Goal: Task Accomplishment & Management: Use online tool/utility

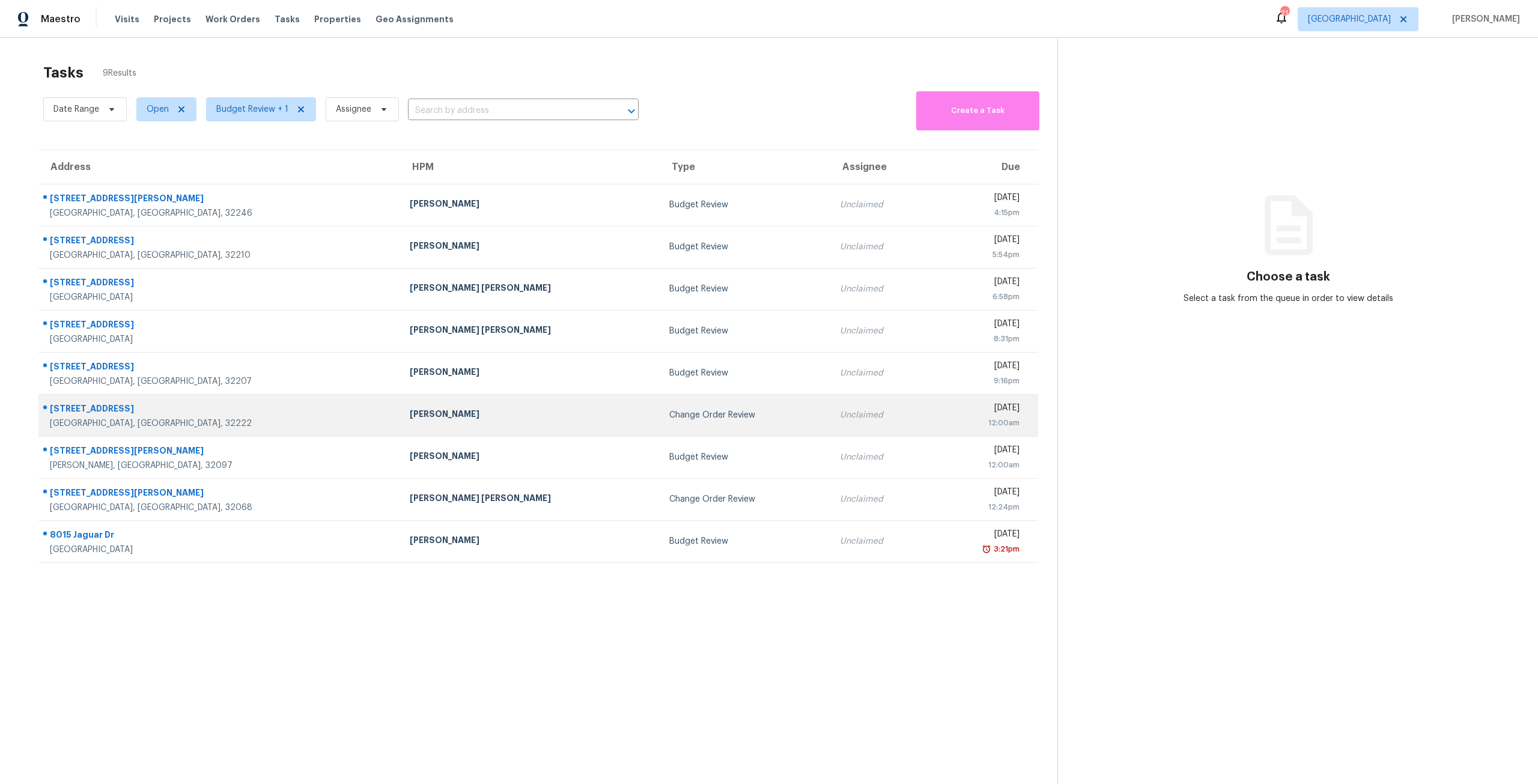
click at [660, 401] on td "Change Order Review" at bounding box center [744, 415] width 170 height 42
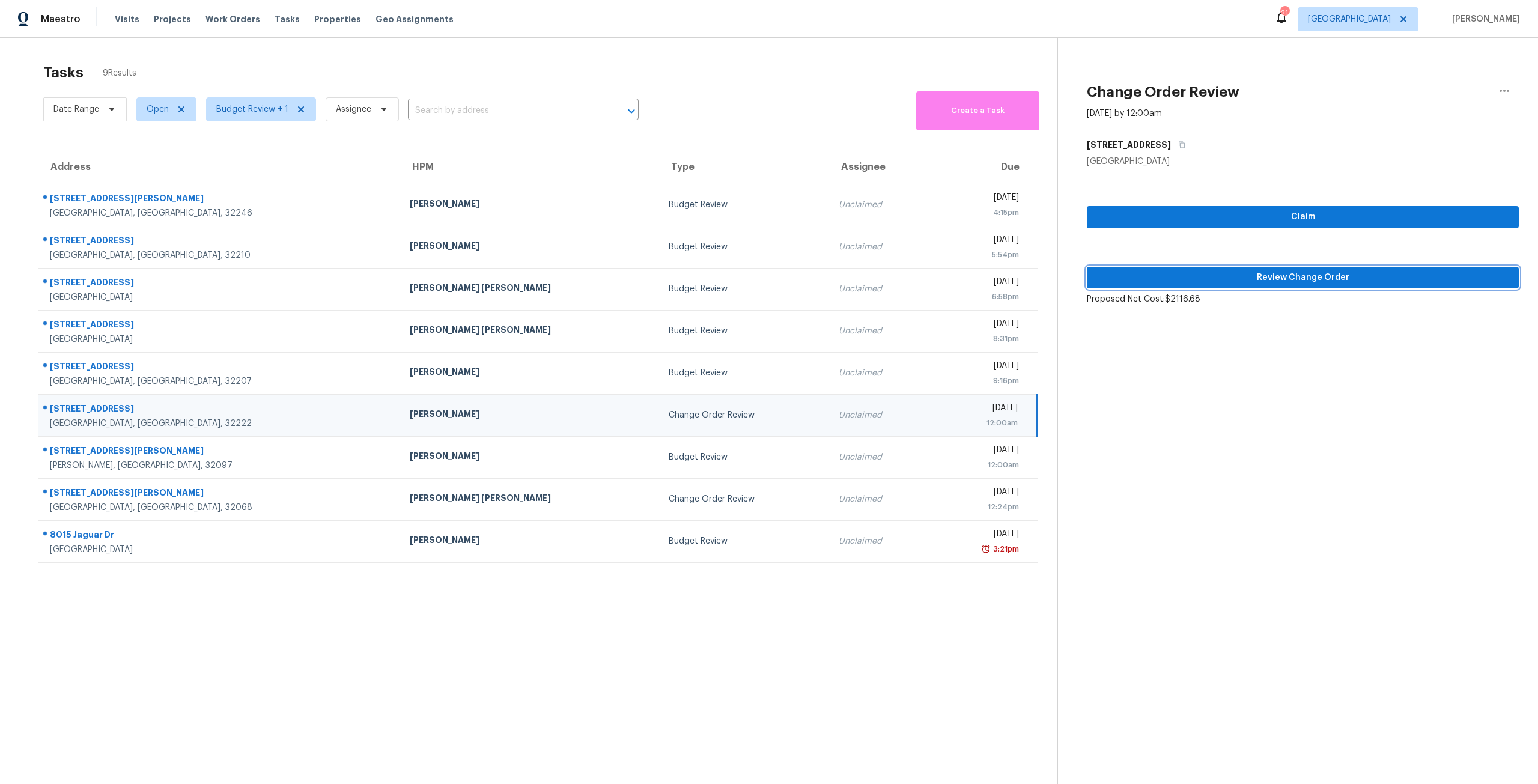
click at [1207, 283] on span "Review Change Order" at bounding box center [1302, 278] width 413 height 15
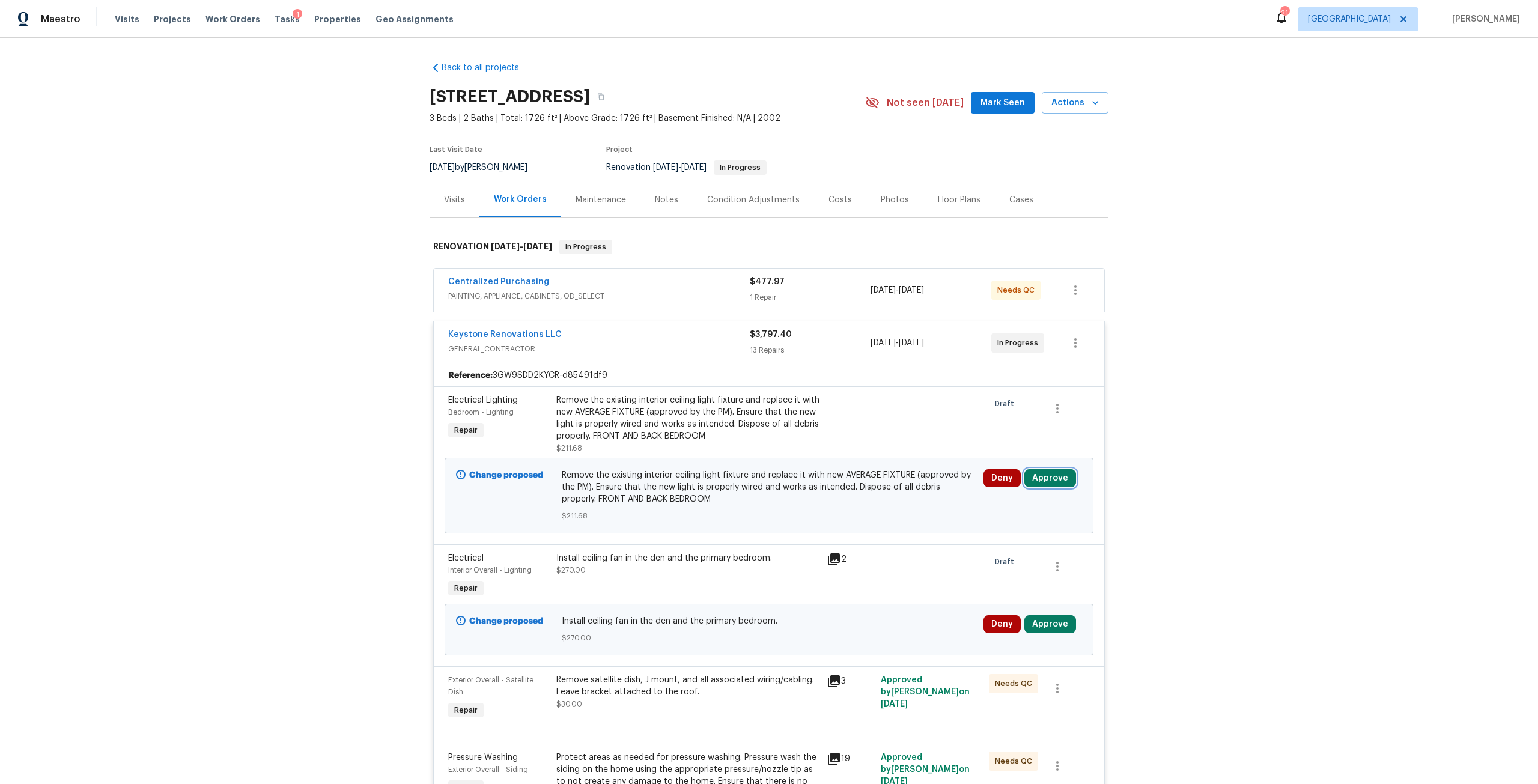
click at [1042, 471] on button "Approve" at bounding box center [1050, 477] width 52 height 18
click at [887, 487] on span "Approve" at bounding box center [874, 489] width 34 height 9
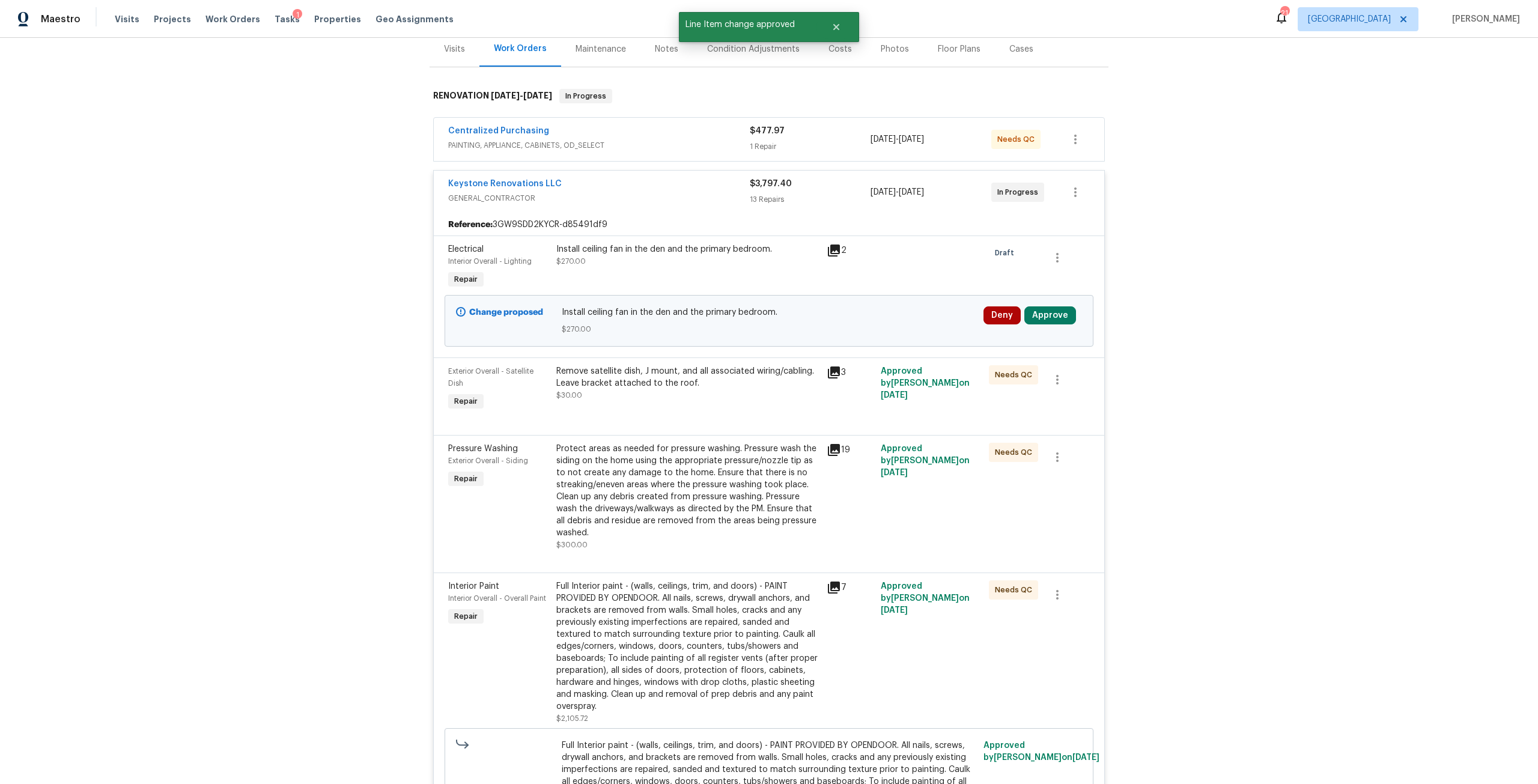
scroll to position [181, 0]
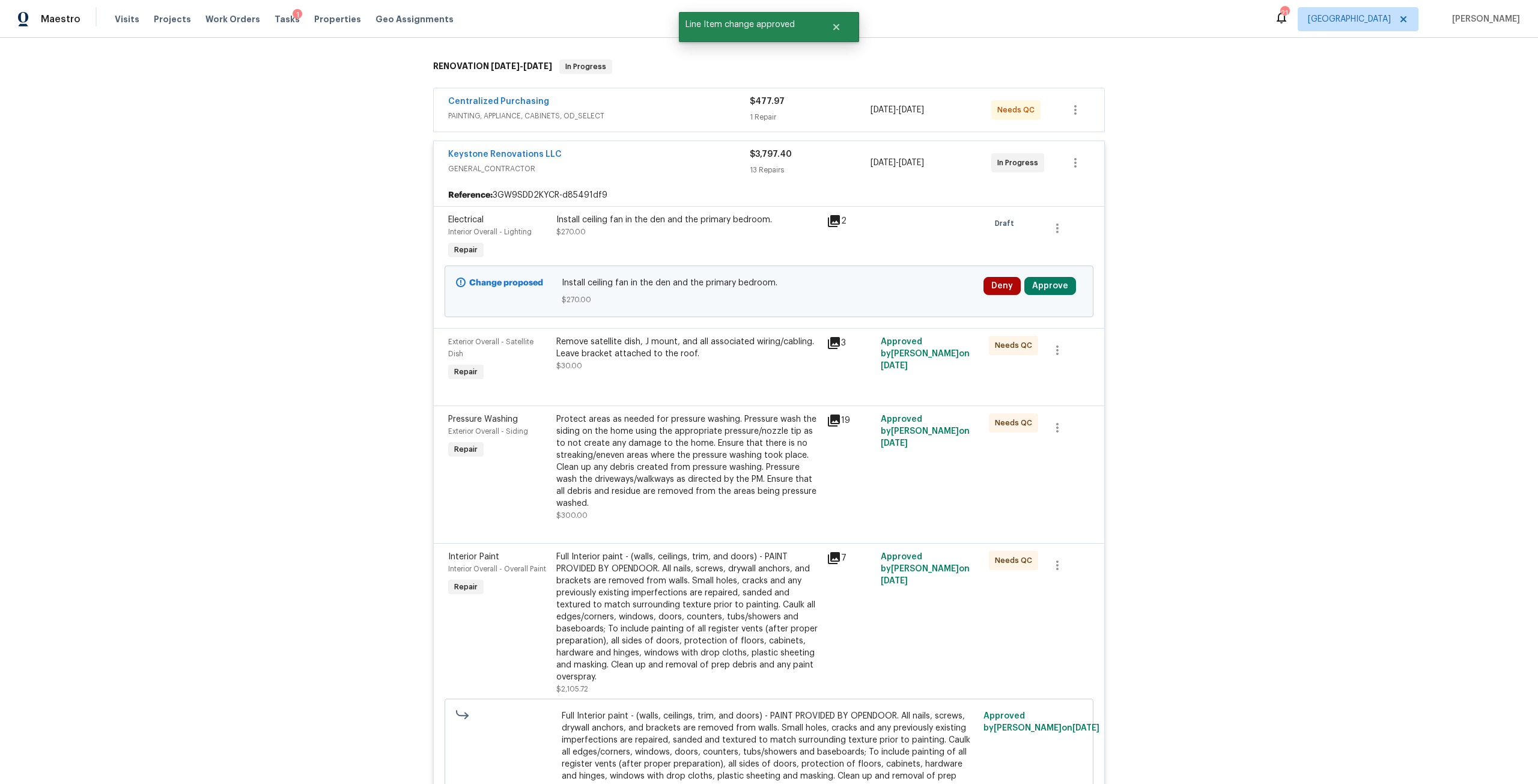
click at [1032, 276] on div "Deny Approve" at bounding box center [1033, 291] width 106 height 36
click at [1035, 286] on button "Approve" at bounding box center [1050, 286] width 52 height 18
click at [905, 301] on button "Approve" at bounding box center [873, 297] width 72 height 24
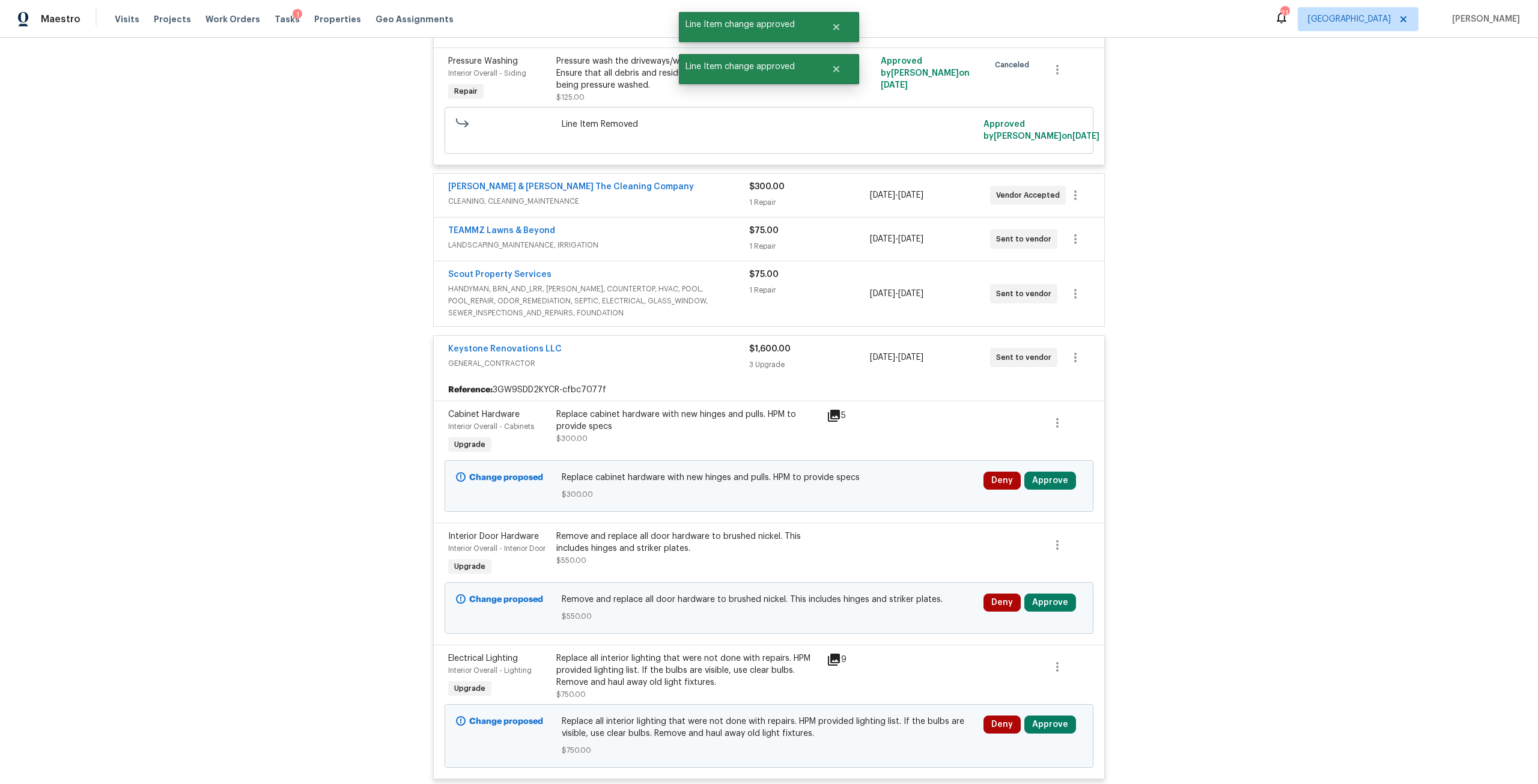
scroll to position [2042, 0]
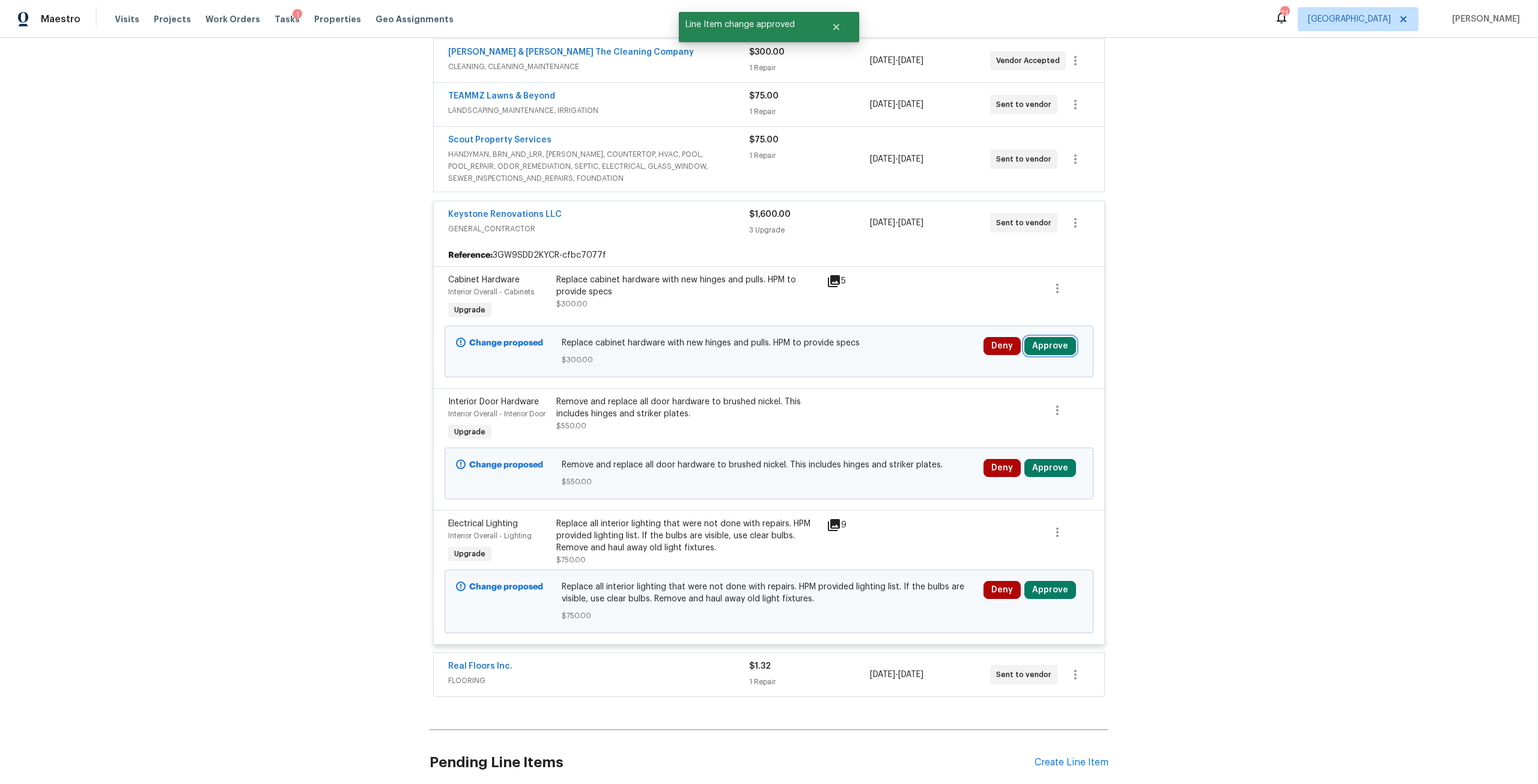
click at [1048, 346] on button "Approve" at bounding box center [1050, 346] width 52 height 18
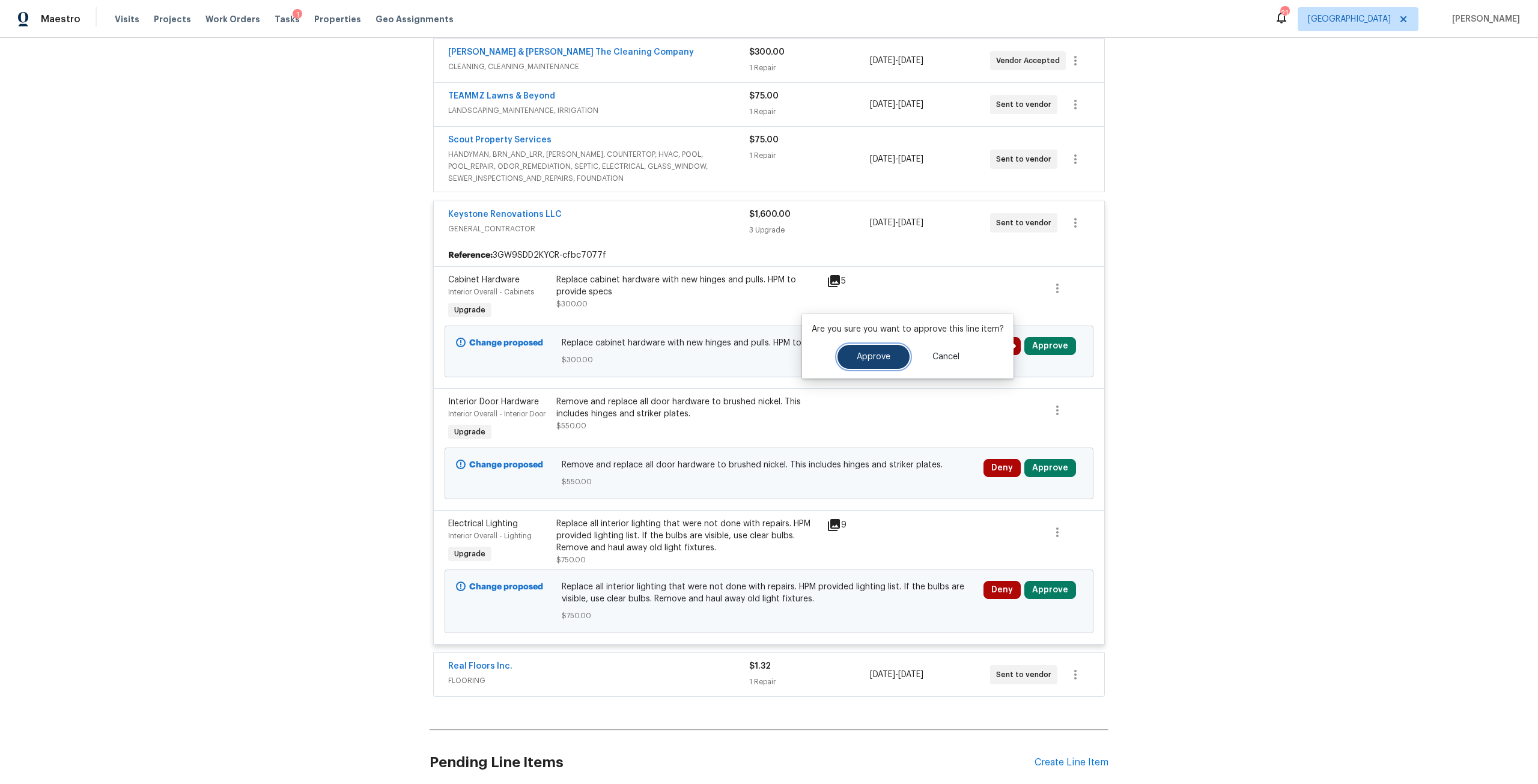
click at [889, 355] on button "Approve" at bounding box center [873, 357] width 72 height 24
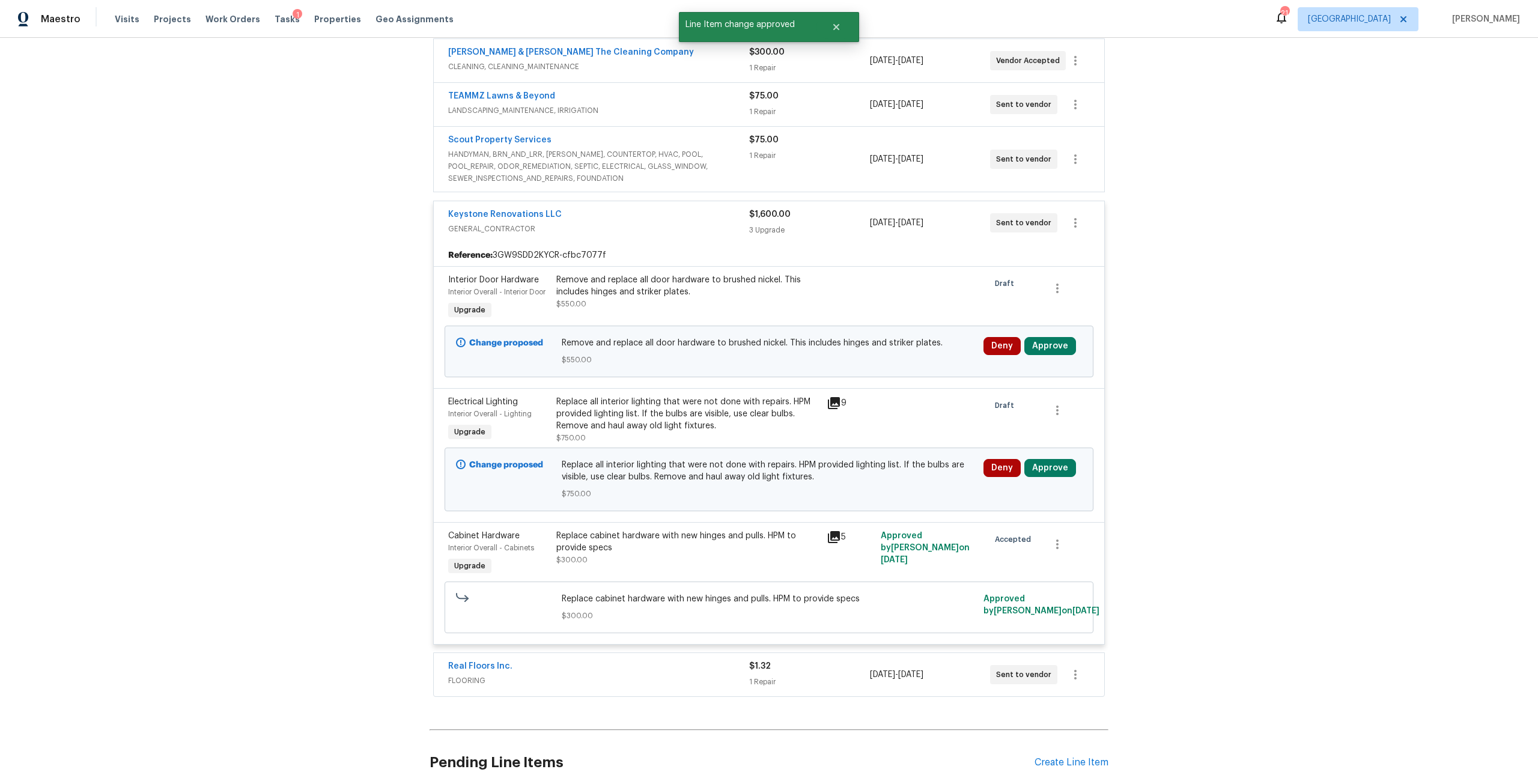
click at [1057, 459] on div "Deny Approve" at bounding box center [1033, 479] width 106 height 48
click at [1079, 467] on div "Change proposed Replace all interior lighting that were not done with repairs. …" at bounding box center [768, 479] width 649 height 64
click at [1026, 464] on button "Approve" at bounding box center [1050, 467] width 52 height 18
click at [895, 478] on button "Approve" at bounding box center [873, 479] width 72 height 24
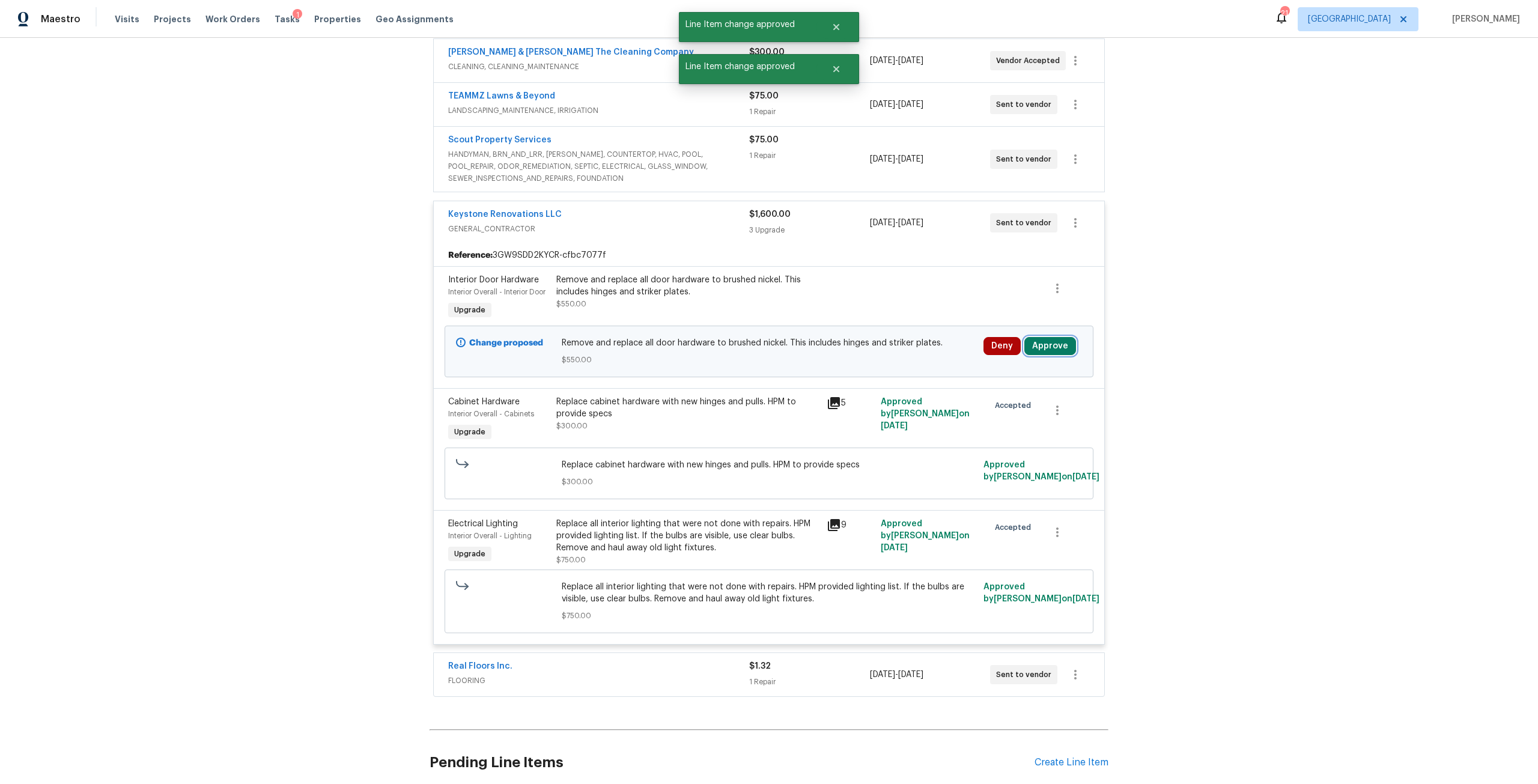
click at [1050, 349] on button "Approve" at bounding box center [1050, 346] width 52 height 18
click at [855, 365] on button "Approve" at bounding box center [873, 357] width 72 height 24
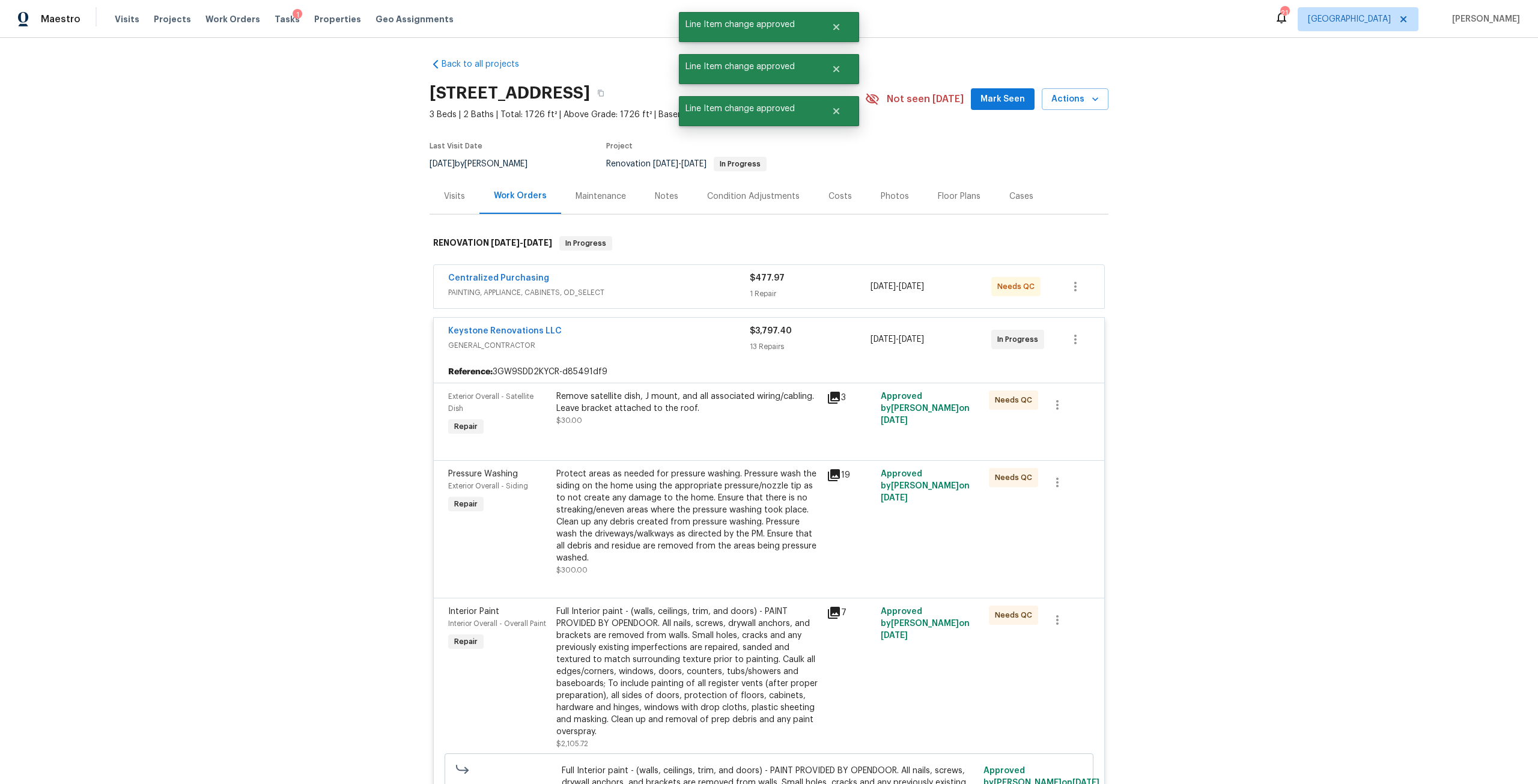
scroll to position [0, 0]
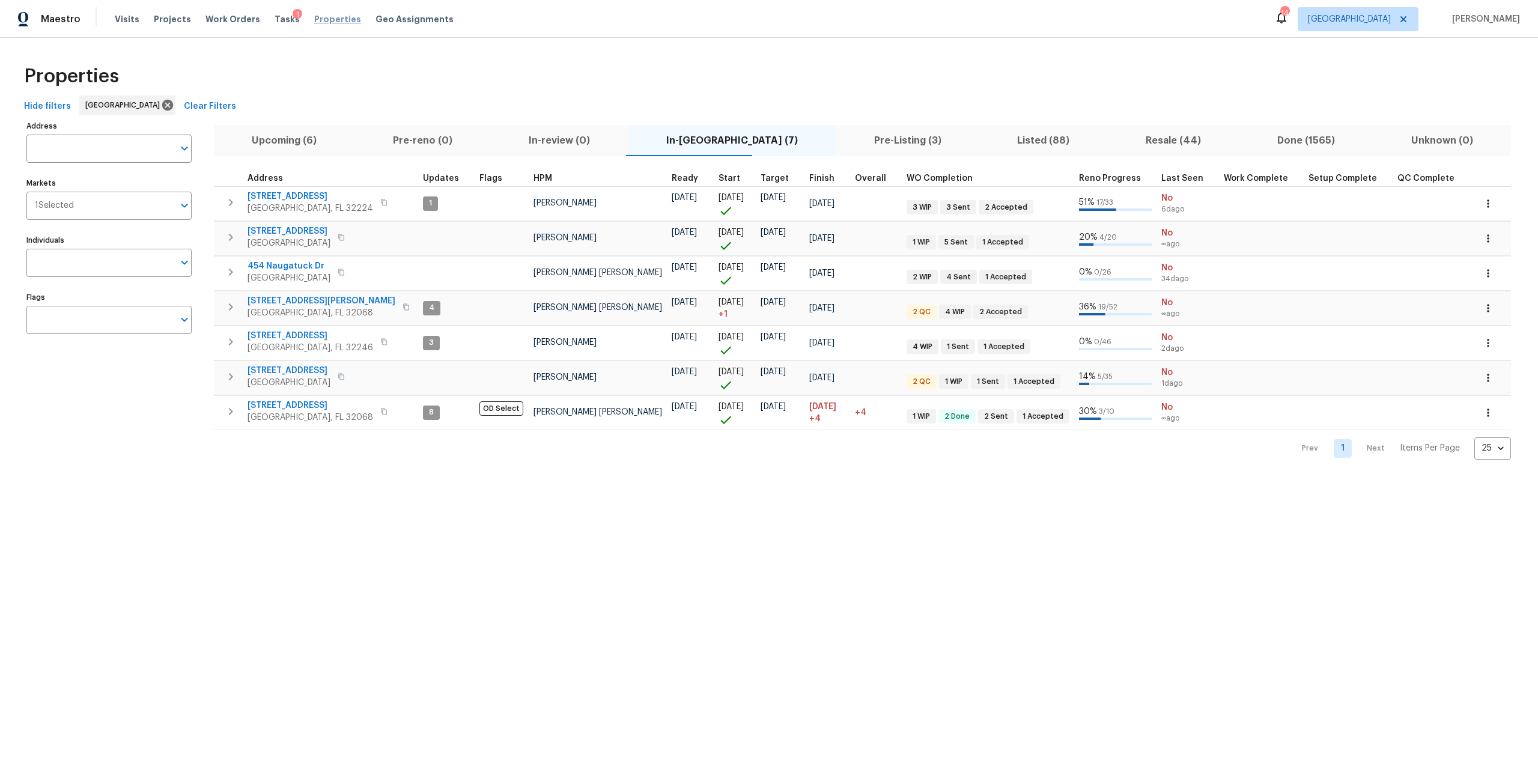
click at [333, 23] on span "Properties" at bounding box center [337, 19] width 47 height 12
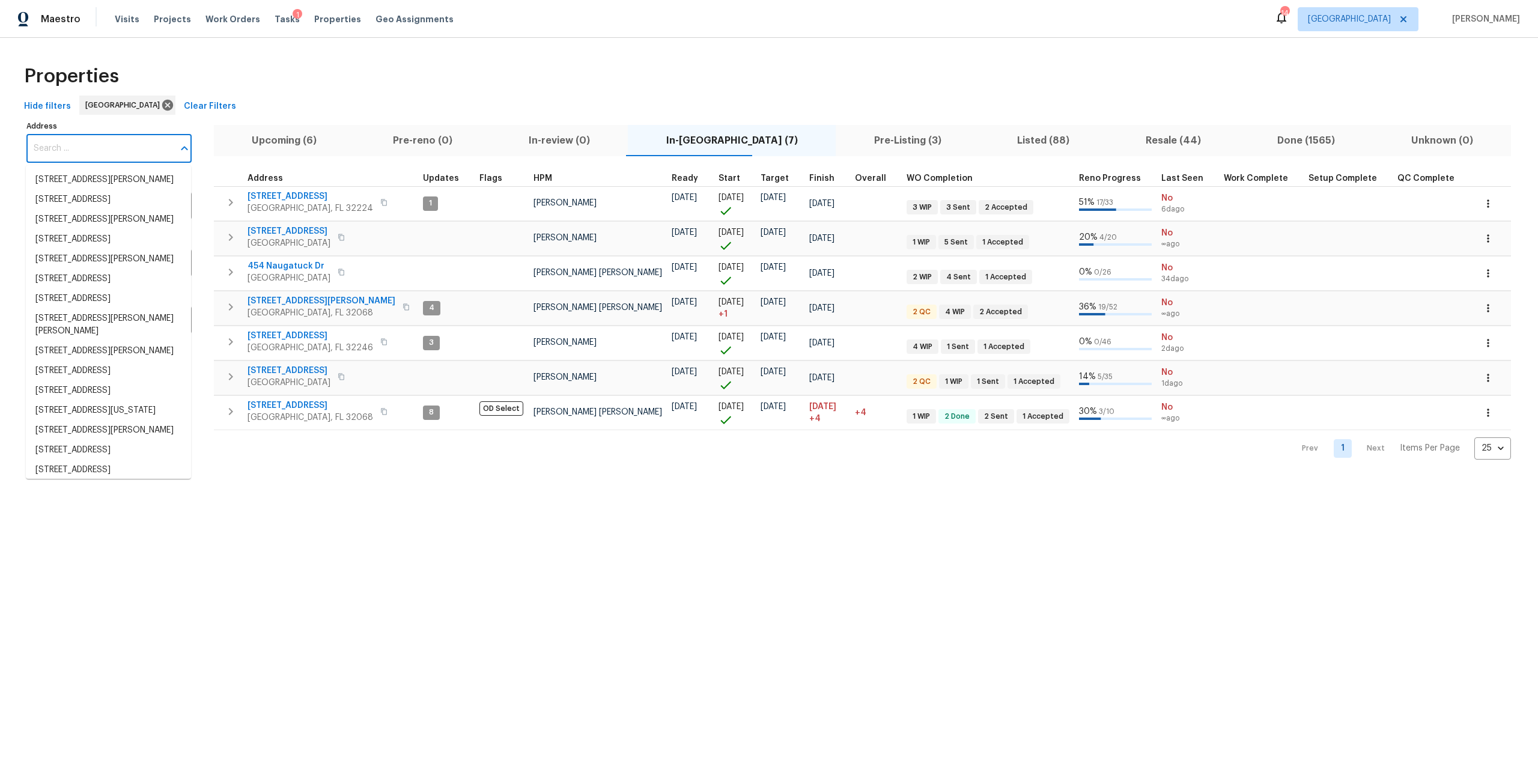
click at [113, 137] on input "Address" at bounding box center [100, 148] width 148 height 28
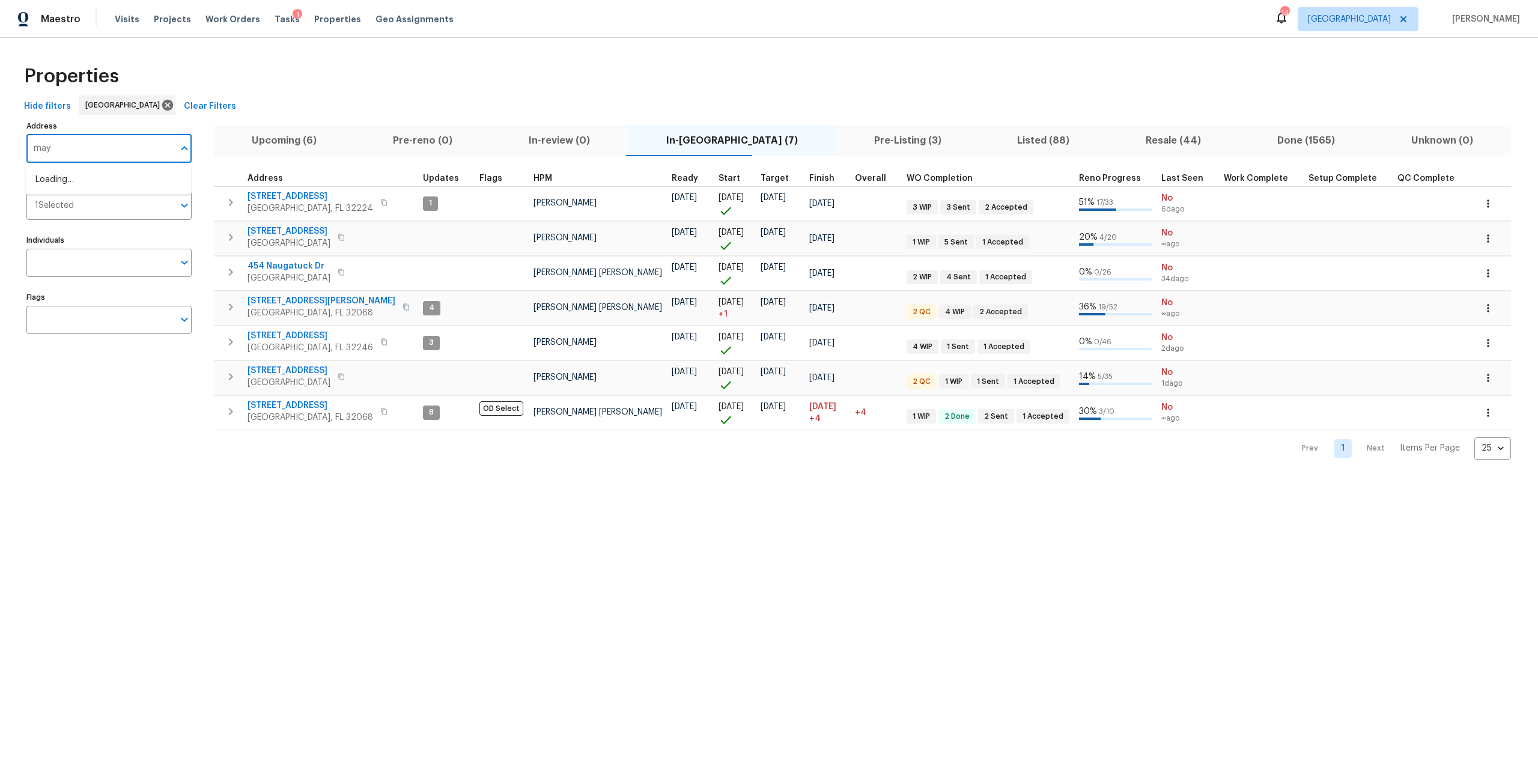
type input "mays"
click at [111, 230] on li "5334 Mays Dr Jacksonville FL 32209" at bounding box center [108, 219] width 165 height 19
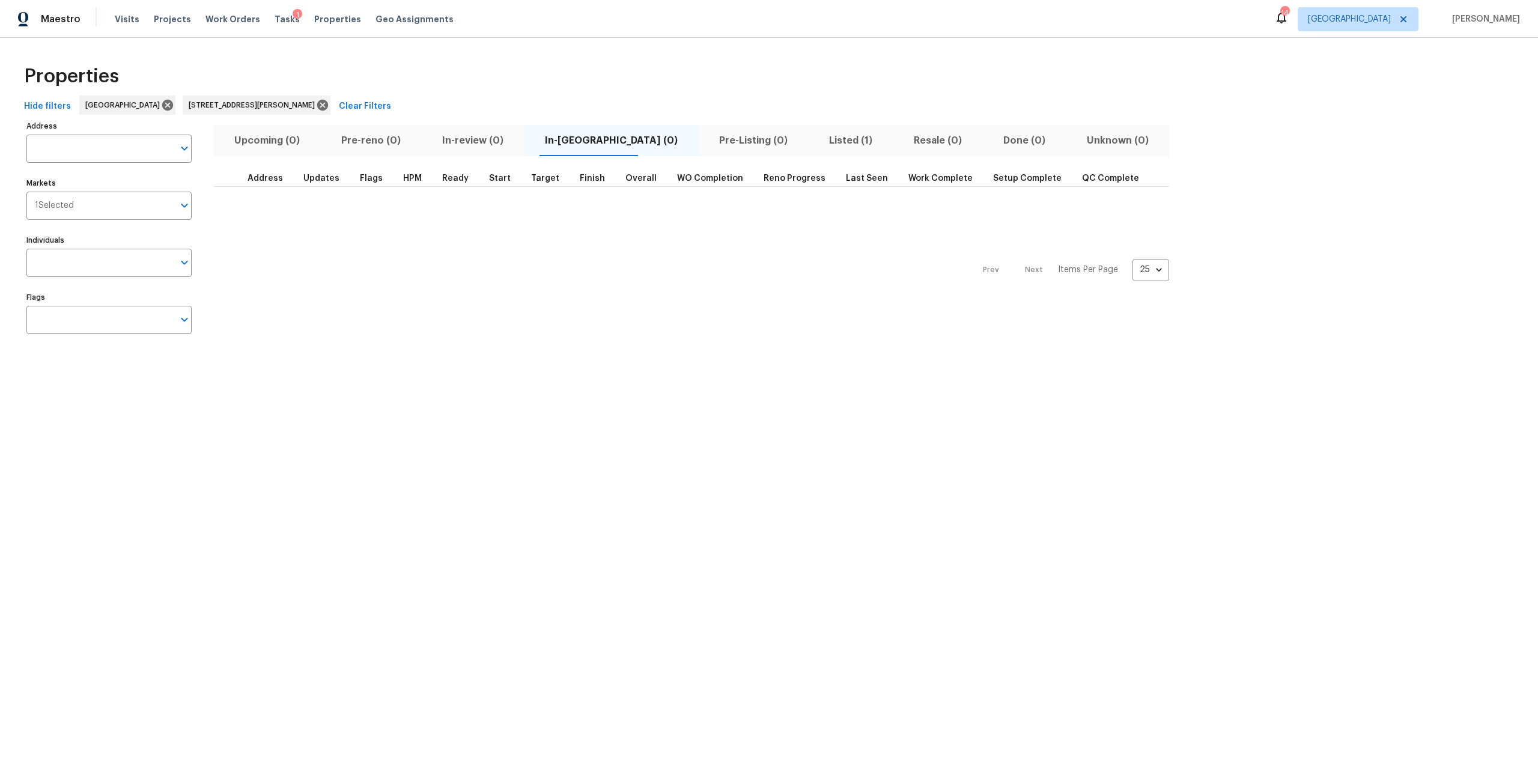
type input "5334 Mays Dr Jacksonville FL 32209"
click at [808, 149] on button "Listed (1)" at bounding box center [850, 140] width 85 height 31
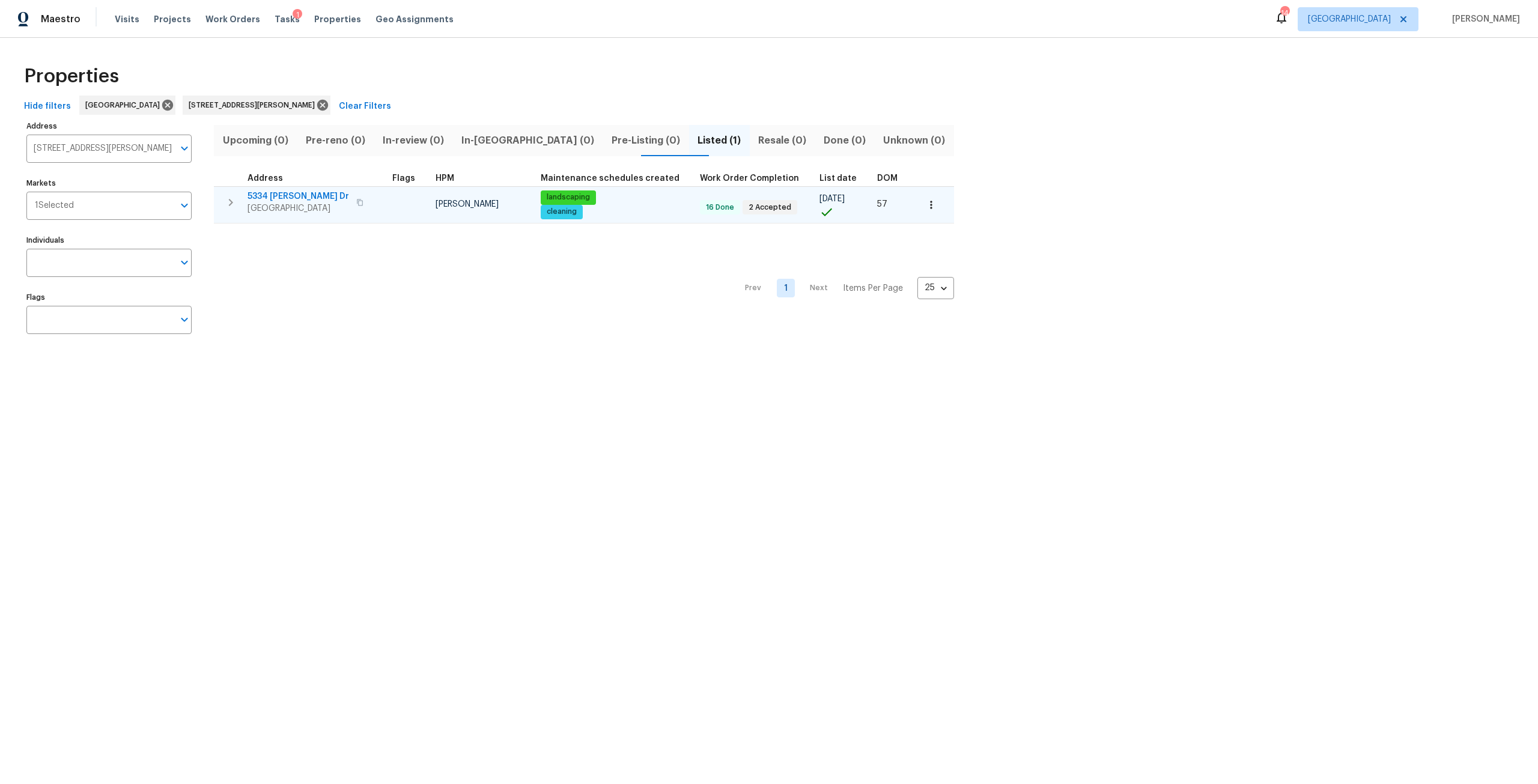
click at [353, 202] on button "button" at bounding box center [359, 203] width 14 height 17
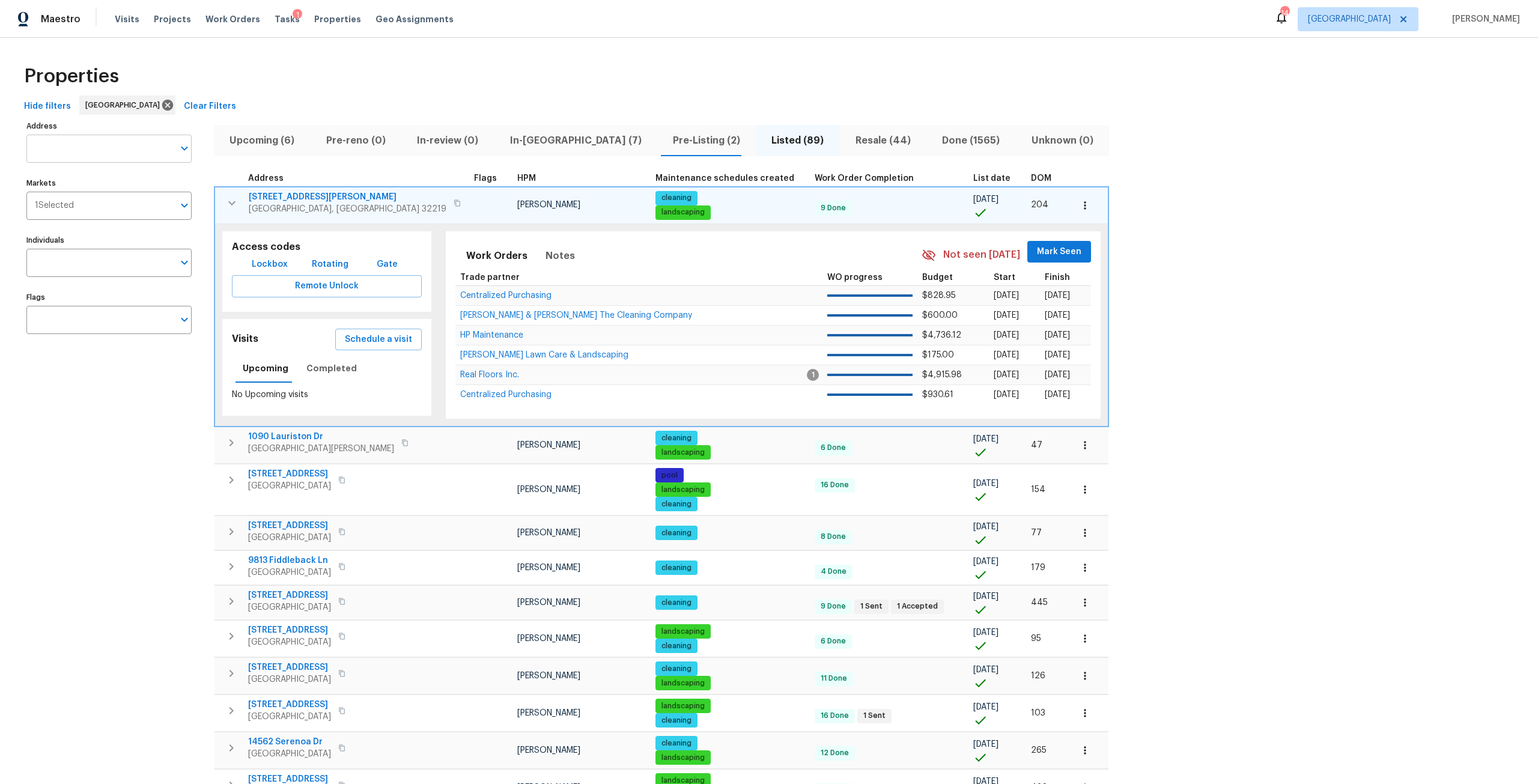
click at [158, 149] on input "Address" at bounding box center [100, 148] width 148 height 28
type input "34 fremont"
click at [125, 214] on input "Markets" at bounding box center [124, 205] width 100 height 28
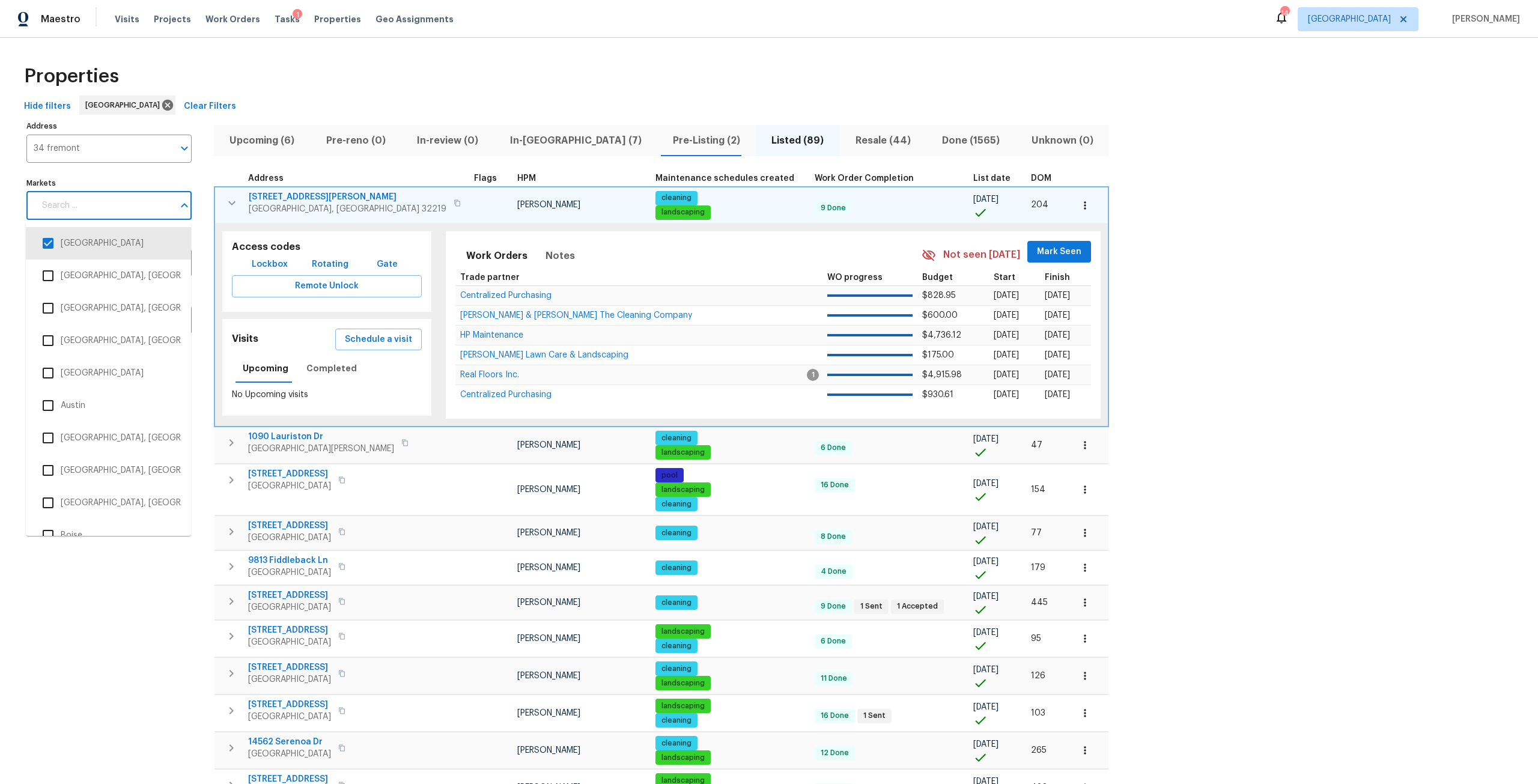
click at [134, 170] on div "Address 34 fremont Address Markets Markets Individuals Individuals Flags Flags" at bounding box center [116, 741] width 181 height 1247
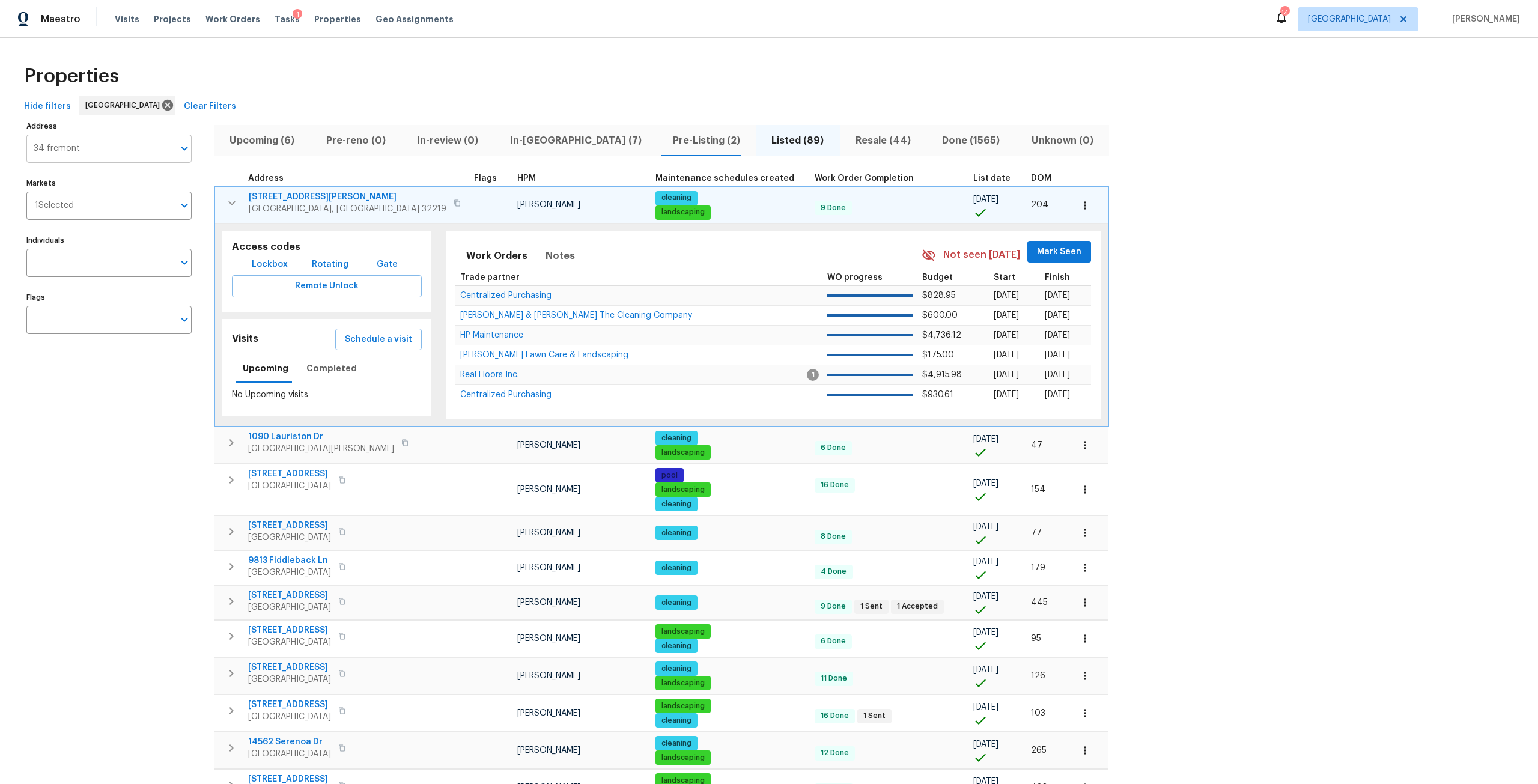
click at [137, 158] on input "34 fremont" at bounding box center [100, 148] width 148 height 28
click at [133, 179] on li "34 Fremont Ave Saint Augustine FL 32095" at bounding box center [108, 180] width 165 height 19
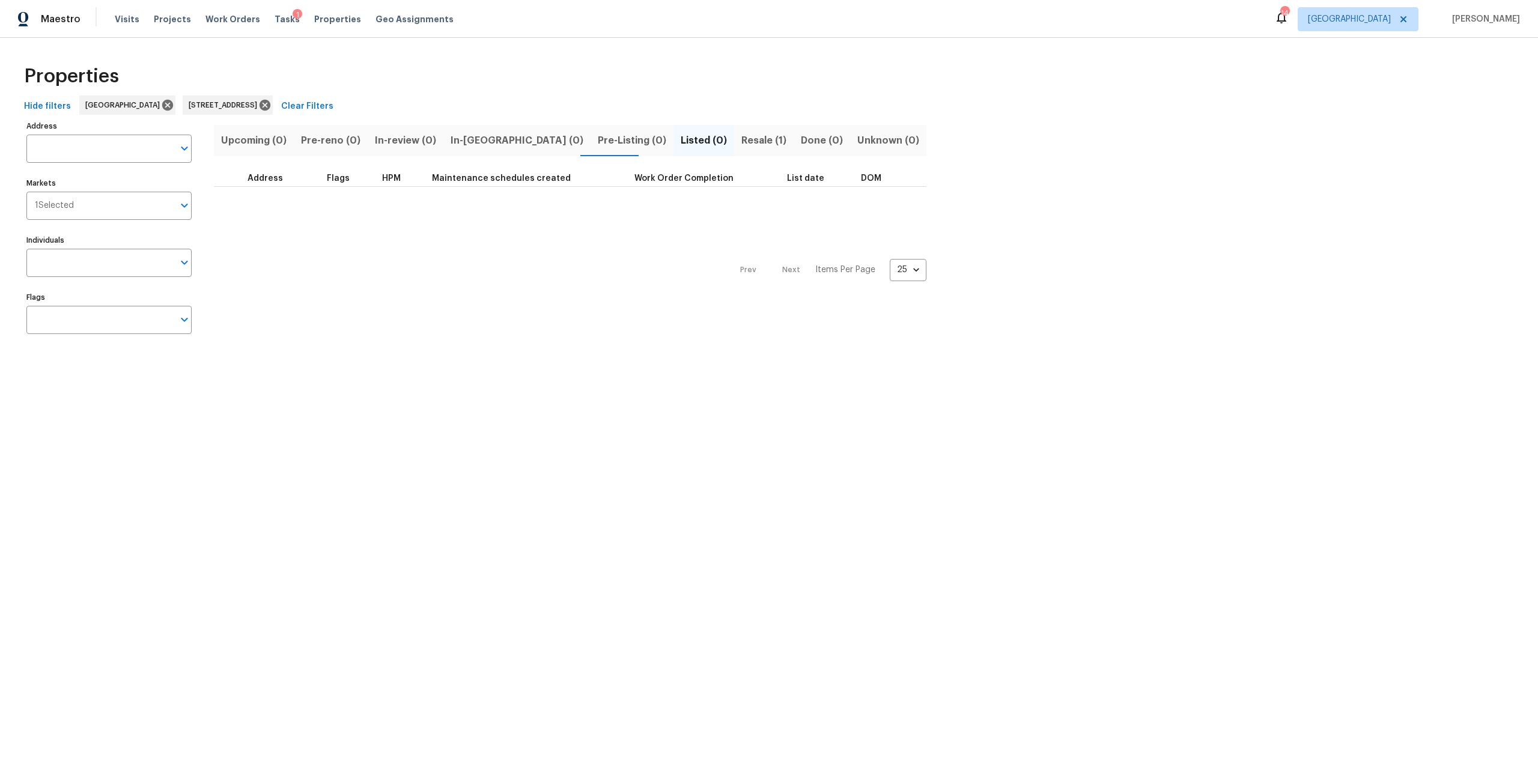
type input "34 Fremont Ave Saint Augustine FL 32095"
click at [741, 135] on span "Resale (1)" at bounding box center [763, 141] width 45 height 17
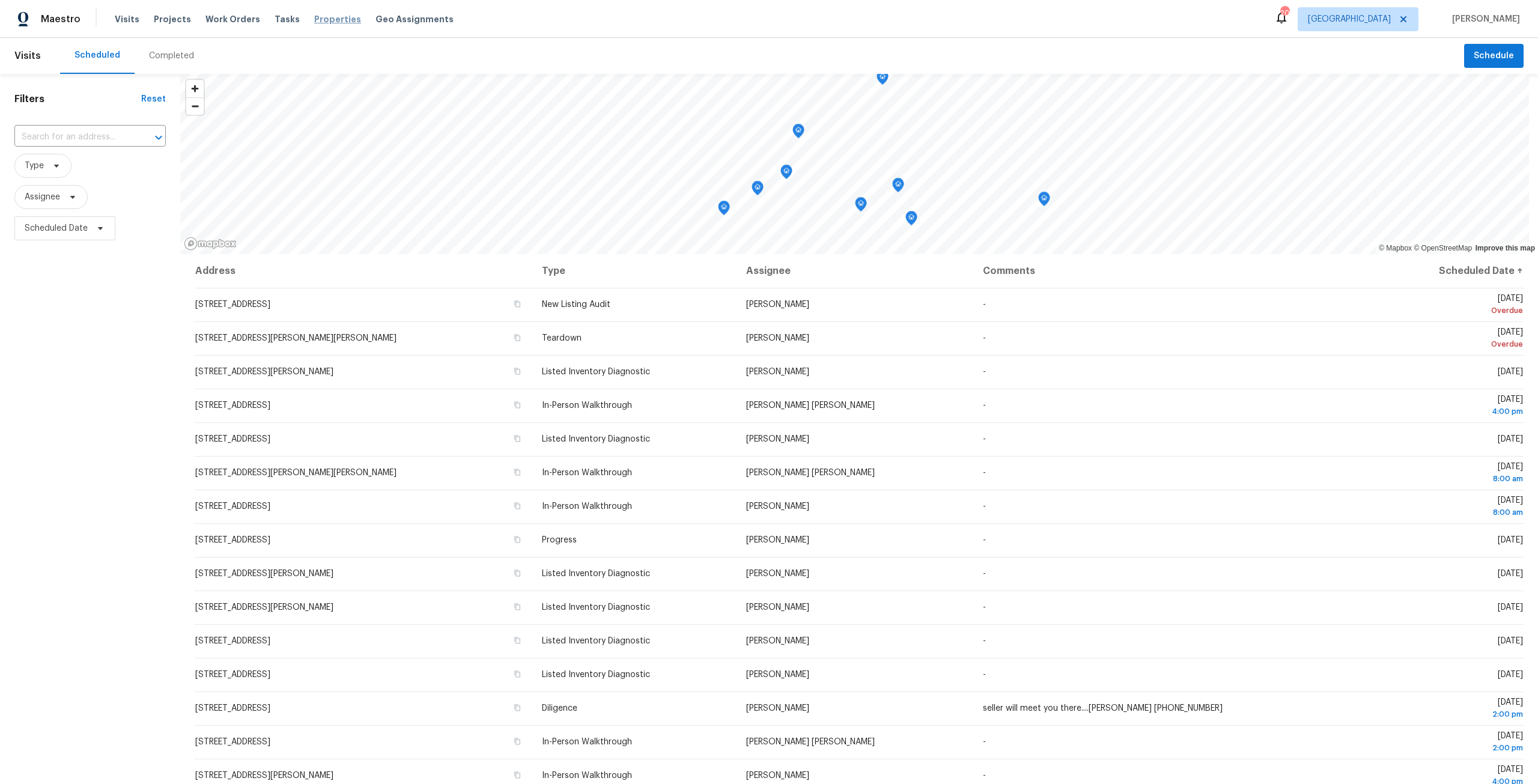
click at [326, 16] on span "Properties" at bounding box center [337, 19] width 47 height 12
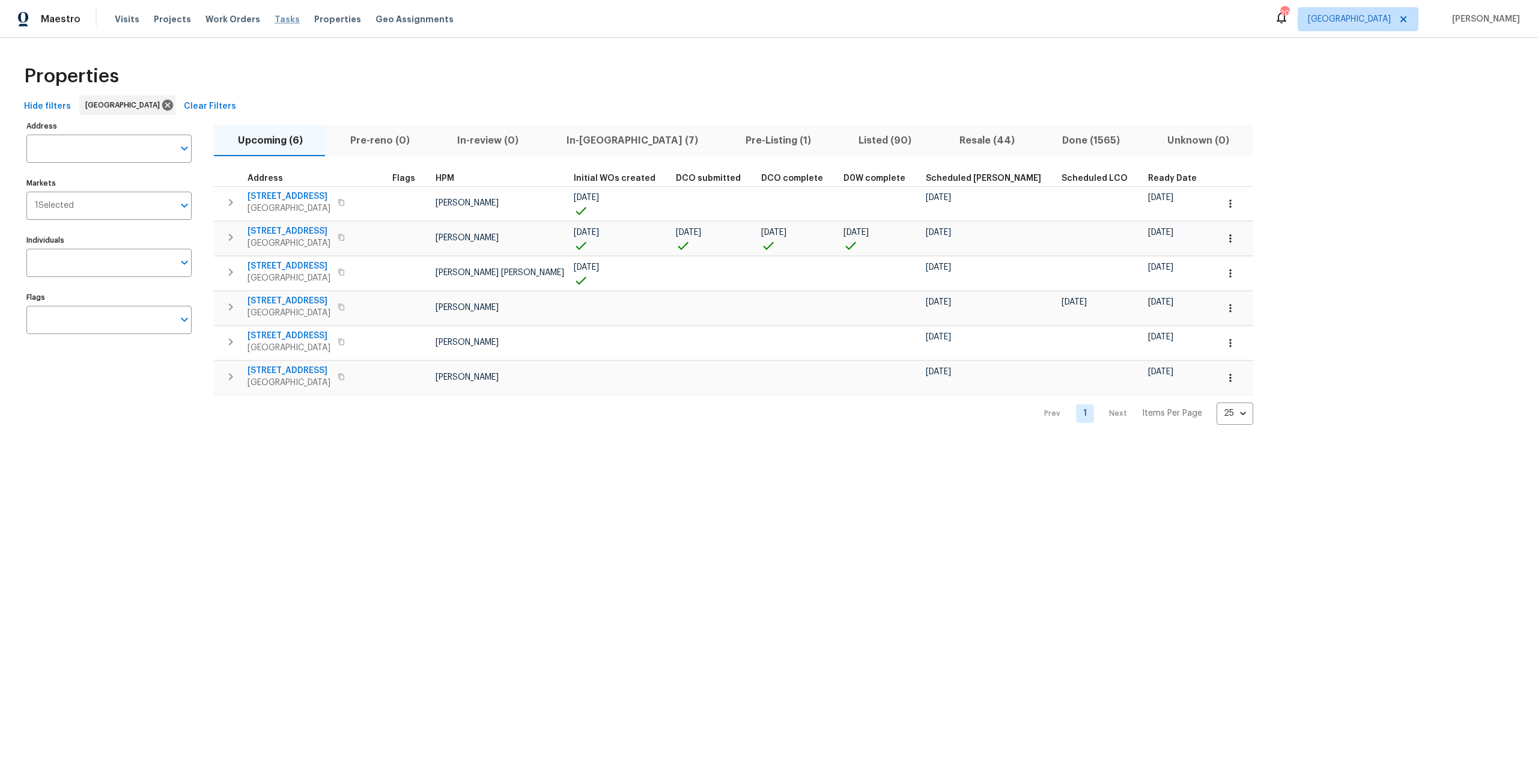
click at [277, 19] on span "Tasks" at bounding box center [287, 19] width 25 height 8
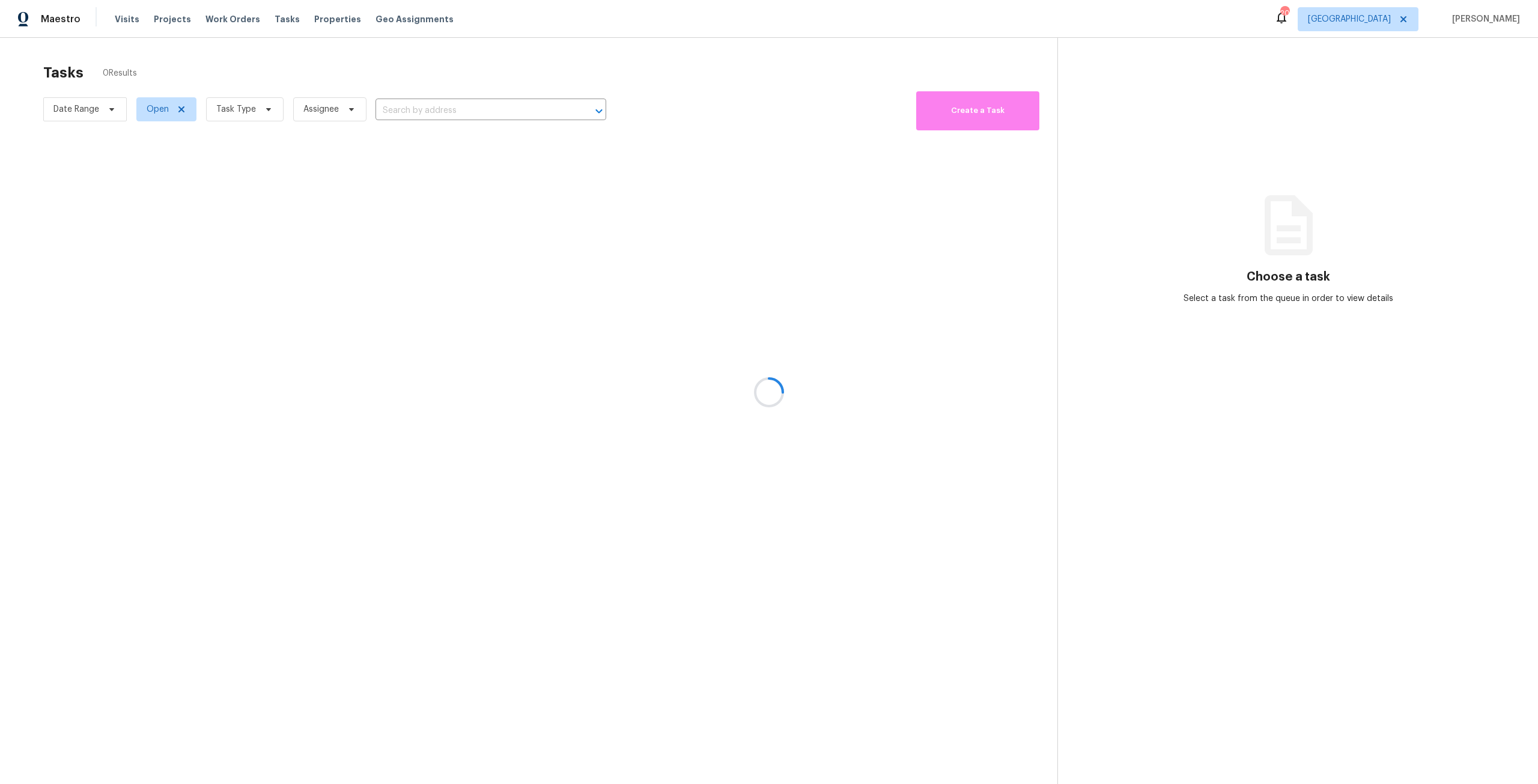
click at [213, 114] on div at bounding box center [769, 392] width 1538 height 784
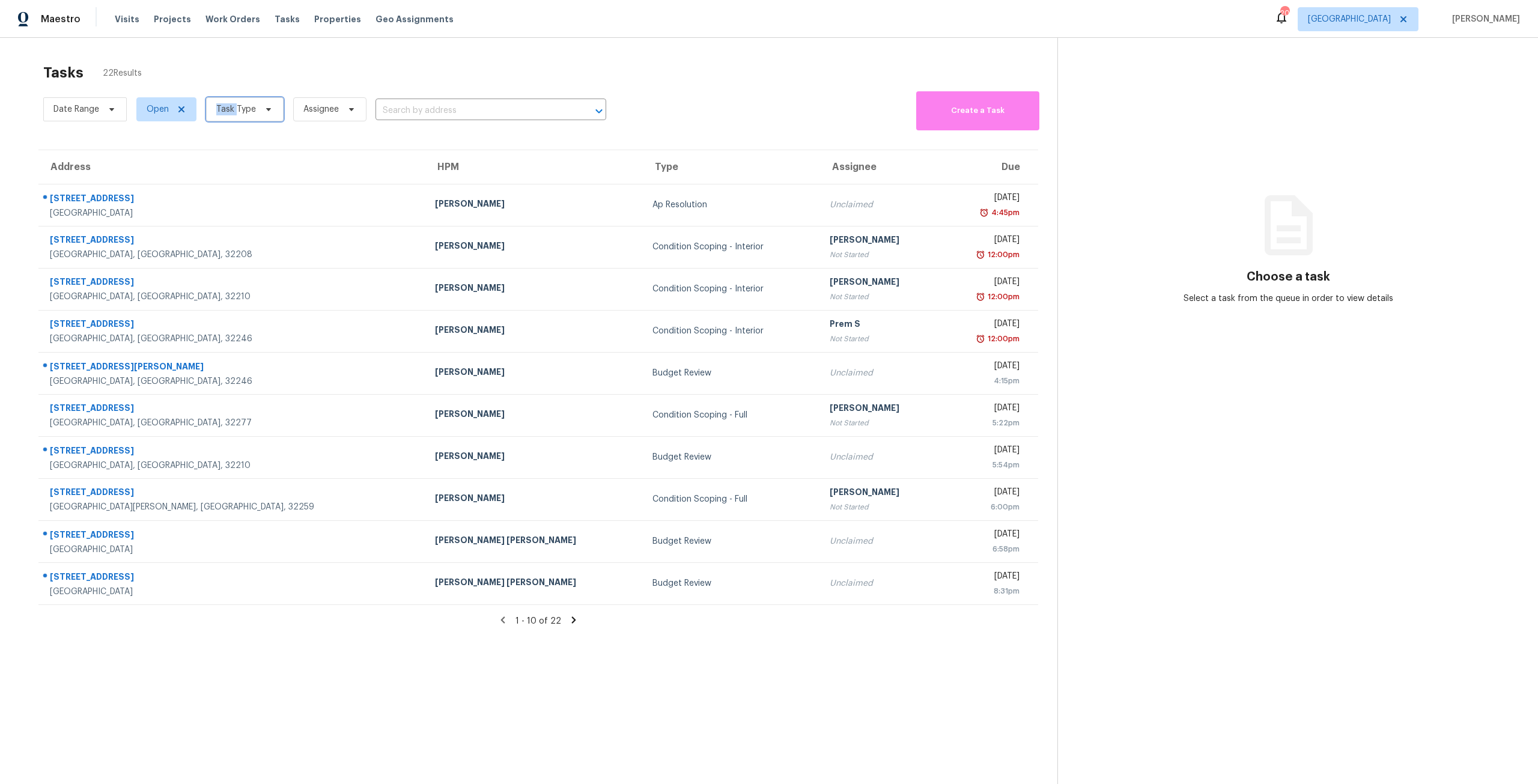
click at [213, 114] on span "Task Type" at bounding box center [244, 109] width 77 height 24
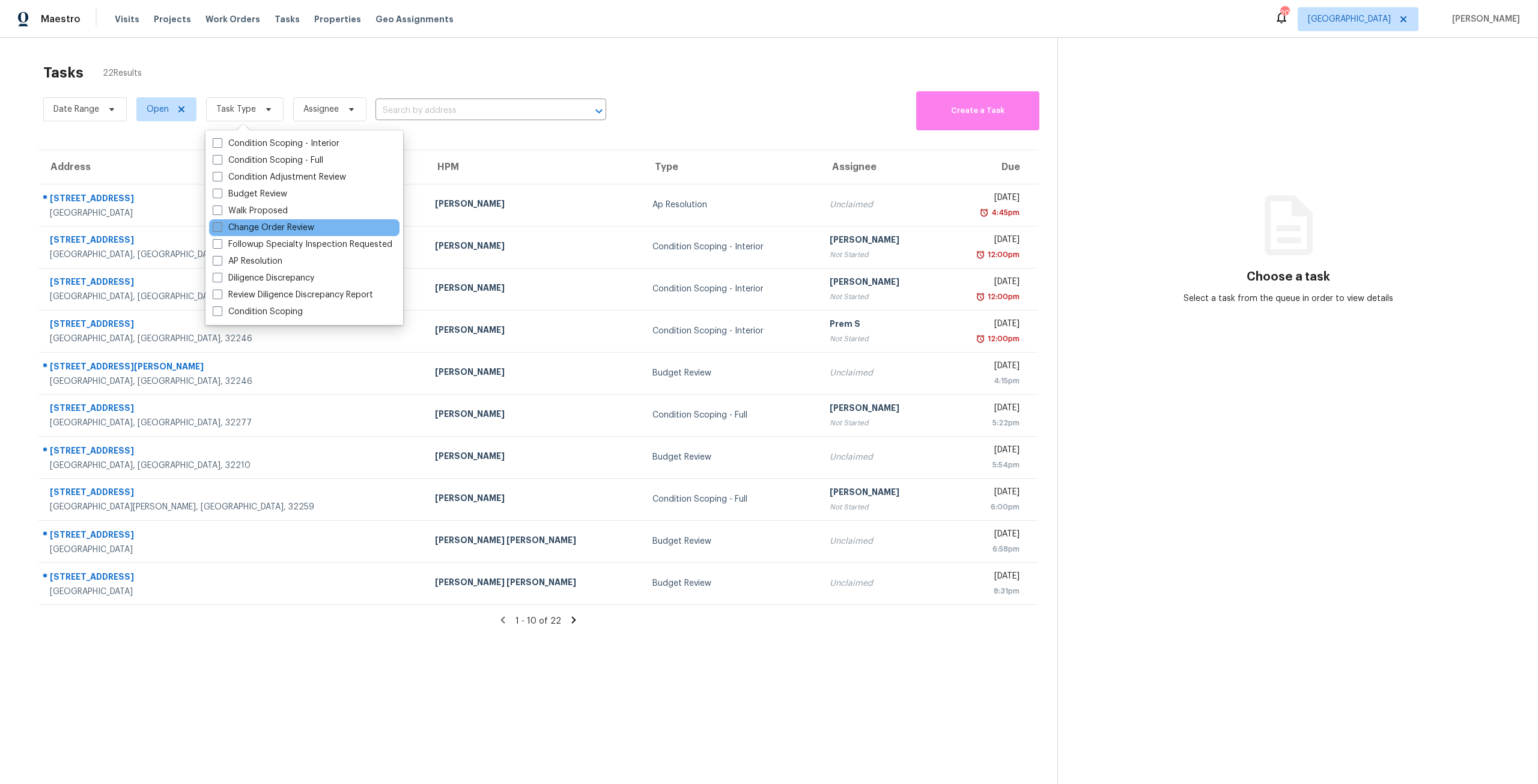
click at [260, 225] on label "Change Order Review" at bounding box center [264, 227] width 102 height 12
click at [220, 225] on input "Change Order Review" at bounding box center [216, 225] width 8 height 8
checkbox input "true"
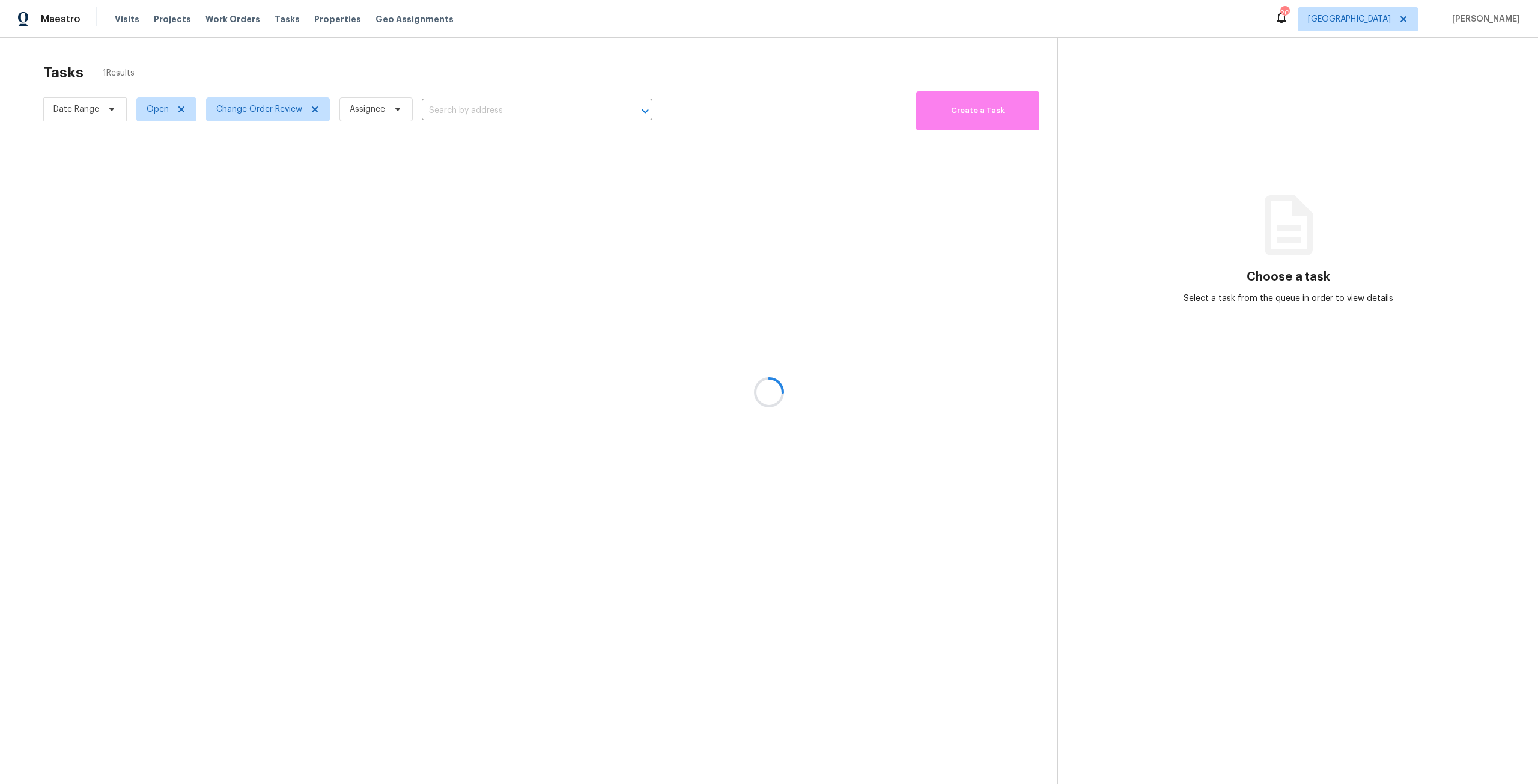
click at [487, 83] on div at bounding box center [769, 392] width 1538 height 784
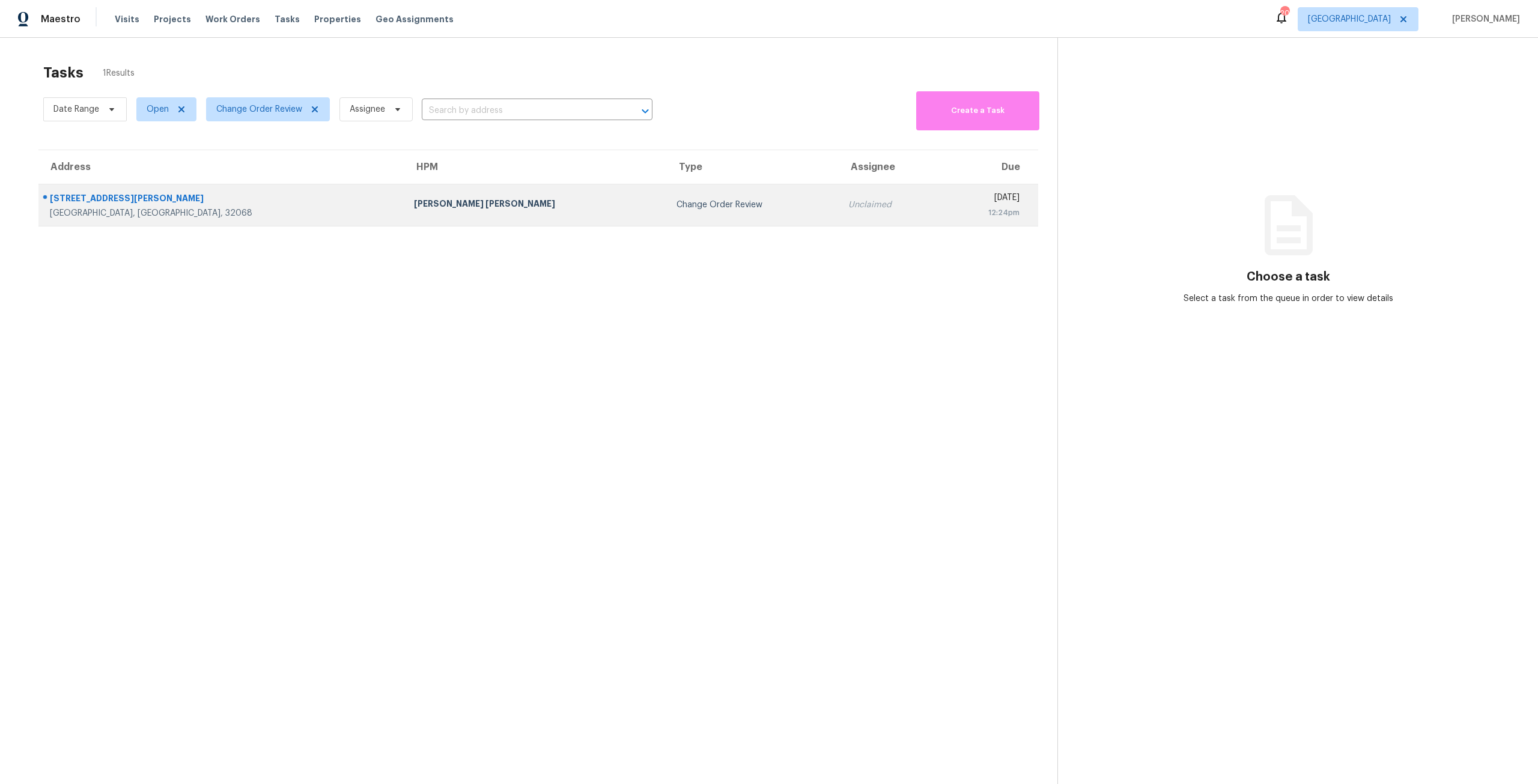
click at [667, 221] on td "Change Order Review" at bounding box center [753, 205] width 172 height 42
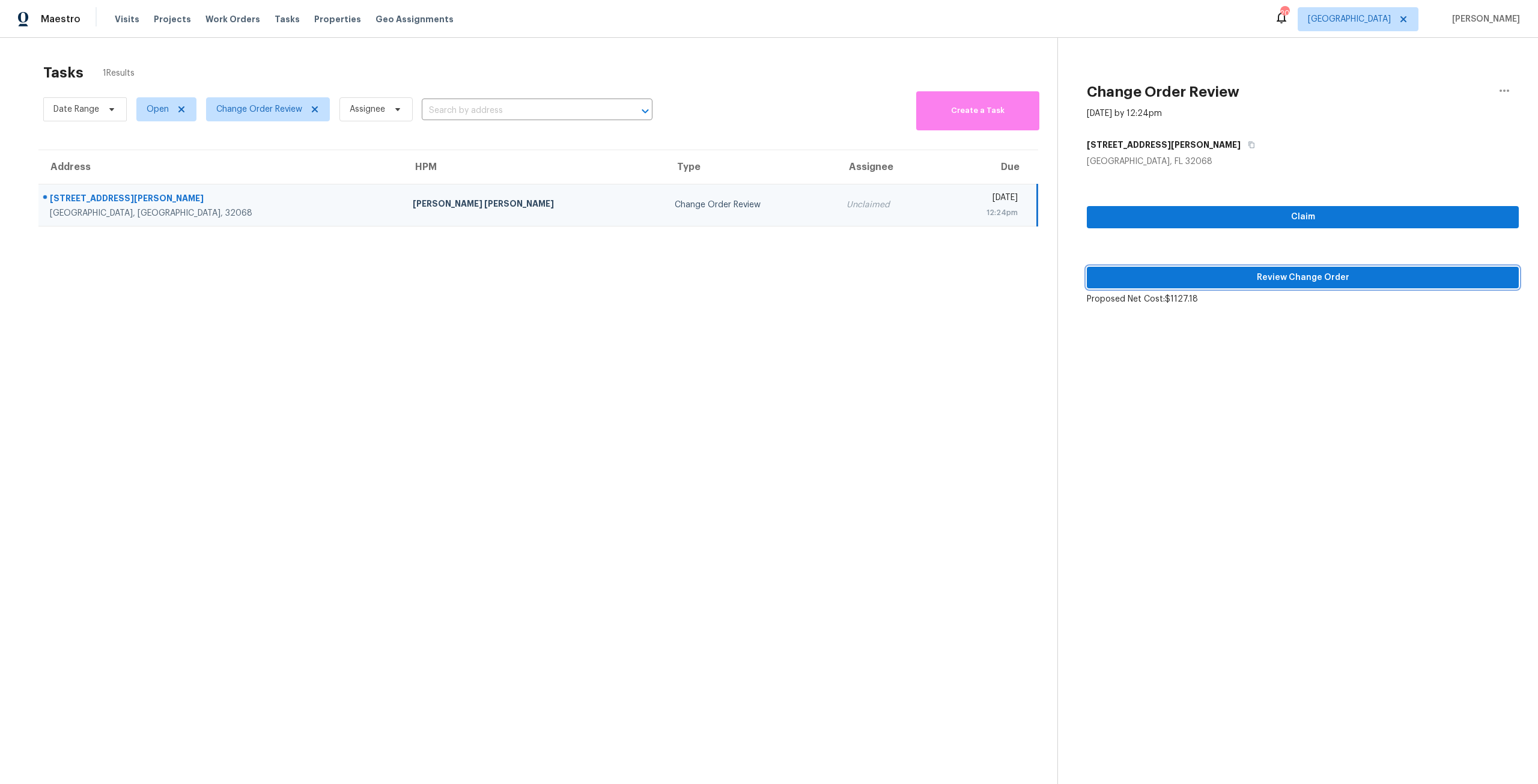
click at [1168, 283] on span "Review Change Order" at bounding box center [1302, 278] width 413 height 15
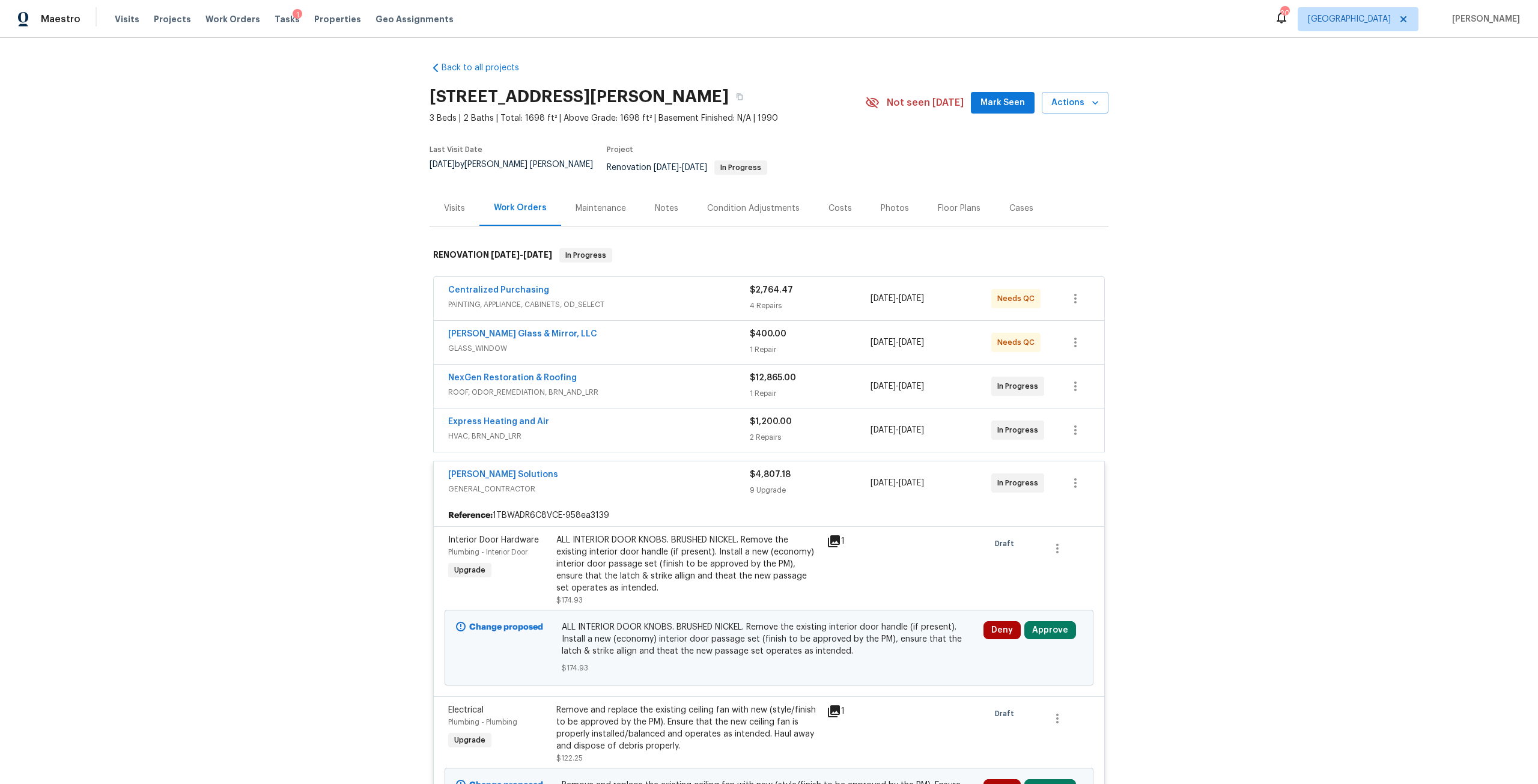
scroll to position [181, 0]
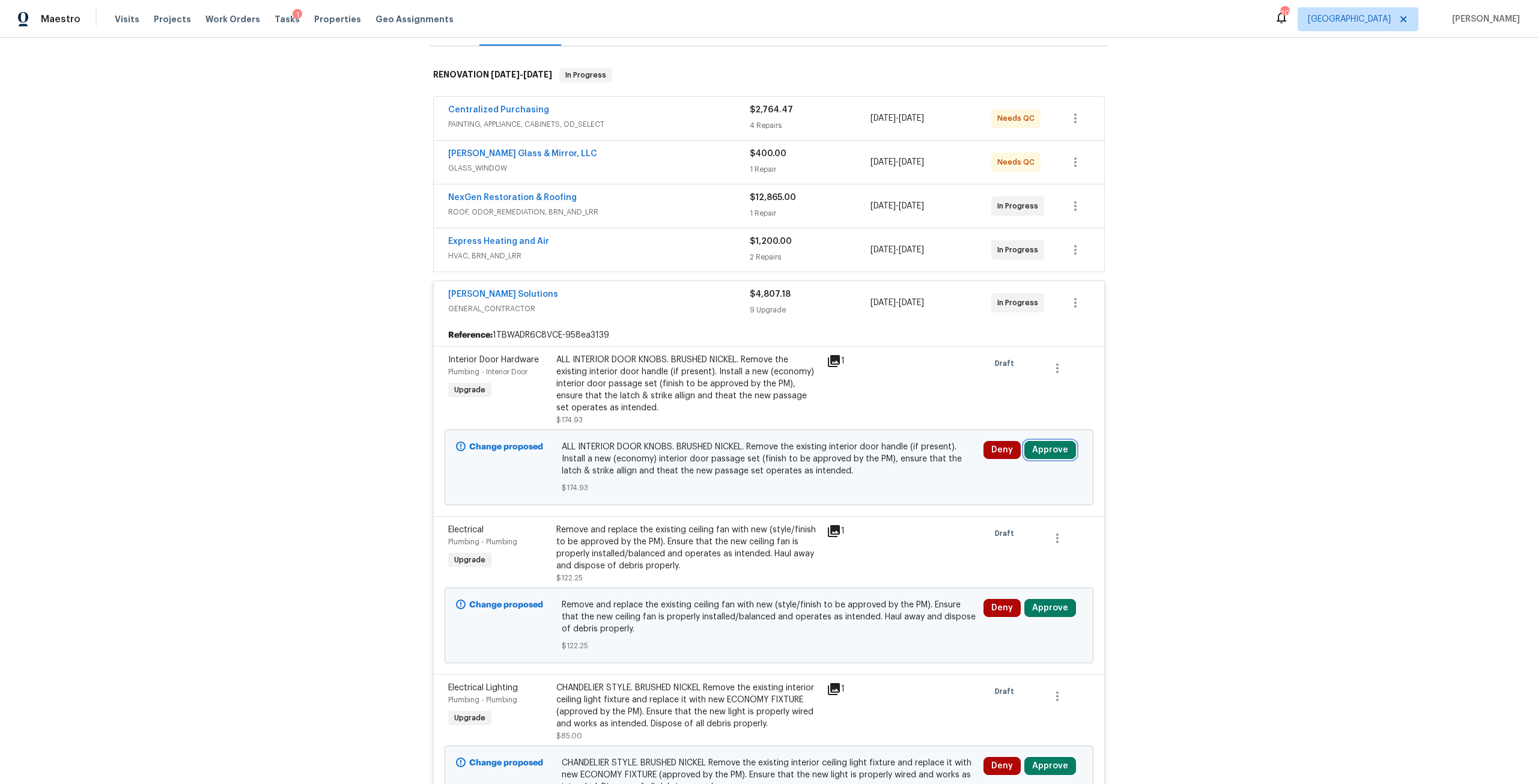
click at [1050, 442] on button "Approve" at bounding box center [1050, 449] width 52 height 18
click at [863, 456] on span "Approve" at bounding box center [874, 453] width 34 height 9
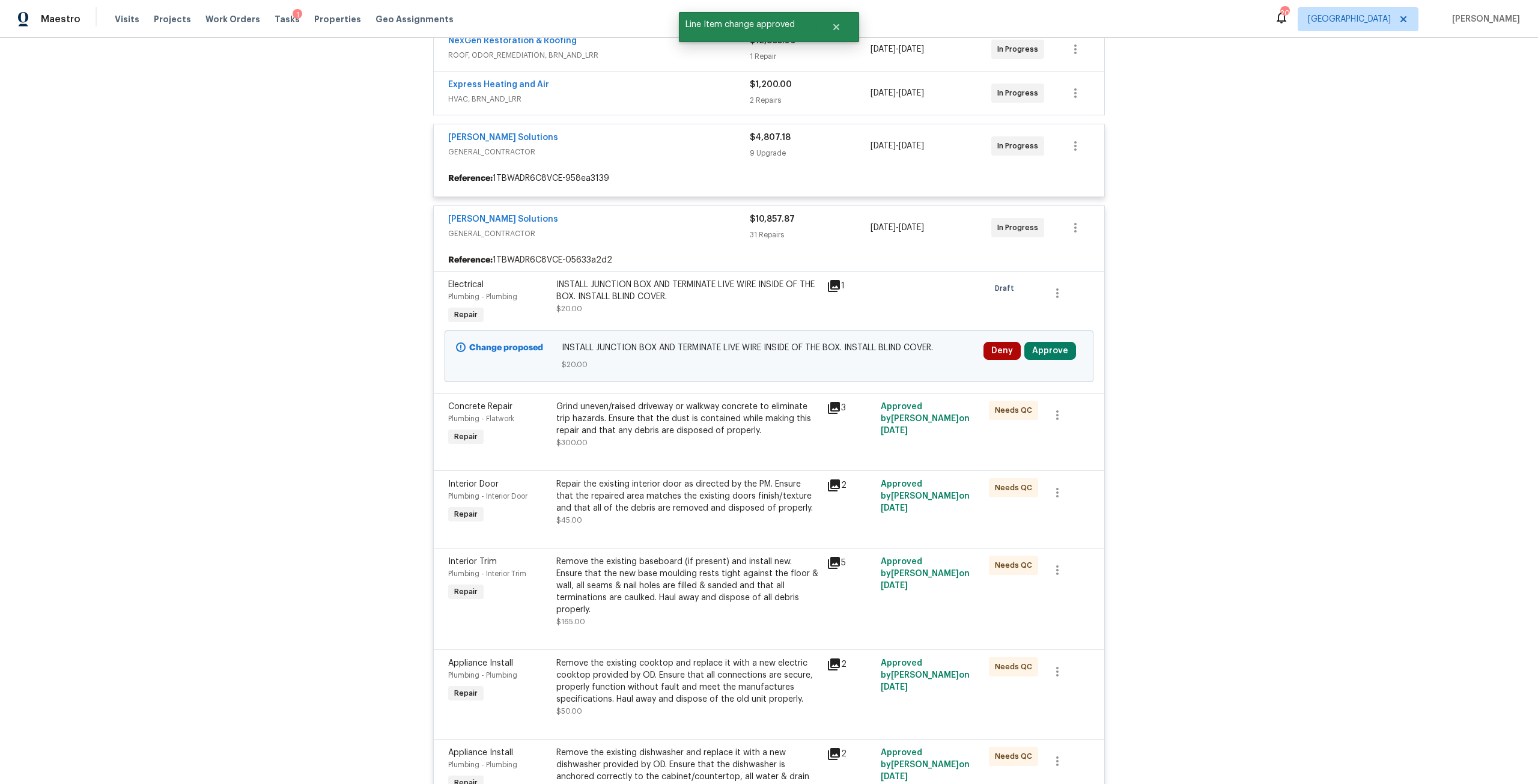
scroll to position [360, 0]
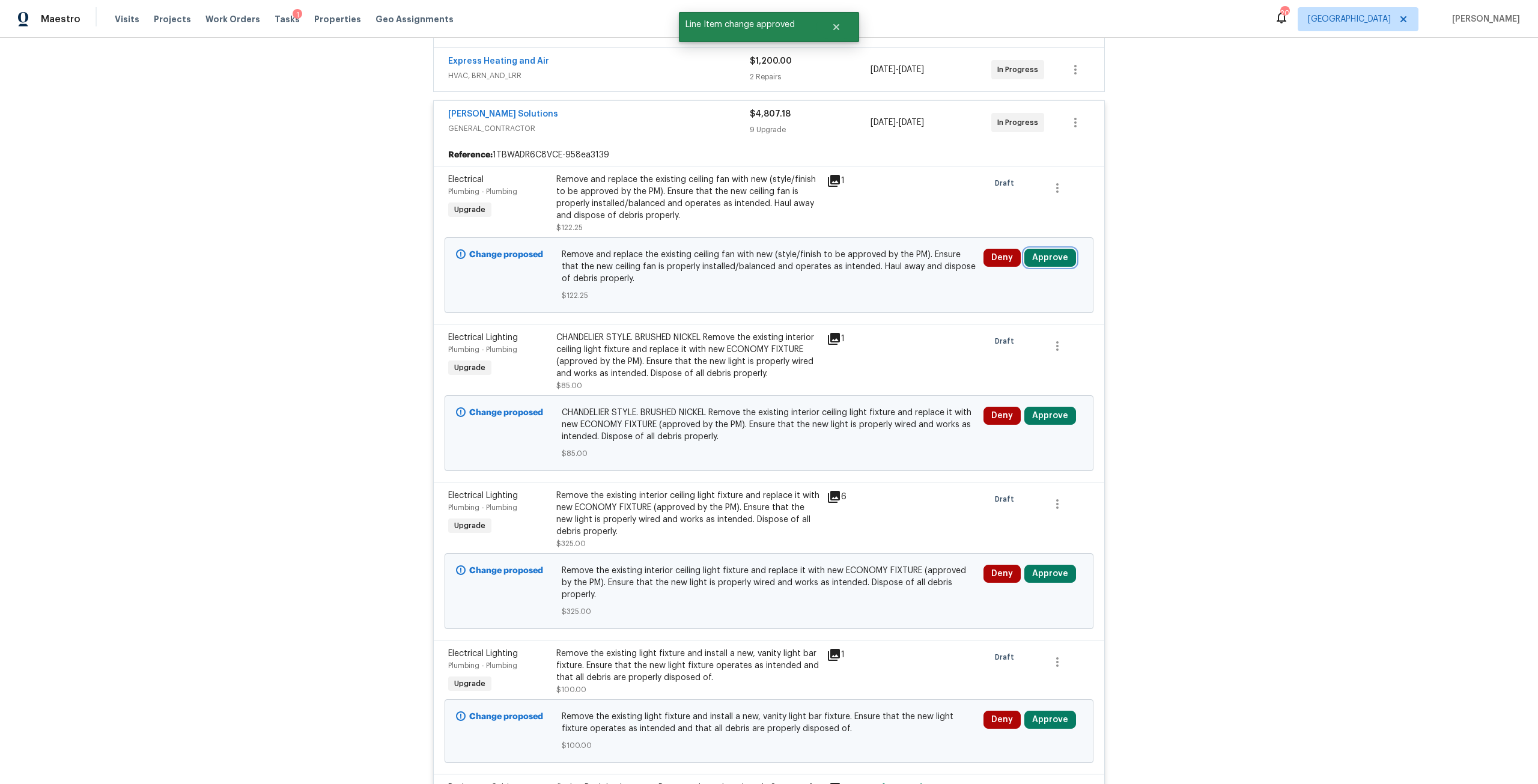
click at [1045, 257] on button "Approve" at bounding box center [1050, 257] width 52 height 18
click at [989, 312] on button "Approve" at bounding box center [1011, 310] width 72 height 24
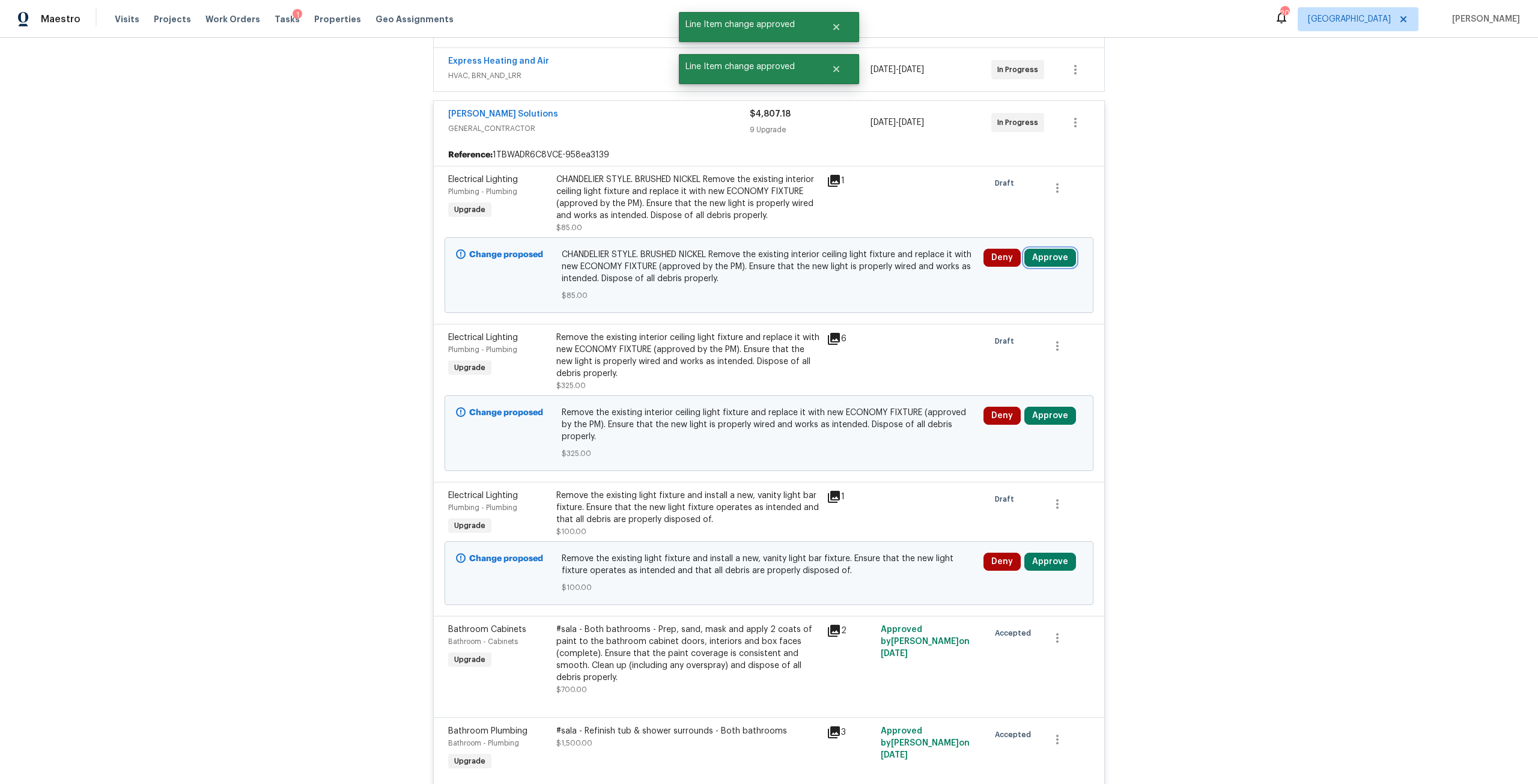
click at [1062, 267] on button "Approve" at bounding box center [1050, 257] width 52 height 18
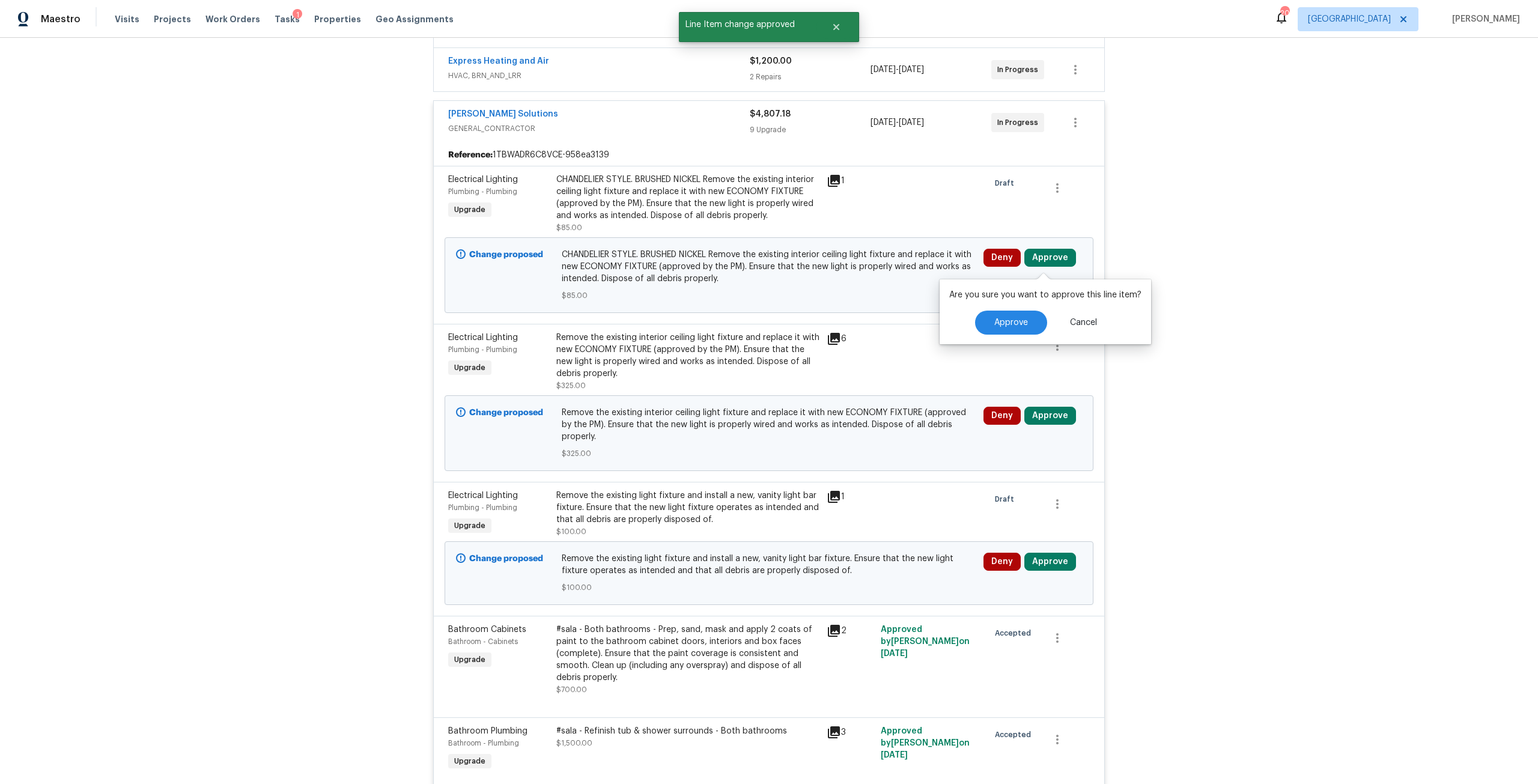
click at [983, 340] on div "Are you sure you want to approve this line item? Approve Cancel" at bounding box center [1045, 312] width 211 height 65
click at [997, 331] on button "Approve" at bounding box center [1011, 322] width 72 height 24
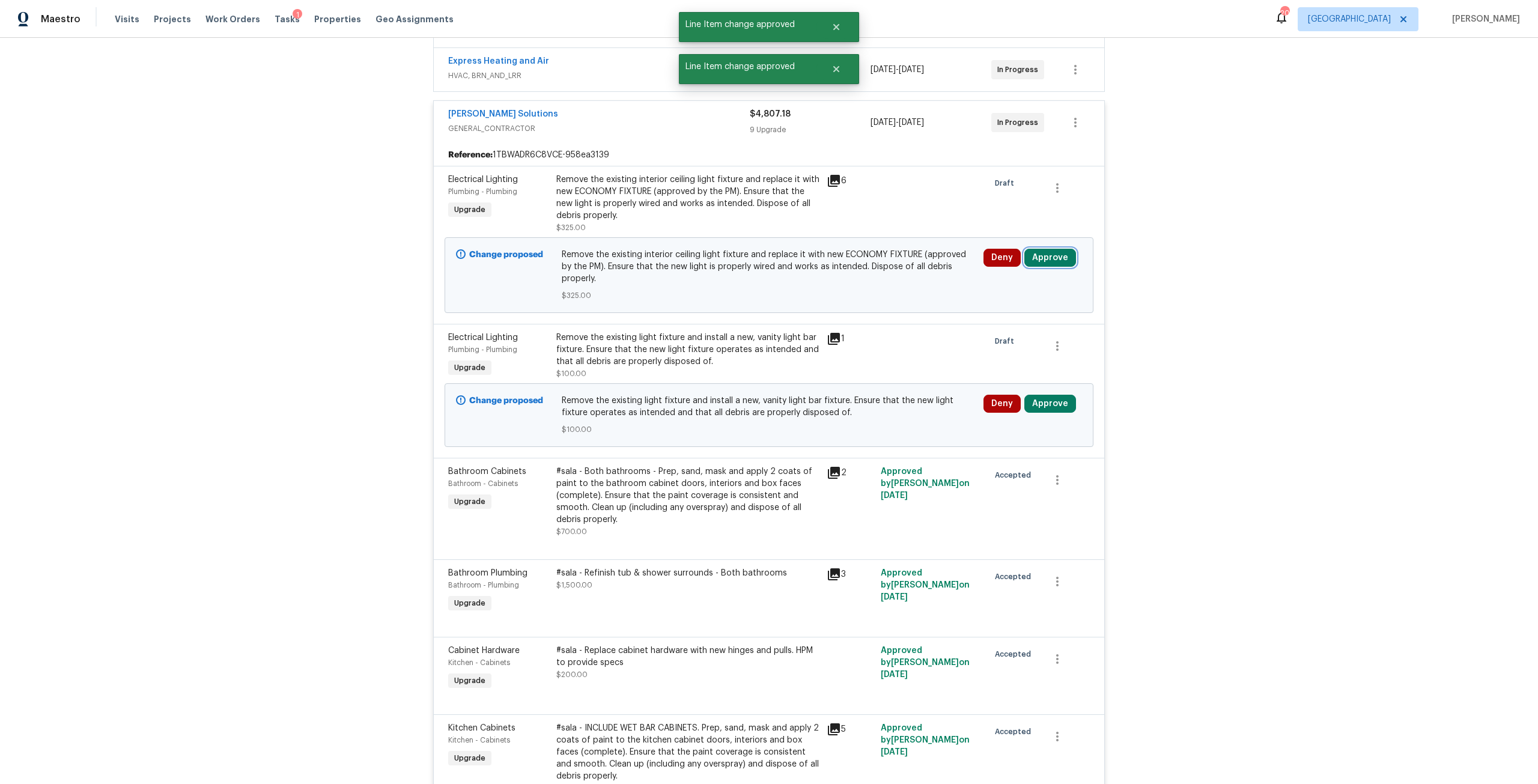
click at [1061, 249] on button "Approve" at bounding box center [1050, 257] width 52 height 18
click at [1011, 292] on div "Are you sure you want to approve this line item? Approve Cancel" at bounding box center [1045, 299] width 211 height 65
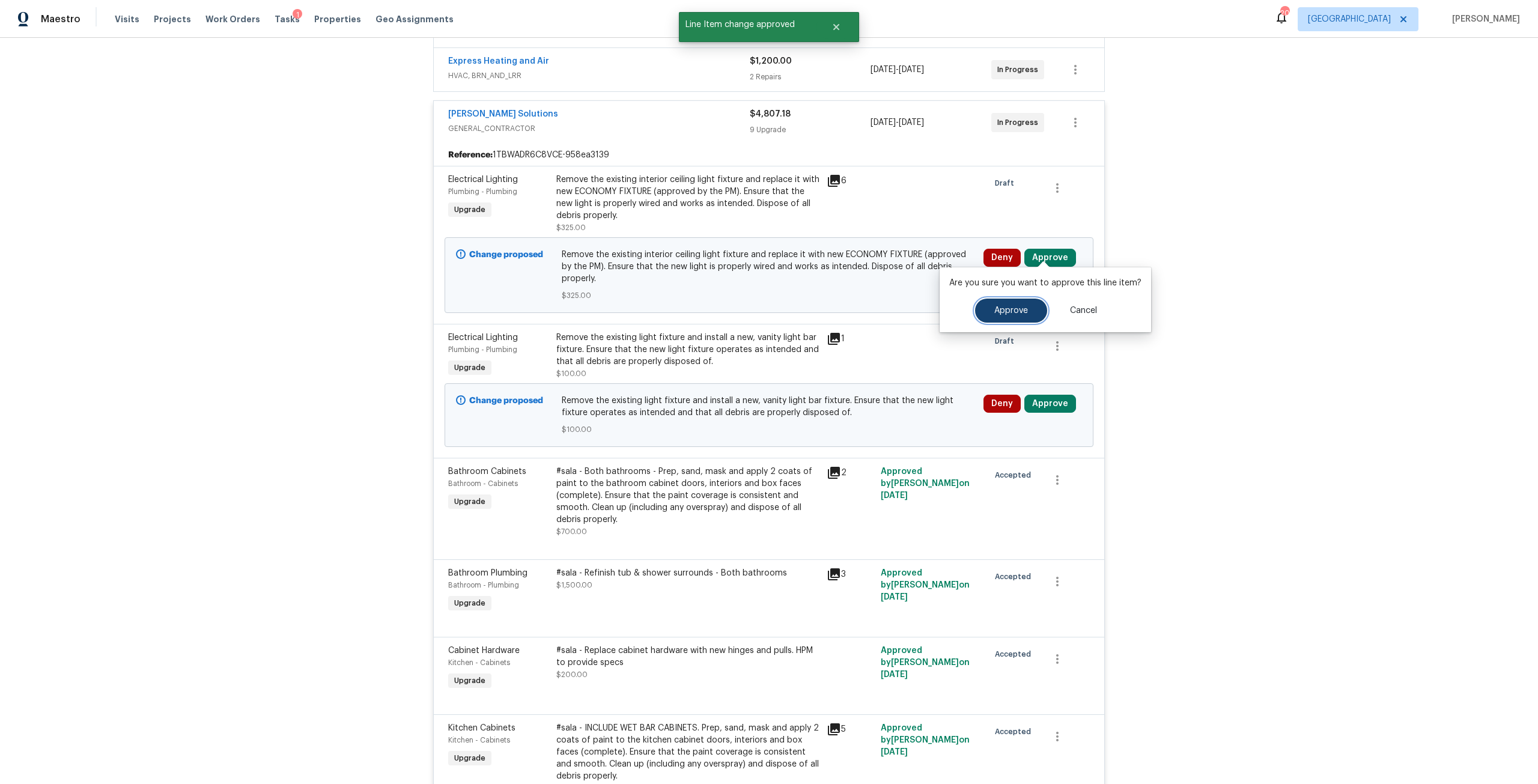
click at [1020, 299] on button "Approve" at bounding box center [1011, 310] width 72 height 24
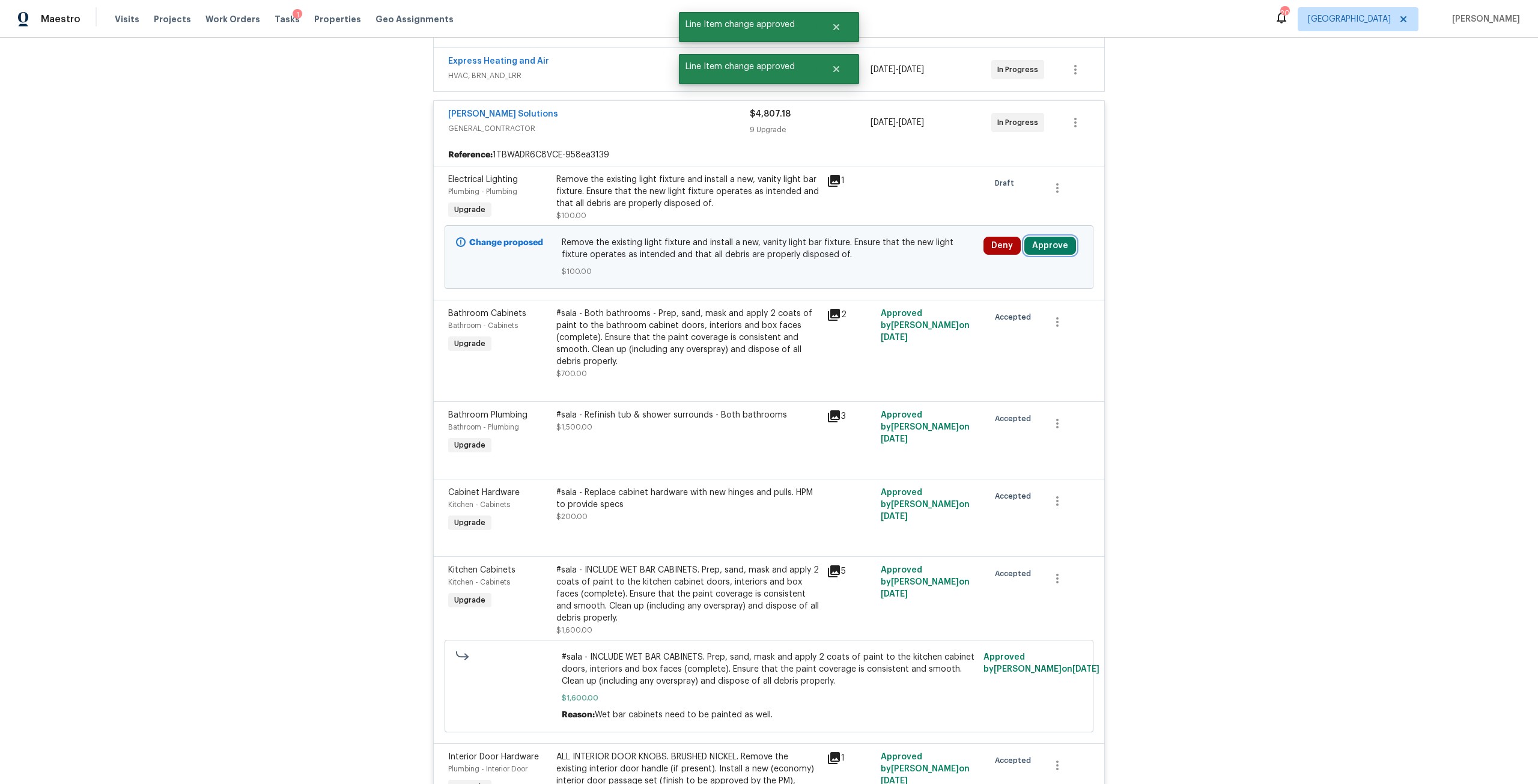
click at [1056, 243] on button "Approve" at bounding box center [1050, 245] width 52 height 18
click at [1000, 297] on span "Approve" at bounding box center [1011, 298] width 34 height 9
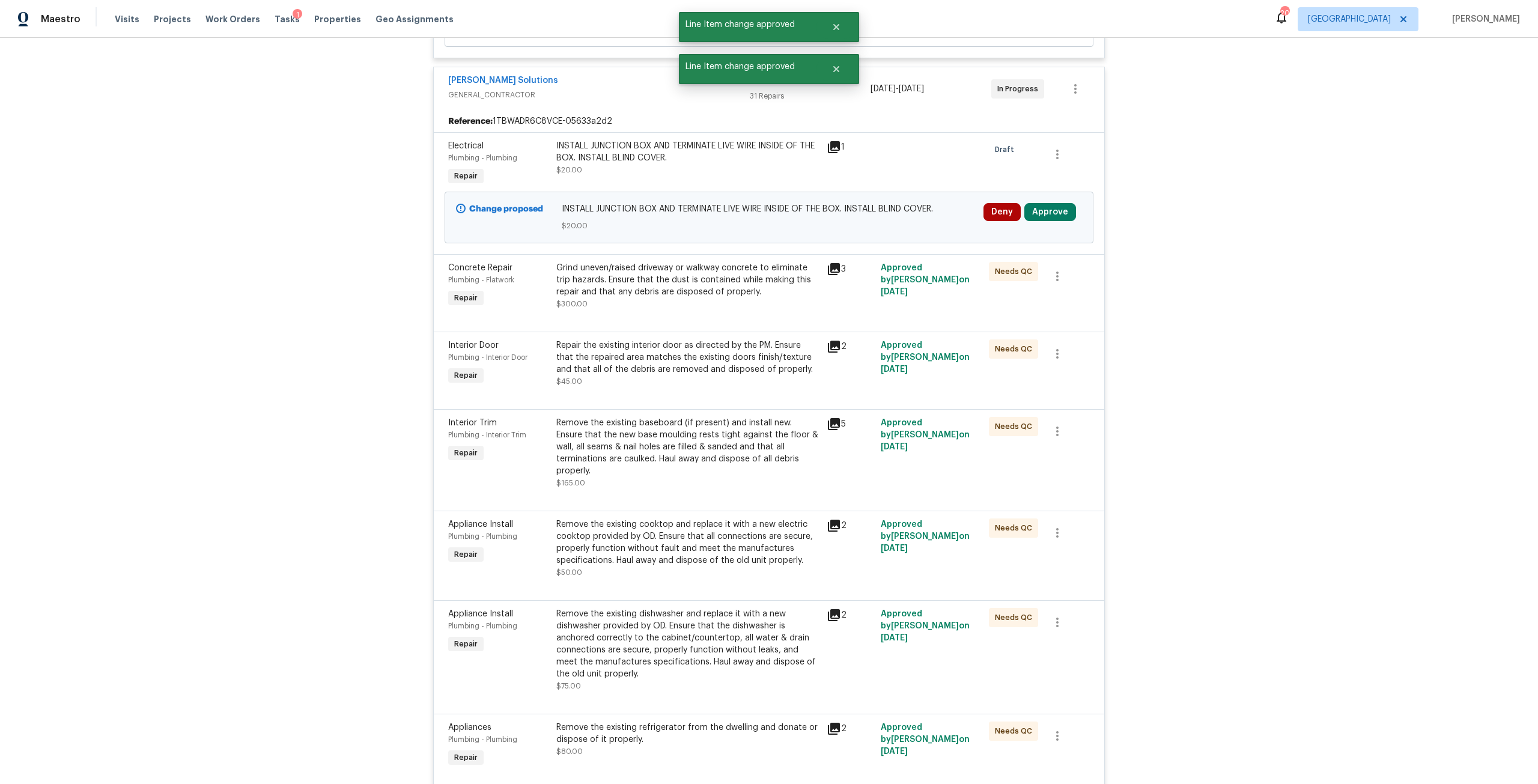
scroll to position [1502, 0]
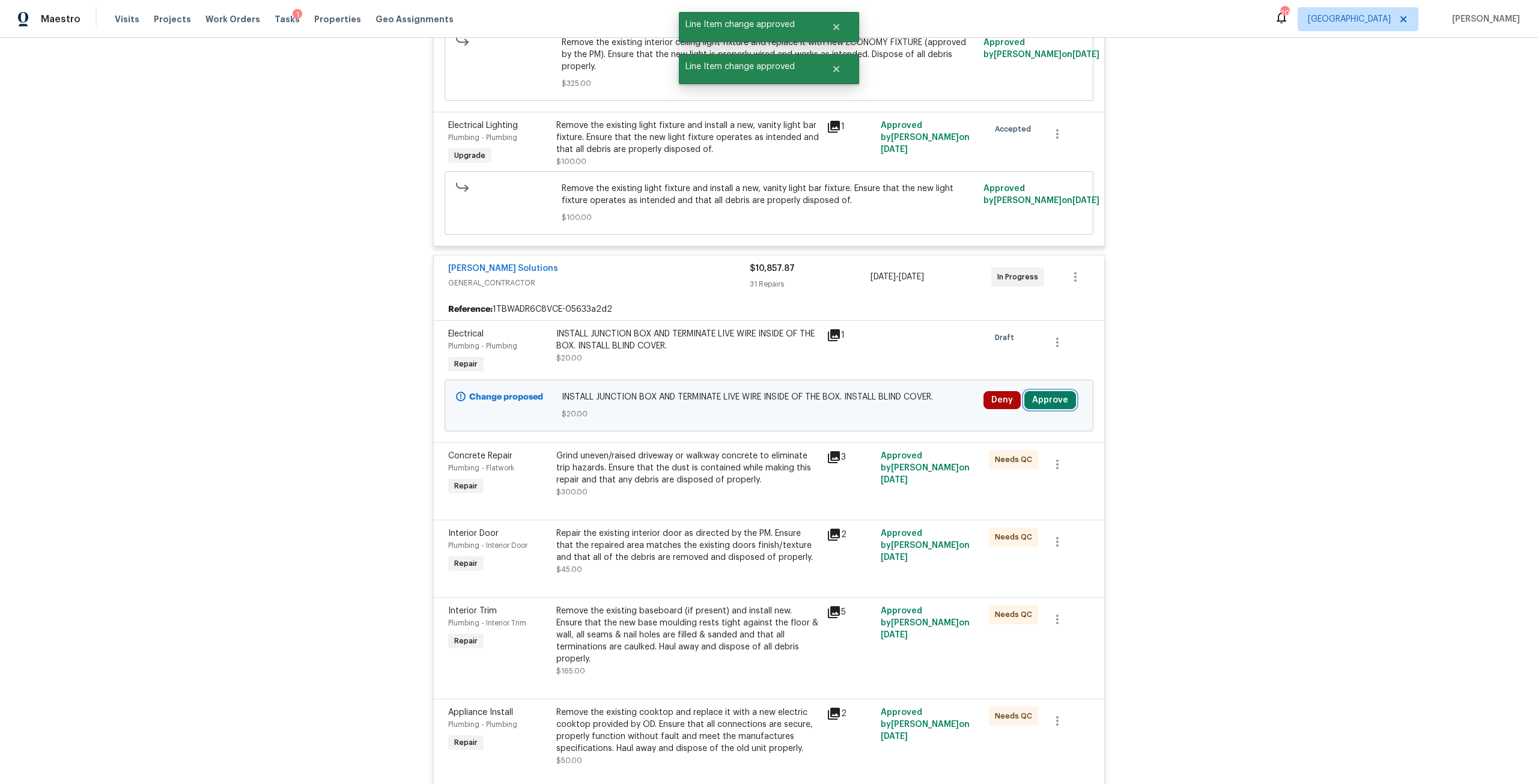
click at [1034, 392] on button "Approve" at bounding box center [1050, 399] width 52 height 18
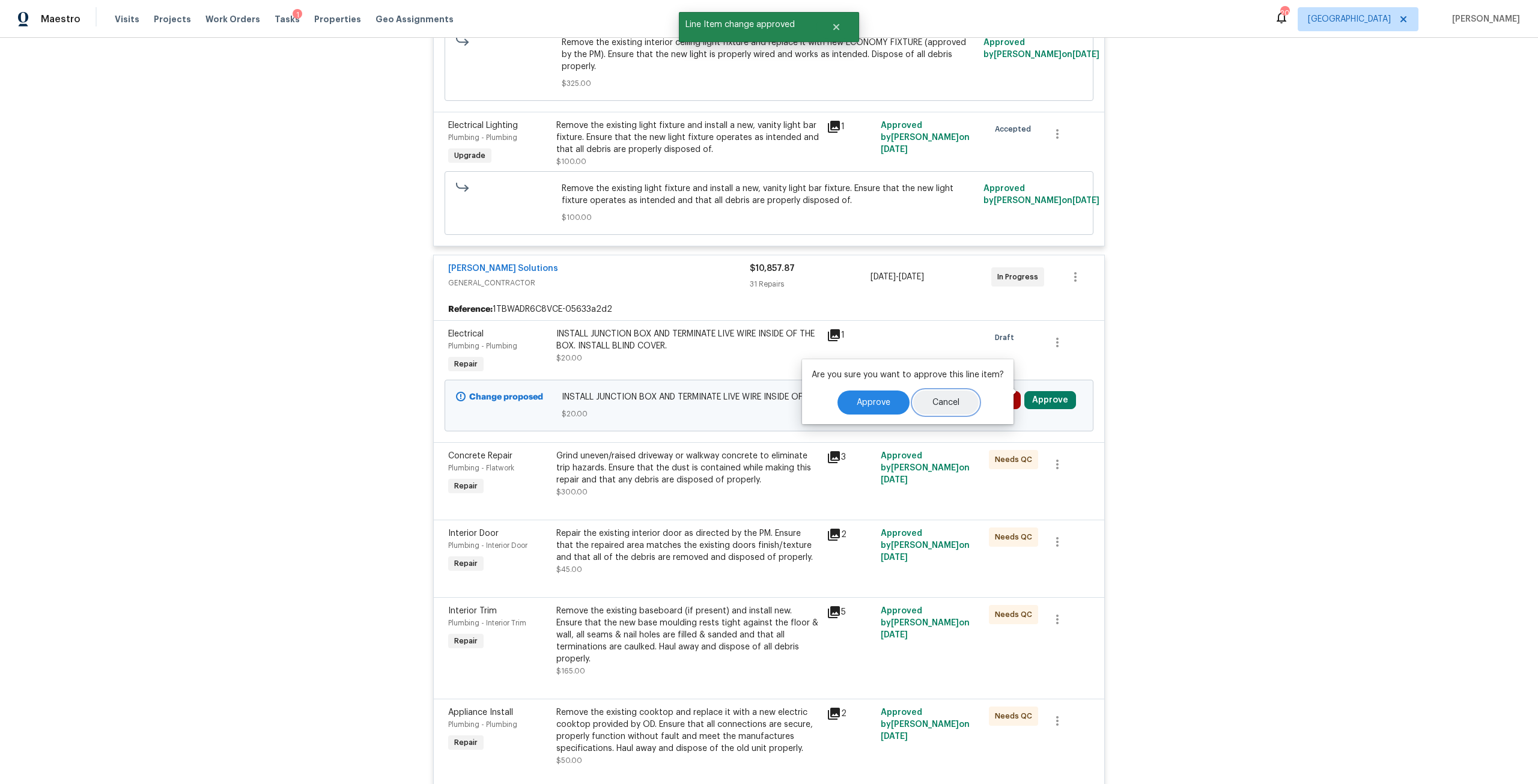
click at [918, 398] on button "Cancel" at bounding box center [945, 403] width 65 height 24
click at [1034, 396] on button "Approve" at bounding box center [1050, 399] width 52 height 18
click at [886, 409] on button "Approve" at bounding box center [873, 403] width 72 height 24
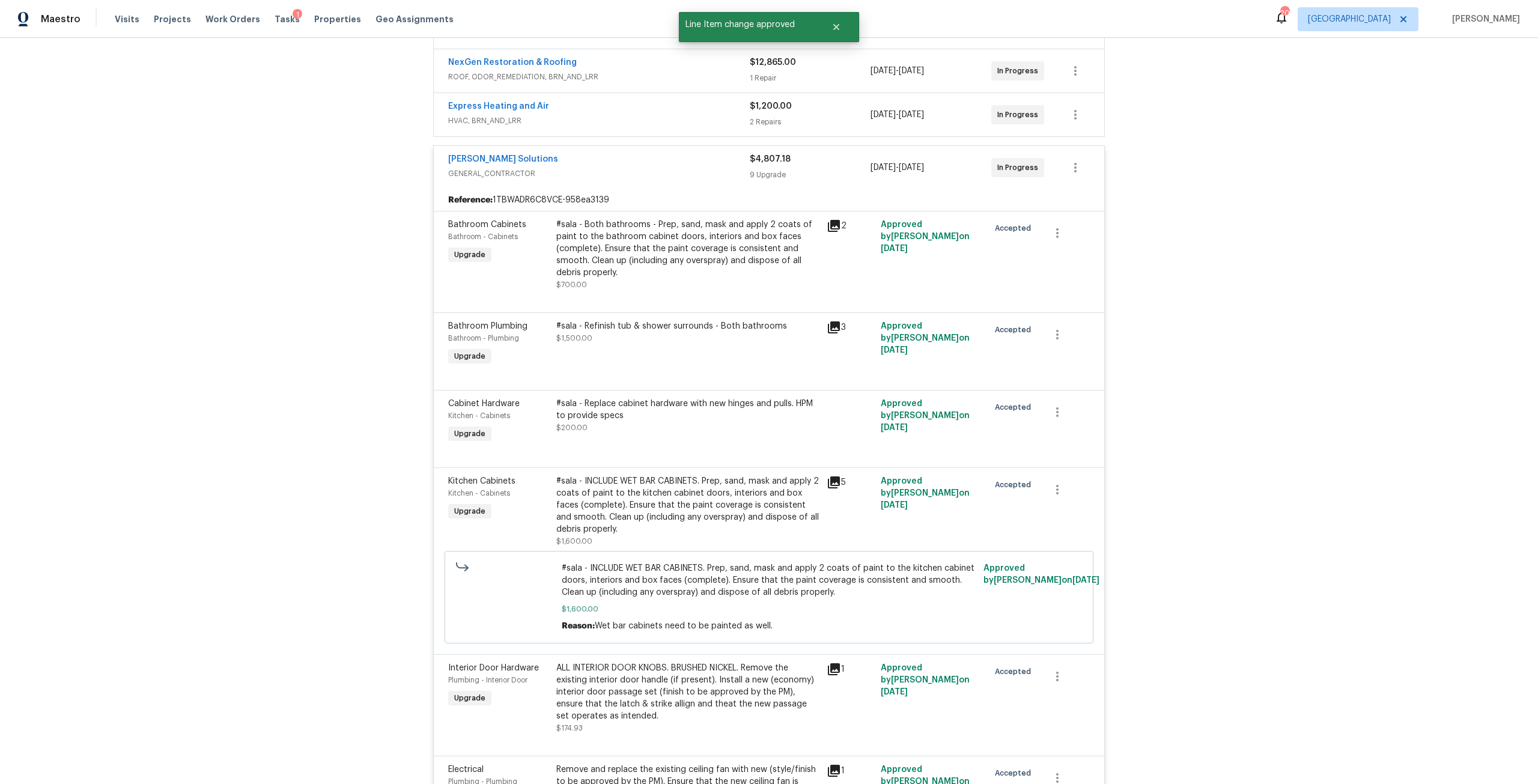
scroll to position [0, 0]
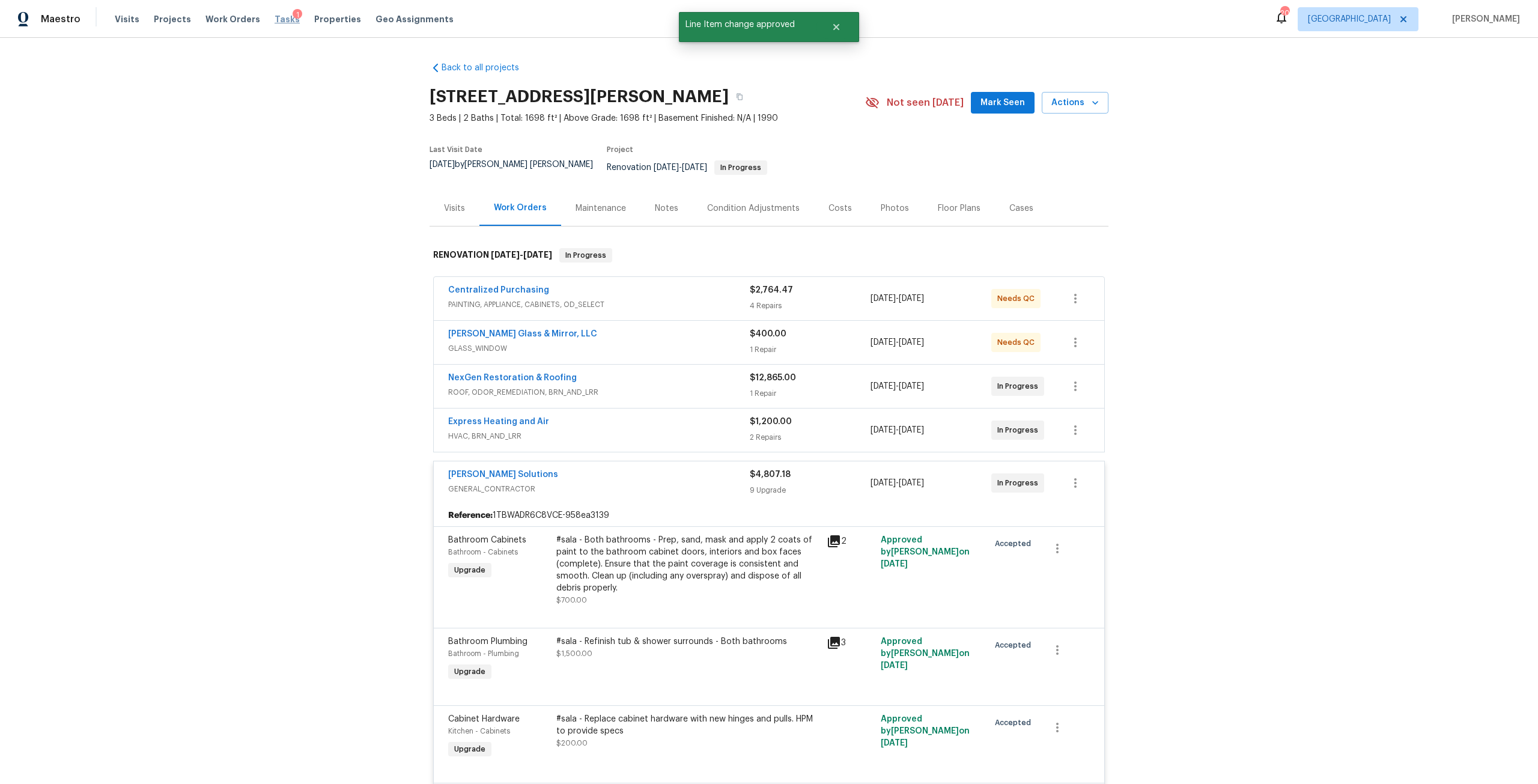
click at [275, 16] on span "Tasks" at bounding box center [287, 19] width 25 height 8
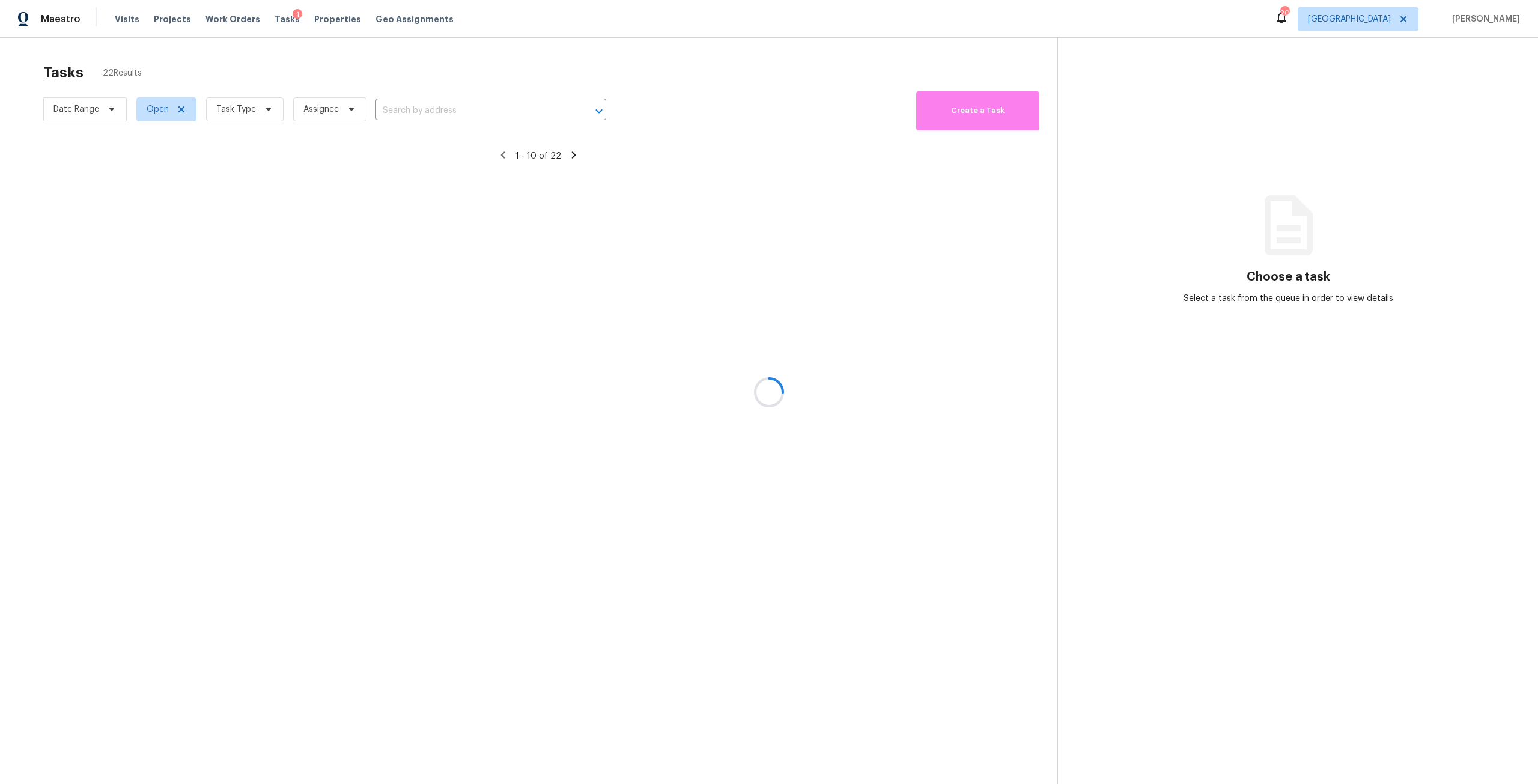
click at [248, 108] on div at bounding box center [769, 392] width 1538 height 784
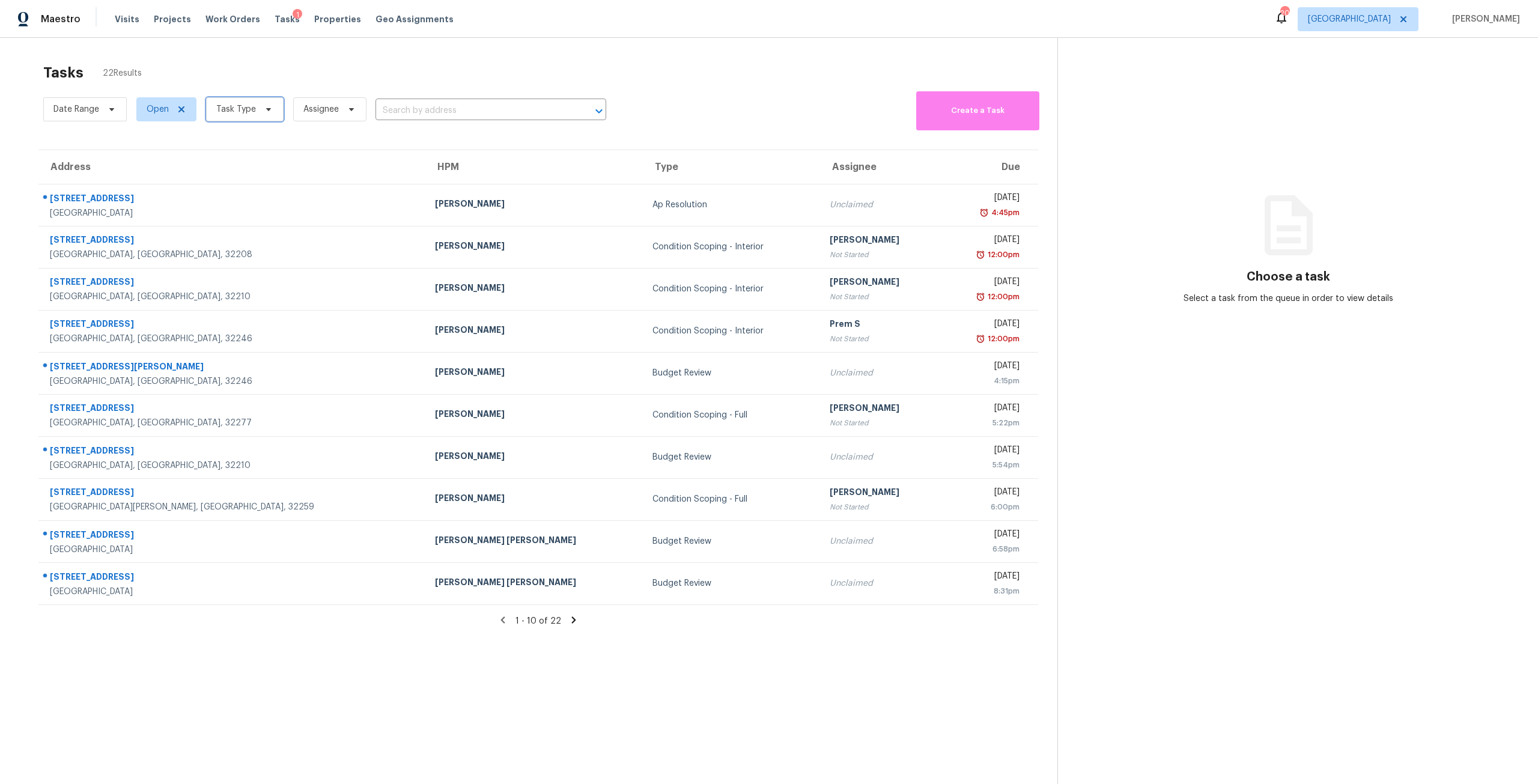
click at [244, 108] on span "Task Type" at bounding box center [236, 109] width 40 height 12
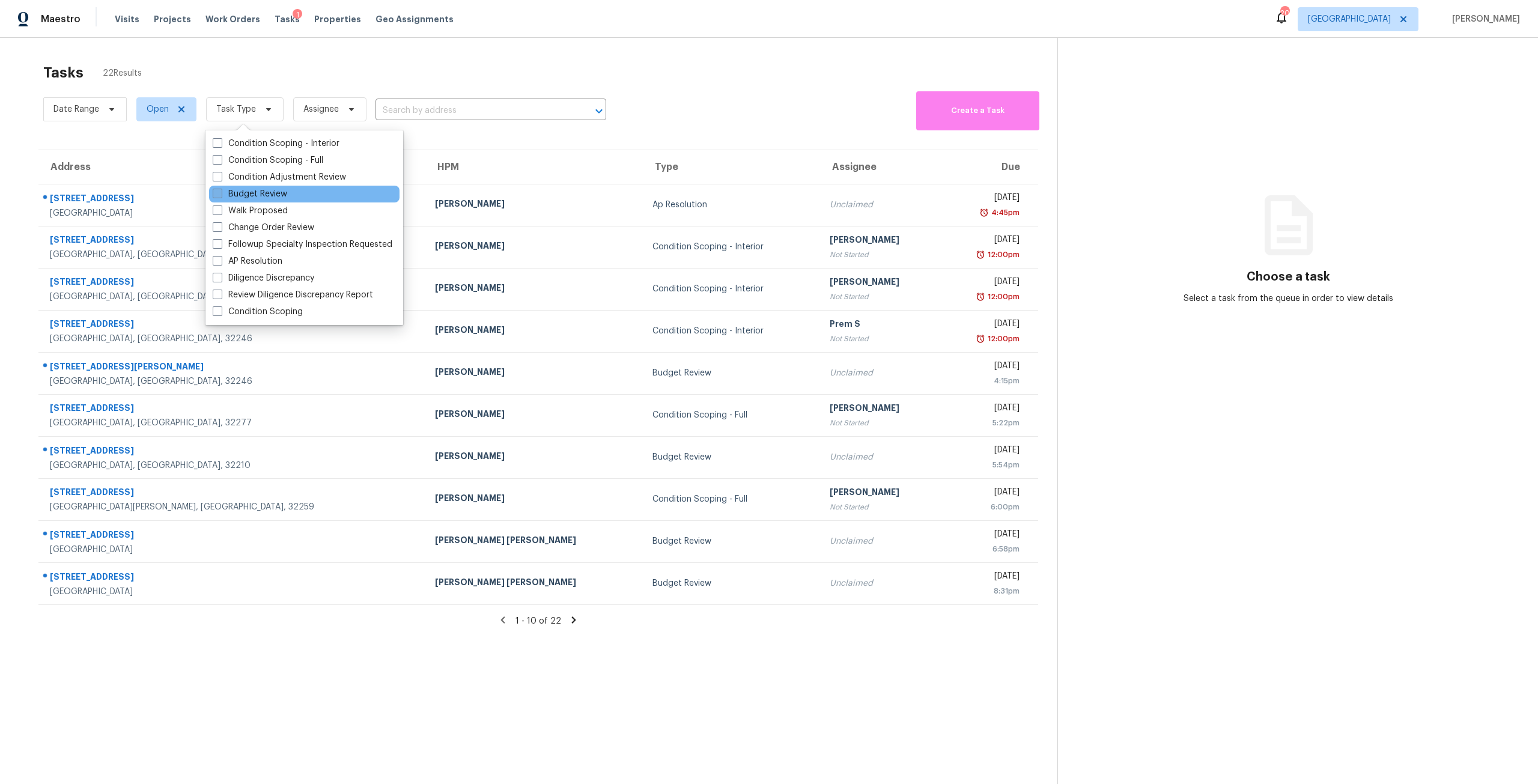
click at [268, 192] on label "Budget Review" at bounding box center [250, 194] width 75 height 12
click at [220, 192] on input "Budget Review" at bounding box center [216, 192] width 8 height 8
checkbox input "true"
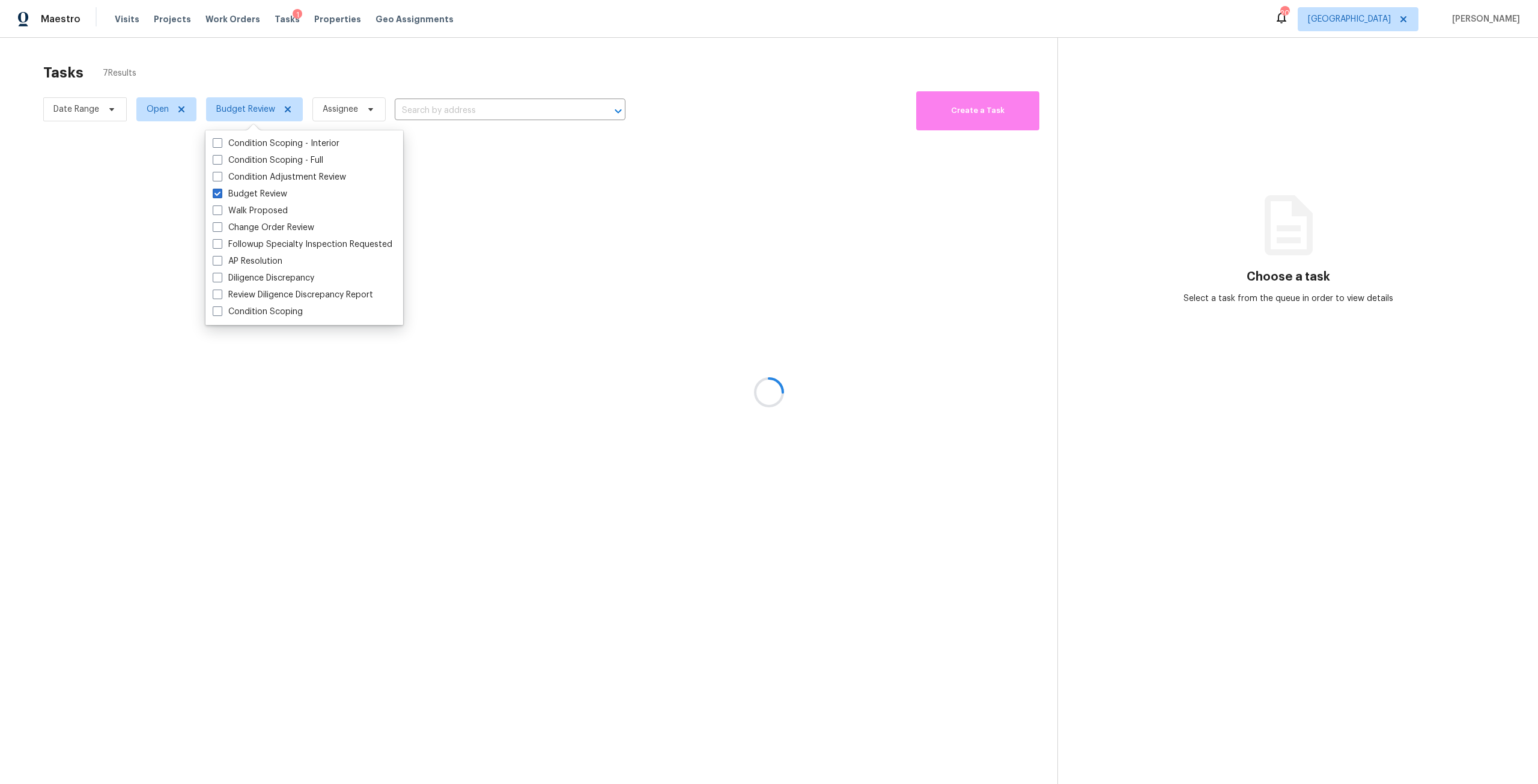
click at [554, 58] on div at bounding box center [769, 392] width 1538 height 784
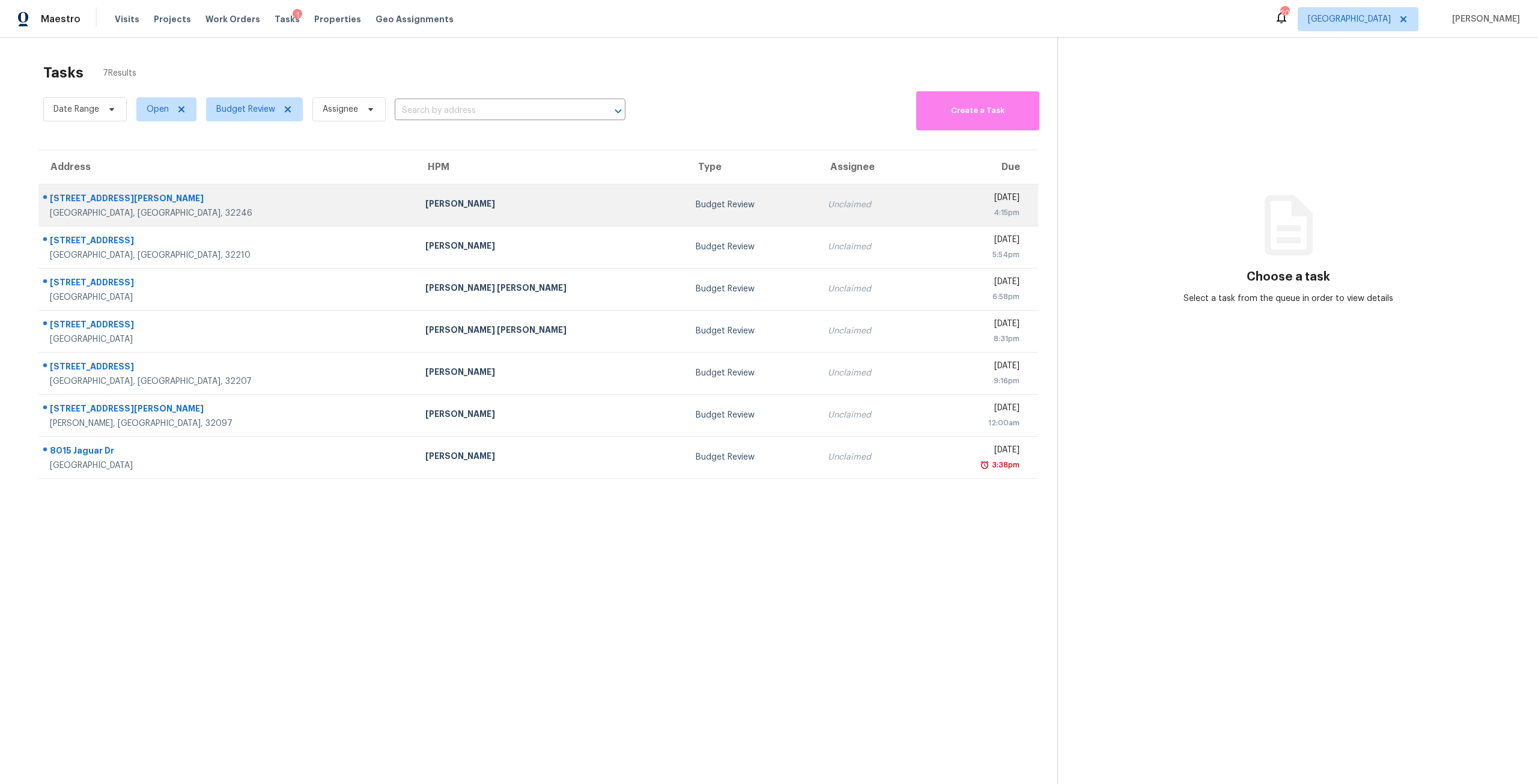
click at [923, 219] on td "Tue, Aug 26th 2025 4:15pm" at bounding box center [980, 205] width 114 height 42
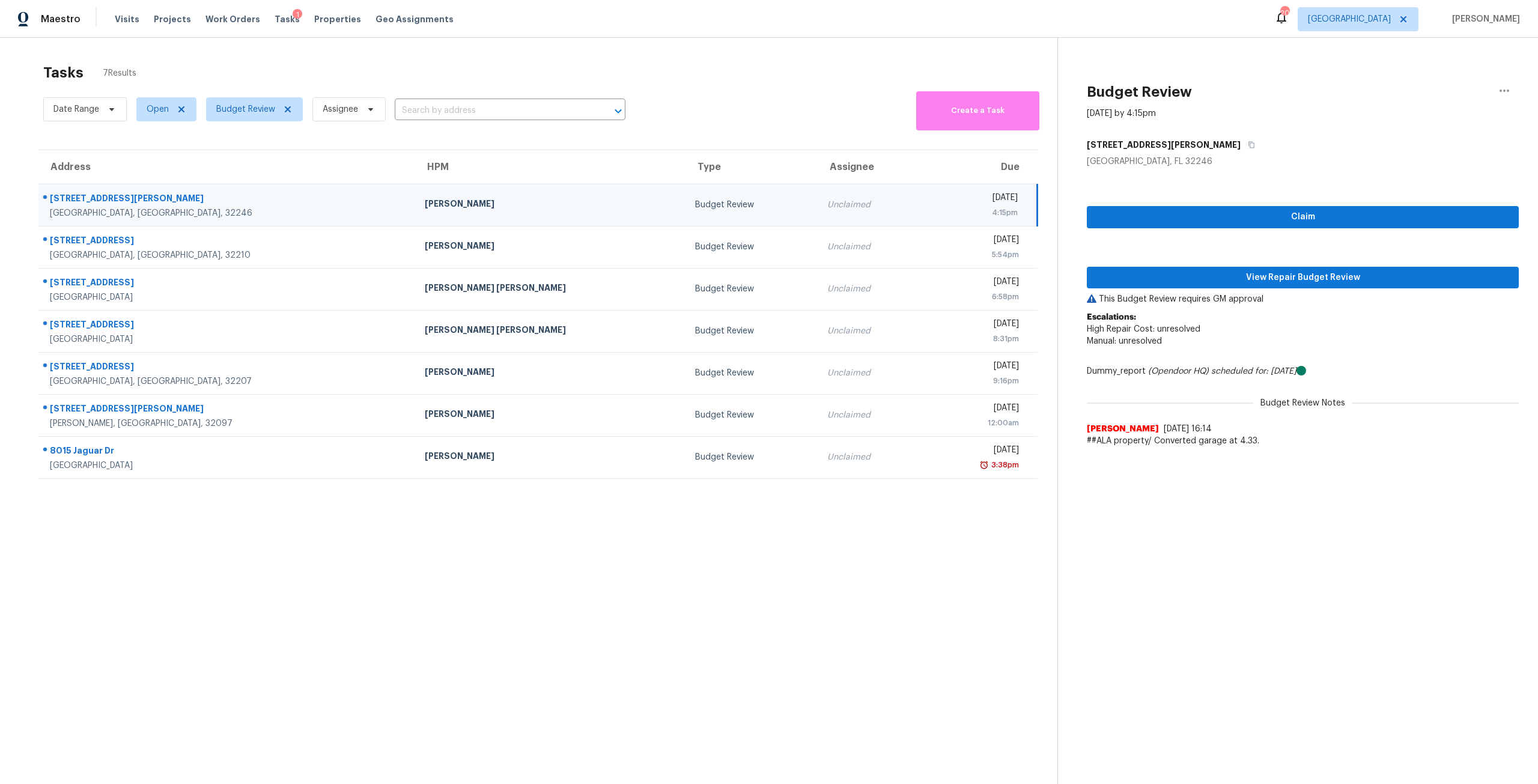
click at [1292, 292] on div "Claim View Repair Budget Review This Budget Review requires GM approval Escalat…" at bounding box center [1303, 310] width 432 height 286
click at [1307, 277] on span "View Repair Budget Review" at bounding box center [1302, 278] width 413 height 15
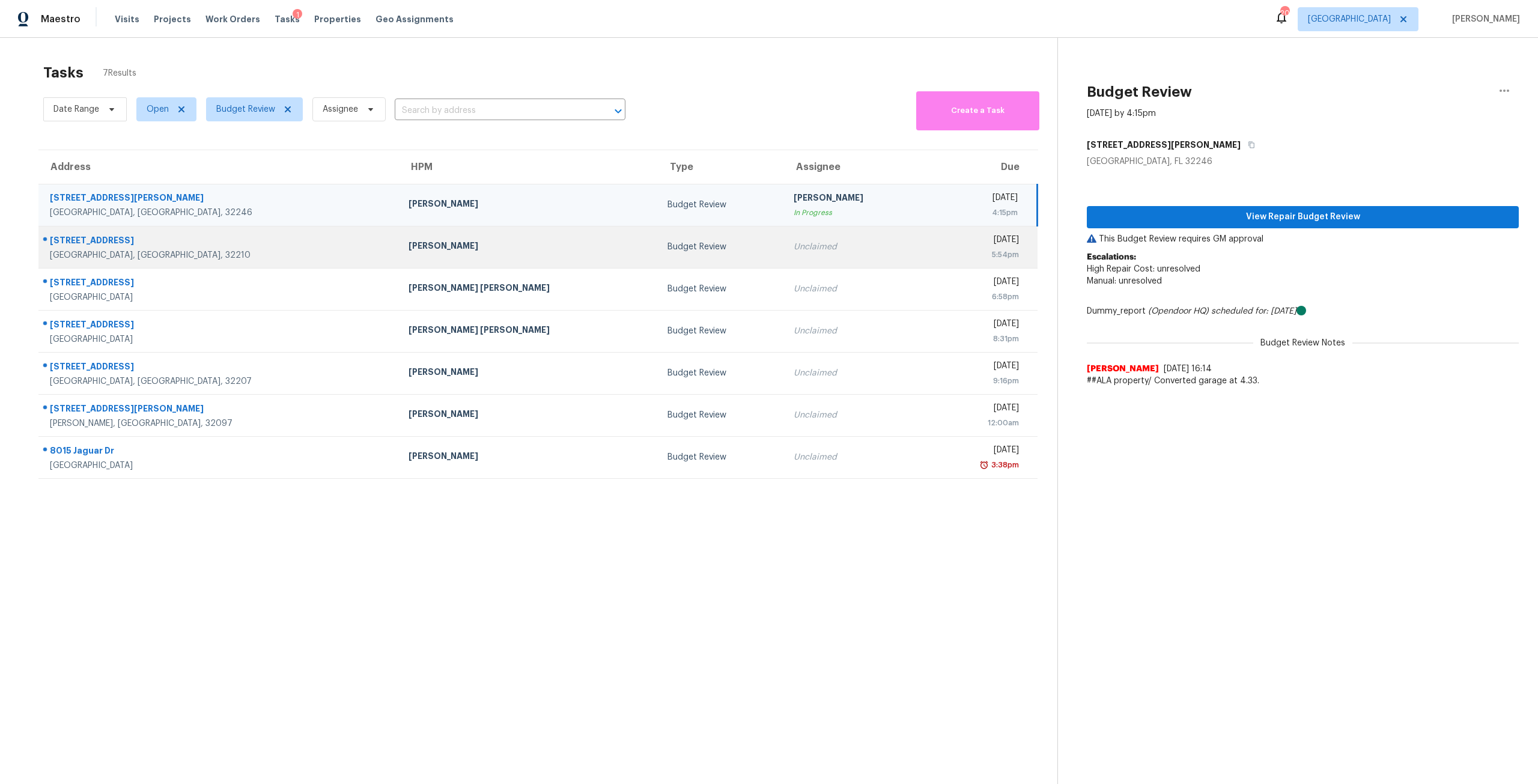
click at [937, 240] on div "Tue, Aug 26th 2025" at bounding box center [978, 242] width 81 height 15
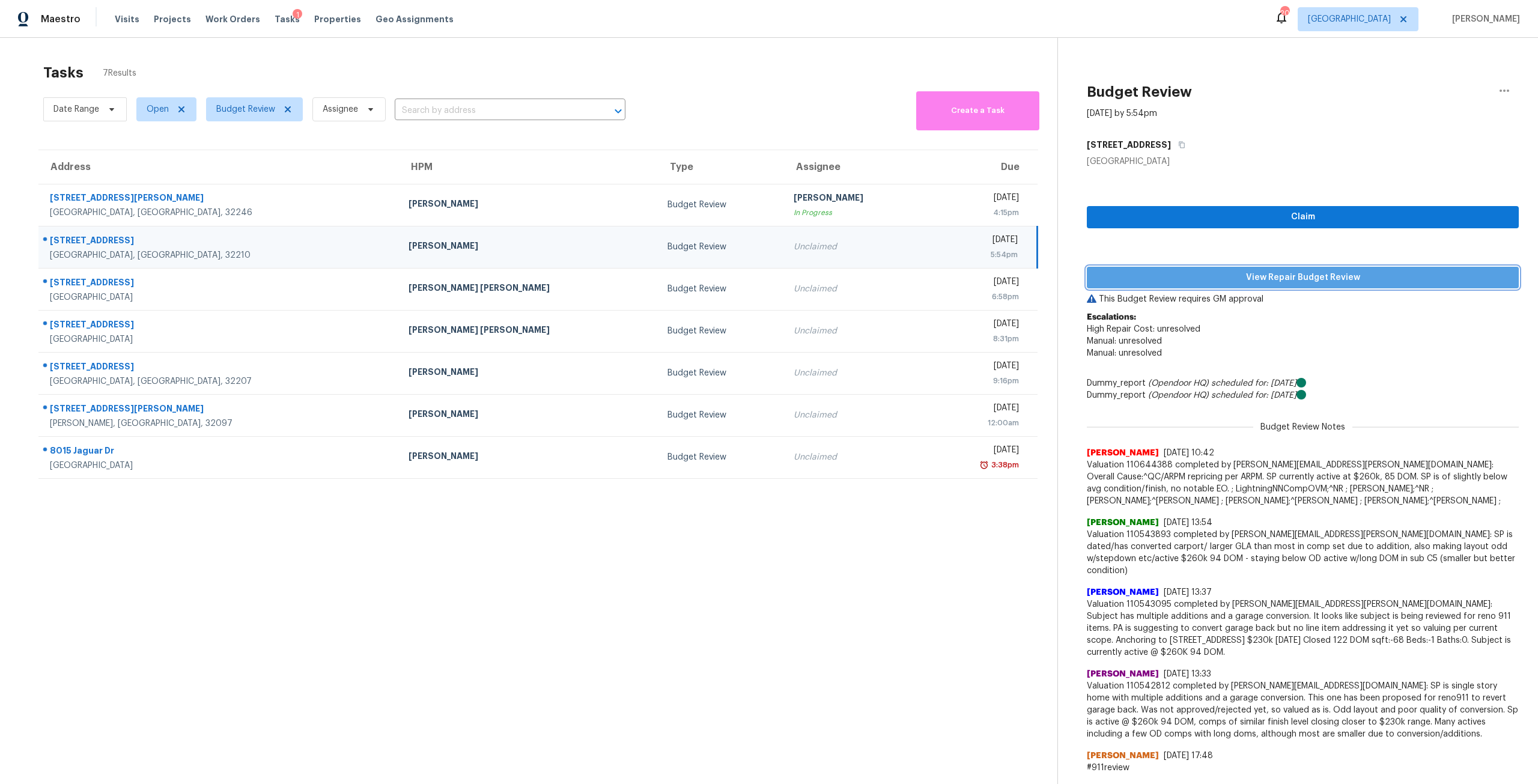
click at [1326, 274] on span "View Repair Budget Review" at bounding box center [1302, 278] width 413 height 15
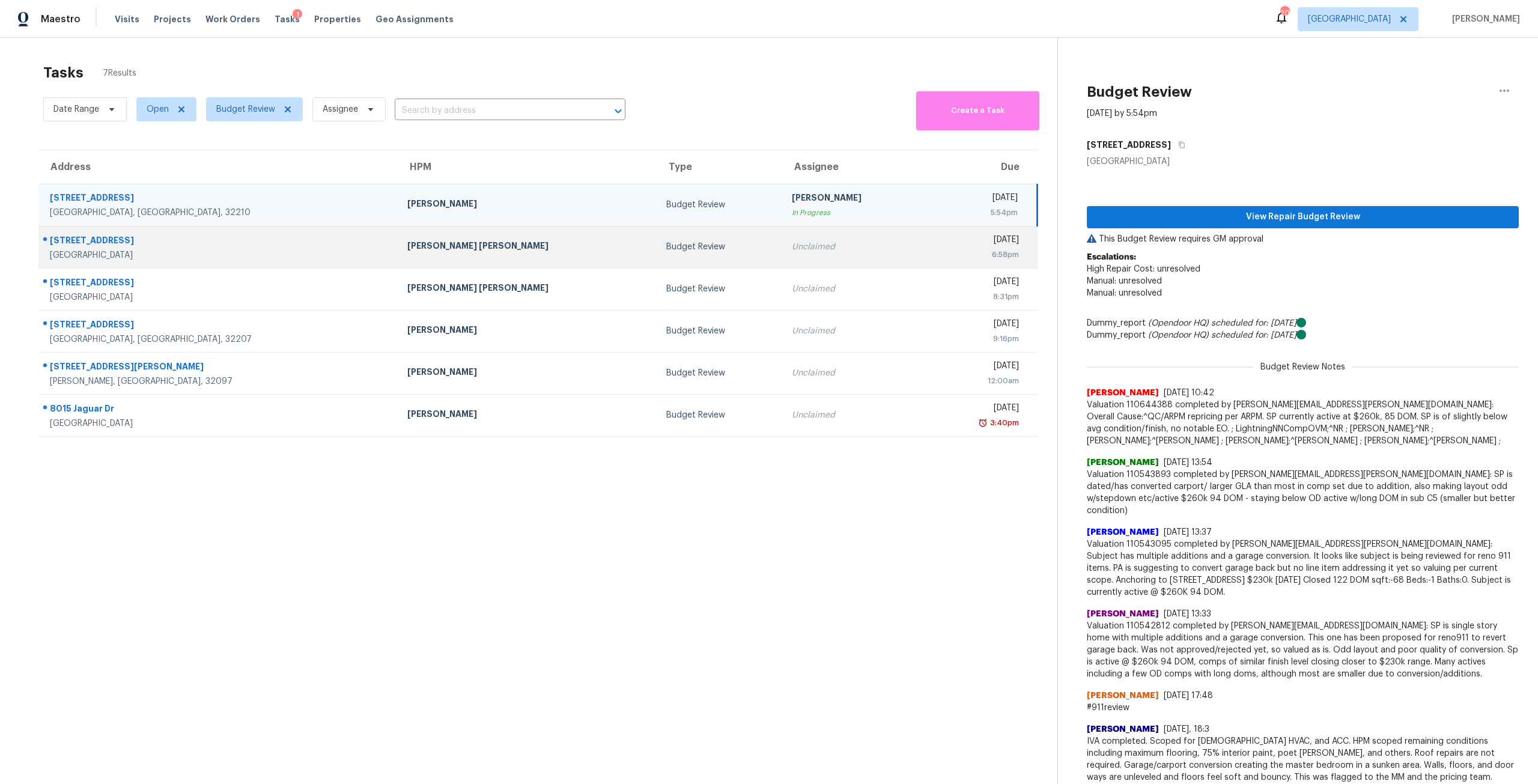
click at [926, 265] on td "Tue, Aug 26th 2025 6:58pm" at bounding box center [981, 247] width 111 height 42
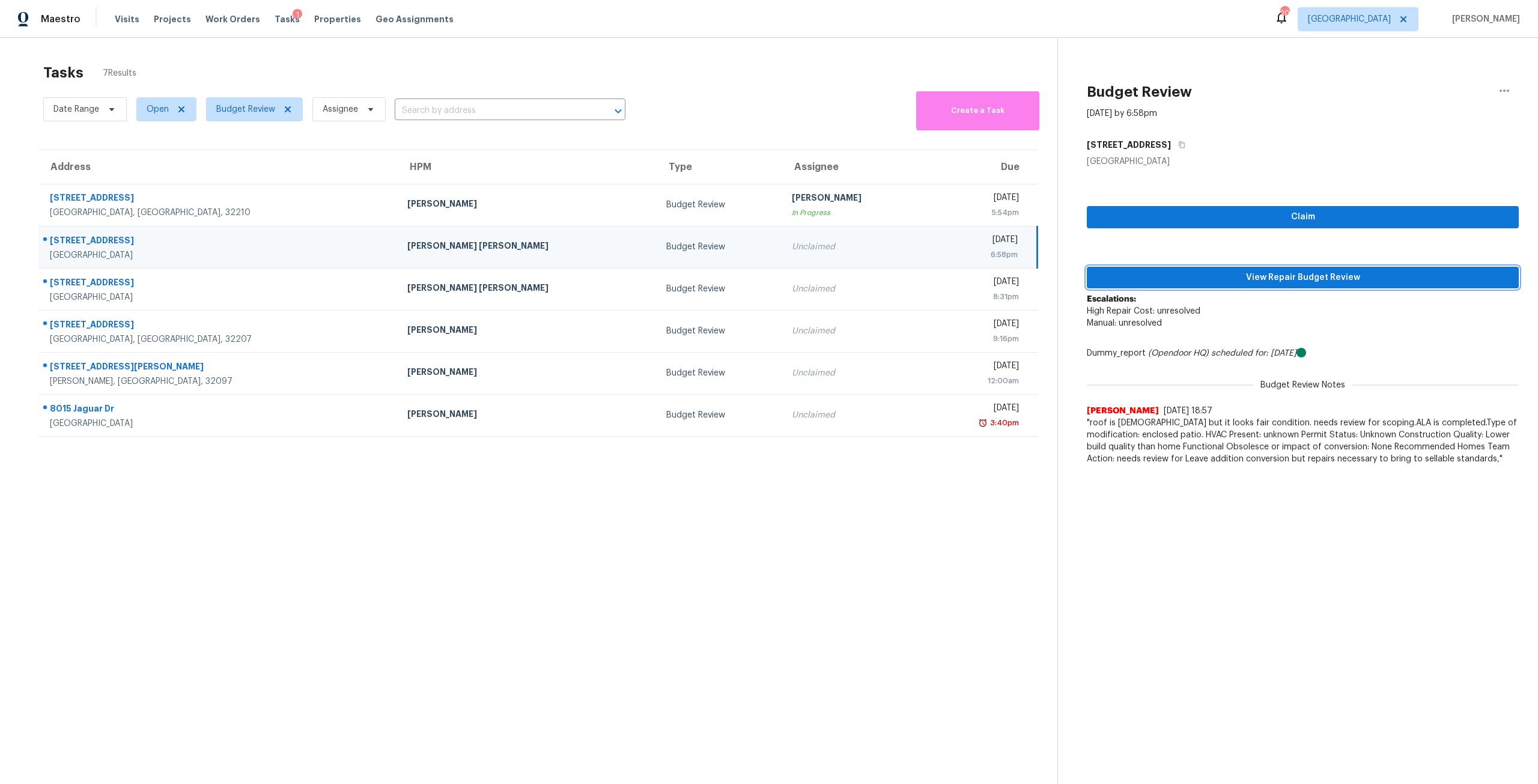
click at [1223, 275] on span "View Repair Budget Review" at bounding box center [1302, 278] width 413 height 15
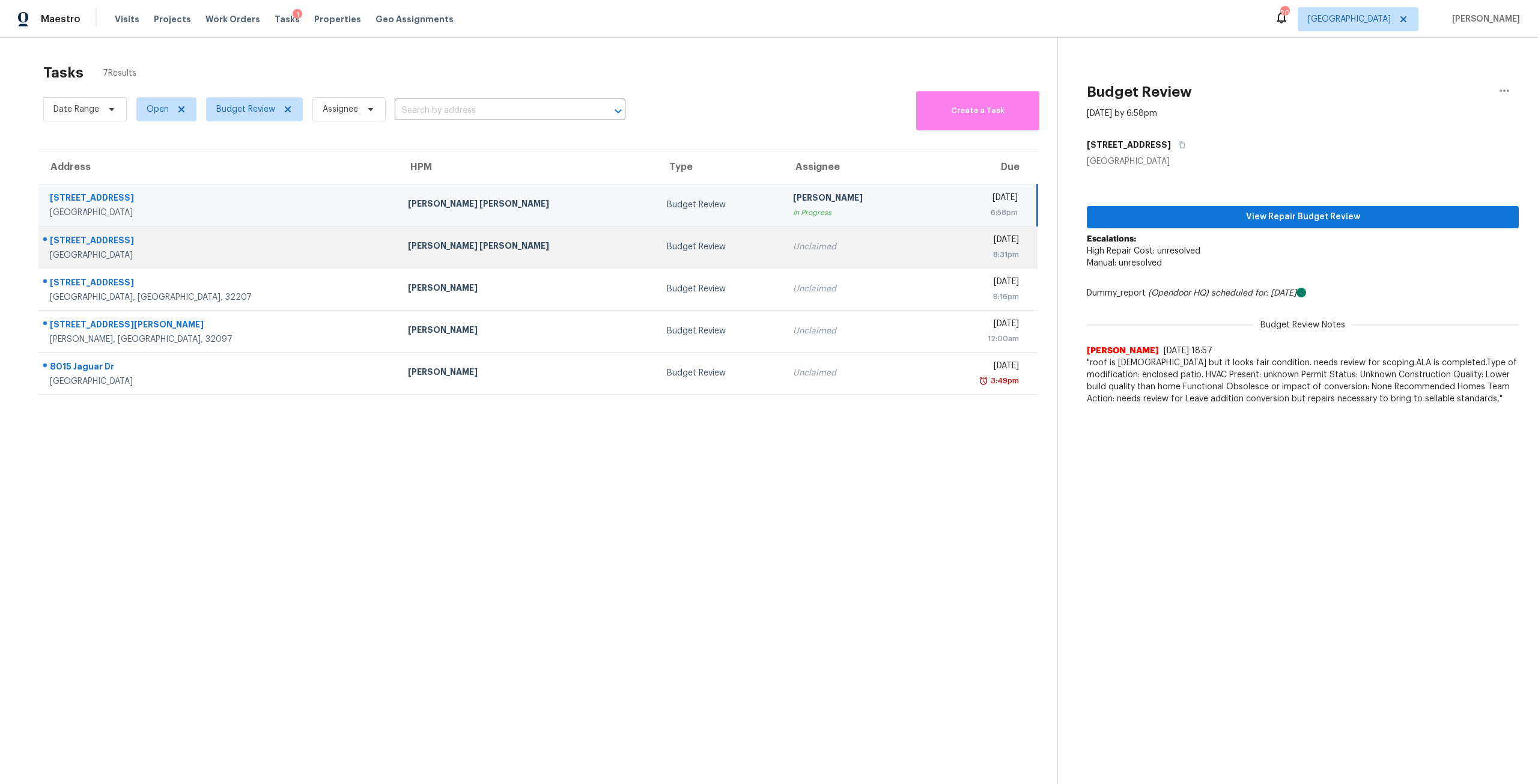
click at [793, 245] on div "Unclaimed" at bounding box center [855, 247] width 125 height 12
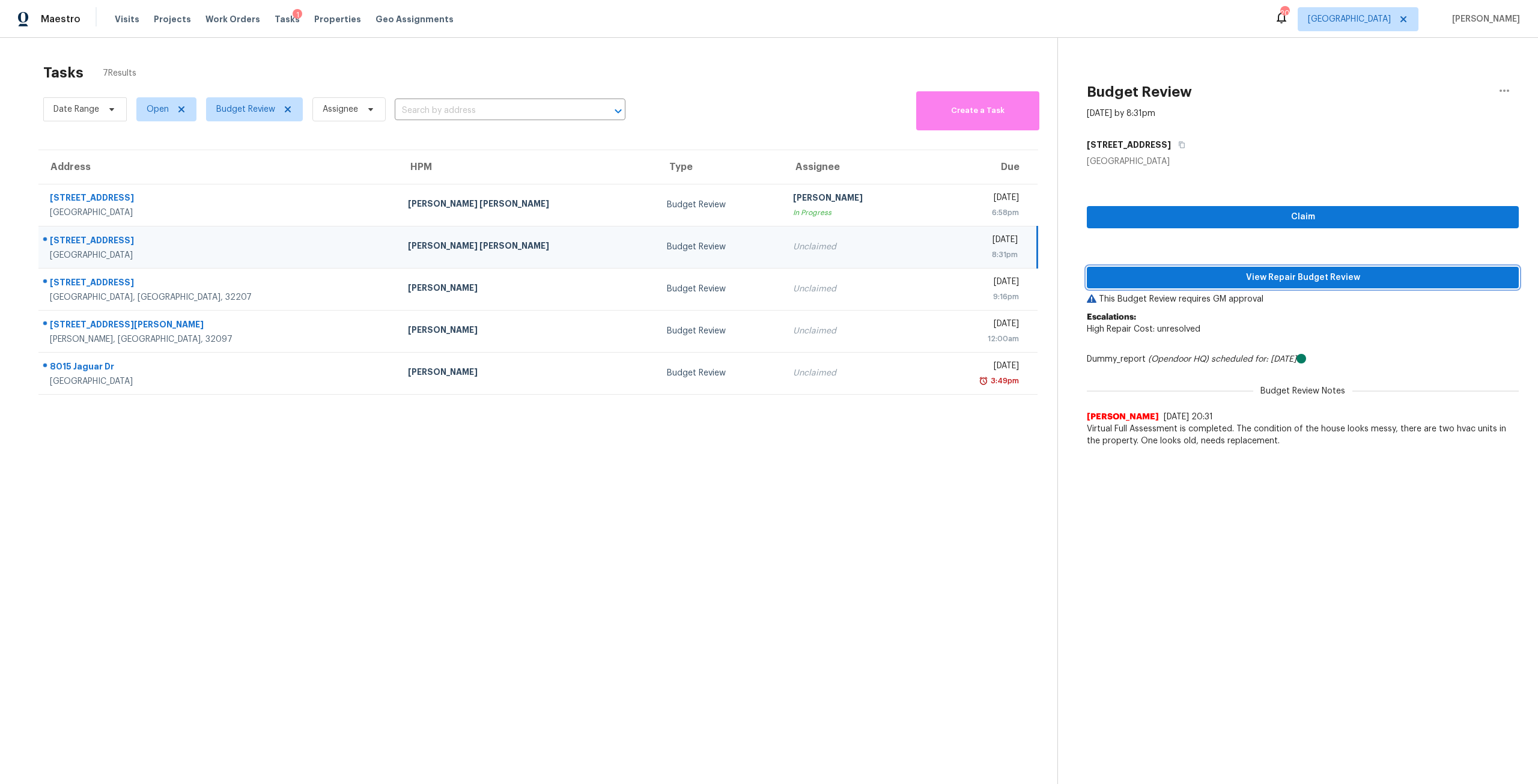
click at [1304, 277] on span "View Repair Budget Review" at bounding box center [1302, 278] width 413 height 15
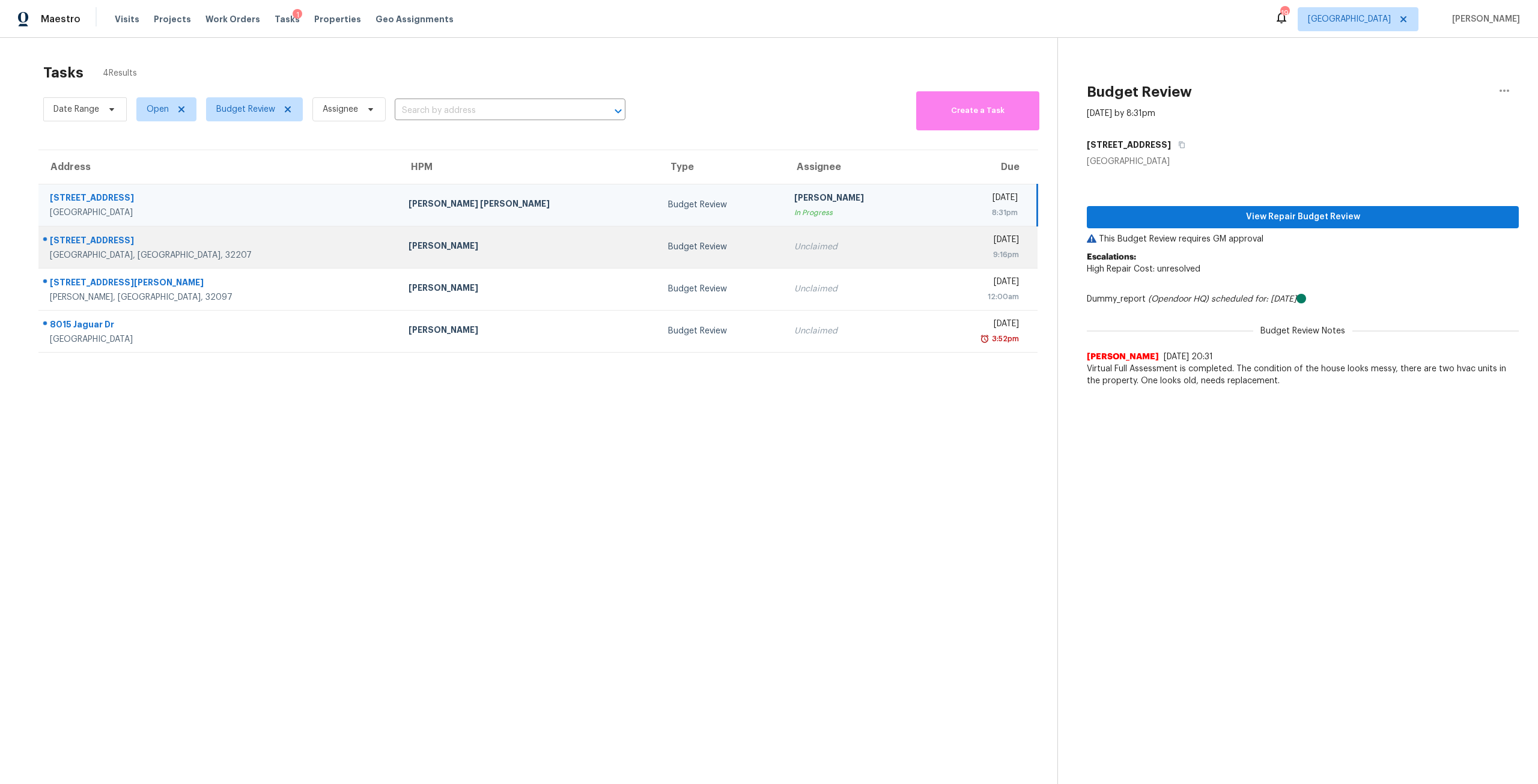
click at [784, 238] on td "Unclaimed" at bounding box center [855, 247] width 143 height 42
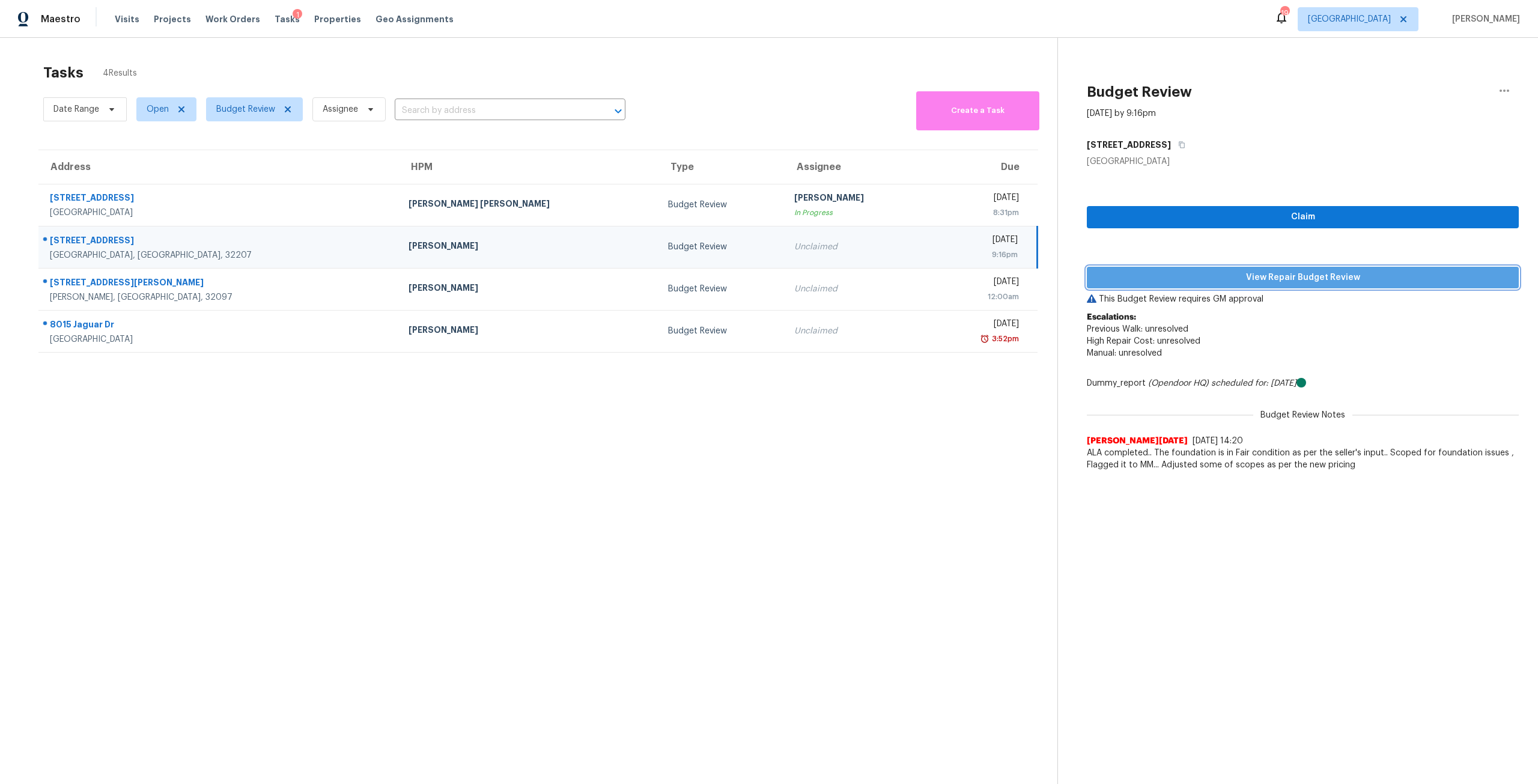
click at [1228, 283] on span "View Repair Budget Review" at bounding box center [1302, 278] width 413 height 15
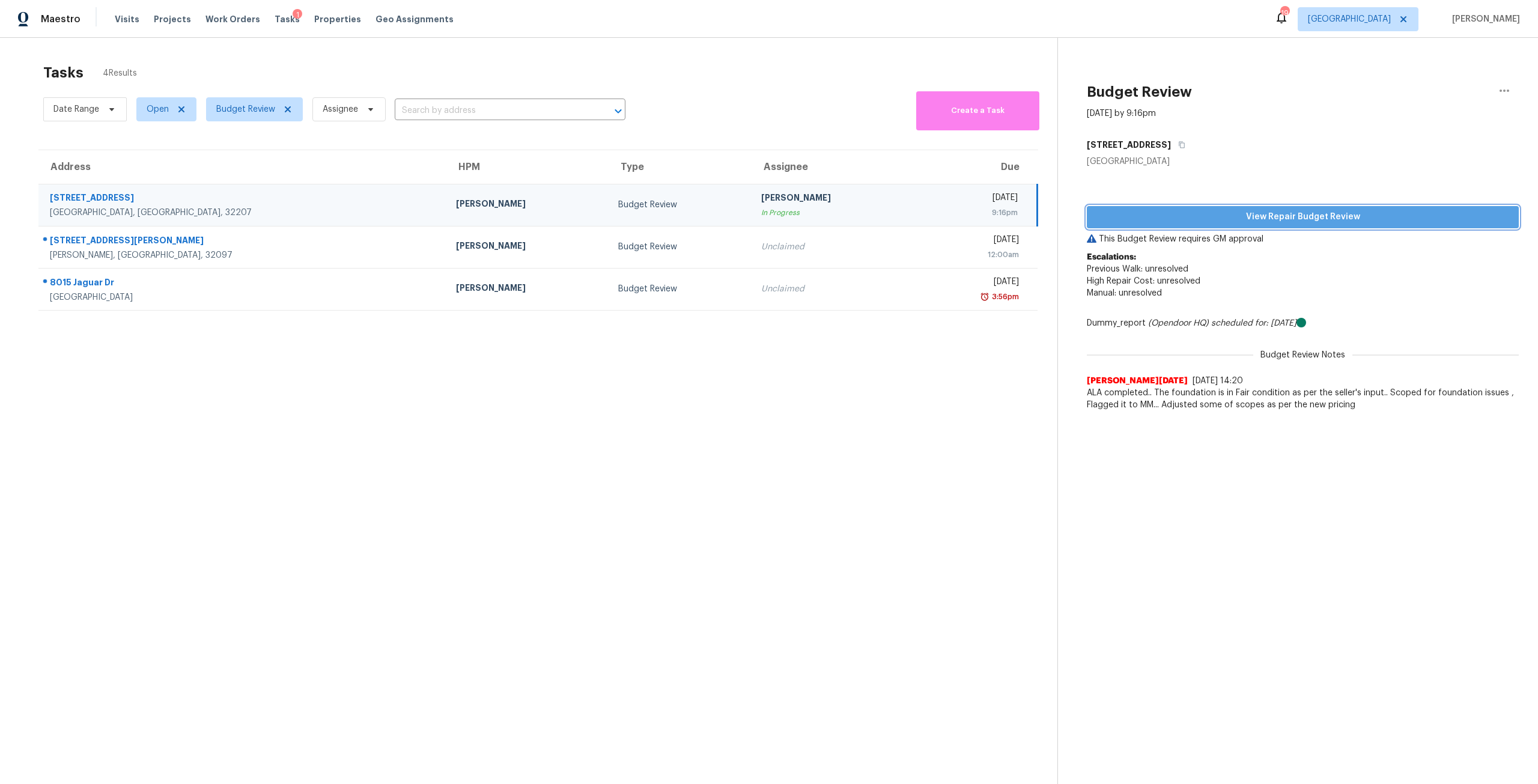
click at [1292, 214] on span "View Repair Budget Review" at bounding box center [1302, 217] width 413 height 15
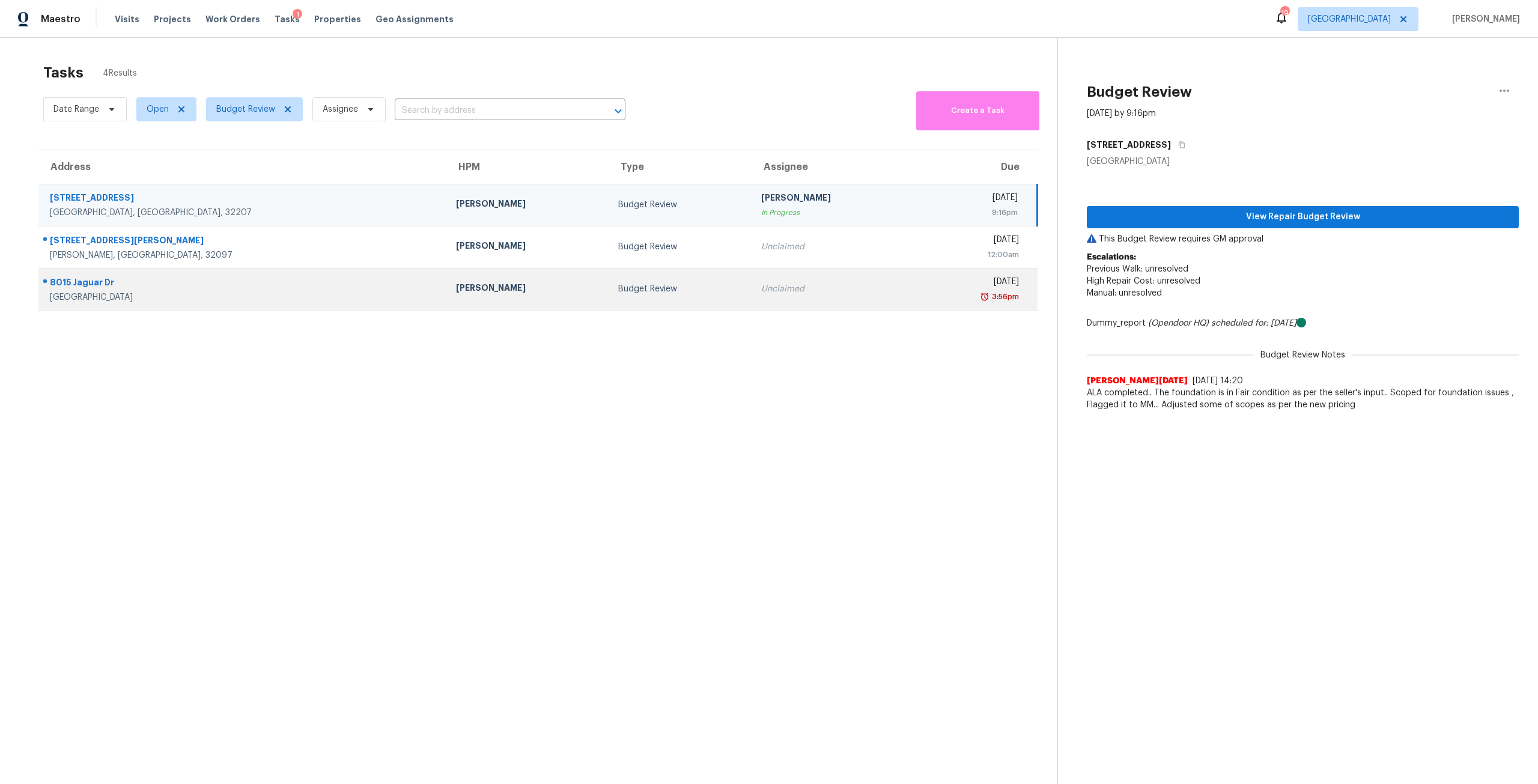
click at [924, 286] on div "Tue, Aug 26th 2025" at bounding box center [972, 283] width 95 height 15
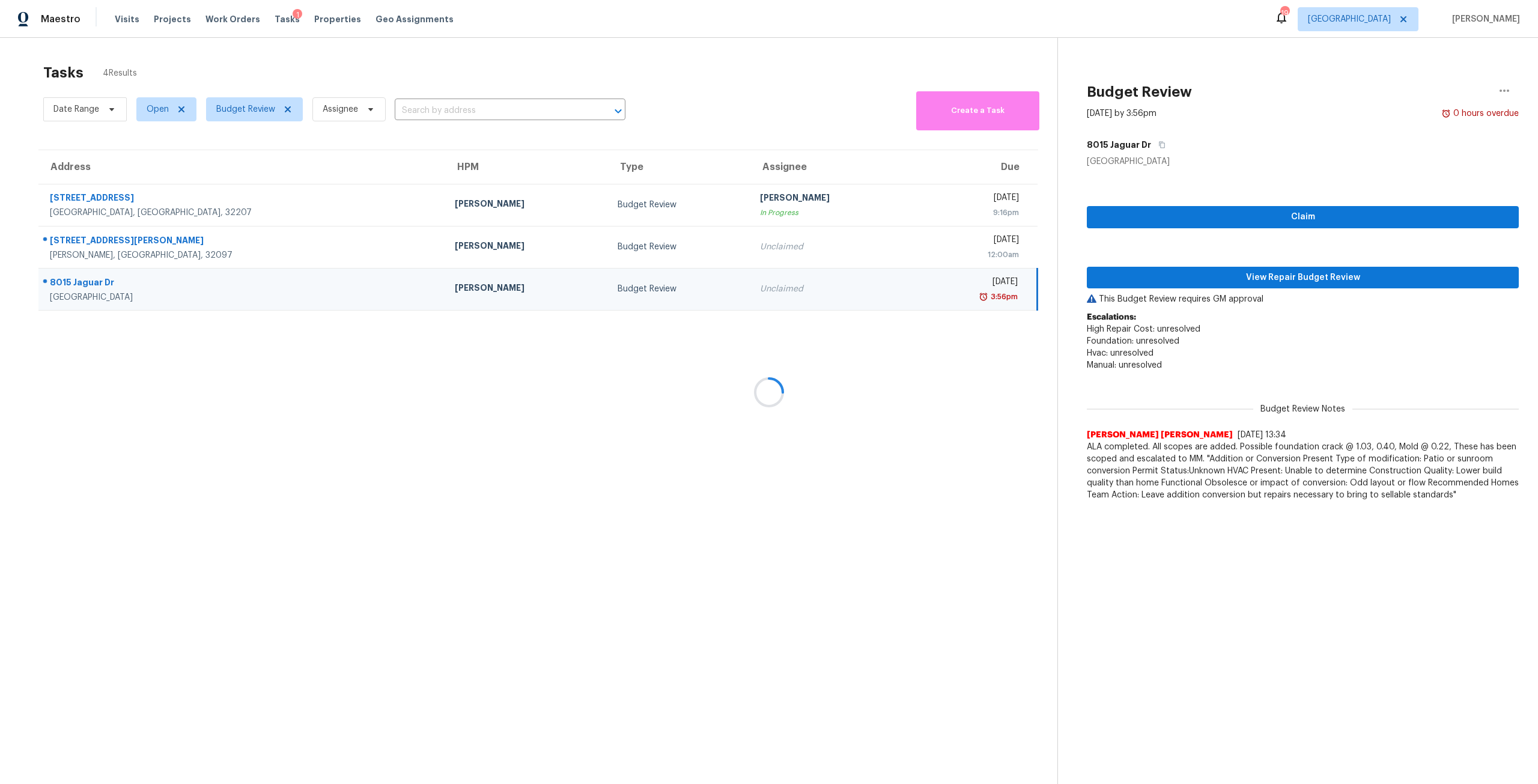
click at [1277, 279] on div at bounding box center [769, 392] width 1538 height 784
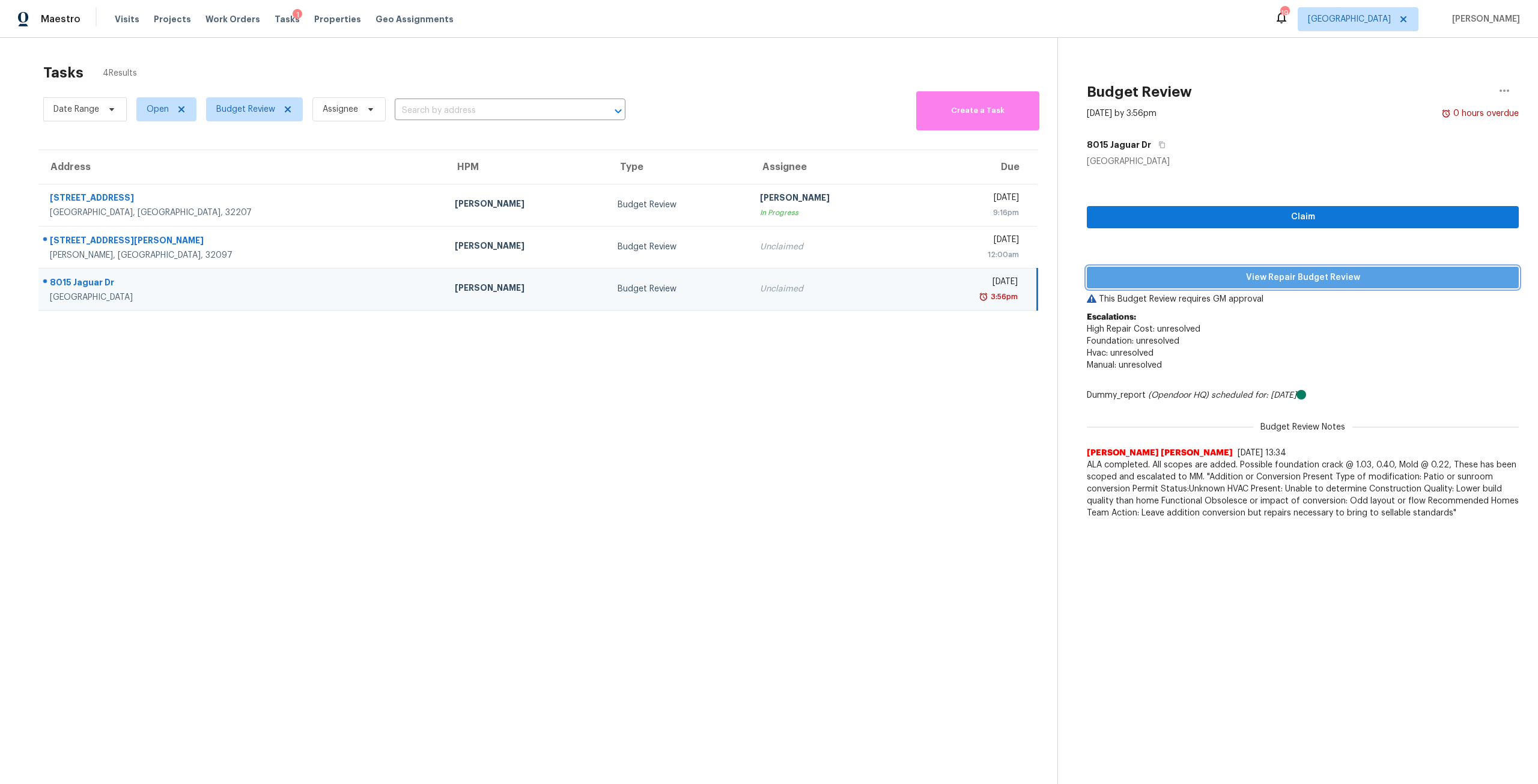
click at [1277, 279] on span "View Repair Budget Review" at bounding box center [1302, 278] width 413 height 15
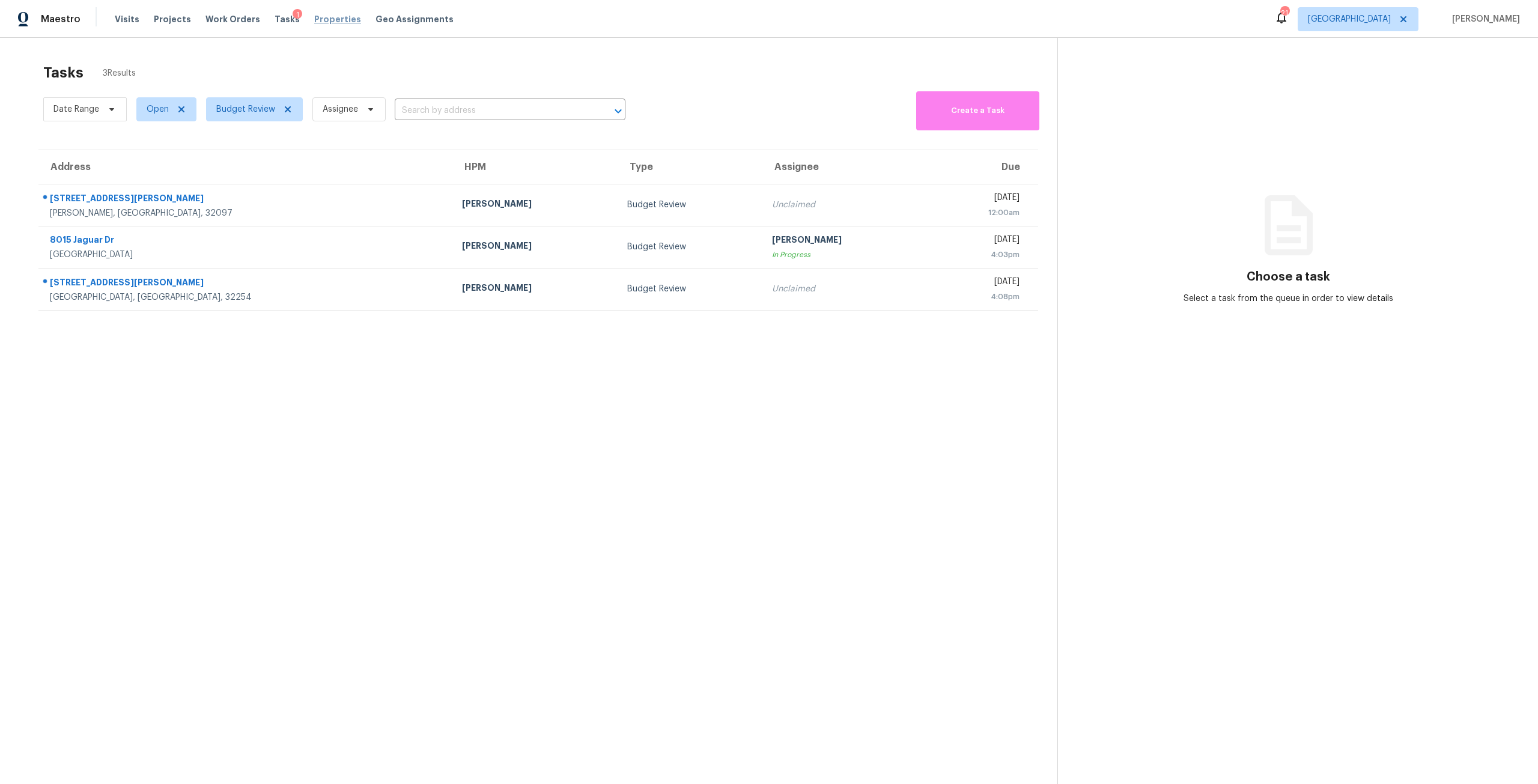
click at [323, 17] on span "Properties" at bounding box center [337, 19] width 47 height 12
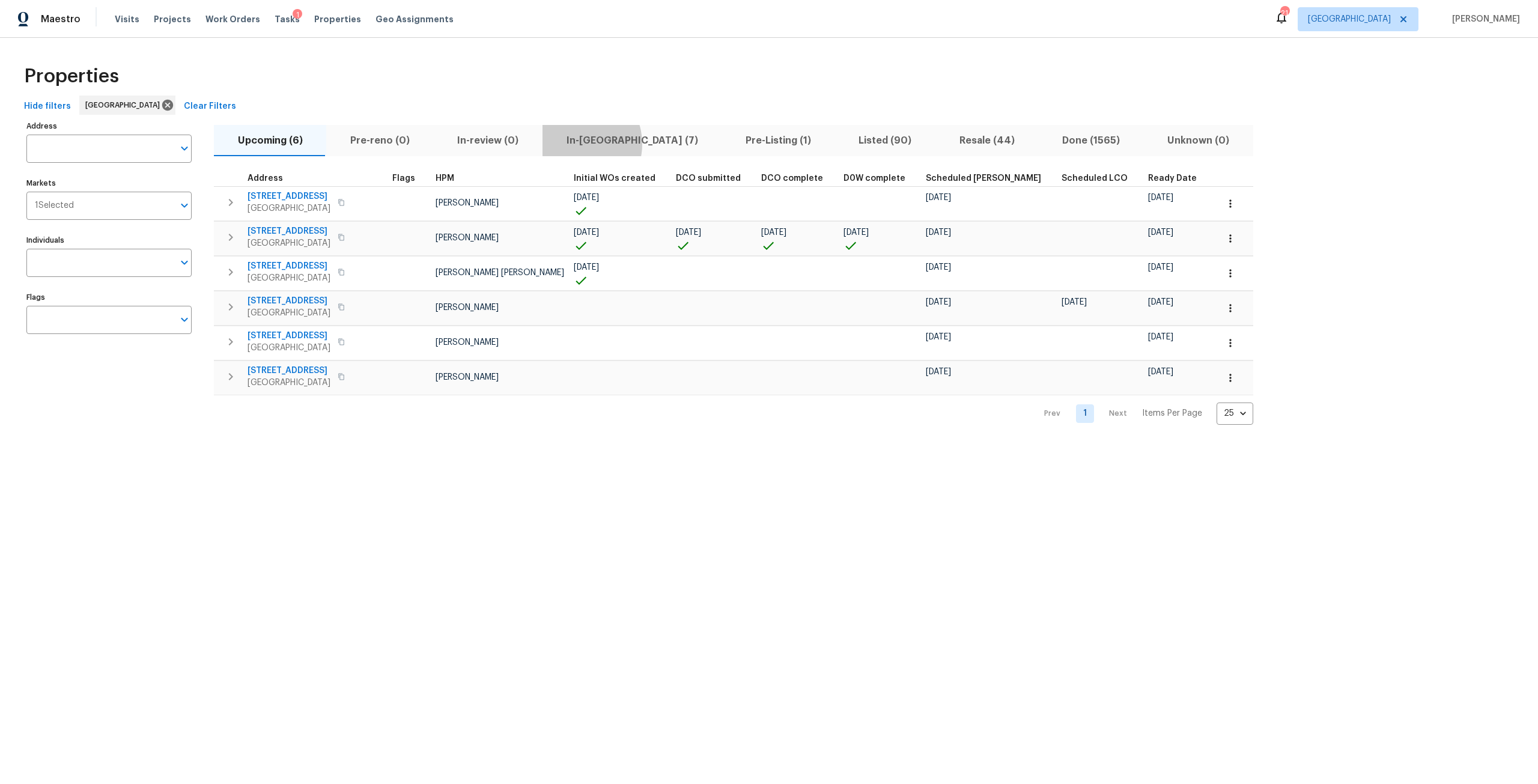
click at [567, 143] on span "In-[GEOGRAPHIC_DATA] (7)" at bounding box center [632, 141] width 164 height 17
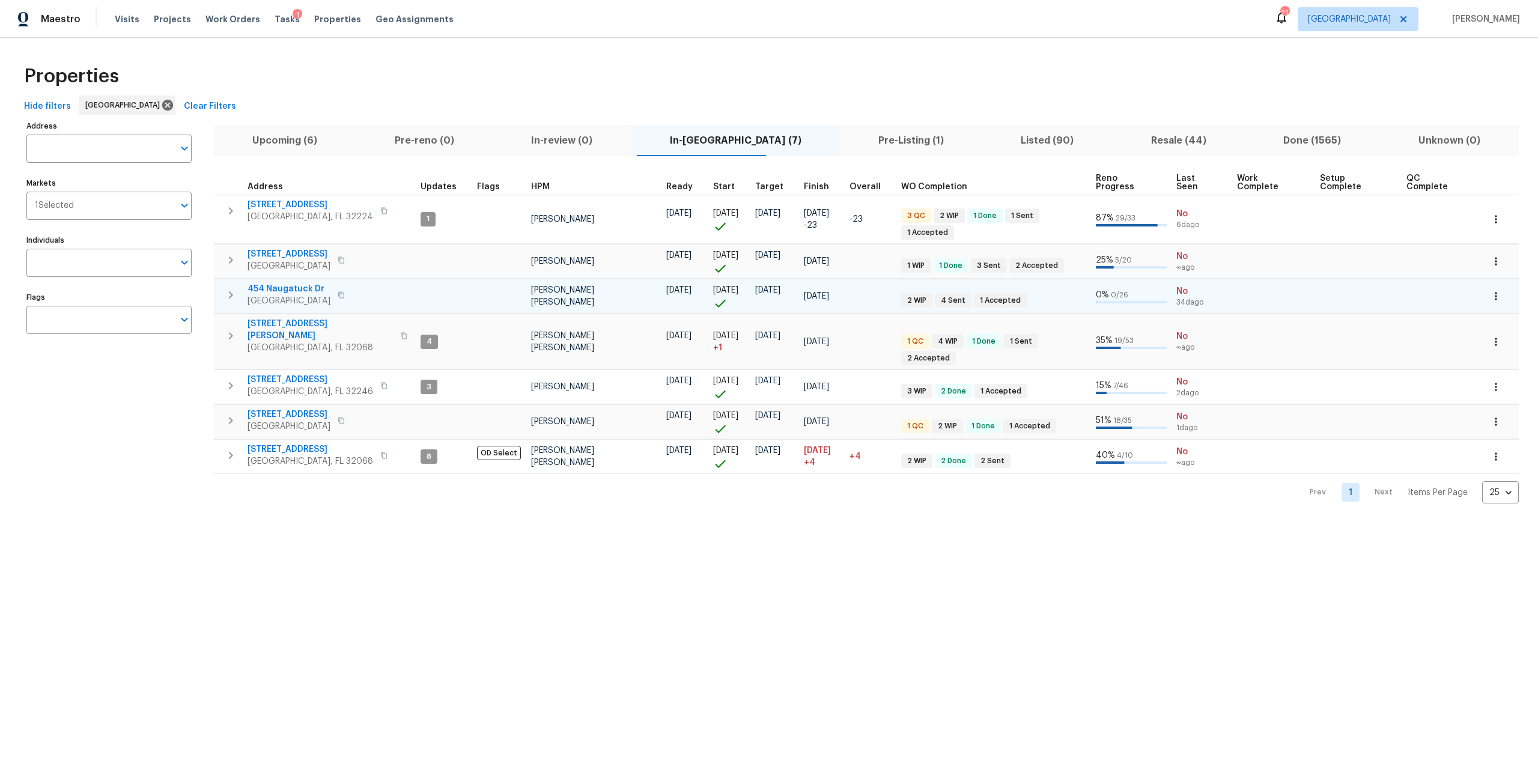
click at [287, 283] on span "454 Naugatuck Dr" at bounding box center [289, 289] width 83 height 12
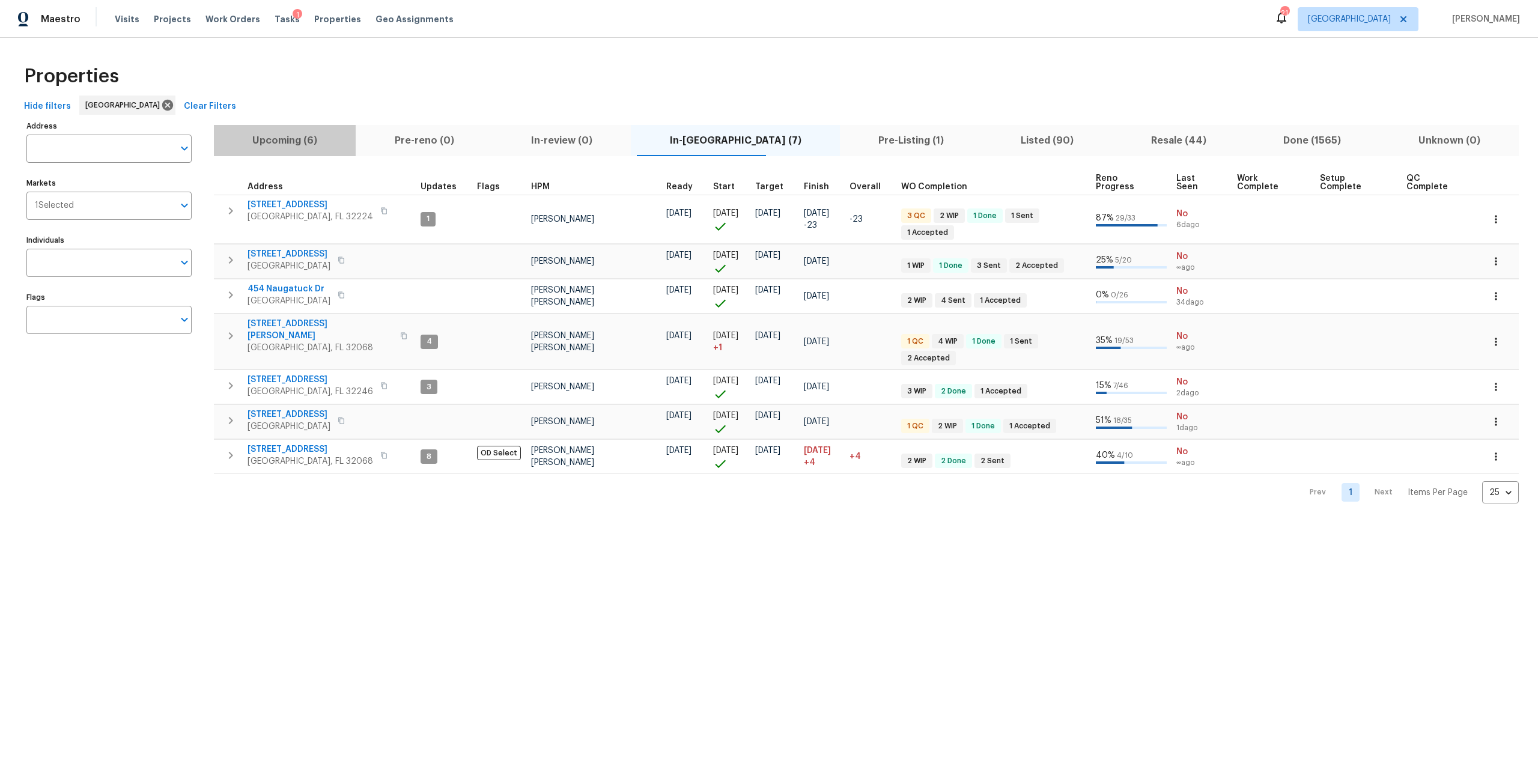
click at [281, 142] on span "Upcoming (6)" at bounding box center [285, 141] width 127 height 17
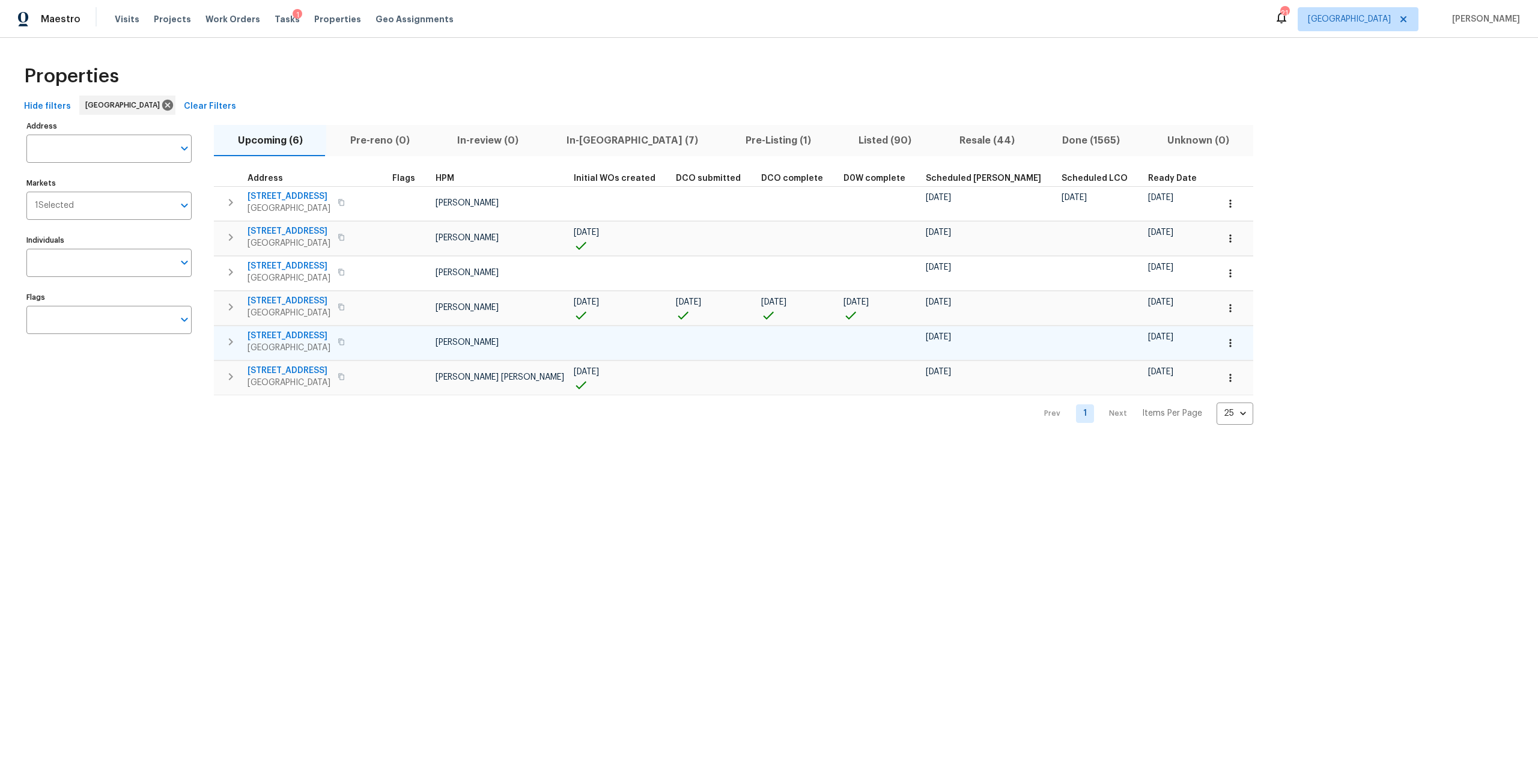
click at [339, 341] on button "button" at bounding box center [341, 342] width 14 height 17
click at [283, 334] on span "[STREET_ADDRESS]" at bounding box center [289, 336] width 83 height 12
click at [278, 145] on span "Upcoming (6)" at bounding box center [270, 141] width 98 height 17
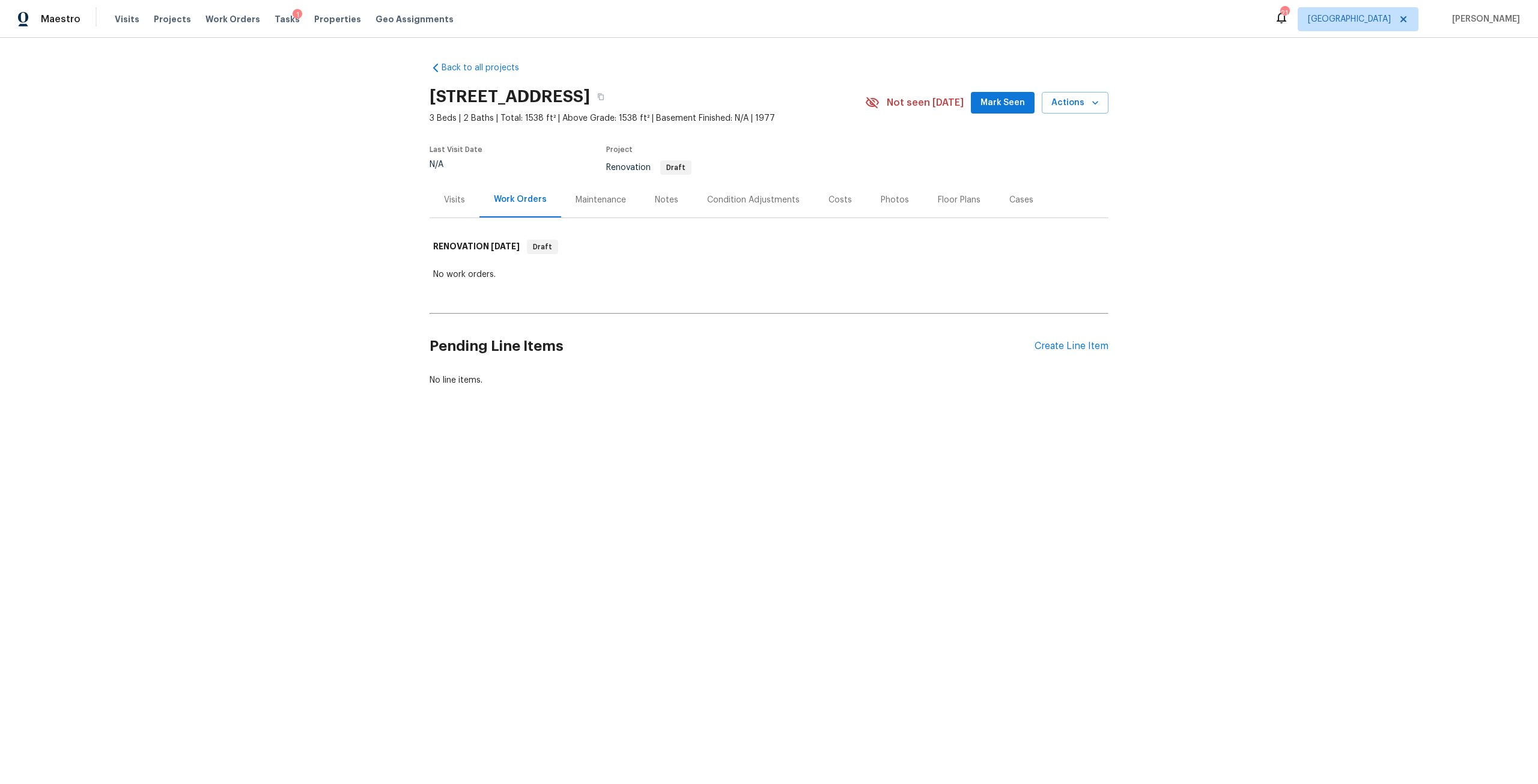
click at [663, 199] on div "Notes" at bounding box center [666, 200] width 24 height 12
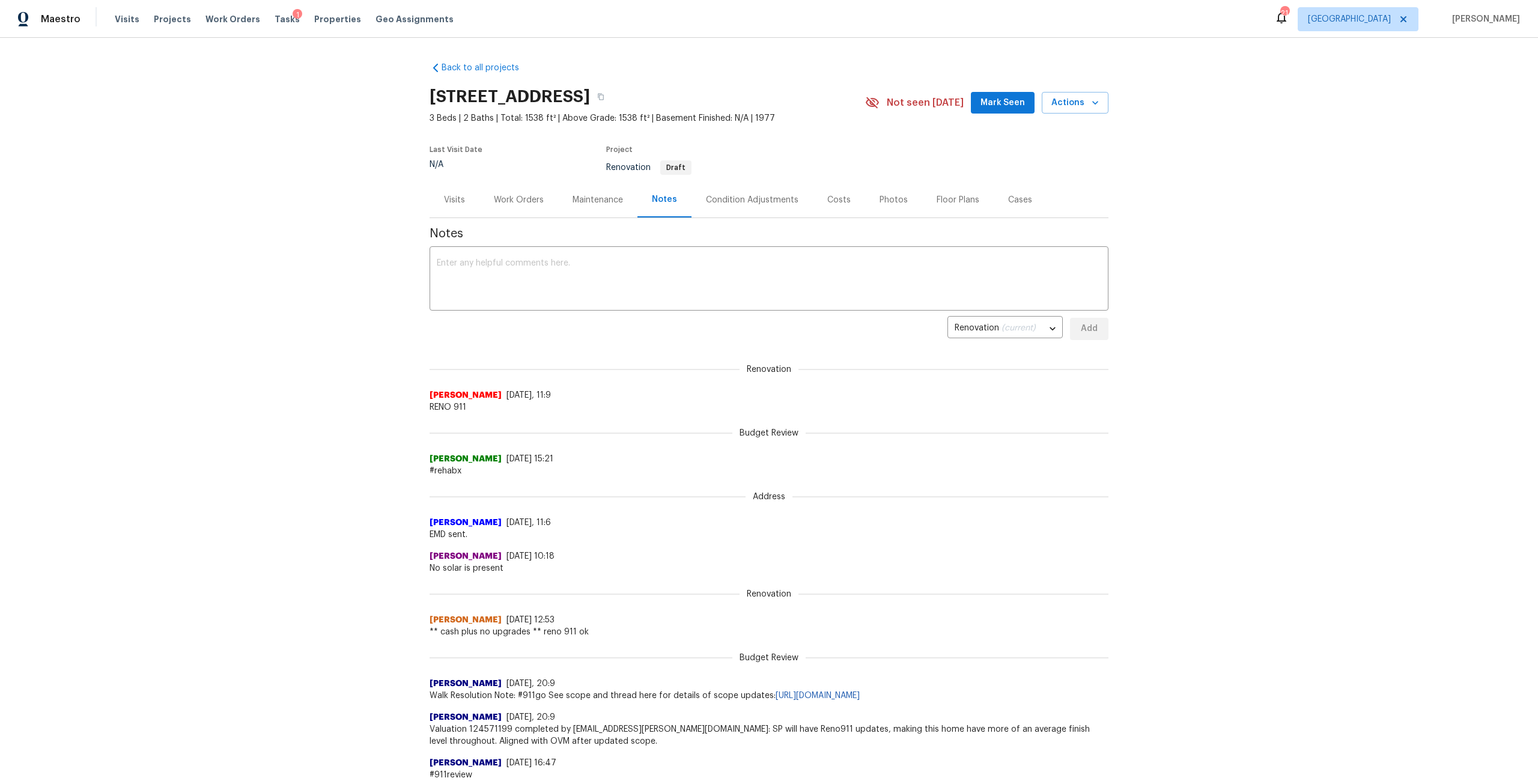
click at [531, 213] on div "Work Orders" at bounding box center [518, 200] width 79 height 36
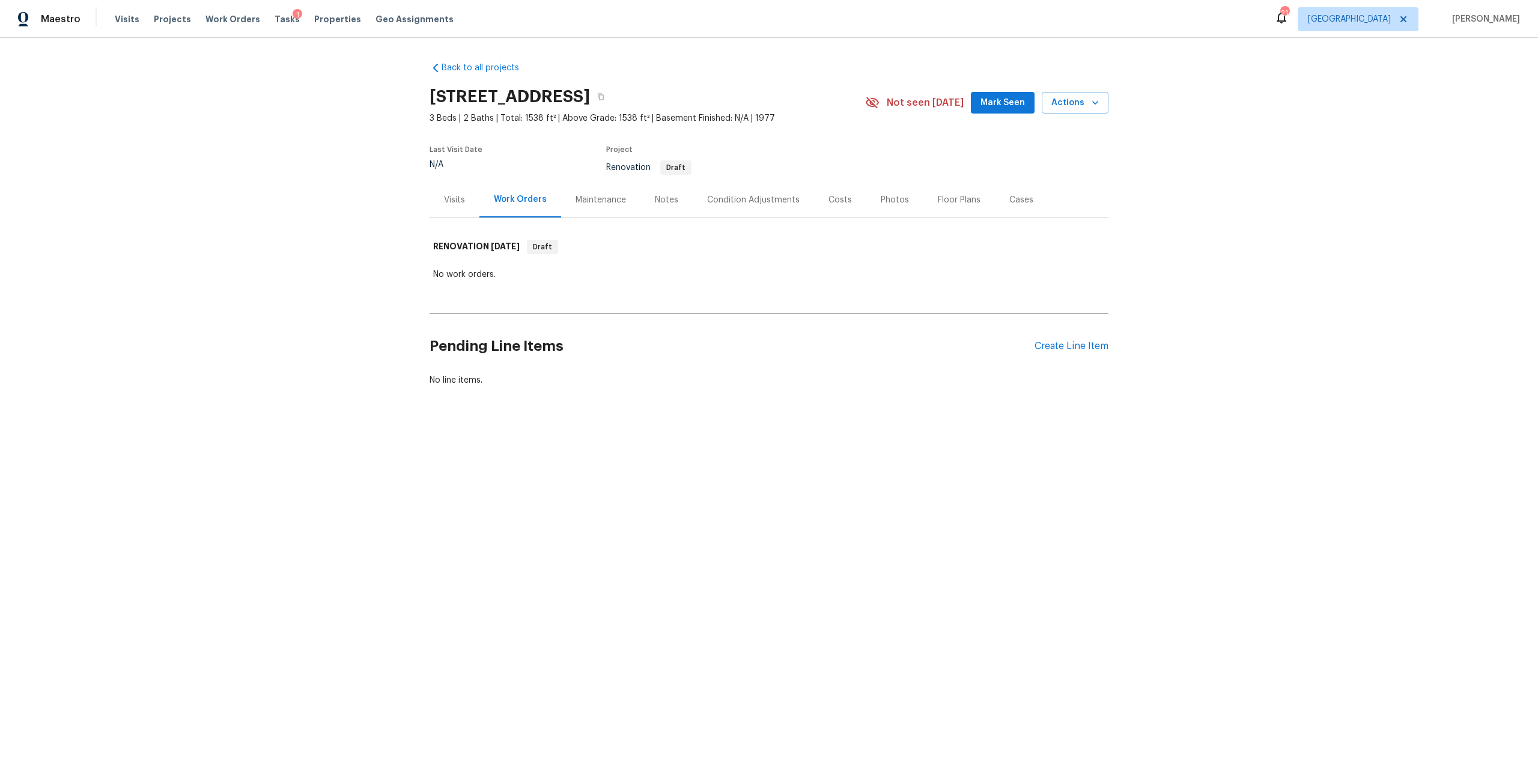
click at [722, 202] on div "Condition Adjustments" at bounding box center [753, 200] width 92 height 12
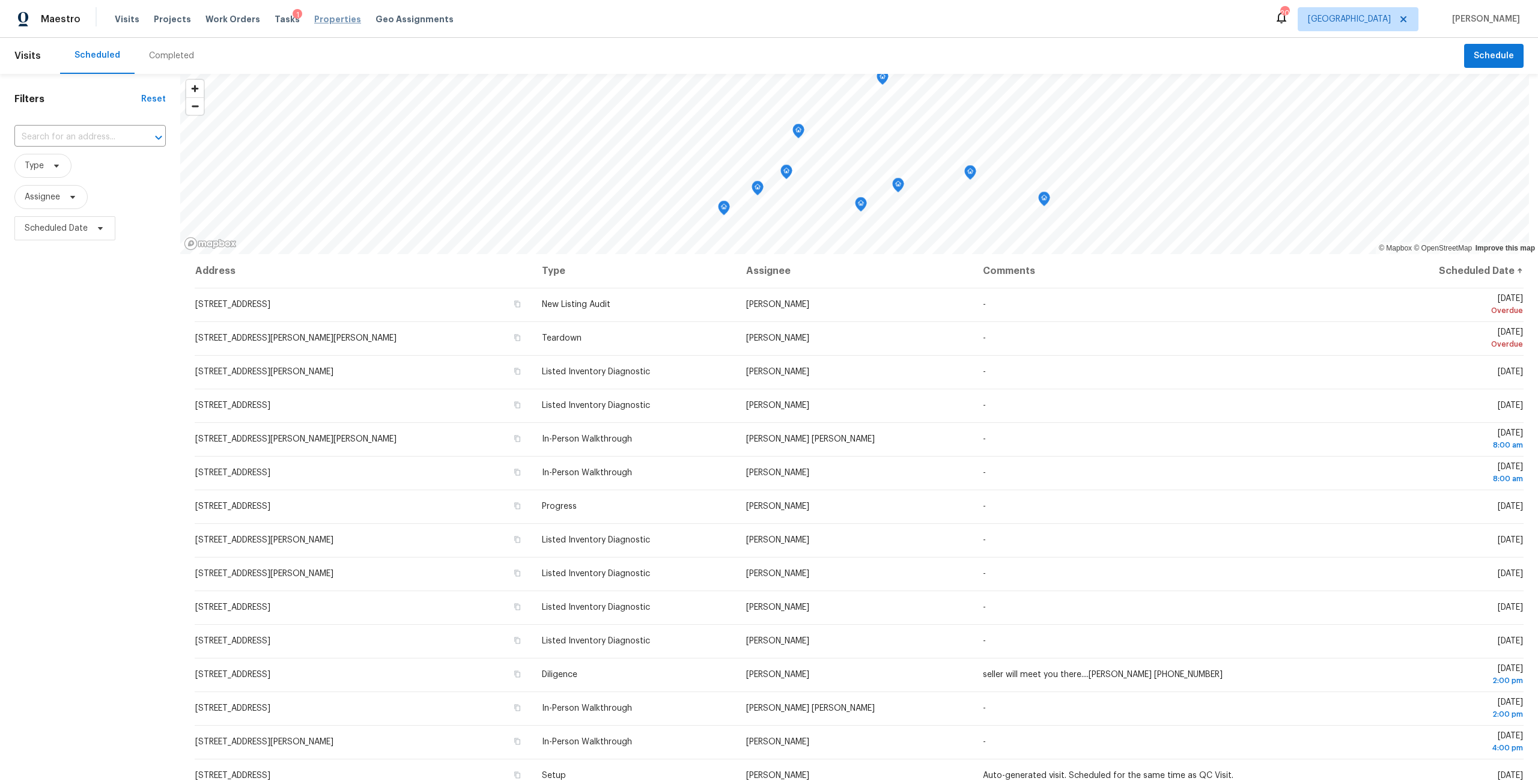
click at [331, 18] on span "Properties" at bounding box center [337, 19] width 47 height 12
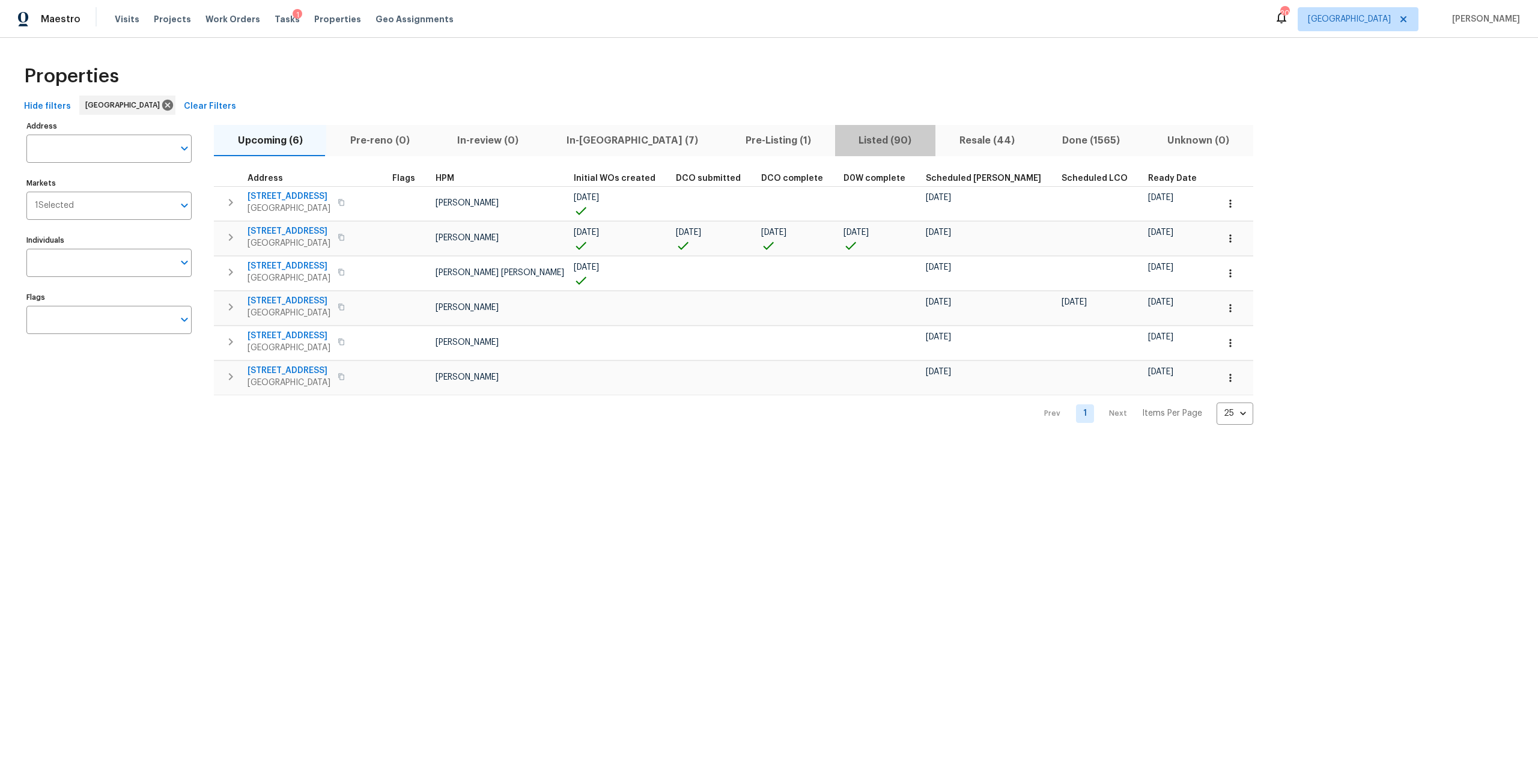
click at [843, 136] on span "Listed (90)" at bounding box center [885, 141] width 86 height 17
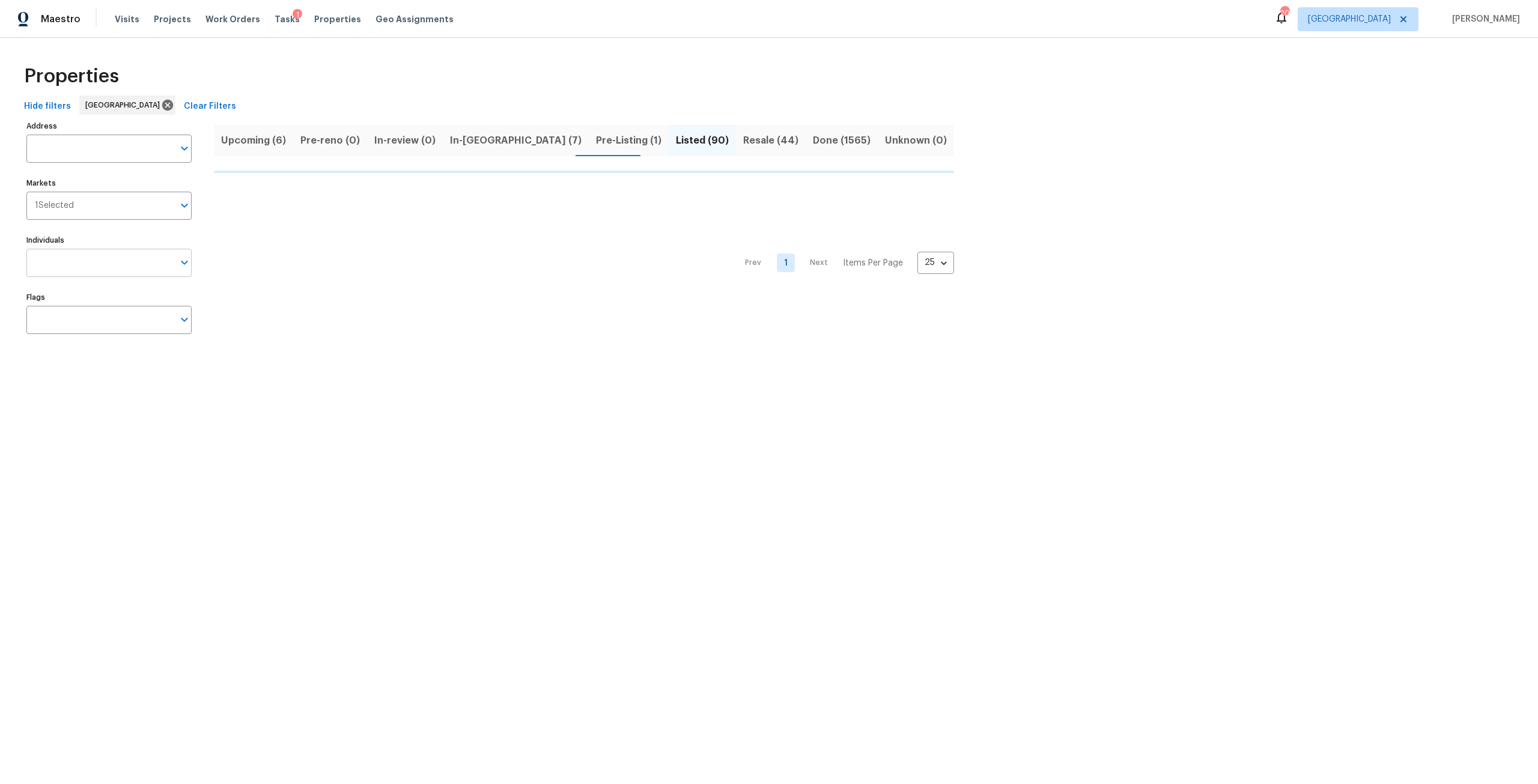
click at [100, 271] on input "Individuals" at bounding box center [100, 262] width 148 height 28
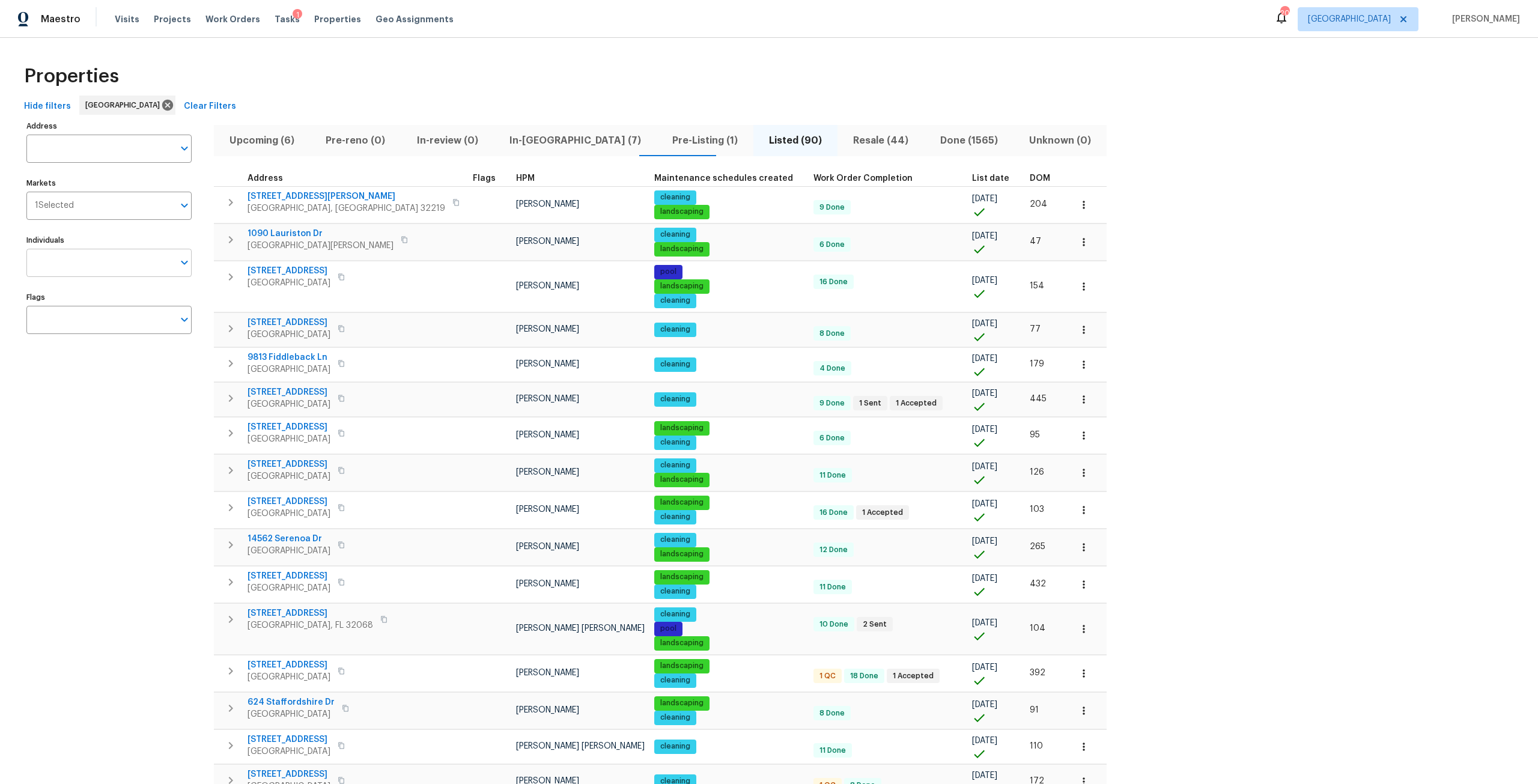
click at [84, 256] on input "Individuals" at bounding box center [100, 262] width 148 height 28
type input "melissa"
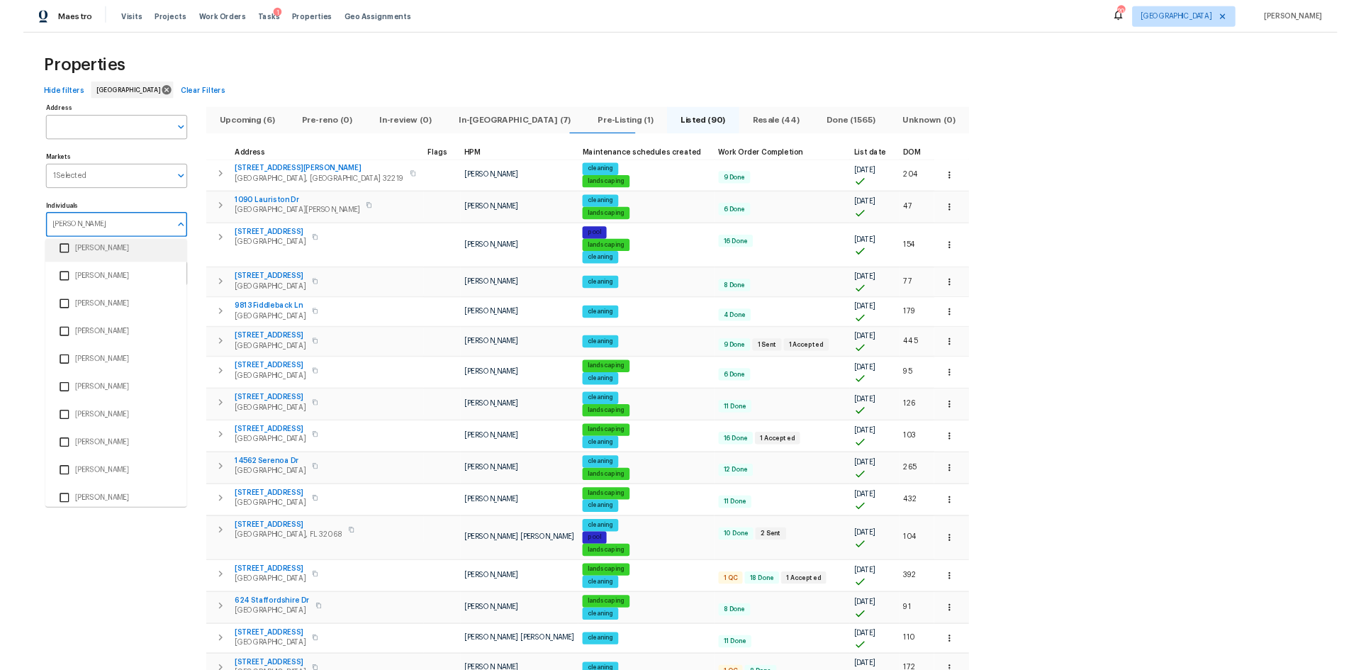
scroll to position [213, 0]
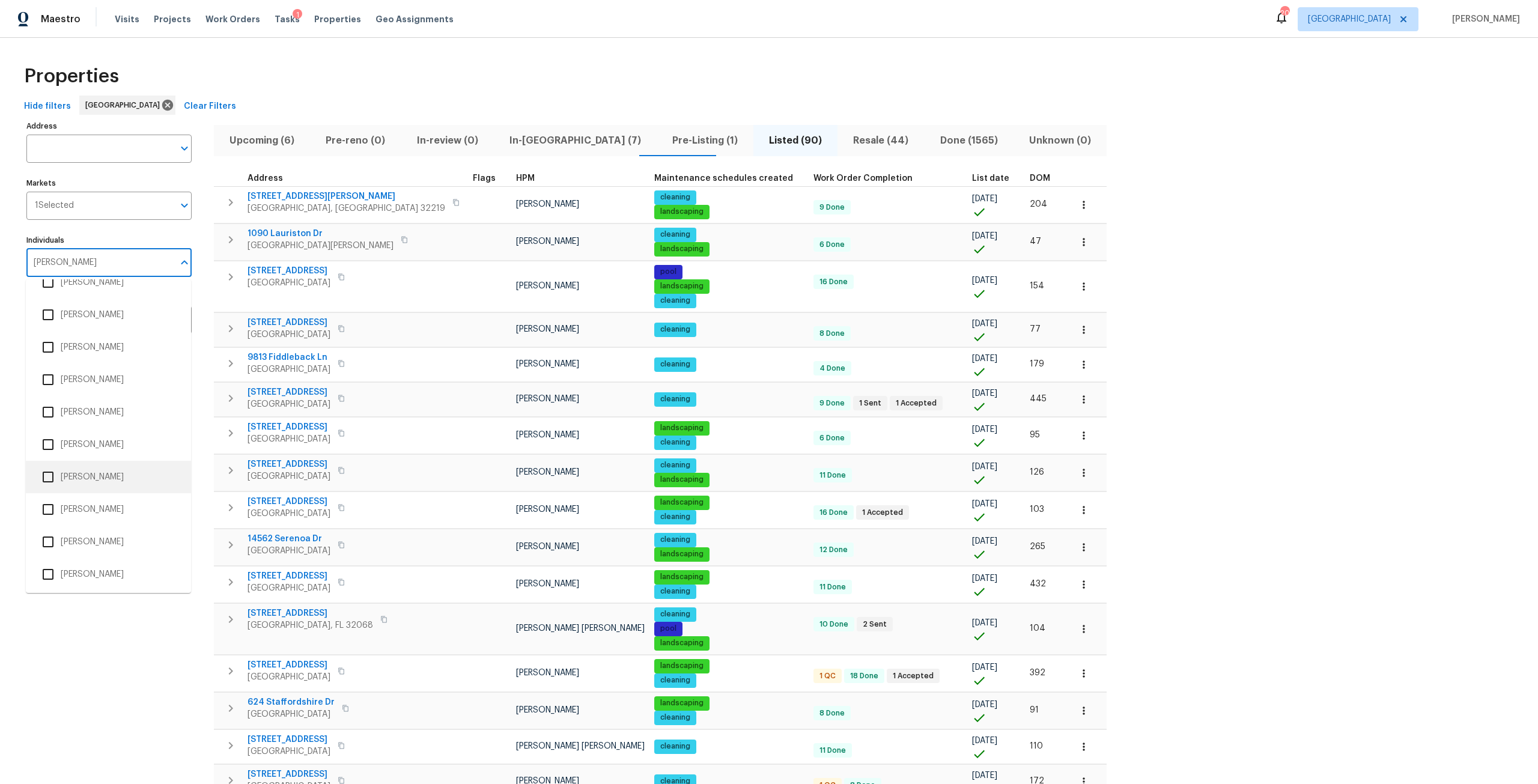
click at [125, 483] on li "Melissa Mossbrooks" at bounding box center [109, 477] width 146 height 25
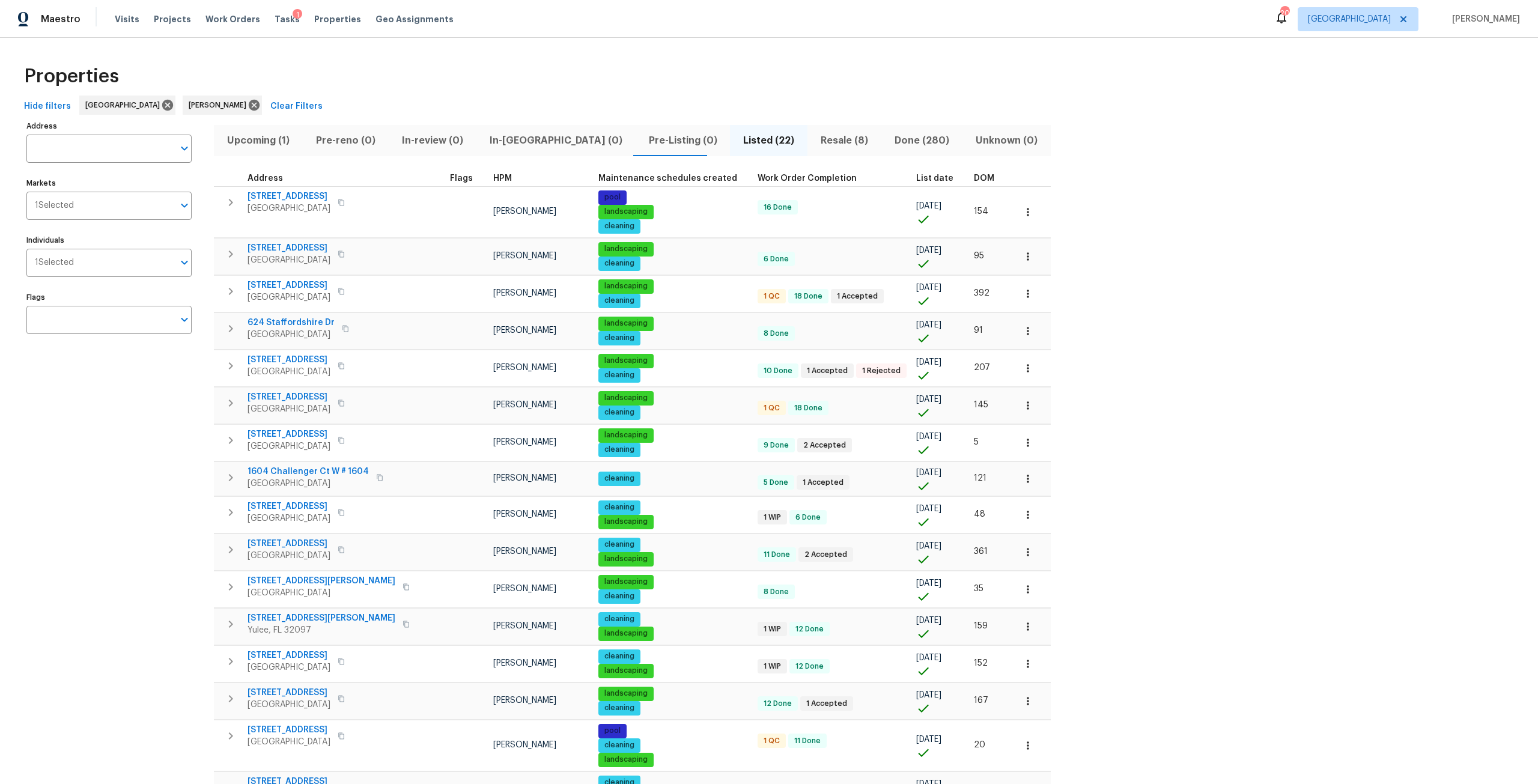
click at [974, 178] on span "DOM" at bounding box center [984, 179] width 20 height 8
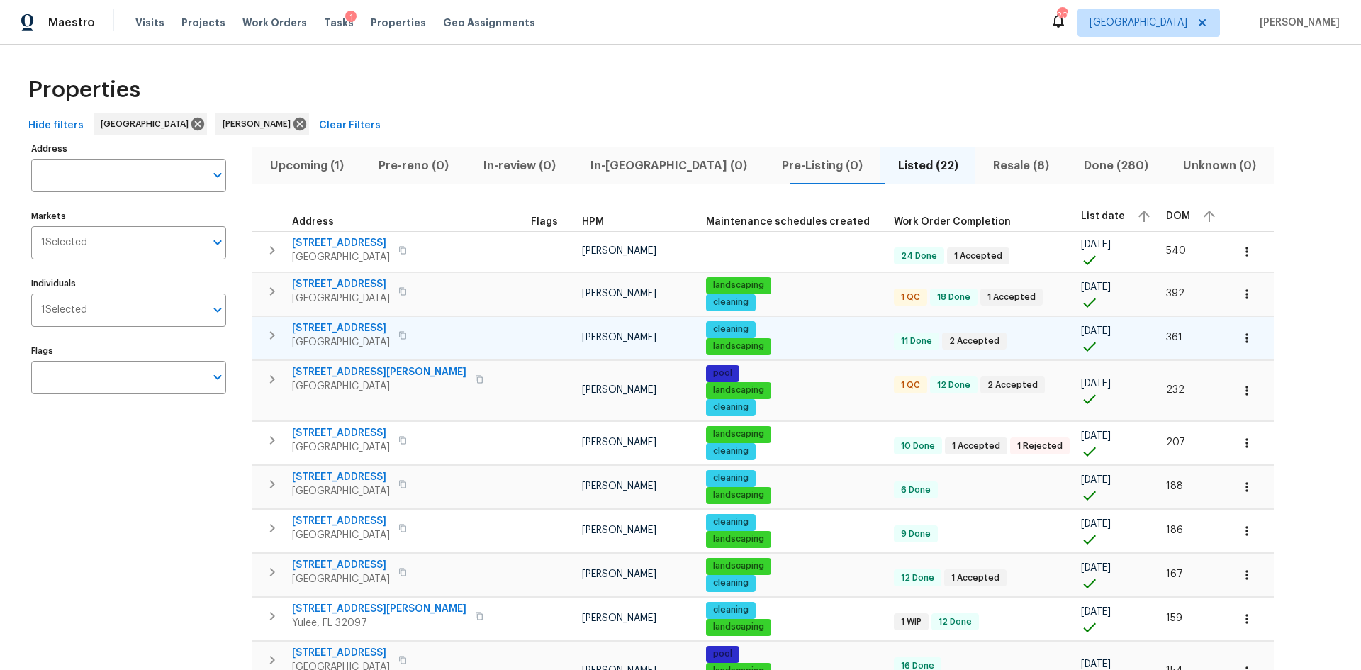
click at [350, 331] on span "1615 Oak Ridge Dr W" at bounding box center [341, 328] width 98 height 14
click at [1245, 341] on icon "button" at bounding box center [1246, 337] width 2 height 9
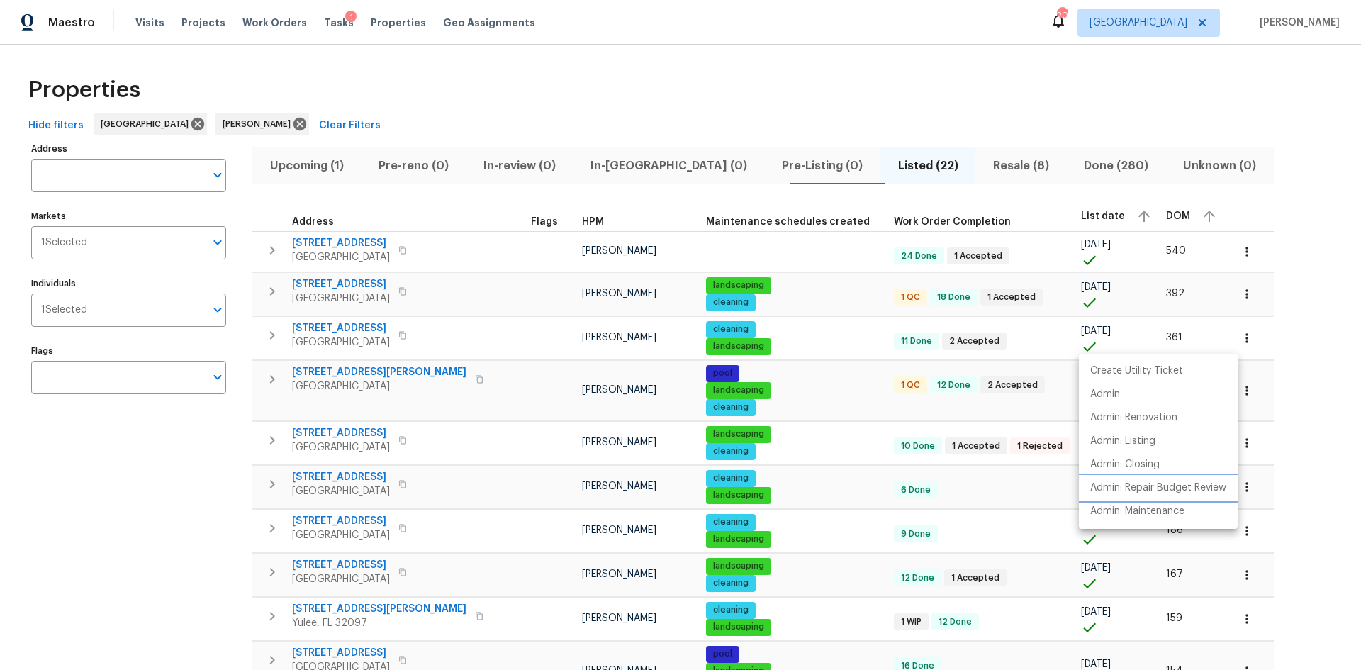
click at [1201, 488] on p "Admin: Repair Budget Review" at bounding box center [1158, 487] width 136 height 15
click at [1196, 337] on div at bounding box center [680, 335] width 1361 height 670
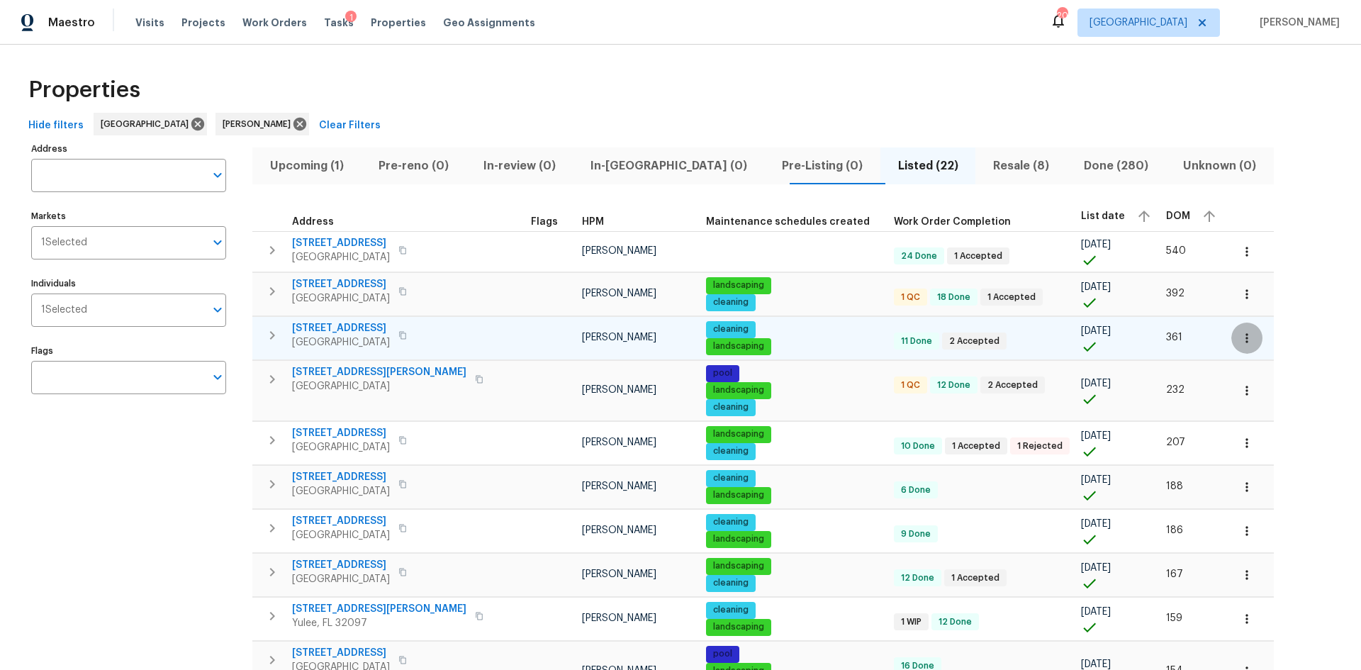
click at [1231, 332] on button "button" at bounding box center [1246, 337] width 31 height 31
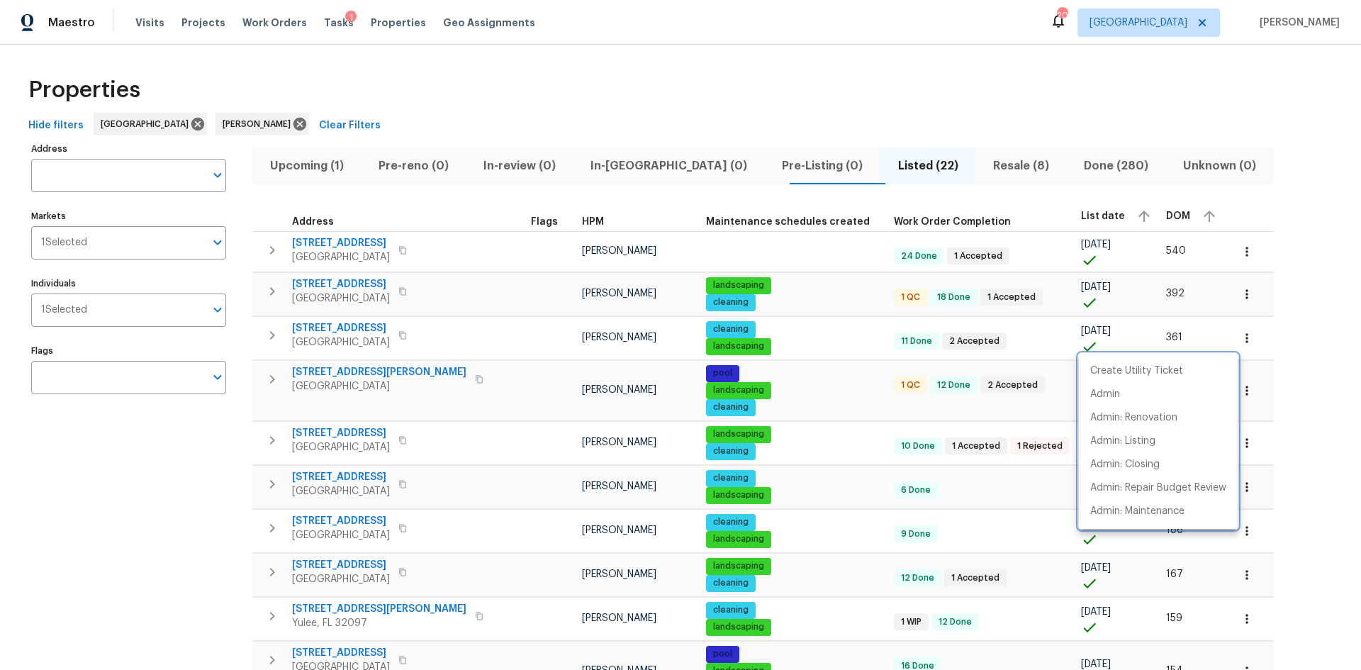
click at [277, 333] on div at bounding box center [680, 335] width 1361 height 670
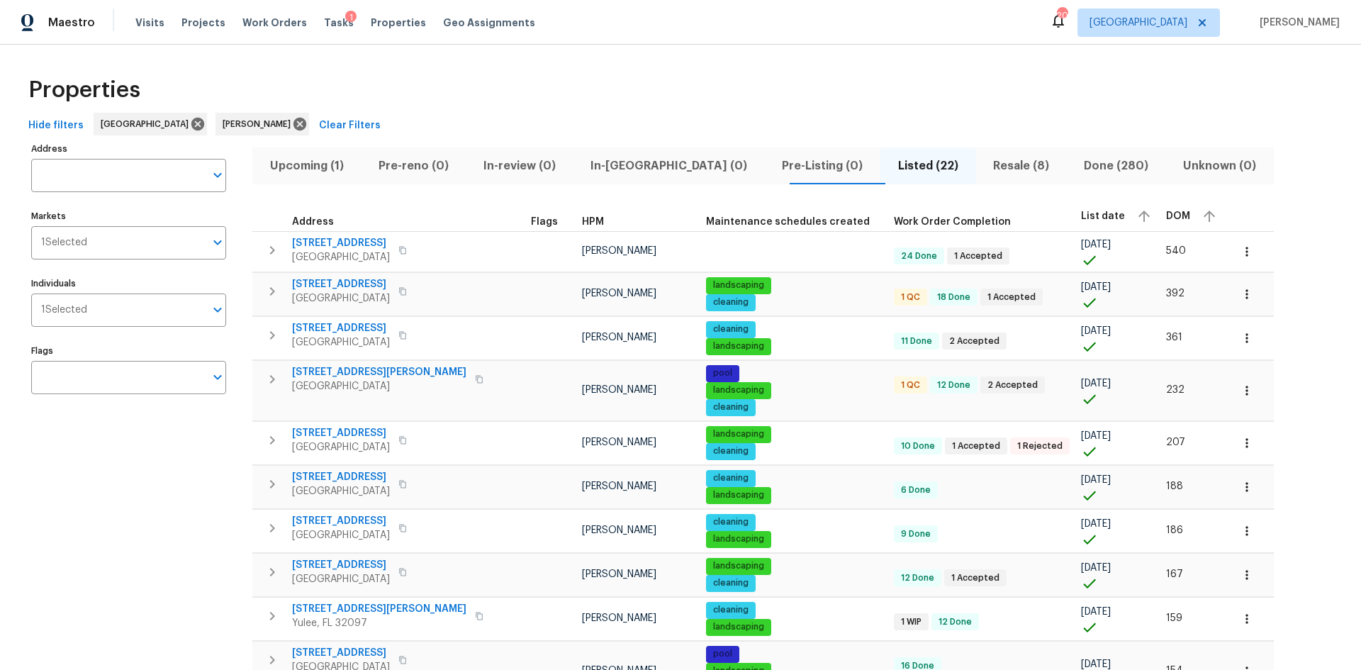
click at [277, 333] on icon "button" at bounding box center [272, 335] width 17 height 17
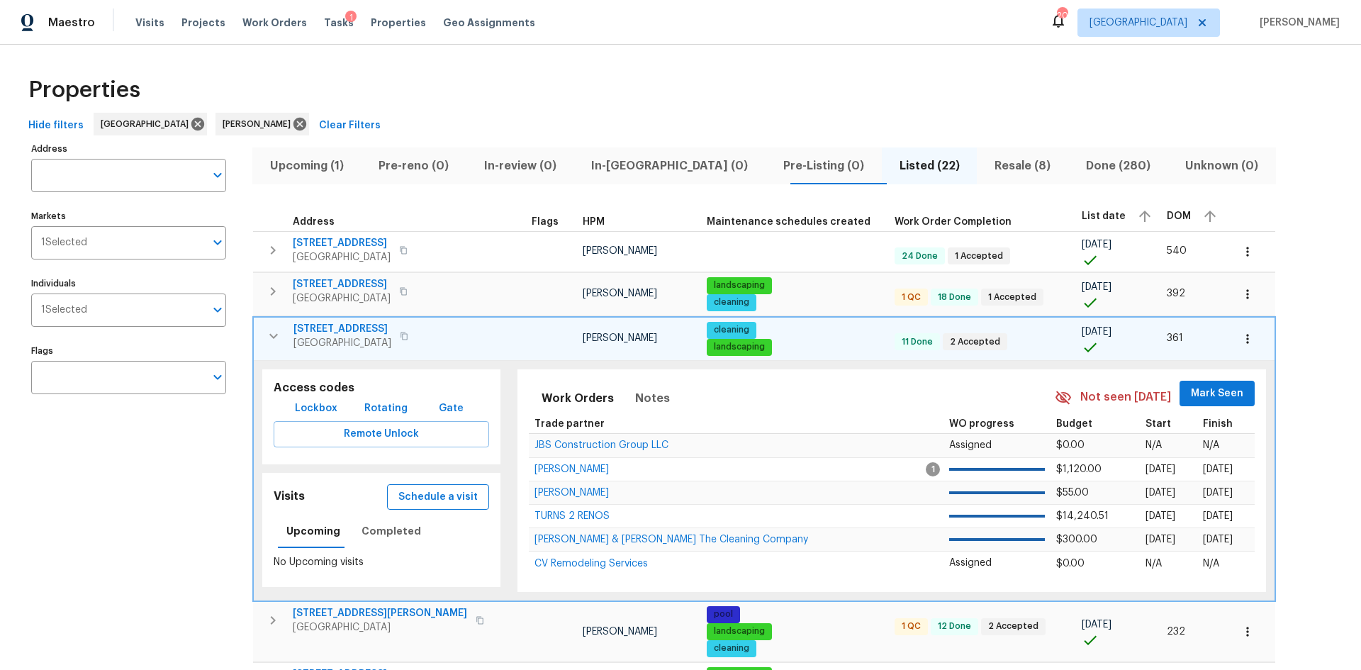
click at [422, 495] on span "Schedule a visit" at bounding box center [437, 497] width 79 height 18
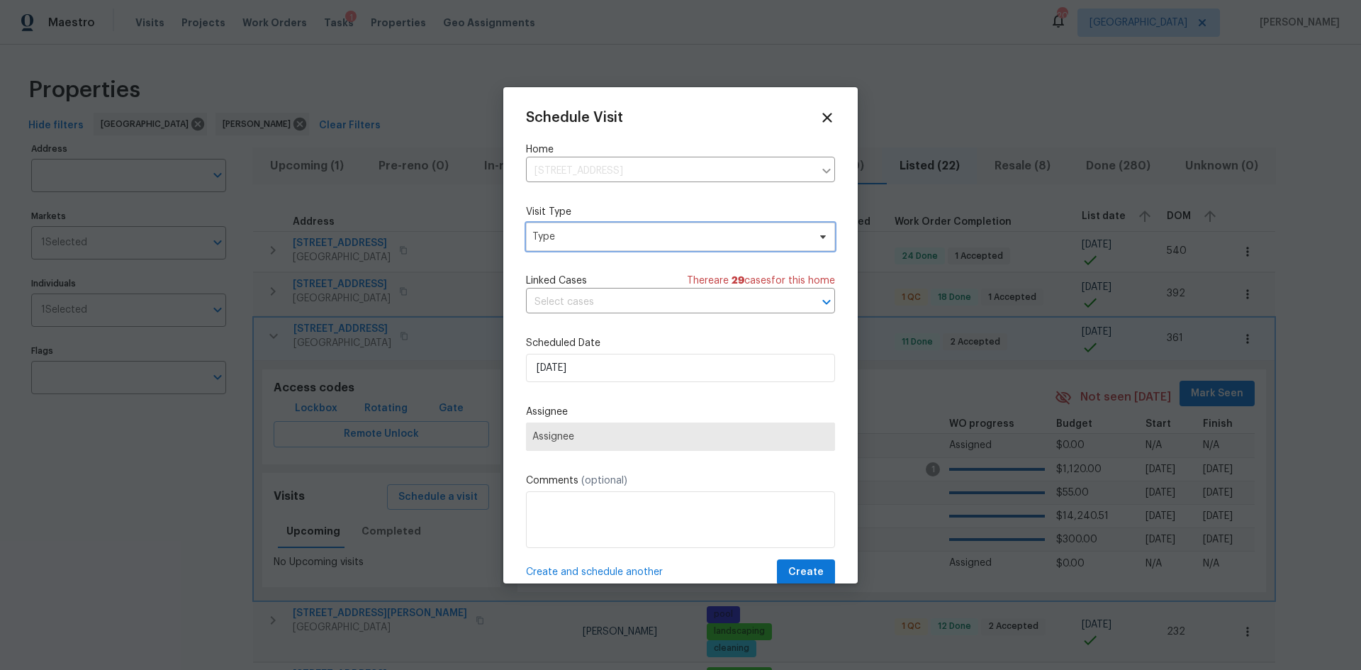
click at [644, 242] on span "Type" at bounding box center [670, 237] width 276 height 14
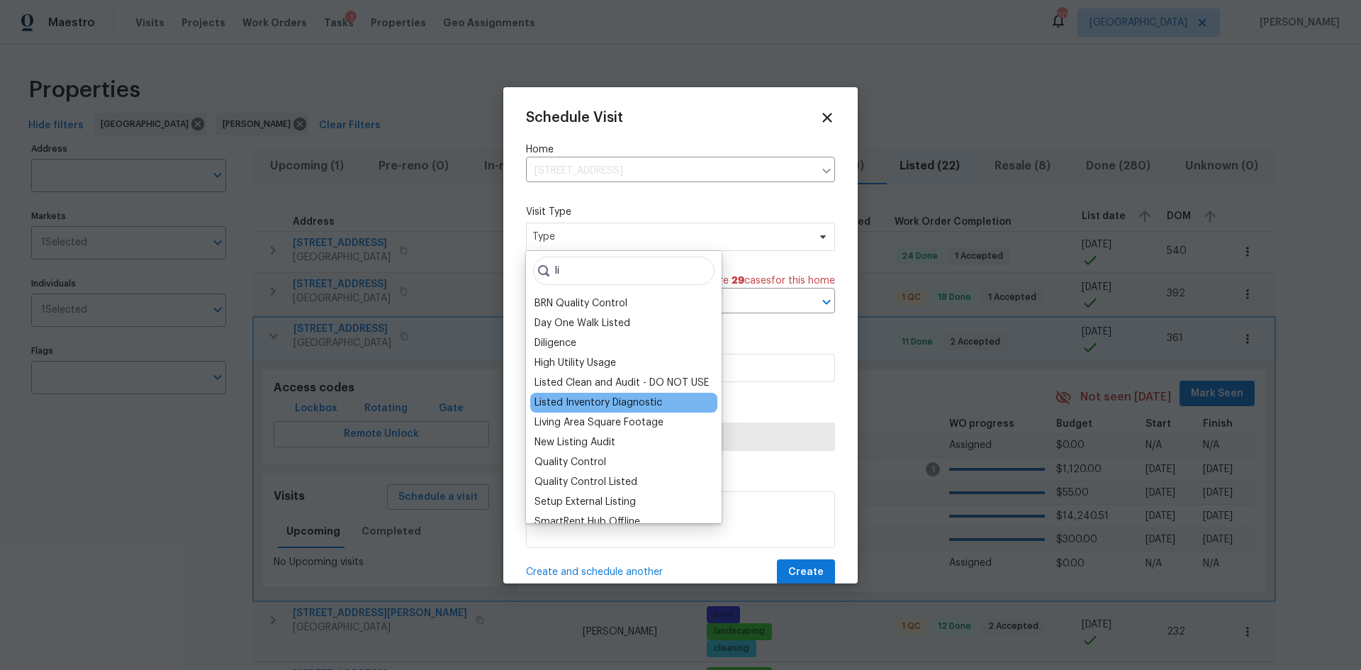
type input "li"
click at [624, 400] on div "Listed Inventory Diagnostic" at bounding box center [598, 402] width 128 height 14
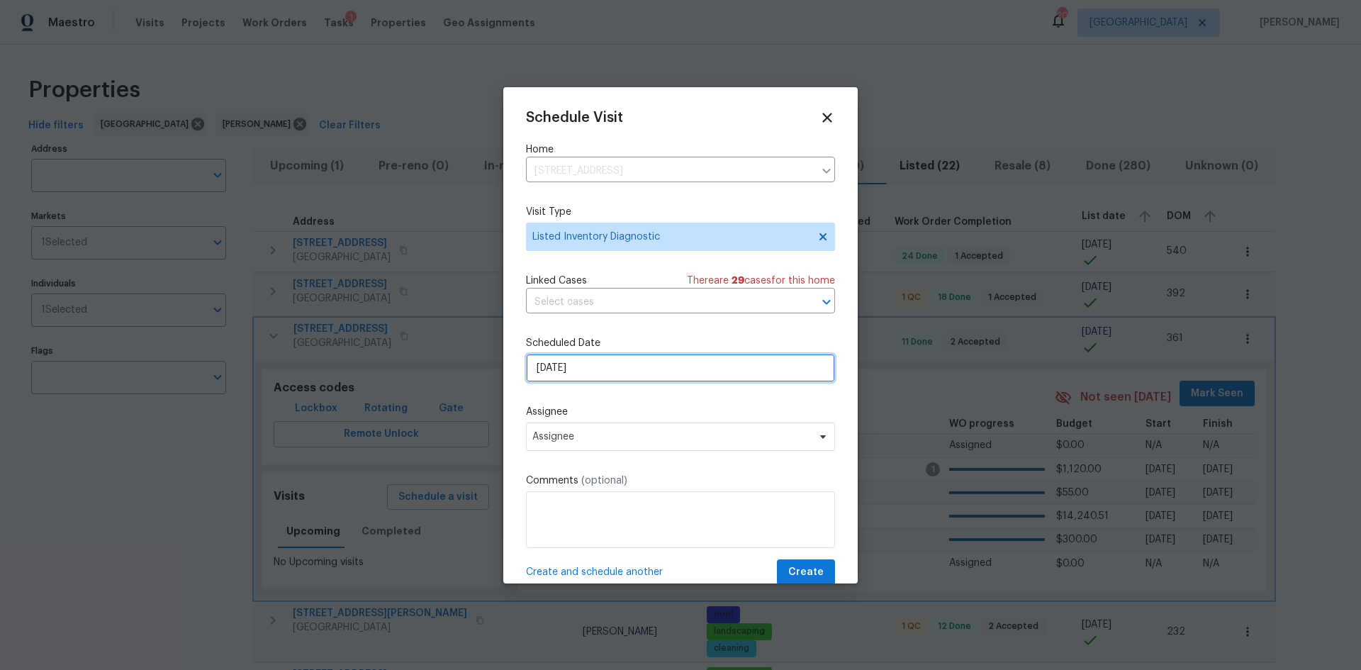
click at [631, 361] on input "[DATE]" at bounding box center [680, 368] width 309 height 28
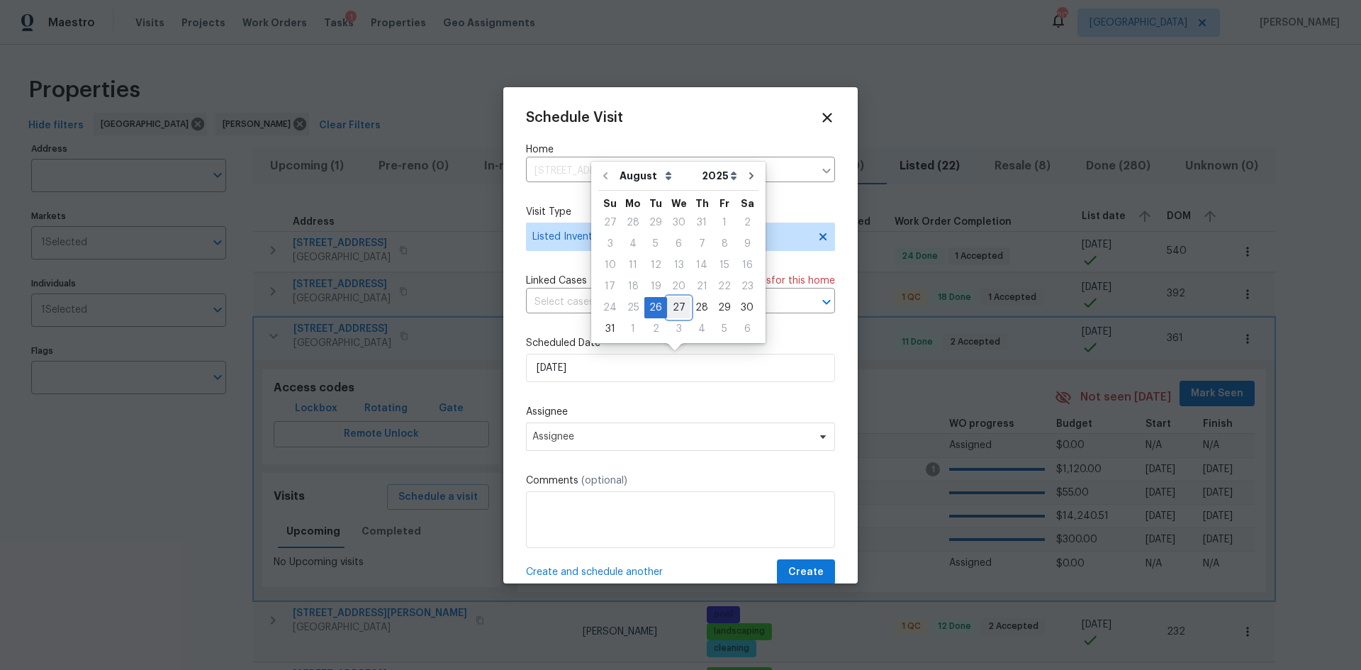
click at [674, 310] on div "27" at bounding box center [678, 308] width 23 height 20
type input "8/27/2025"
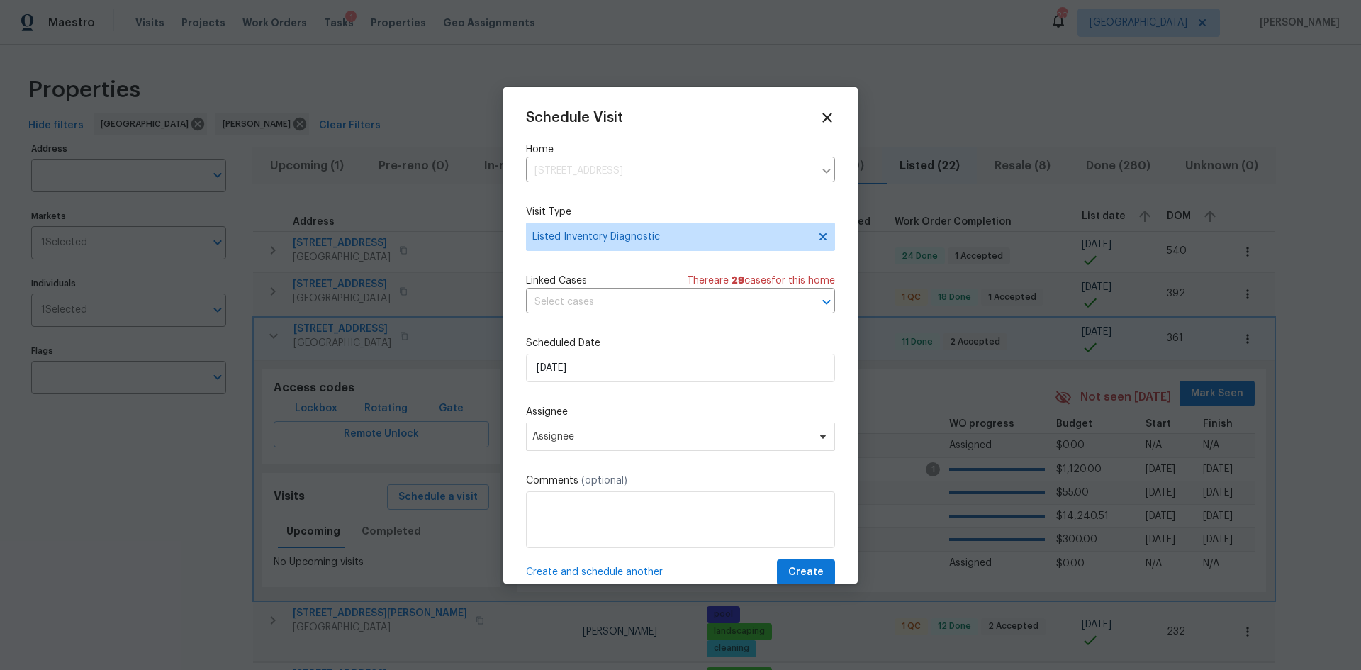
click at [610, 451] on div "Schedule Visit Home 1615 Oak Ridge Dr W, Jacksonville, FL 32225 ​ Visit Type Li…" at bounding box center [680, 347] width 309 height 475
click at [618, 441] on span "Assignee" at bounding box center [671, 436] width 278 height 11
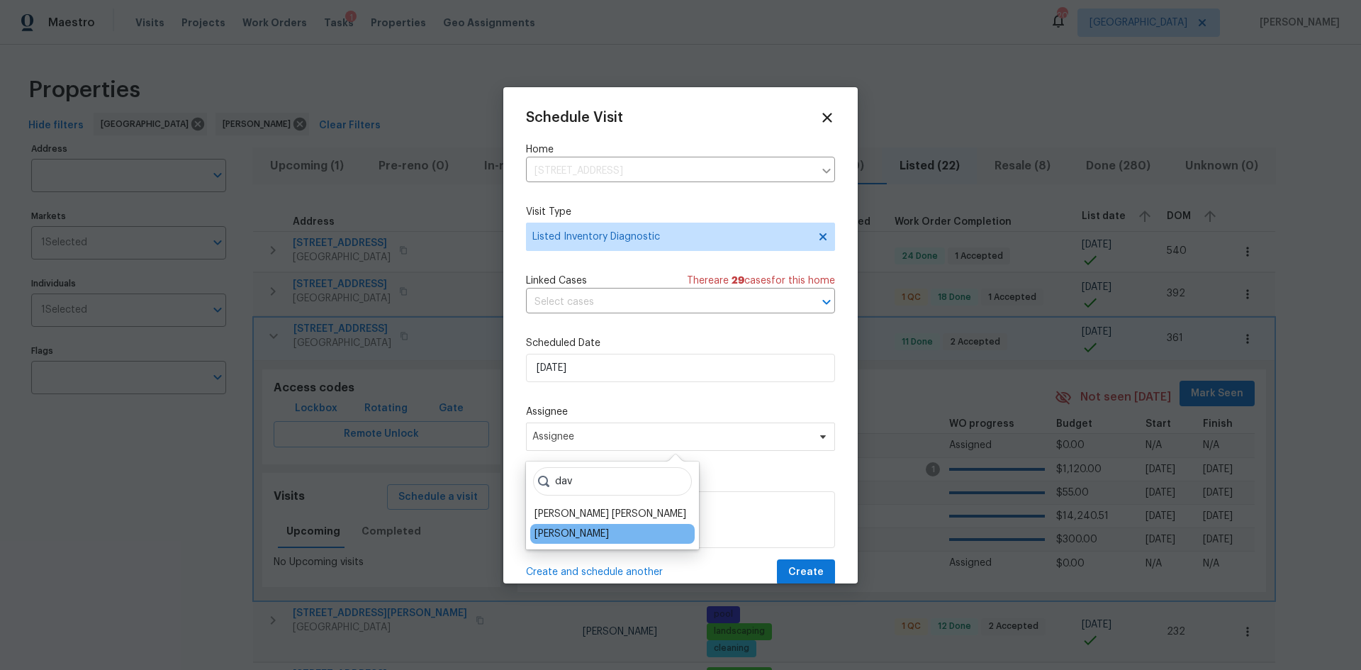
type input "dav"
click at [607, 534] on div "[PERSON_NAME]" at bounding box center [571, 534] width 74 height 14
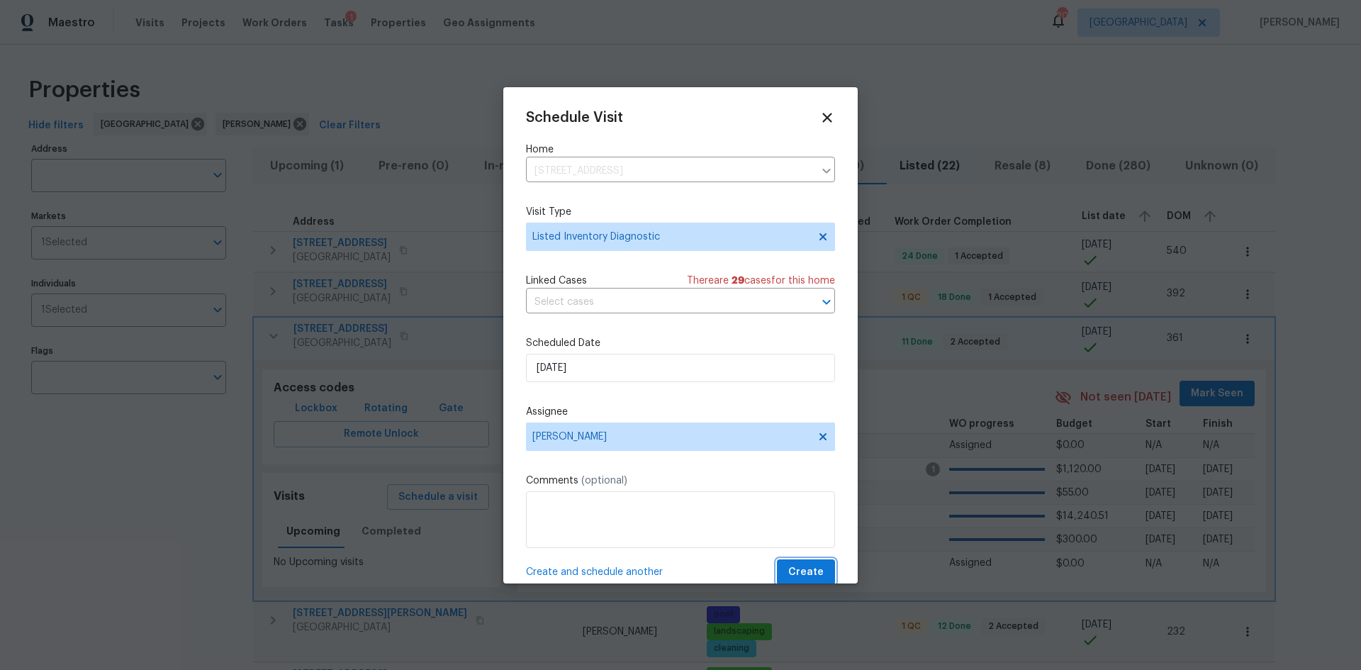
click at [794, 578] on span "Create" at bounding box center [805, 572] width 35 height 18
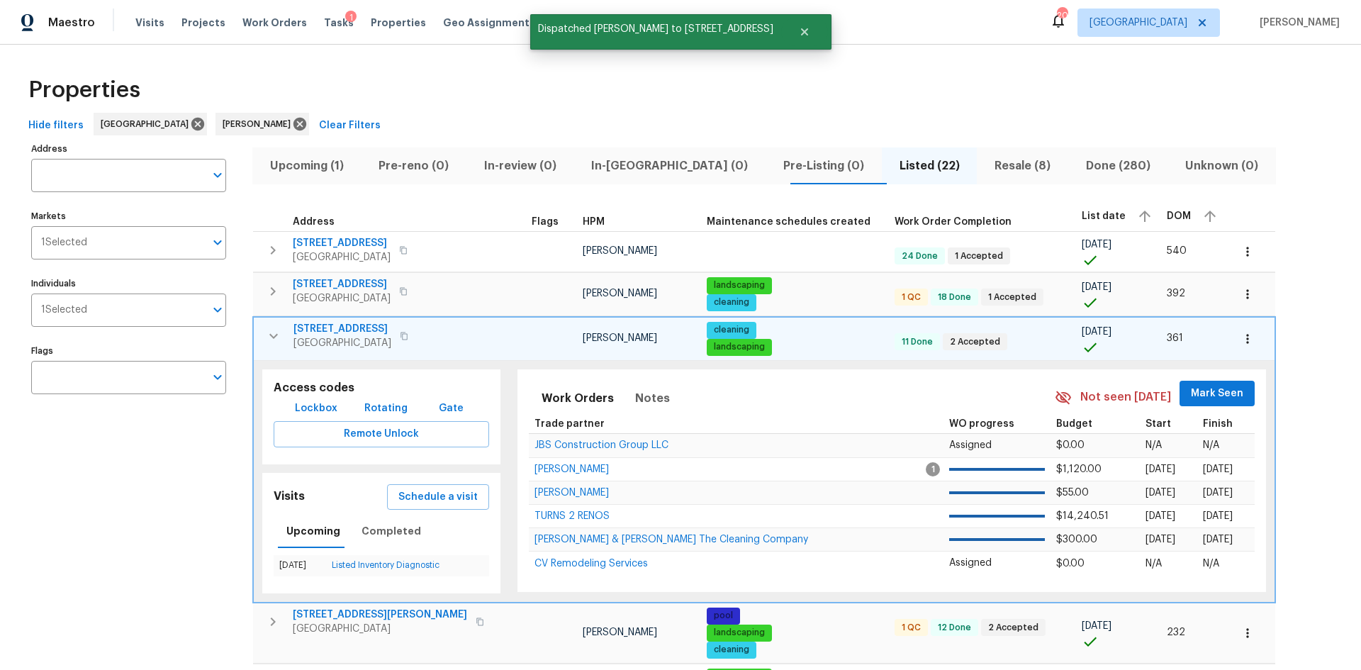
click at [271, 332] on icon "button" at bounding box center [273, 335] width 17 height 17
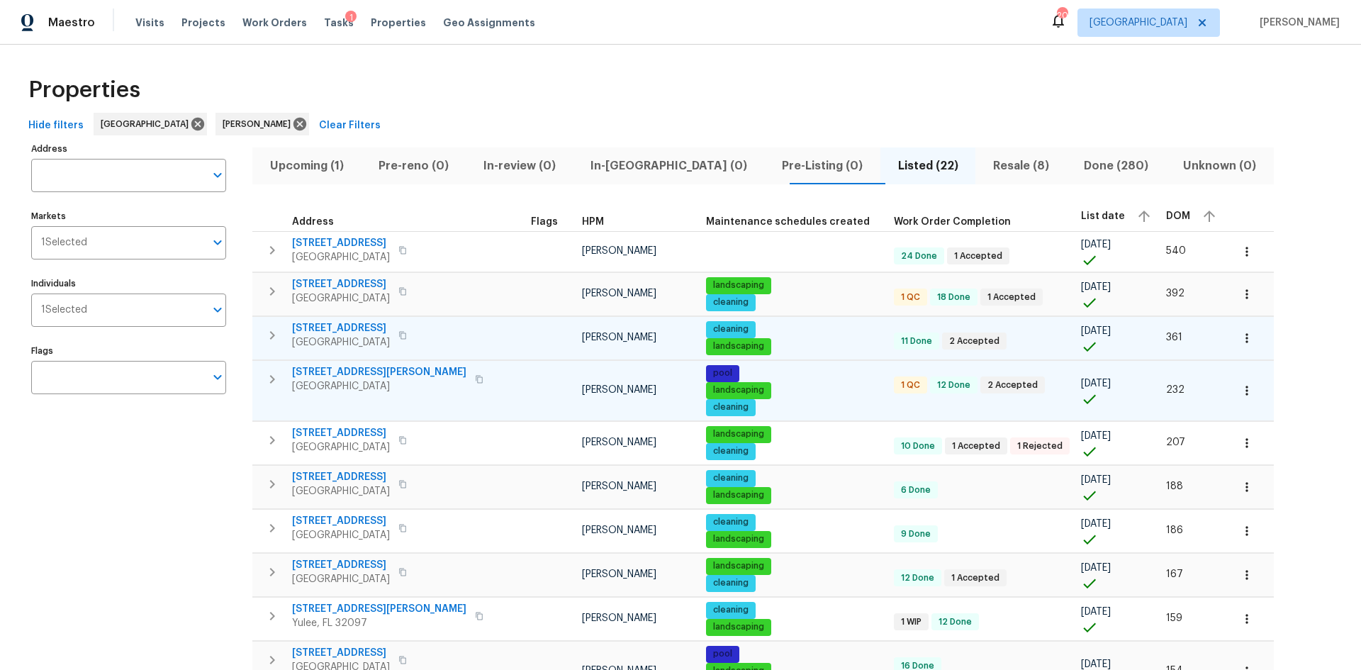
click at [384, 363] on td "32436 Fern Parke Way Fernandina Beach, FL 32034" at bounding box center [388, 379] width 273 height 37
click at [383, 370] on span "32436 Fern Parke Way" at bounding box center [379, 372] width 174 height 14
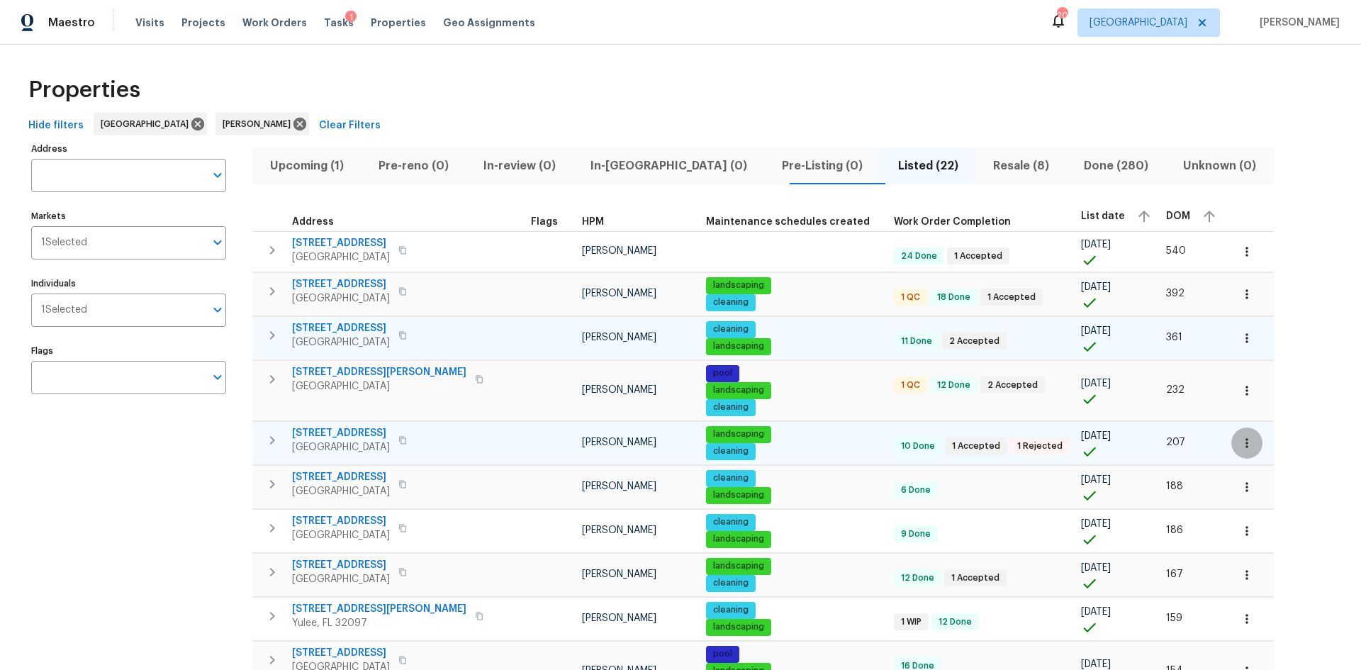
click at [1231, 447] on button "button" at bounding box center [1246, 442] width 31 height 31
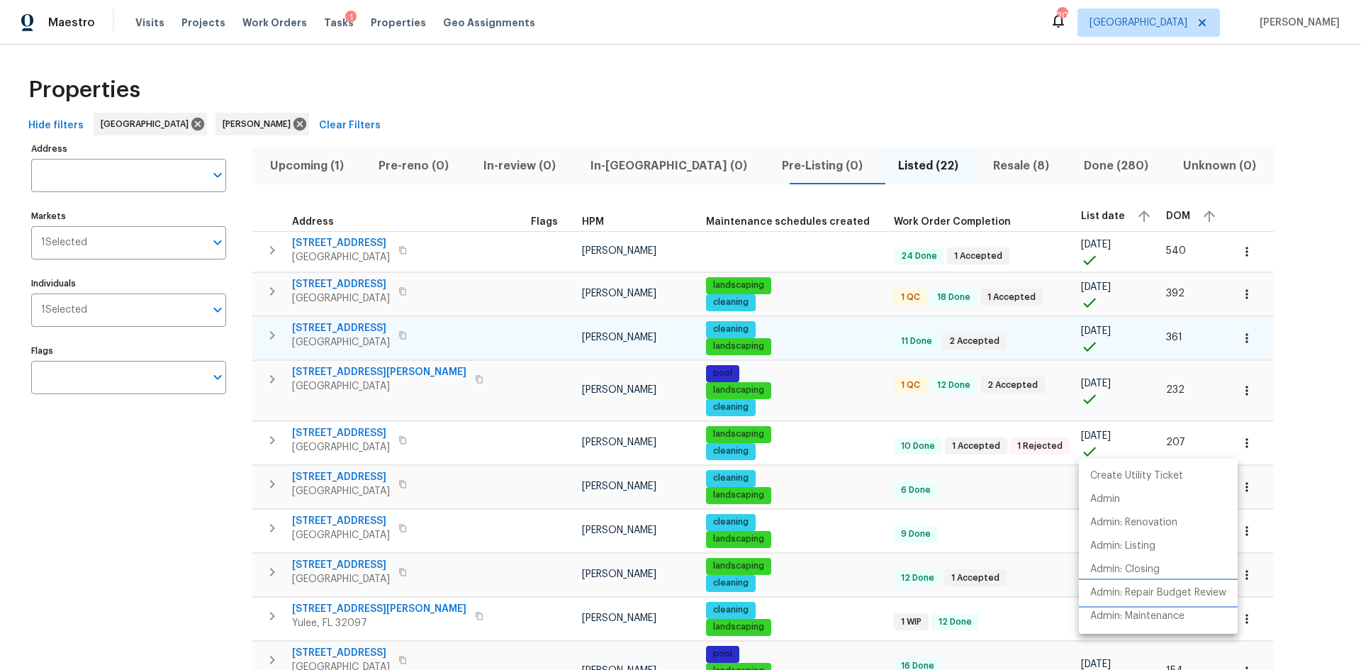
click at [1150, 588] on p "Admin: Repair Budget Review" at bounding box center [1158, 592] width 136 height 15
click at [363, 435] on div at bounding box center [680, 335] width 1361 height 670
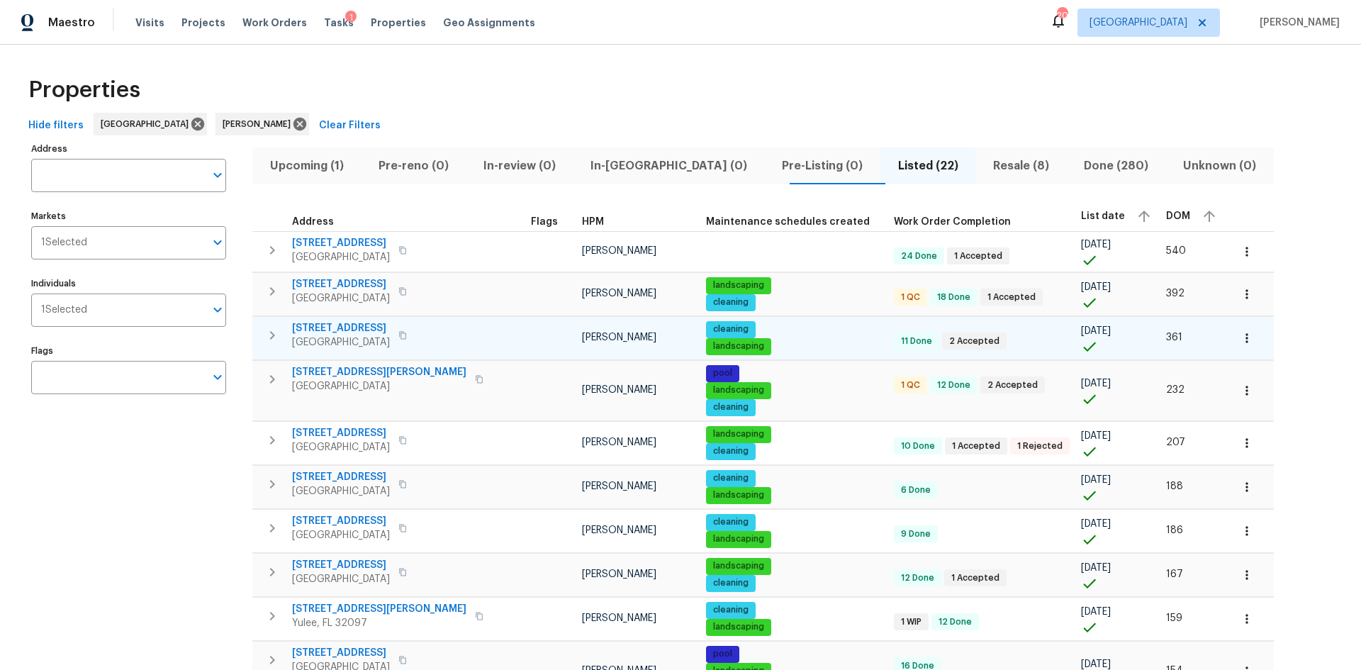
click at [366, 434] on span "12330 Deersong Dr" at bounding box center [341, 433] width 98 height 14
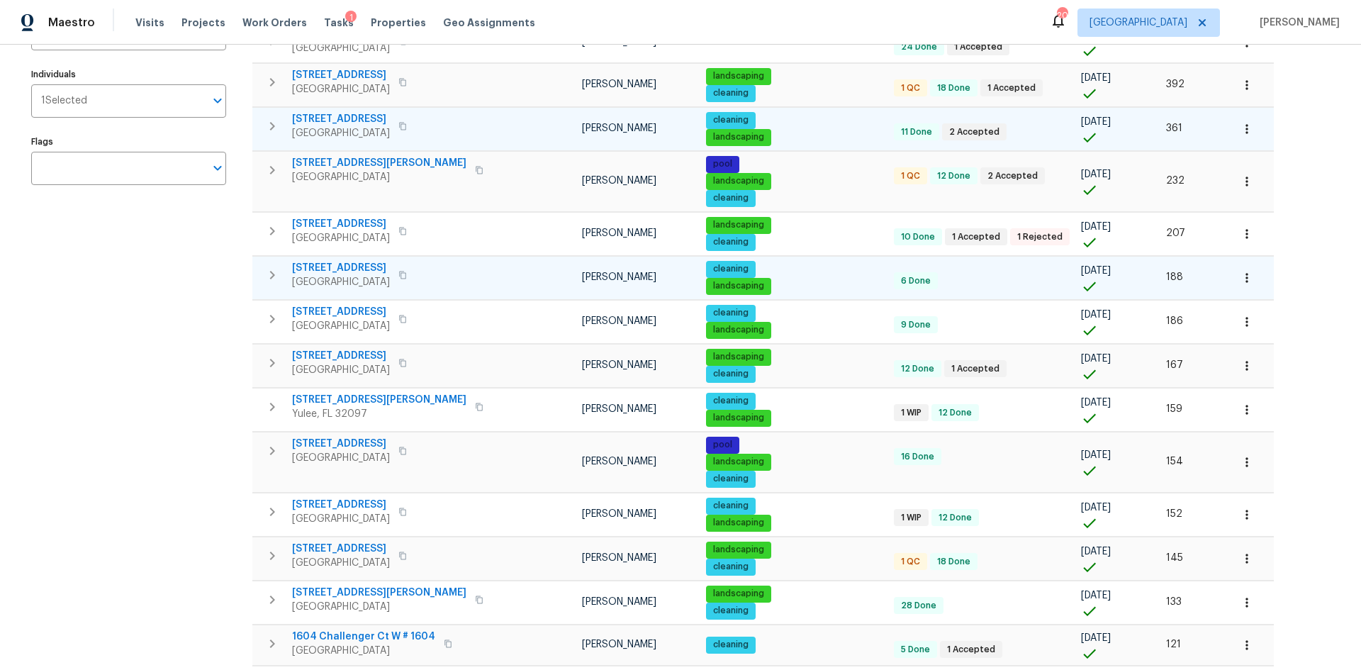
scroll to position [213, 0]
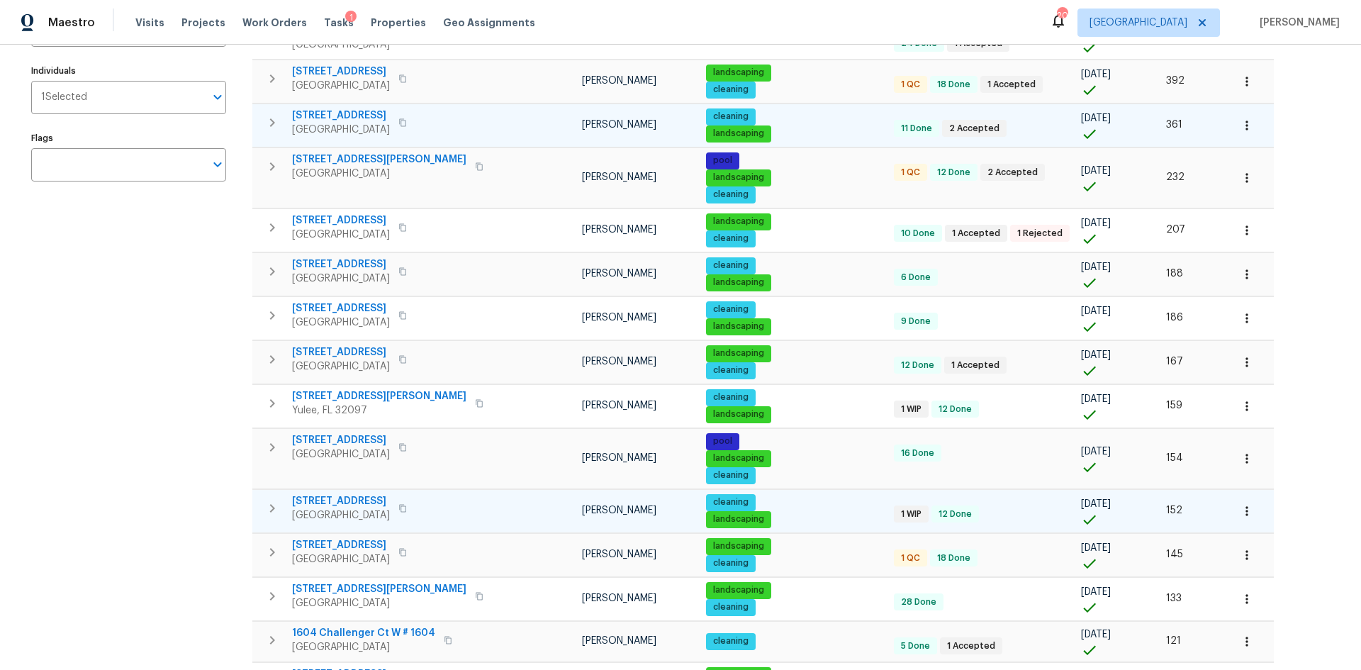
click at [322, 500] on span "5933 Copper Lake Dr" at bounding box center [341, 501] width 98 height 14
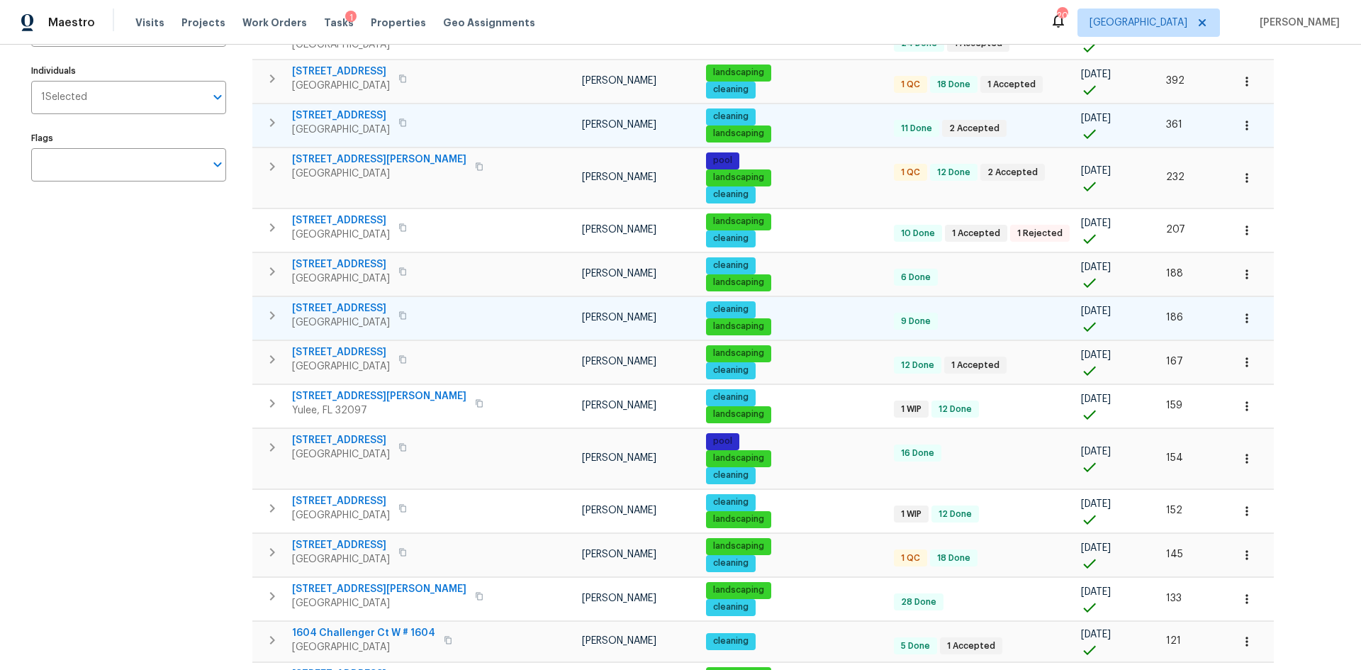
click at [1239, 314] on icon "button" at bounding box center [1246, 318] width 14 height 14
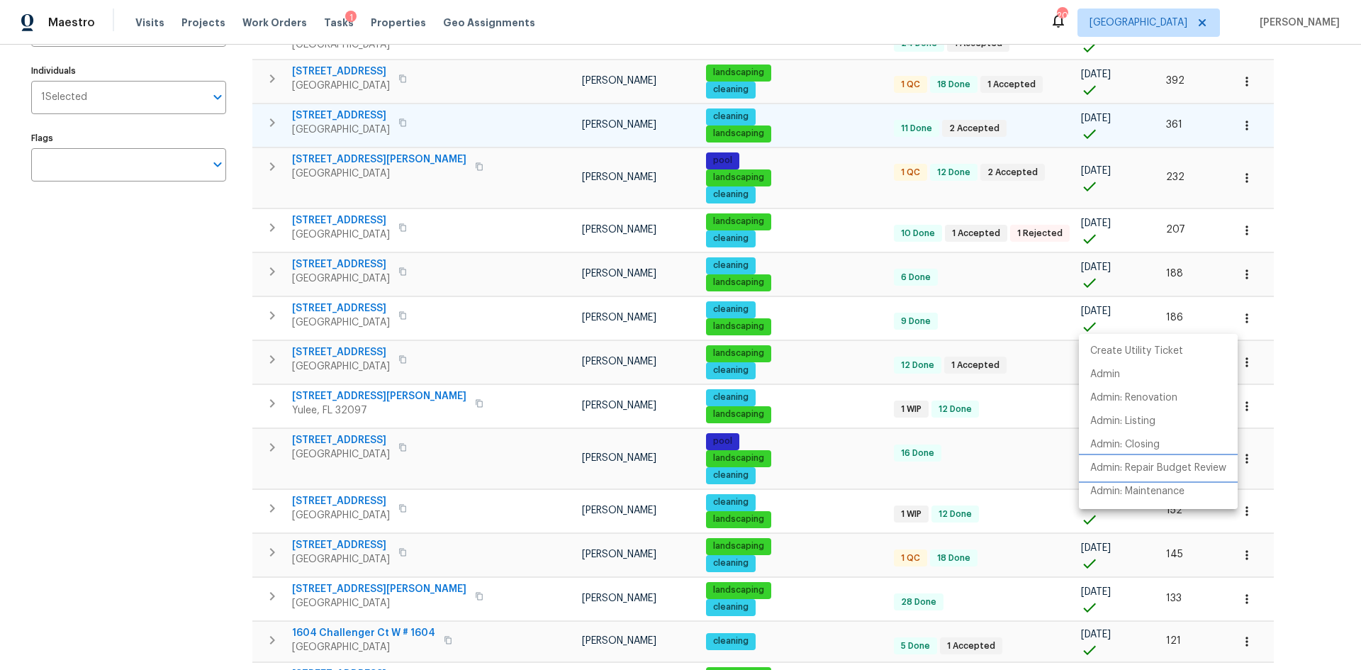
click at [1147, 465] on p "Admin: Repair Budget Review" at bounding box center [1158, 468] width 136 height 15
click at [1246, 227] on div at bounding box center [680, 335] width 1361 height 670
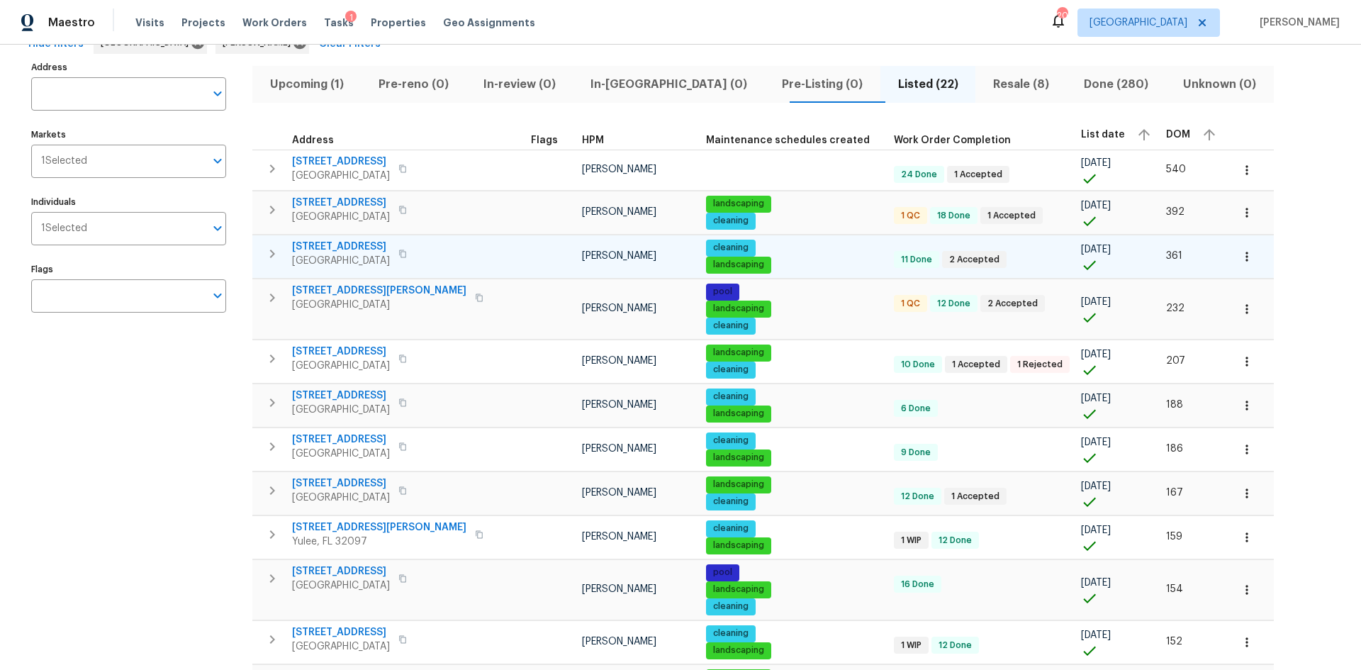
scroll to position [71, 0]
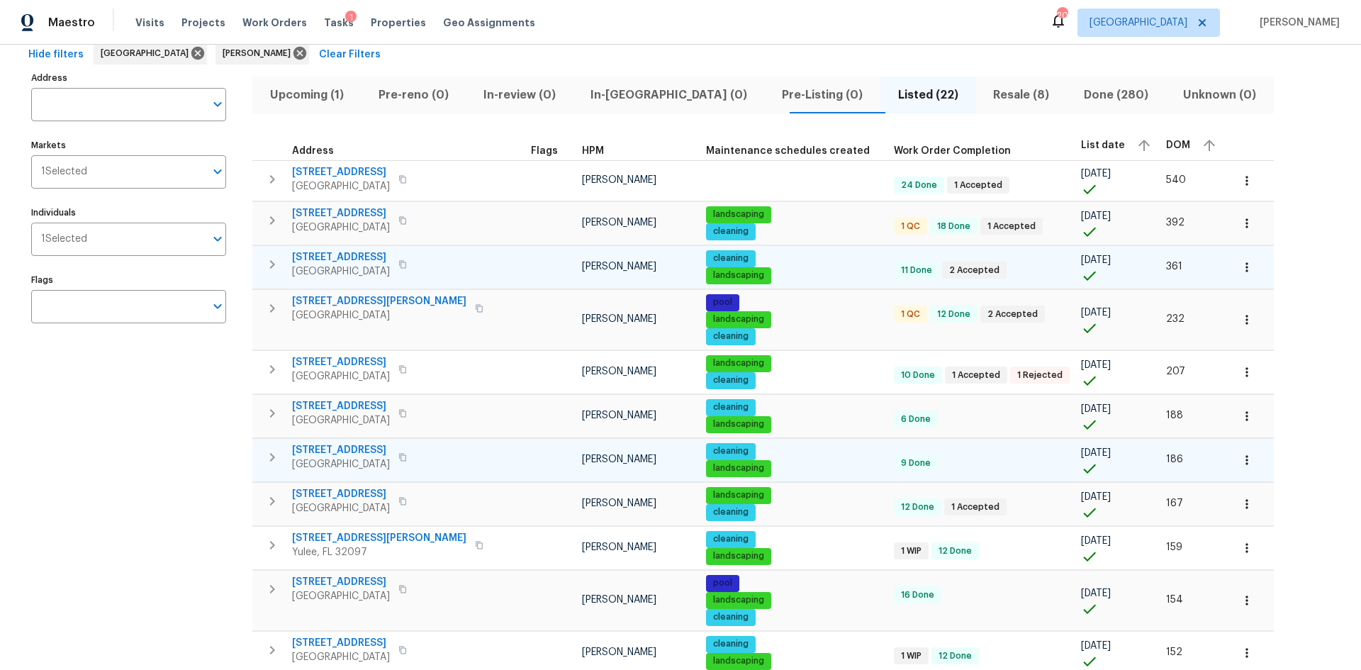
click at [372, 450] on span "5902 Covered Creek Ln" at bounding box center [341, 450] width 98 height 14
click at [411, 448] on button "button" at bounding box center [402, 457] width 17 height 20
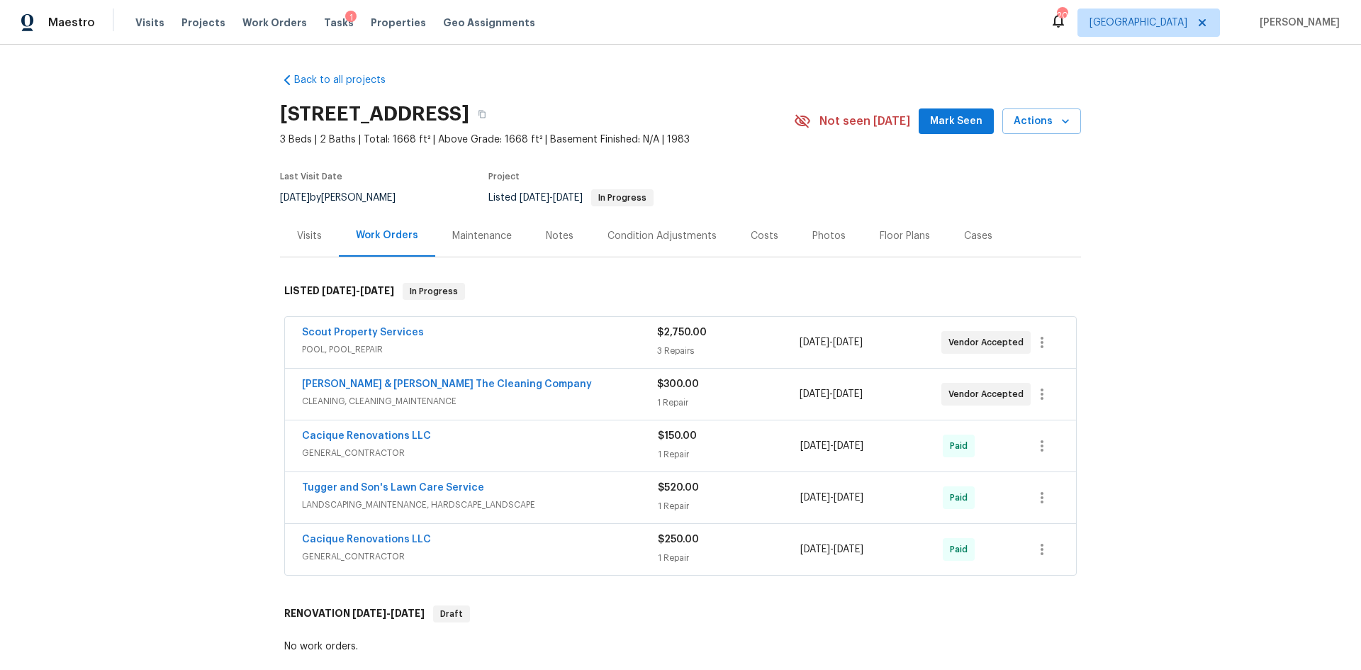
click at [826, 232] on div "Photos" at bounding box center [828, 236] width 33 height 14
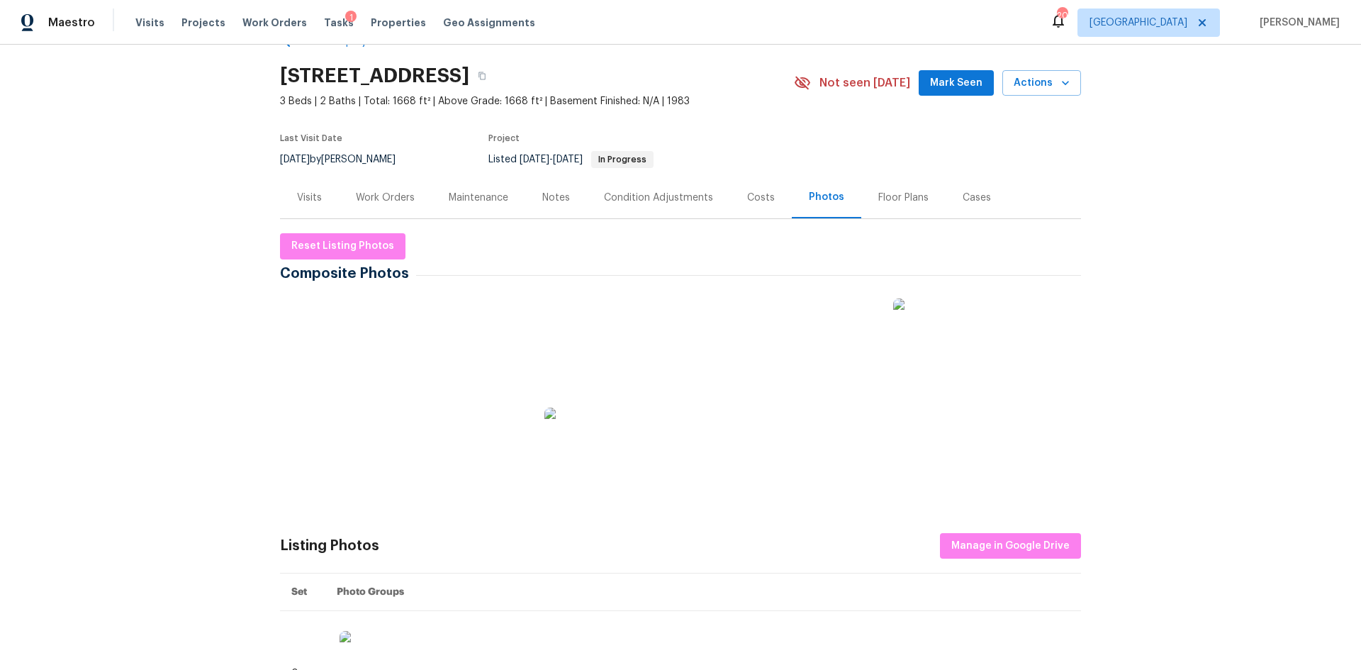
scroll to position [142, 0]
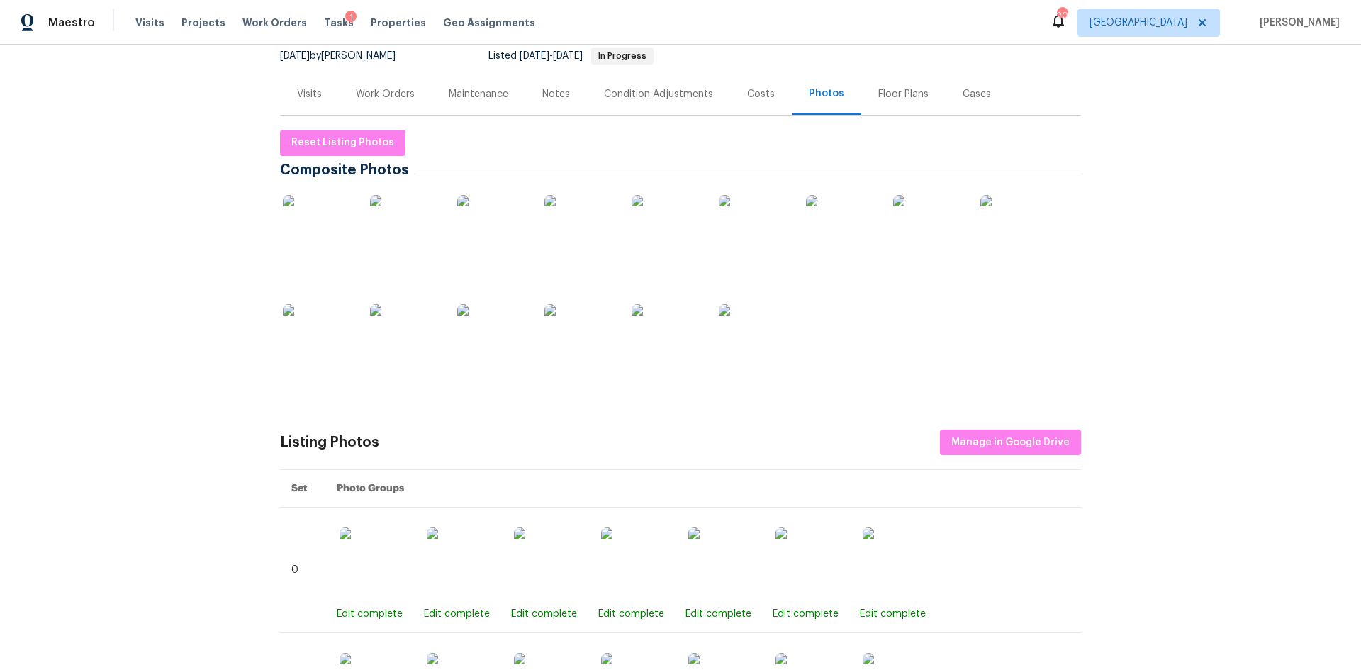
click at [335, 249] on img at bounding box center [318, 230] width 71 height 71
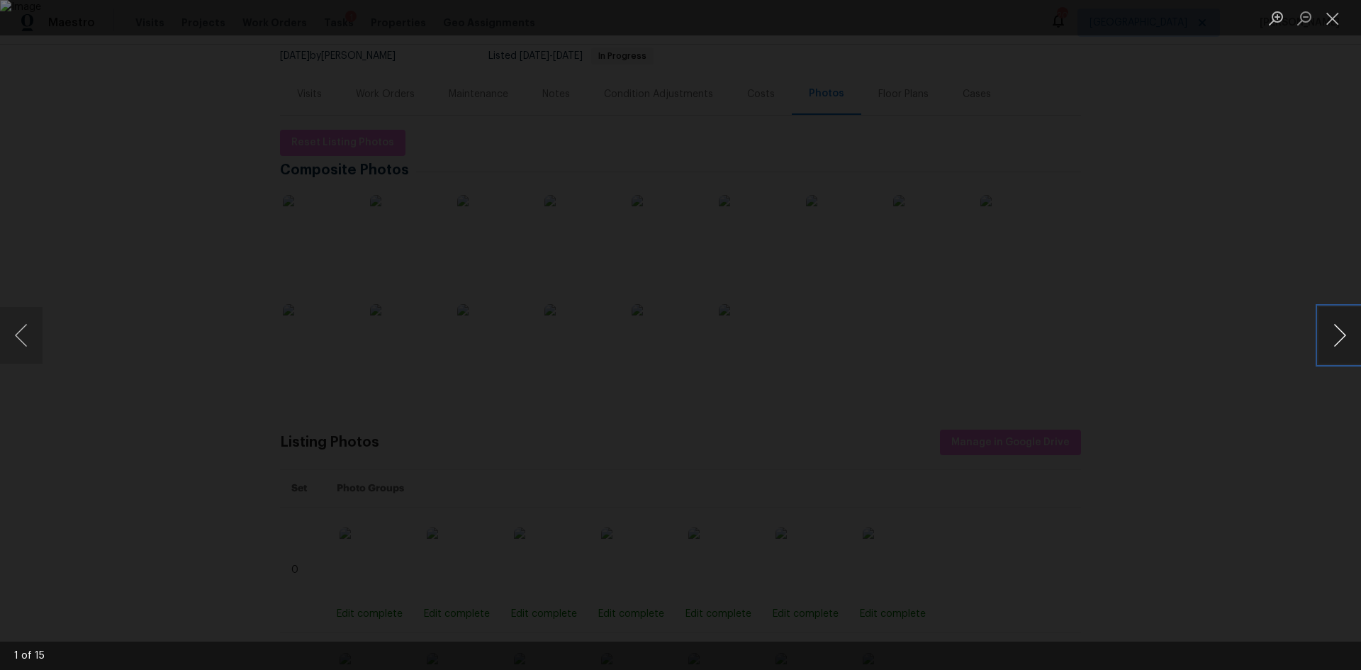
click at [1332, 332] on button "Next image" at bounding box center [1339, 335] width 43 height 57
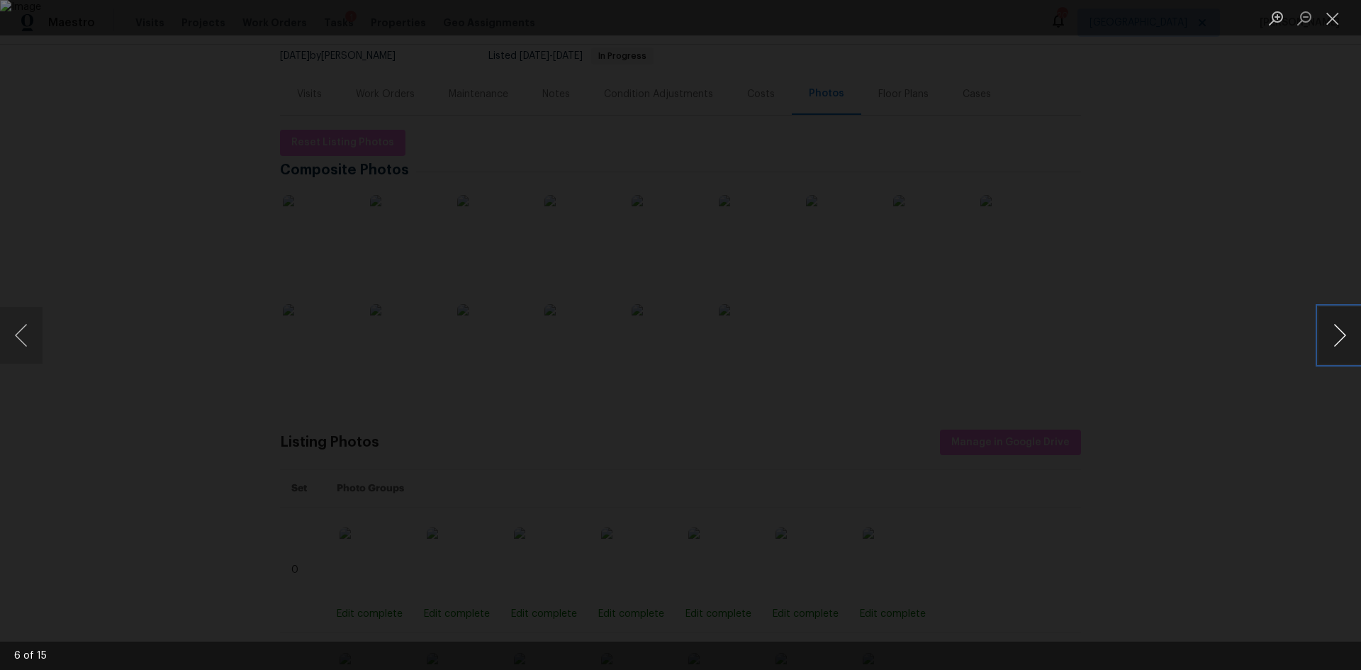
click at [1332, 332] on button "Next image" at bounding box center [1339, 335] width 43 height 57
click at [1329, 332] on button "Next image" at bounding box center [1339, 335] width 43 height 57
click at [1316, 333] on div "Lightbox" at bounding box center [680, 335] width 1361 height 670
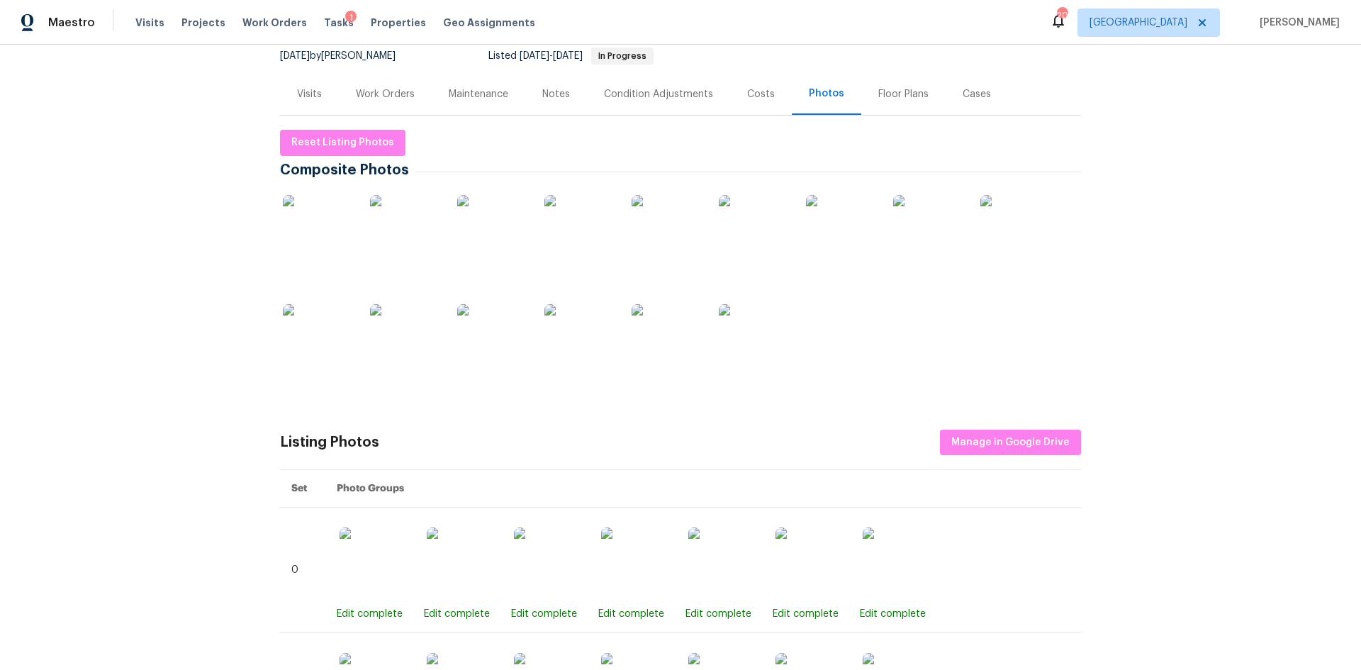
click at [289, 347] on img at bounding box center [318, 339] width 71 height 71
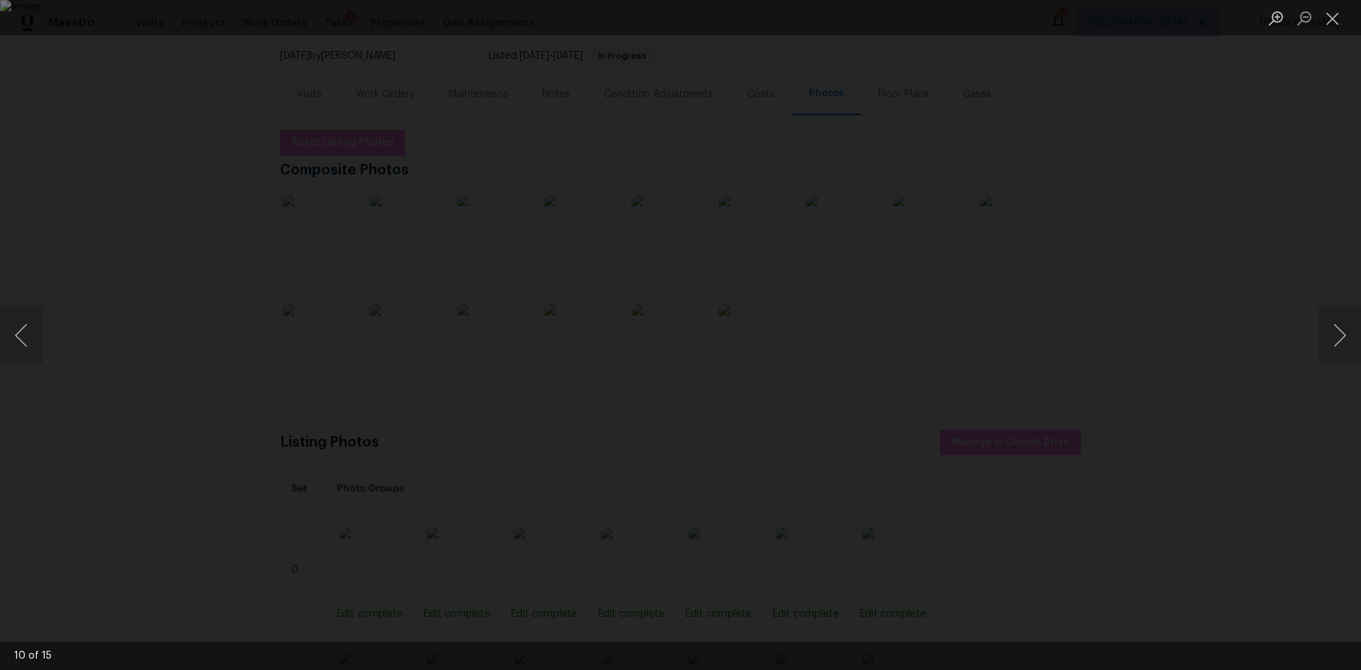
click at [712, 412] on img "Lightbox" at bounding box center [680, 335] width 1361 height 670
drag, startPoint x: 1249, startPoint y: 255, endPoint x: 1313, endPoint y: 310, distance: 83.9
click at [1282, 283] on div "Lightbox" at bounding box center [680, 335] width 1361 height 670
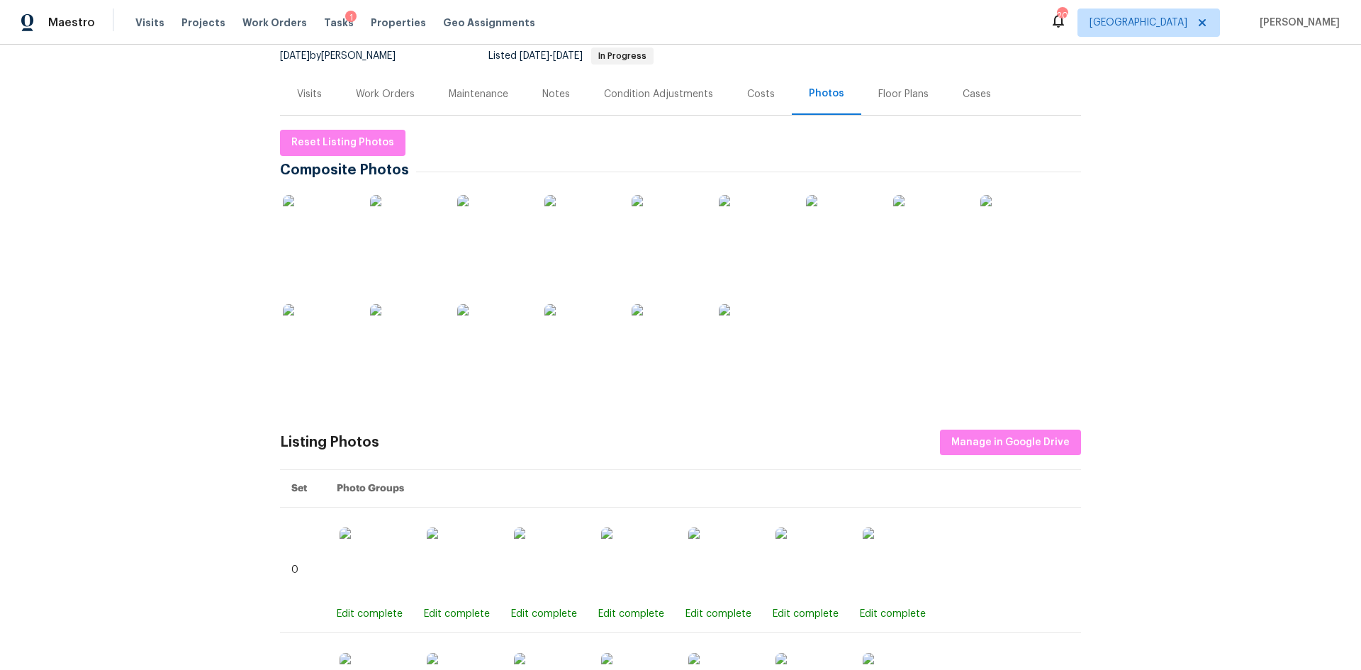
click at [300, 79] on div "Visits" at bounding box center [309, 94] width 59 height 42
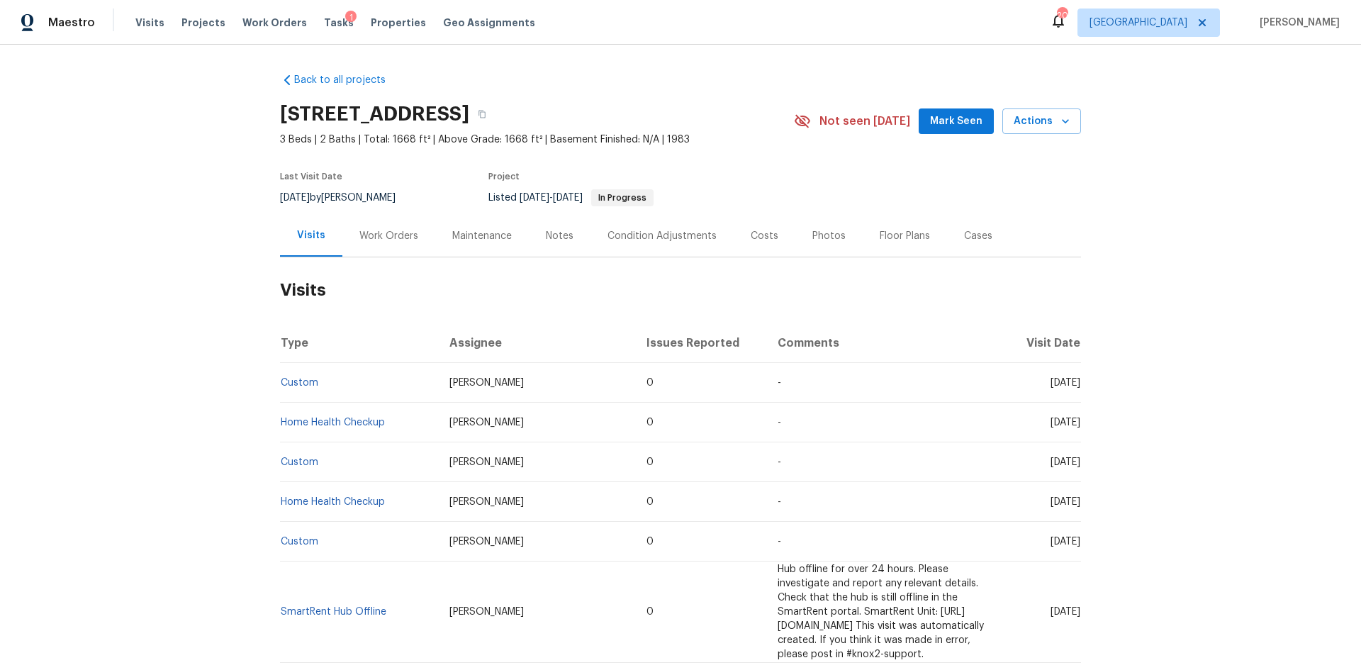
click at [677, 231] on div "Condition Adjustments" at bounding box center [661, 236] width 109 height 14
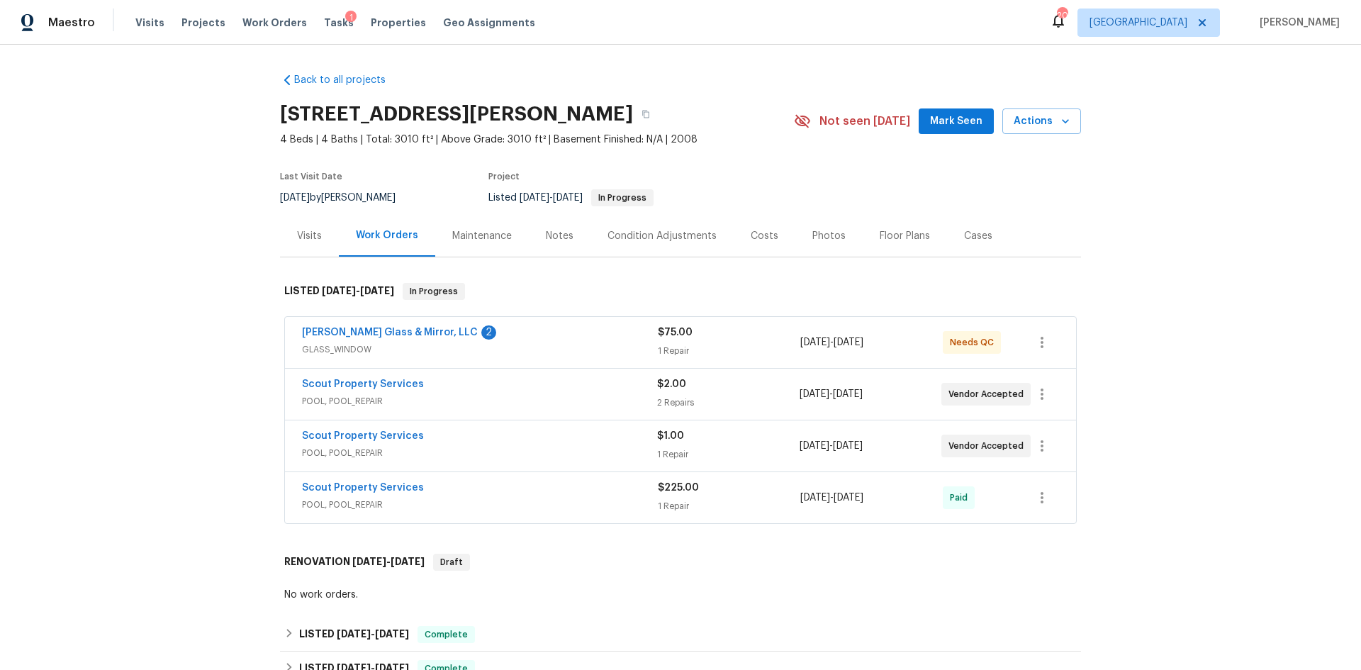
click at [308, 247] on div "Visits" at bounding box center [309, 236] width 59 height 42
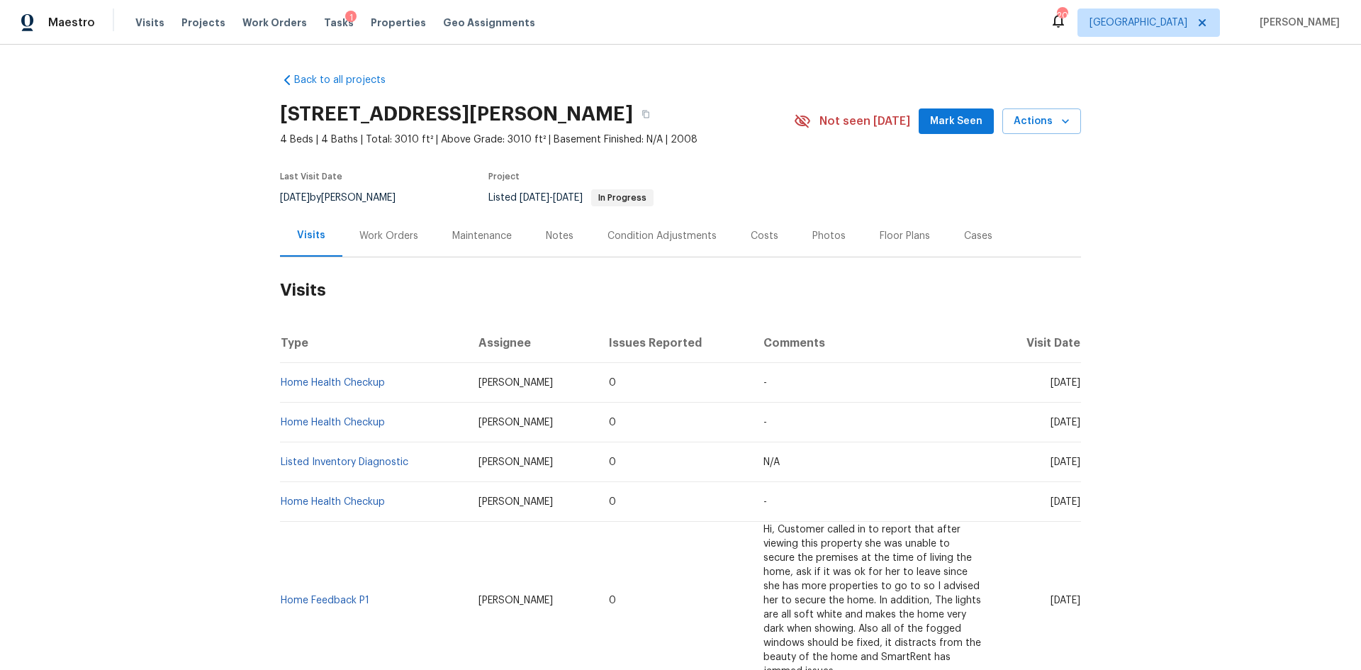
click at [412, 239] on div "Work Orders" at bounding box center [388, 236] width 93 height 42
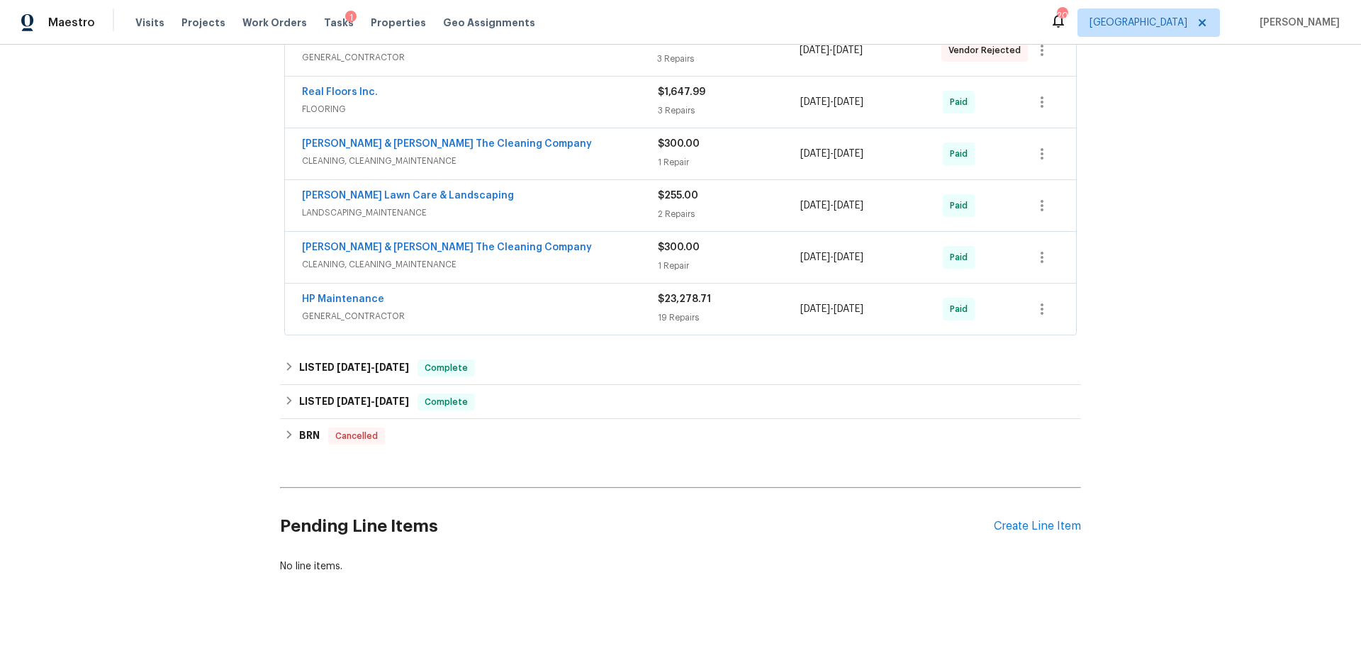
scroll to position [444, 0]
click at [375, 362] on span "[DATE]" at bounding box center [392, 367] width 34 height 10
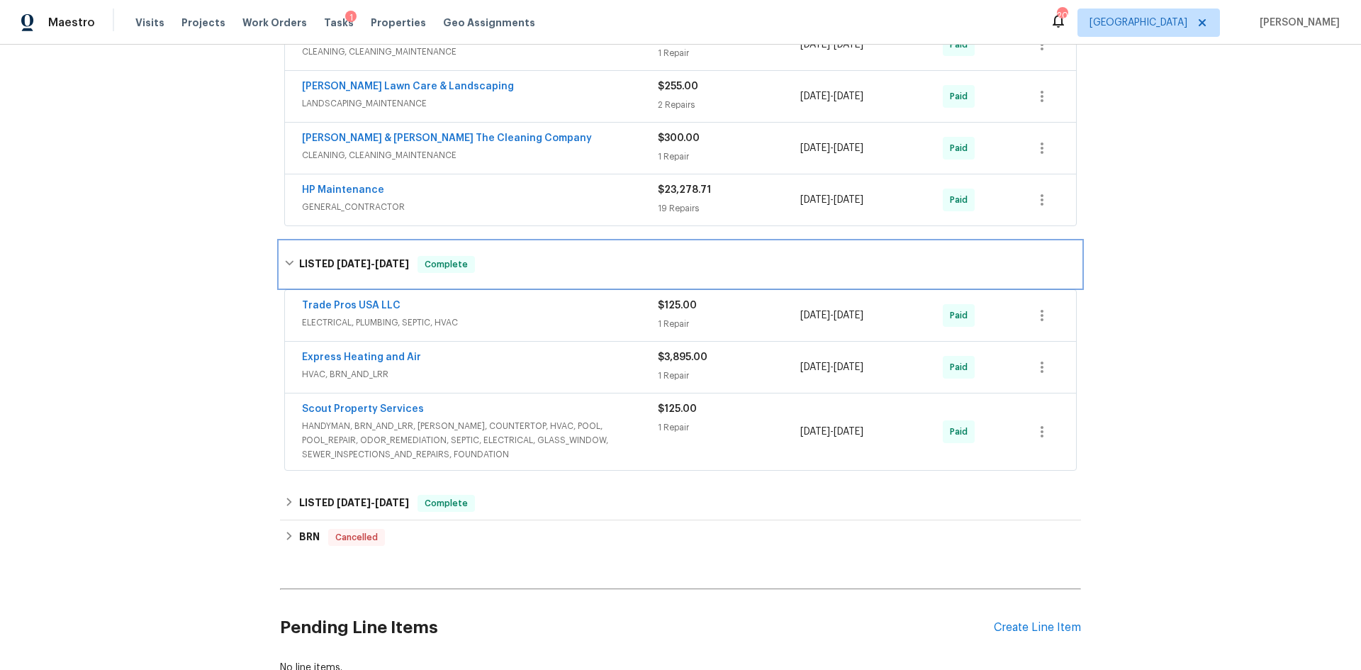
scroll to position [585, 0]
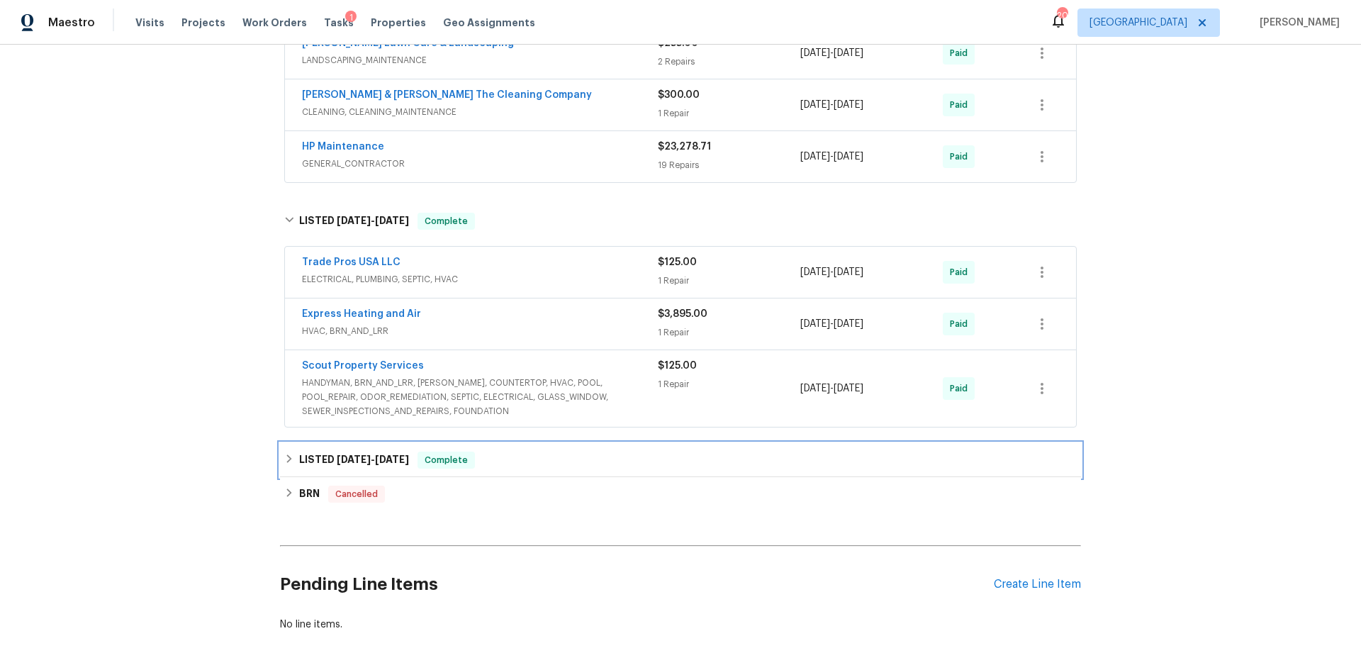
click at [359, 454] on span "[DATE]" at bounding box center [354, 459] width 34 height 10
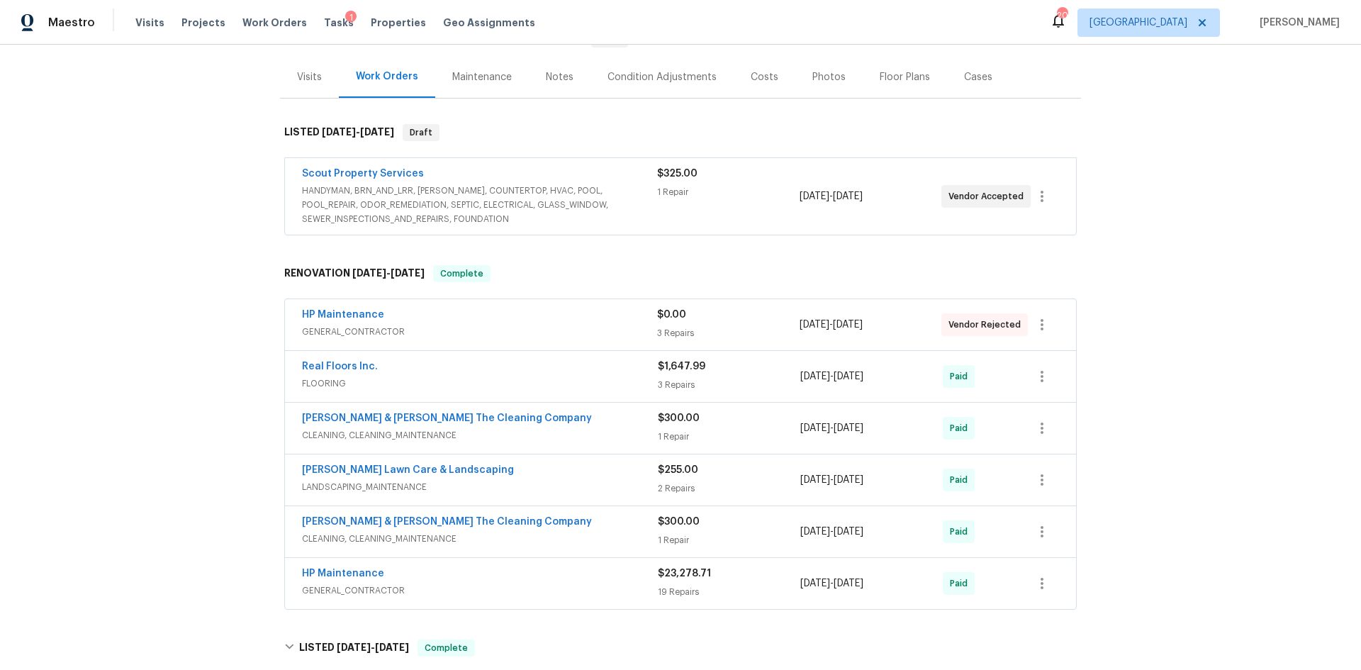
scroll to position [0, 0]
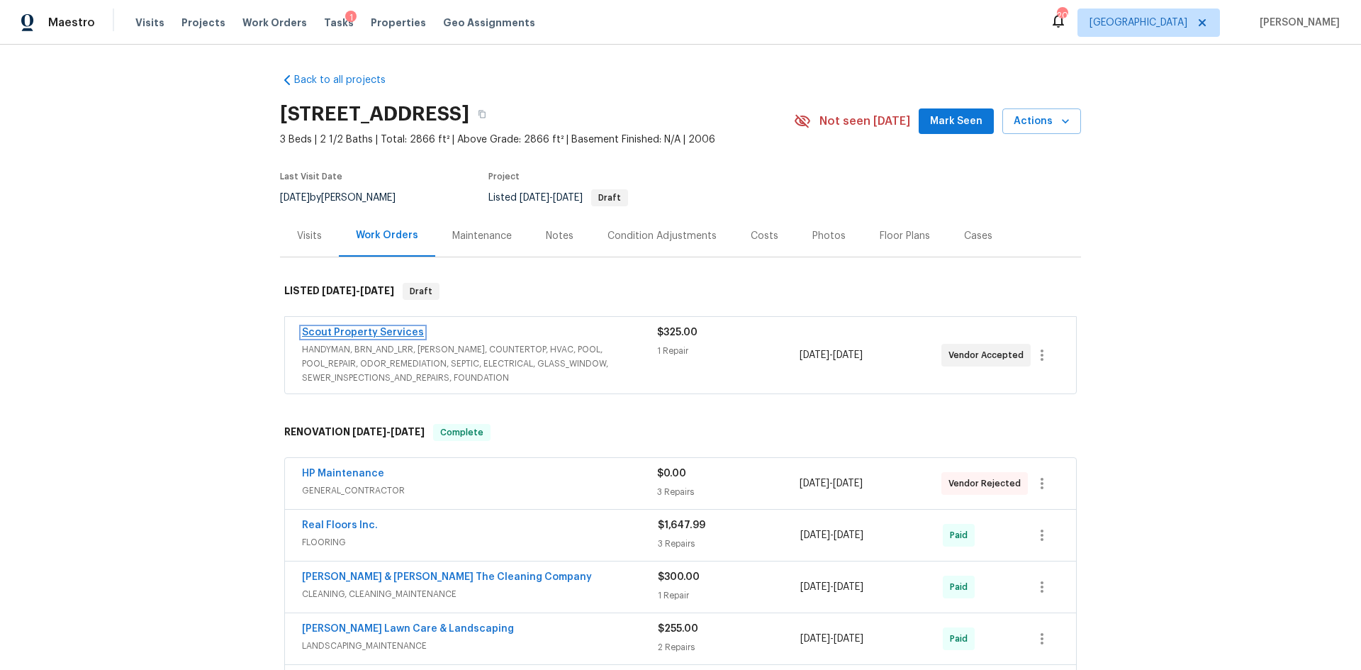
click at [356, 332] on link "Scout Property Services" at bounding box center [363, 332] width 122 height 10
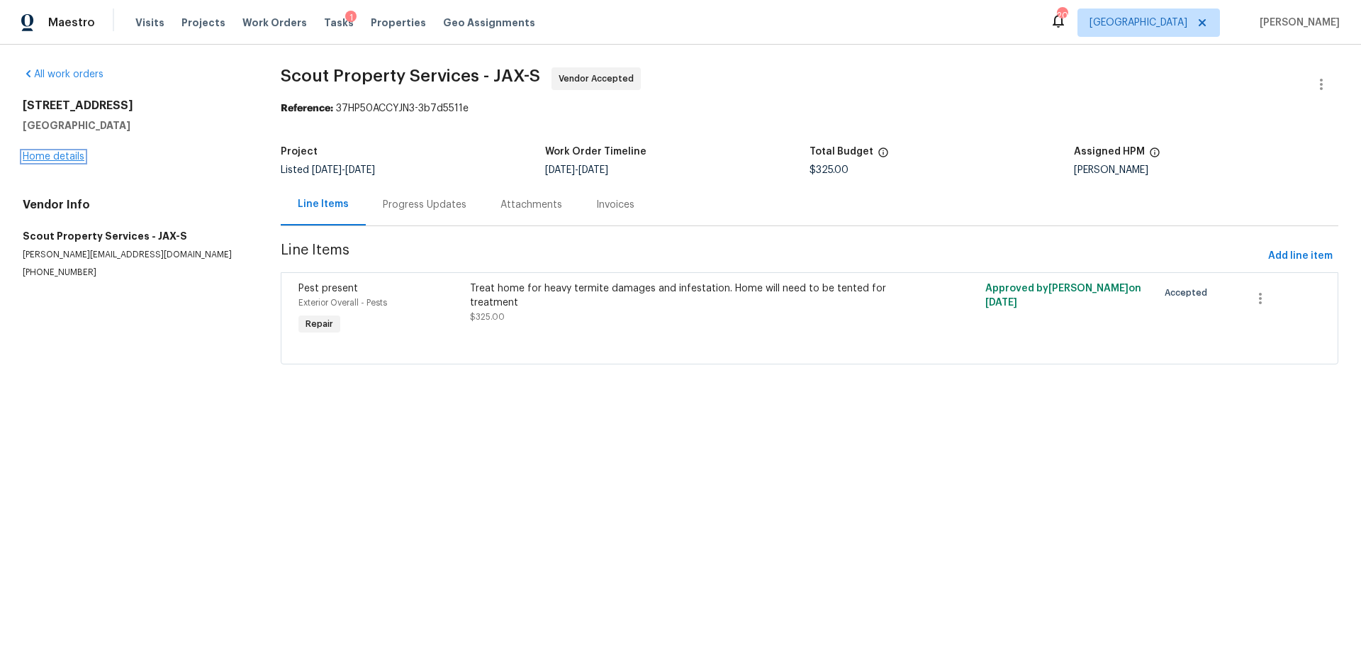
click at [64, 156] on link "Home details" at bounding box center [54, 157] width 62 height 10
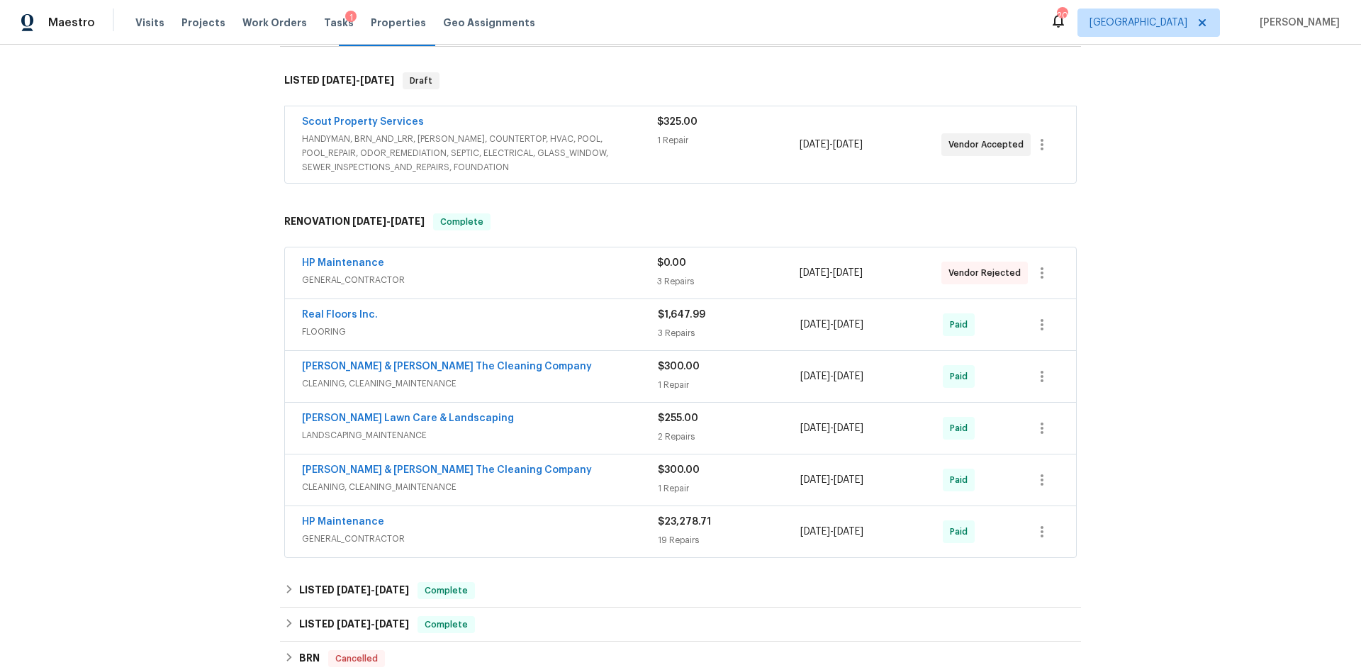
scroll to position [444, 0]
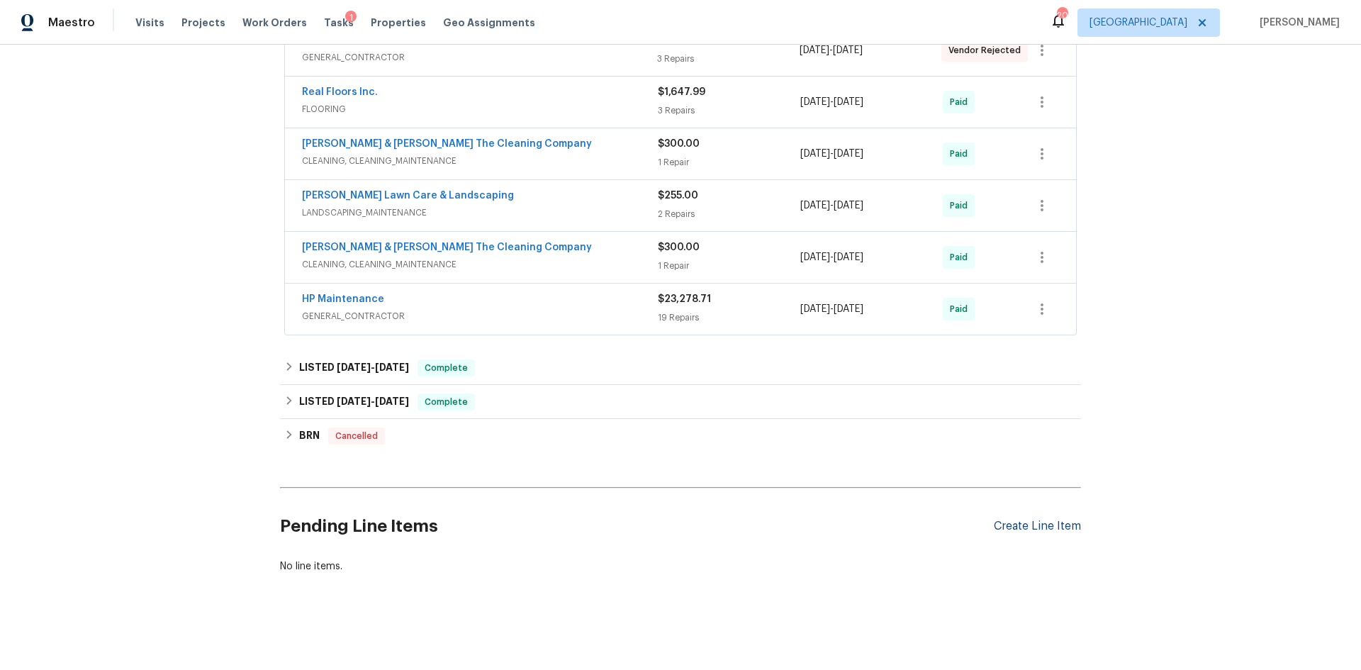
click at [1005, 519] on div "Create Line Item" at bounding box center [1037, 525] width 87 height 13
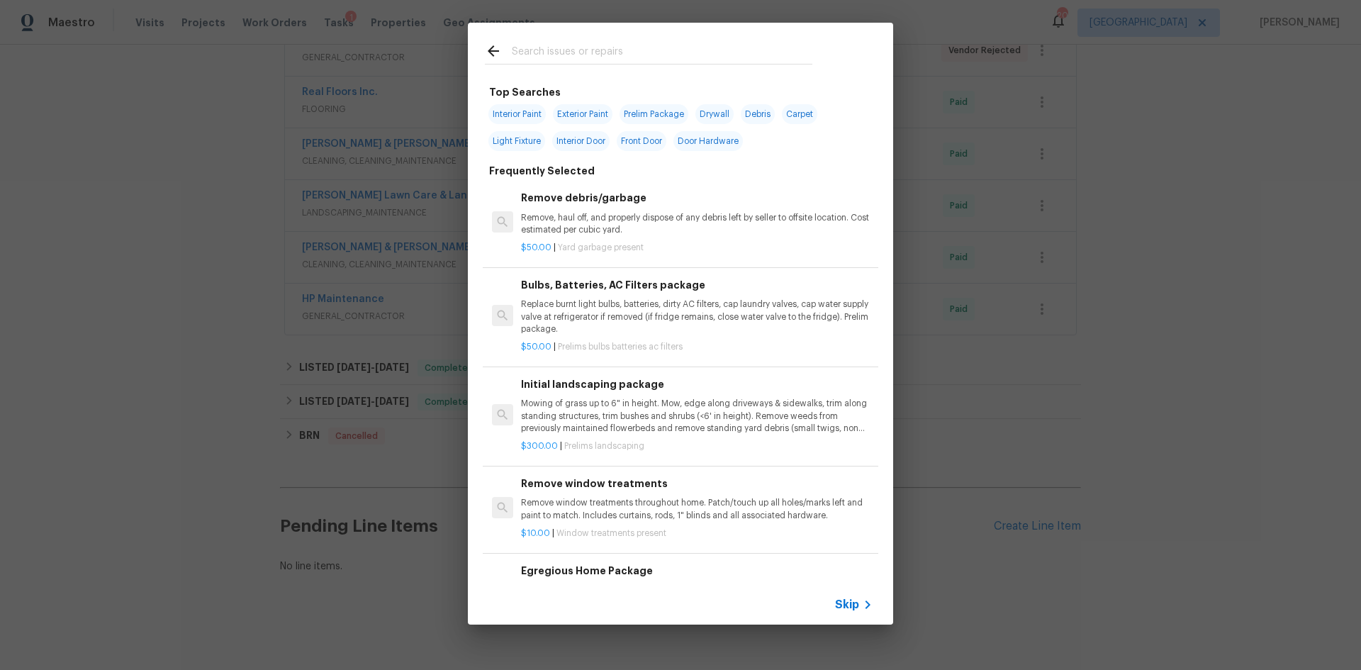
click at [607, 38] on div at bounding box center [648, 51] width 361 height 56
click at [580, 51] on input "text" at bounding box center [662, 53] width 300 height 21
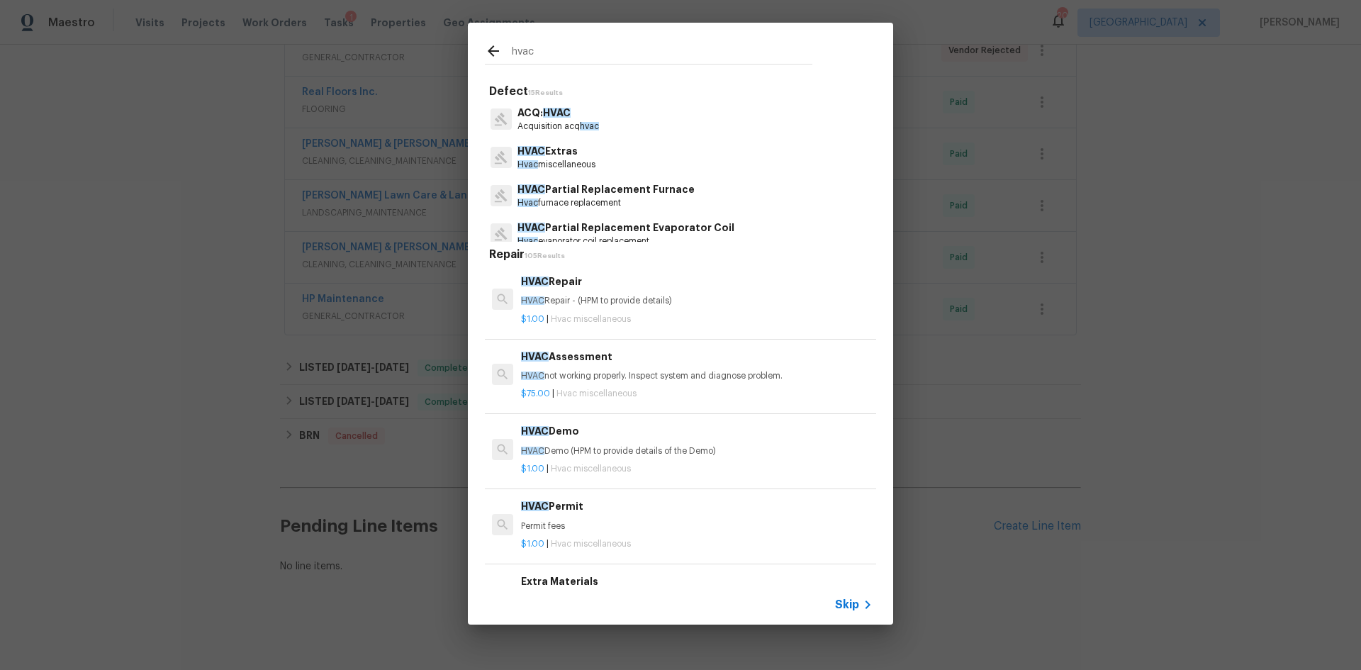
type input "hvac"
click at [551, 378] on p "HVAC not working properly. Inspect system and diagnose problem." at bounding box center [696, 376] width 351 height 12
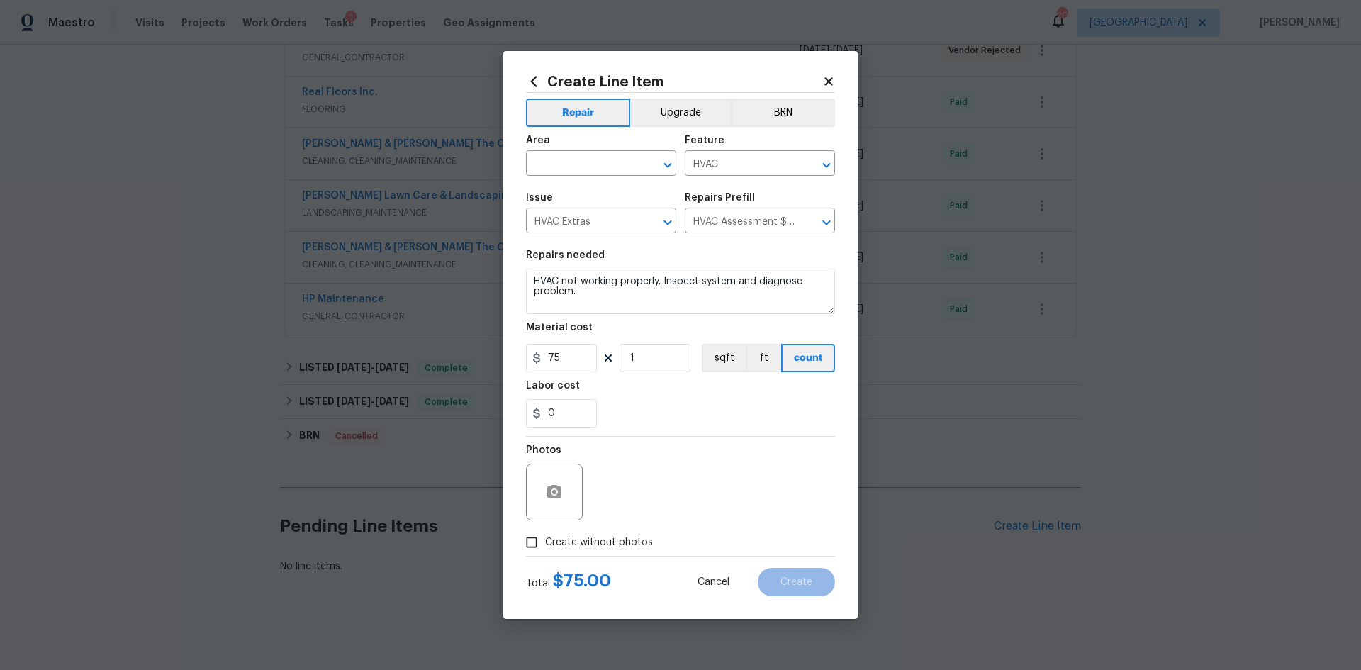
click at [573, 179] on span "Area ​" at bounding box center [601, 155] width 150 height 57
click at [587, 162] on input "text" at bounding box center [581, 165] width 111 height 22
type input "hvac"
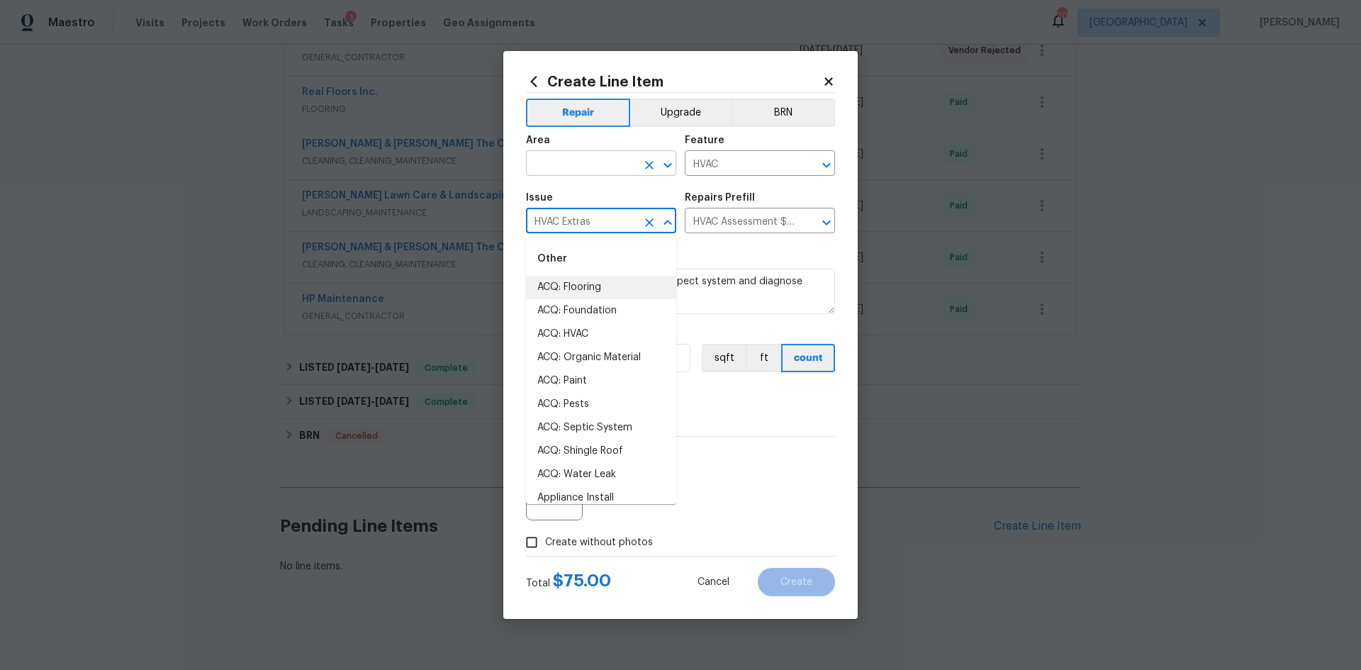
click at [601, 167] on input "text" at bounding box center [581, 165] width 111 height 22
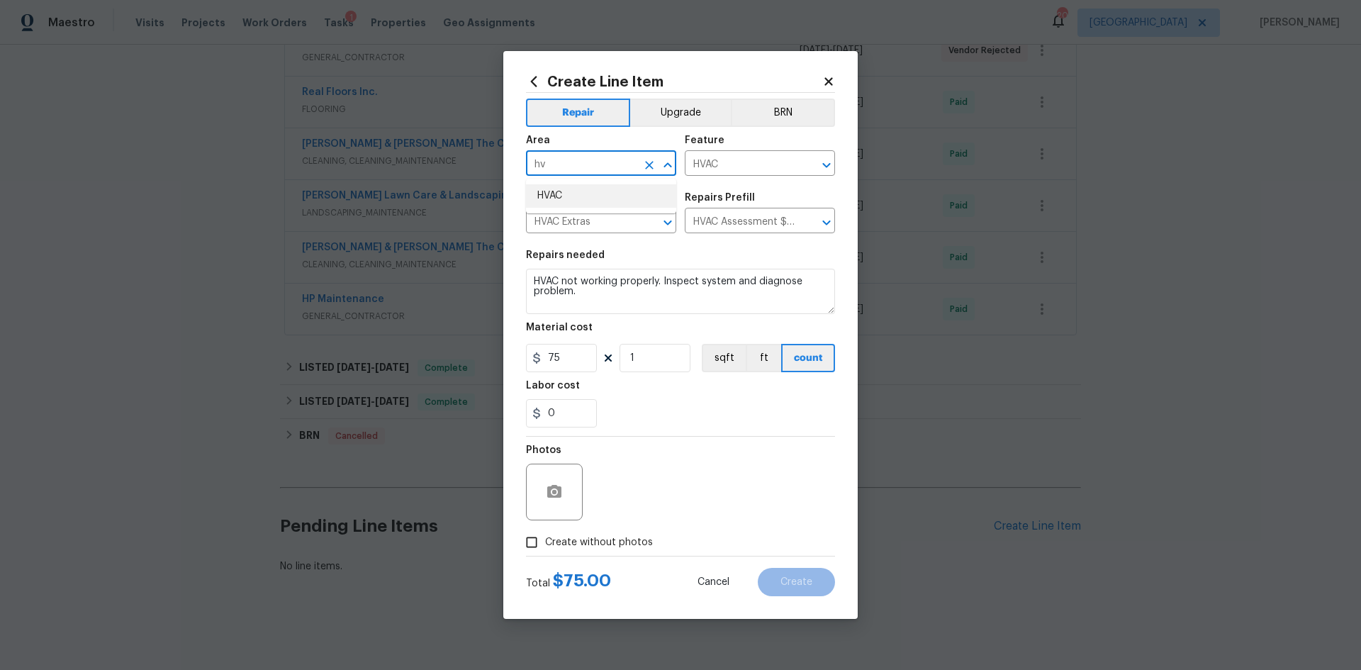
click at [567, 203] on li "HVAC" at bounding box center [601, 195] width 150 height 23
type input "HVAC"
click at [611, 542] on span "Create without photos" at bounding box center [599, 542] width 108 height 15
click at [545, 542] on input "Create without photos" at bounding box center [531, 542] width 27 height 27
checkbox input "true"
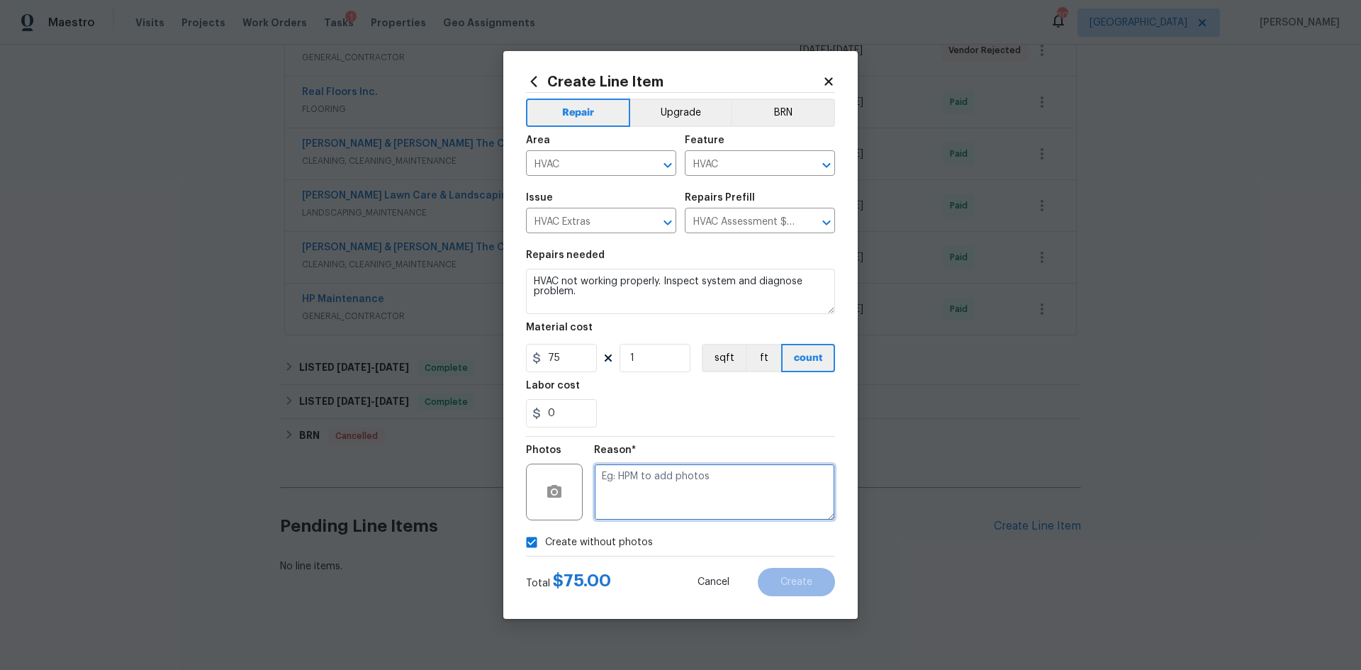
click at [637, 480] on textarea at bounding box center [714, 491] width 241 height 57
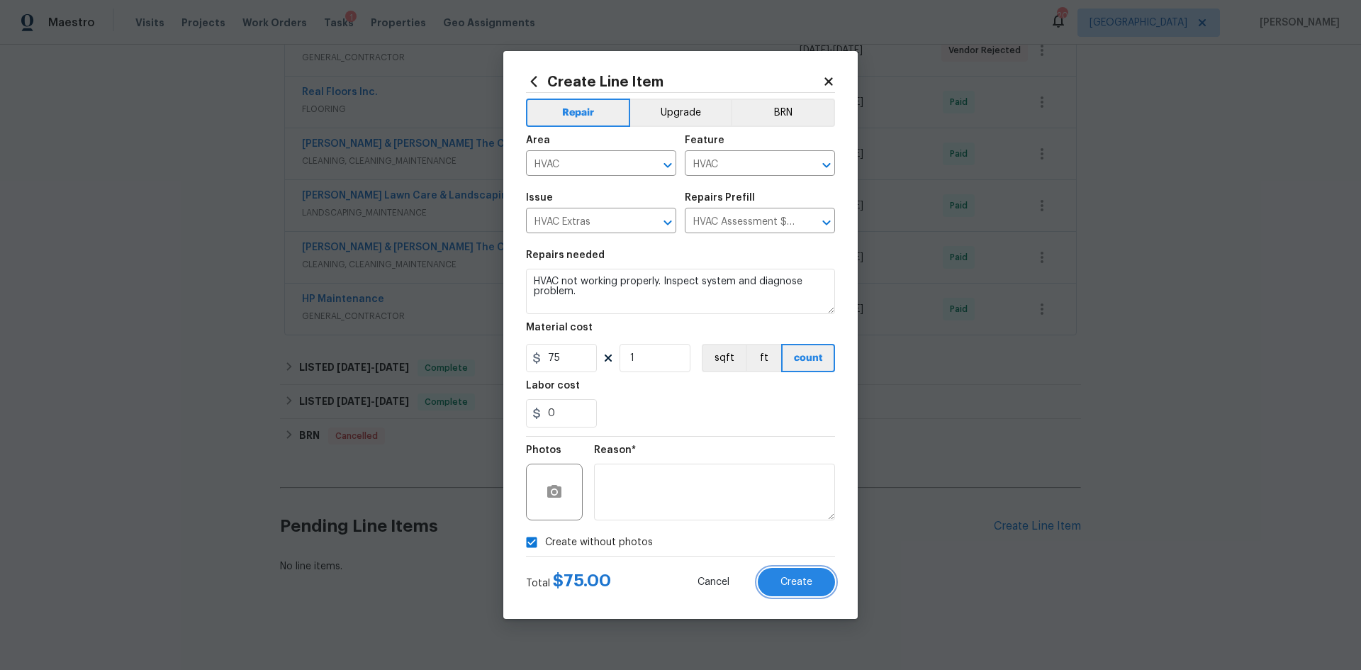
drag, startPoint x: 781, startPoint y: 576, endPoint x: 775, endPoint y: 537, distance: 39.4
click at [781, 577] on span "Create" at bounding box center [796, 582] width 32 height 11
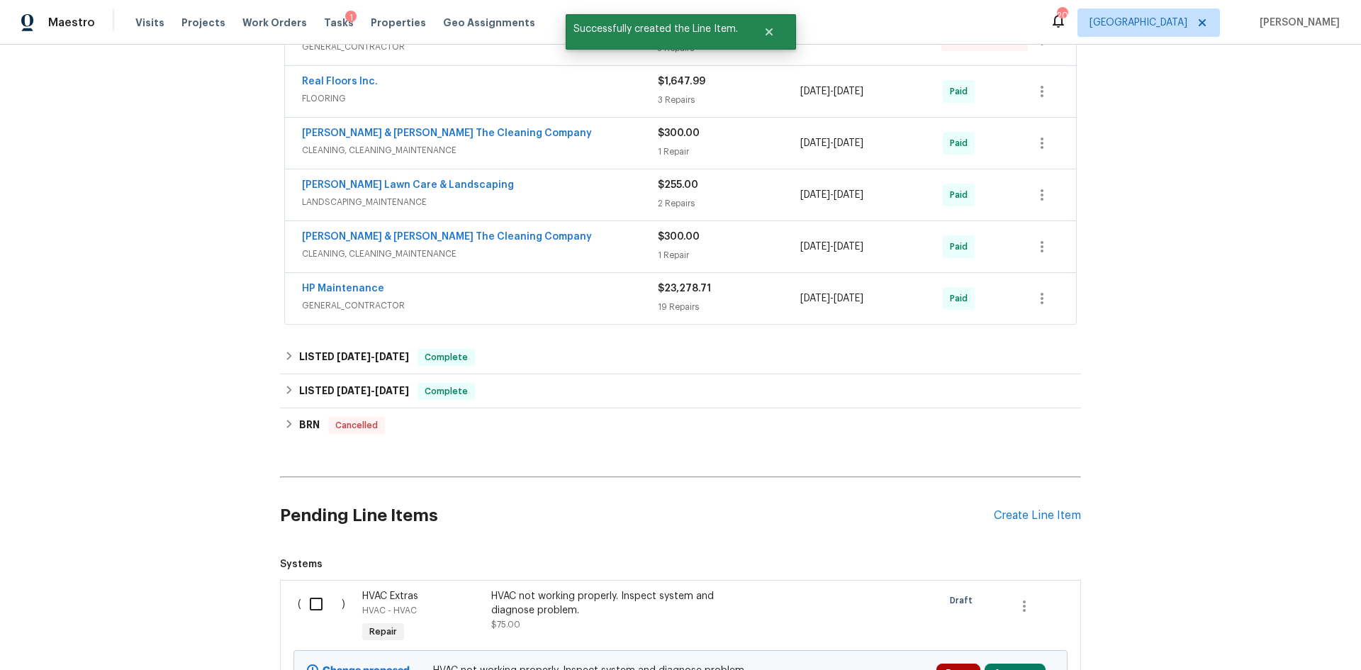
drag, startPoint x: 320, startPoint y: 601, endPoint x: 512, endPoint y: 573, distance: 193.4
click at [321, 601] on input "checkbox" at bounding box center [321, 604] width 40 height 30
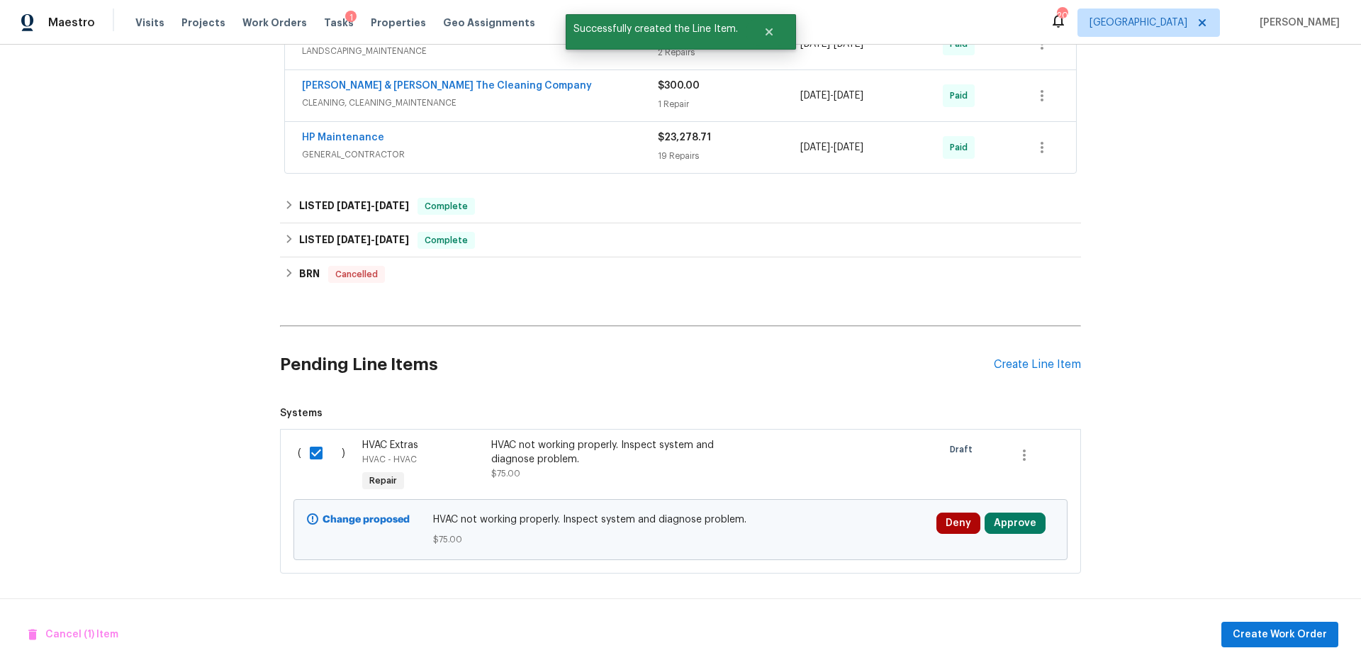
scroll to position [605, 0]
click at [1001, 512] on button "Approve" at bounding box center [1014, 522] width 61 height 21
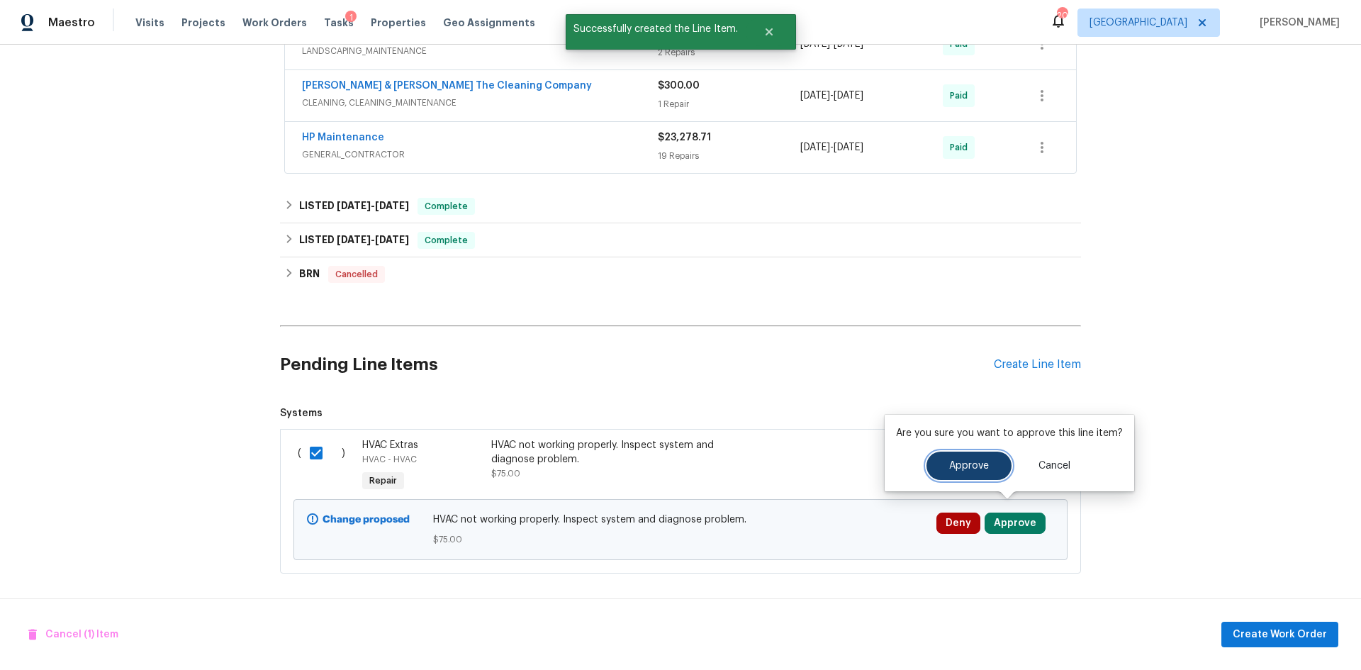
click at [969, 458] on button "Approve" at bounding box center [968, 465] width 85 height 28
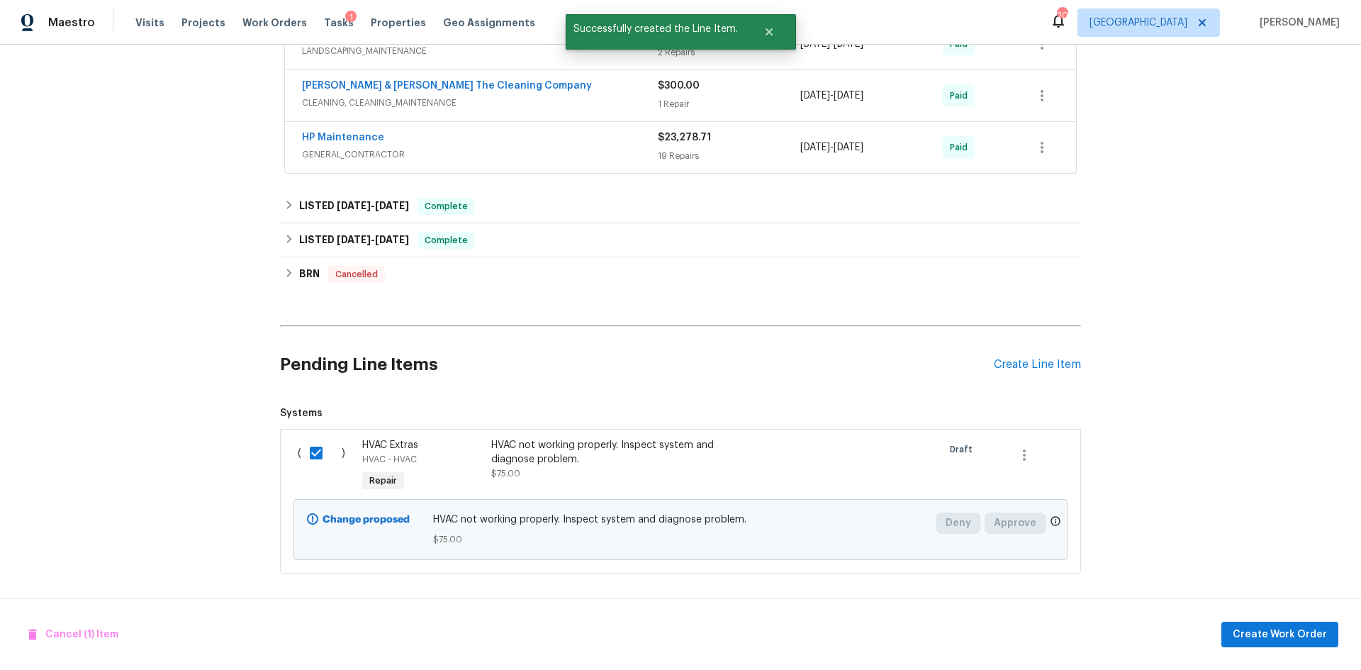
checkbox input "false"
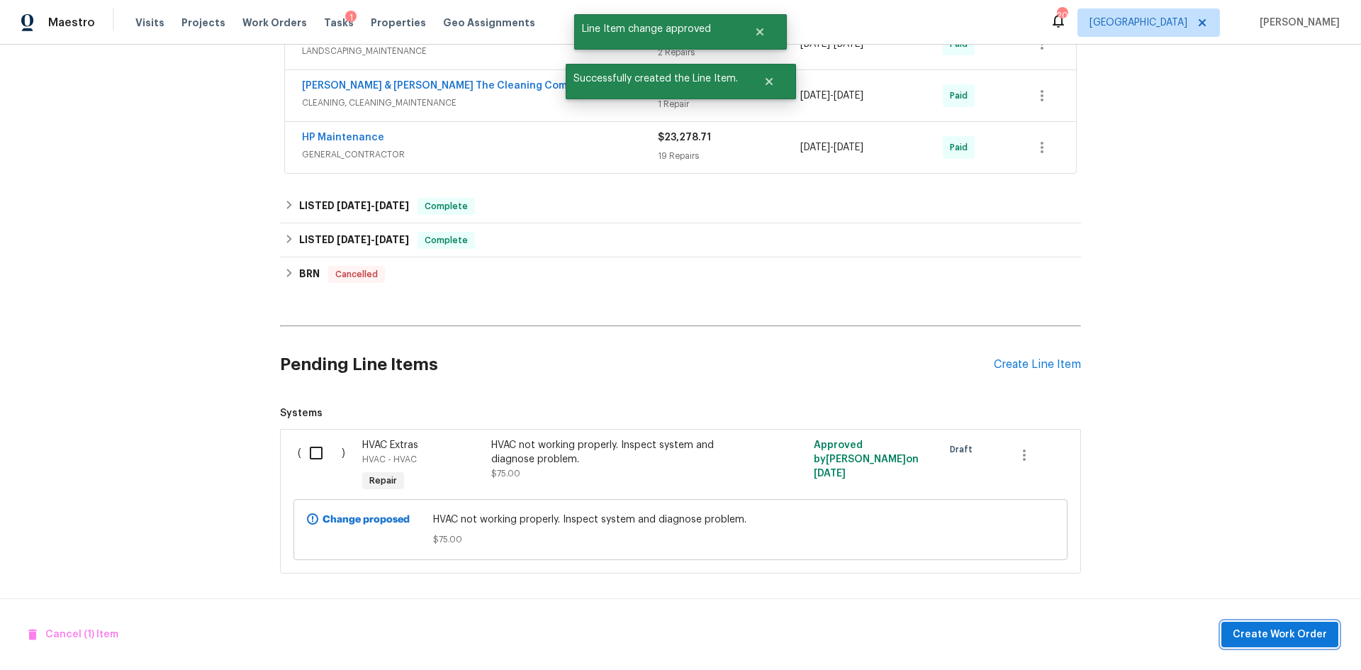
click at [1239, 640] on span "Create Work Order" at bounding box center [1279, 635] width 94 height 18
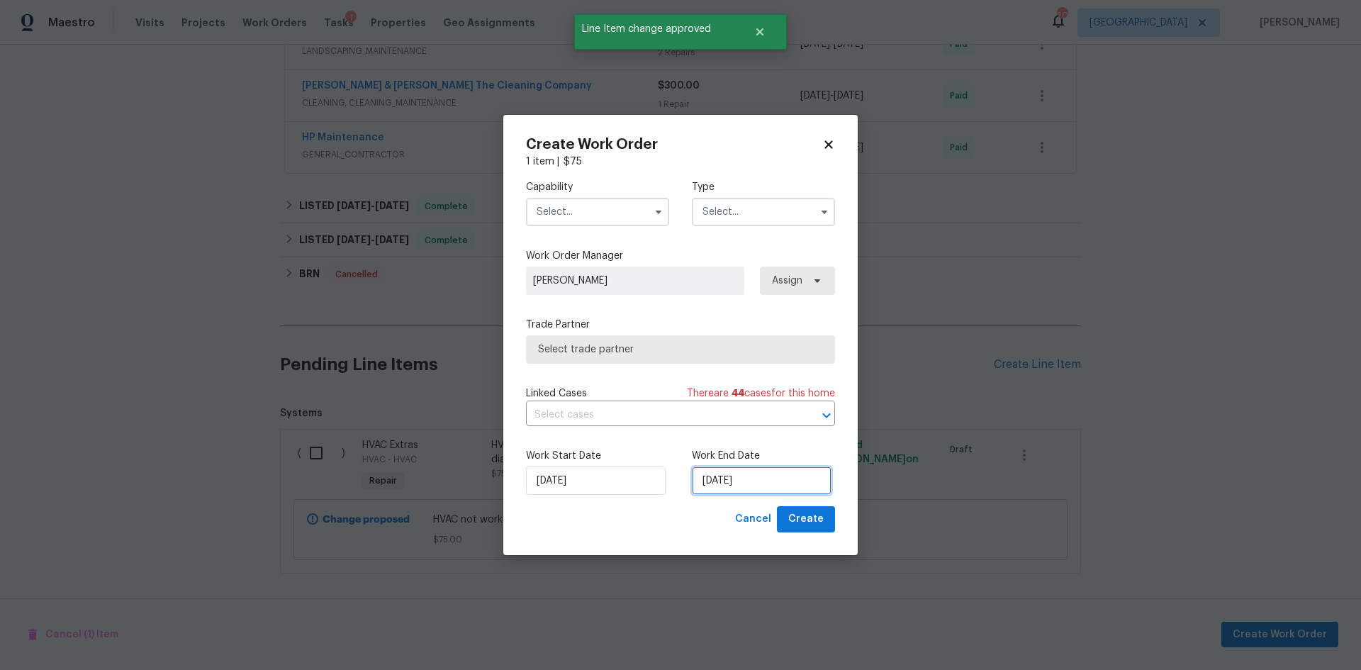
click at [757, 488] on input "[DATE]" at bounding box center [762, 480] width 140 height 28
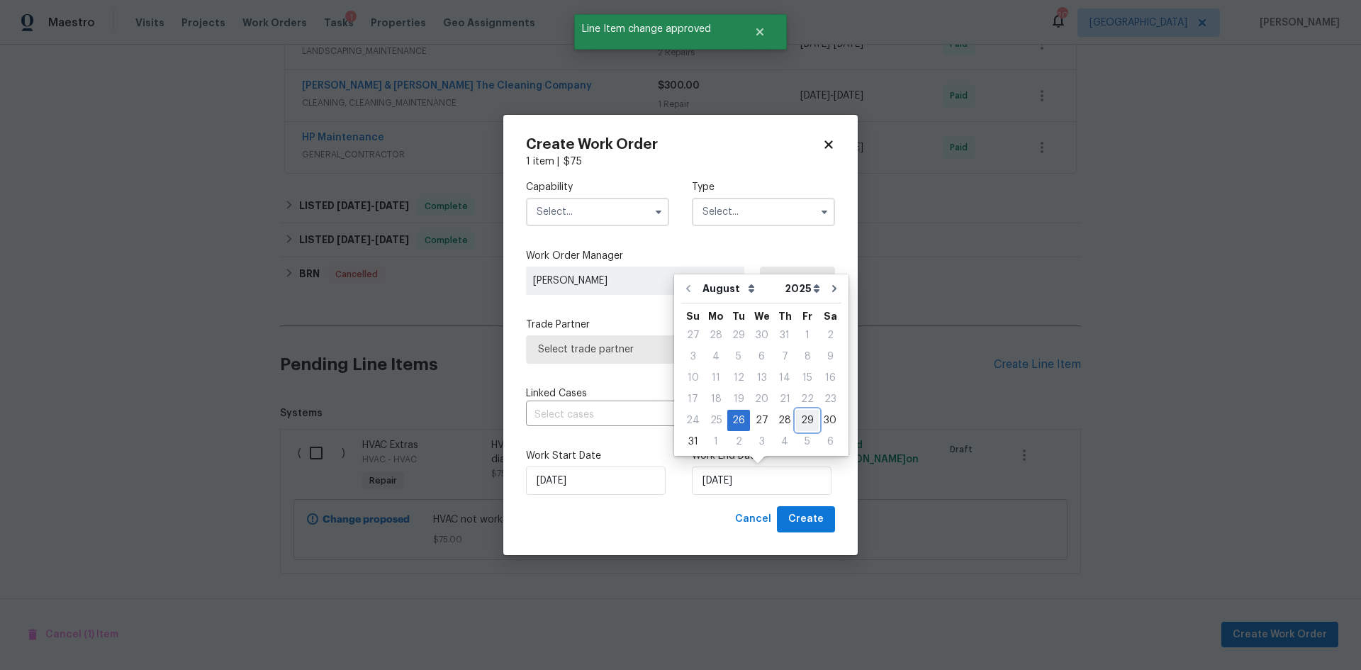
click at [809, 424] on div "29" at bounding box center [807, 420] width 23 height 20
type input "[DATE]"
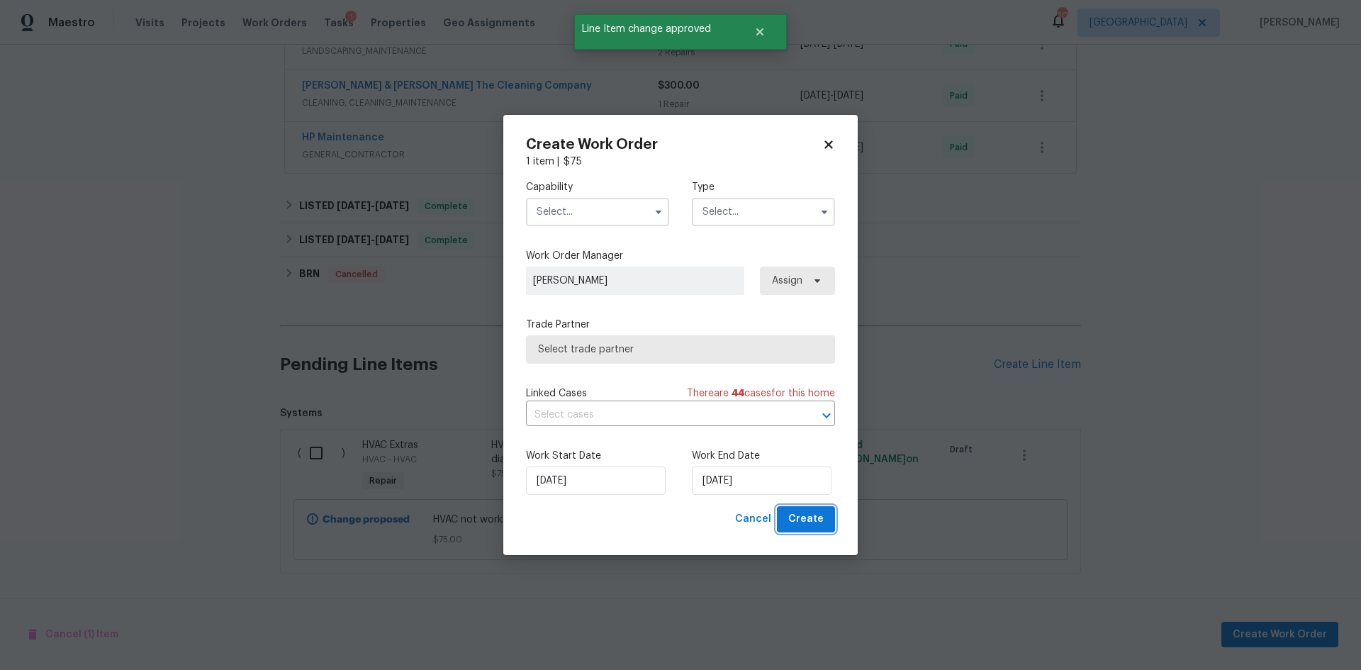
click at [816, 531] on button "Create" at bounding box center [806, 519] width 58 height 26
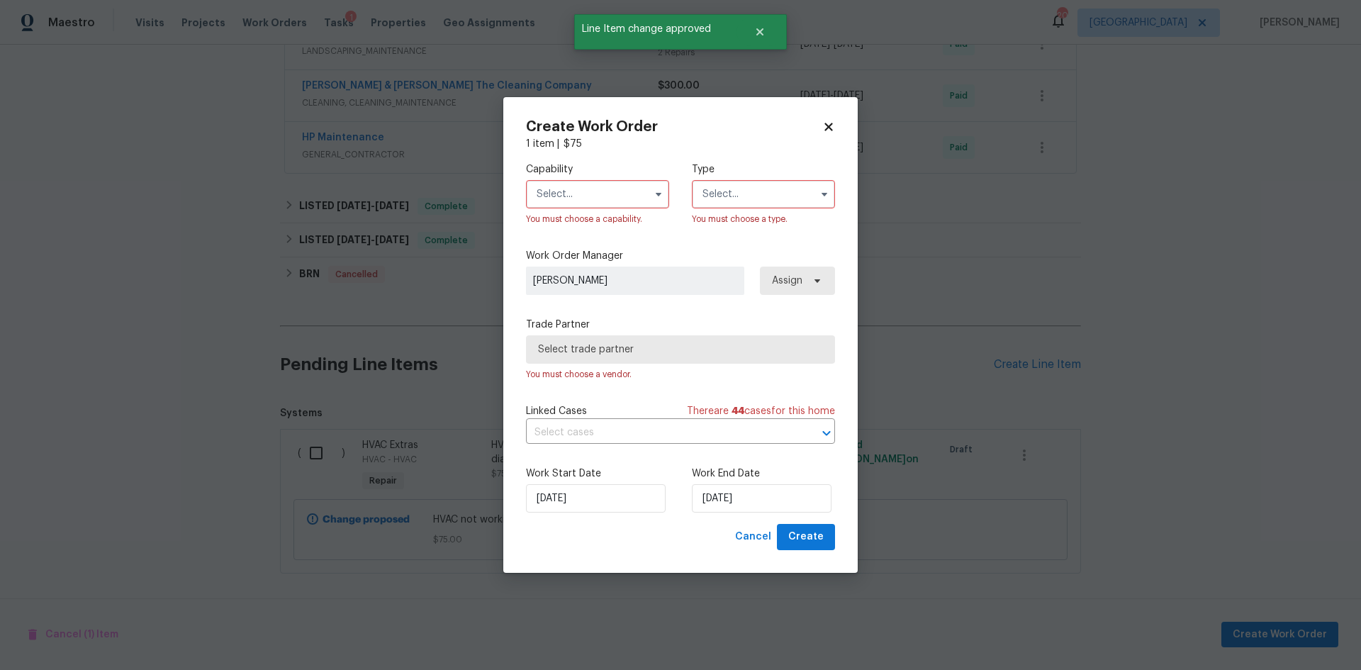
click at [616, 203] on input "text" at bounding box center [597, 194] width 143 height 28
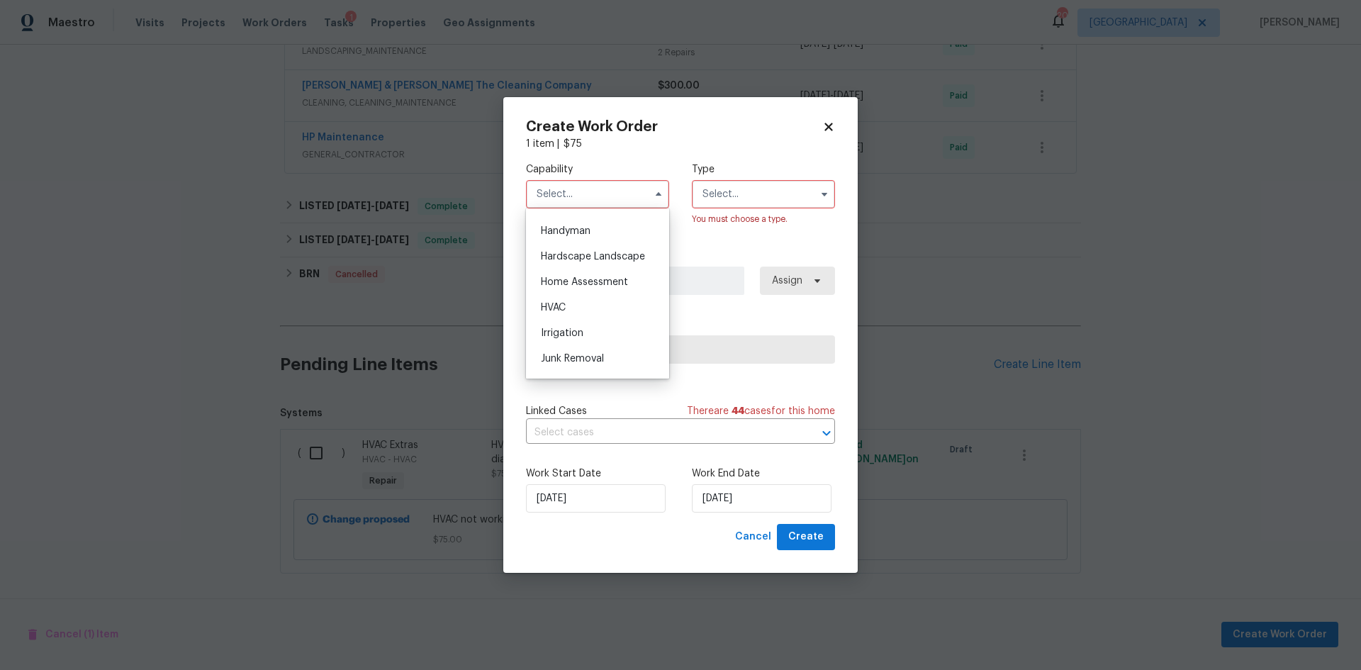
scroll to position [779, 0]
click at [595, 314] on div "HVAC" at bounding box center [597, 301] width 136 height 26
type input "HVAC"
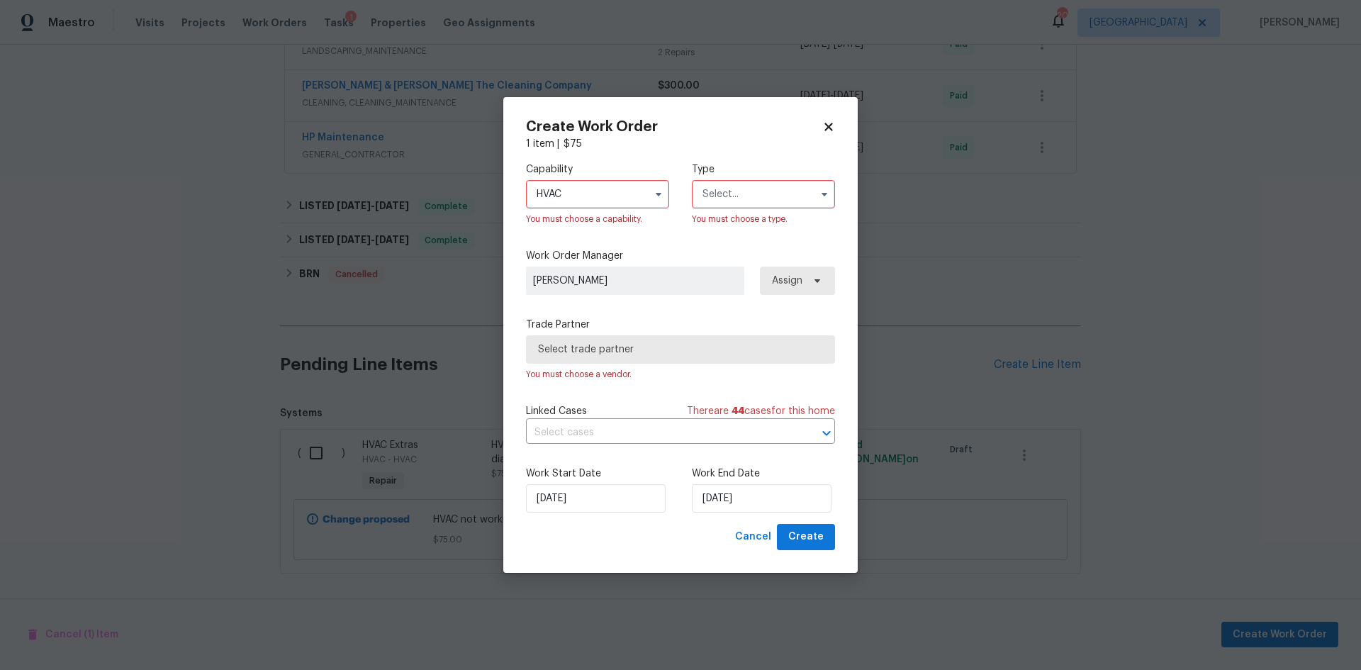
click at [775, 198] on input "text" at bounding box center [763, 194] width 143 height 28
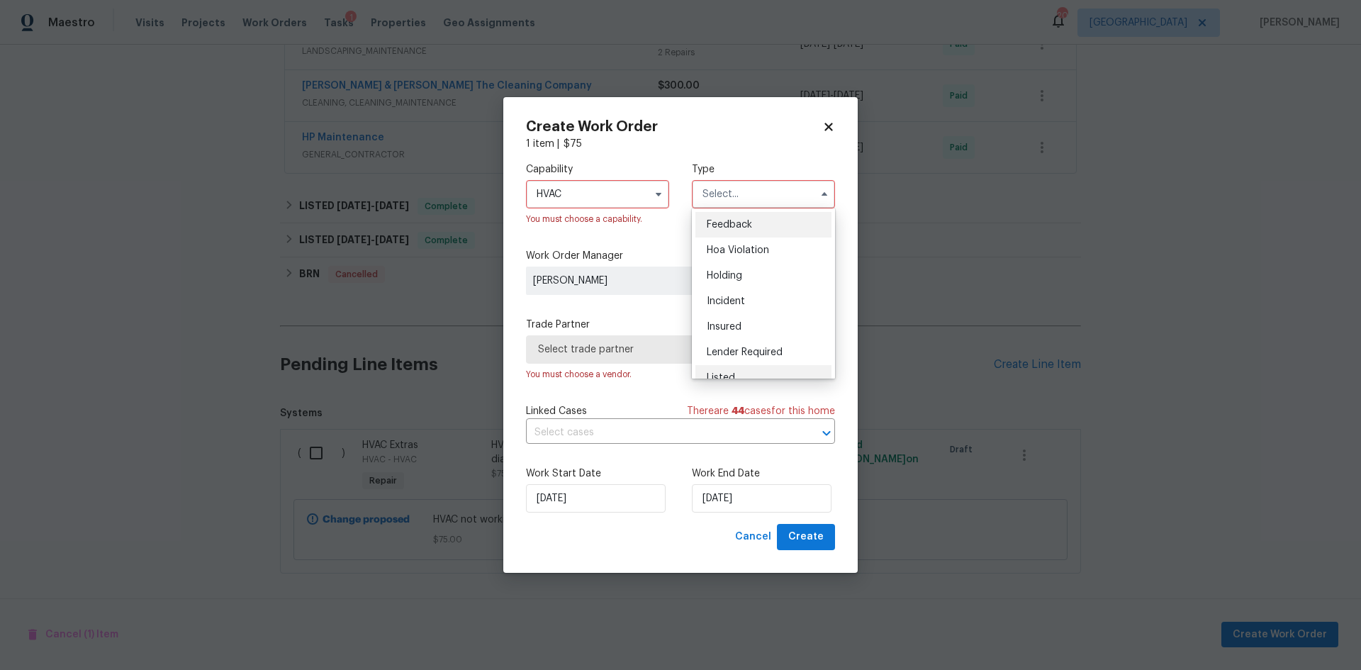
click at [748, 377] on div "Listed" at bounding box center [763, 378] width 136 height 26
type input "Listed"
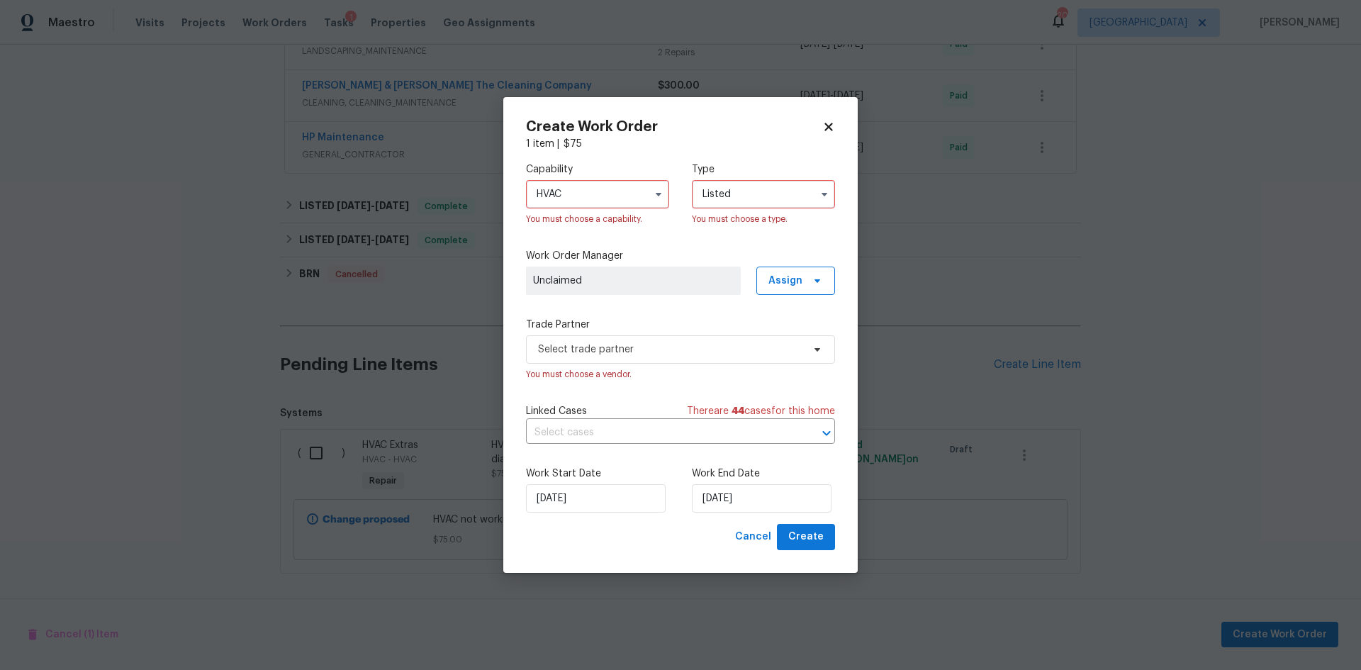
click at [771, 300] on div "Capability HVAC You must choose a capability. Type Listed You must choose a typ…" at bounding box center [680, 337] width 309 height 373
click at [779, 289] on span "Assign" at bounding box center [795, 280] width 79 height 28
click at [774, 342] on div "Assign to me" at bounding box center [798, 341] width 62 height 14
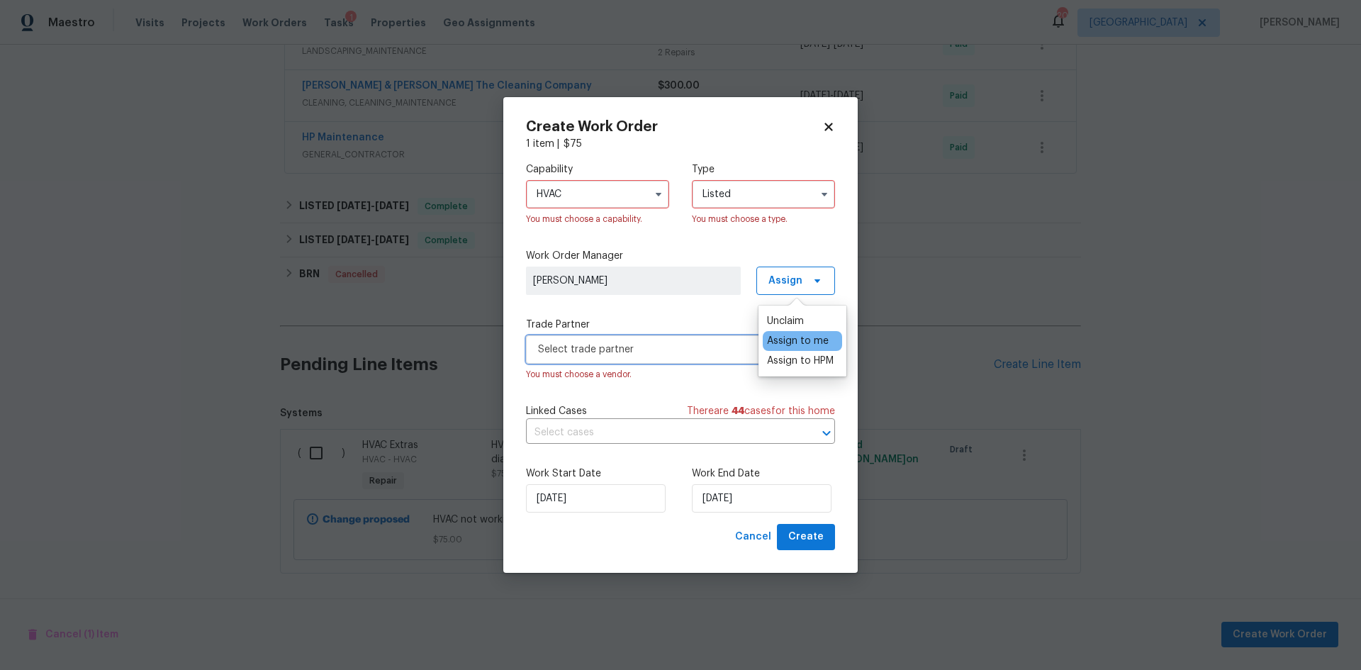
click at [644, 356] on span "Select trade partner" at bounding box center [670, 349] width 264 height 14
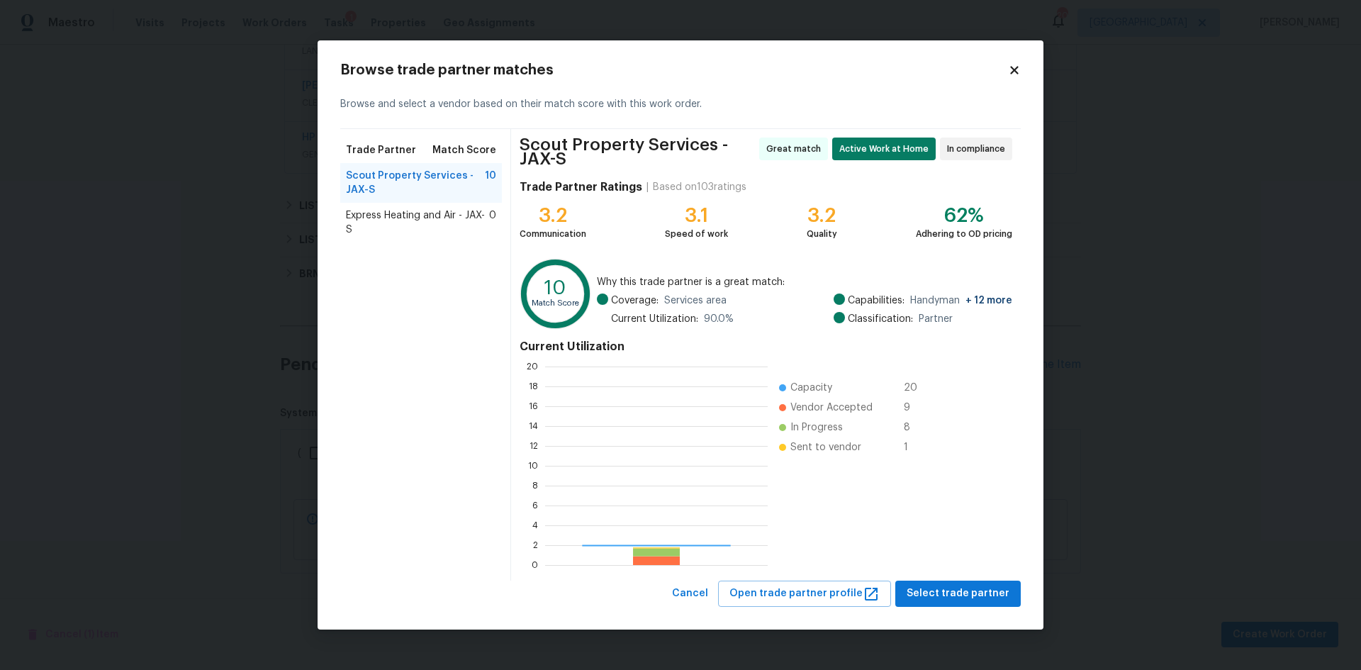
scroll to position [188, 213]
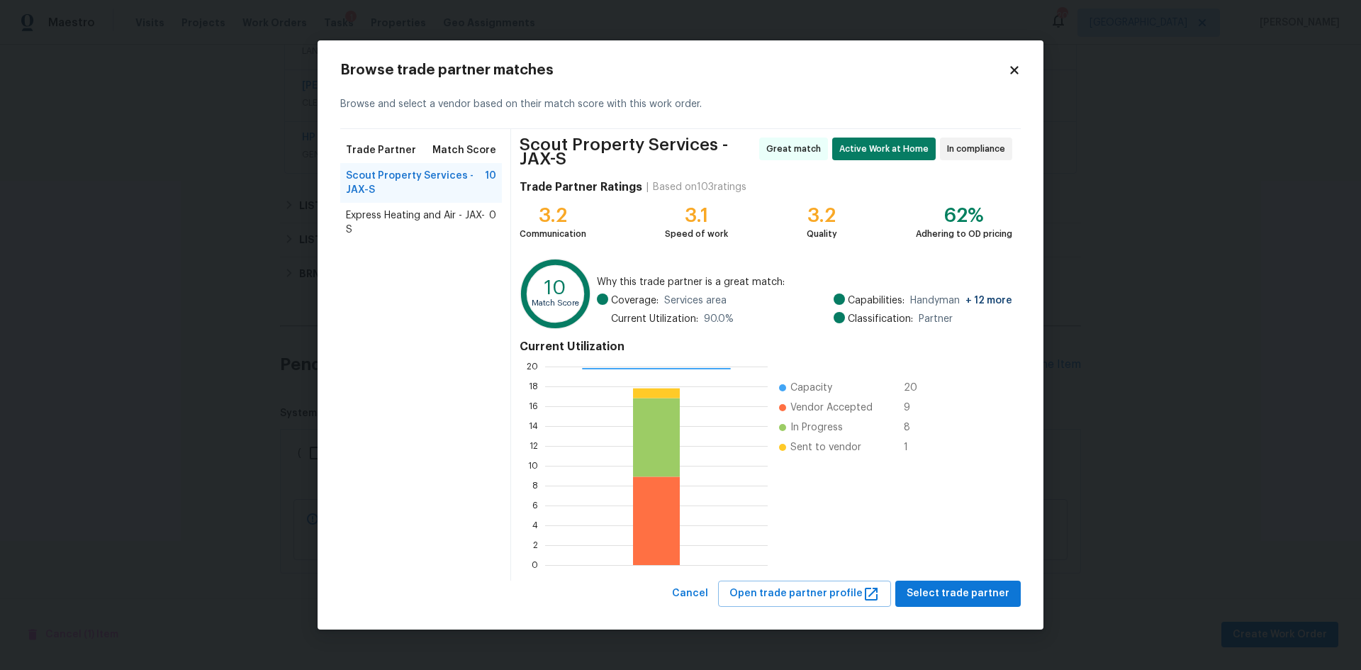
click at [408, 193] on span "Scout Property Services - JAX-S" at bounding box center [415, 183] width 139 height 28
drag, startPoint x: 947, startPoint y: 596, endPoint x: 958, endPoint y: 588, distance: 13.2
click at [948, 596] on span "Select trade partner" at bounding box center [957, 594] width 103 height 18
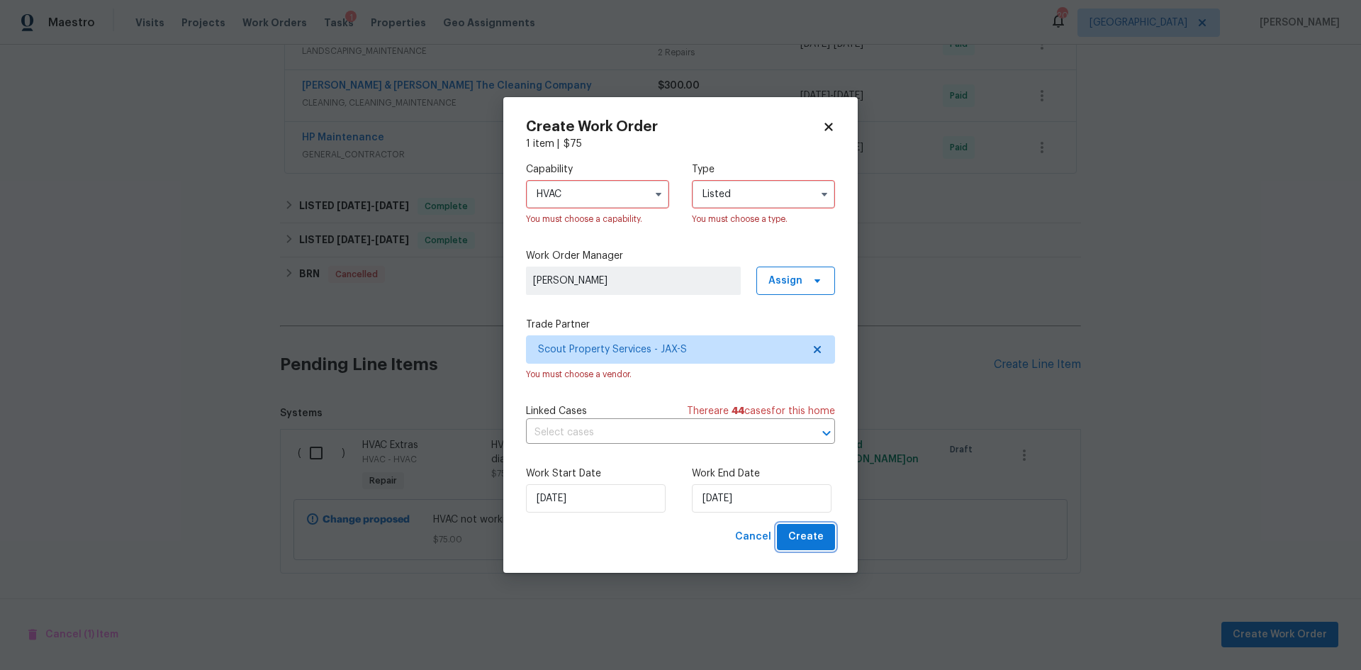
click at [807, 533] on span "Create" at bounding box center [805, 537] width 35 height 18
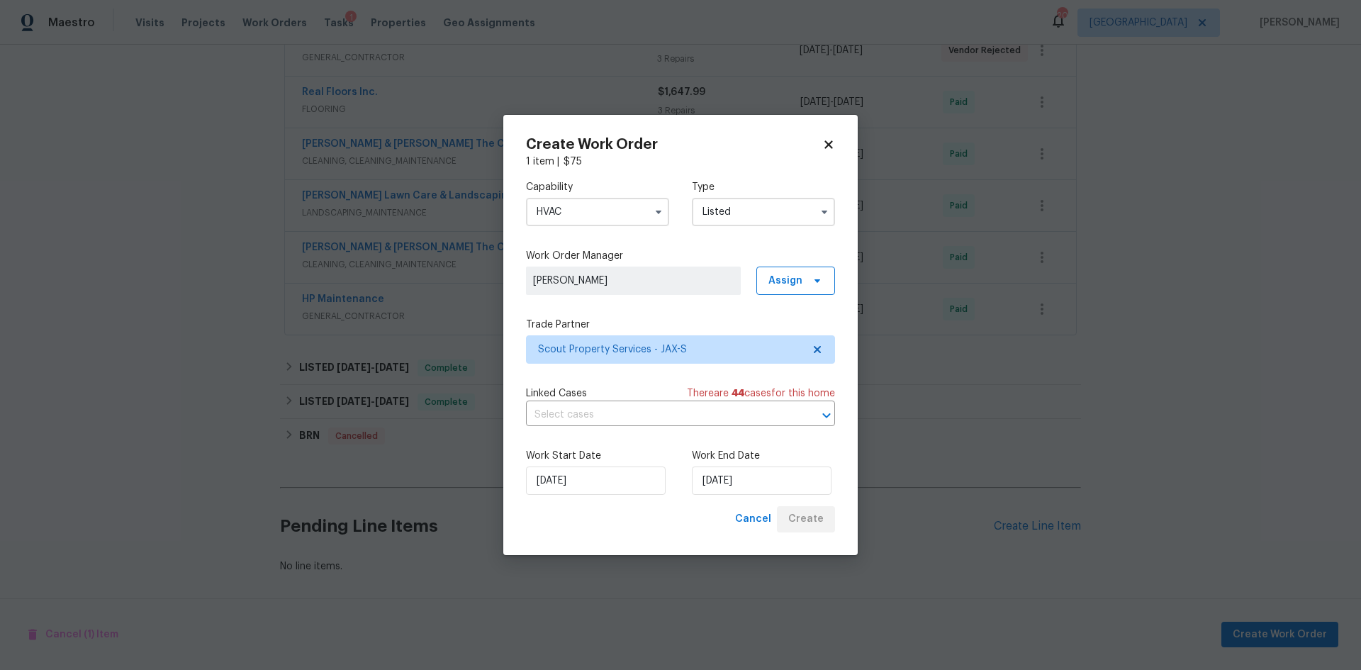
scroll to position [521, 0]
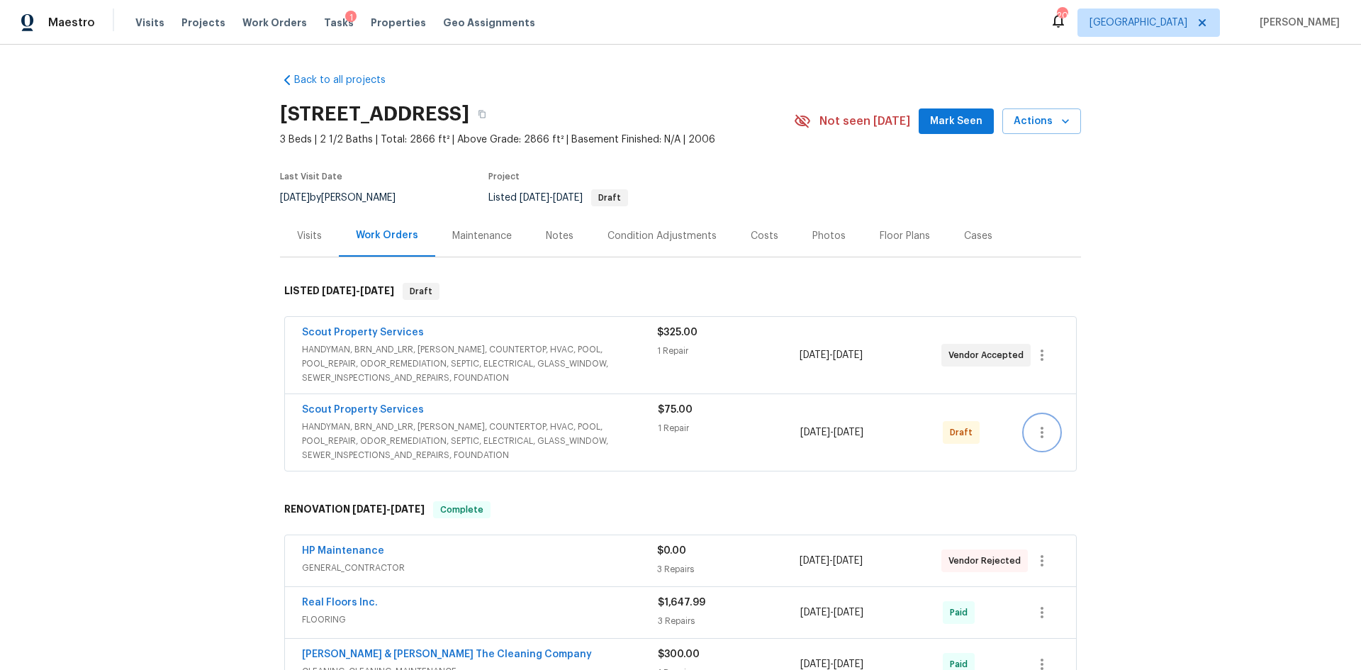
click at [1037, 415] on button "button" at bounding box center [1042, 432] width 34 height 34
click at [1045, 434] on li "Send to Vendor" at bounding box center [1099, 432] width 158 height 23
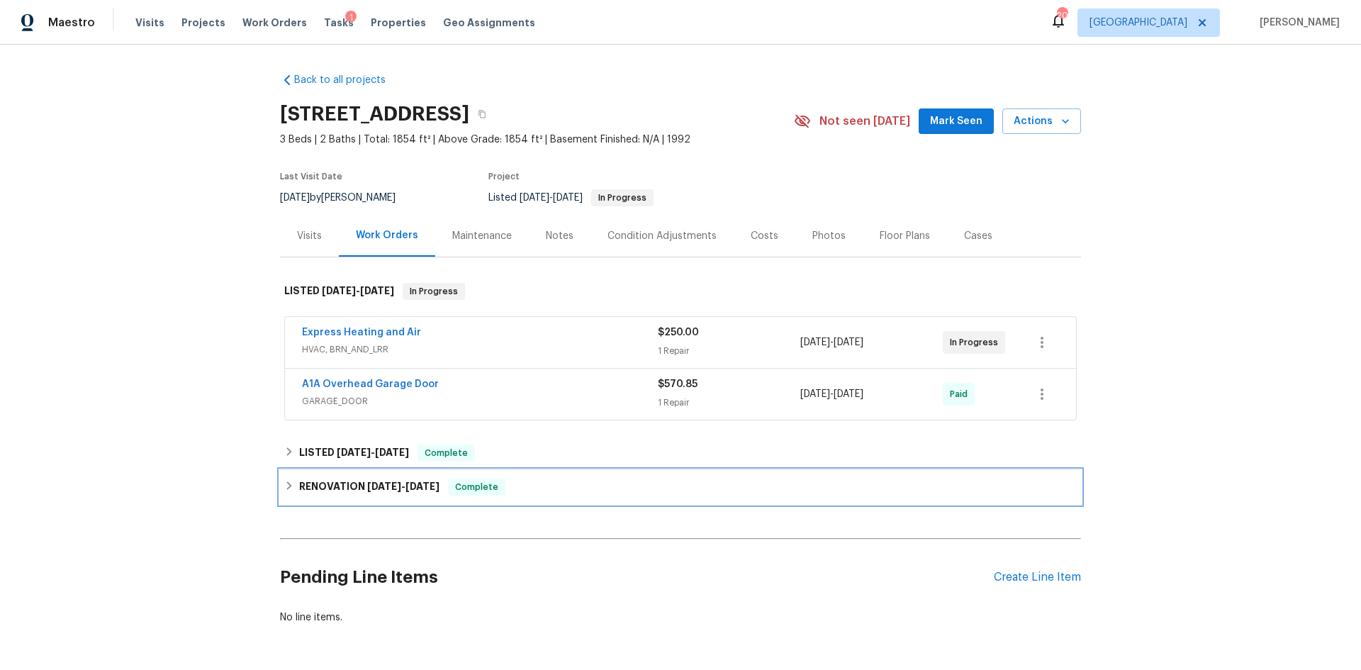
click at [376, 485] on span "3/12/25" at bounding box center [384, 486] width 34 height 10
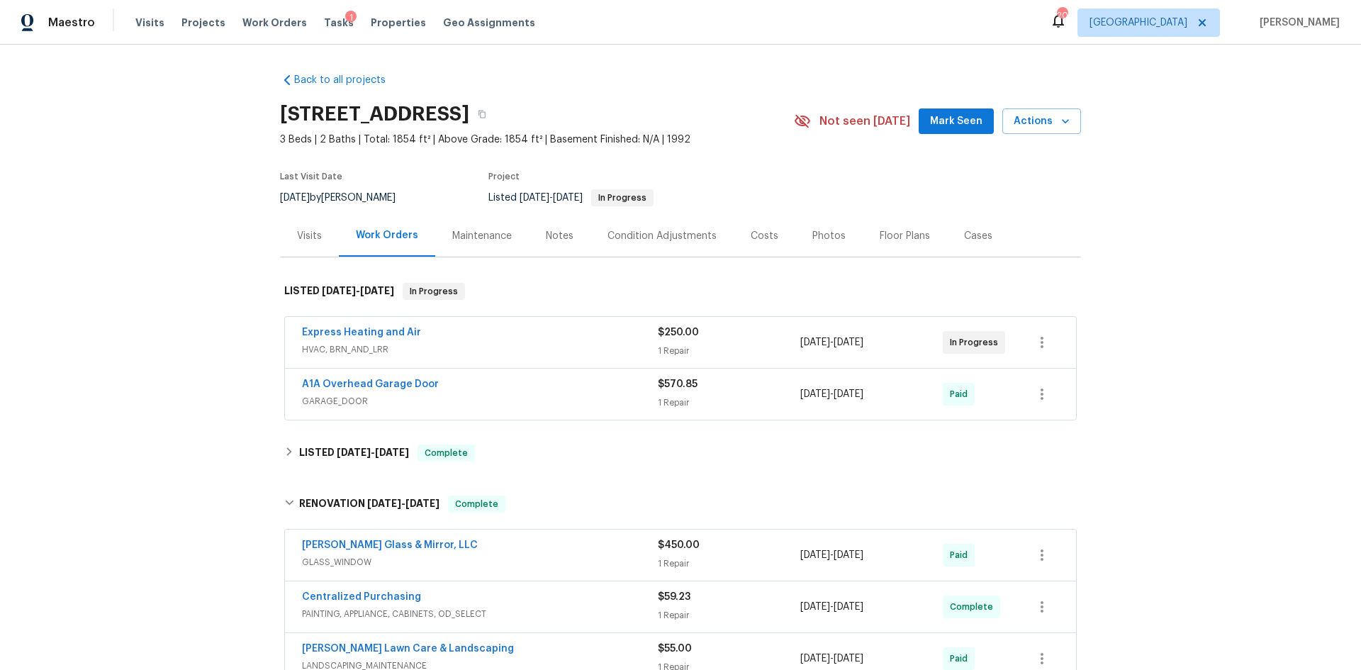
click at [814, 232] on div "Photos" at bounding box center [828, 236] width 33 height 14
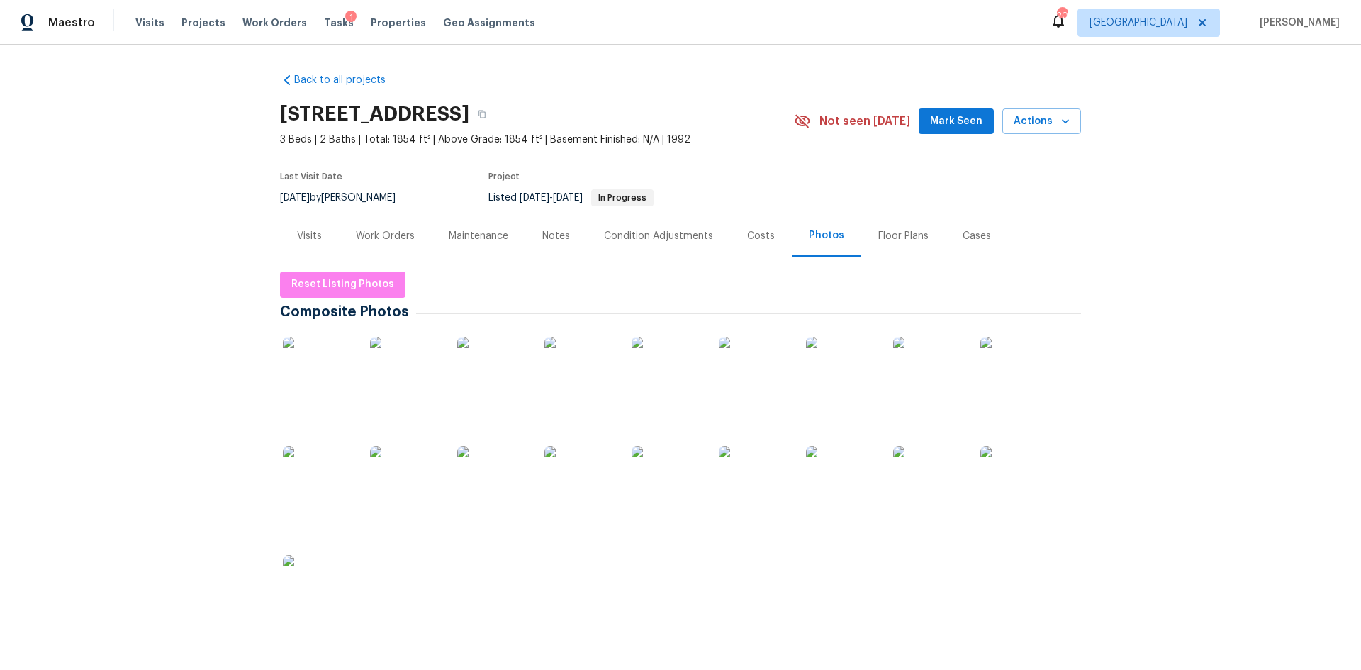
click at [308, 361] on img at bounding box center [318, 372] width 71 height 71
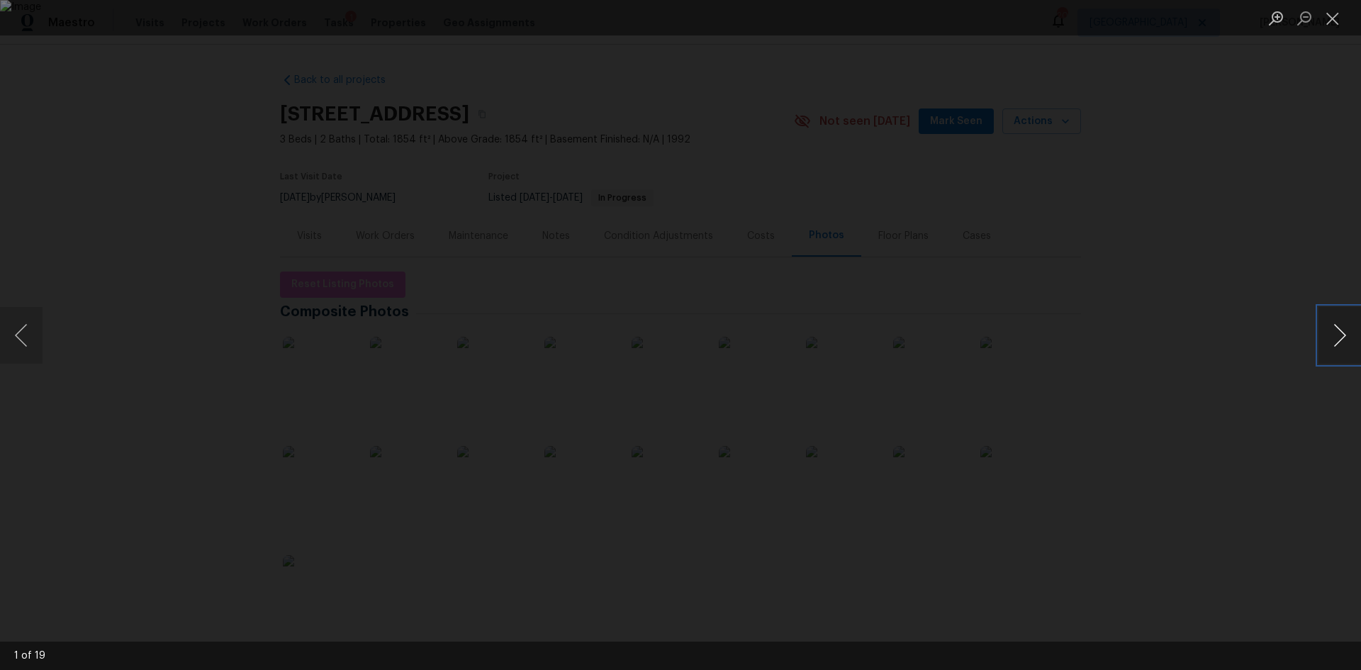
click at [1335, 329] on button "Next image" at bounding box center [1339, 335] width 43 height 57
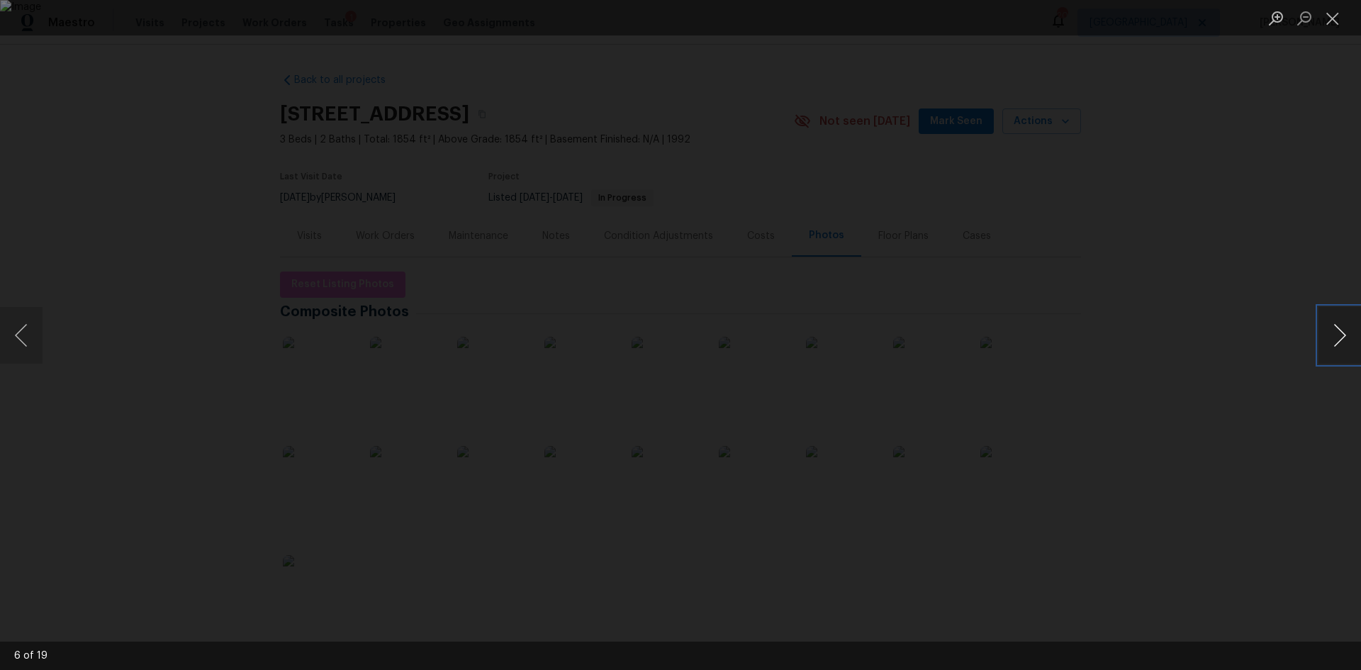
click at [1335, 329] on button "Next image" at bounding box center [1339, 335] width 43 height 57
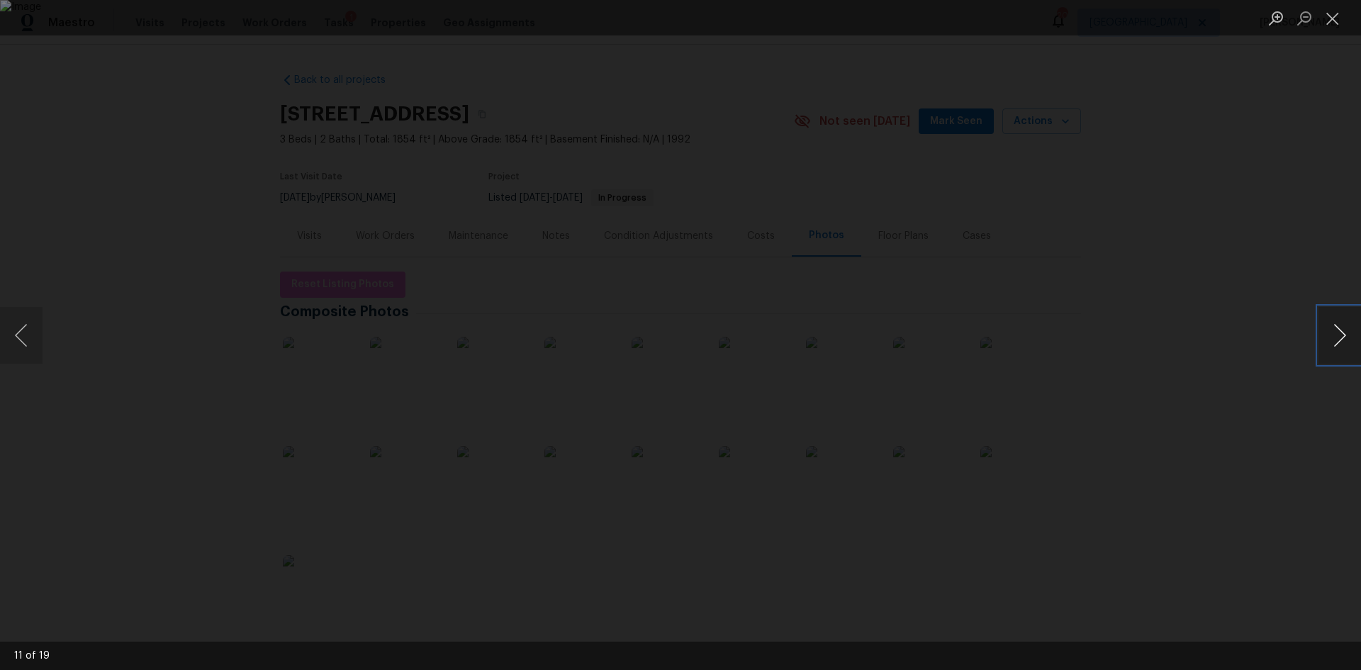
click at [1335, 329] on button "Next image" at bounding box center [1339, 335] width 43 height 57
click at [1329, 316] on button "Next image" at bounding box center [1339, 335] width 43 height 57
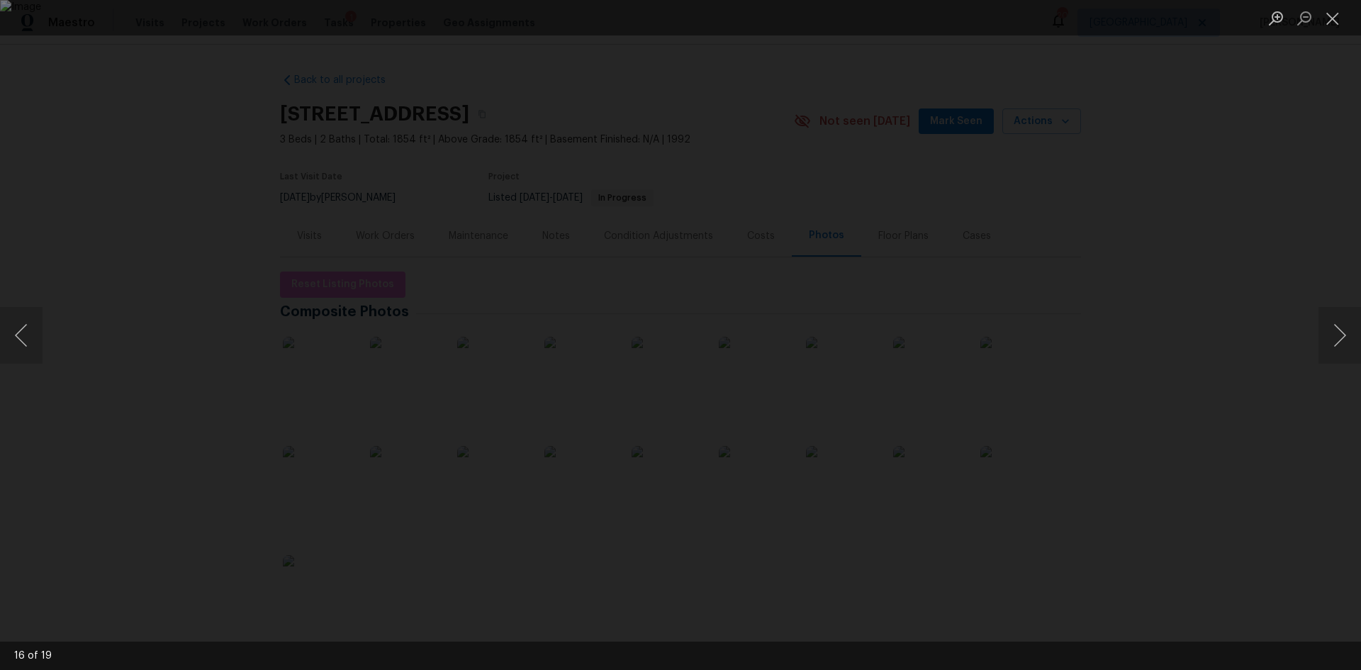
click at [258, 37] on div "Lightbox" at bounding box center [680, 335] width 1361 height 670
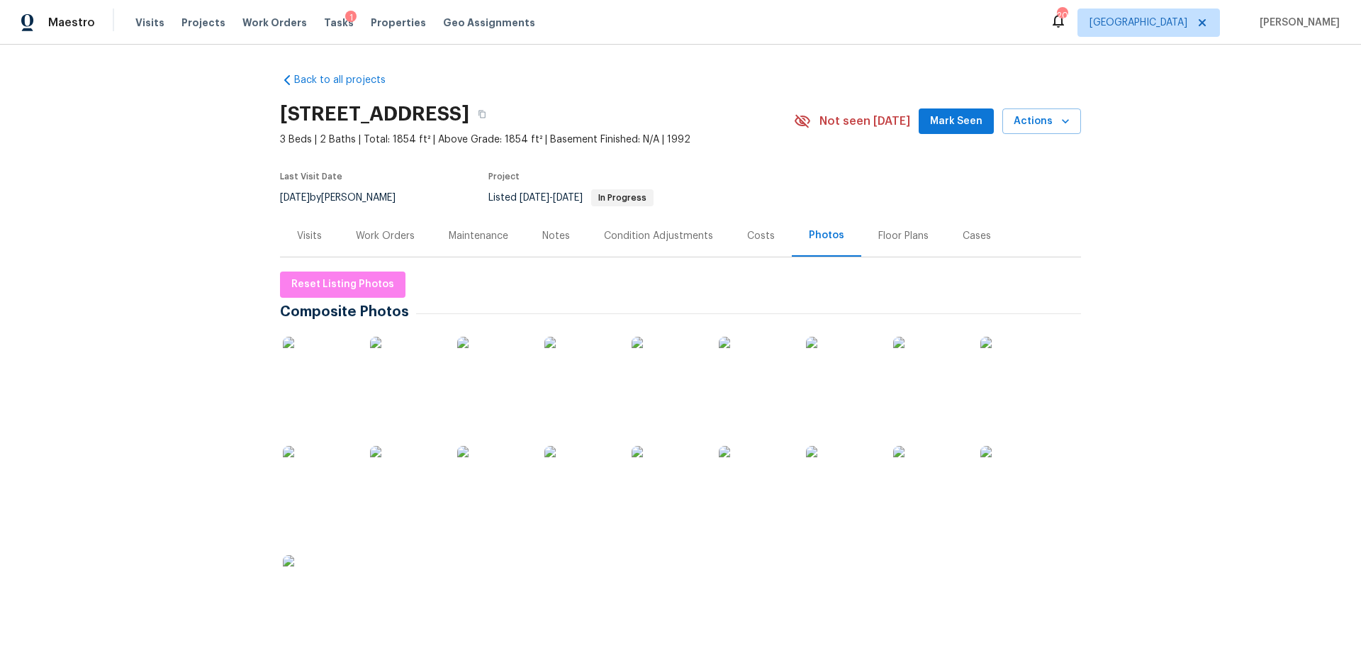
drag, startPoint x: 392, startPoint y: 16, endPoint x: 369, endPoint y: 37, distance: 31.1
click at [392, 16] on span "Properties" at bounding box center [398, 23] width 55 height 14
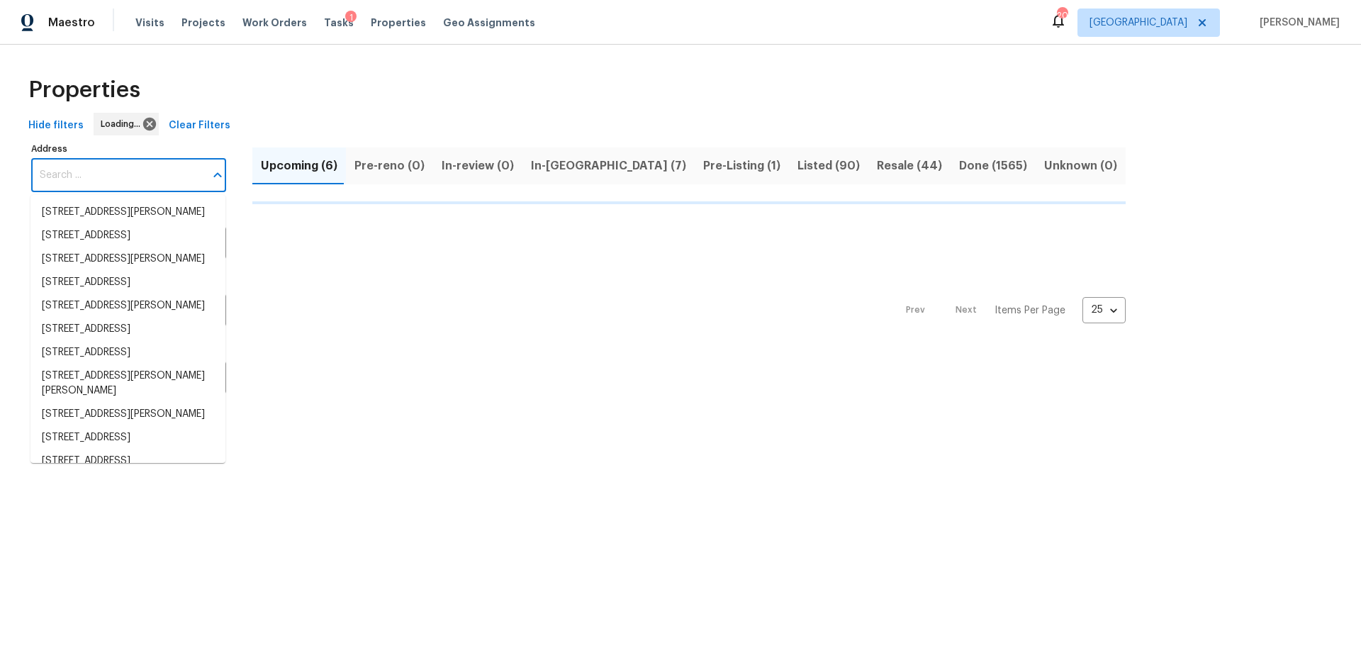
click at [124, 174] on input "Address" at bounding box center [118, 175] width 174 height 33
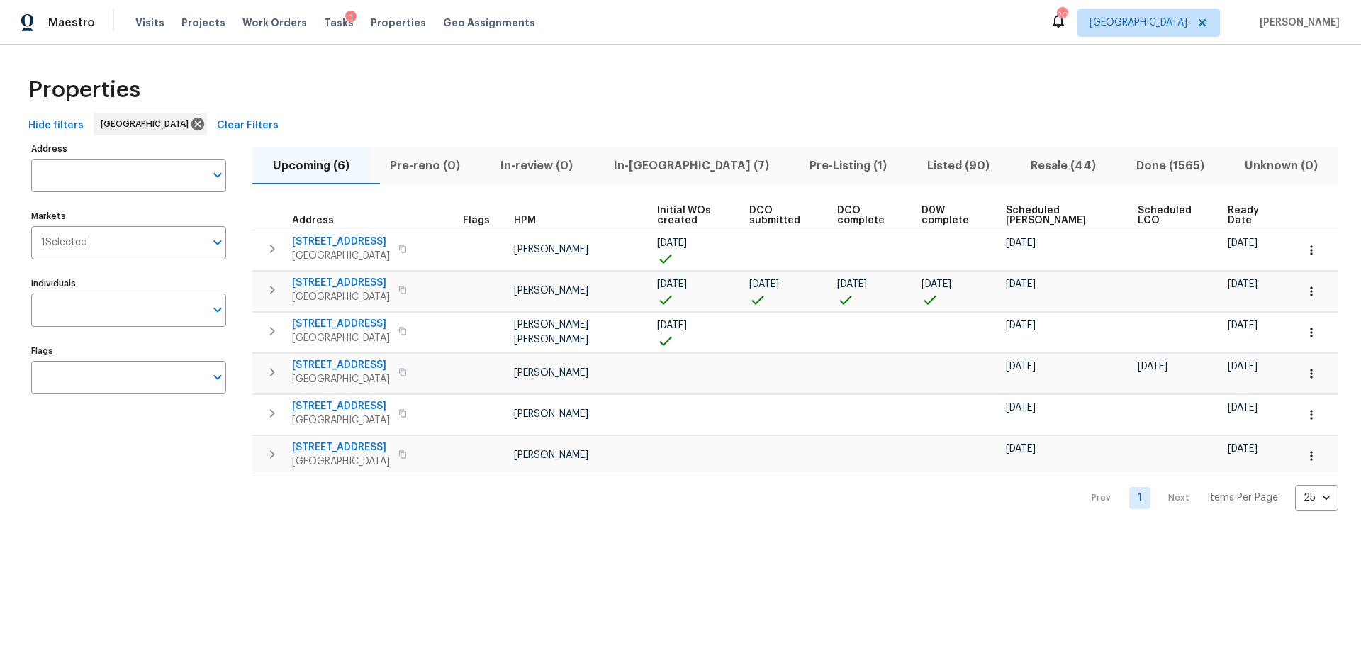
click at [124, 174] on input "Address" at bounding box center [118, 175] width 174 height 33
type input "4353"
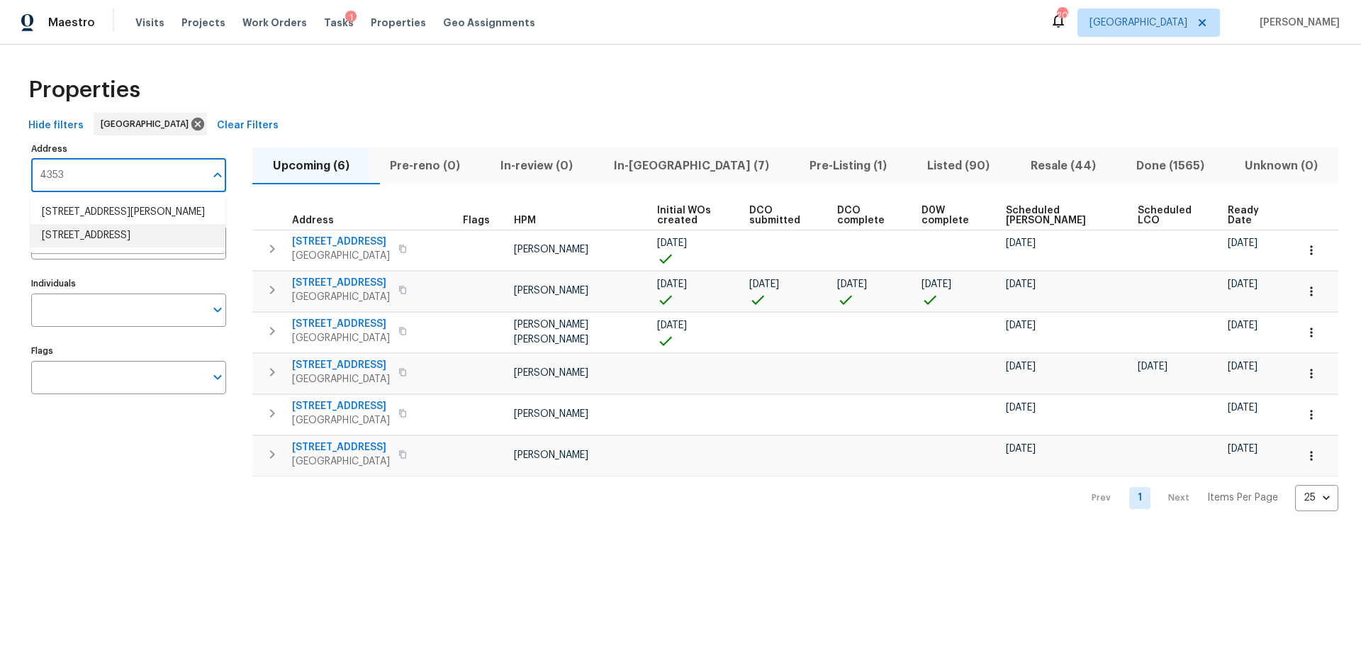
click at [129, 247] on li "4353 Vicksburg Ave Jacksonville FL 32210" at bounding box center [127, 235] width 195 height 23
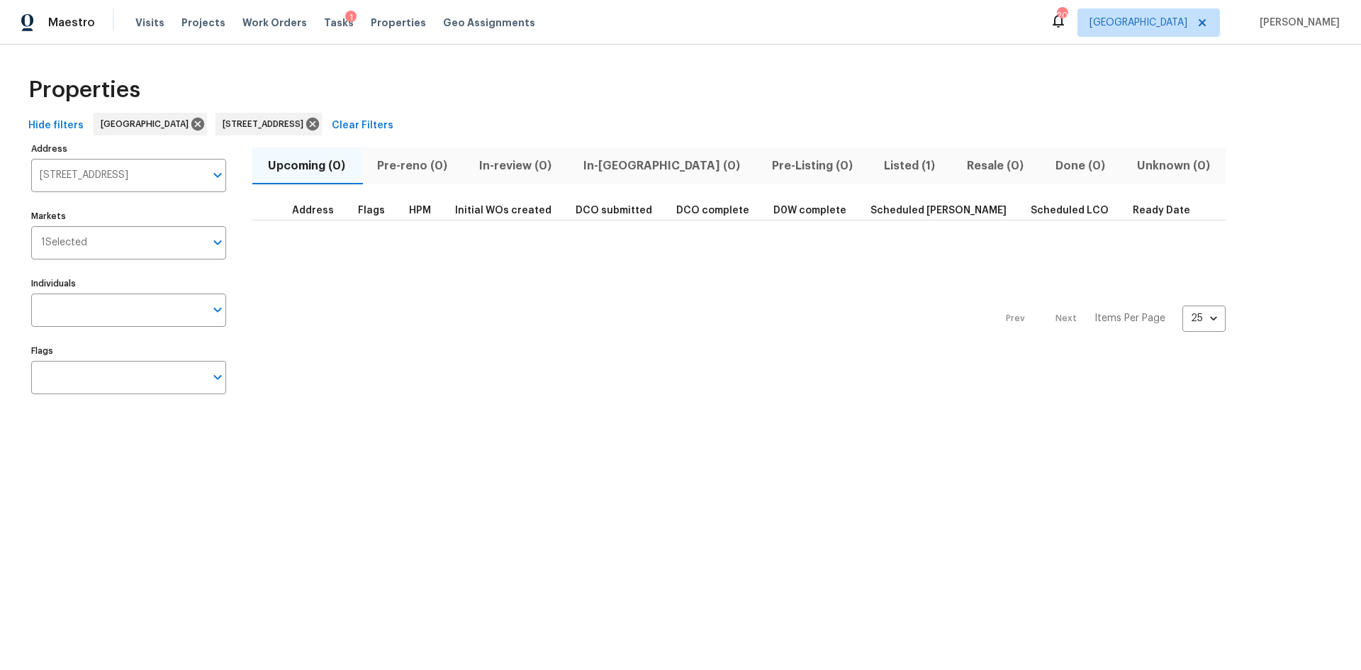
click at [877, 168] on span "Listed (1)" at bounding box center [910, 166] width 66 height 20
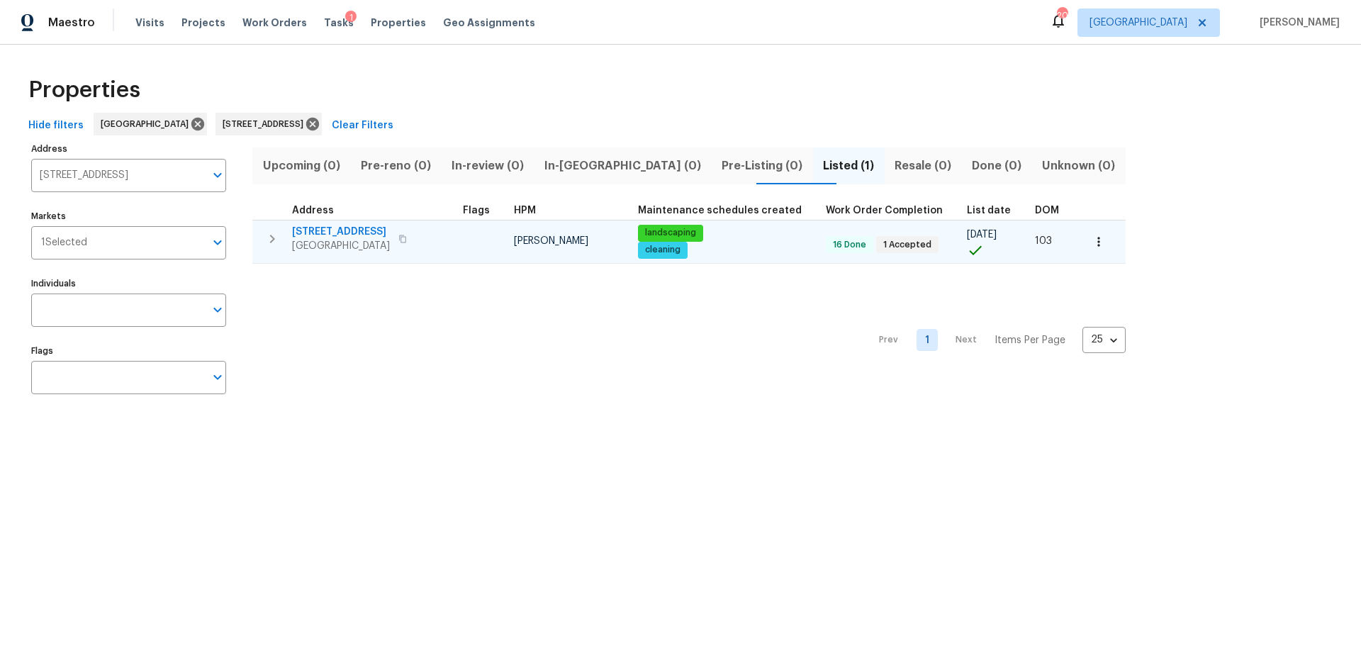
click at [274, 241] on icon "button" at bounding box center [272, 238] width 17 height 17
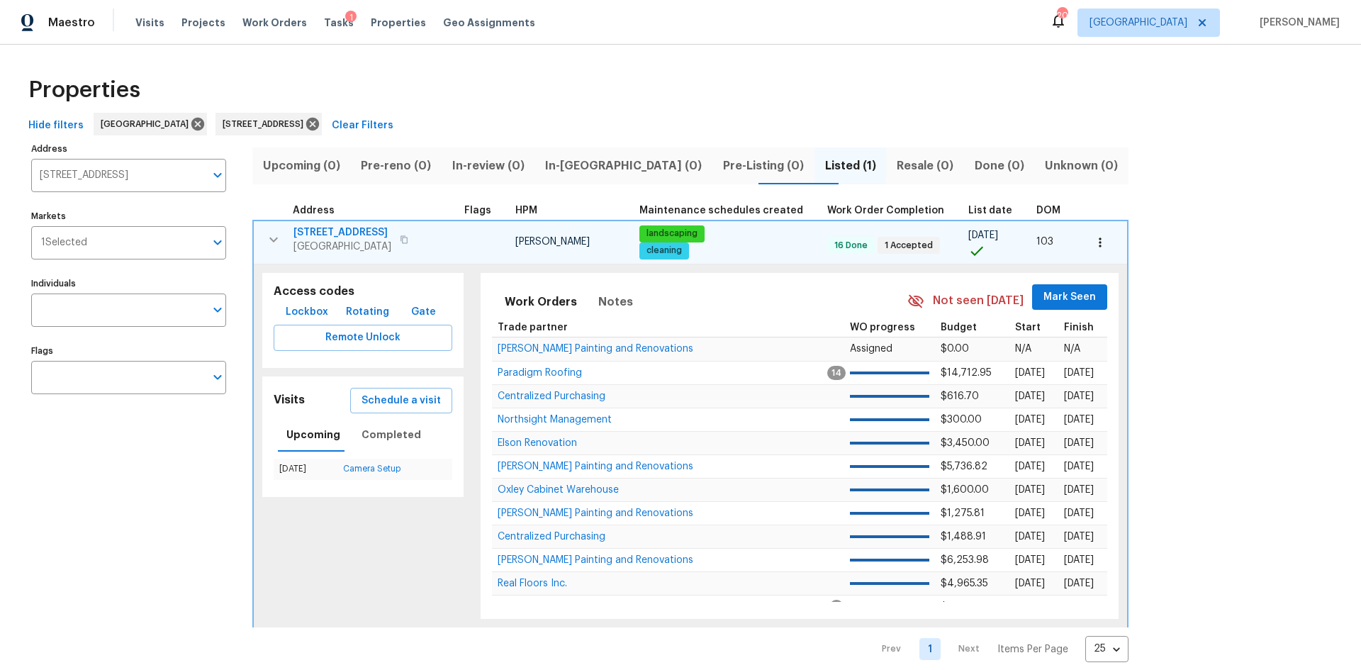
click at [360, 237] on span "4353 Vicksburg Ave" at bounding box center [342, 232] width 98 height 14
click at [320, 129] on icon at bounding box center [313, 124] width 16 height 16
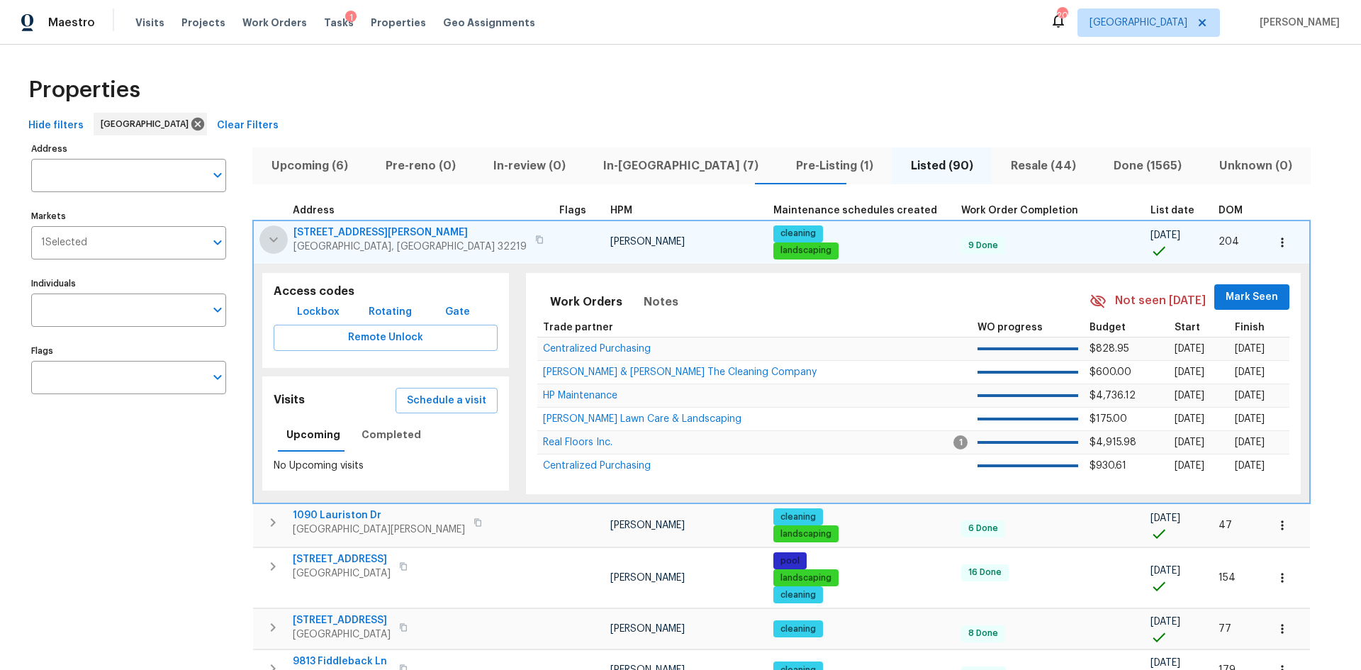
click at [266, 249] on button "button" at bounding box center [273, 239] width 28 height 28
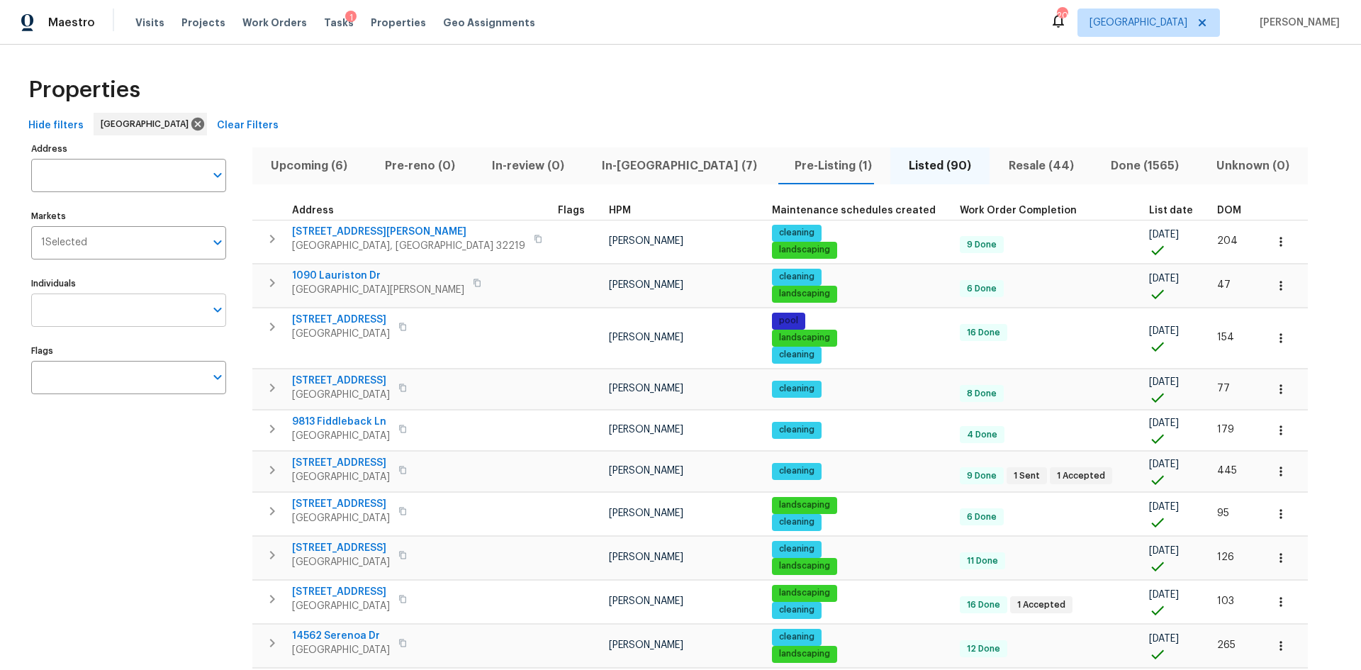
click at [142, 322] on input "Individuals" at bounding box center [118, 309] width 174 height 33
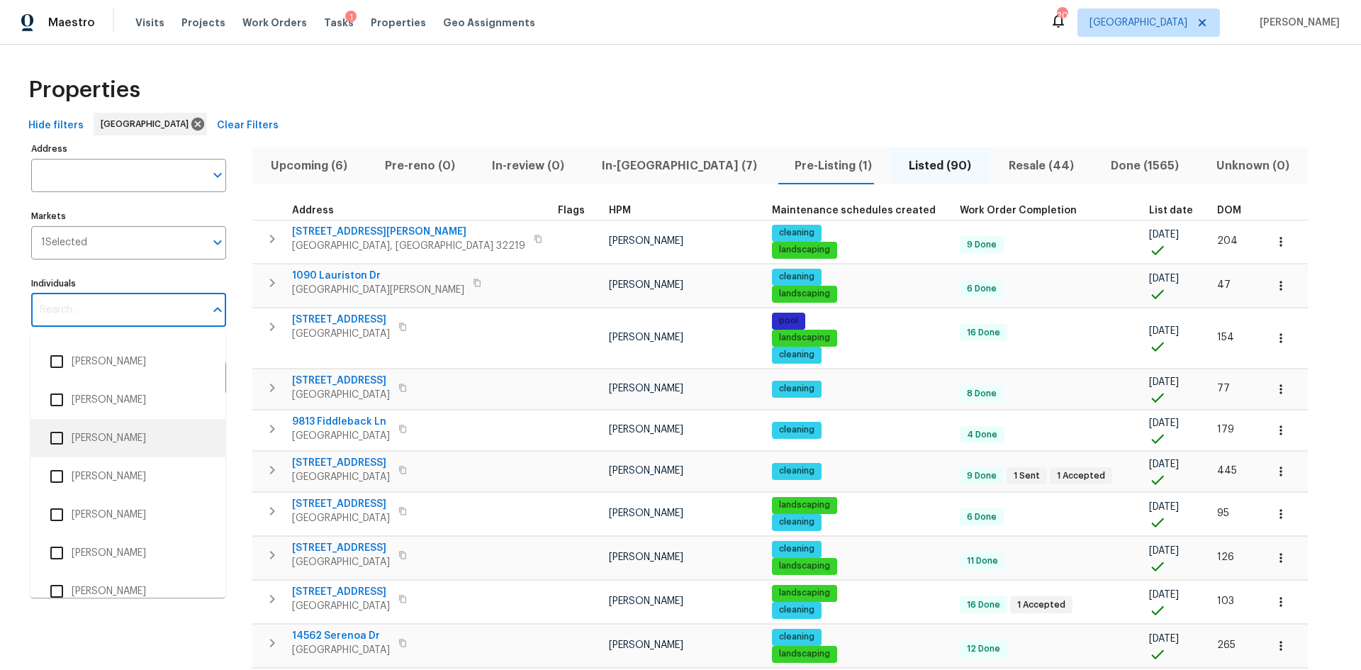
scroll to position [509, 0]
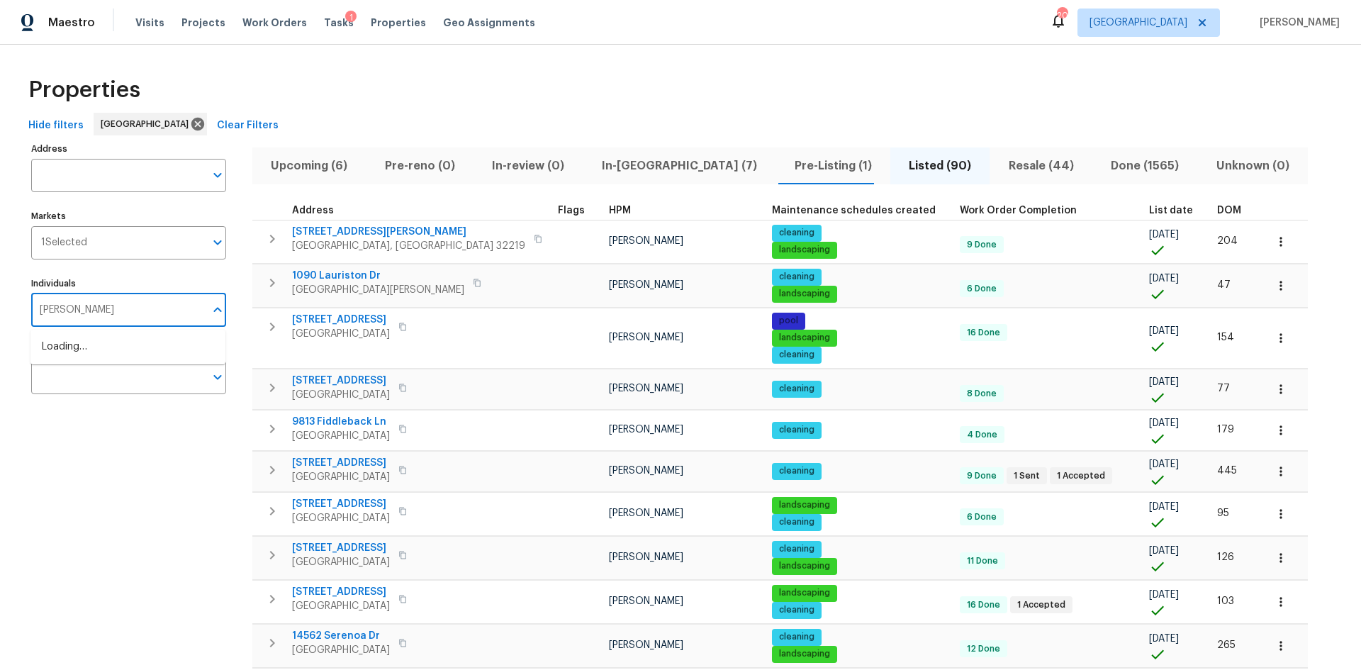
type input "melissa"
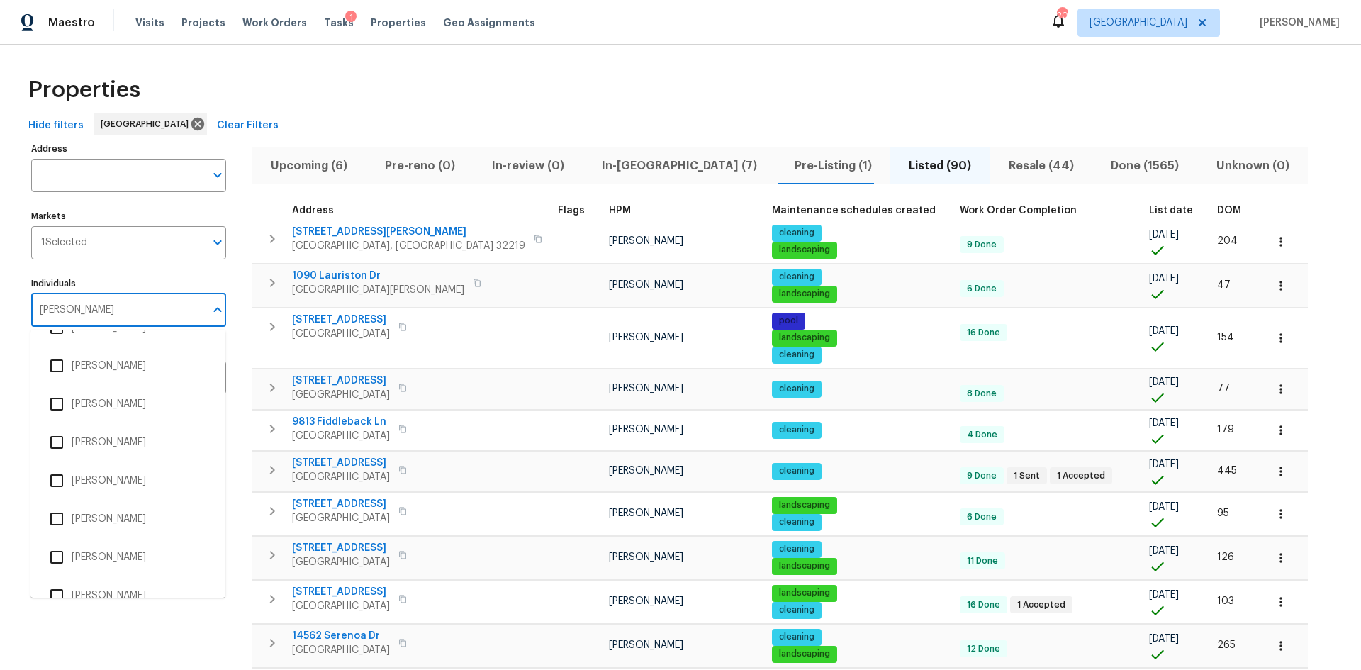
scroll to position [213, 0]
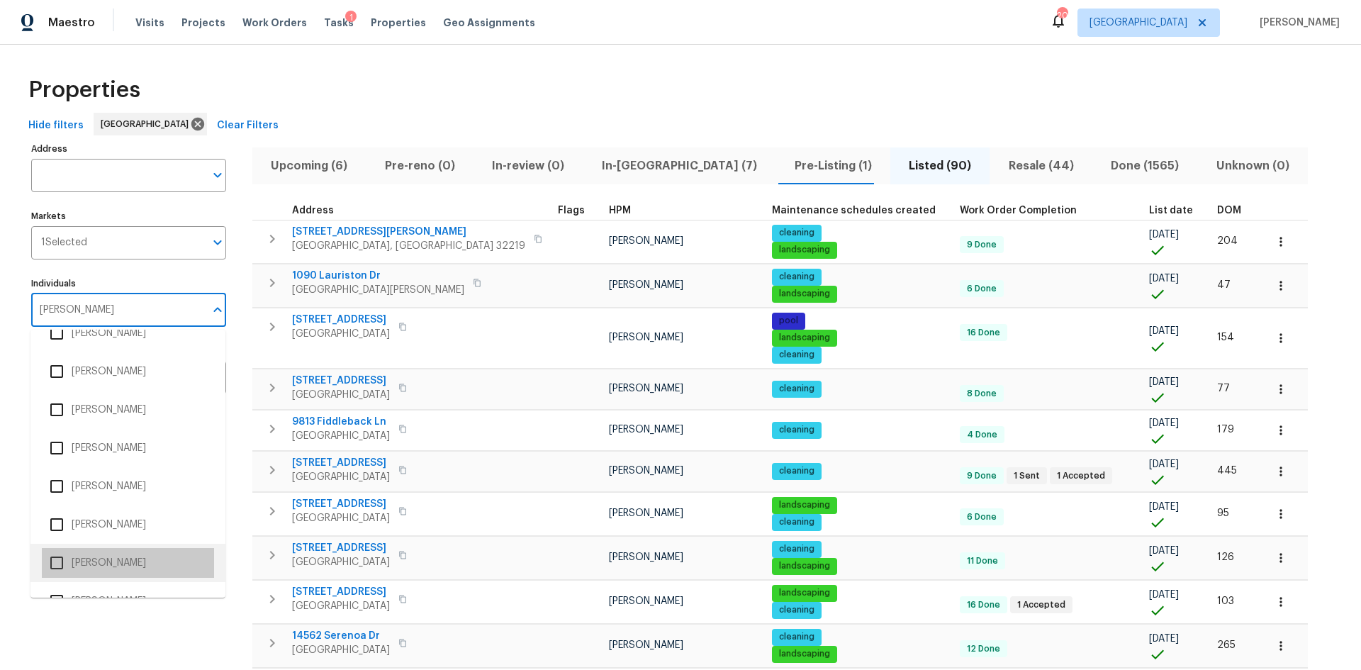
click at [135, 561] on li "[PERSON_NAME]" at bounding box center [128, 563] width 172 height 30
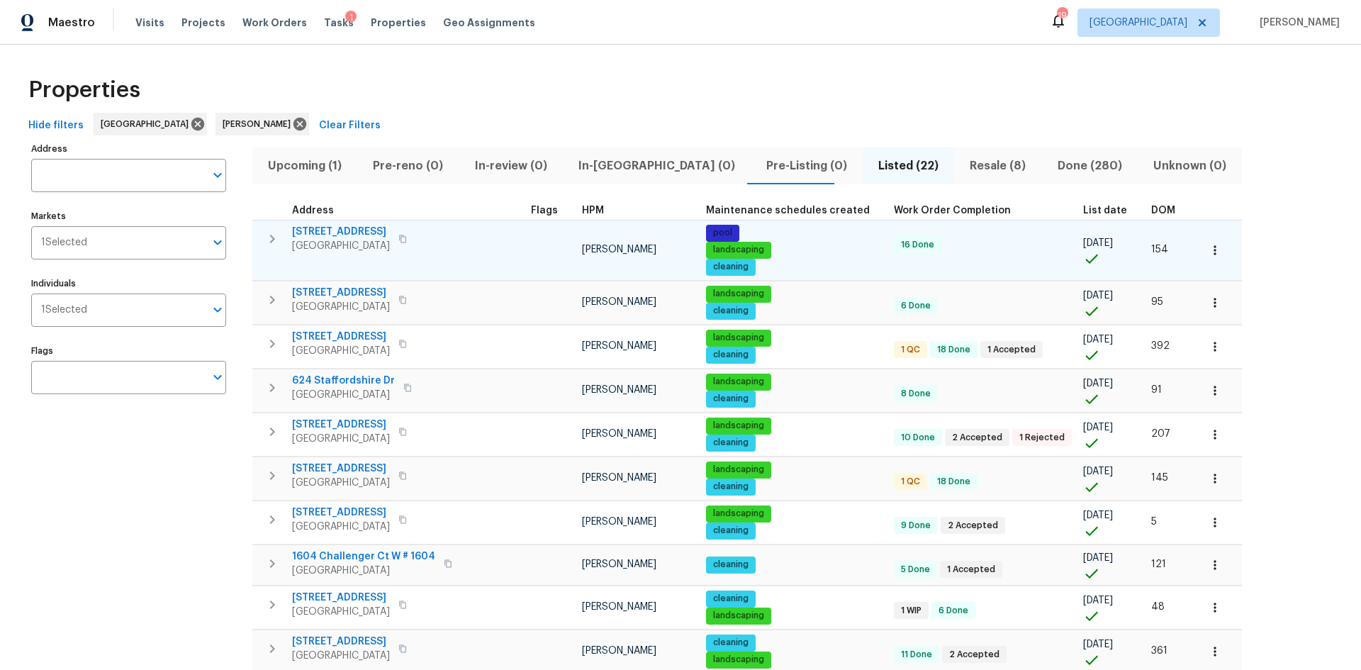
click at [1145, 223] on td "154" at bounding box center [1169, 250] width 48 height 60
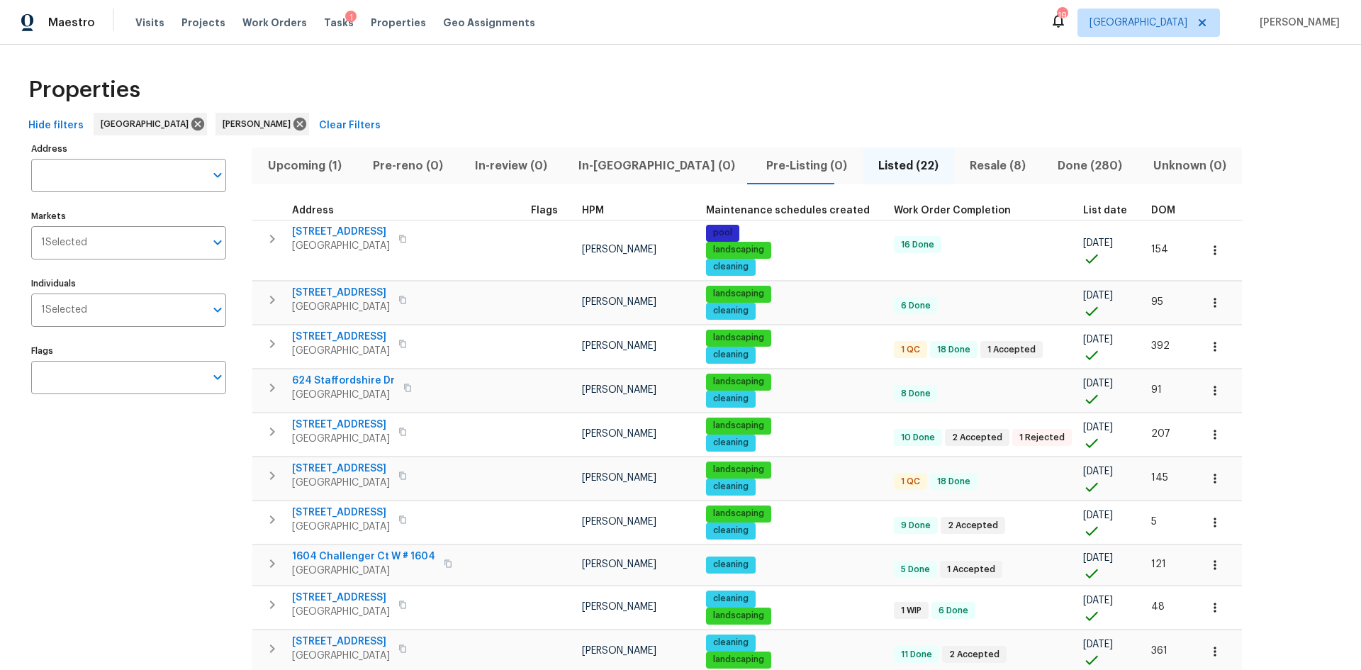
click at [1151, 212] on span "DOM" at bounding box center [1163, 211] width 24 height 10
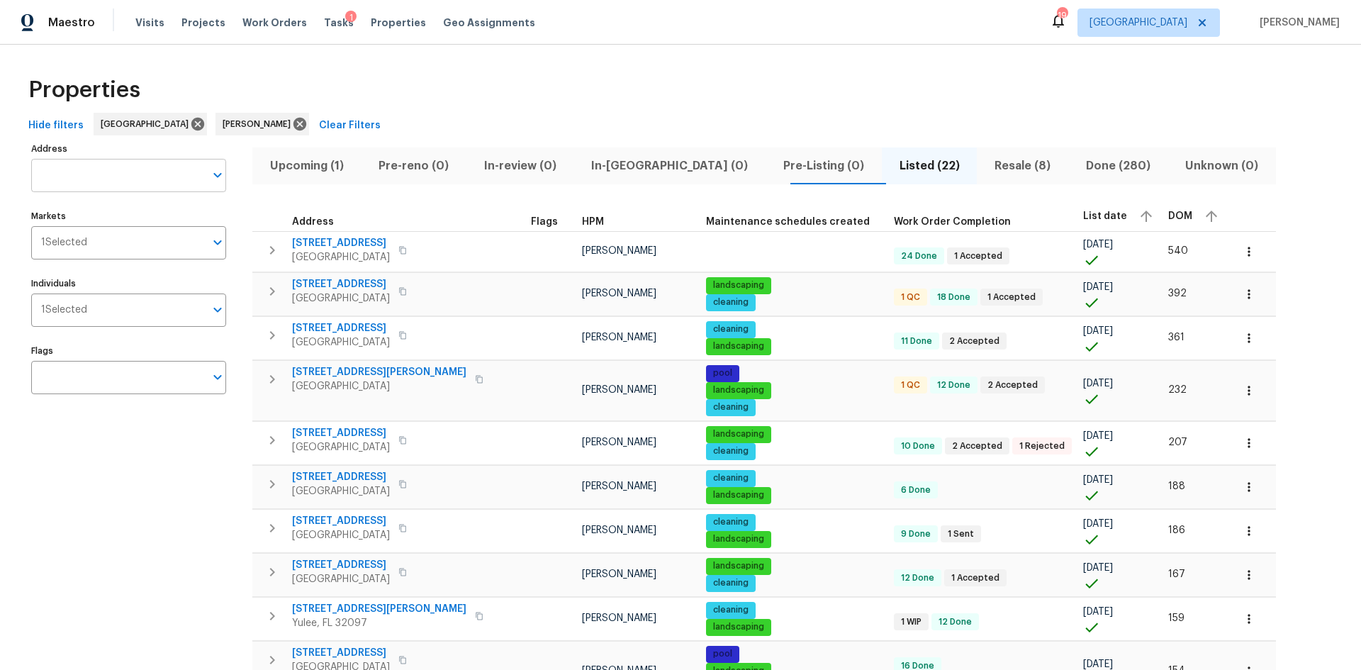
click at [147, 177] on input "Address" at bounding box center [118, 175] width 174 height 33
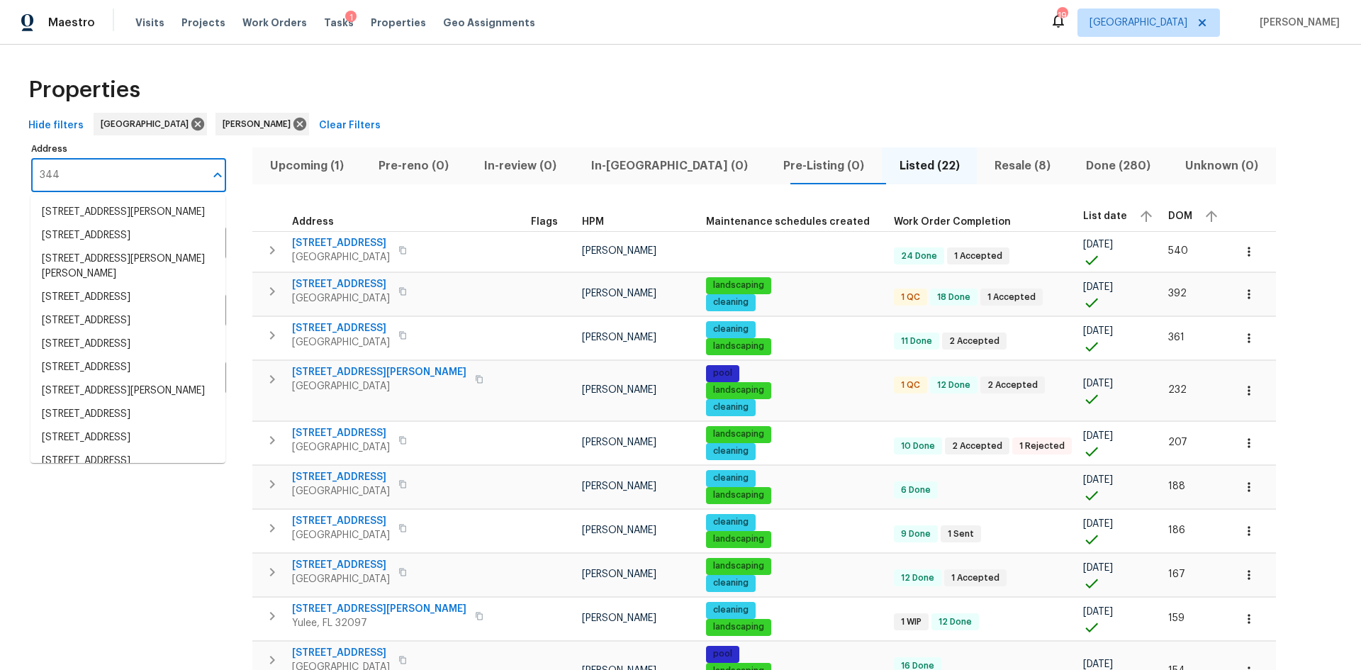
type input "344"
click at [1168, 212] on span "DOM" at bounding box center [1180, 216] width 24 height 10
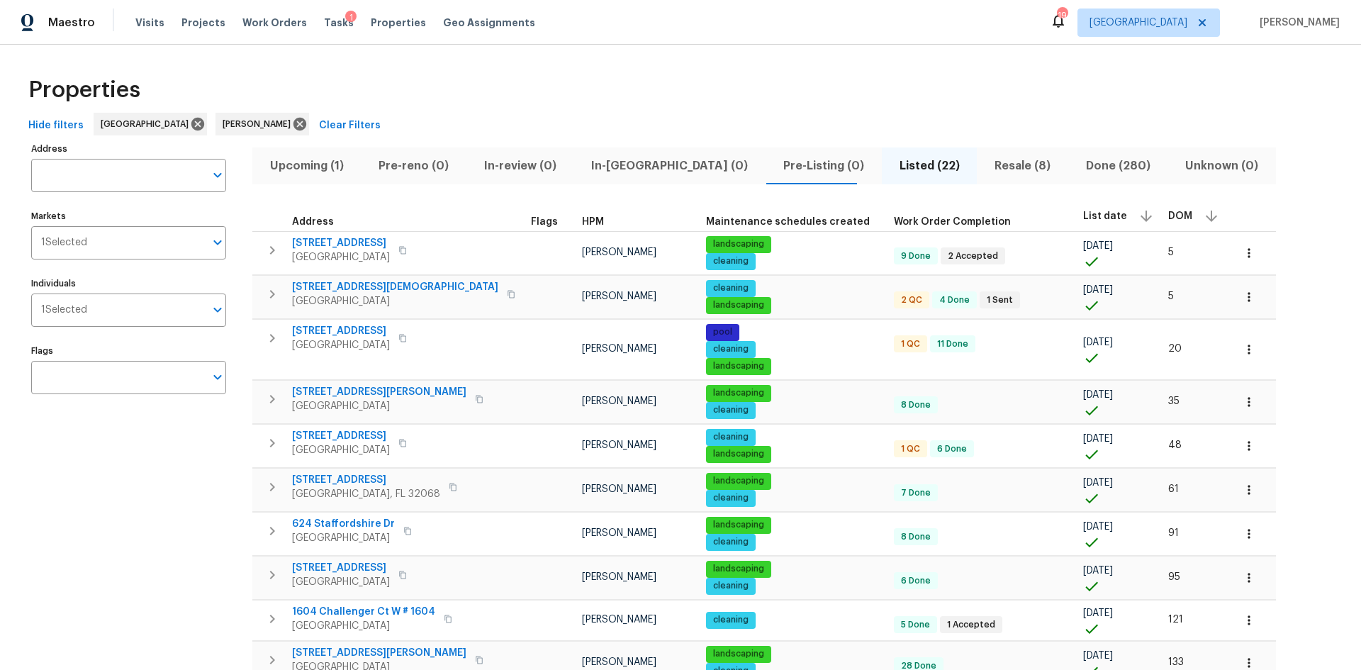
click at [1168, 214] on span "DOM" at bounding box center [1180, 216] width 24 height 10
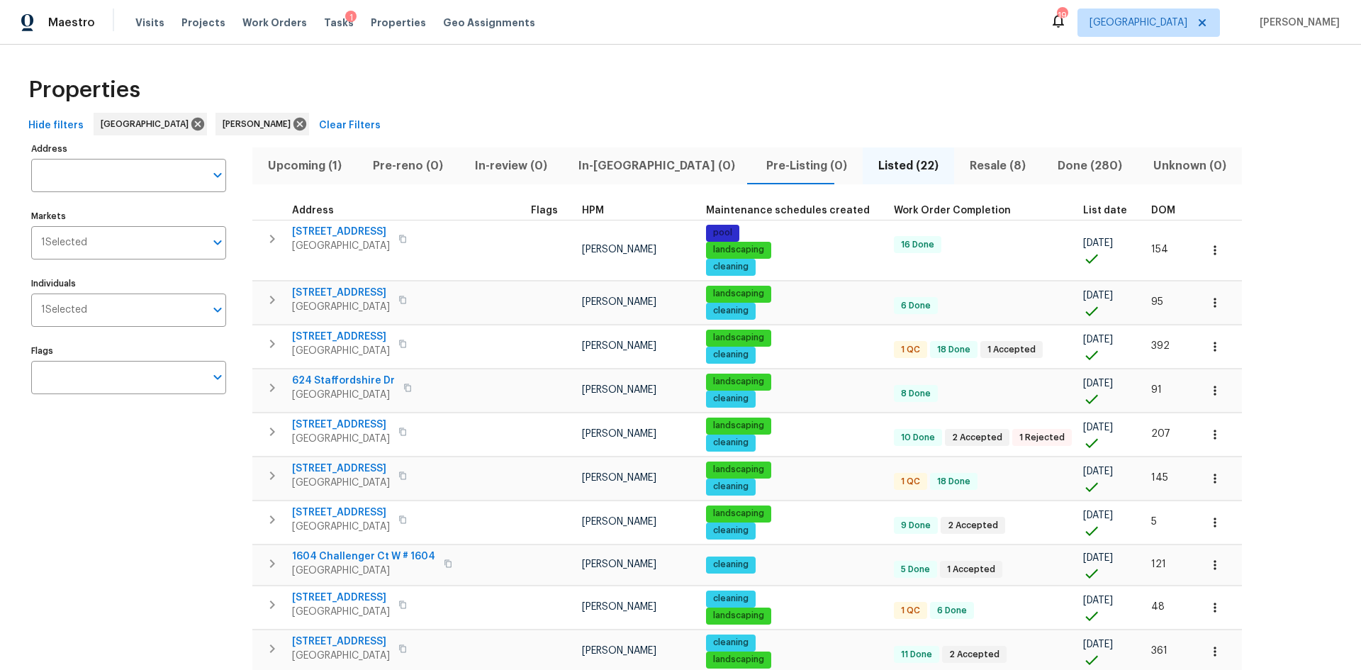
click at [1151, 215] on span "DOM" at bounding box center [1163, 211] width 24 height 10
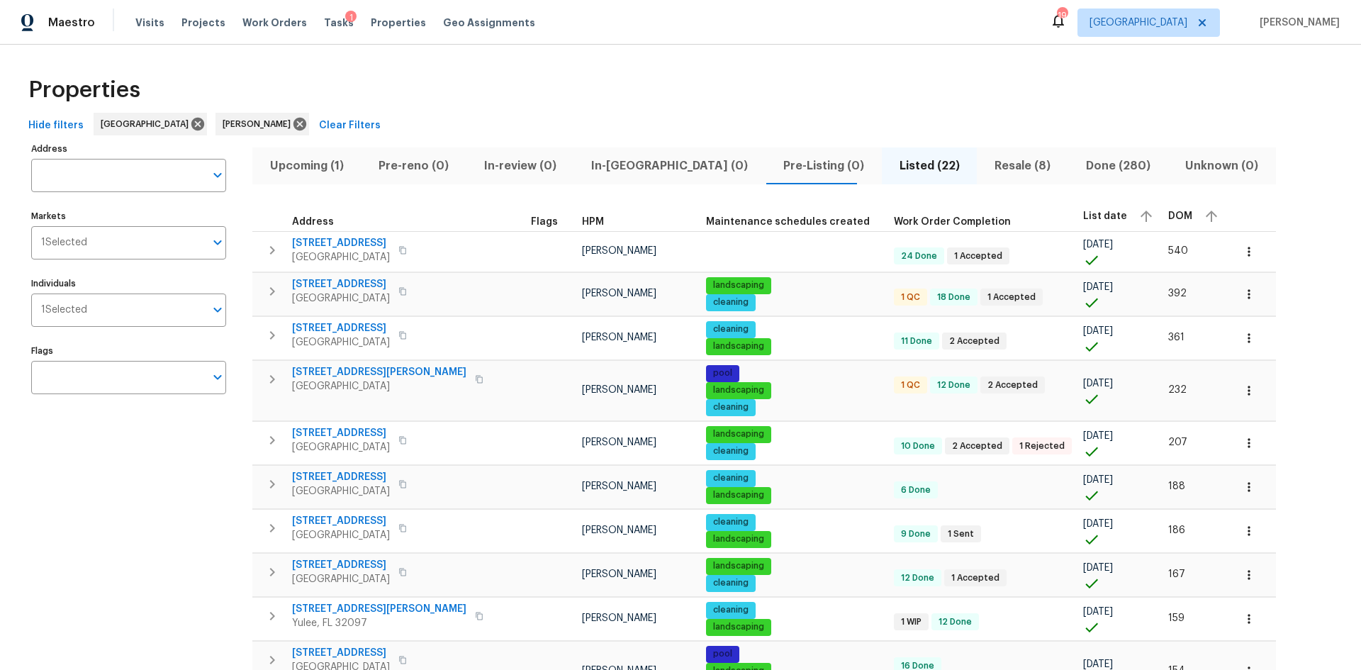
click at [330, 222] on span "Address" at bounding box center [313, 222] width 42 height 10
click at [293, 130] on icon at bounding box center [299, 124] width 13 height 13
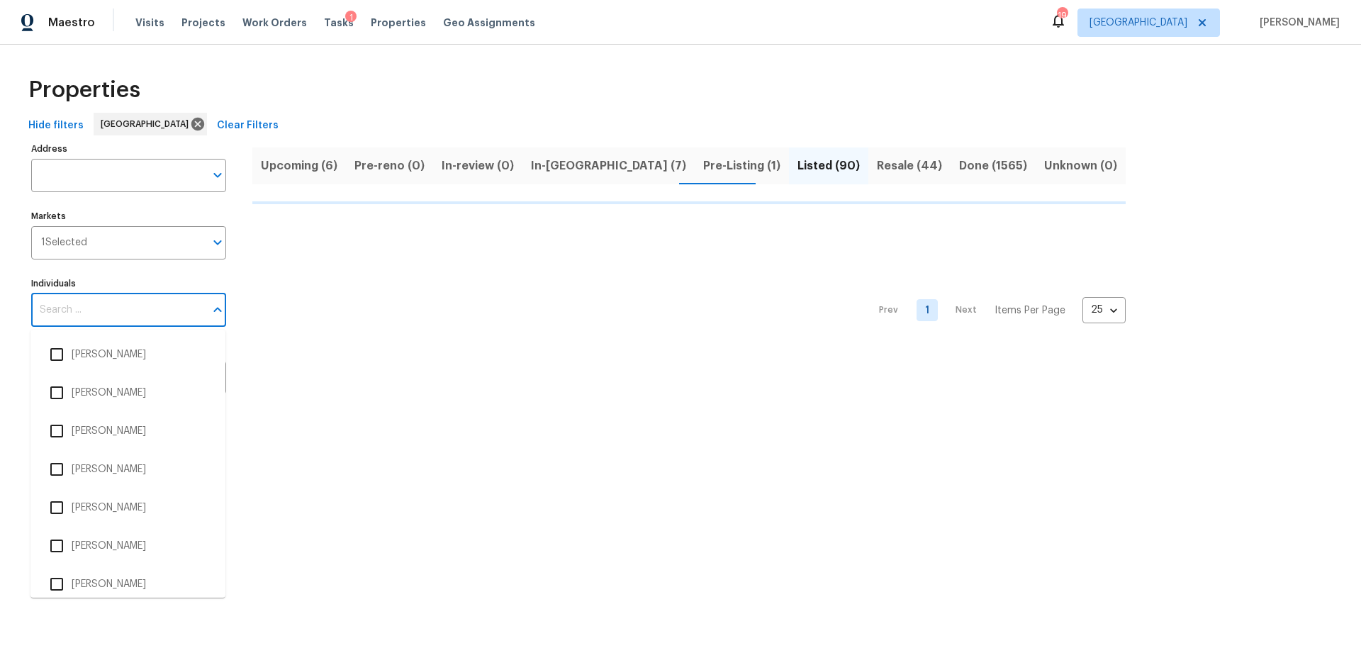
click at [101, 308] on input "Individuals" at bounding box center [118, 309] width 174 height 33
type input "wi"
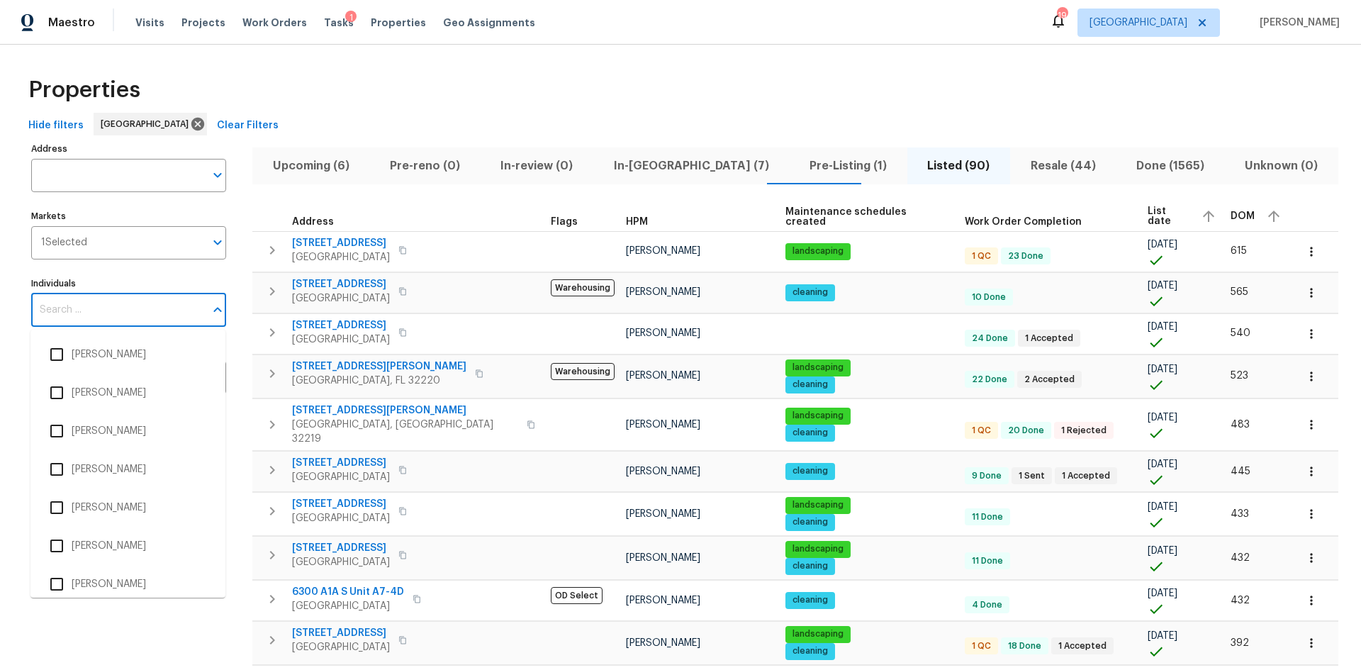
click at [101, 308] on input "Individuals" at bounding box center [118, 309] width 174 height 33
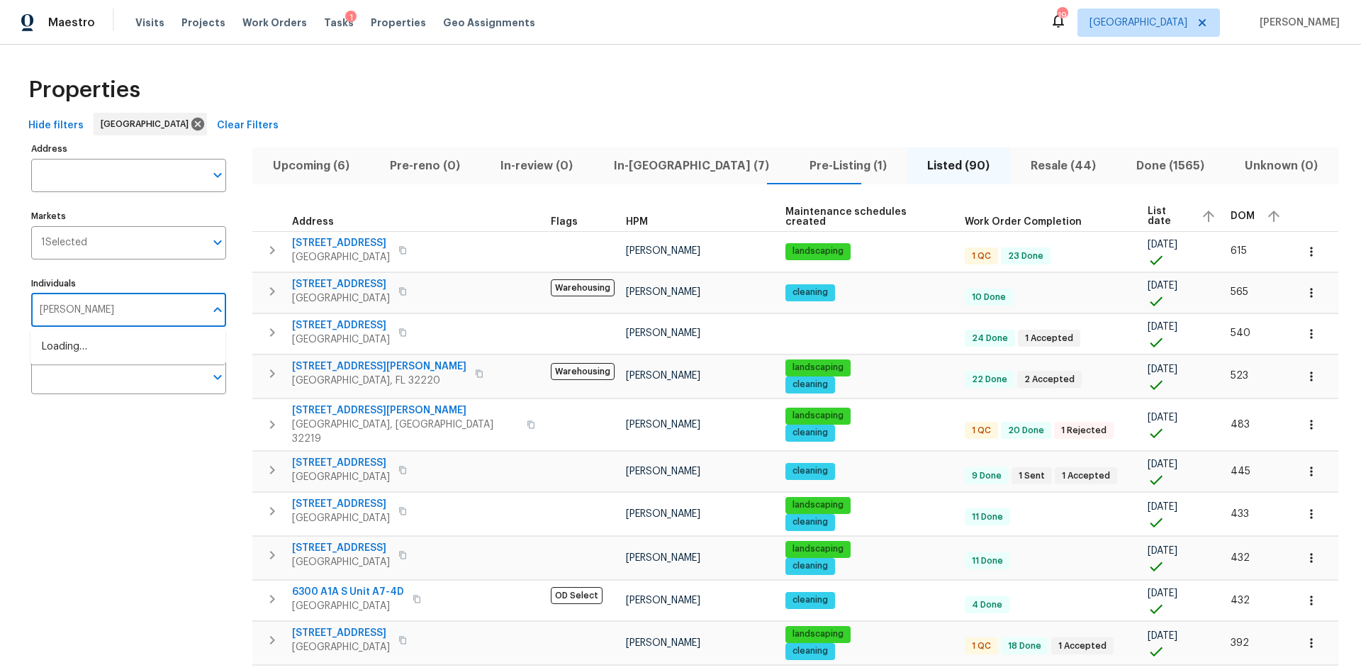
type input "william"
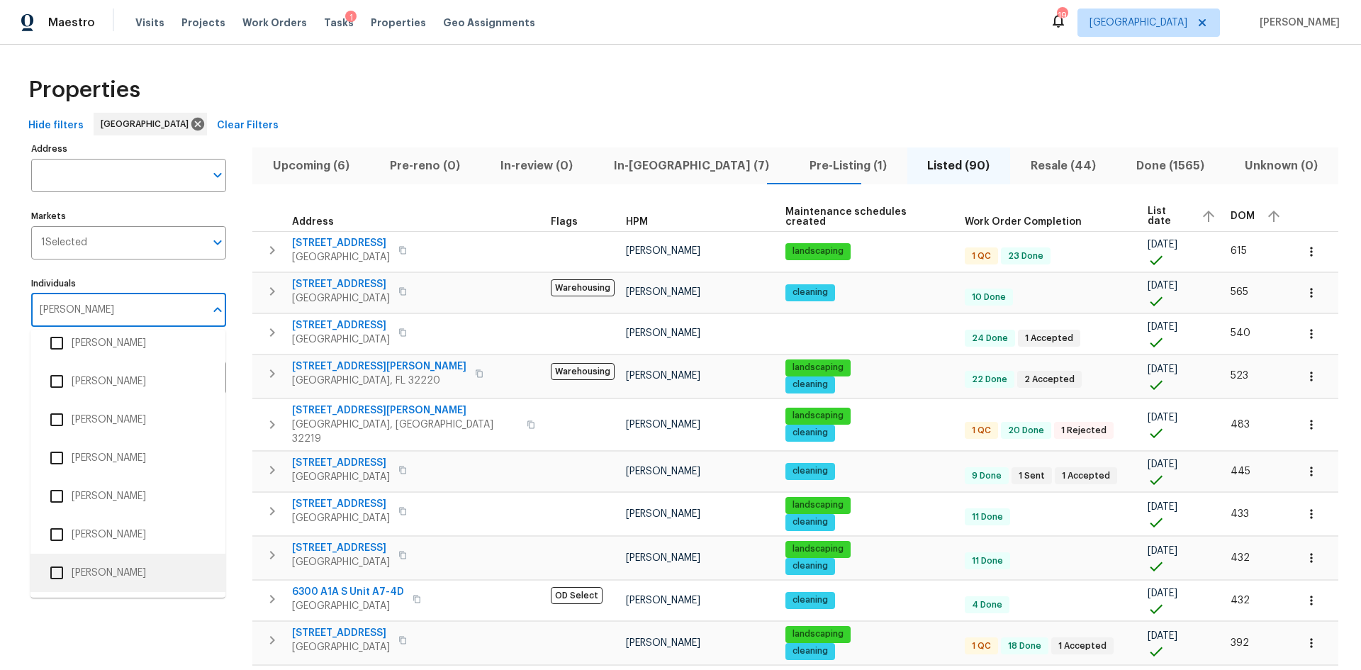
click at [141, 556] on li "[PERSON_NAME]" at bounding box center [127, 572] width 195 height 38
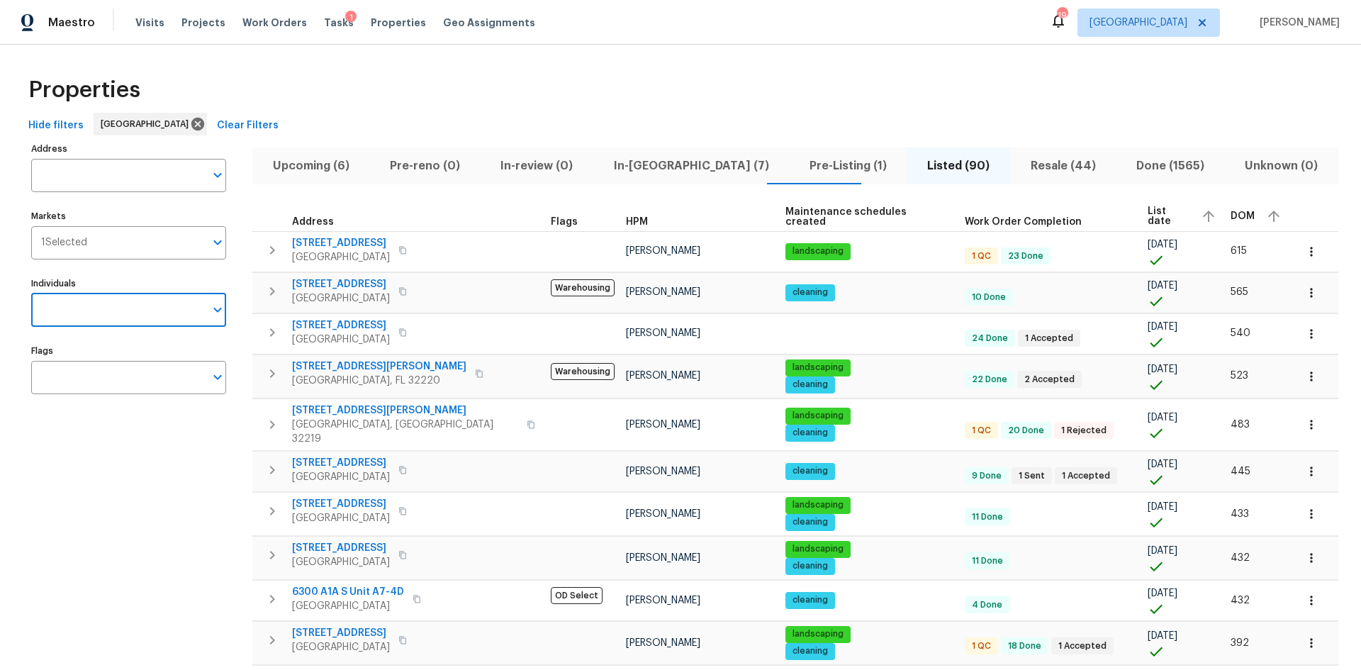
click at [120, 285] on label "Individuals" at bounding box center [128, 283] width 195 height 9
click at [120, 293] on input "Individuals" at bounding box center [118, 309] width 174 height 33
click at [120, 312] on input "Individuals" at bounding box center [118, 309] width 174 height 33
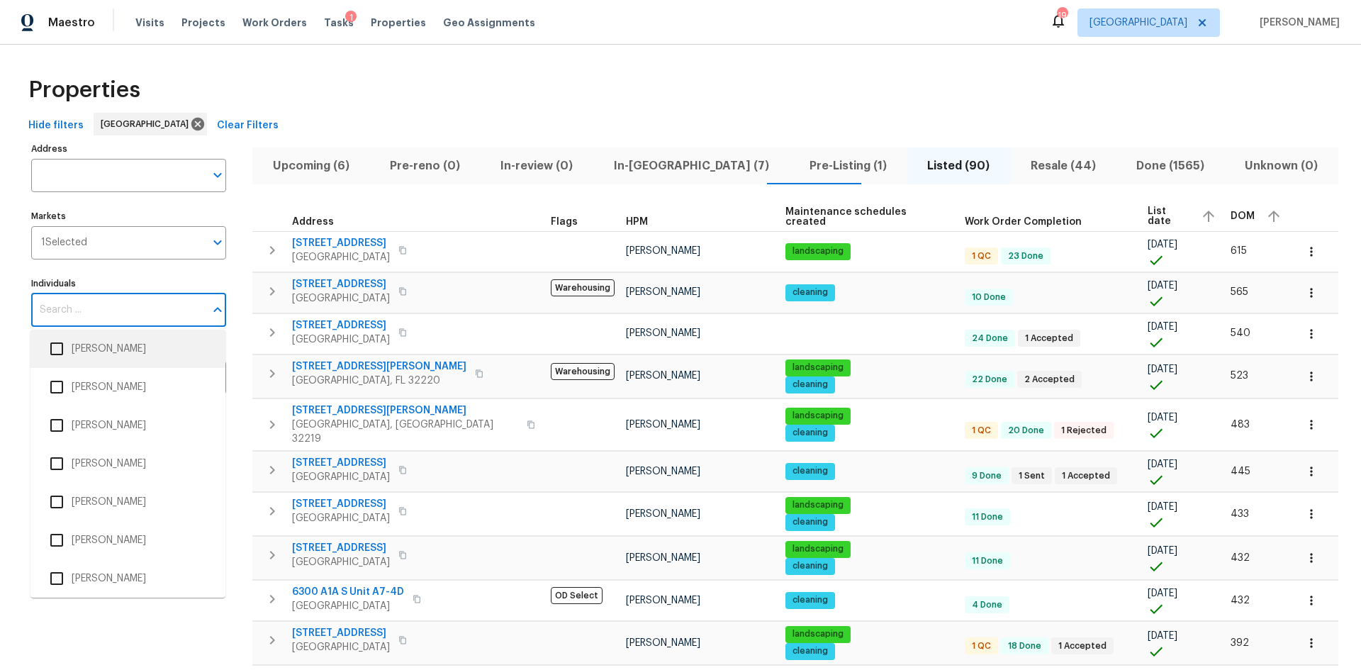
click at [105, 304] on input "Individuals" at bounding box center [118, 309] width 174 height 33
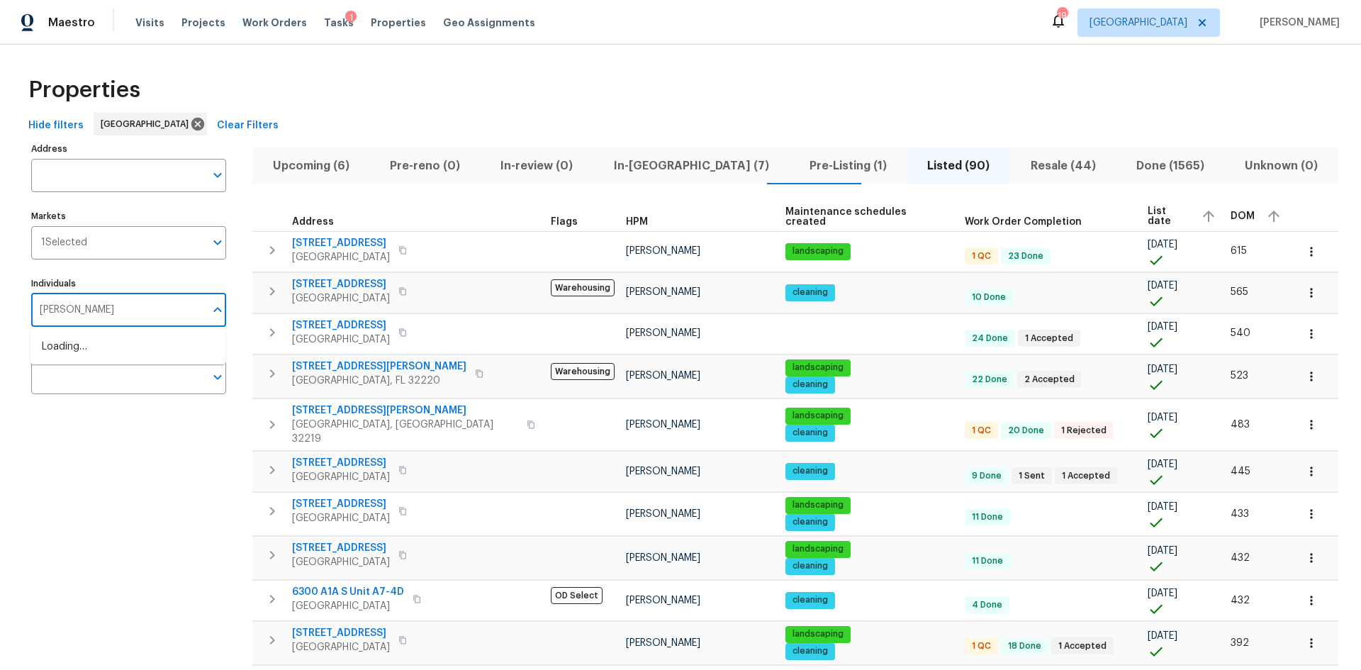
type input "william"
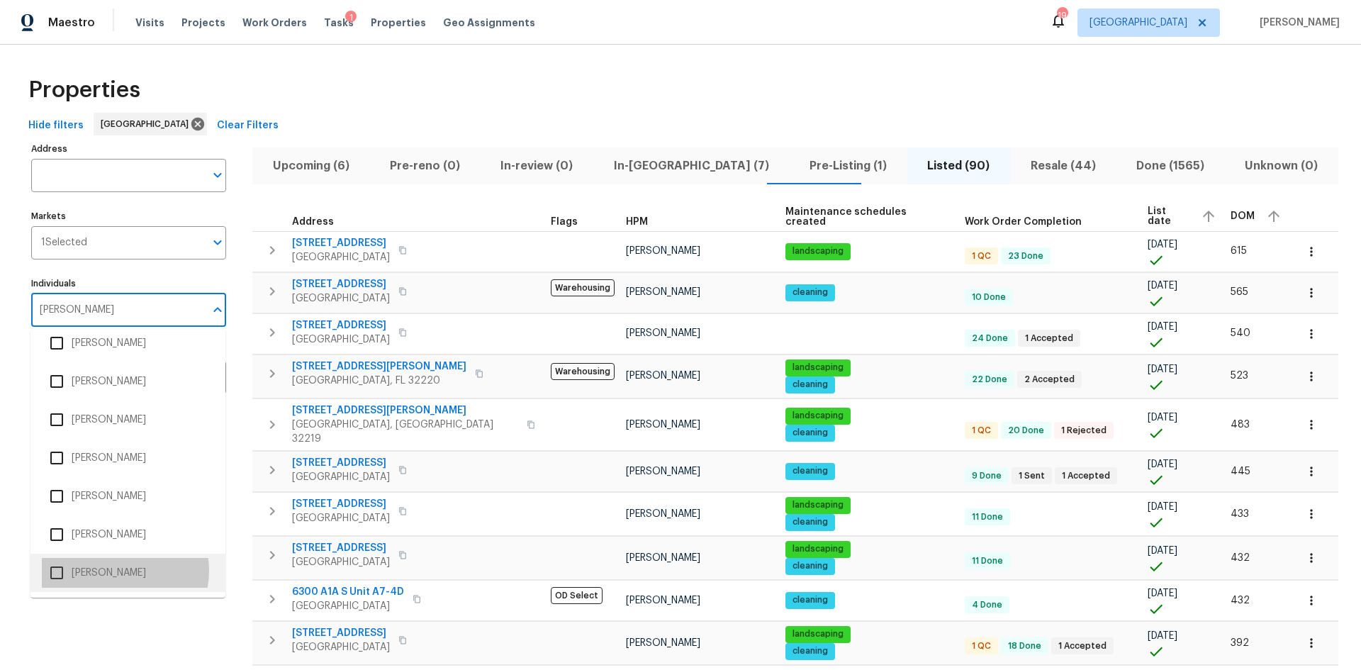
click at [124, 570] on li "[PERSON_NAME]" at bounding box center [128, 573] width 172 height 30
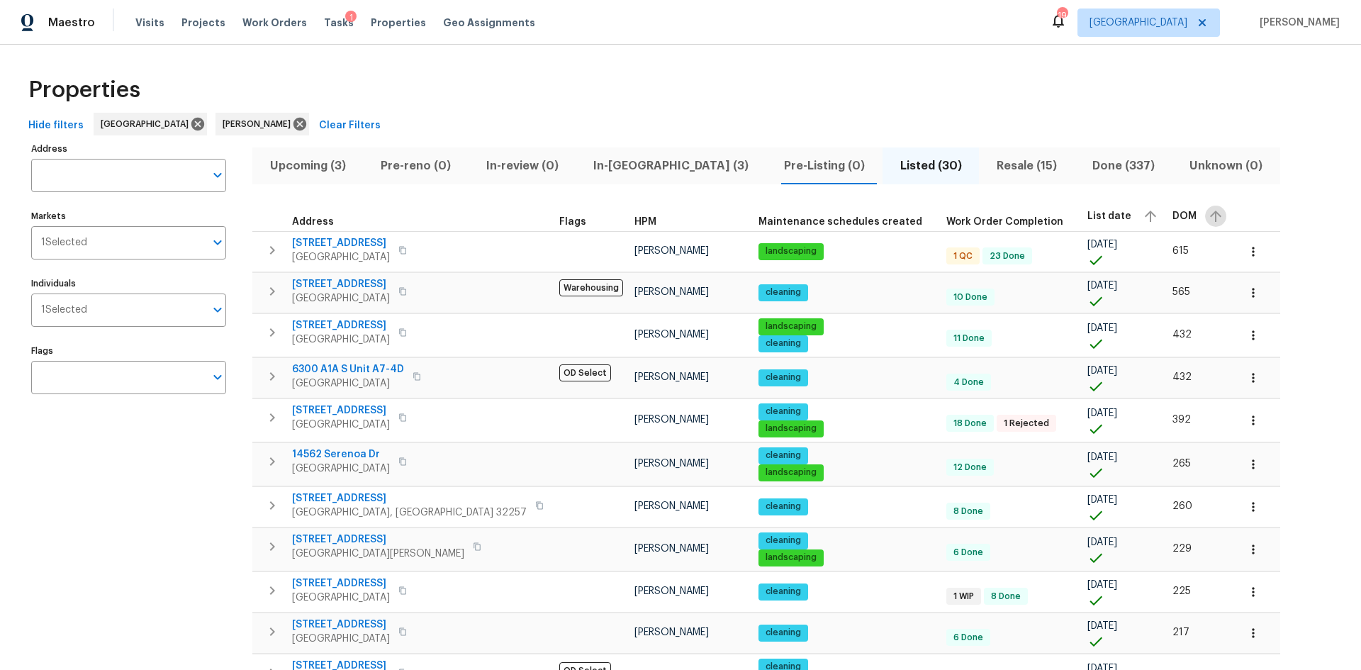
click at [1205, 214] on button "button" at bounding box center [1215, 216] width 21 height 21
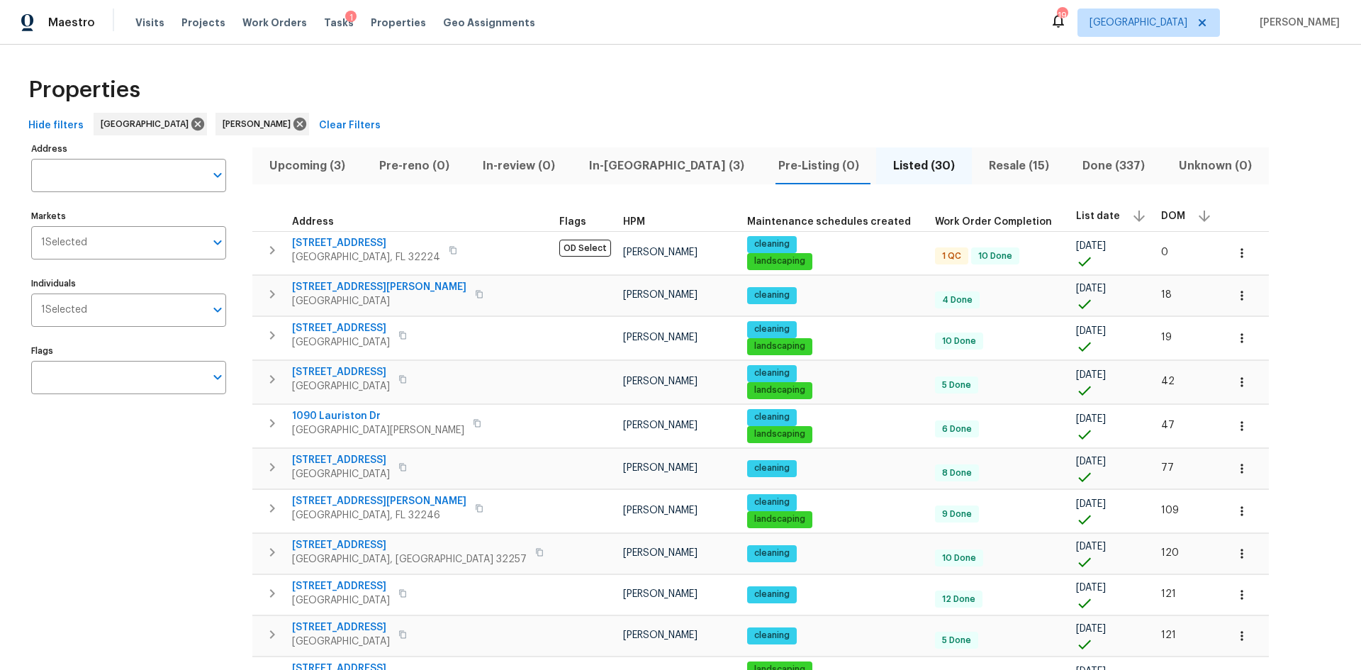
click at [1161, 216] on div "DOM" at bounding box center [1188, 216] width 54 height 21
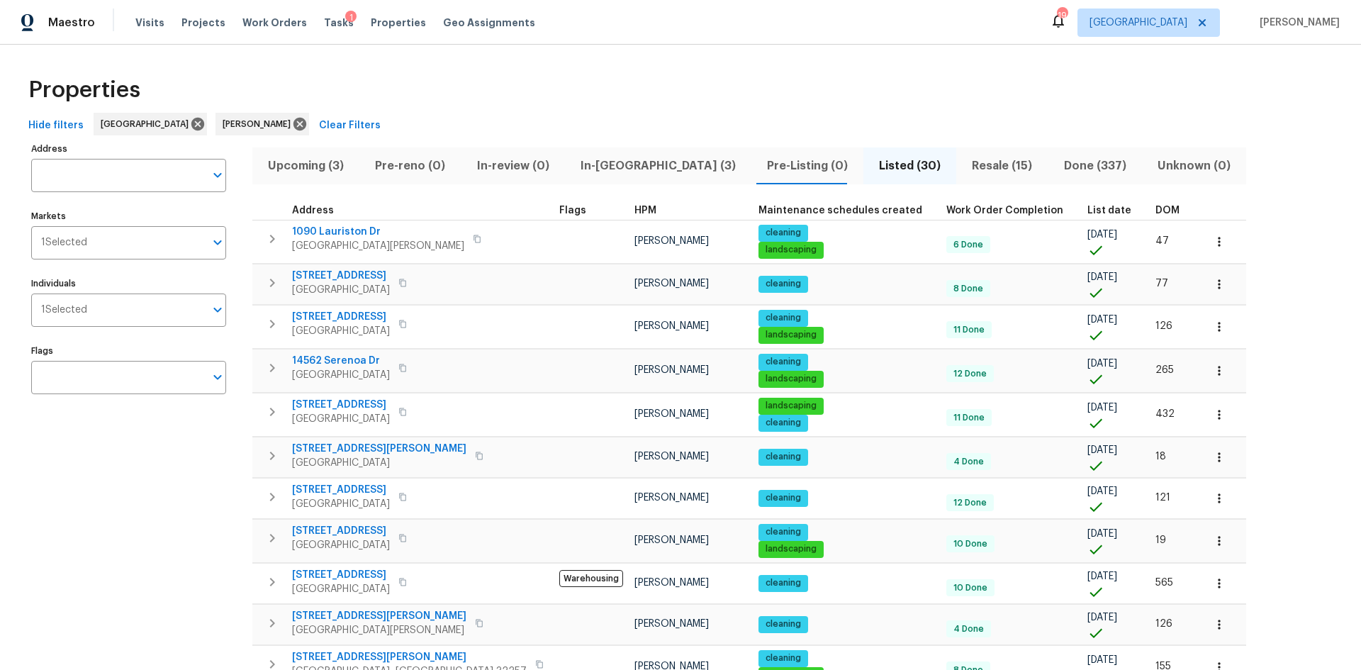
click at [1155, 213] on span "DOM" at bounding box center [1167, 211] width 24 height 10
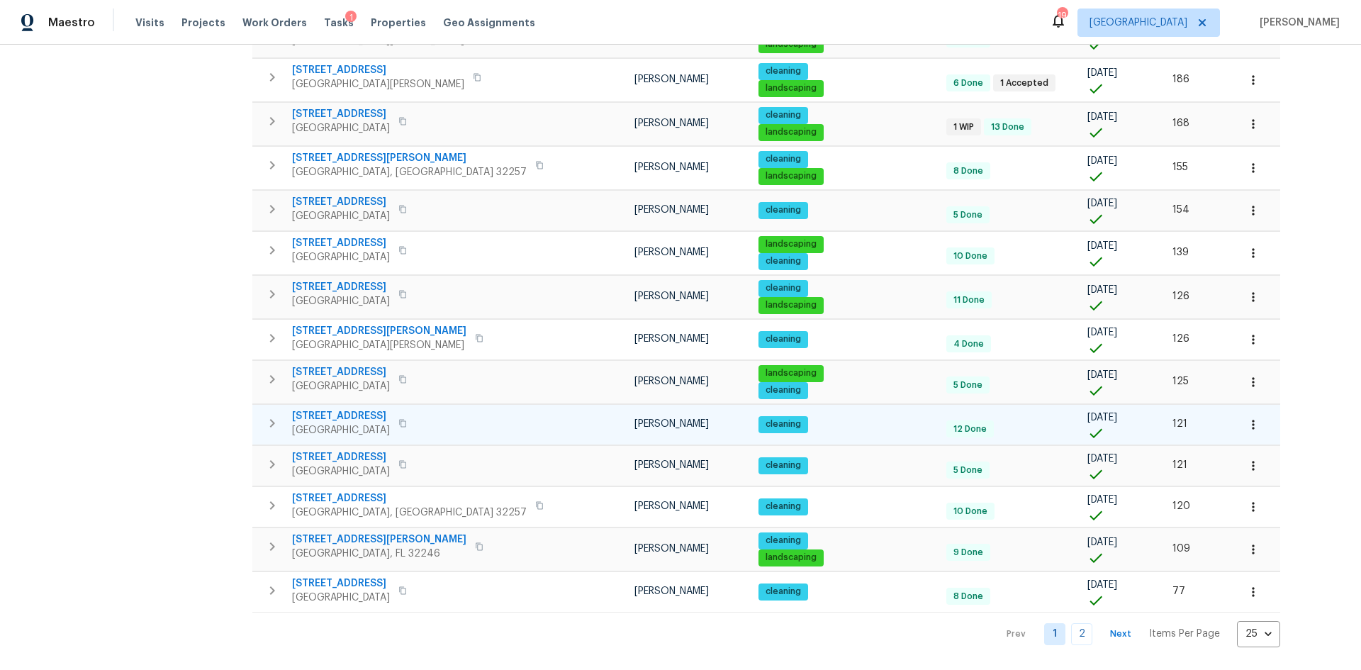
scroll to position [694, 0]
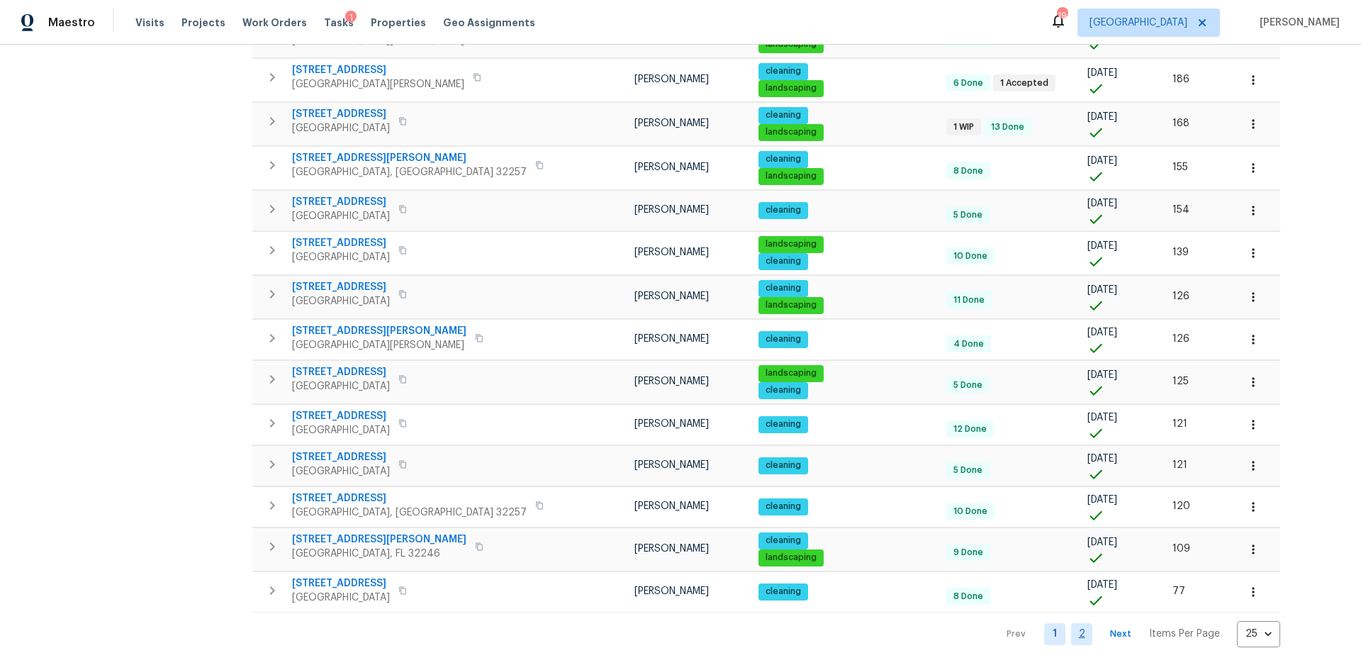
click at [1071, 626] on link "2" at bounding box center [1081, 634] width 21 height 22
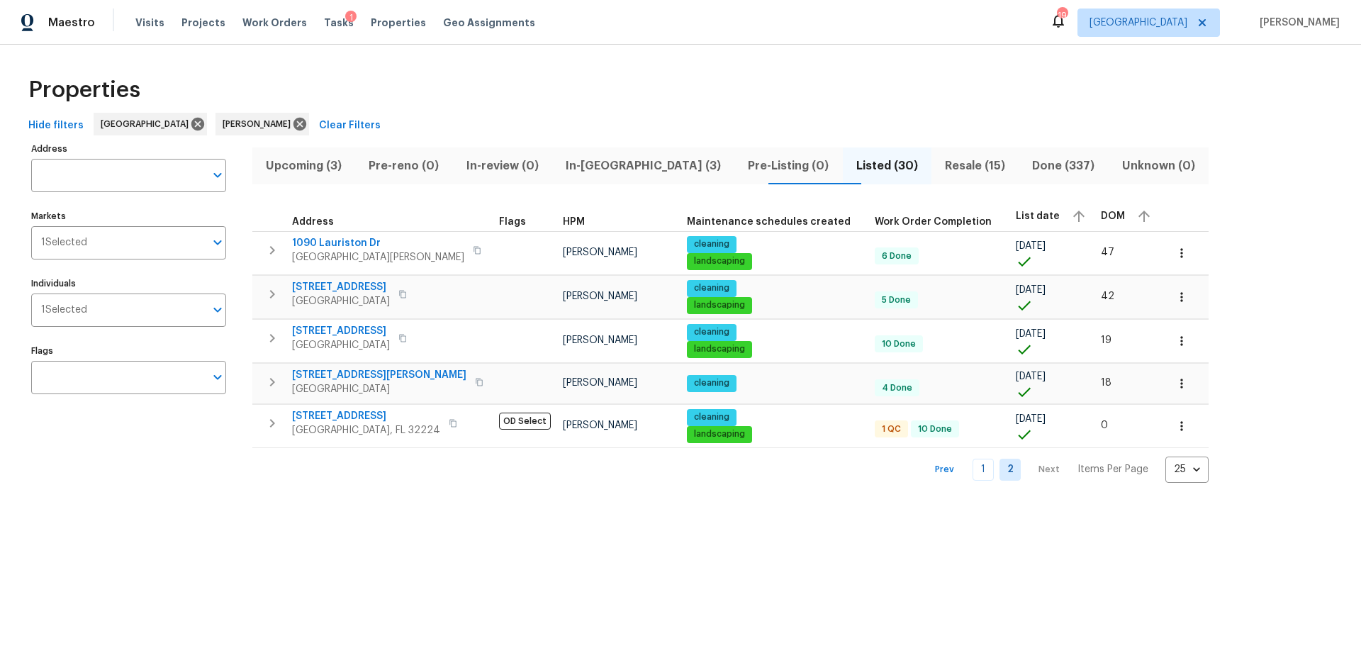
click at [102, 327] on div "Address Address Markets 1 Selected Markets Individuals 1 Selected Individuals F…" at bounding box center [137, 311] width 213 height 344
click at [101, 324] on input "Individuals" at bounding box center [146, 309] width 118 height 33
type input "d"
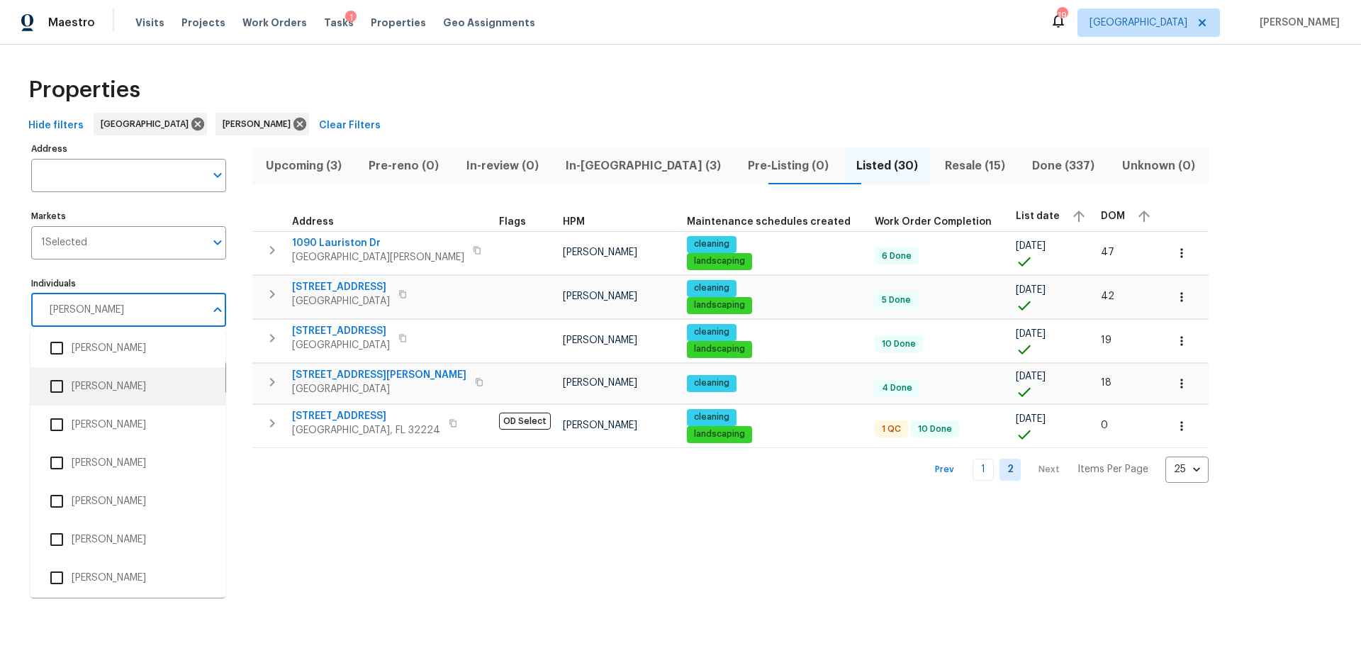
scroll to position [11, 0]
type input "jeremy"
click at [351, 495] on div "Properties Hide filters Jacksonville William Sparks Clear Filters Address Addre…" at bounding box center [680, 275] width 1361 height 461
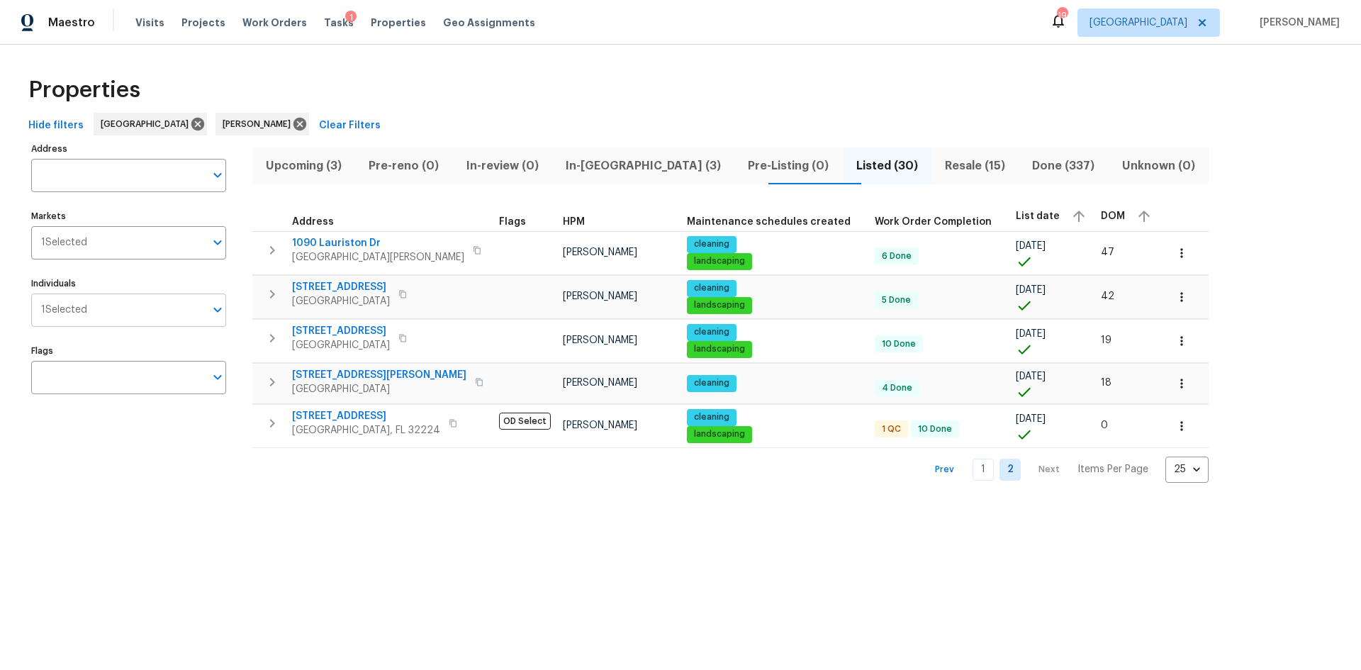
click at [135, 320] on input "Individuals" at bounding box center [146, 309] width 118 height 33
type input "william"
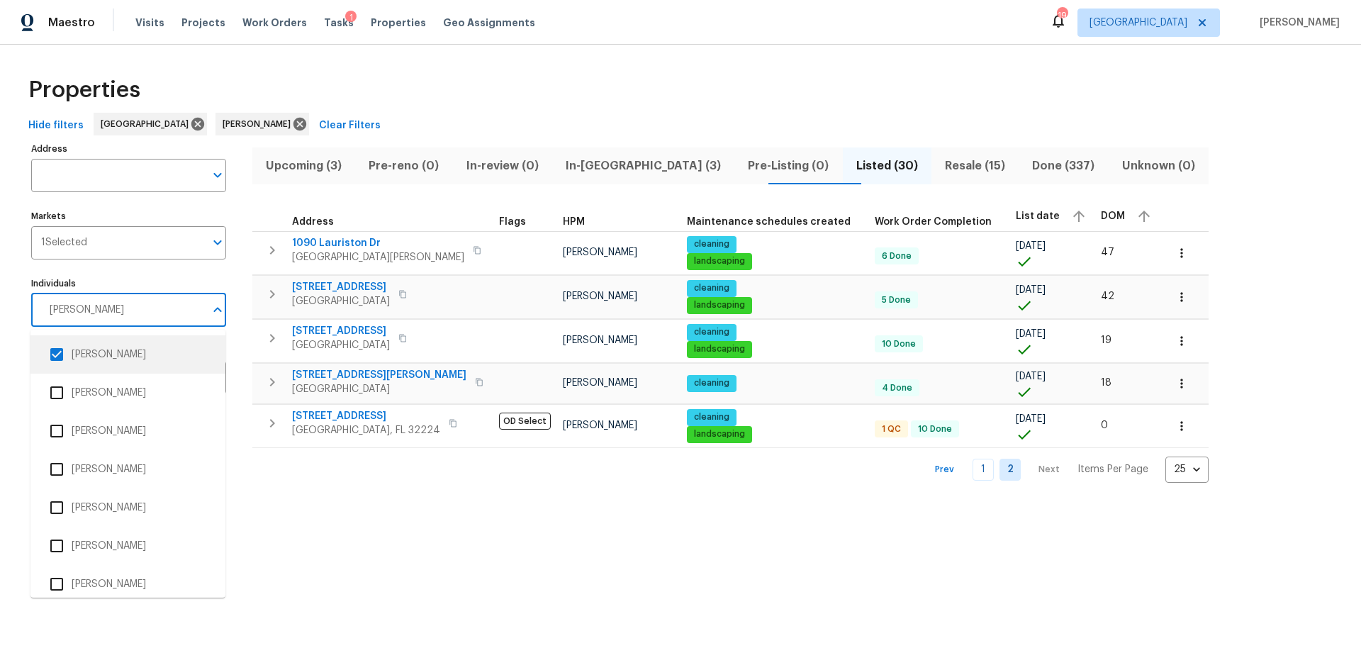
click at [115, 337] on li "[PERSON_NAME]" at bounding box center [127, 354] width 195 height 38
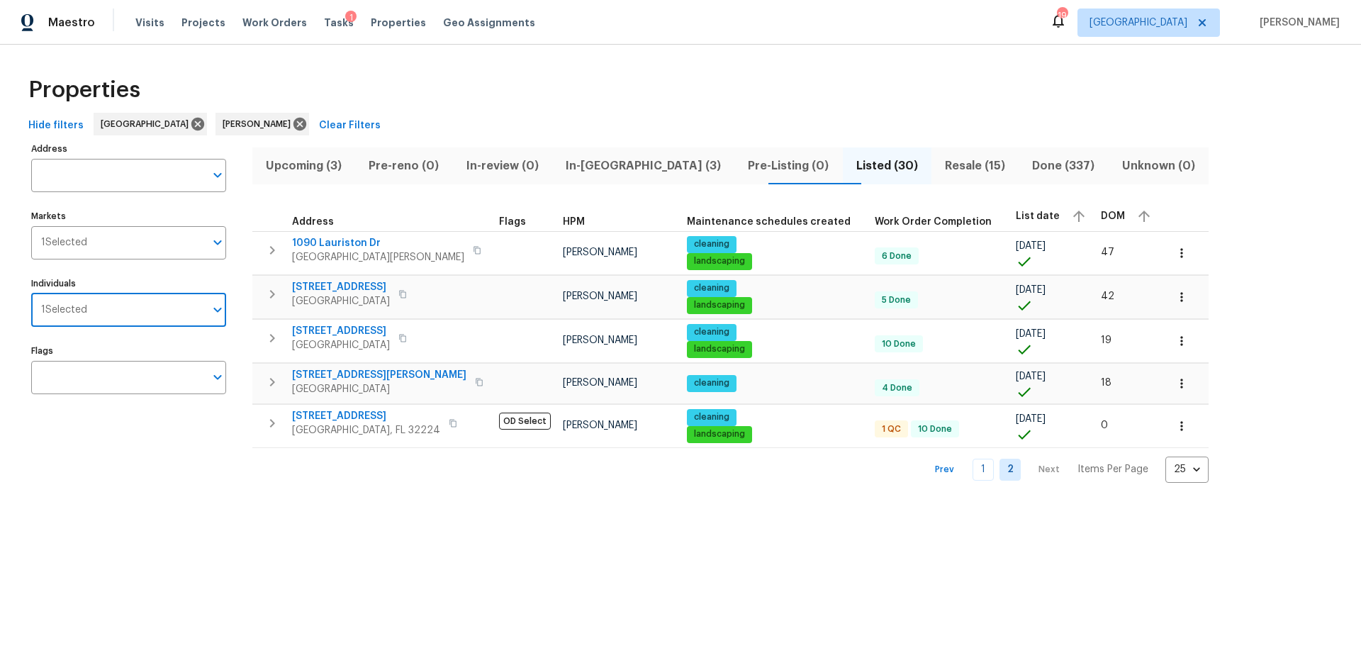
click at [132, 316] on input "Individuals" at bounding box center [146, 309] width 118 height 33
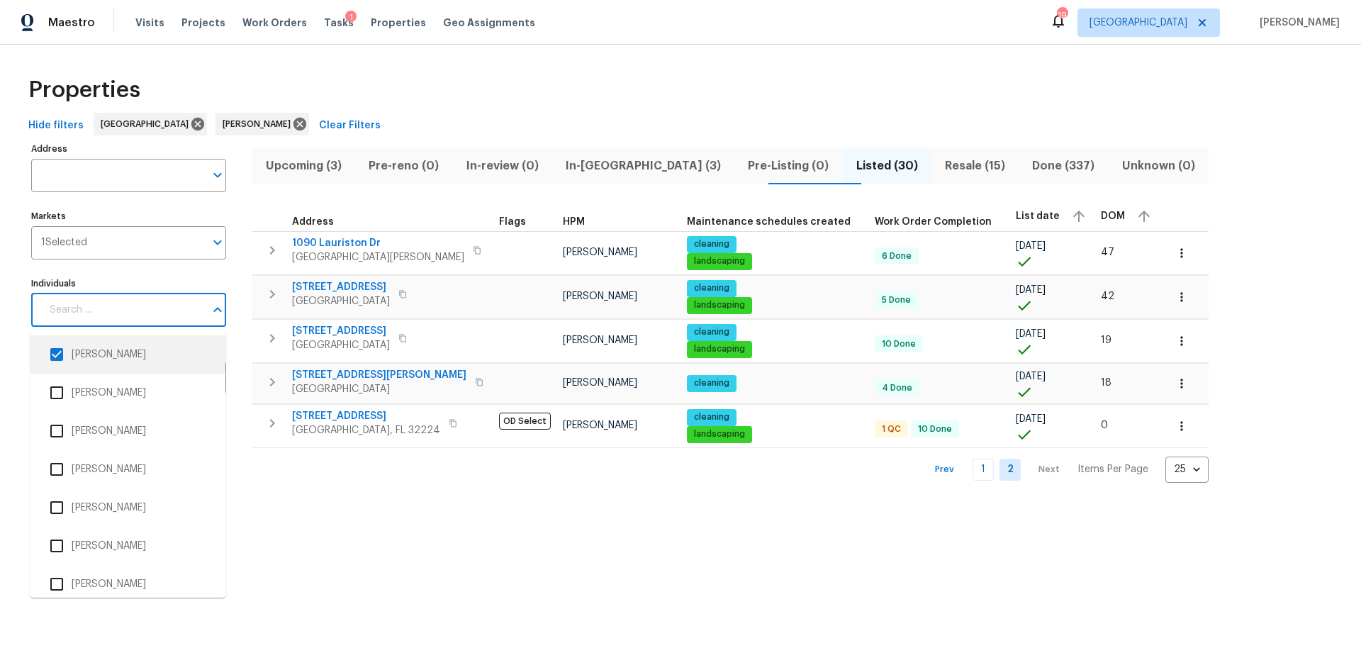
click at [101, 349] on li "[PERSON_NAME]" at bounding box center [128, 354] width 172 height 30
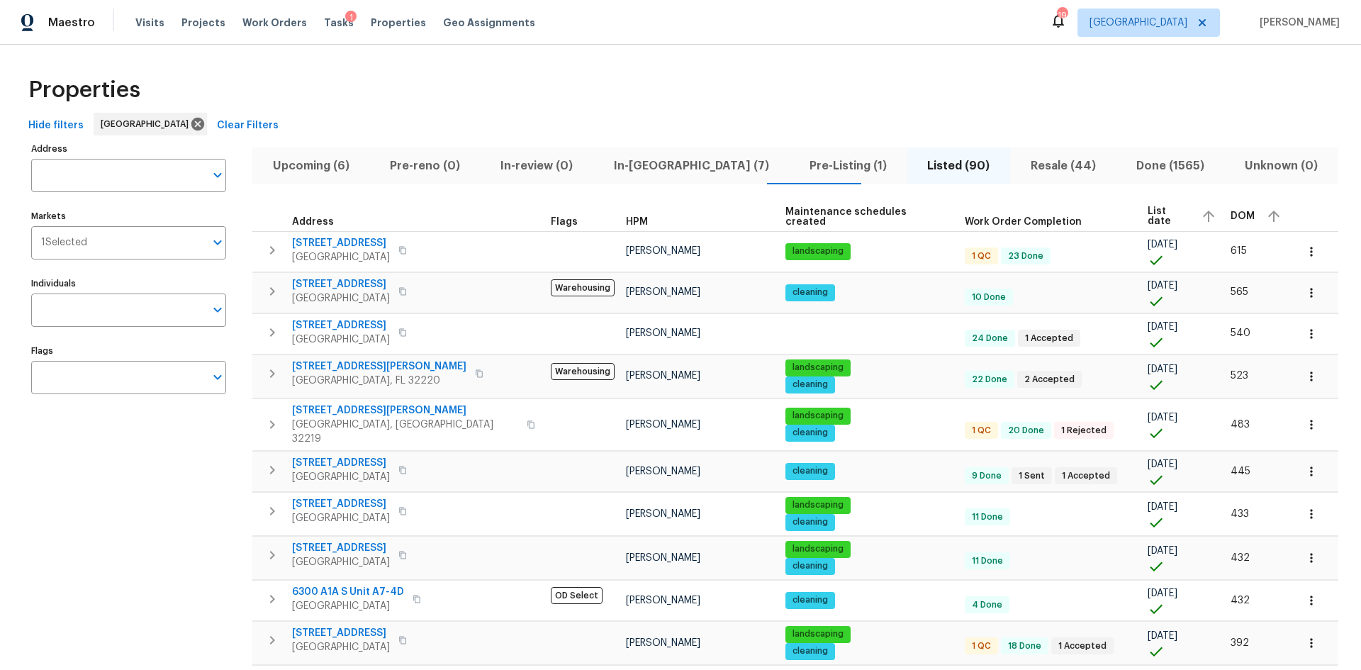
click at [626, 221] on span "HPM" at bounding box center [637, 222] width 22 height 10
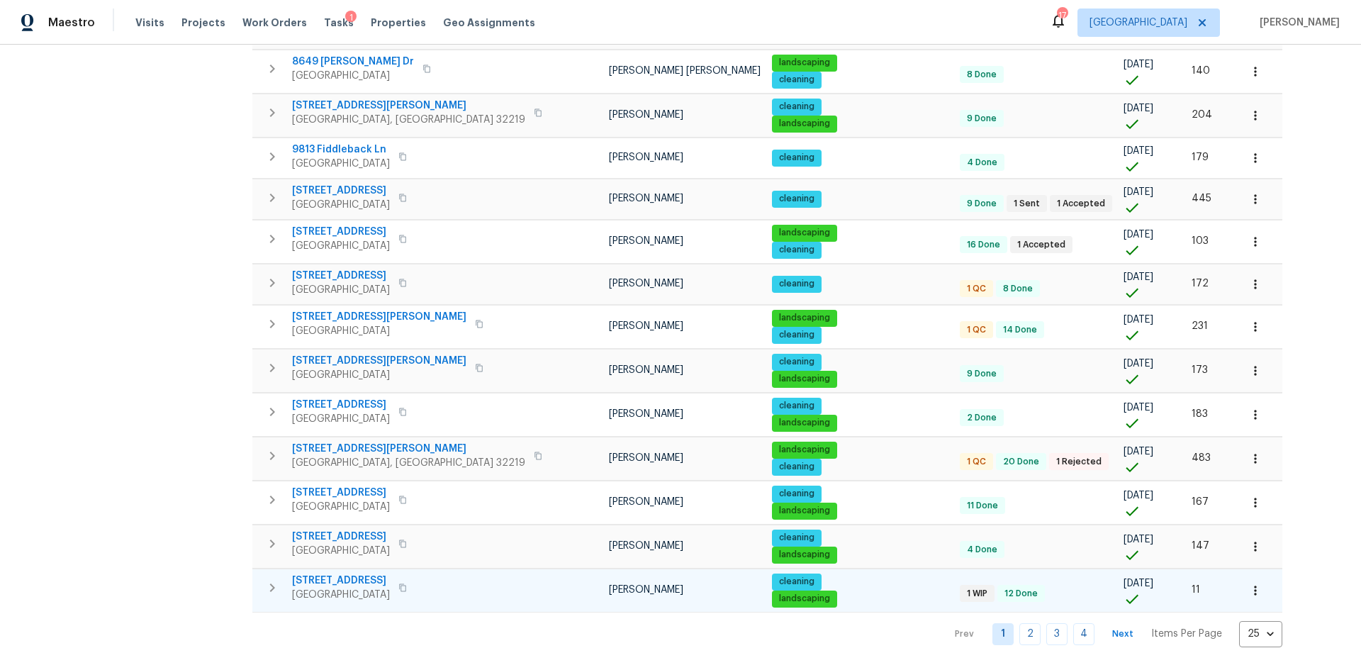
scroll to position [750, 0]
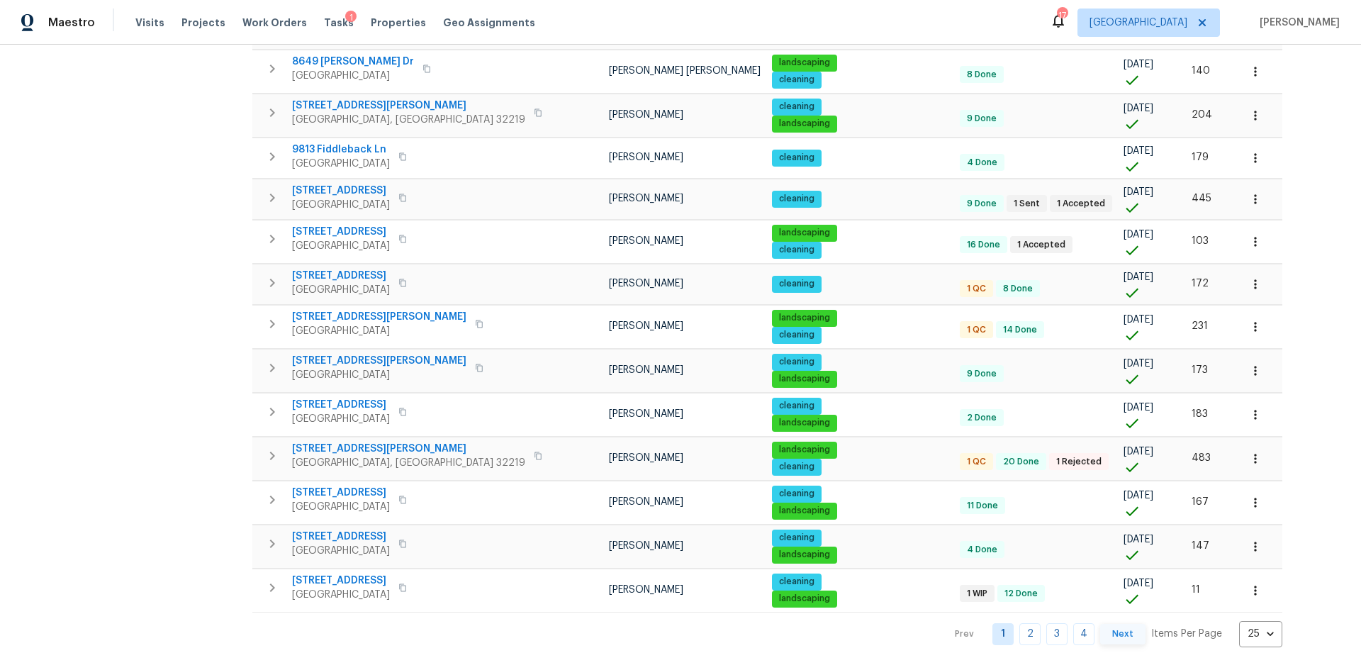
click at [1100, 624] on button "Next" at bounding box center [1122, 634] width 45 height 21
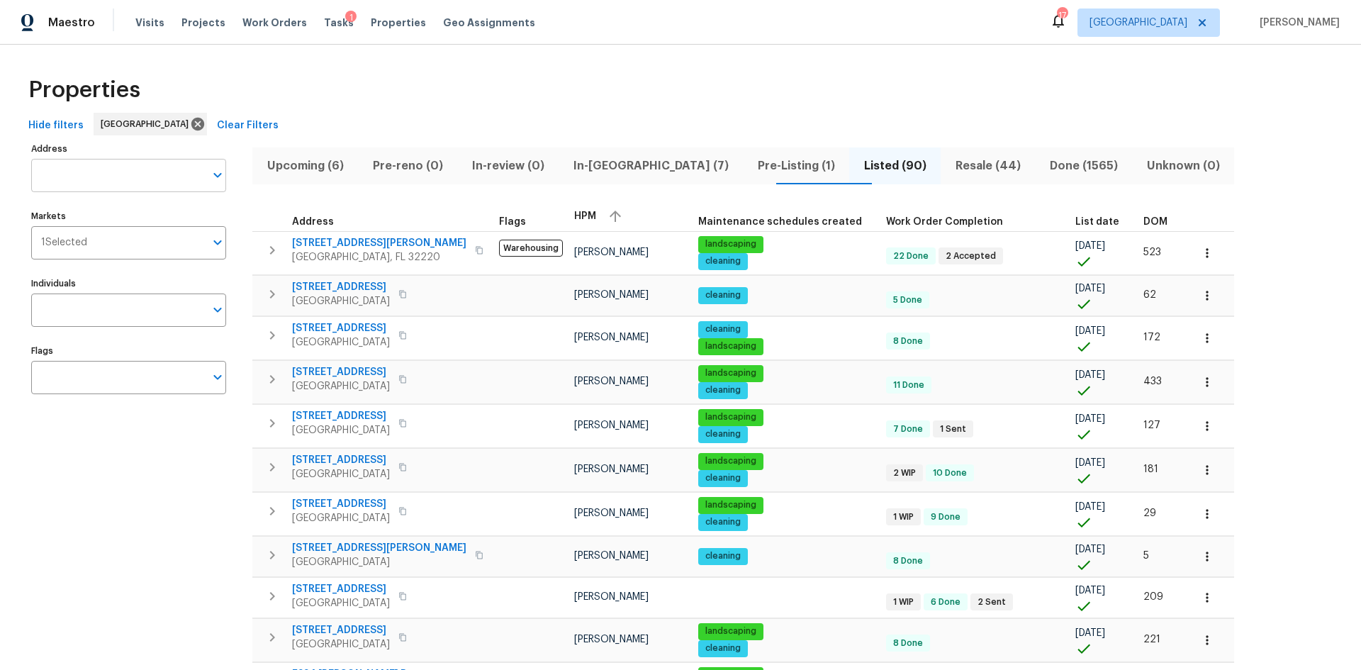
click at [124, 179] on input "Address" at bounding box center [118, 175] width 174 height 33
type input "12011"
click at [157, 219] on li "12011 Cobblestone Forest Cir S Jacksonville FL 32225" at bounding box center [127, 212] width 195 height 23
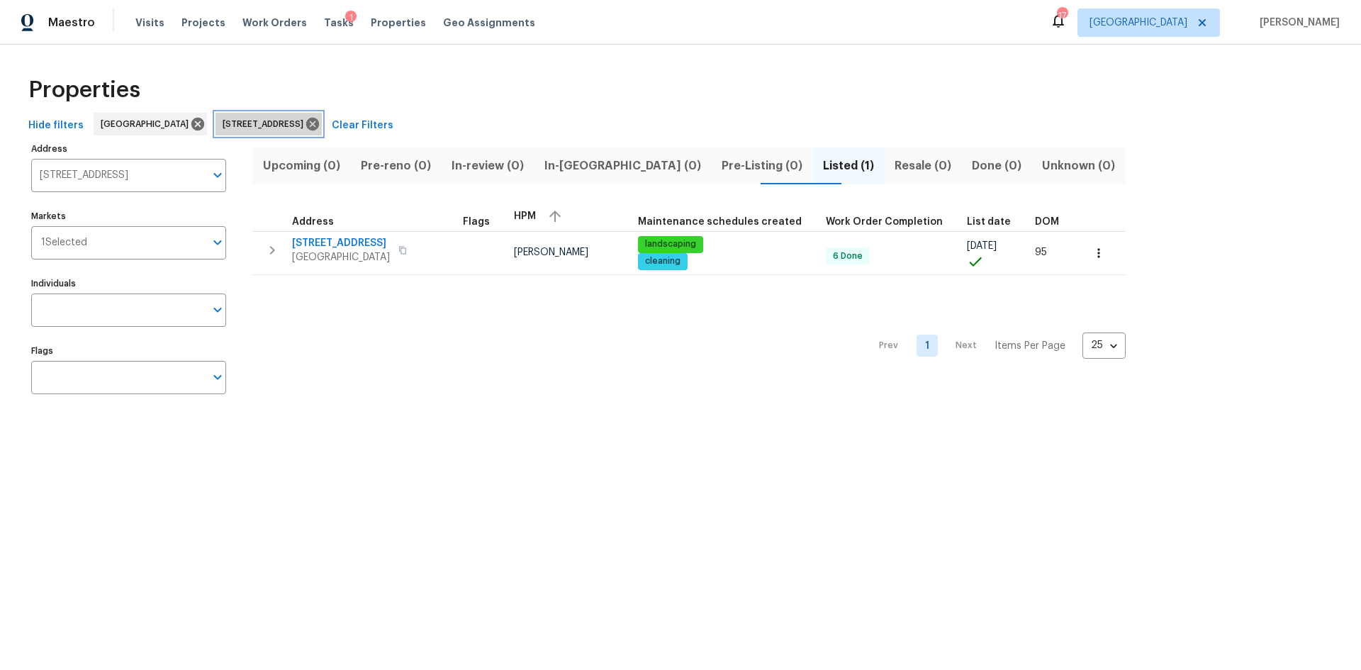
drag, startPoint x: 398, startPoint y: 126, endPoint x: 390, endPoint y: 128, distance: 7.9
click at [319, 126] on icon at bounding box center [312, 124] width 13 height 13
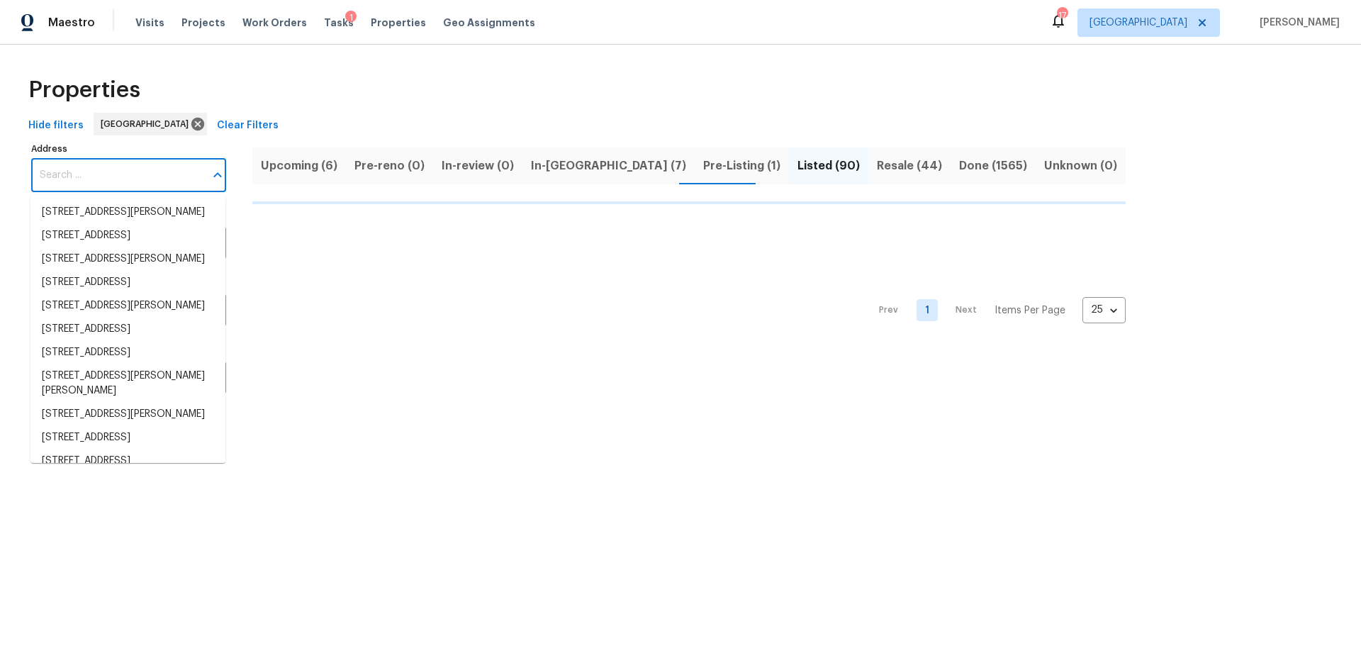
click at [139, 178] on input "Address" at bounding box center [118, 175] width 174 height 33
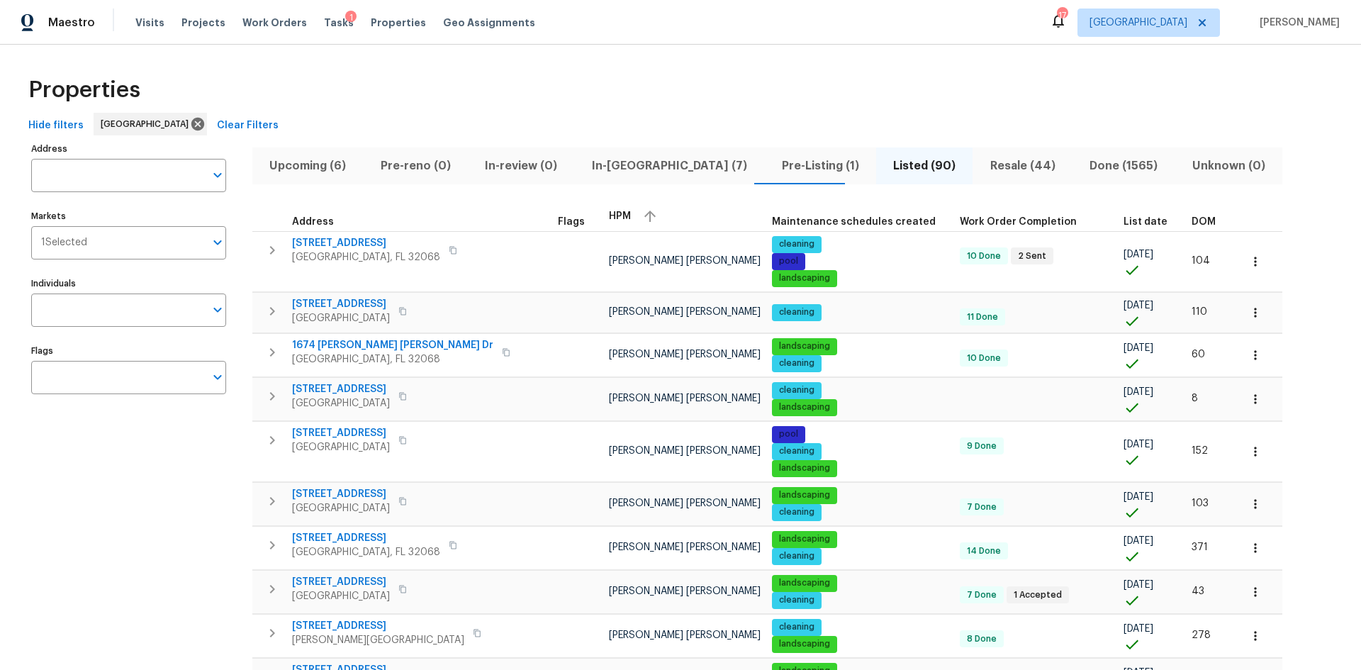
click at [139, 178] on input "Address" at bounding box center [118, 175] width 174 height 33
type input "1604"
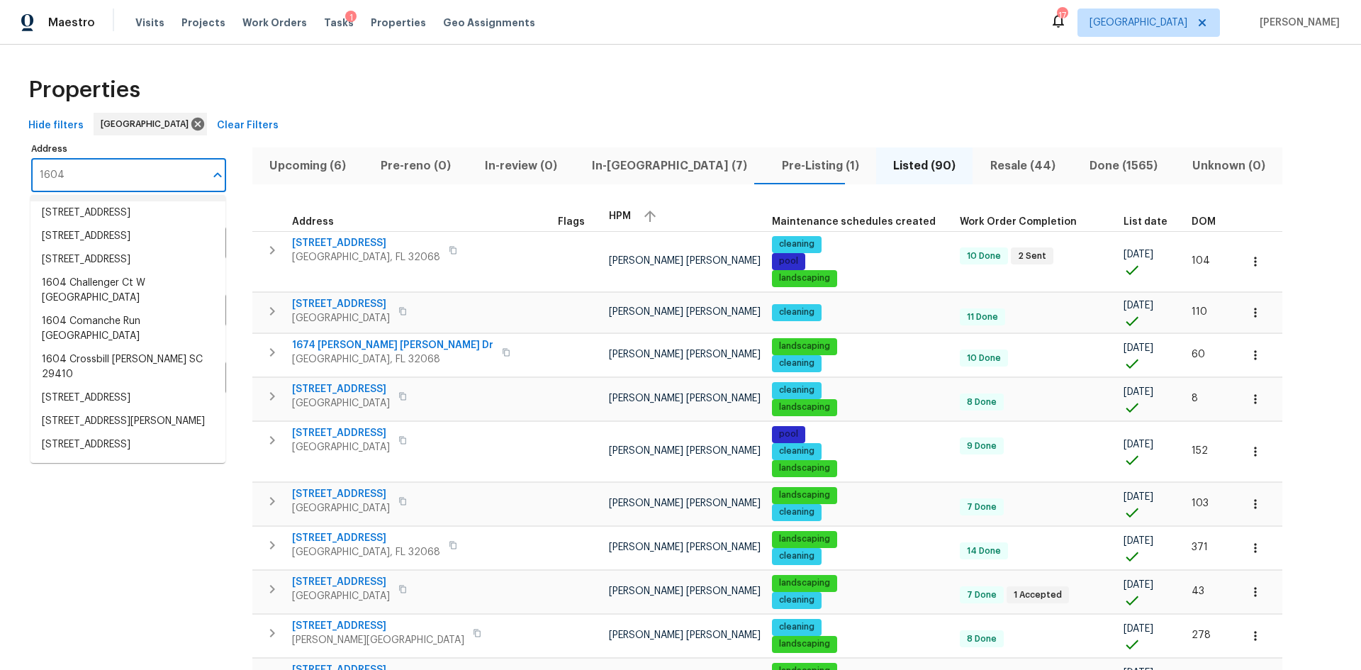
scroll to position [142, 0]
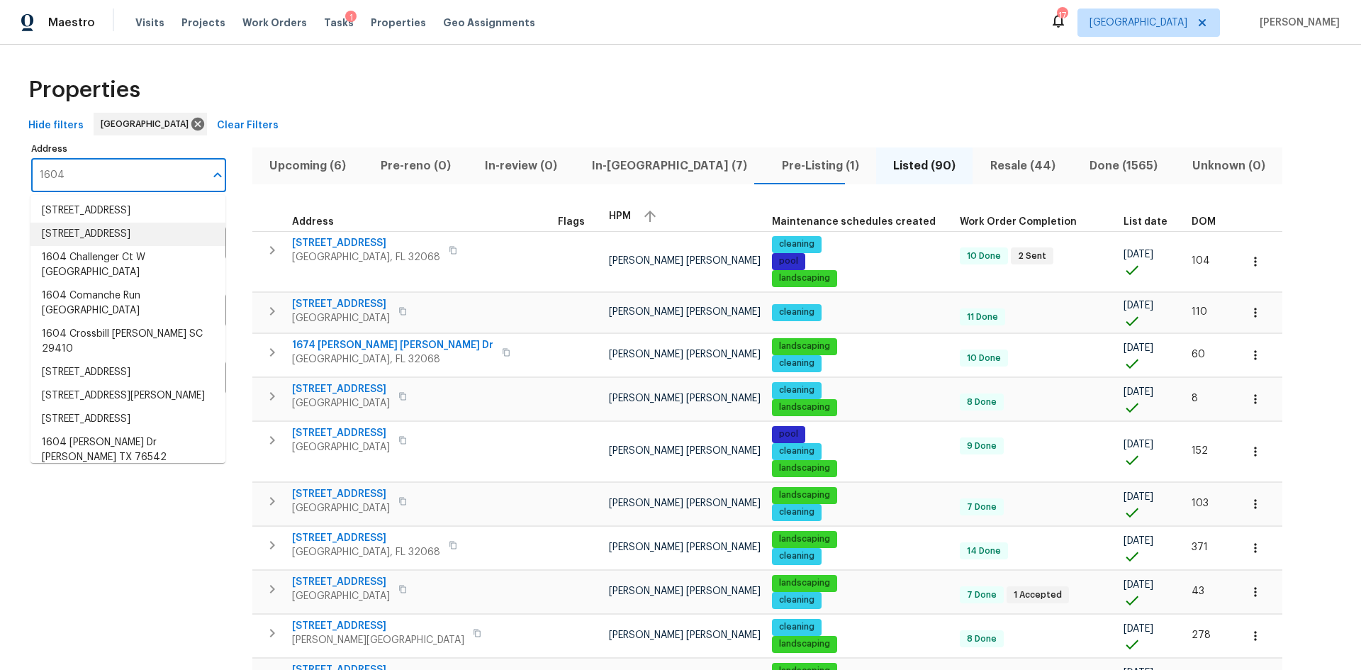
click at [120, 246] on li "1604 Challenger Ct W # 1604 Jacksonville FL 32233" at bounding box center [127, 234] width 195 height 23
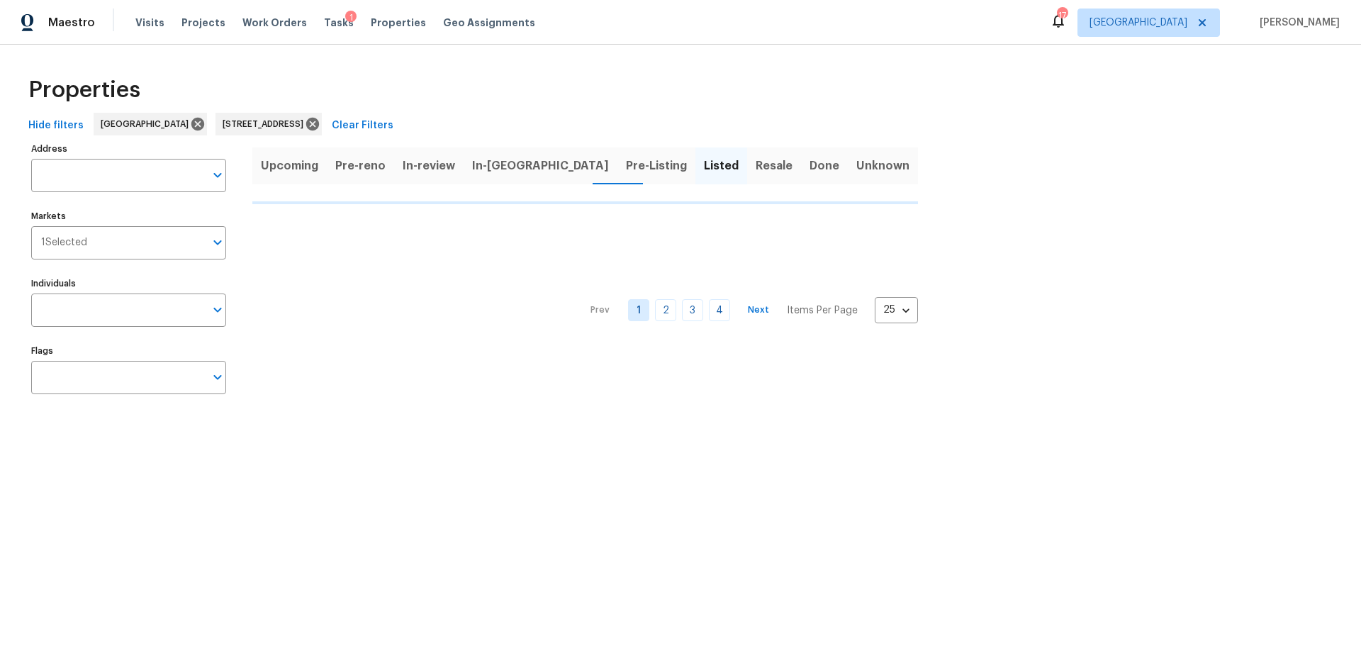
type input "1604 Challenger Ct W # 1604 Jacksonville FL 32233"
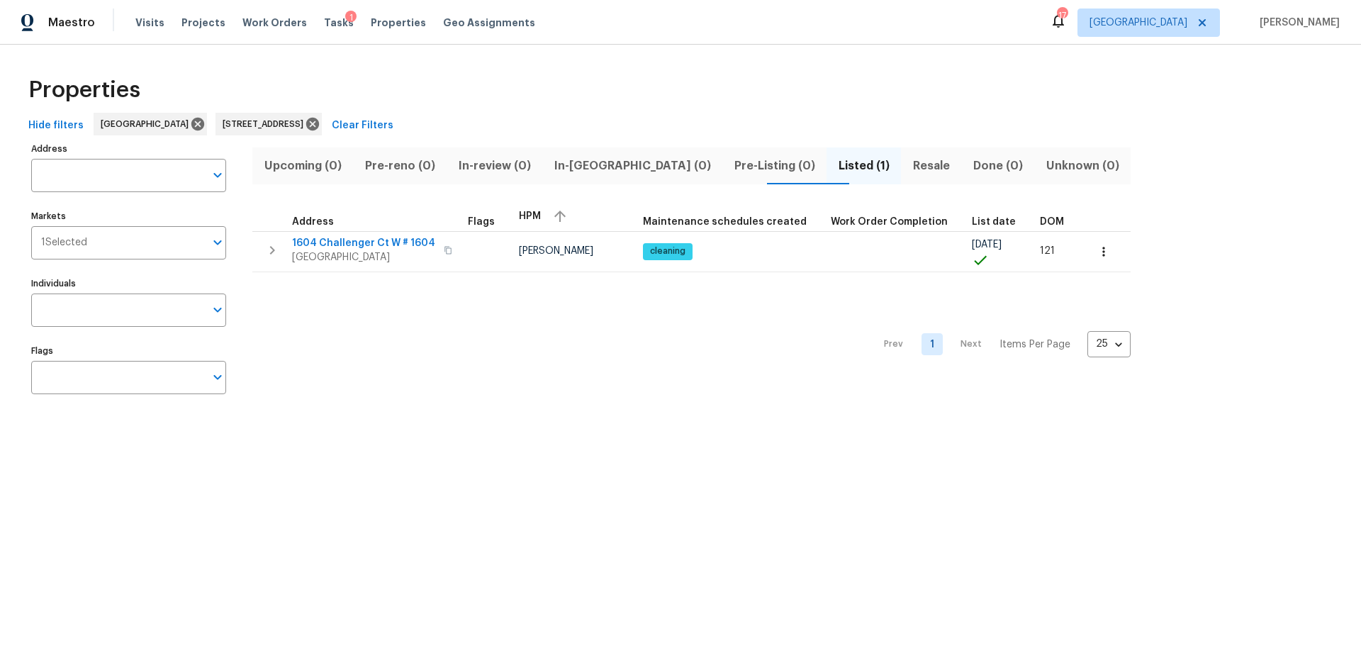
type input "1604 Challenger Ct W # 1604 Jacksonville FL 32233"
click at [320, 125] on icon at bounding box center [313, 124] width 16 height 16
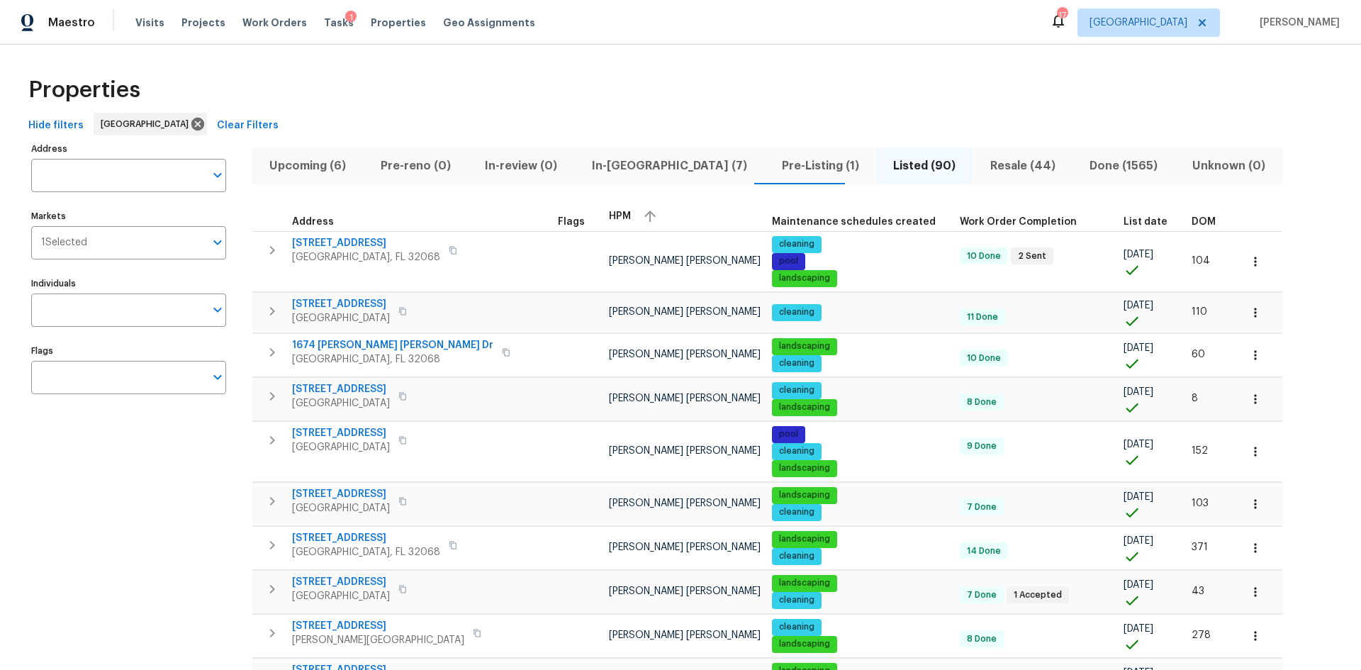
click at [116, 157] on div "Address Address" at bounding box center [128, 165] width 195 height 53
type input "2511"
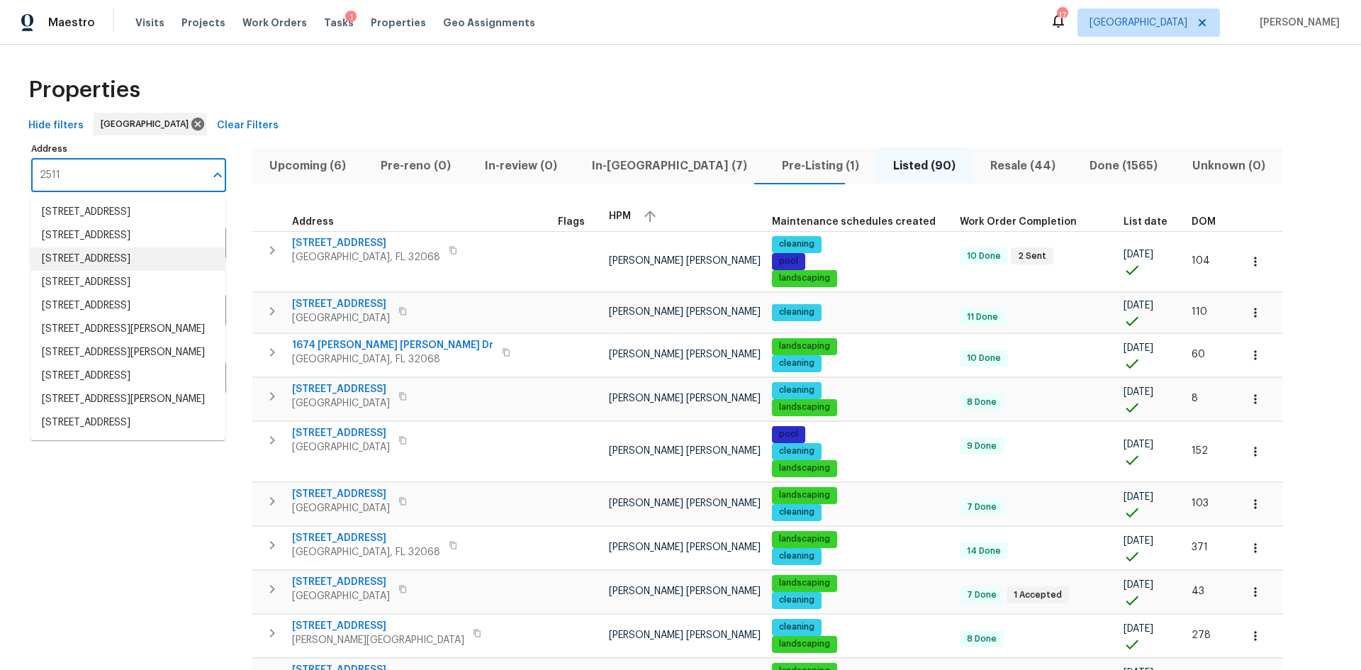
click at [123, 271] on li "2511 Gaillardia Rd Jacksonville FL 32211" at bounding box center [127, 258] width 195 height 23
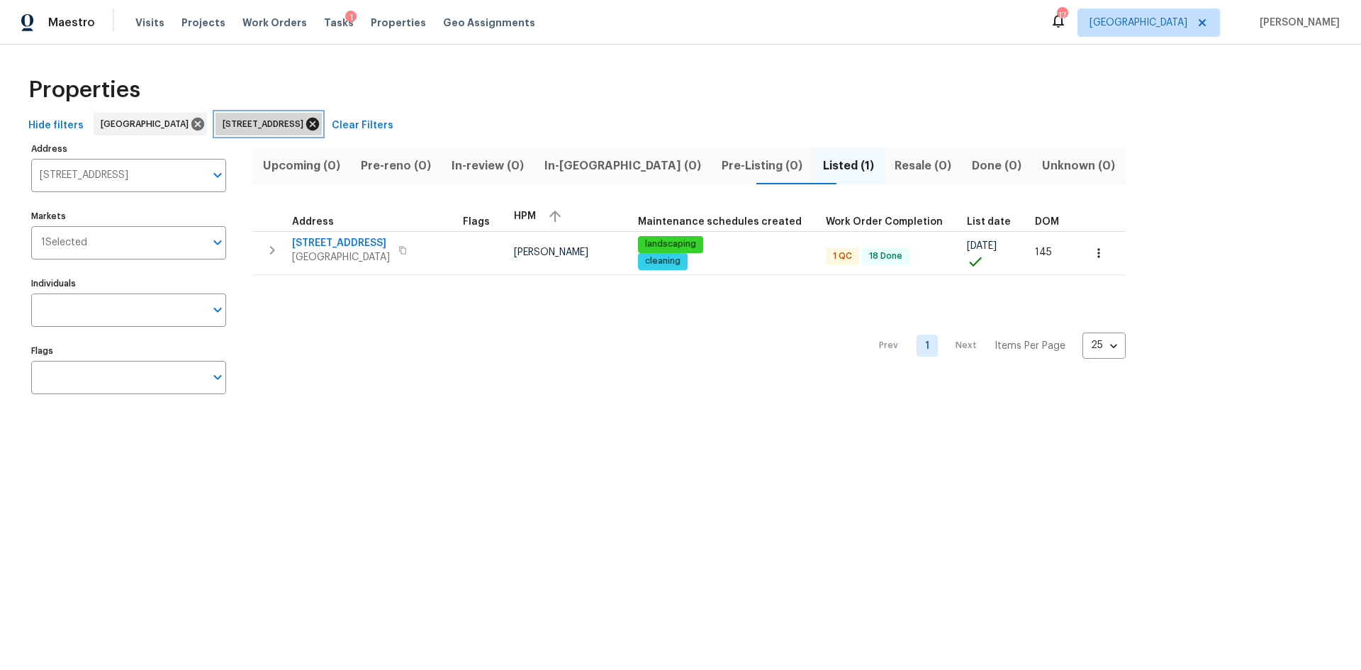
click at [320, 122] on icon at bounding box center [313, 124] width 16 height 16
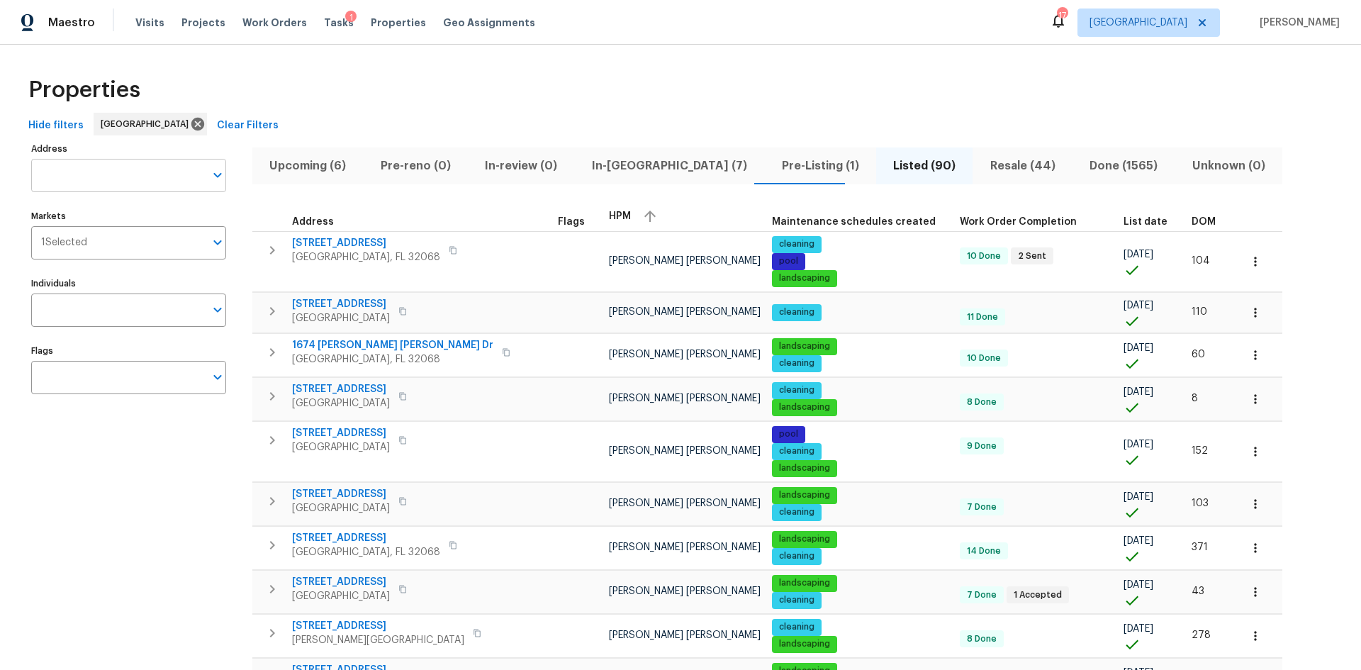
click at [82, 182] on input "Address" at bounding box center [118, 175] width 174 height 33
type input "2613"
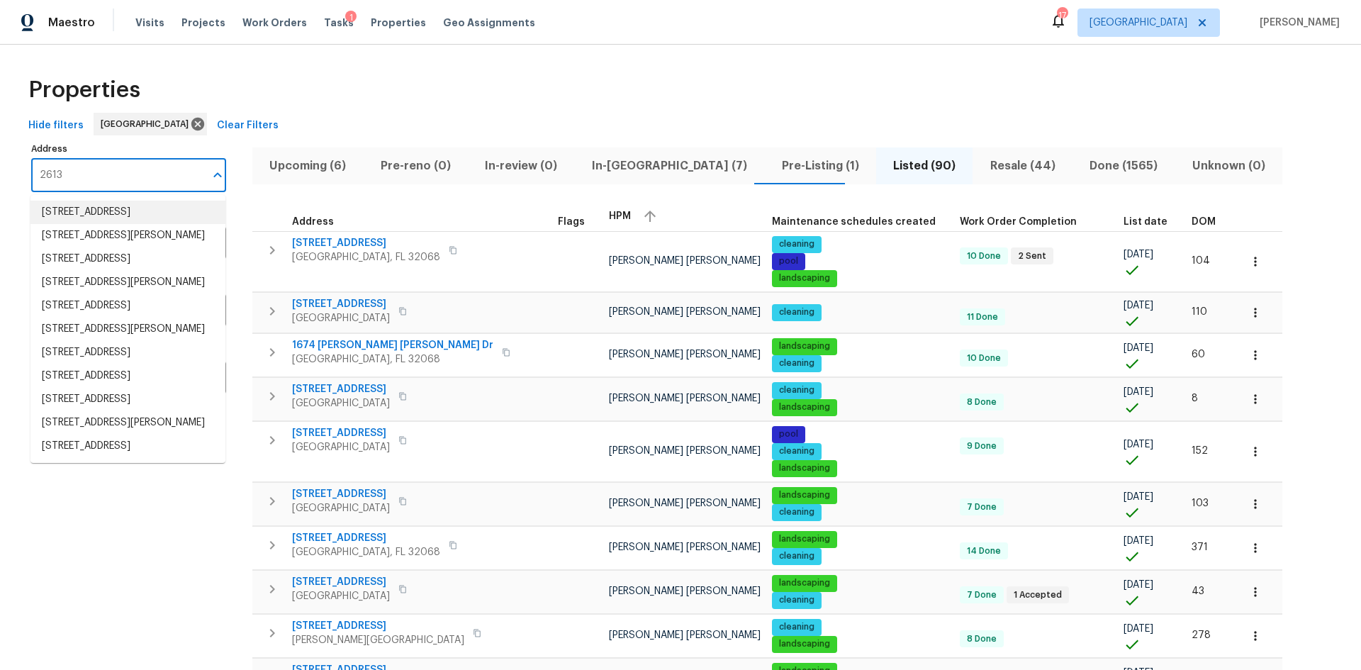
click at [111, 219] on li "2613 Americas Cup Cir E Jacksonville FL 32233" at bounding box center [127, 212] width 195 height 23
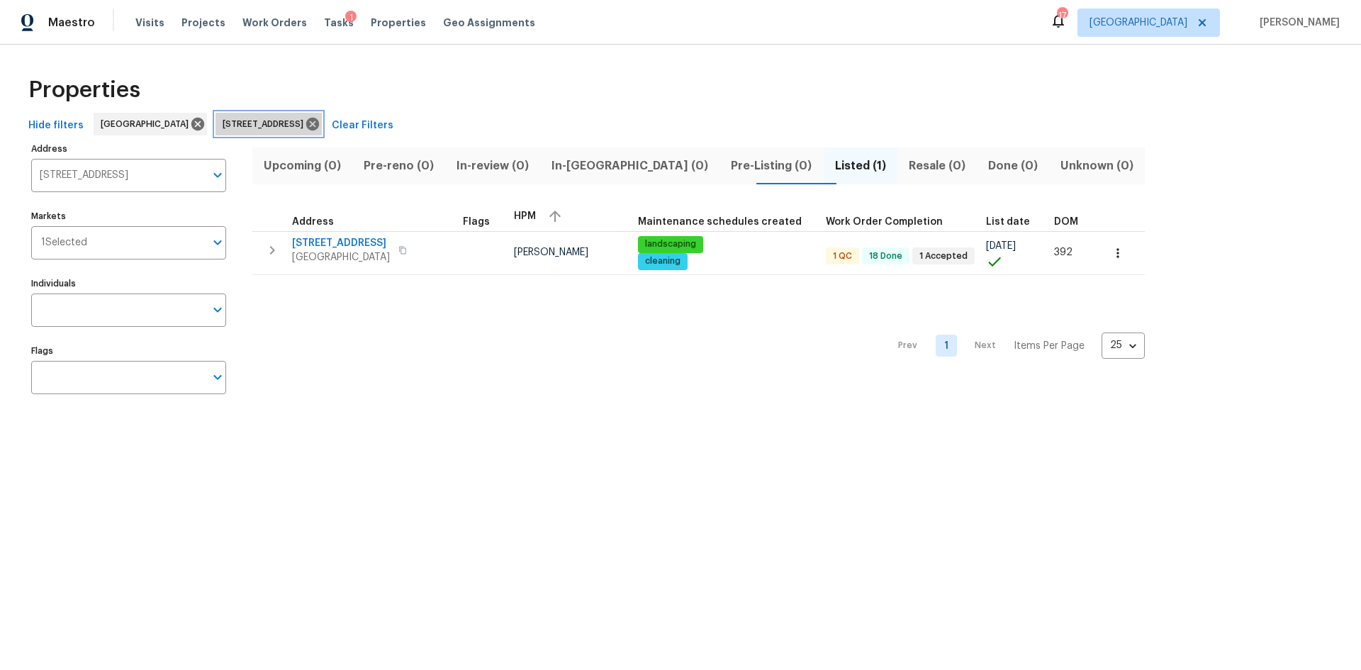
click at [320, 120] on icon at bounding box center [313, 124] width 16 height 16
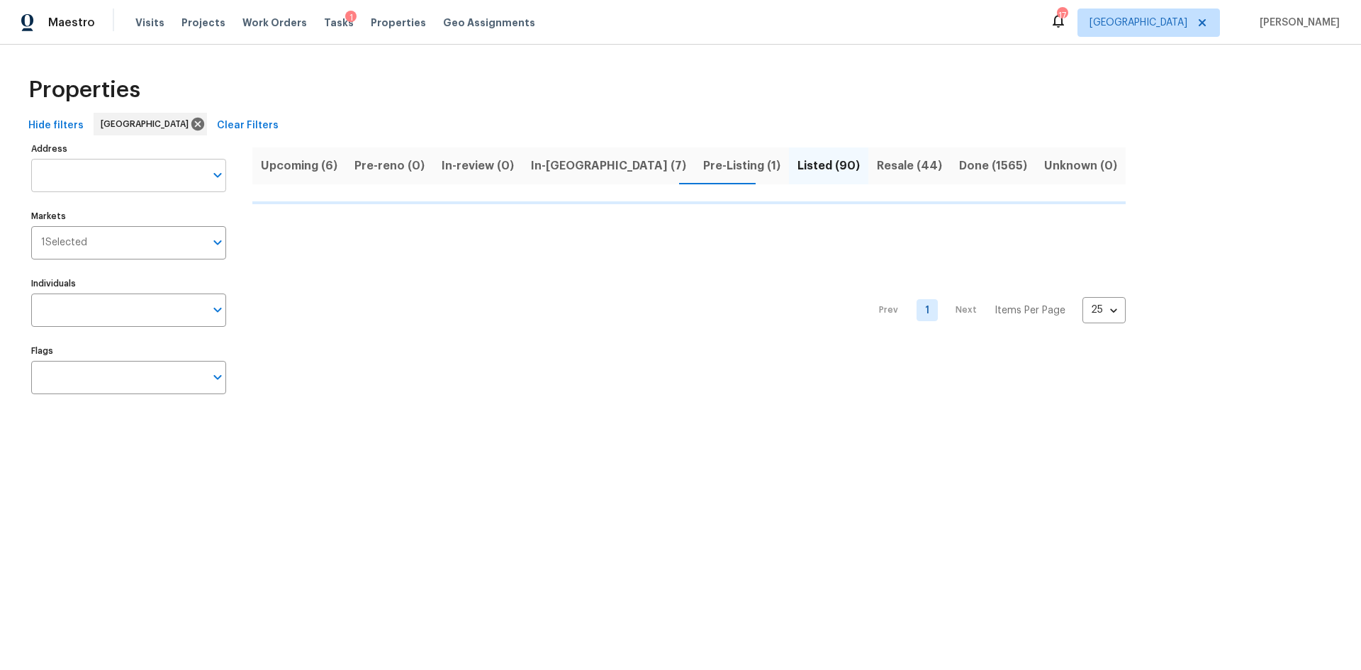
click at [74, 177] on input "Address" at bounding box center [118, 175] width 174 height 33
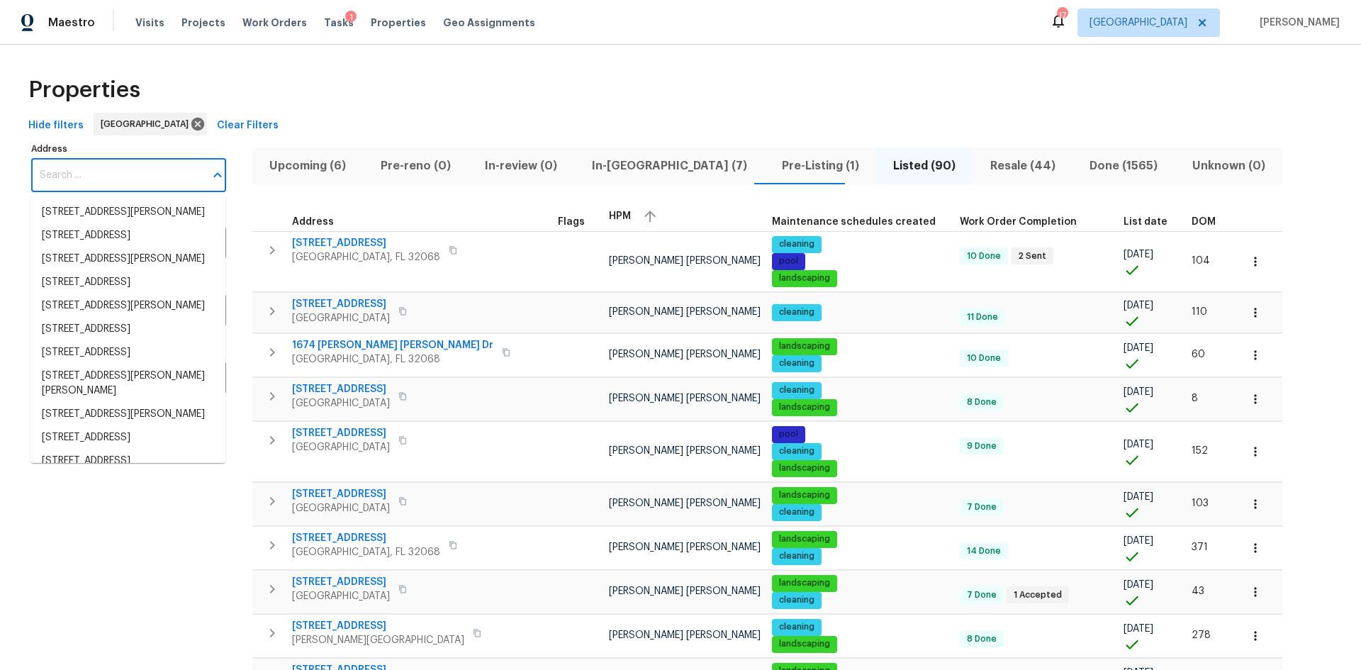
click at [74, 177] on input "Address" at bounding box center [118, 175] width 174 height 33
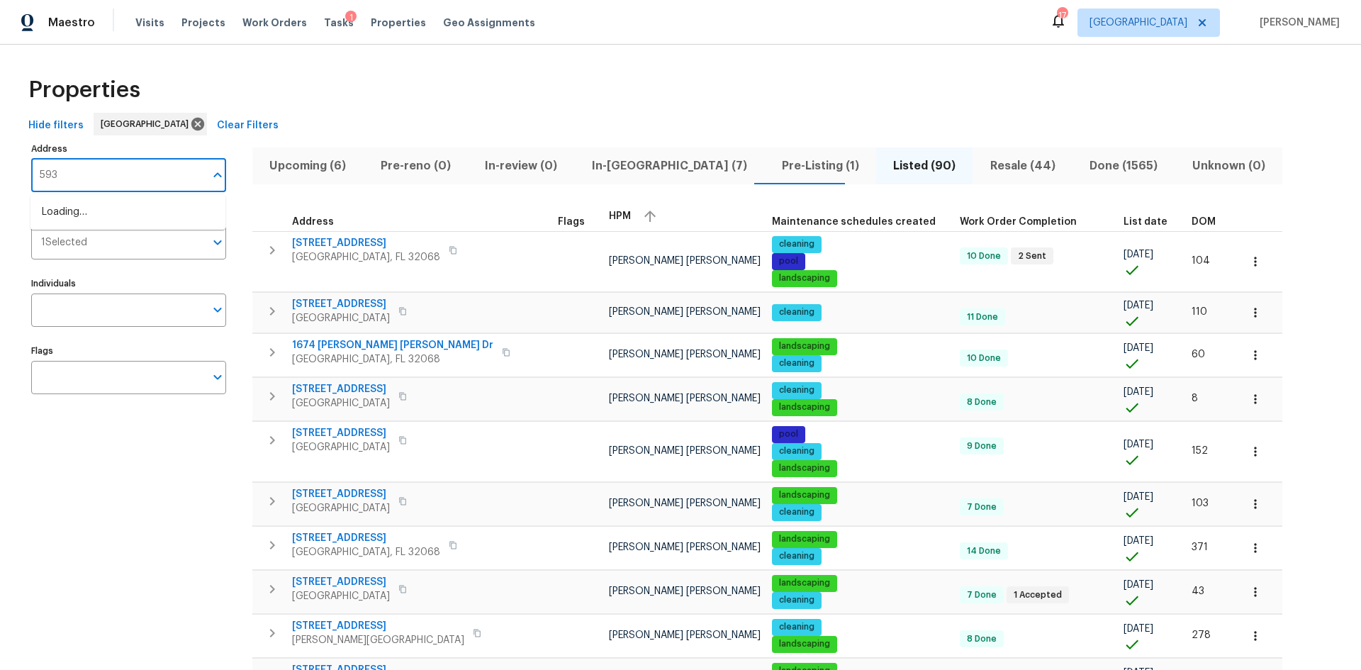
type input "5933"
click at [102, 252] on li "5933 Copper Lake Dr Jacksonville FL 32218" at bounding box center [127, 250] width 195 height 23
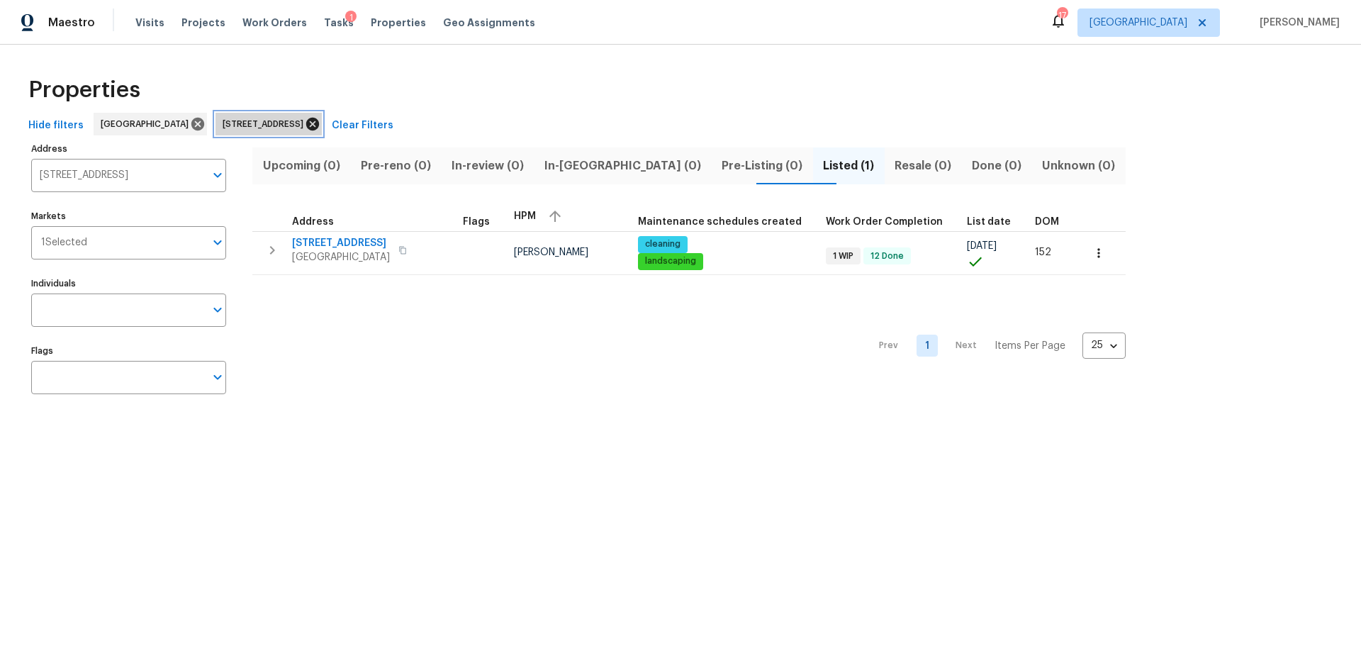
click at [319, 120] on icon at bounding box center [312, 124] width 13 height 13
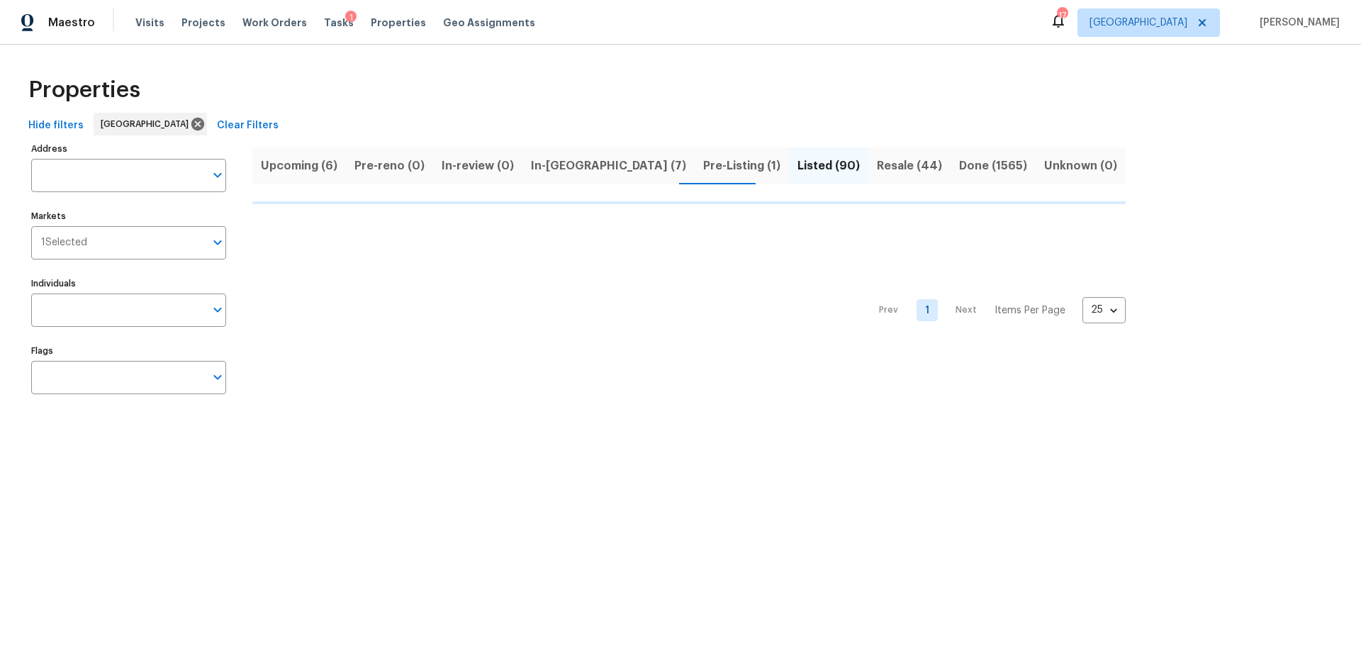
click at [797, 171] on span "Listed (90)" at bounding box center [828, 166] width 62 height 20
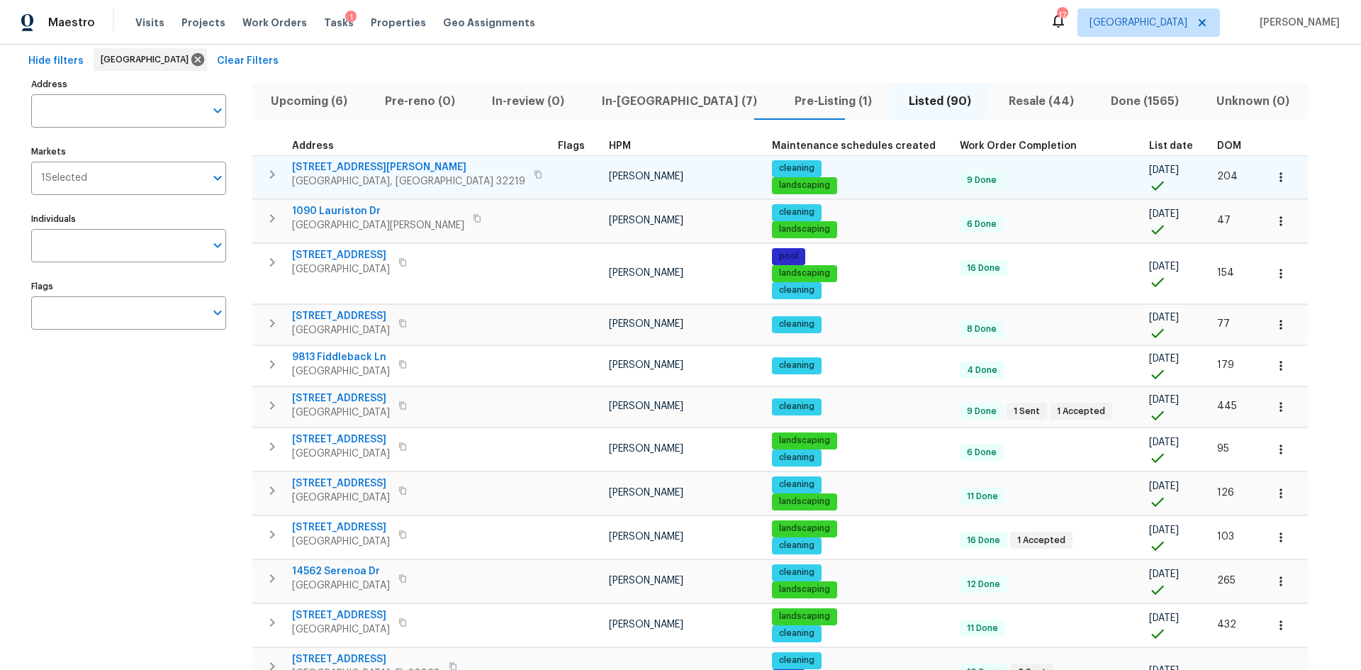
scroll to position [71, 0]
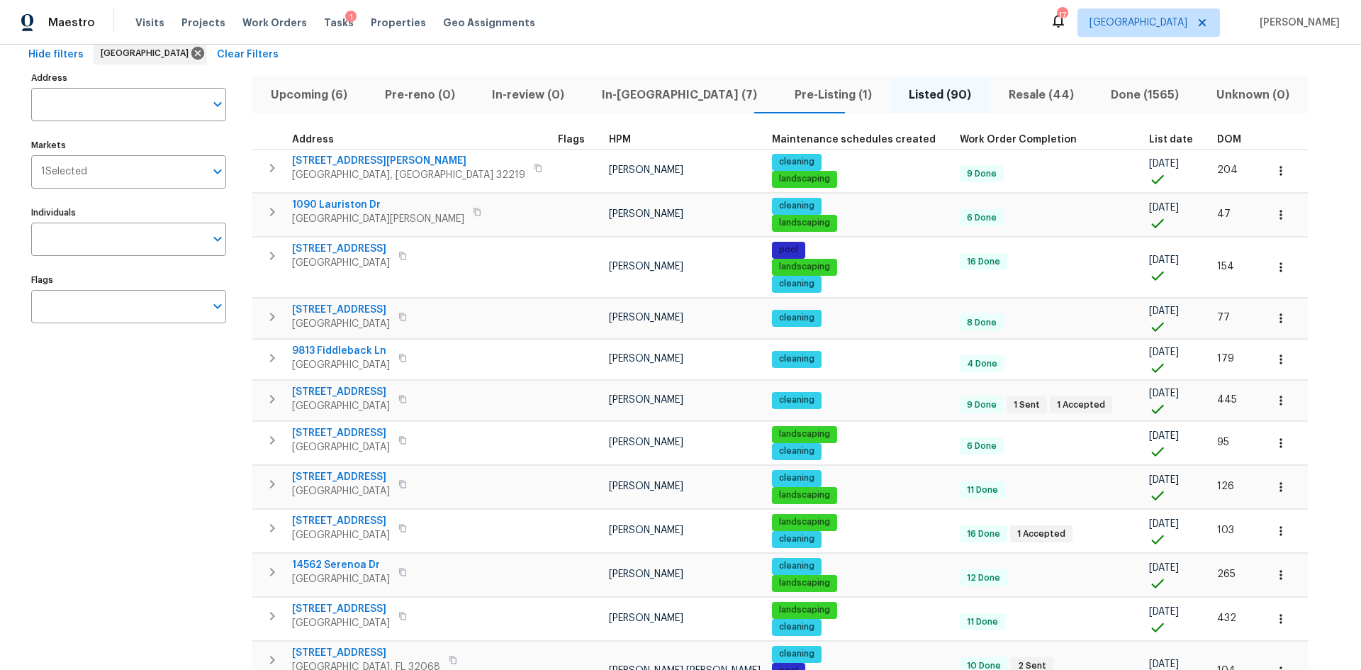
click at [1217, 138] on span "DOM" at bounding box center [1229, 140] width 24 height 10
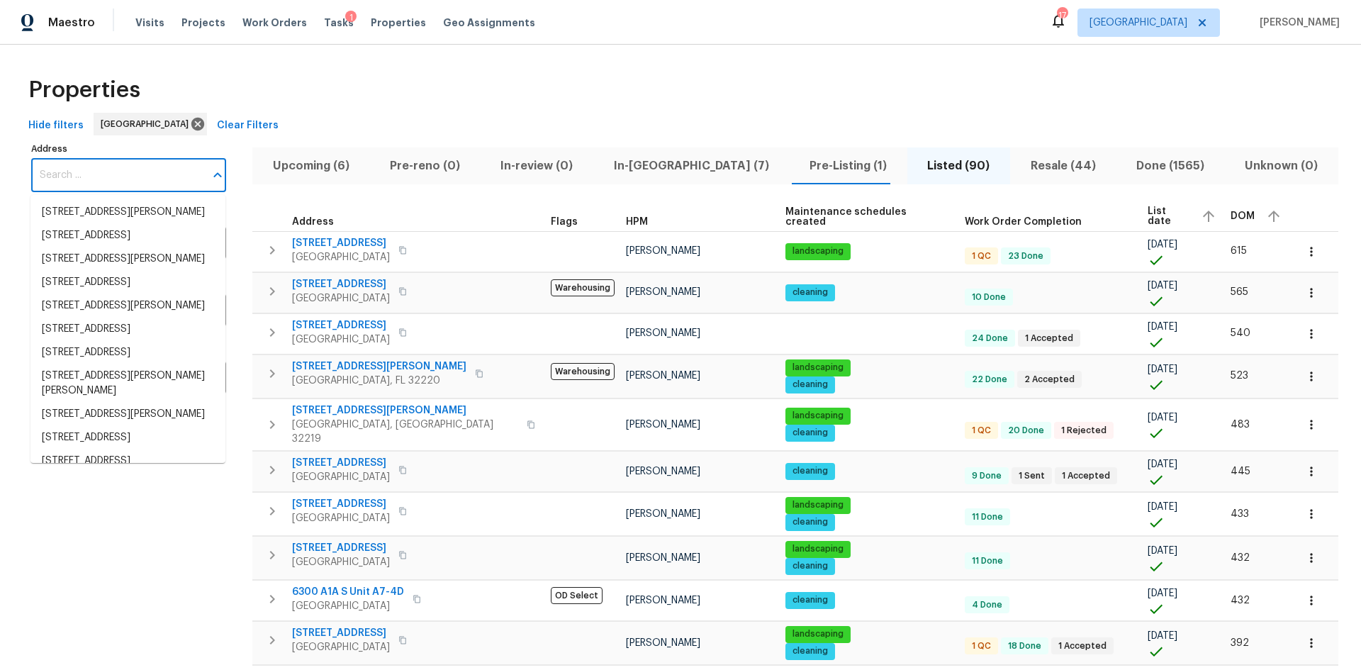
click at [76, 167] on input "Address" at bounding box center [118, 175] width 174 height 33
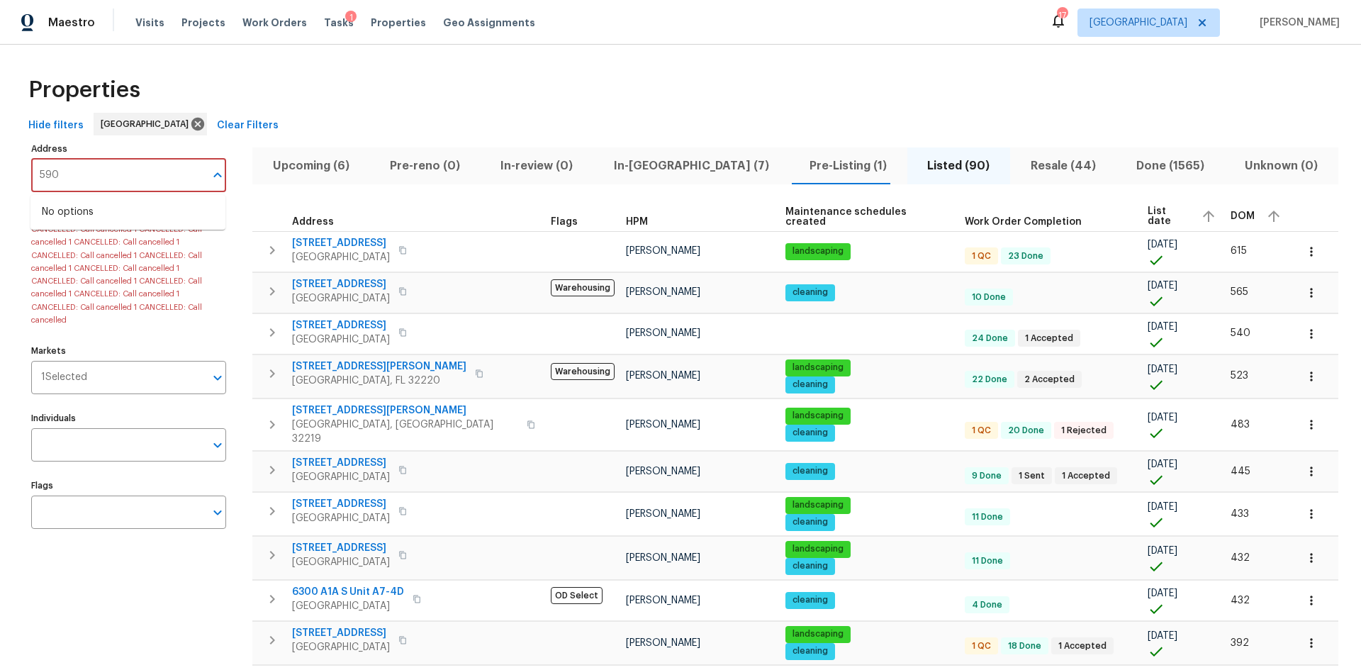
type input "5902"
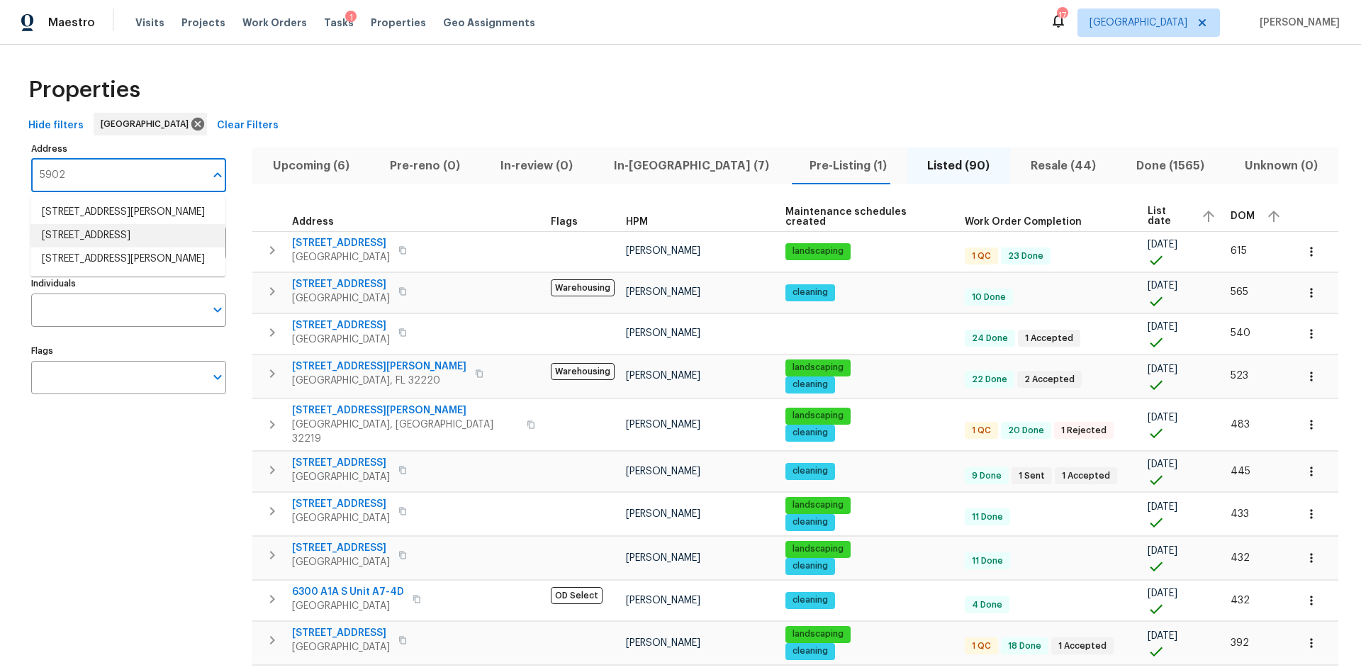
click at [136, 247] on li "5902 Covered Creek Ln Jacksonville FL 32277" at bounding box center [127, 235] width 195 height 23
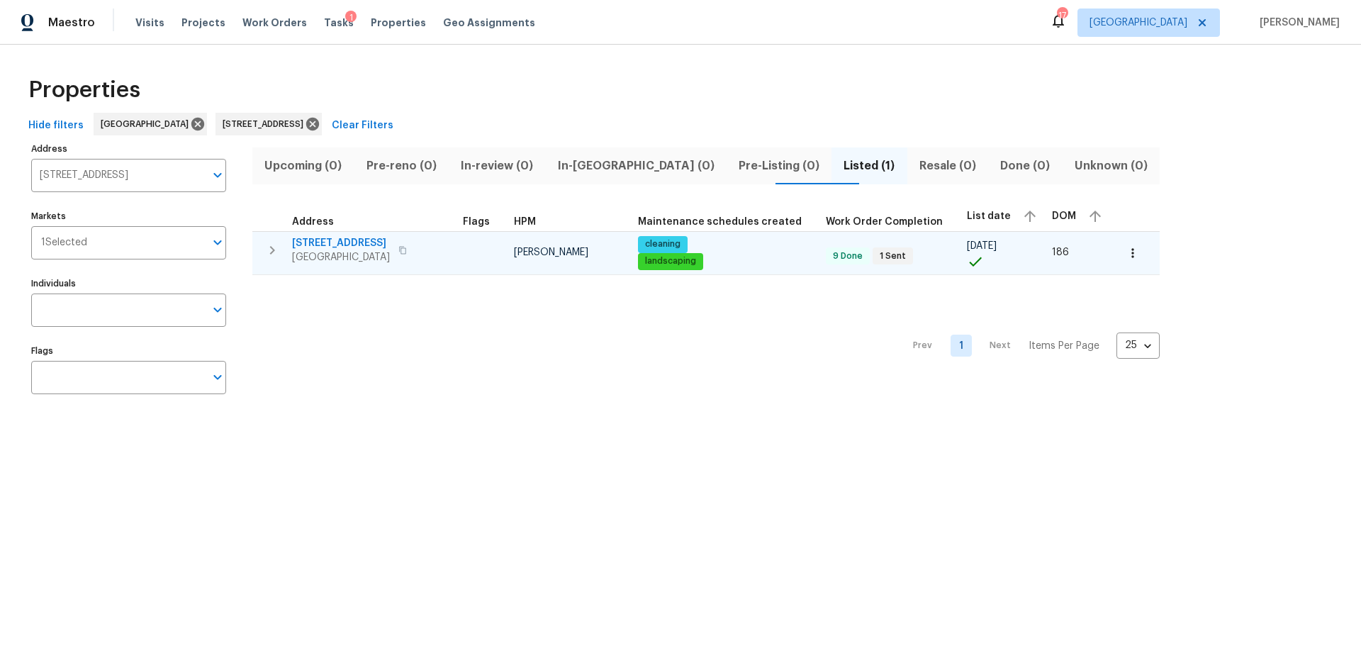
click at [273, 249] on icon "button" at bounding box center [272, 250] width 5 height 9
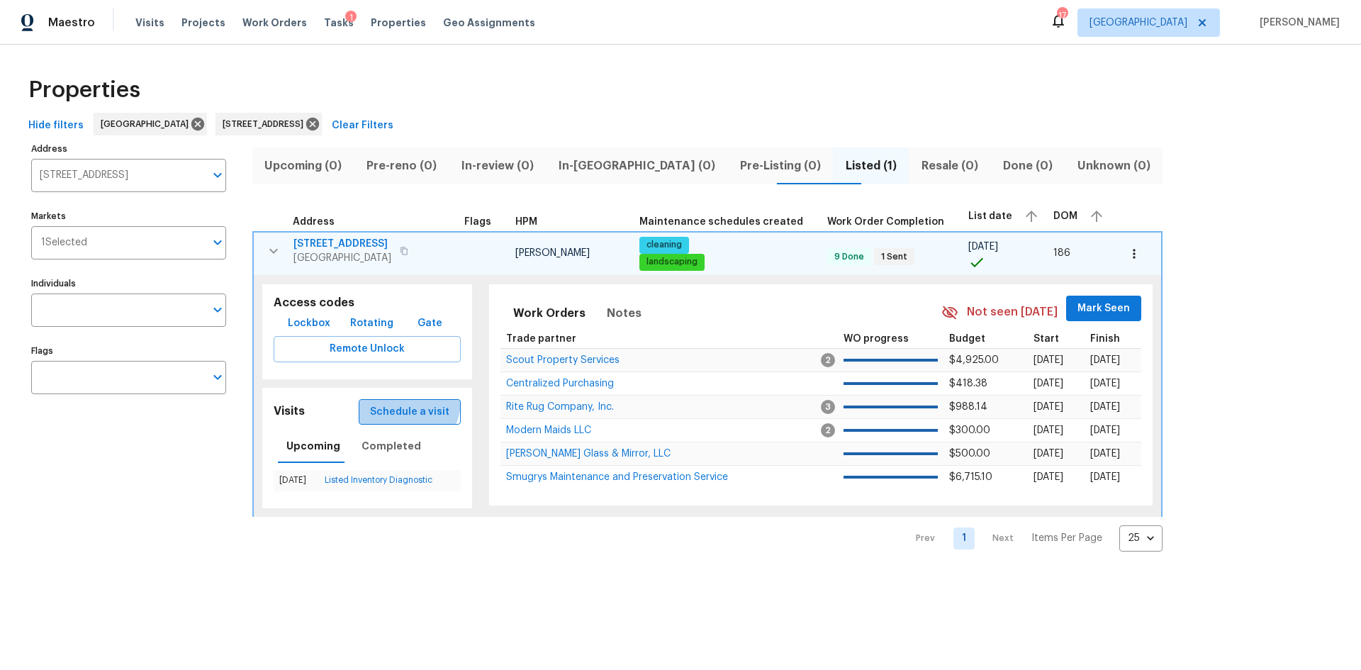
click at [397, 400] on button "Schedule a visit" at bounding box center [410, 412] width 102 height 26
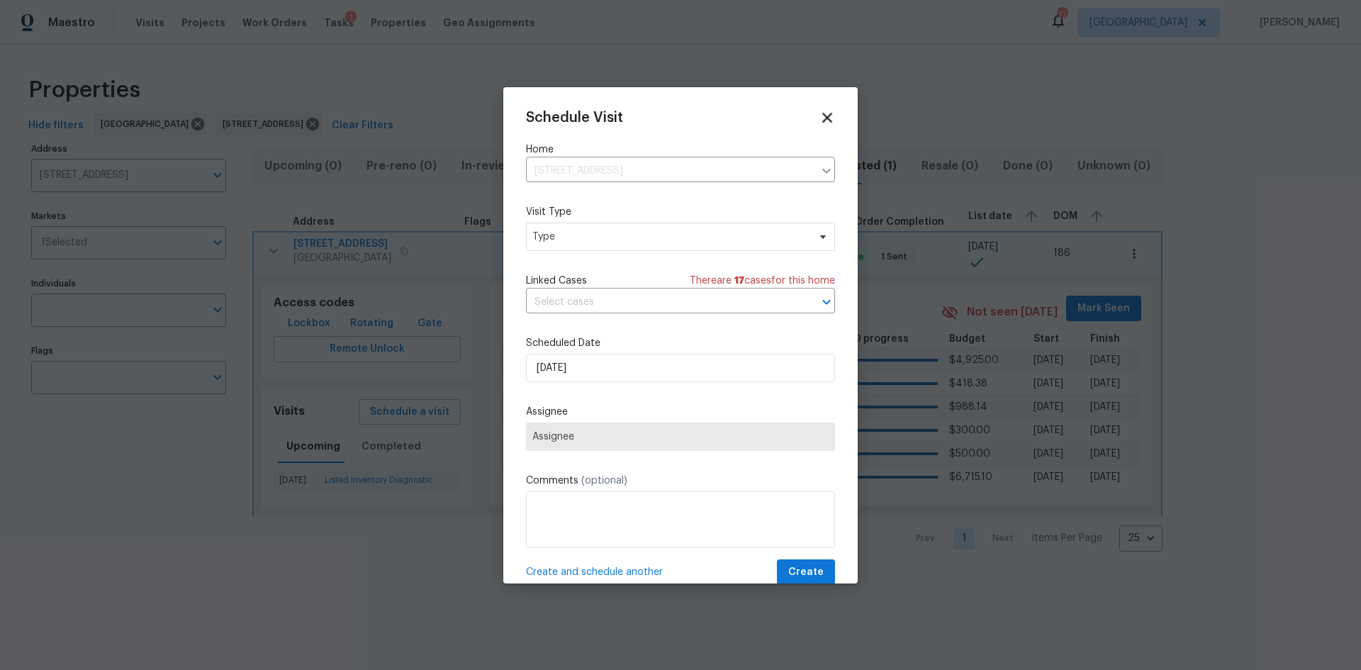
click at [816, 125] on div "Schedule Visit Home 5902 Covered Creek Ln, Jacksonville, FL 32277 ​ Visit Type …" at bounding box center [680, 347] width 309 height 475
click at [822, 120] on icon at bounding box center [827, 118] width 10 height 10
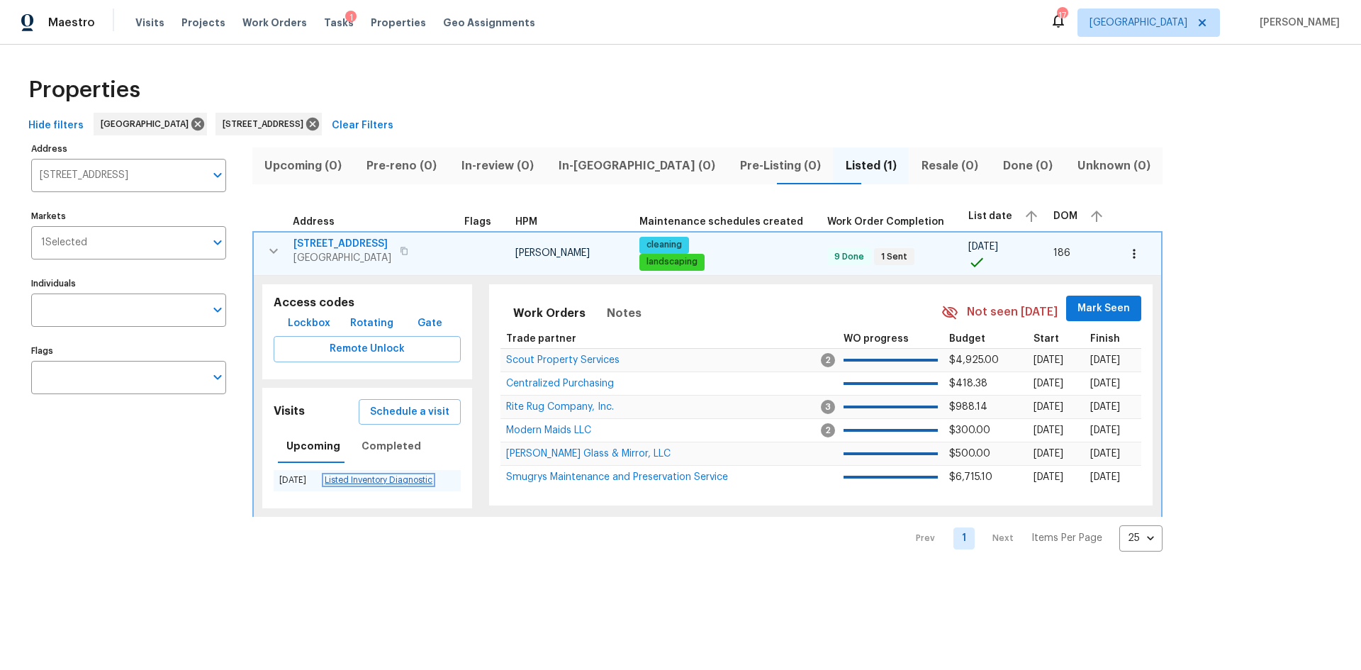
click at [382, 475] on link "Listed Inventory Diagnostic" at bounding box center [379, 479] width 108 height 9
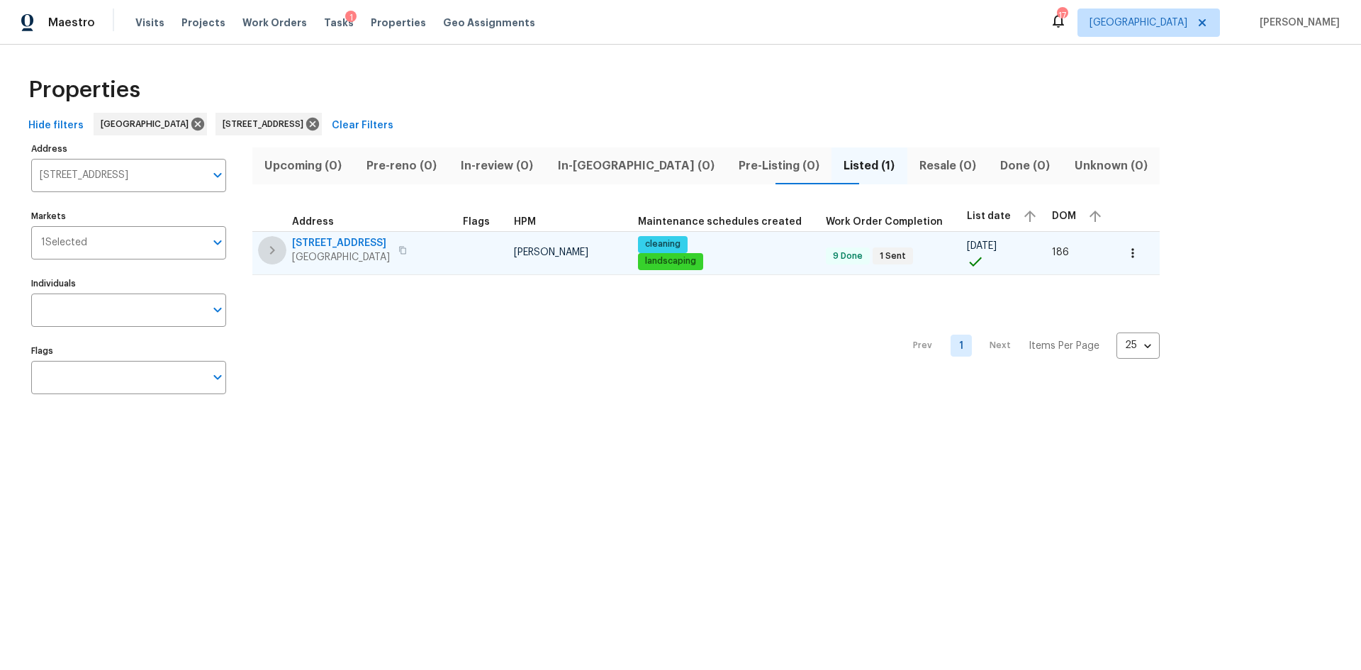
click at [276, 252] on icon "button" at bounding box center [272, 250] width 17 height 17
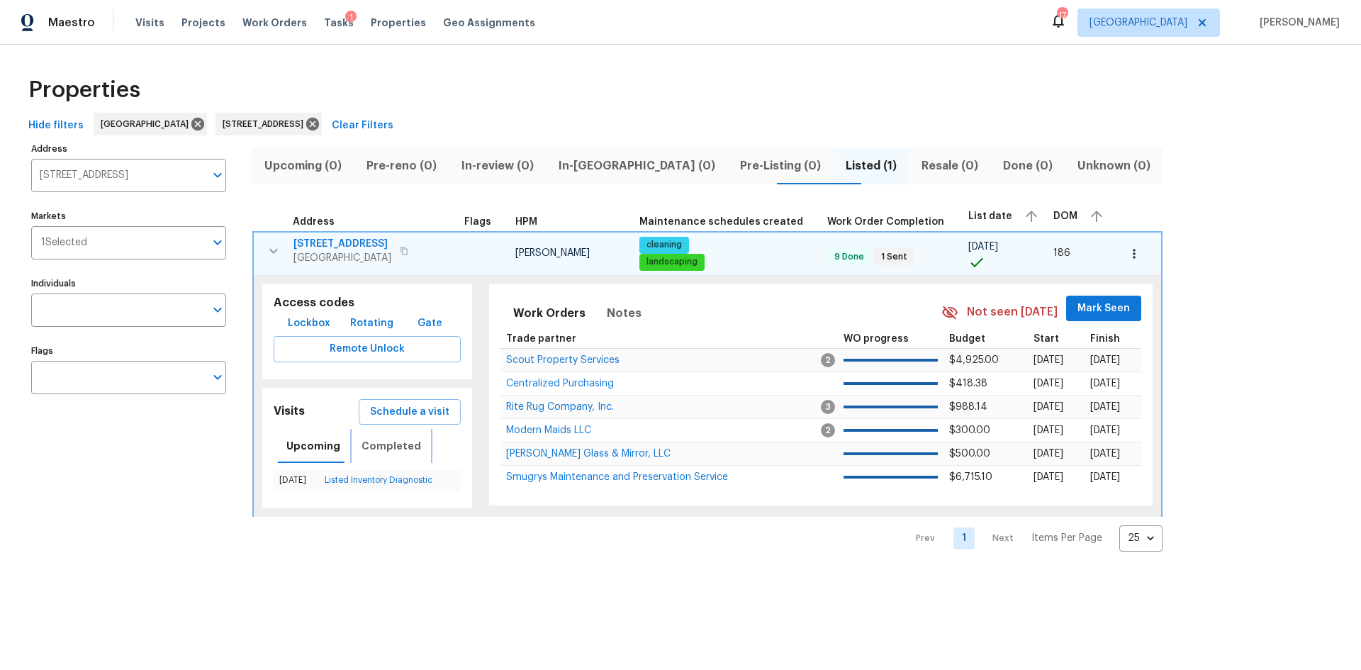
click at [402, 453] on span "Completed" at bounding box center [391, 446] width 60 height 18
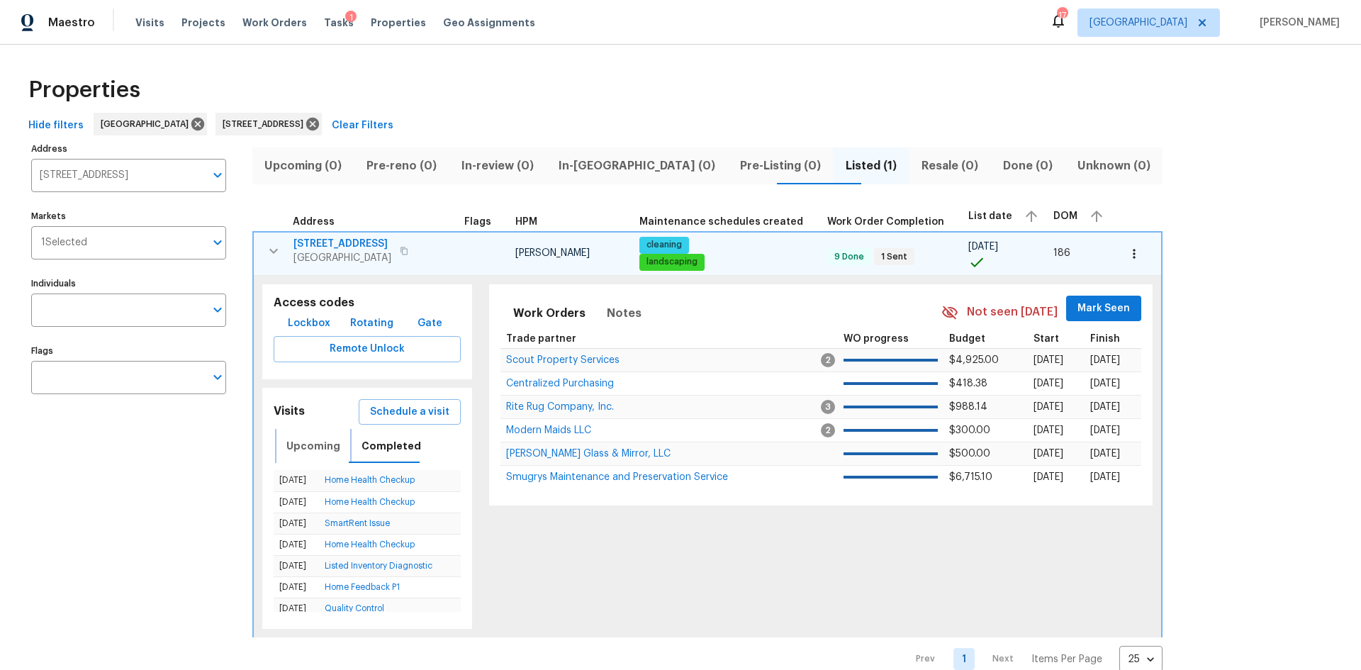
click at [325, 444] on span "Upcoming" at bounding box center [313, 446] width 54 height 18
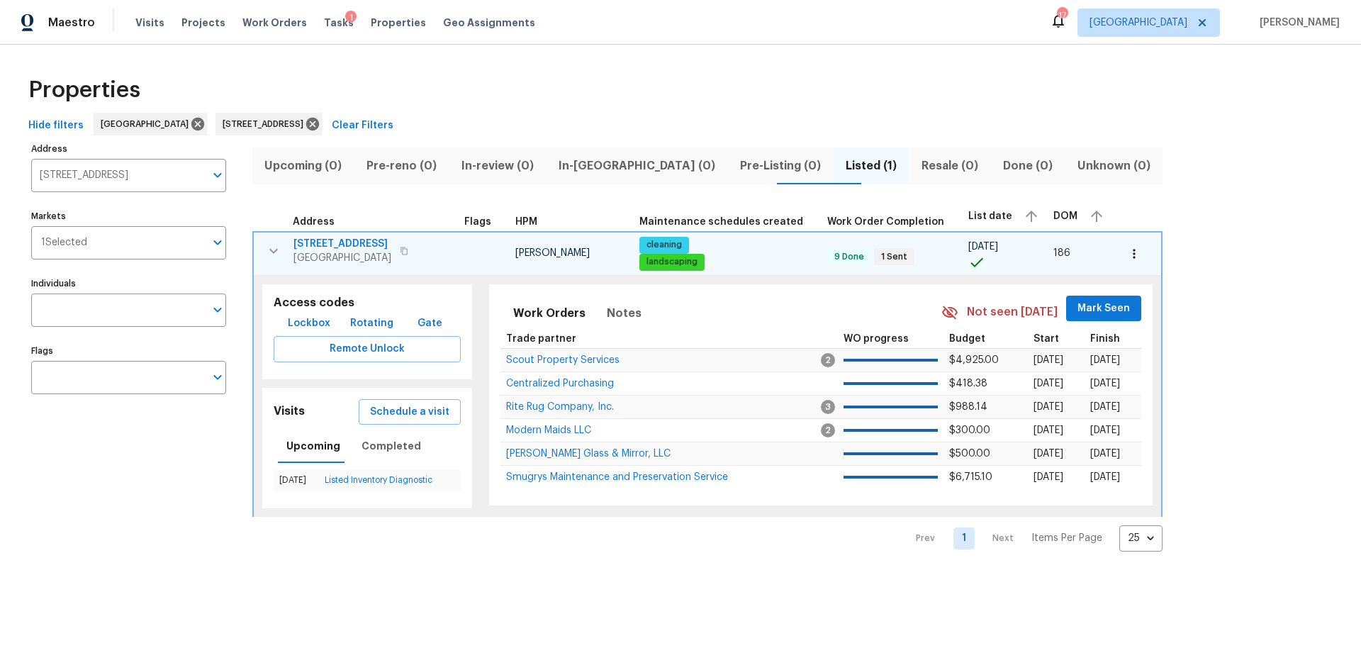
click at [377, 240] on span "5902 Covered Creek Ln" at bounding box center [342, 244] width 98 height 14
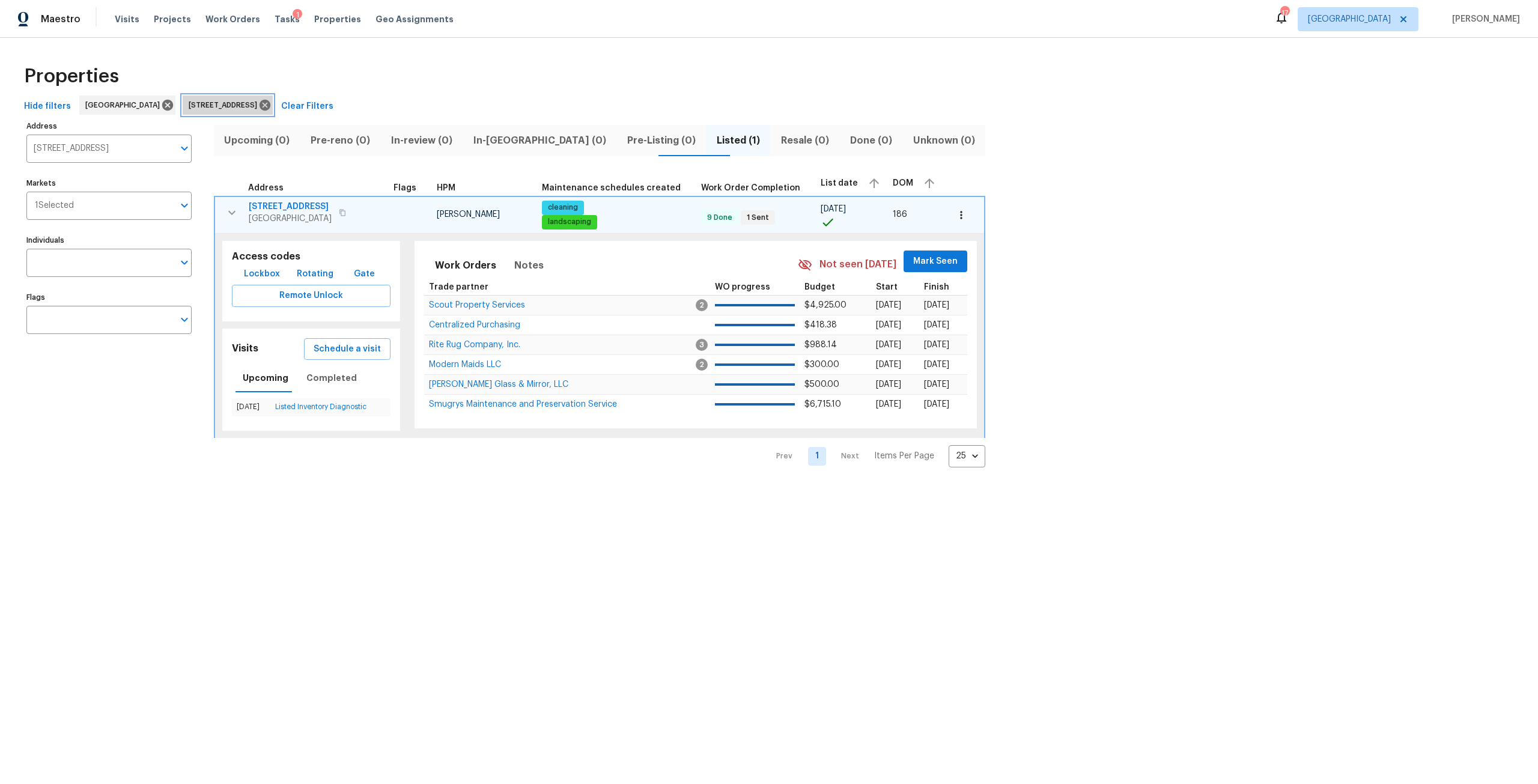
click at [273, 112] on div "5902 Covered Creek Ln Jacksonville FL 32277" at bounding box center [227, 105] width 90 height 19
click at [271, 100] on icon at bounding box center [265, 105] width 14 height 14
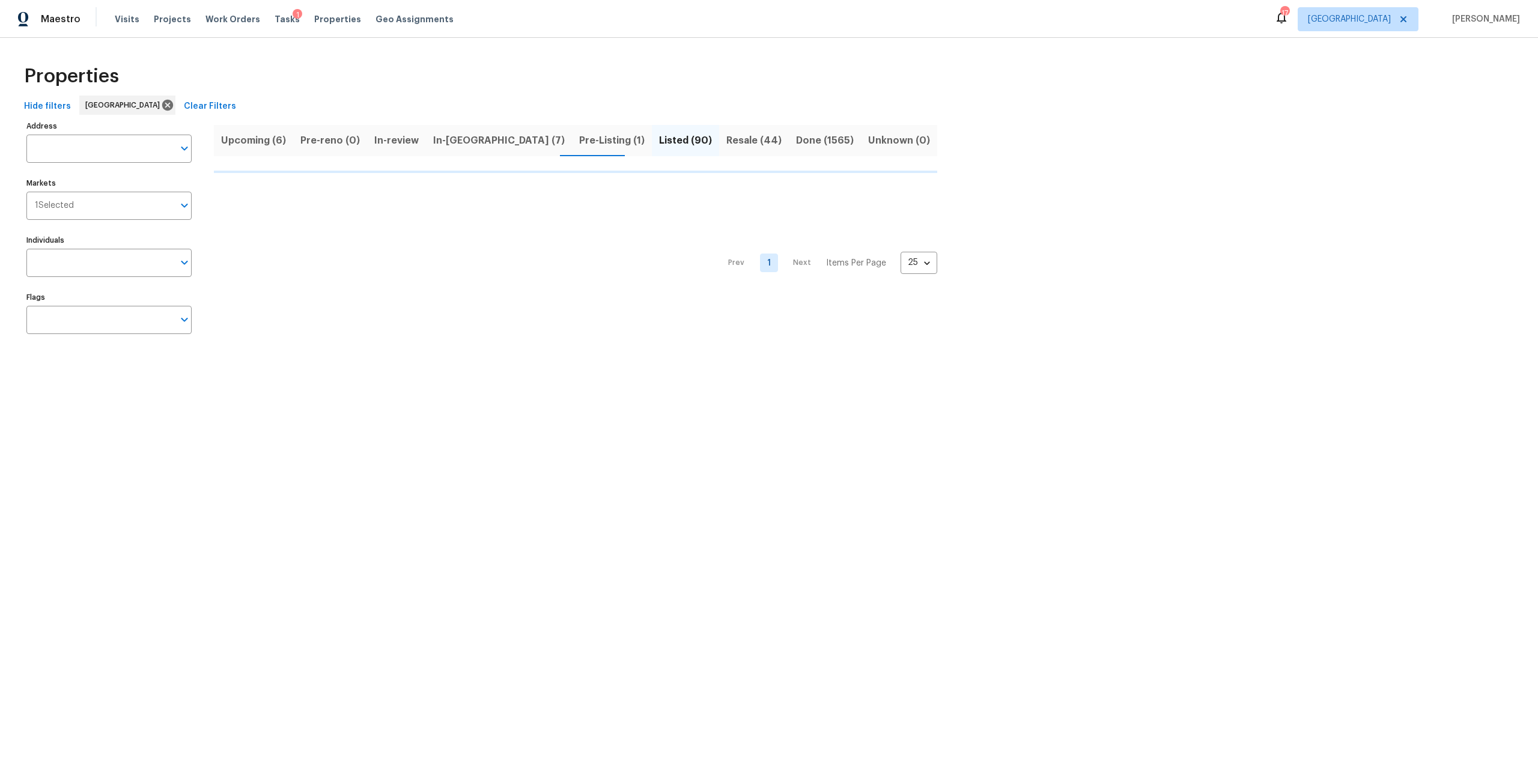
click at [129, 26] on div "Visits Projects Work Orders Tasks 1 Properties Geo Assignments" at bounding box center [291, 19] width 354 height 24
click at [133, 24] on span "Visits" at bounding box center [126, 19] width 25 height 12
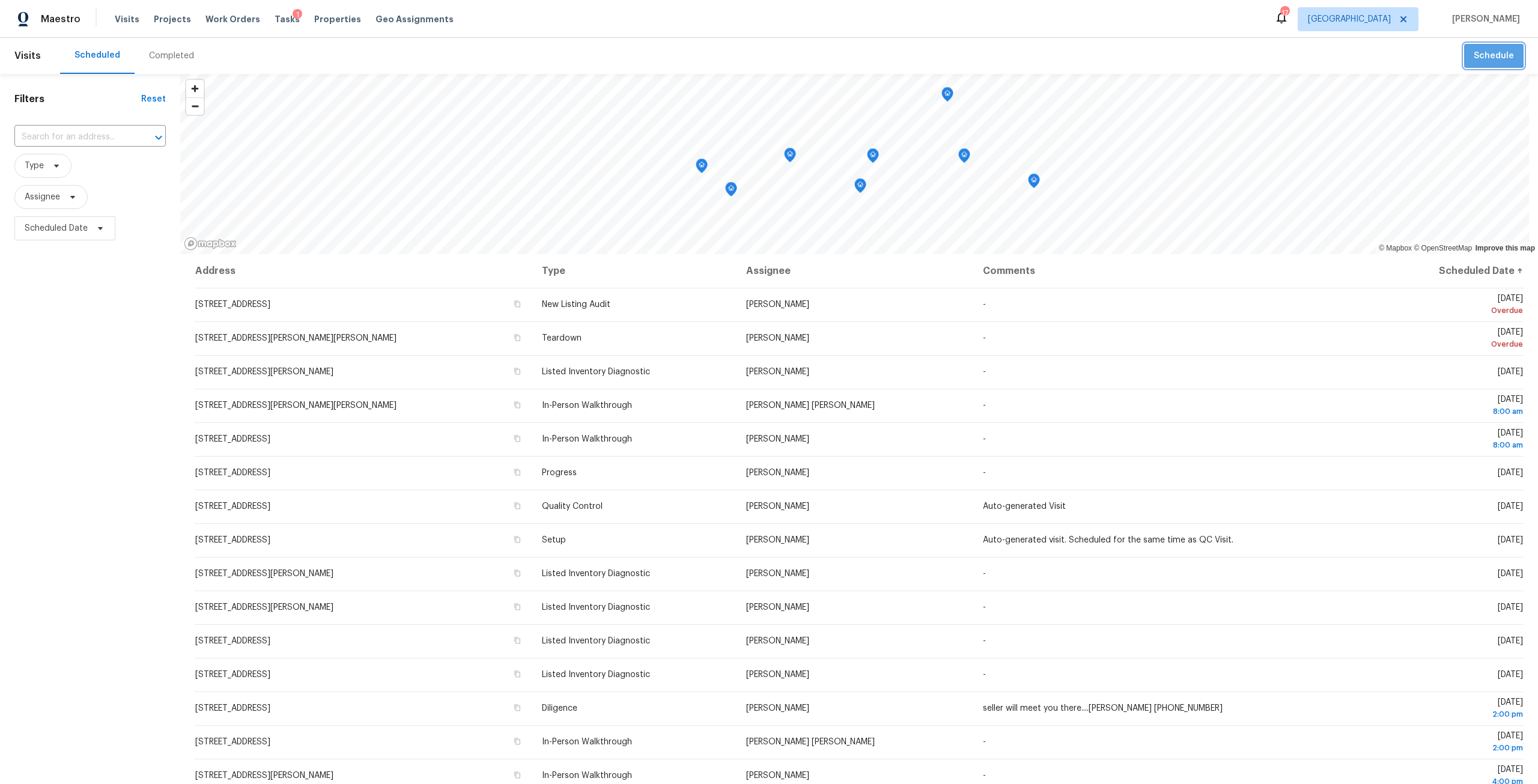
click at [1153, 49] on span "Schedule" at bounding box center [1493, 56] width 40 height 15
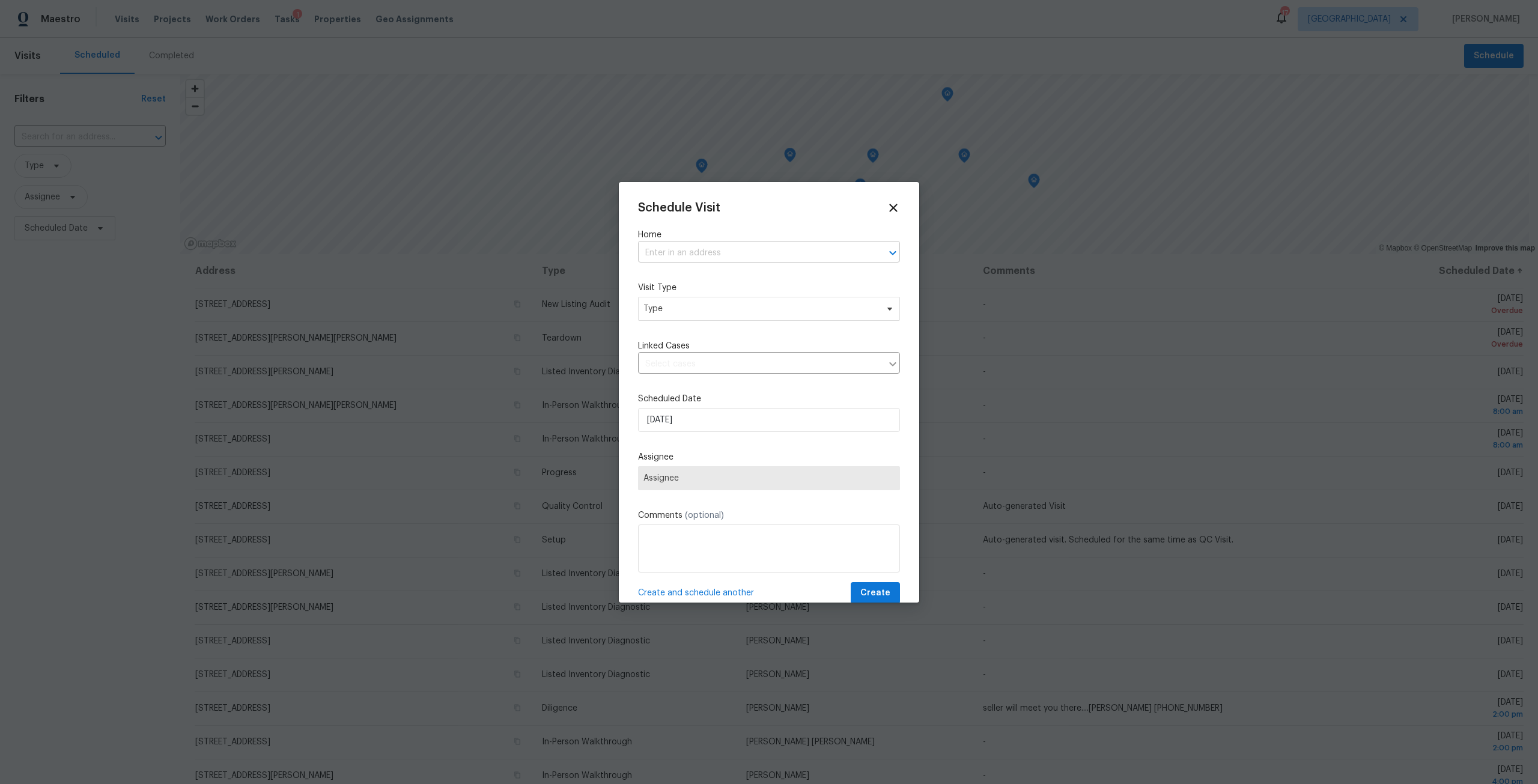
click at [682, 247] on input "text" at bounding box center [752, 253] width 228 height 19
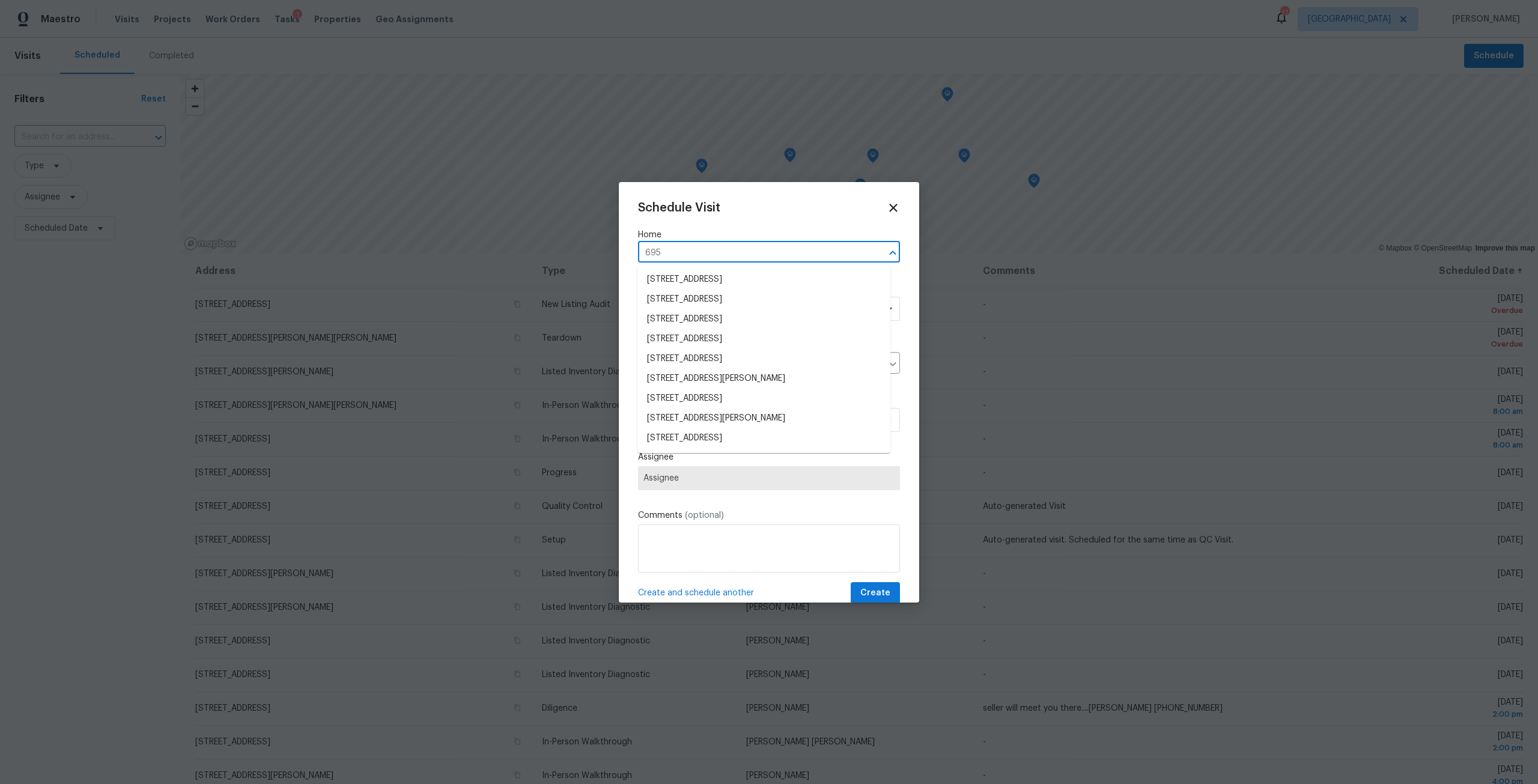
type input "695"
click at [763, 394] on li "695 A1A N Unit 55, Ponte Vedra Beach, FL 32082" at bounding box center [764, 398] width 253 height 19
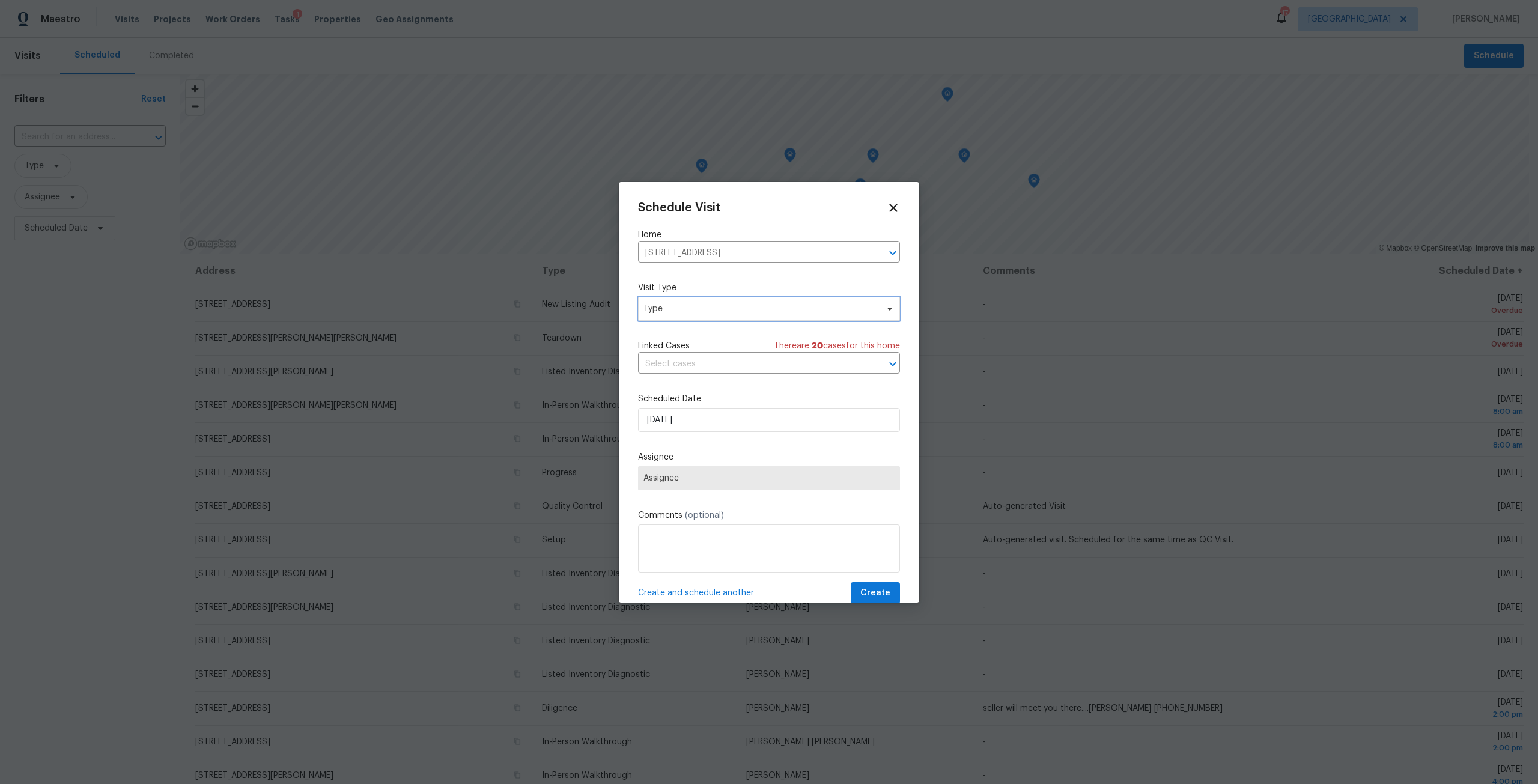
click at [744, 299] on span "Type" at bounding box center [769, 309] width 262 height 24
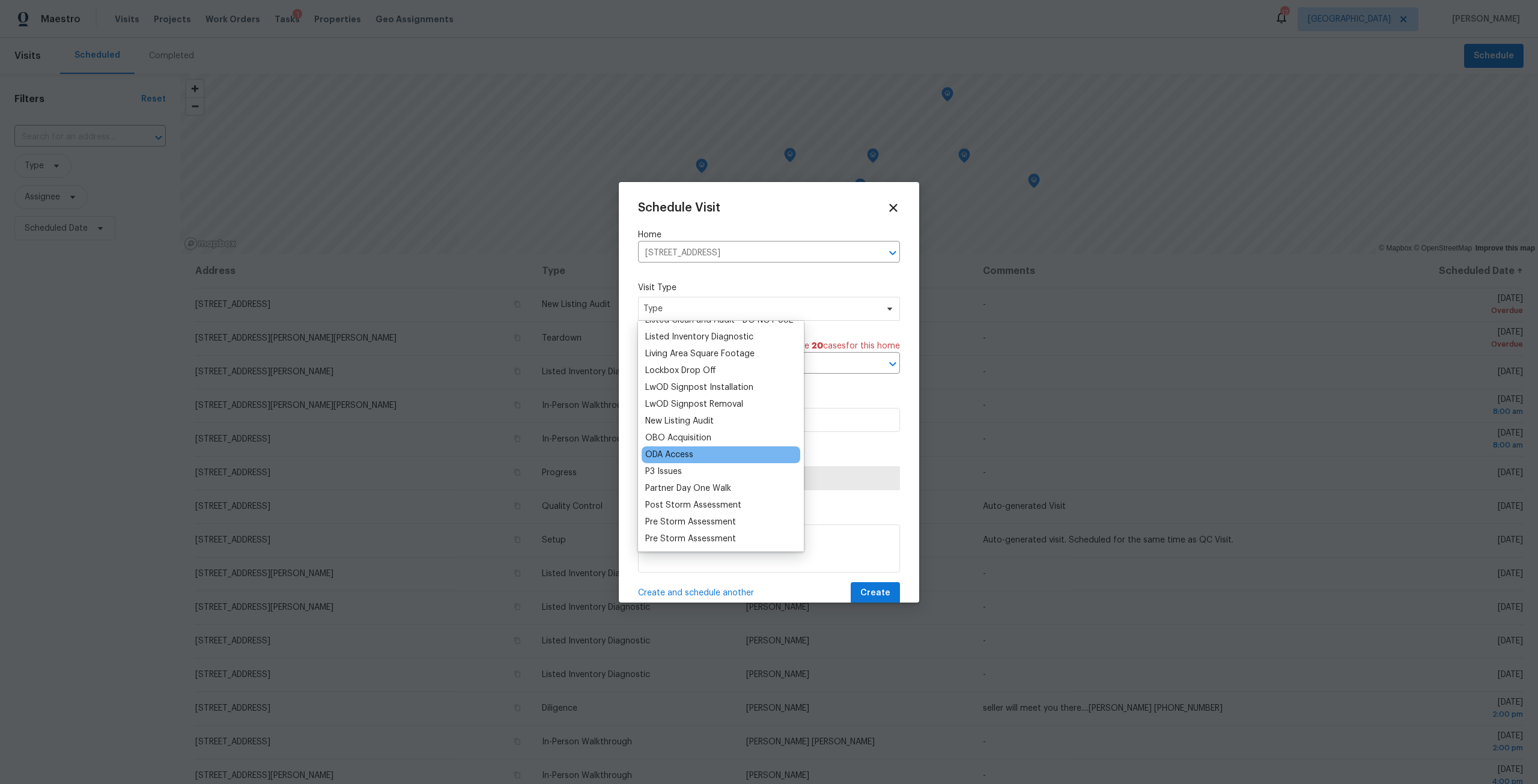
scroll to position [541, 0]
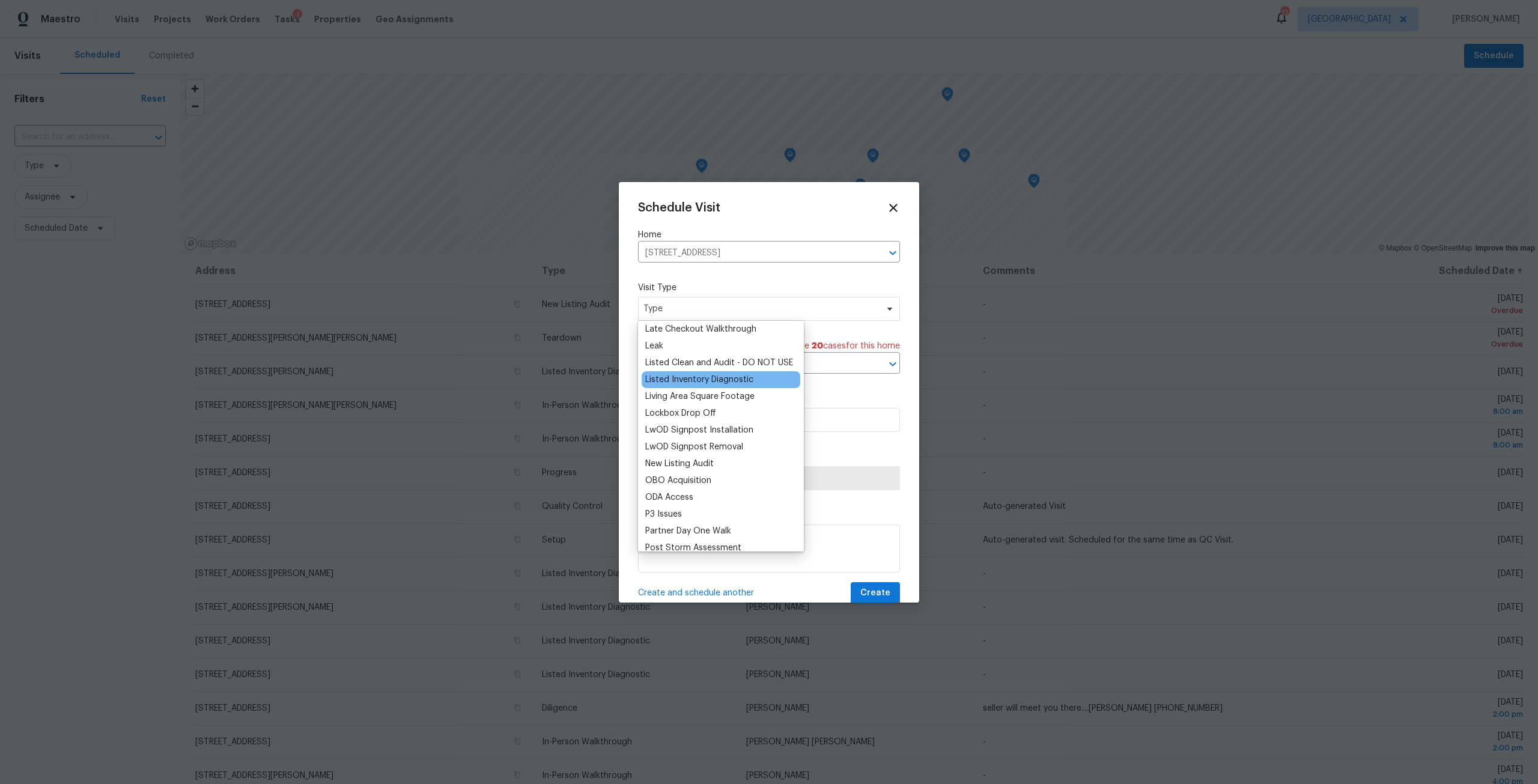
click at [722, 383] on div "Listed Inventory Diagnostic" at bounding box center [699, 380] width 109 height 12
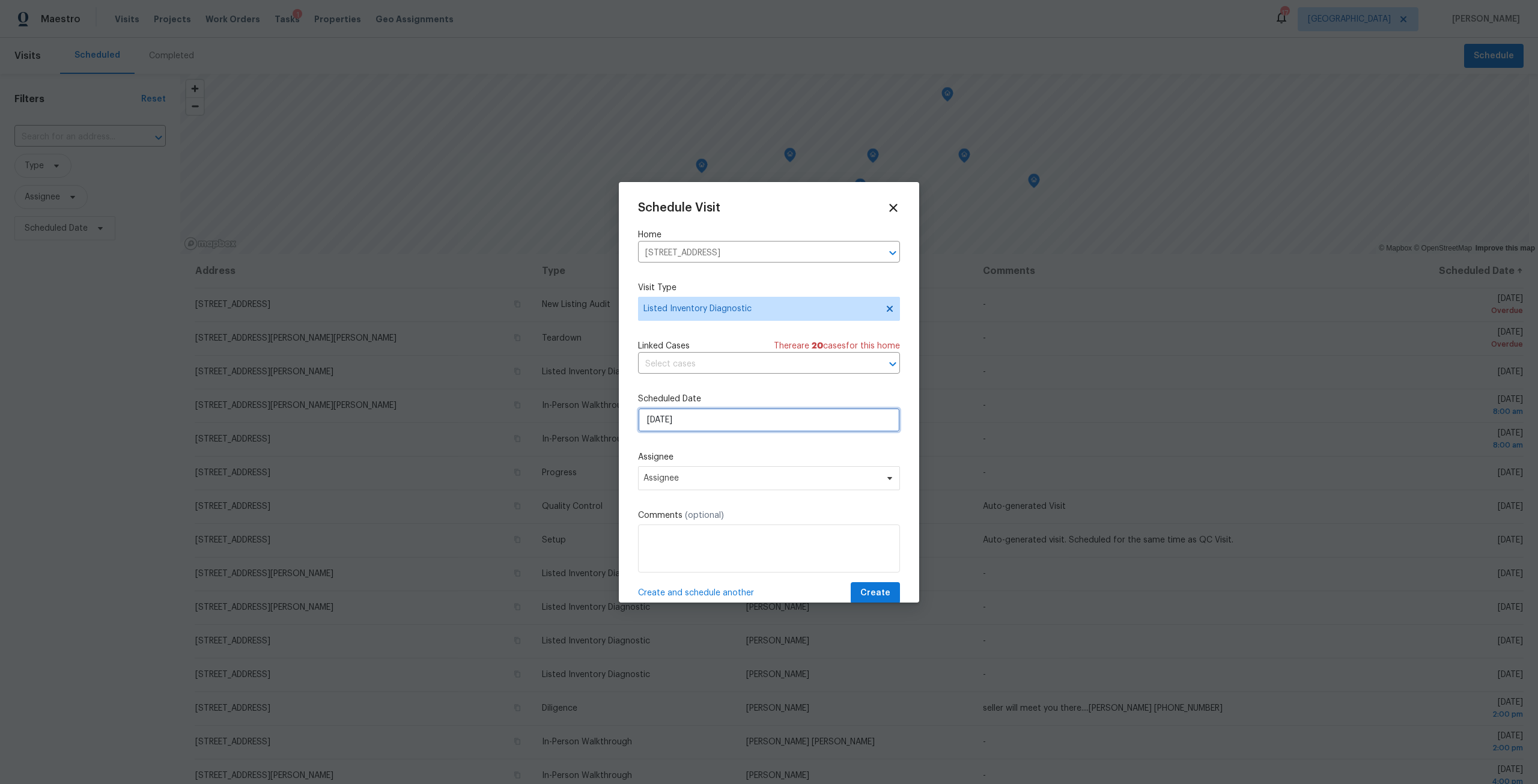
click at [698, 424] on input "[DATE]" at bounding box center [769, 420] width 262 height 24
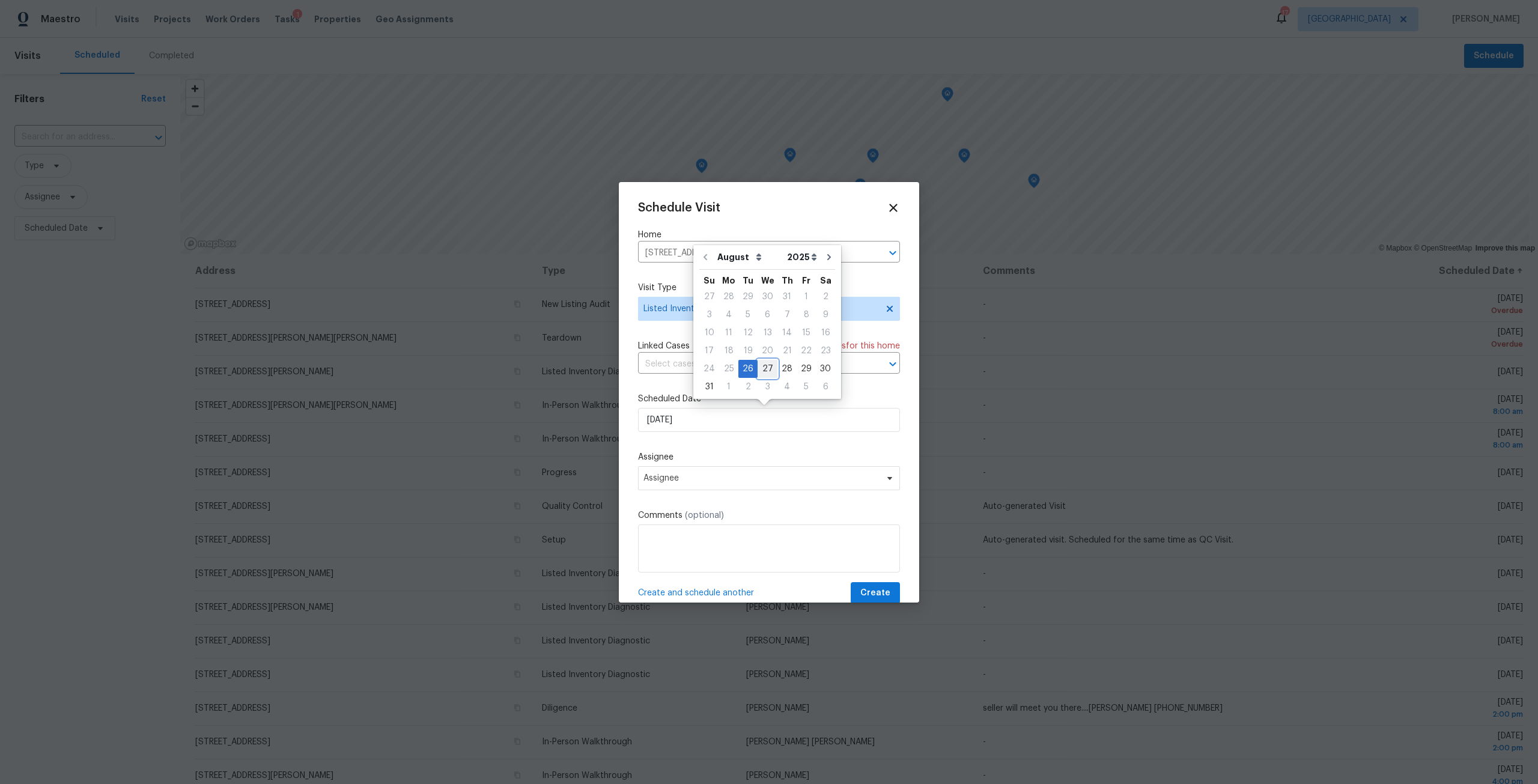
click at [759, 366] on div "27" at bounding box center [767, 369] width 20 height 17
type input "[DATE]"
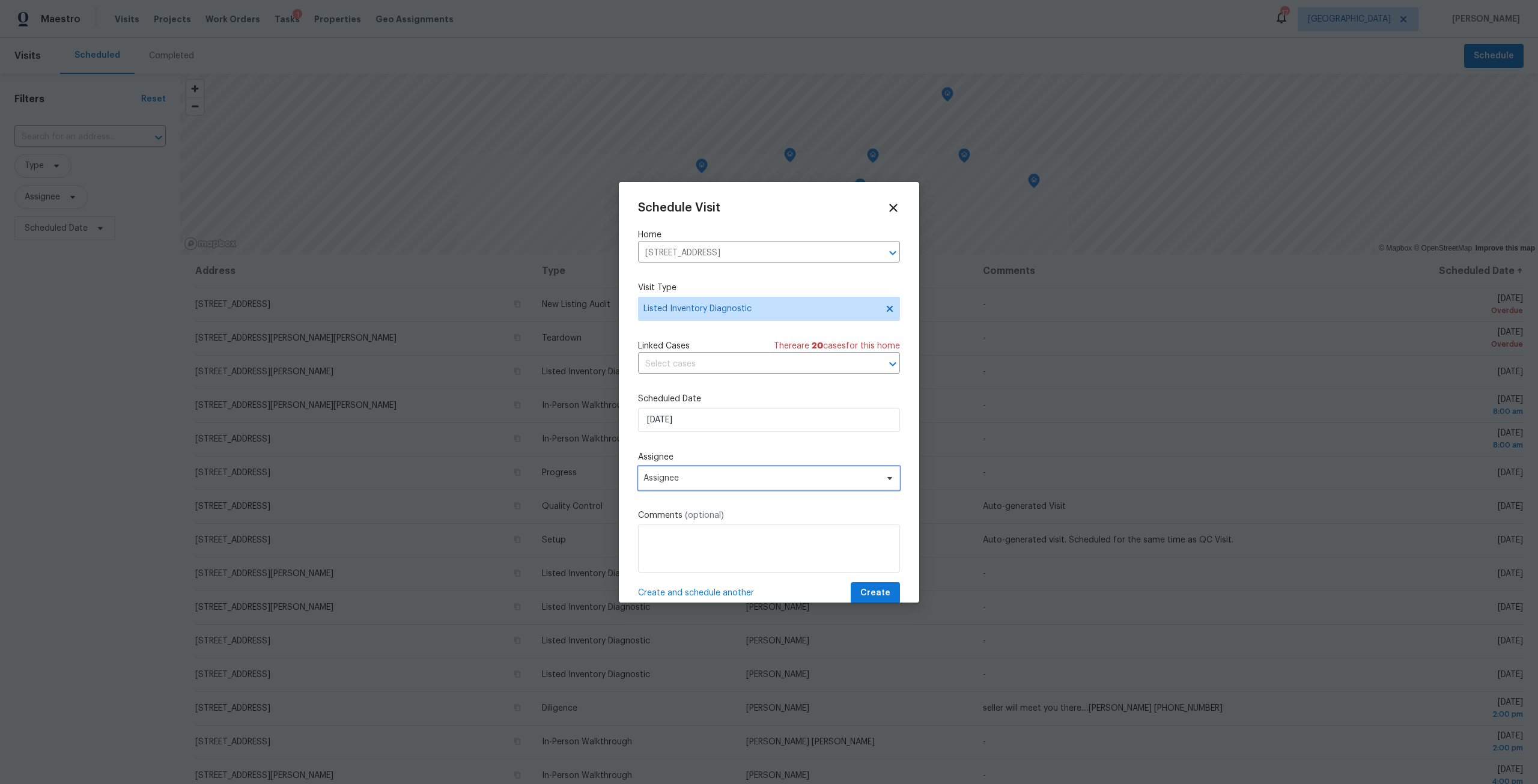
click at [734, 488] on span "Assignee" at bounding box center [769, 478] width 262 height 24
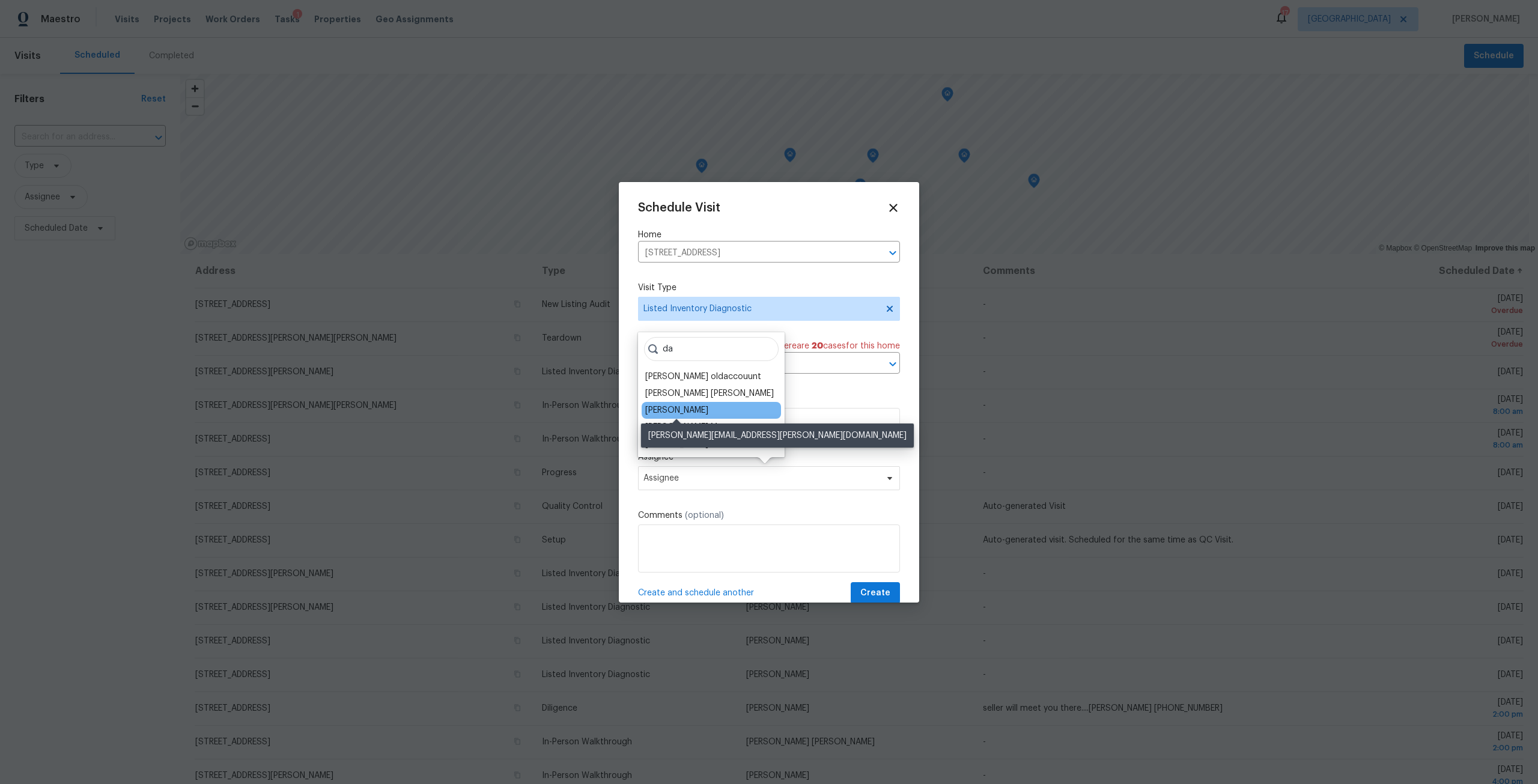
type input "da"
click at [705, 414] on div "[PERSON_NAME]" at bounding box center [677, 410] width 63 height 12
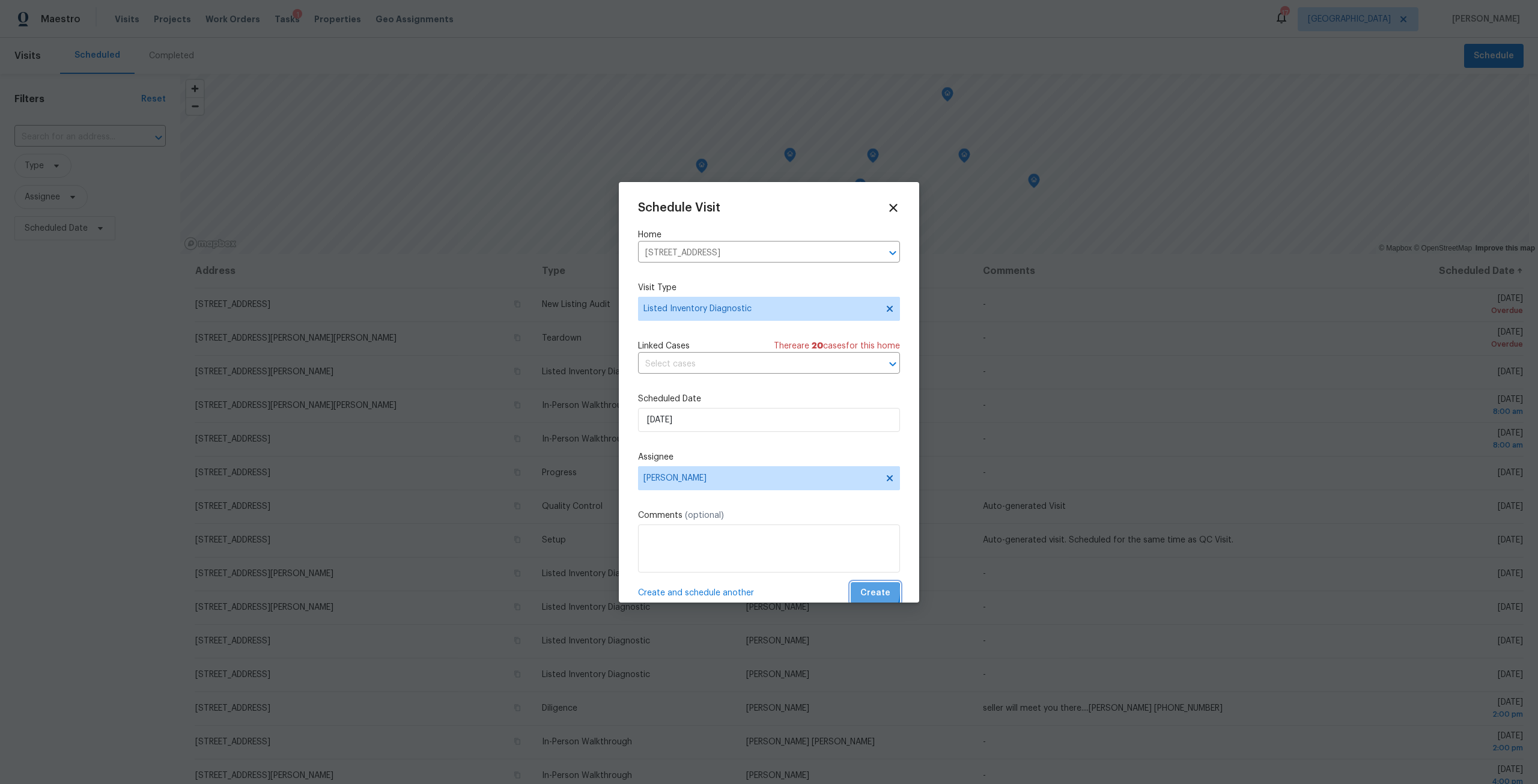
click at [850, 567] on button "Create" at bounding box center [875, 593] width 49 height 22
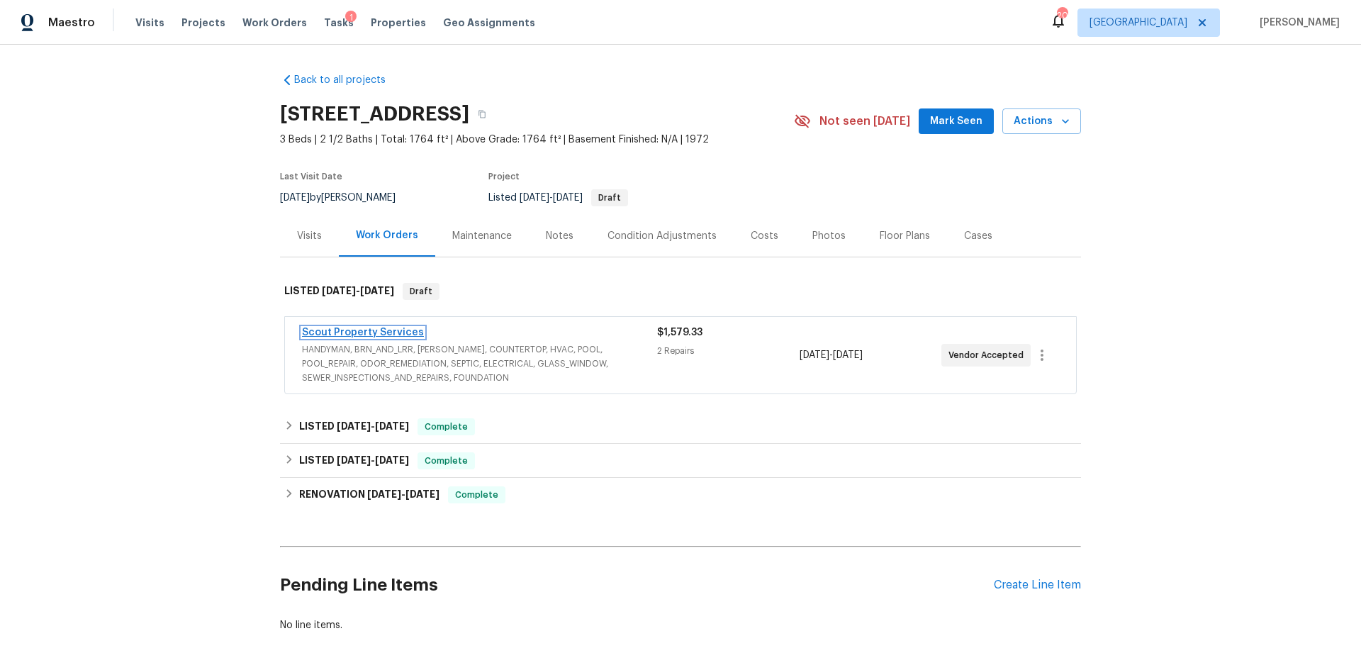
click at [408, 327] on link "Scout Property Services" at bounding box center [363, 332] width 122 height 10
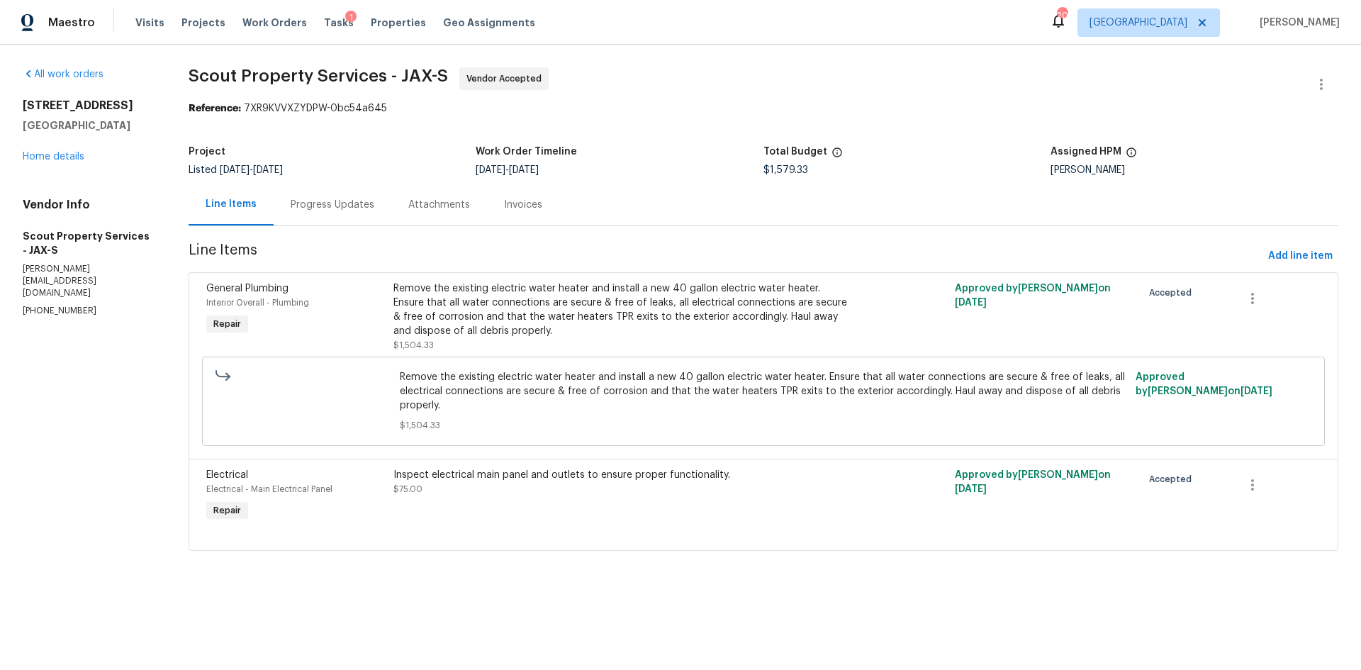
click at [673, 480] on div "Inspect electrical main panel and outlets to ensure proper functionality." at bounding box center [622, 475] width 459 height 14
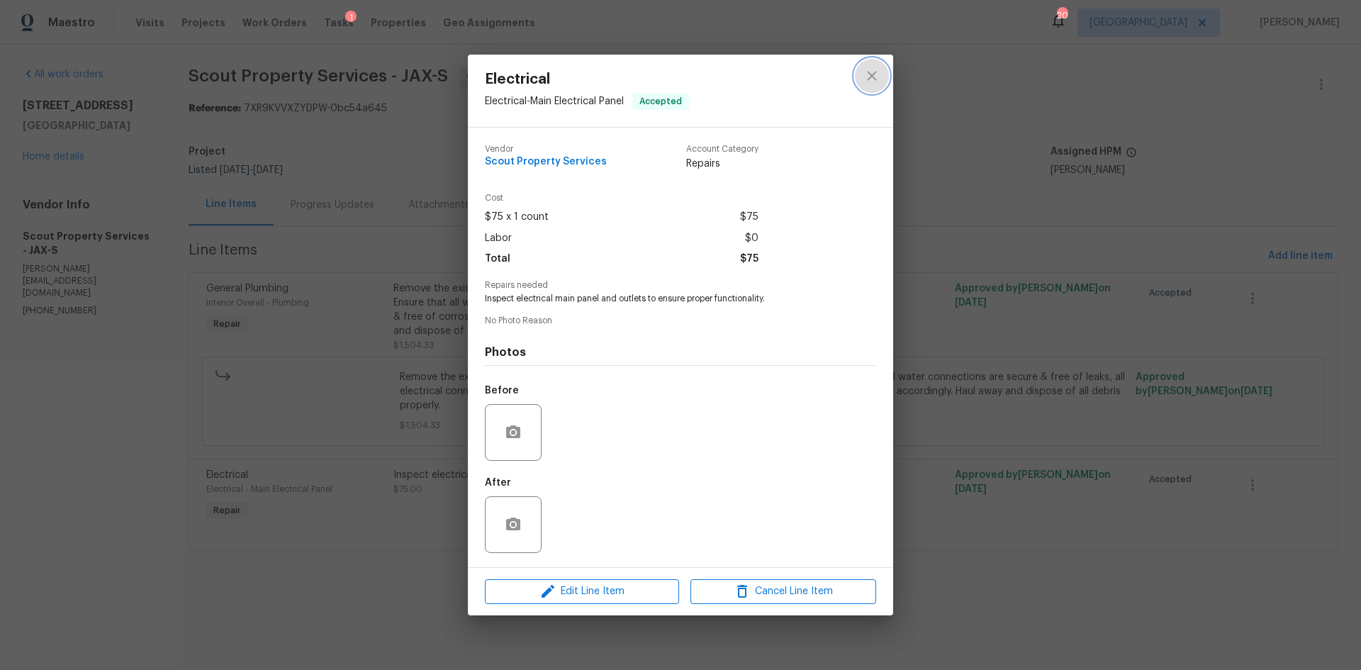
click at [875, 67] on icon "close" at bounding box center [871, 75] width 17 height 17
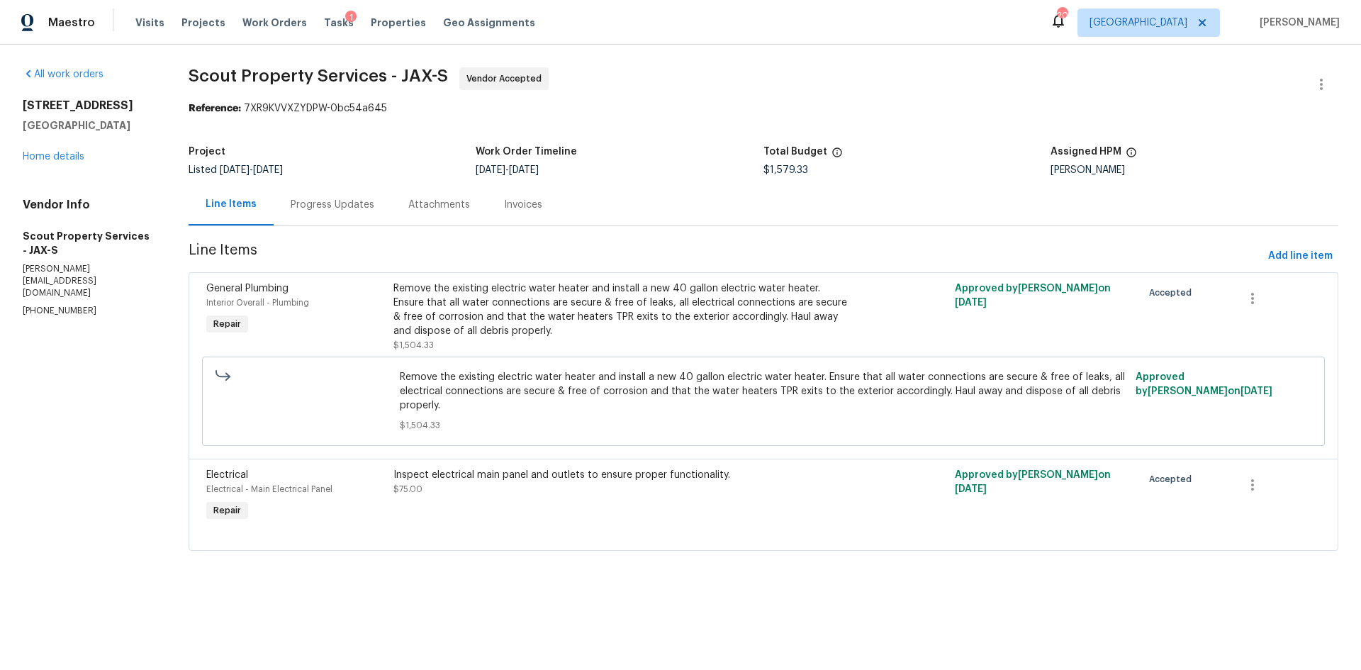
click at [663, 328] on div "Remove the existing electric water heater and install a new 40 gallon electric …" at bounding box center [622, 309] width 459 height 57
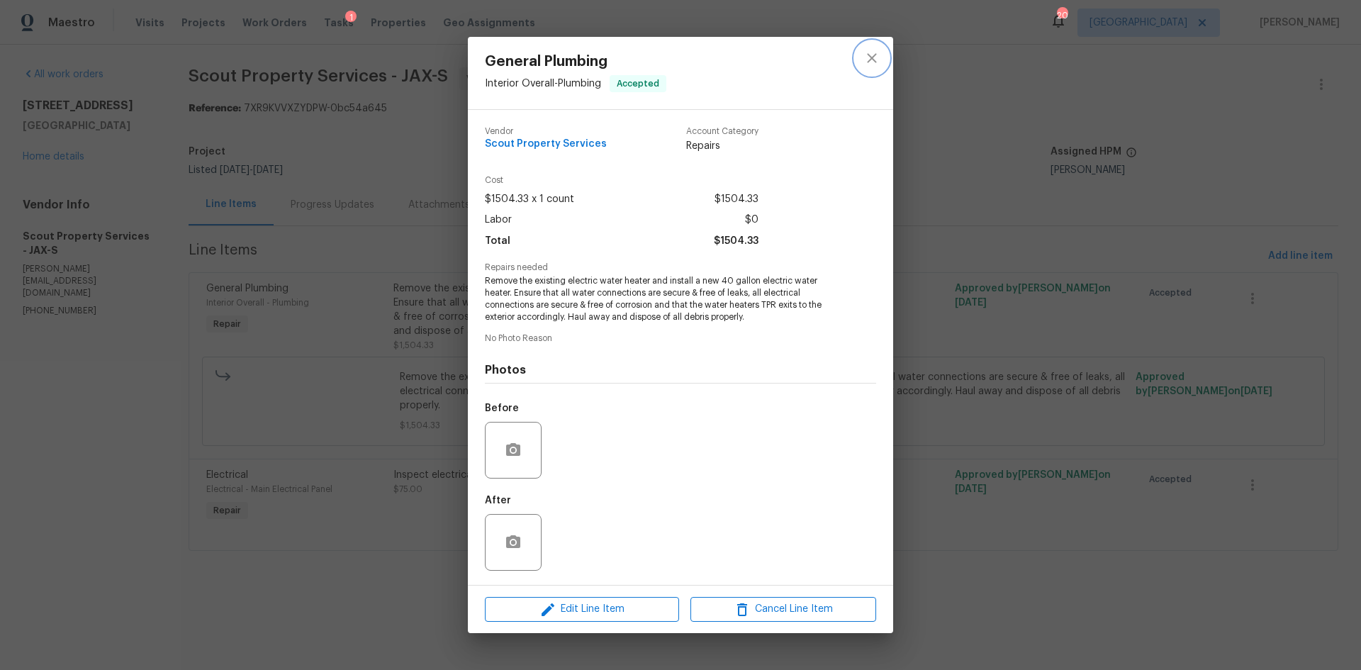
click at [865, 57] on icon "close" at bounding box center [871, 58] width 17 height 17
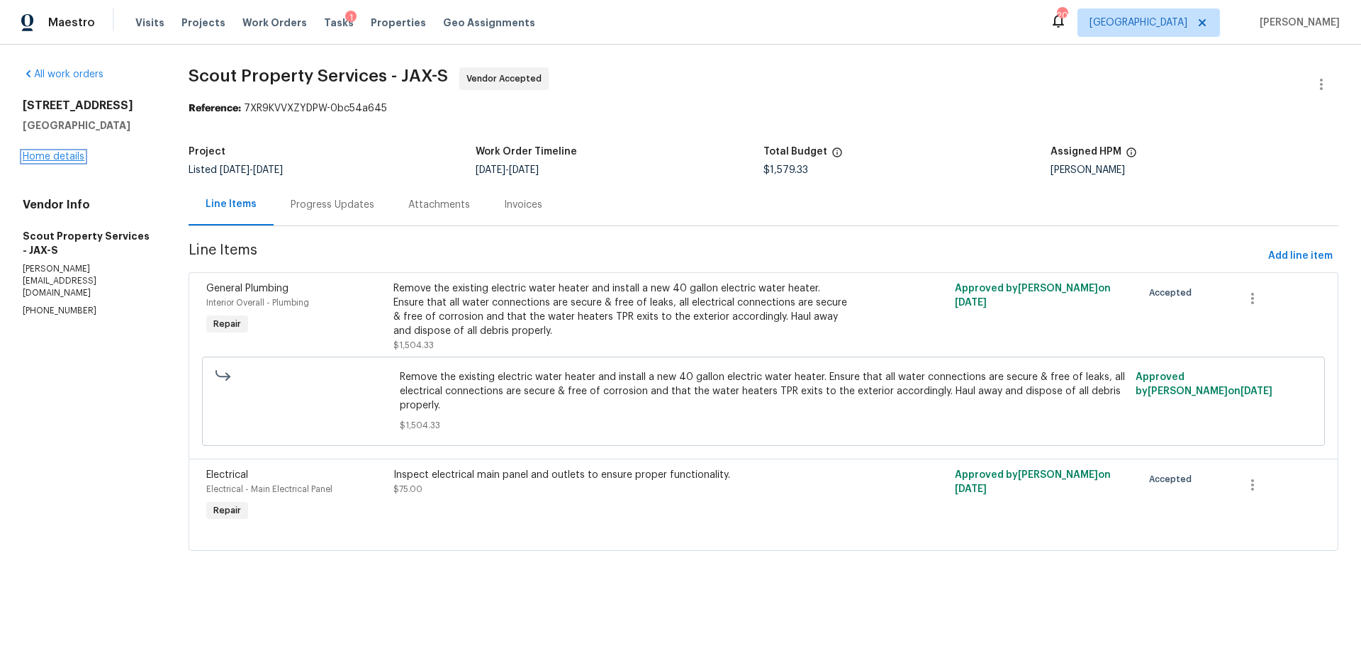
click at [69, 160] on link "Home details" at bounding box center [54, 157] width 62 height 10
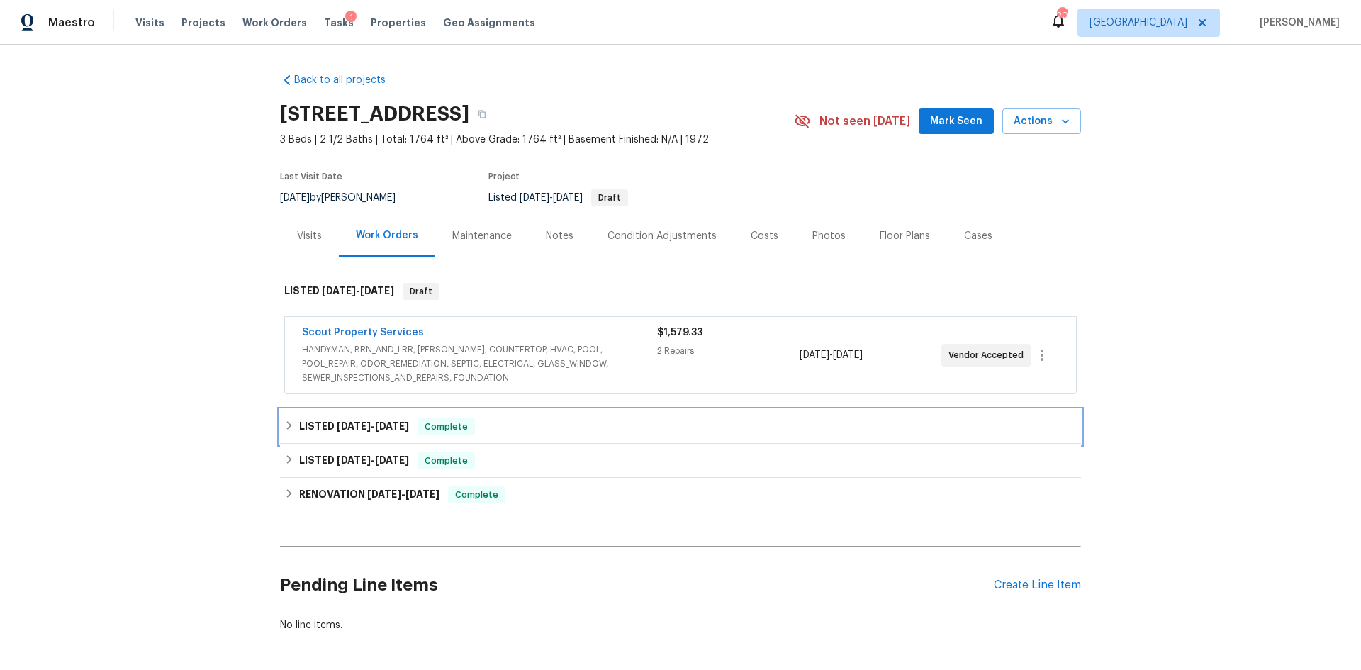
click at [364, 421] on span "[DATE] - [DATE]" at bounding box center [373, 426] width 72 height 10
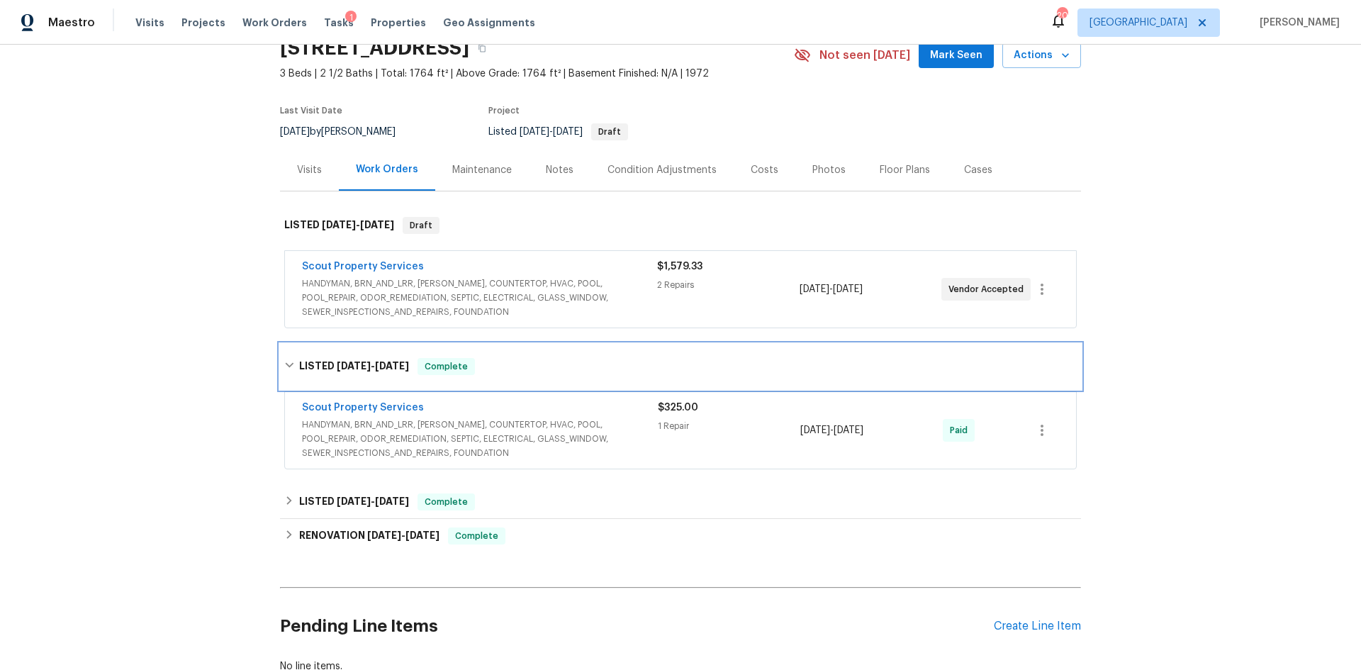
scroll to position [71, 0]
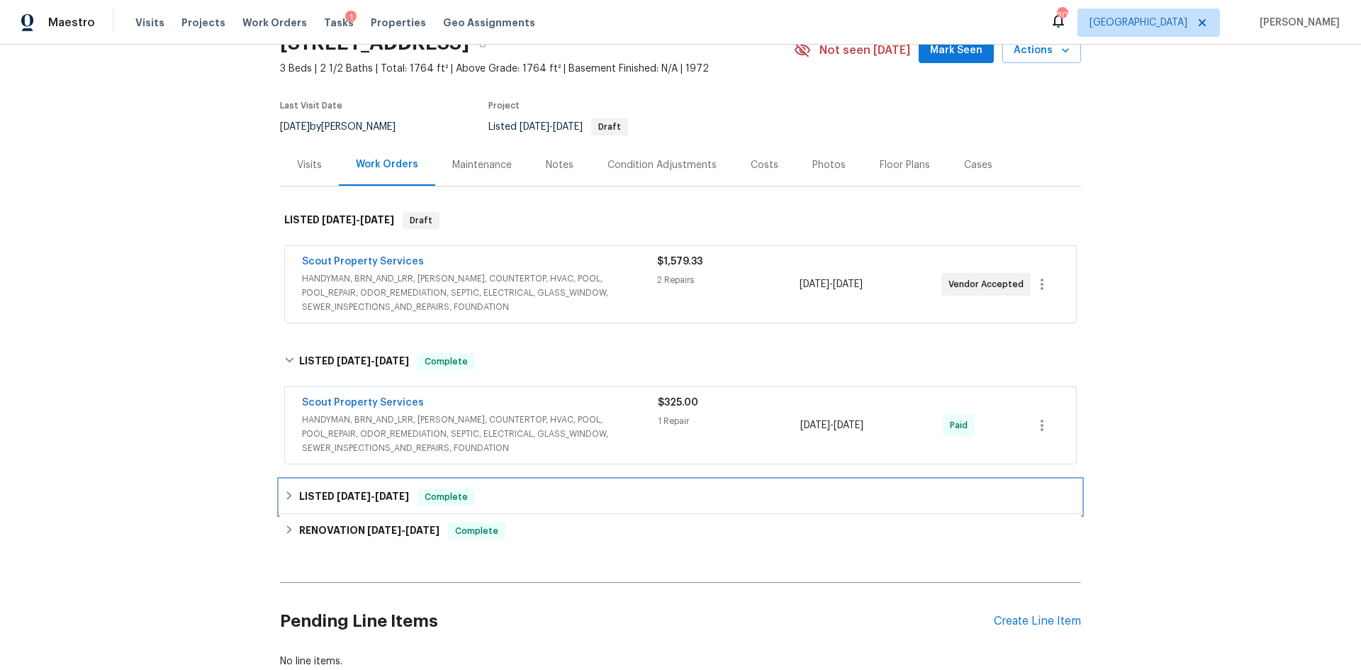
click at [360, 496] on span "[DATE]" at bounding box center [354, 496] width 34 height 10
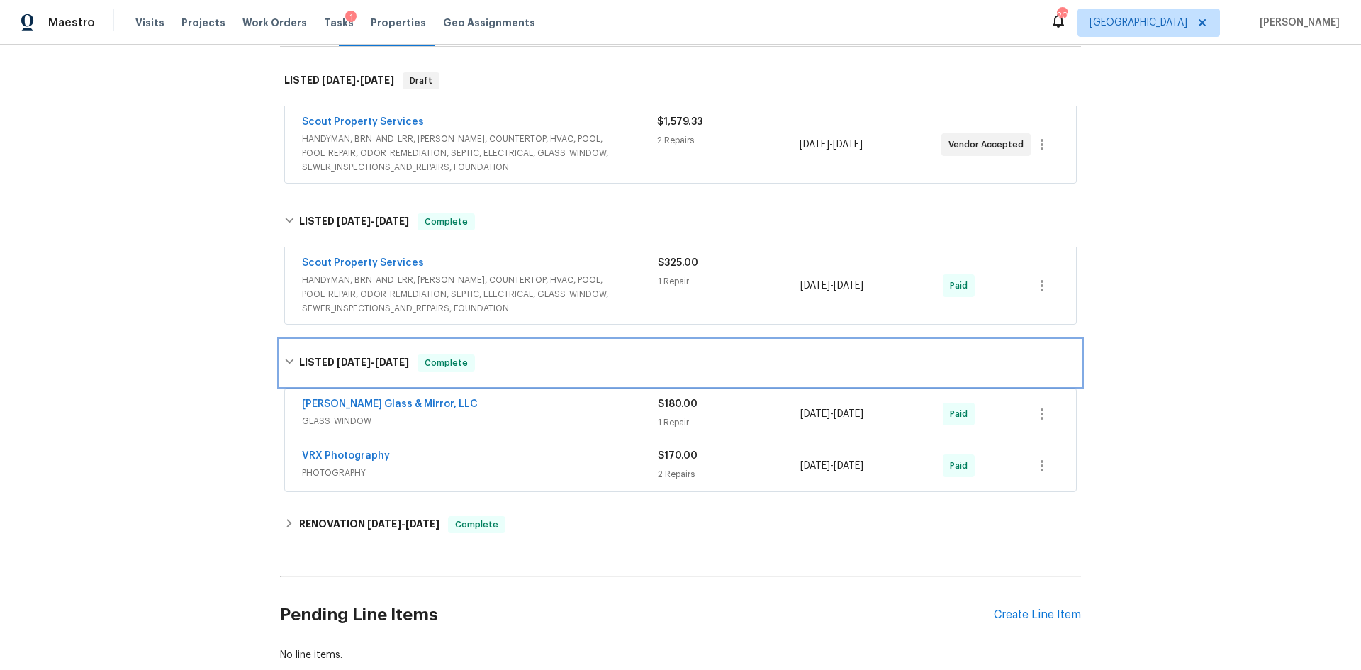
scroll to position [213, 0]
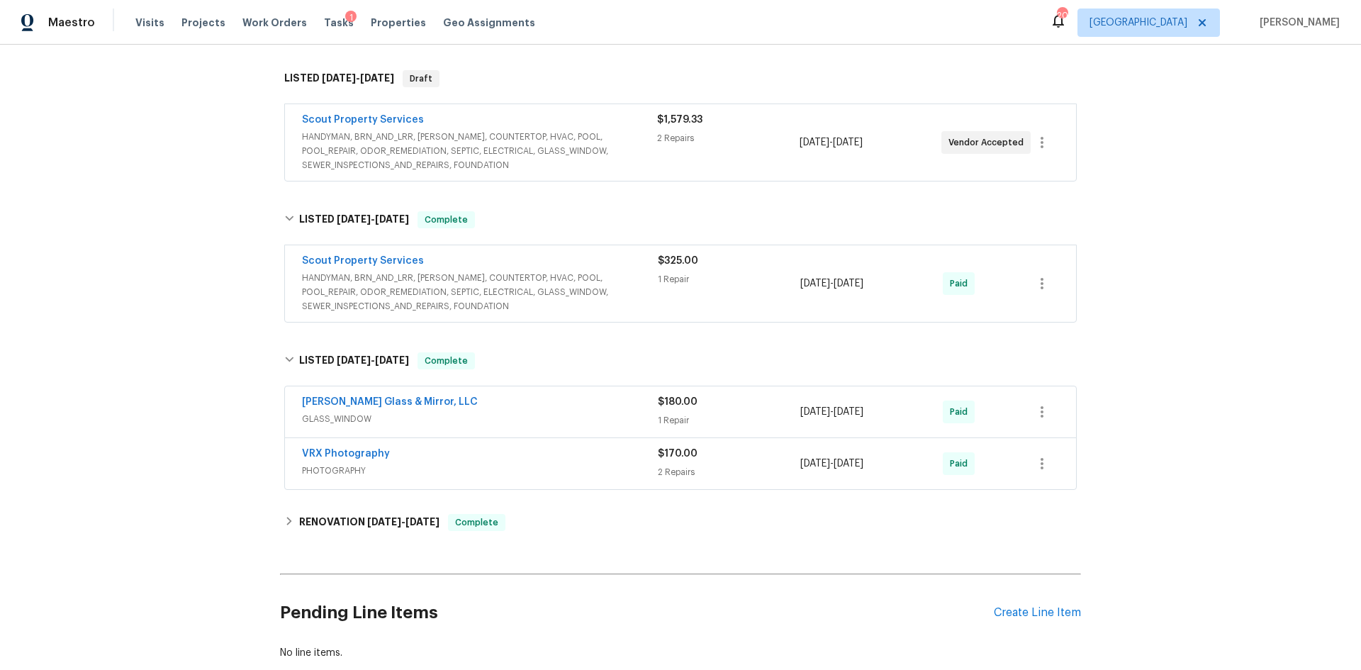
click at [365, 155] on span "HANDYMAN, BRN_AND_LRR, [PERSON_NAME], COUNTERTOP, HVAC, POOL, POOL_REPAIR, ODOR…" at bounding box center [479, 151] width 355 height 43
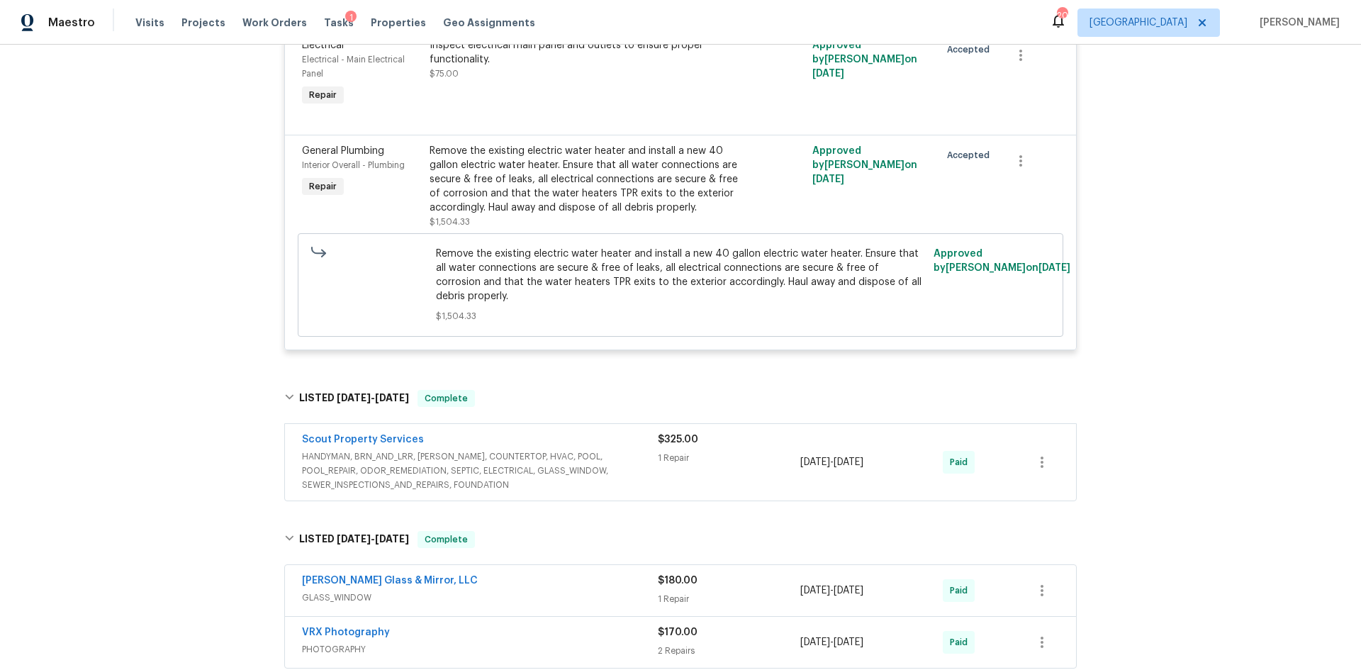
scroll to position [496, 0]
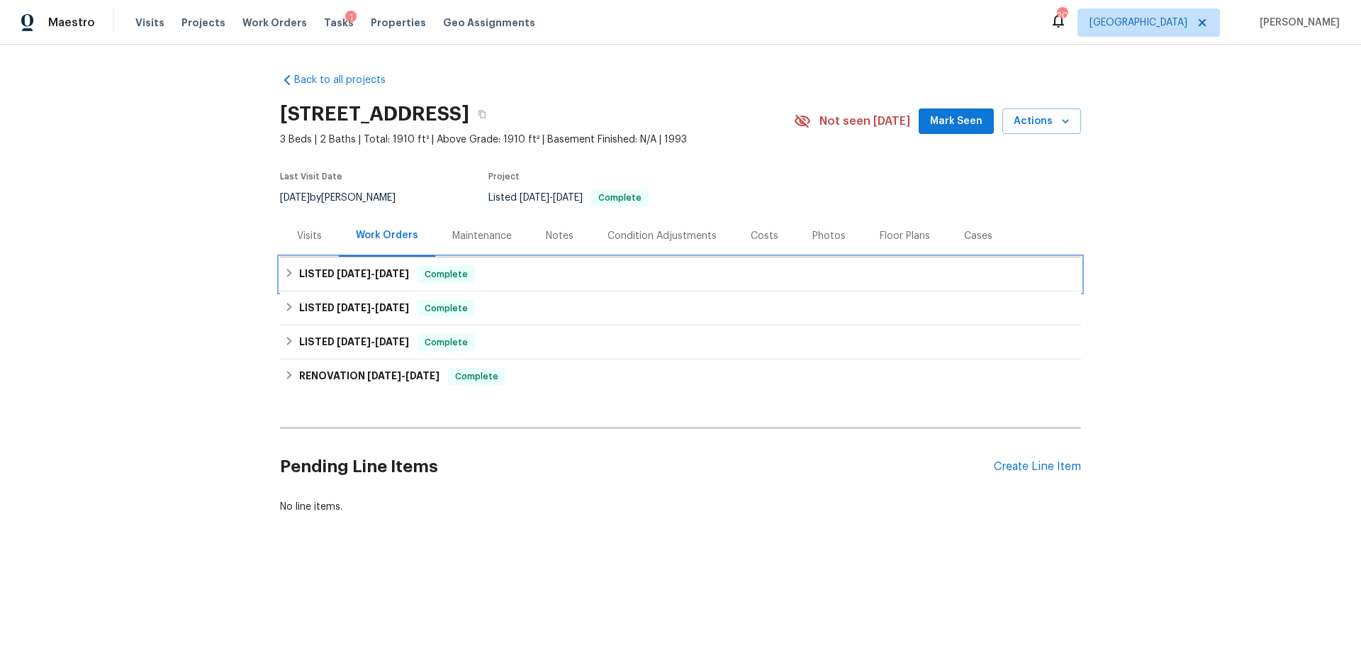
click at [355, 279] on h6 "LISTED [DATE] - [DATE]" at bounding box center [354, 274] width 110 height 17
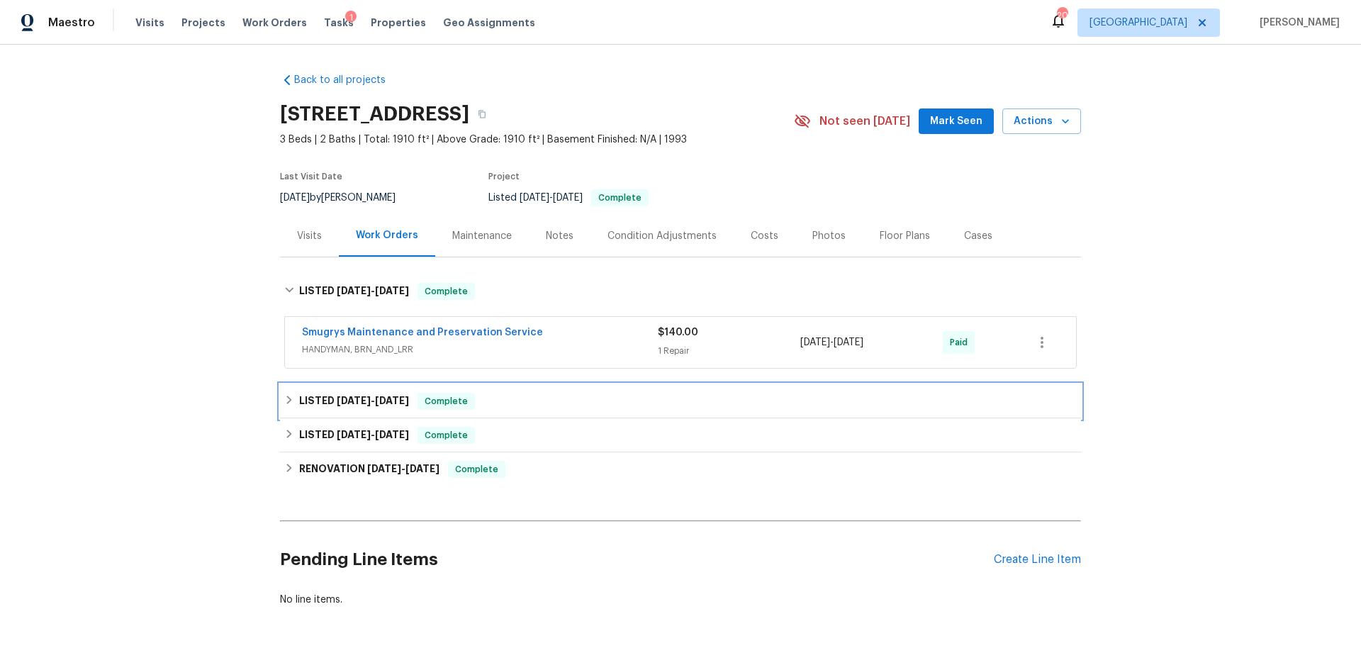
click at [382, 411] on div "LISTED [DATE] - [DATE] Complete" at bounding box center [680, 401] width 801 height 34
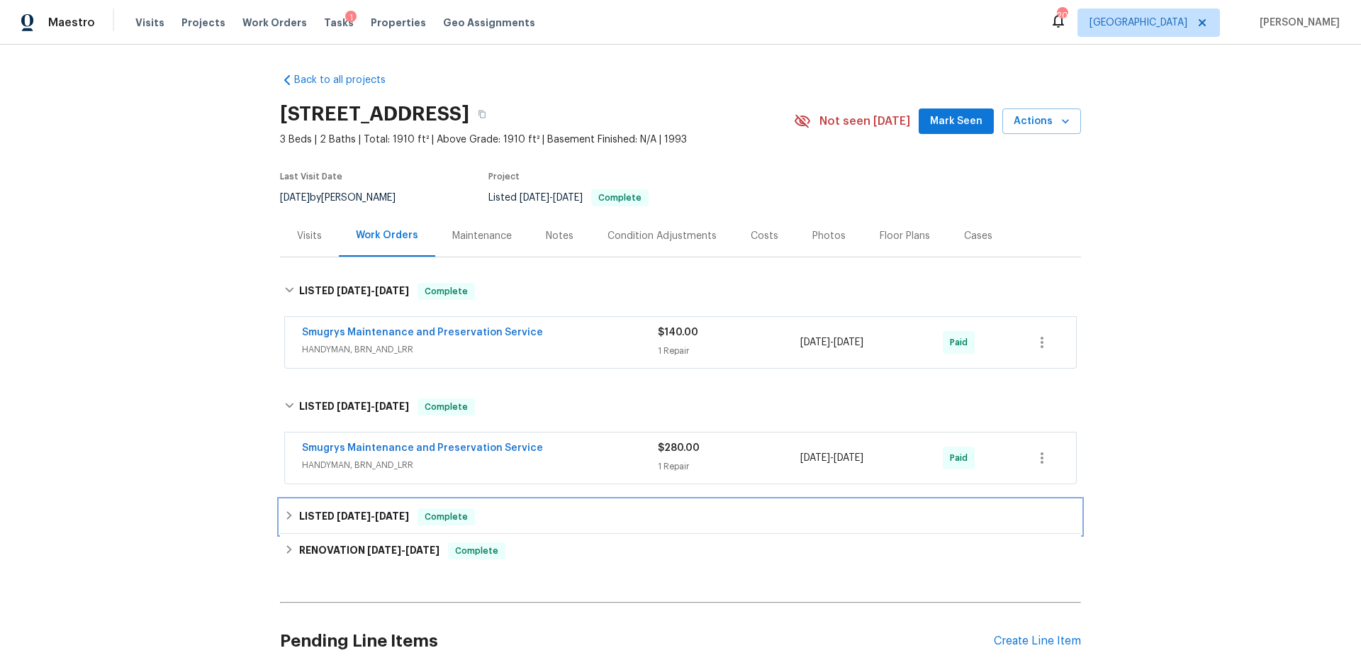
click at [395, 519] on span "[DATE]" at bounding box center [392, 516] width 34 height 10
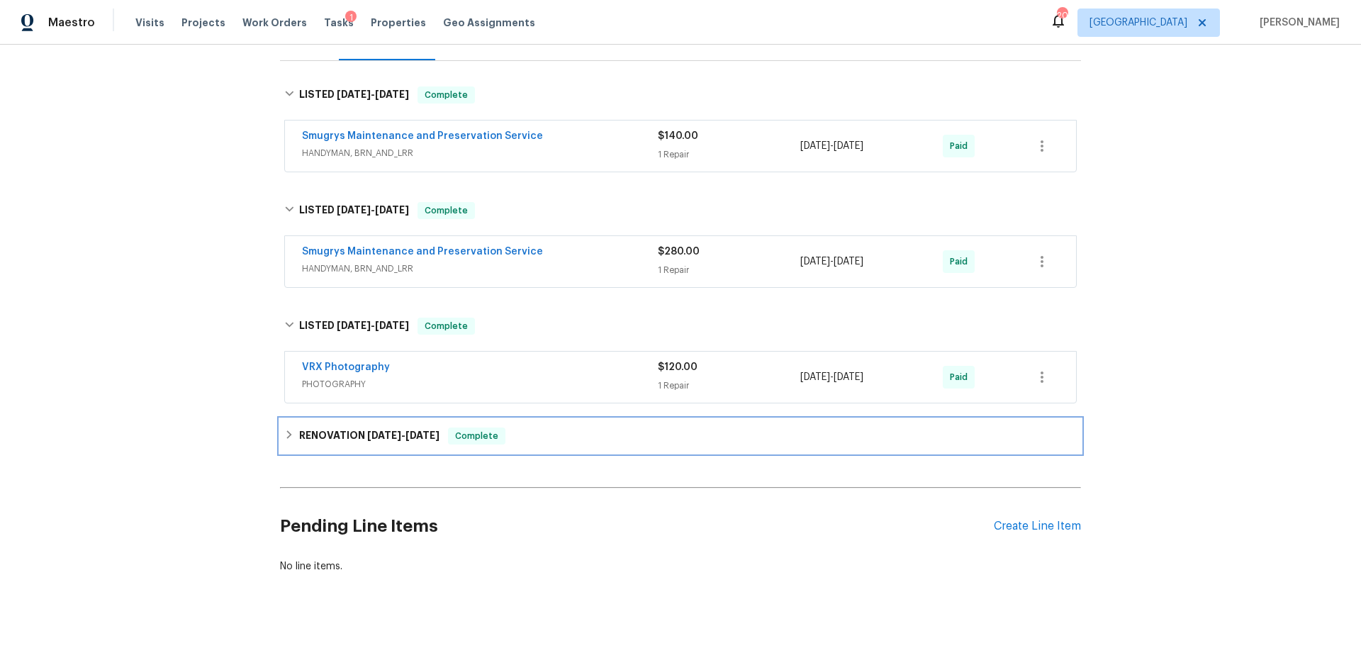
click at [410, 430] on span "[DATE]" at bounding box center [422, 435] width 34 height 10
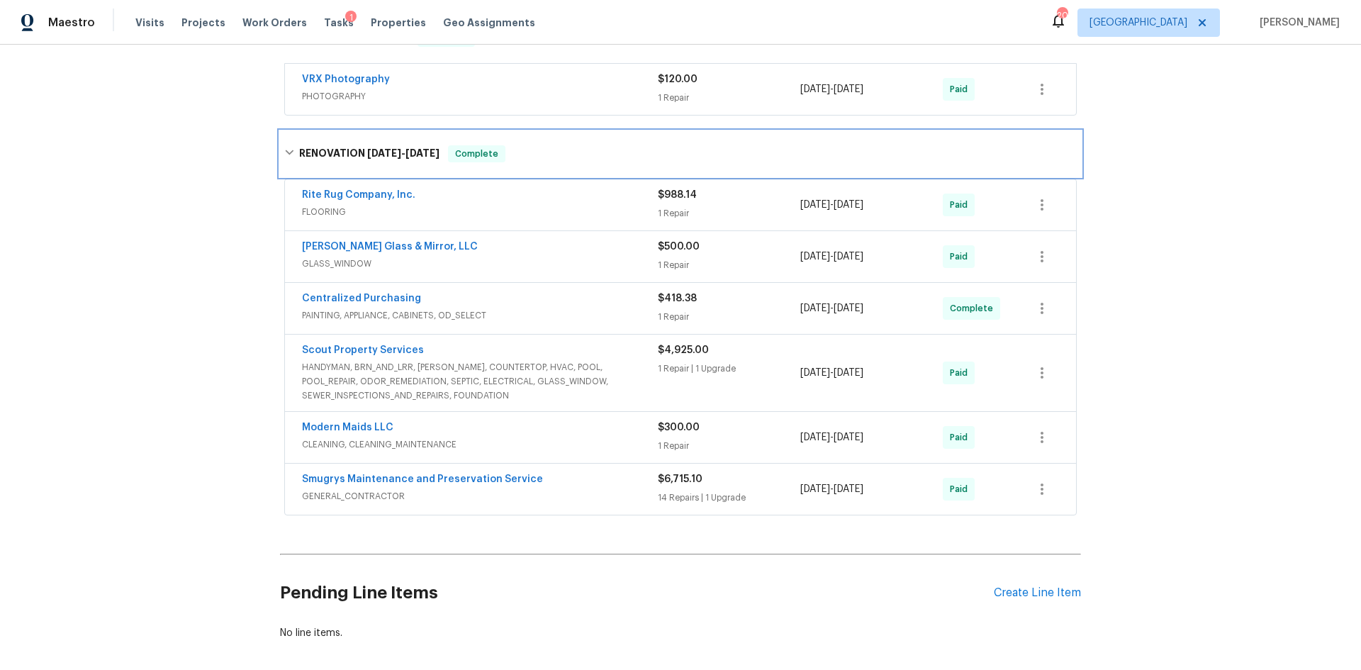
scroll to position [490, 0]
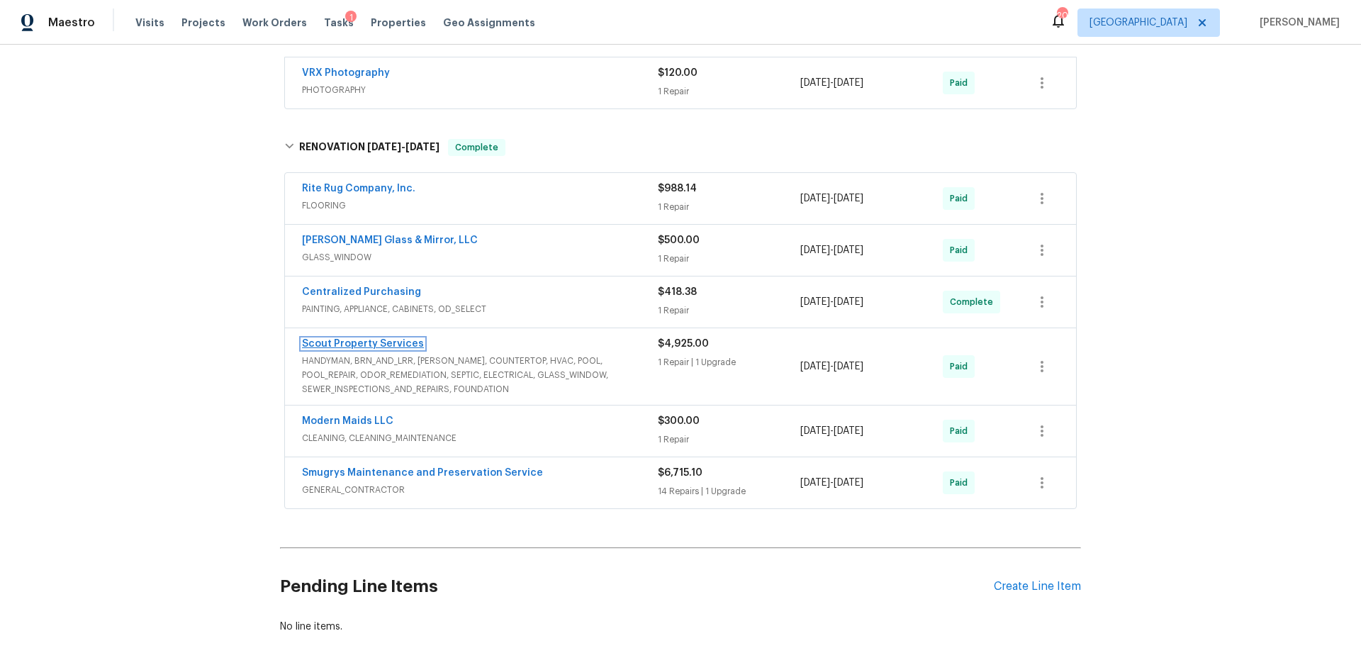
click at [369, 346] on link "Scout Property Services" at bounding box center [363, 344] width 122 height 10
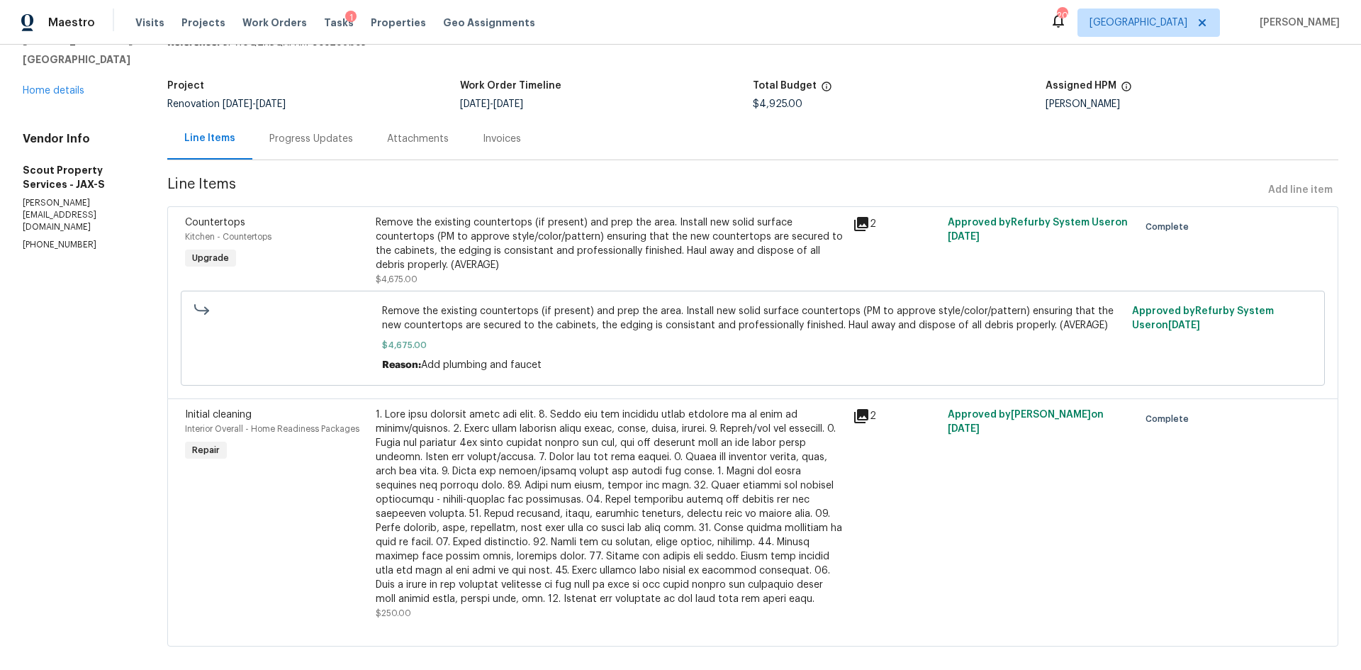
scroll to position [93, 0]
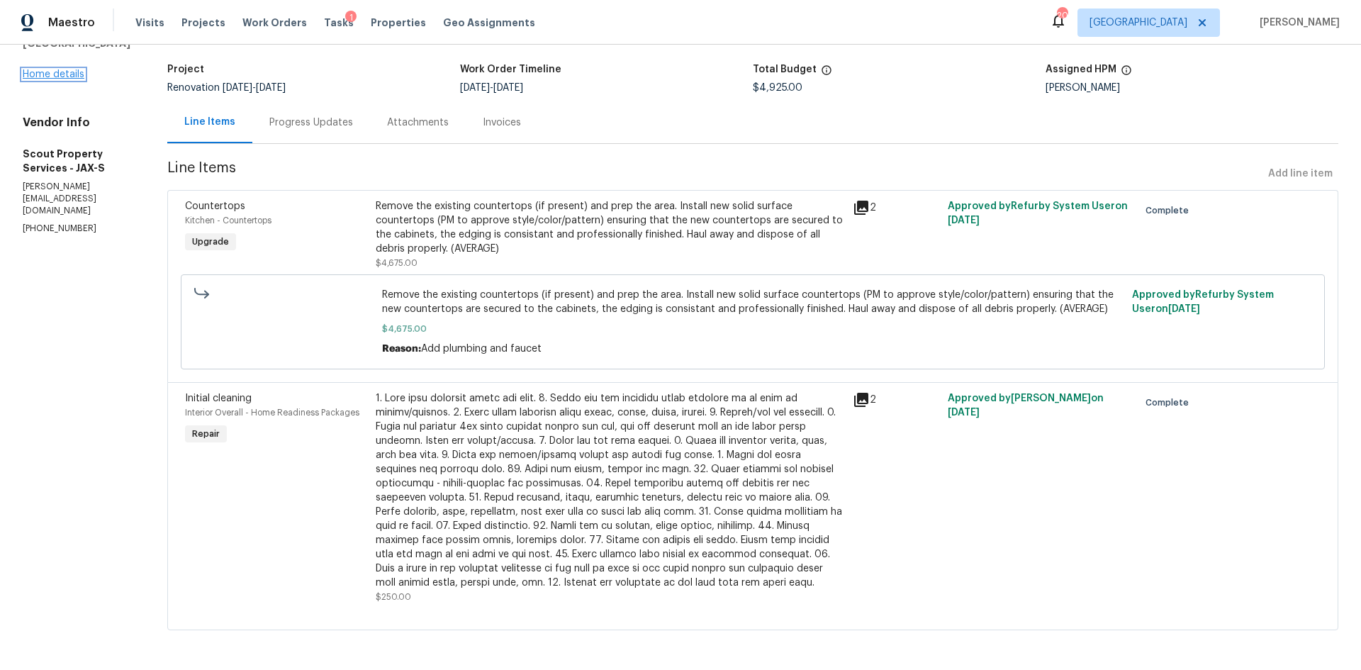
click at [33, 79] on link "Home details" at bounding box center [54, 74] width 62 height 10
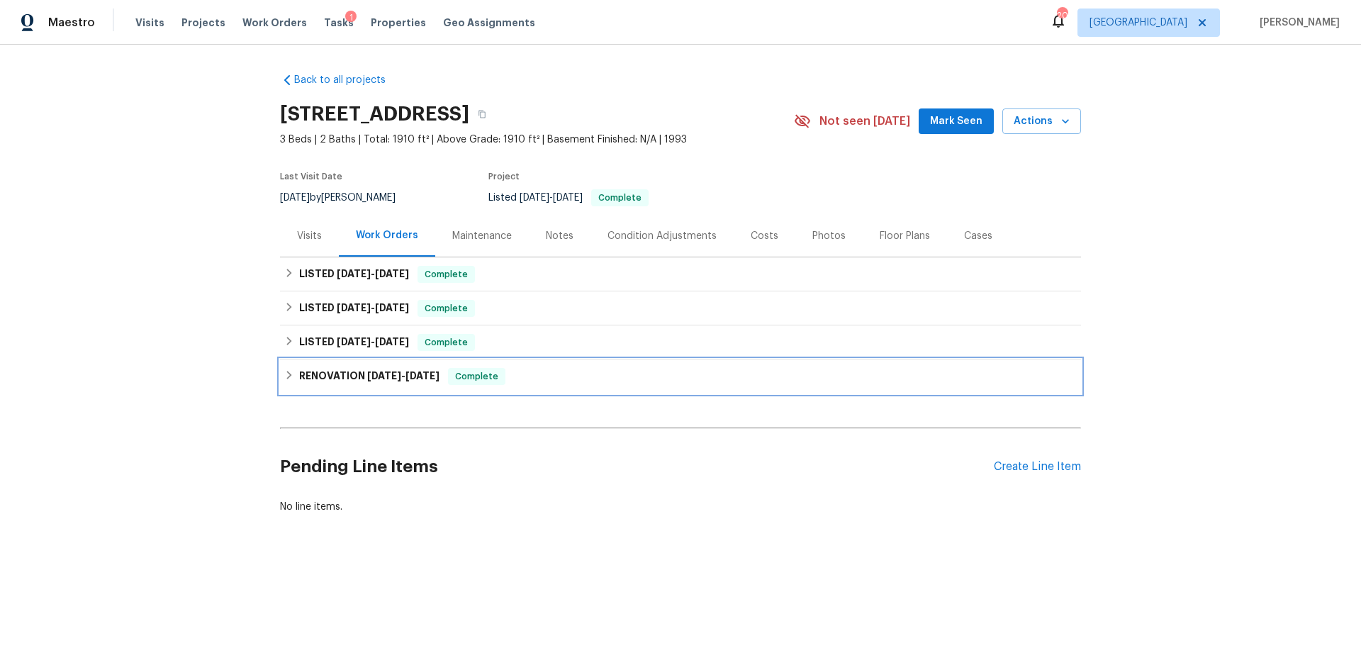
click at [388, 373] on span "[DATE]" at bounding box center [384, 376] width 34 height 10
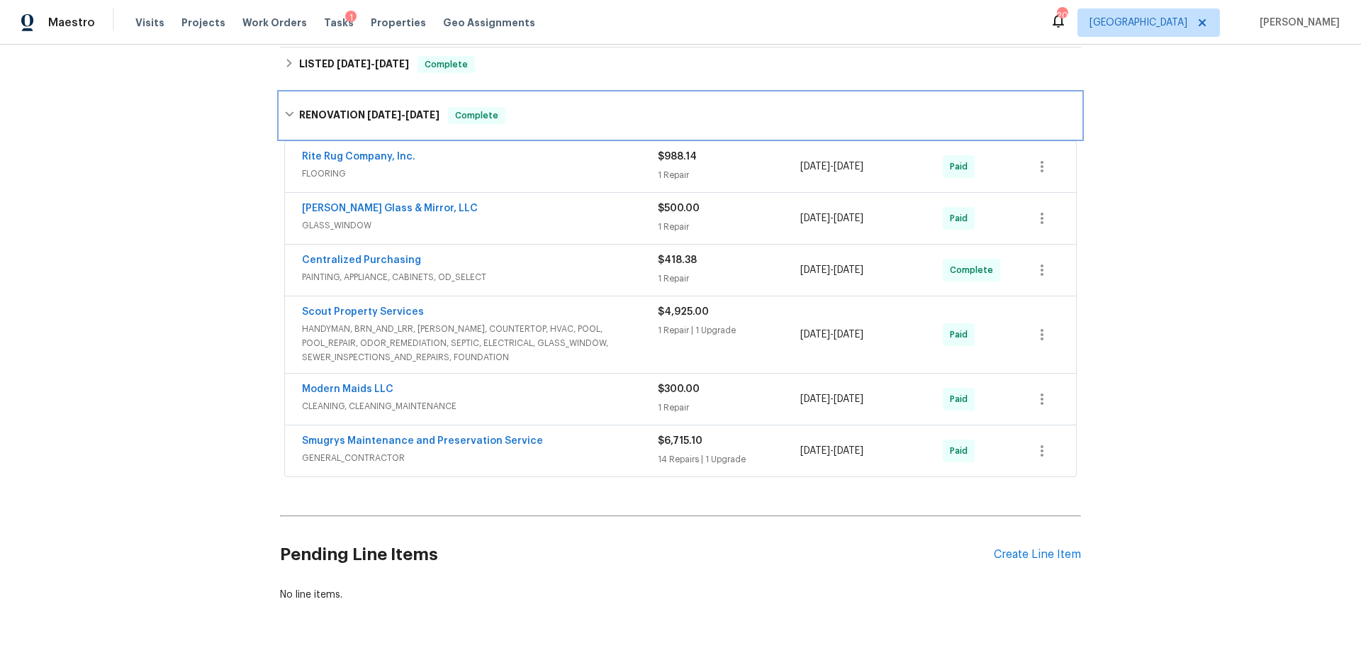
scroll to position [317, 0]
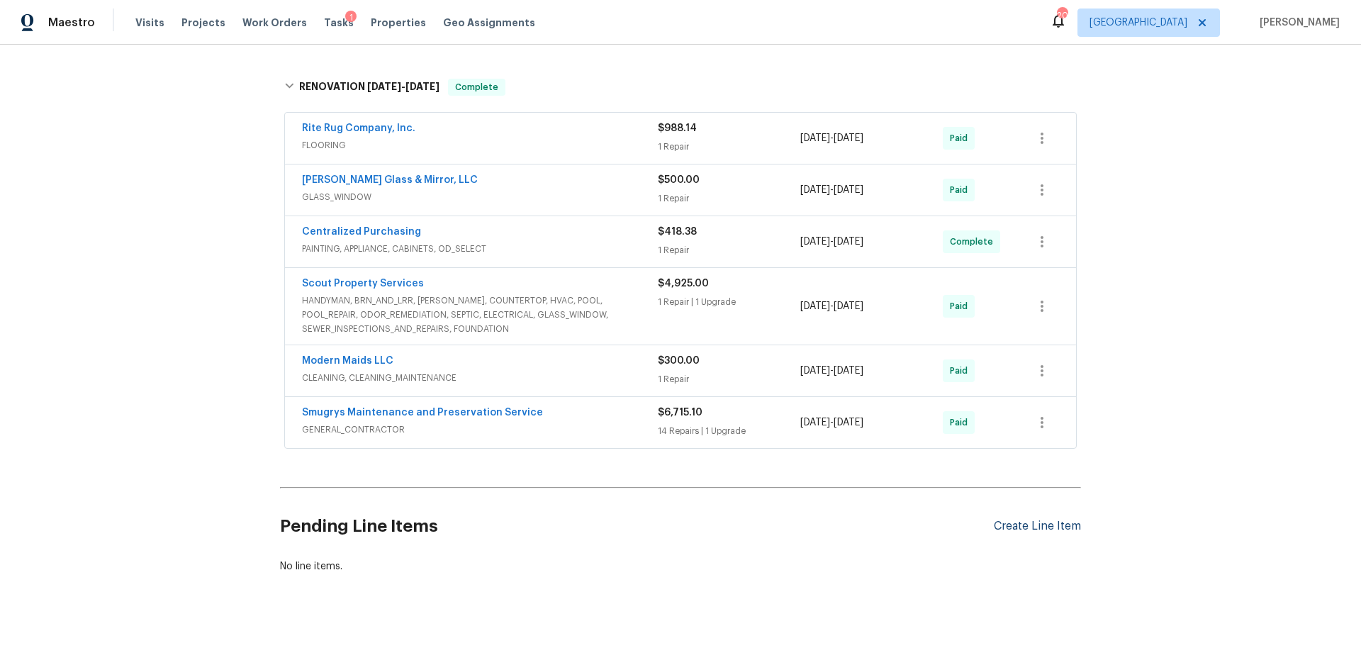
click at [1020, 519] on div "Create Line Item" at bounding box center [1037, 525] width 87 height 13
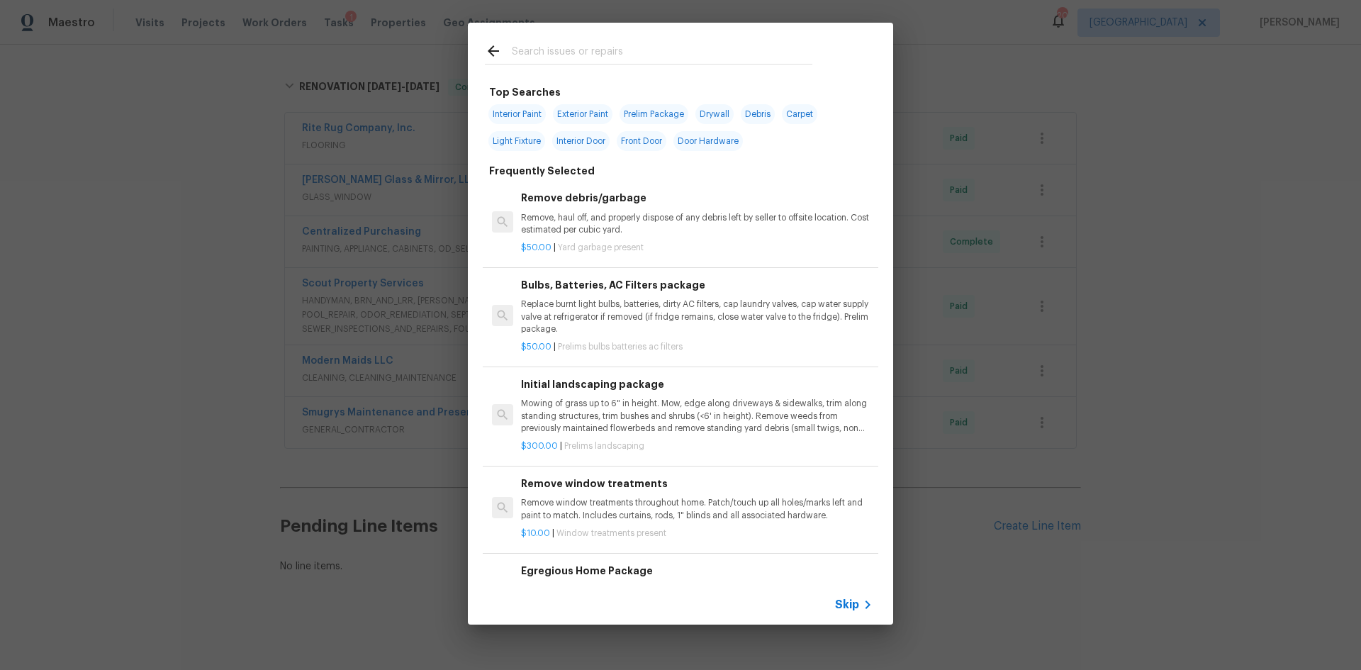
click at [595, 42] on div at bounding box center [648, 51] width 361 height 56
click at [596, 47] on input "text" at bounding box center [662, 53] width 300 height 21
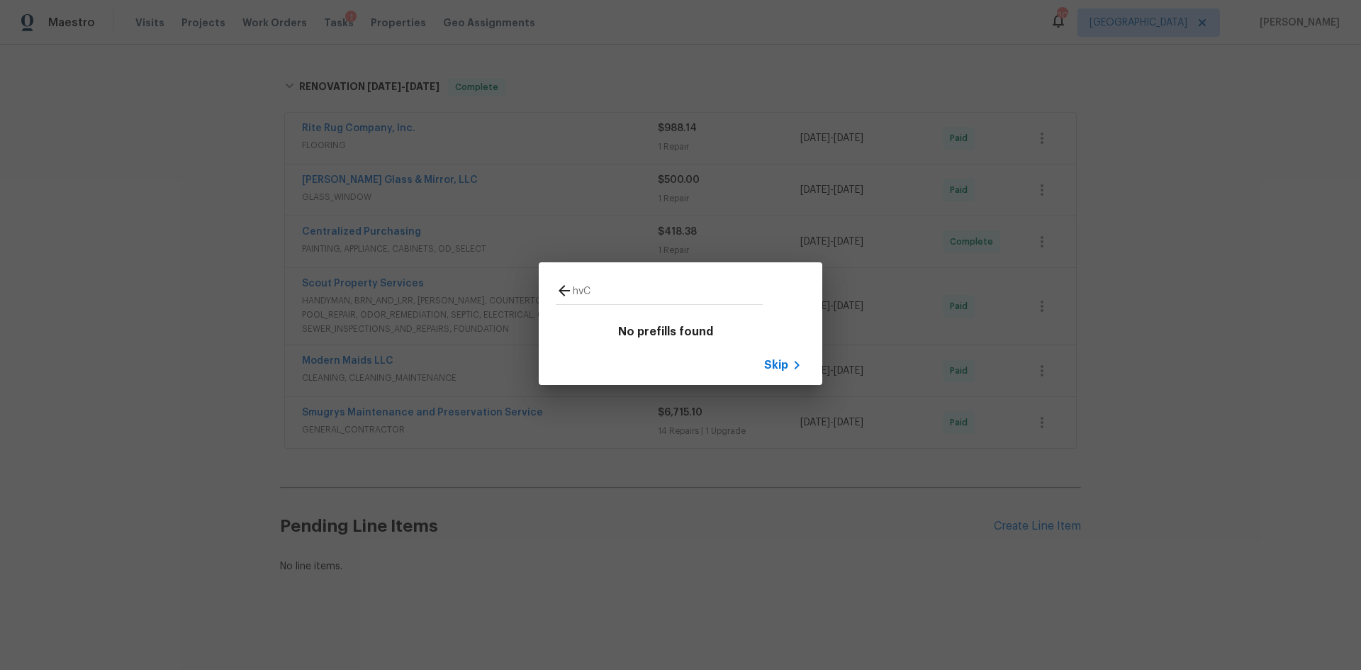
type input "hvC"
click at [787, 371] on span "Skip" at bounding box center [776, 365] width 24 height 14
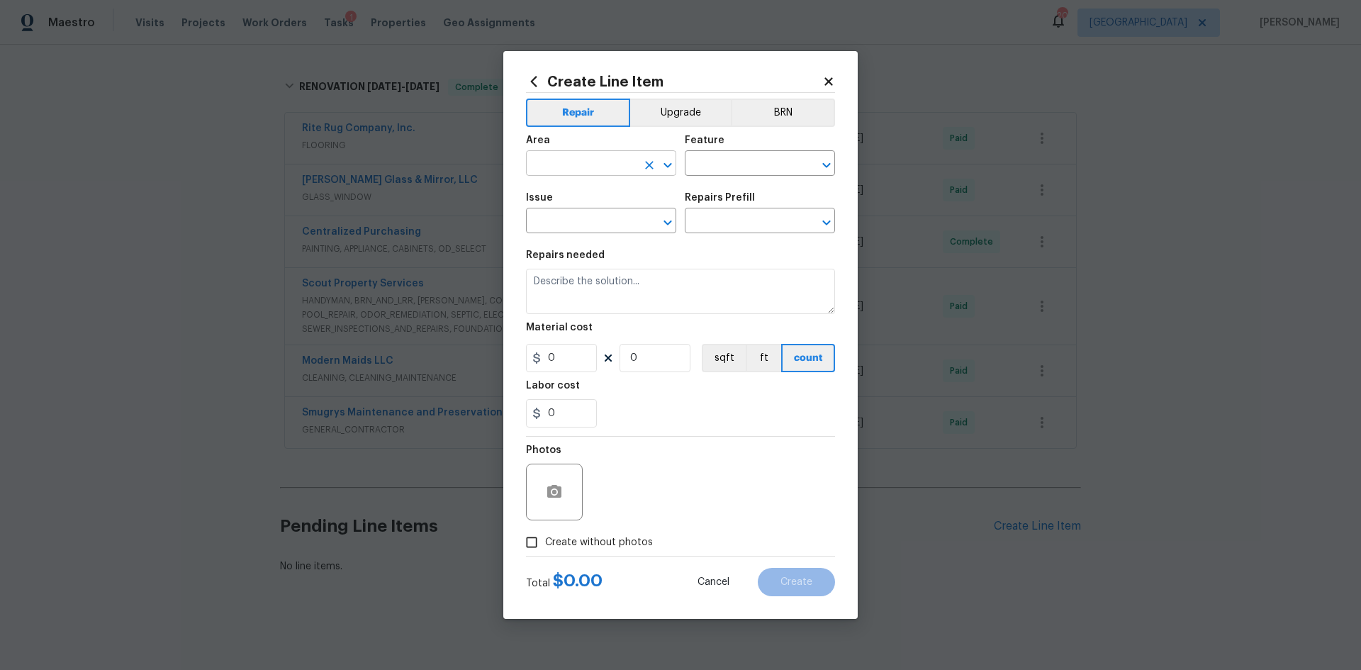
click at [597, 172] on input "text" at bounding box center [581, 165] width 111 height 22
click at [566, 197] on li "HVAC" at bounding box center [601, 195] width 150 height 23
type input "HVAC"
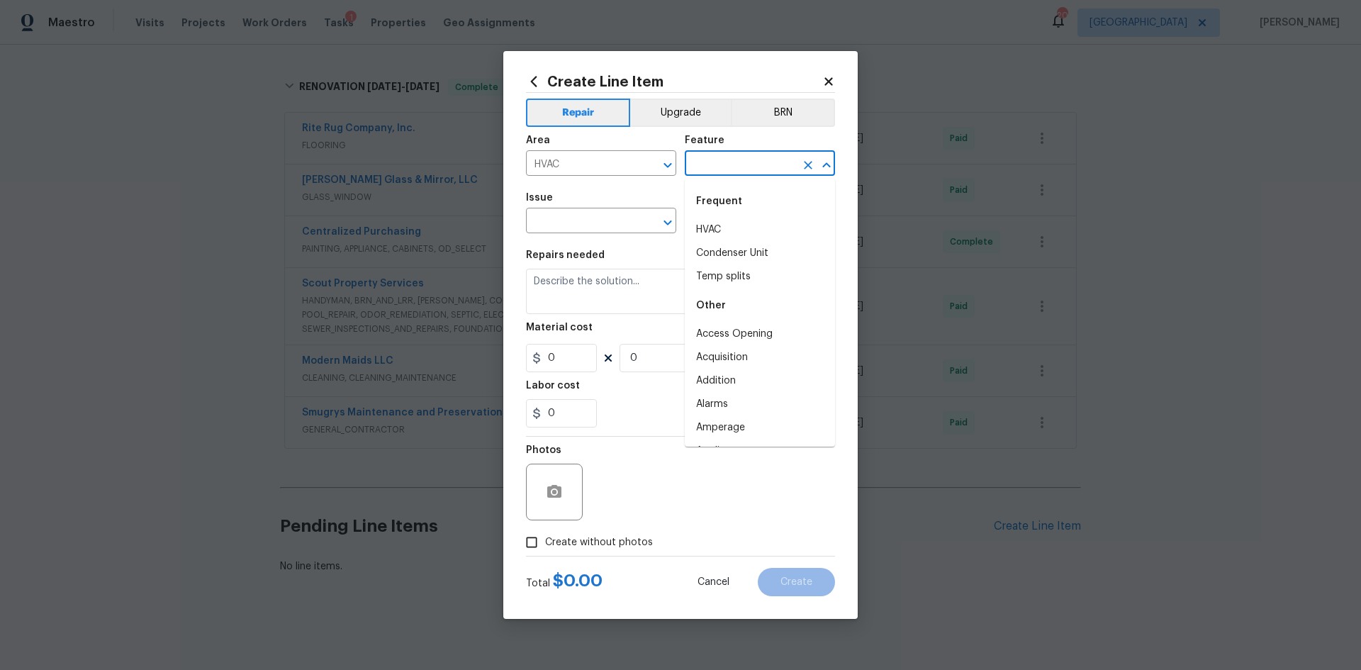
click at [707, 164] on input "text" at bounding box center [740, 165] width 111 height 22
click at [716, 222] on li "HVAC" at bounding box center [760, 229] width 150 height 23
type input "HVAC"
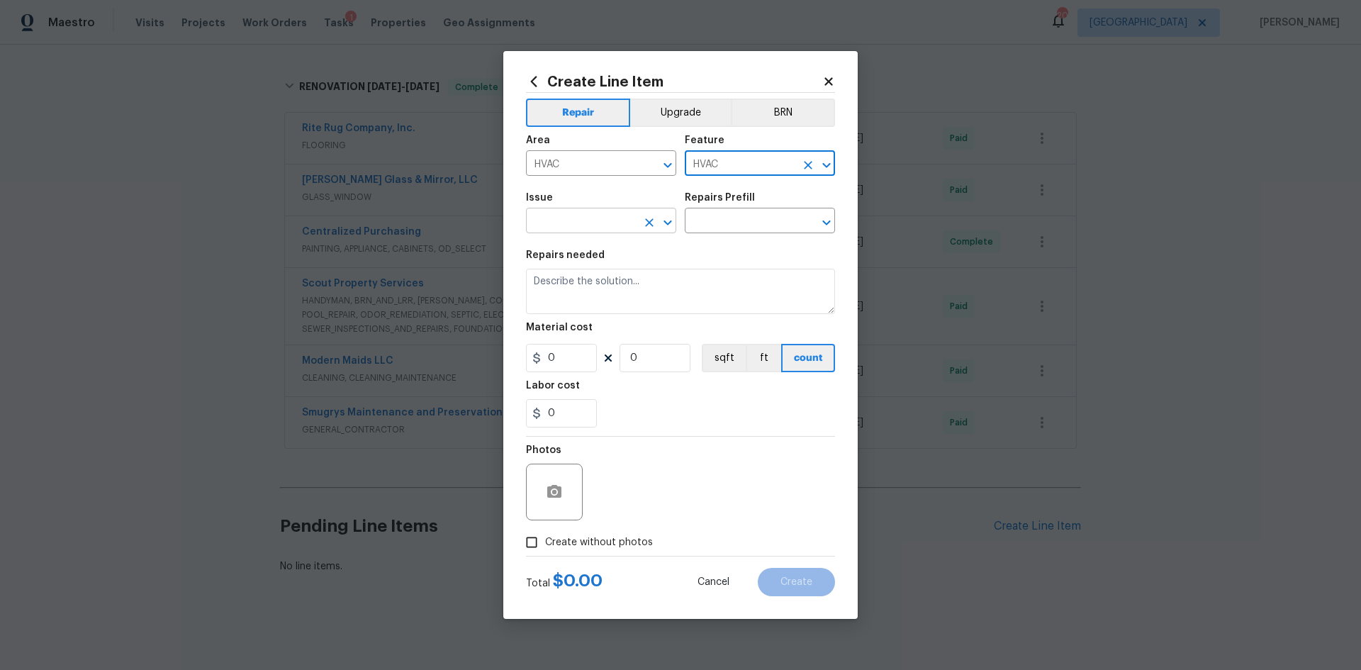
click at [624, 215] on input "text" at bounding box center [581, 222] width 111 height 22
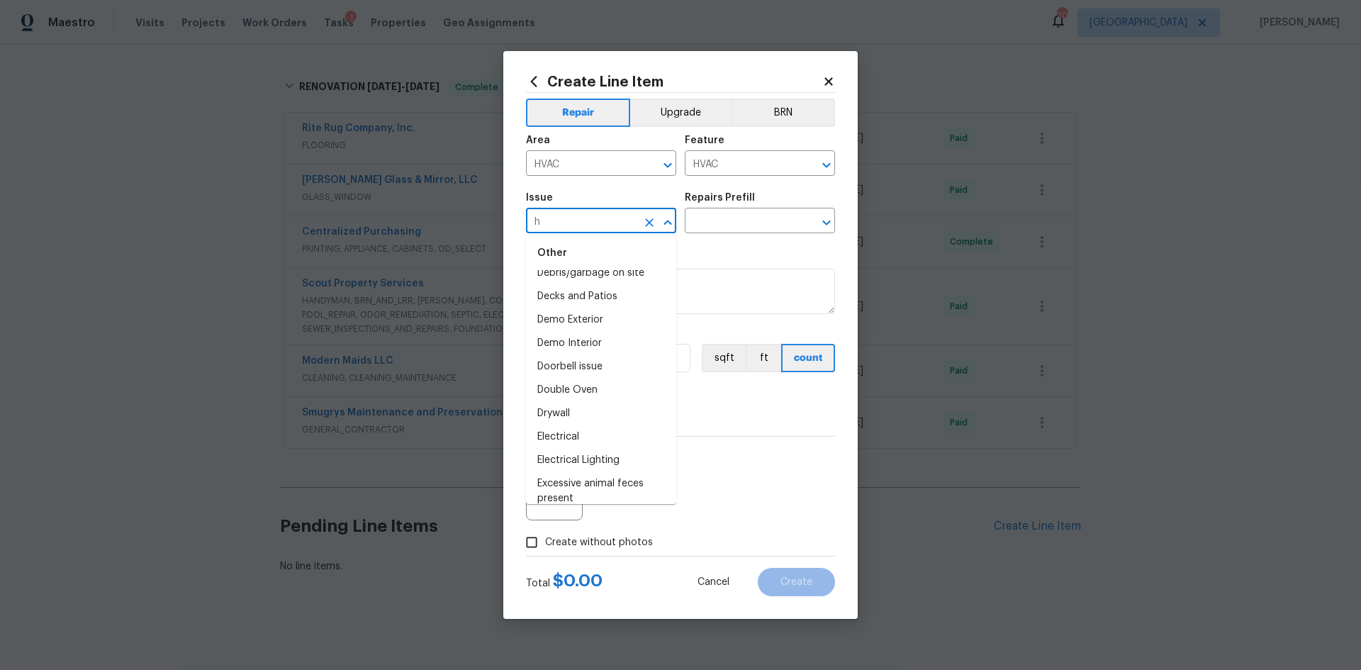
scroll to position [0, 0]
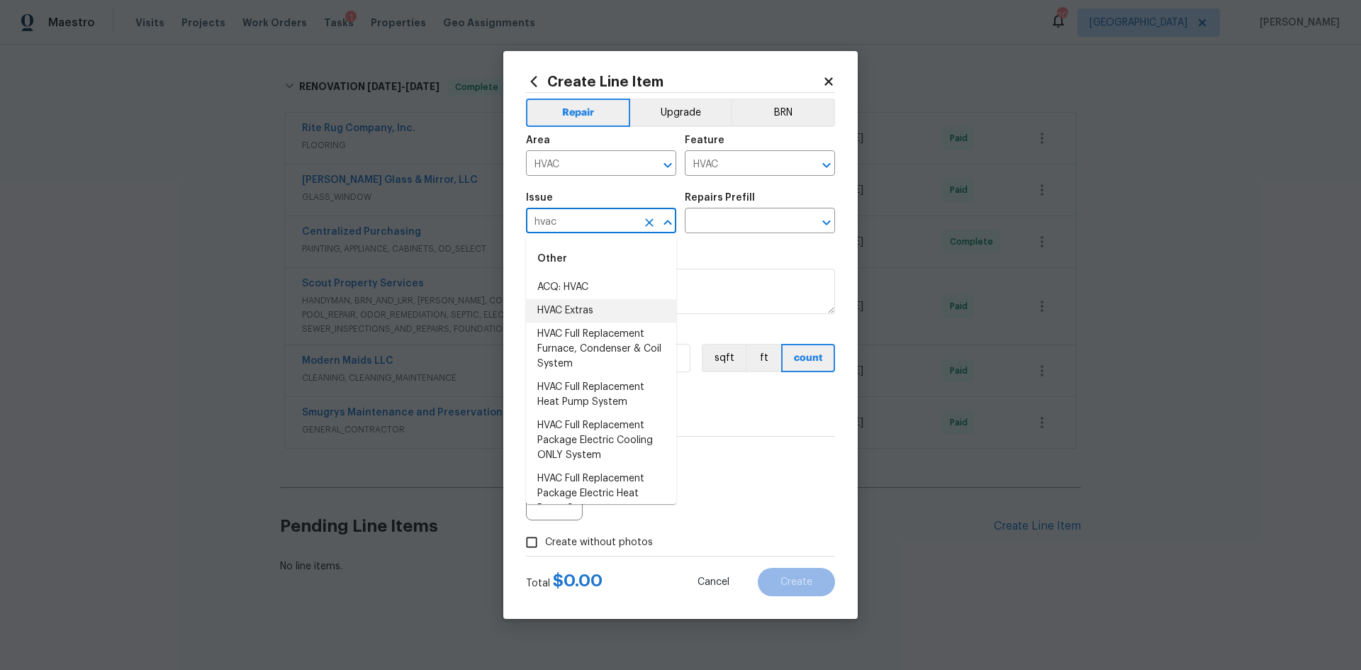
click at [570, 316] on li "HVAC Extras" at bounding box center [601, 310] width 150 height 23
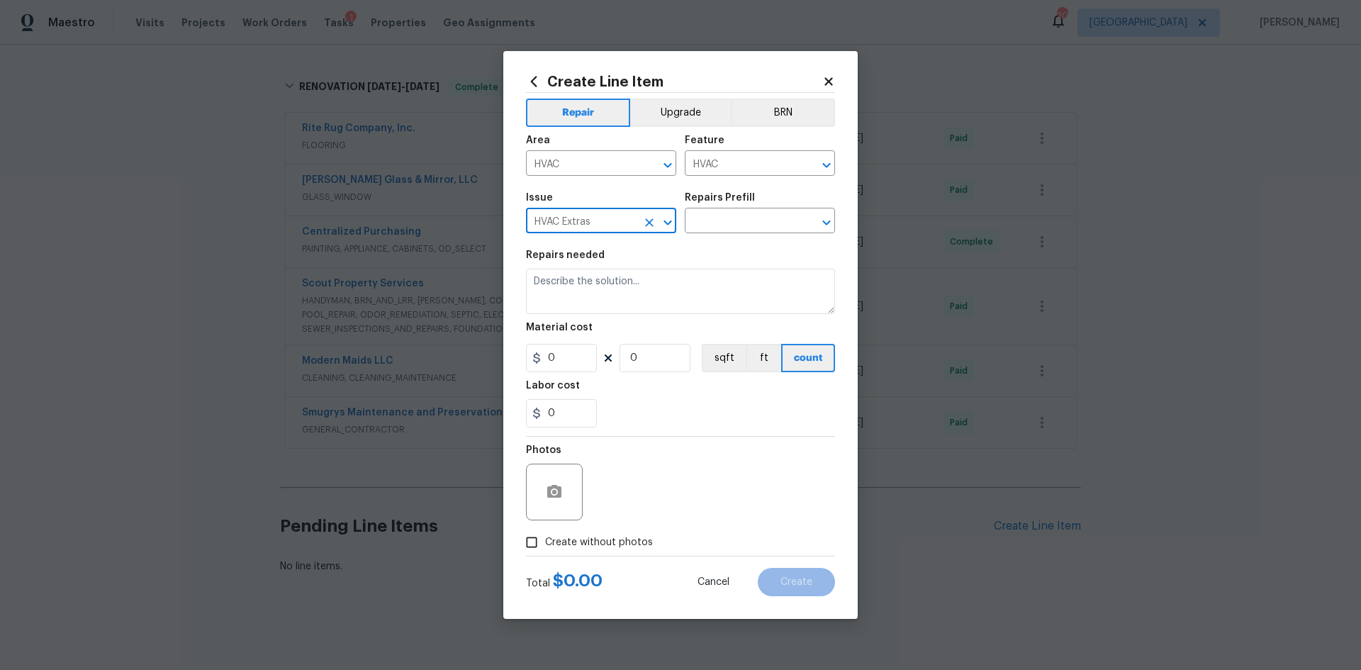
type input "HVAC Extras"
click at [745, 206] on div "Repairs Prefill" at bounding box center [760, 202] width 150 height 18
click at [748, 210] on div "Repairs Prefill" at bounding box center [760, 202] width 150 height 18
click at [750, 218] on input "text" at bounding box center [740, 222] width 111 height 22
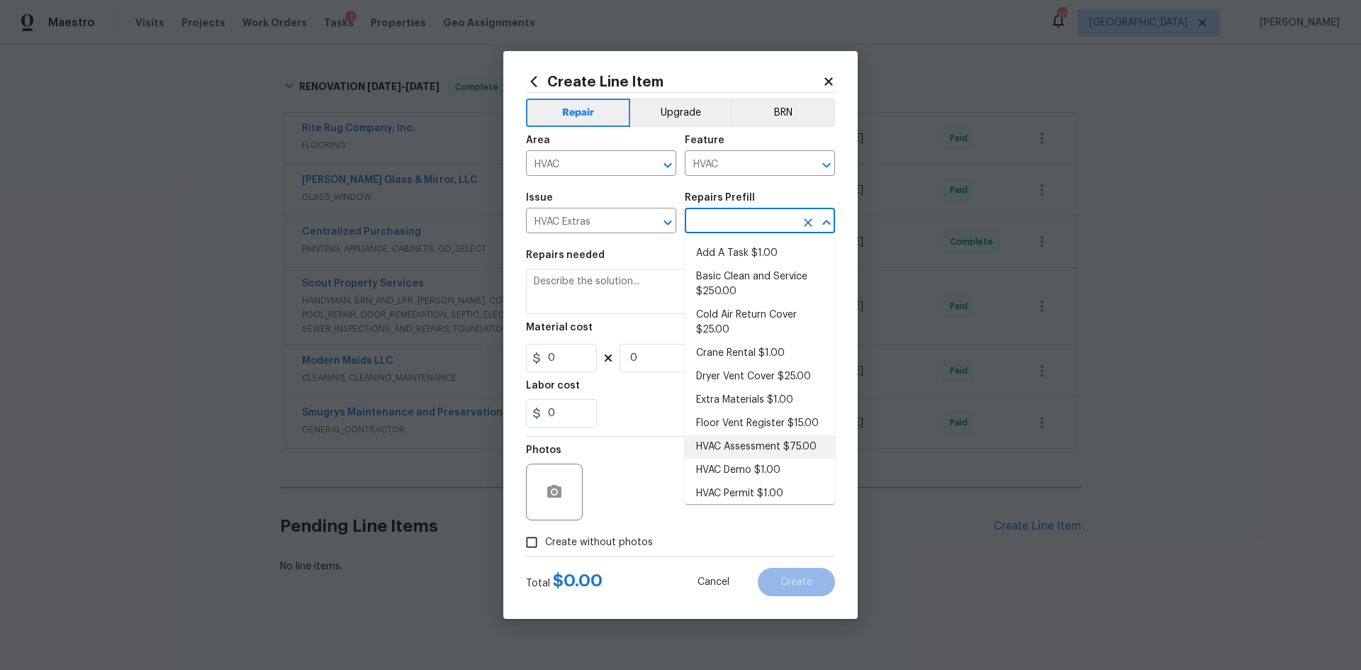
click at [734, 456] on li "HVAC Assessment $75.00" at bounding box center [760, 446] width 150 height 23
type input "HVAC Assessment $75.00"
type textarea "HVAC not working properly. Inspect system and diagnose problem."
type input "75"
type input "1"
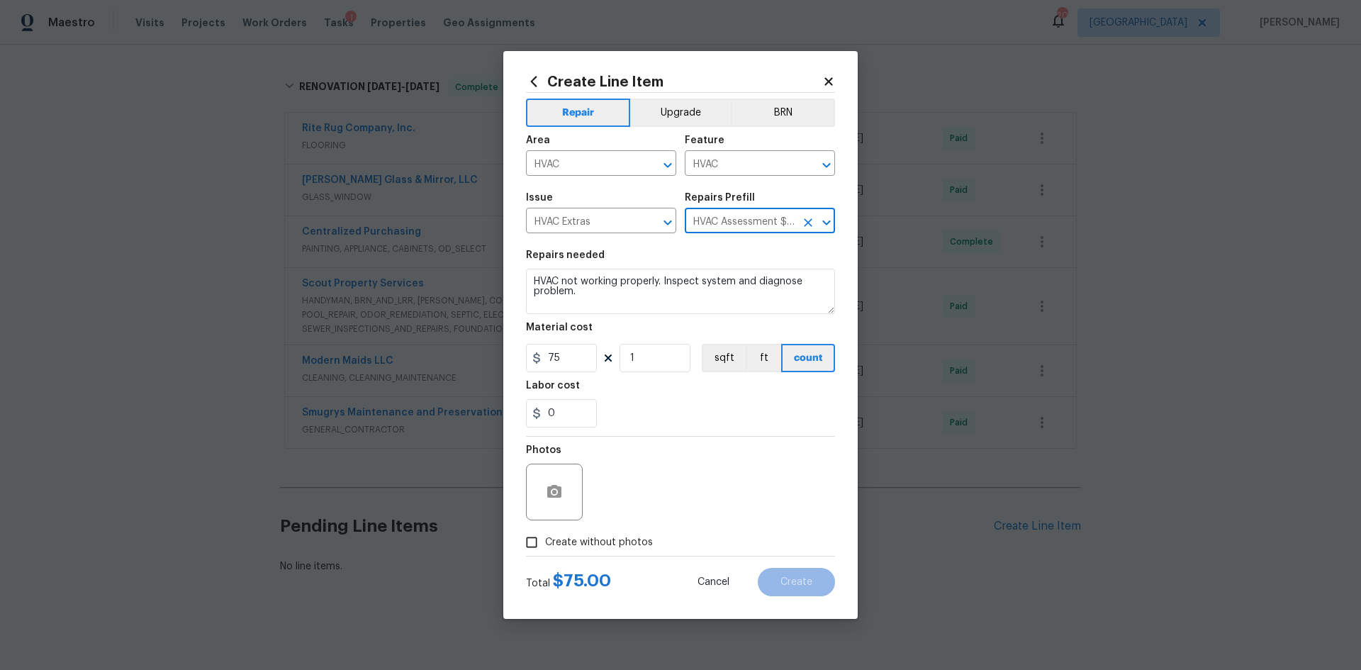
click at [585, 552] on label "Create without photos" at bounding box center [585, 542] width 135 height 27
click at [545, 552] on input "Create without photos" at bounding box center [531, 542] width 27 height 27
checkbox input "true"
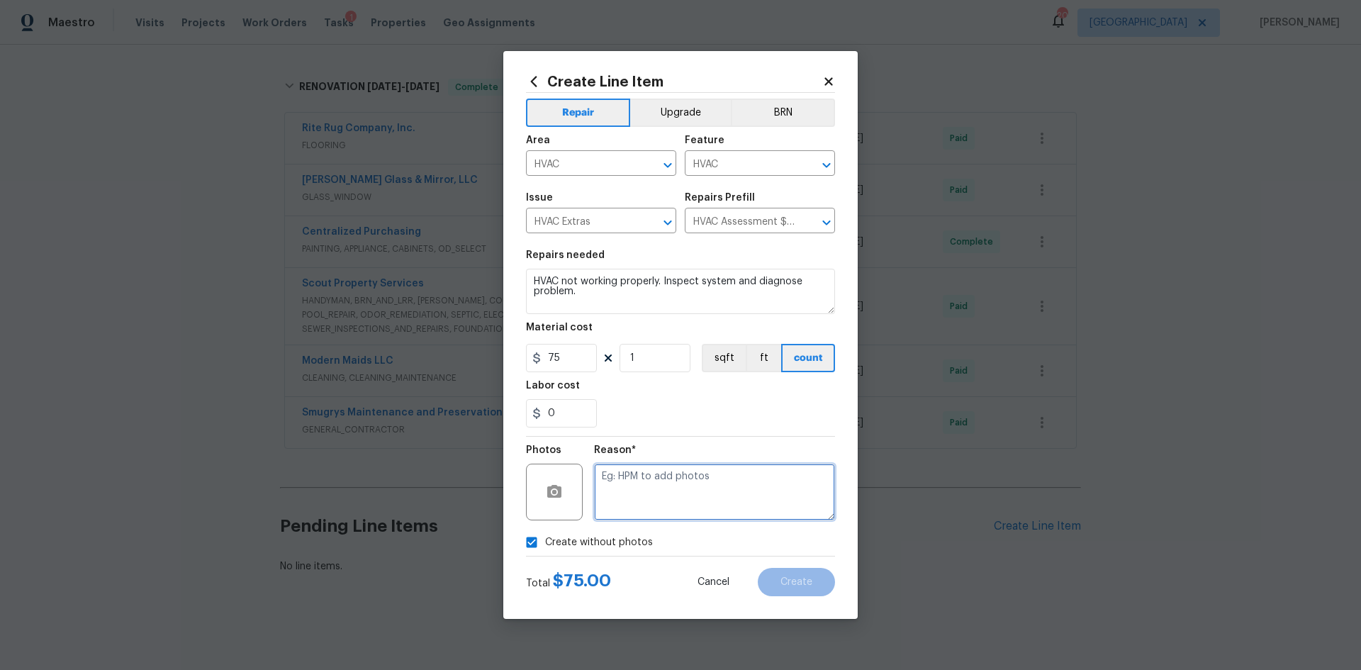
click at [618, 494] on textarea at bounding box center [714, 491] width 241 height 57
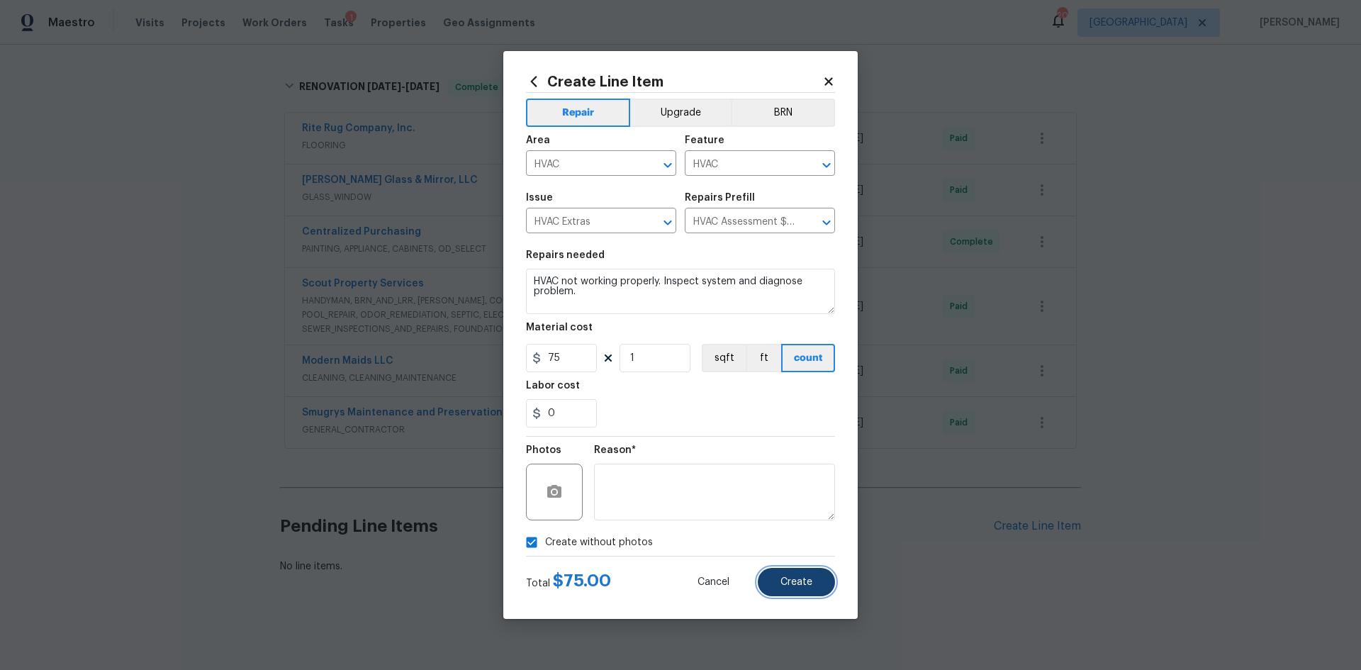
click at [793, 595] on button "Create" at bounding box center [796, 582] width 77 height 28
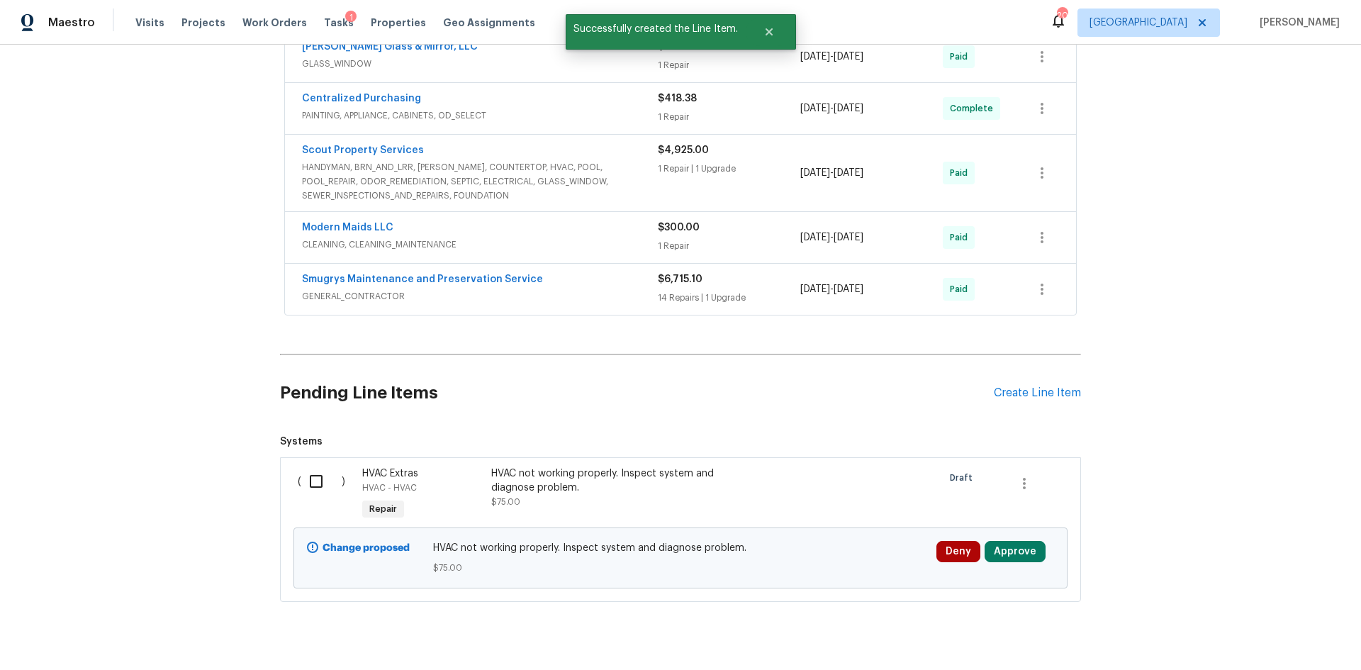
scroll to position [478, 0]
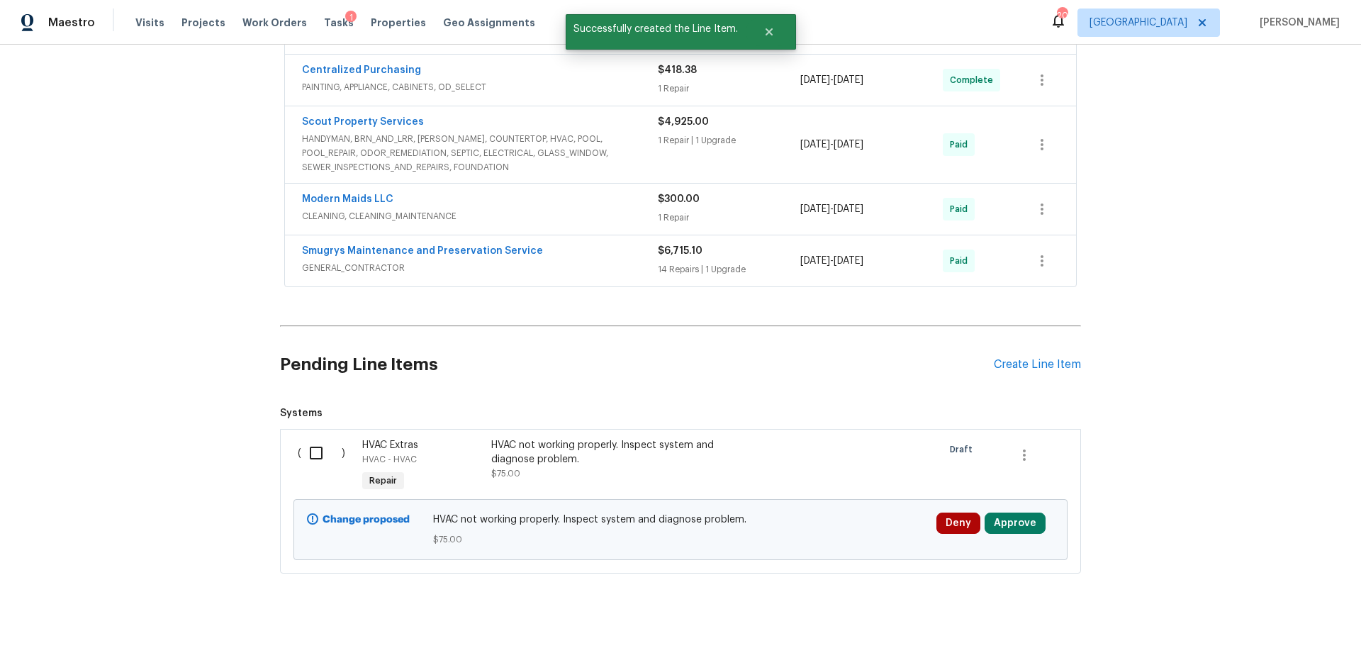
click at [321, 446] on input "checkbox" at bounding box center [321, 453] width 40 height 30
click at [1006, 523] on div "Deny Approve" at bounding box center [995, 529] width 126 height 43
click at [1019, 512] on button "Approve" at bounding box center [1014, 522] width 61 height 21
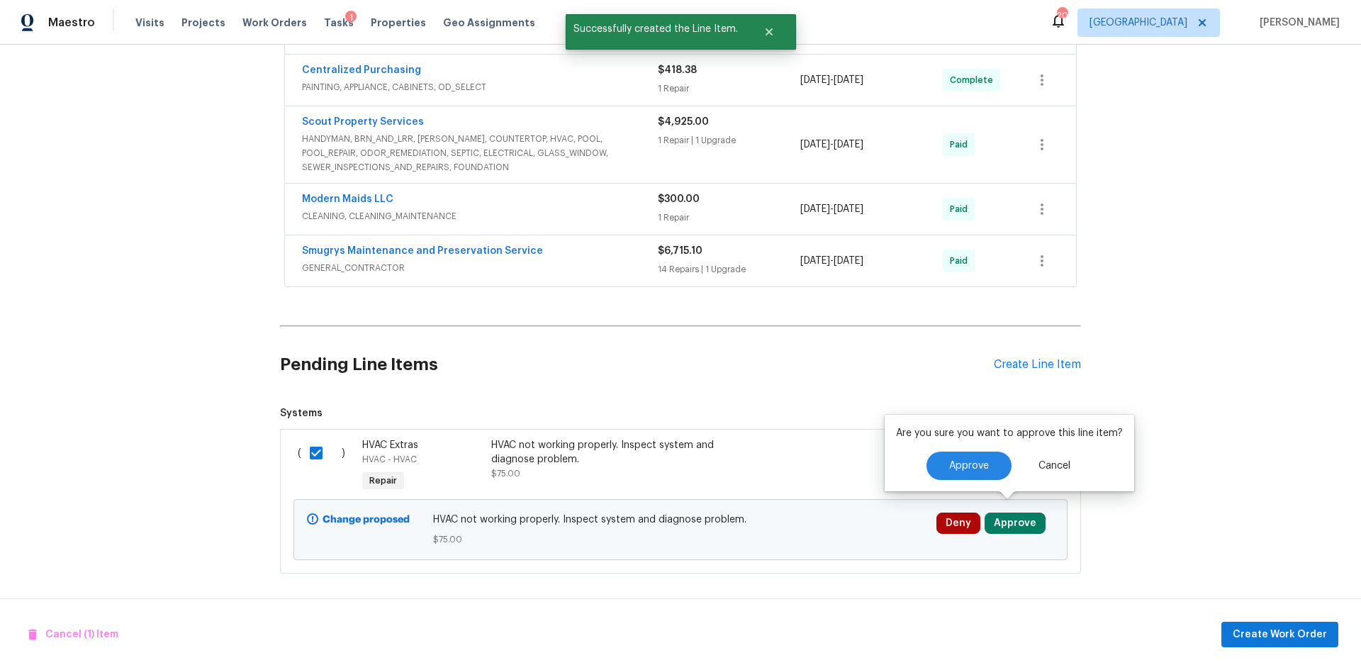
click at [945, 480] on div "Are you sure you want to approve this line item? Approve Cancel" at bounding box center [1008, 453] width 249 height 77
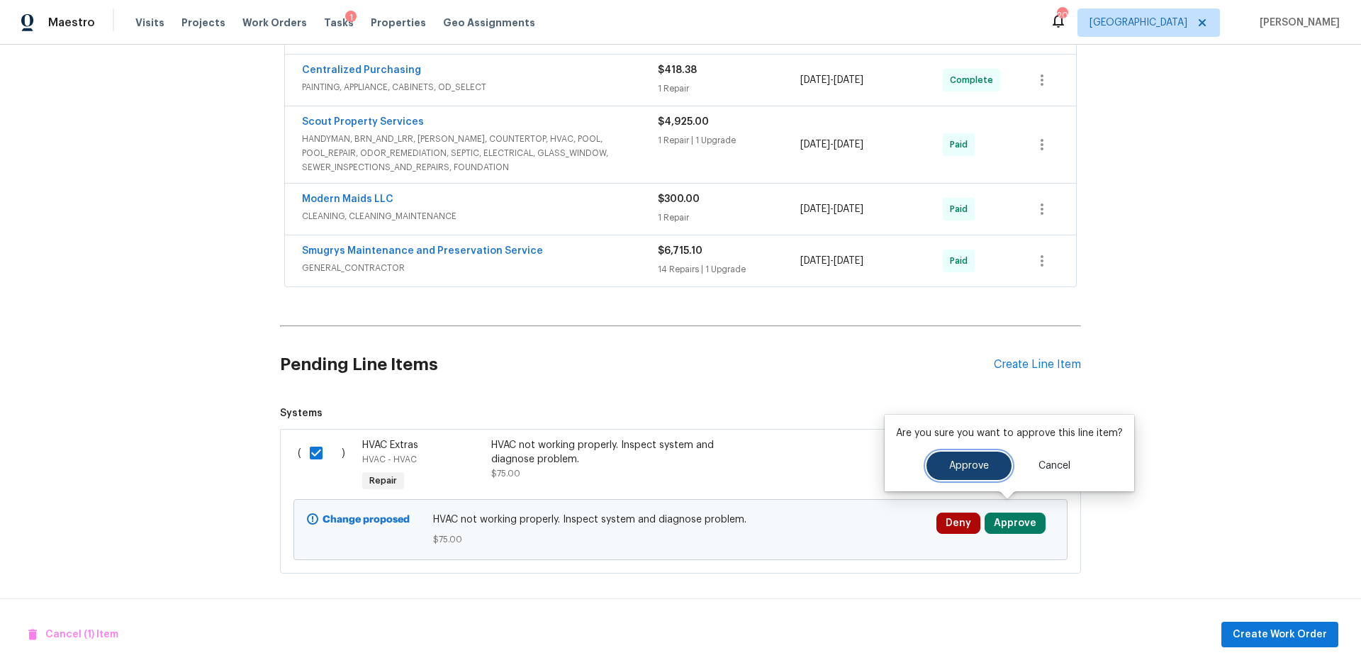
click at [967, 472] on button "Approve" at bounding box center [968, 465] width 85 height 28
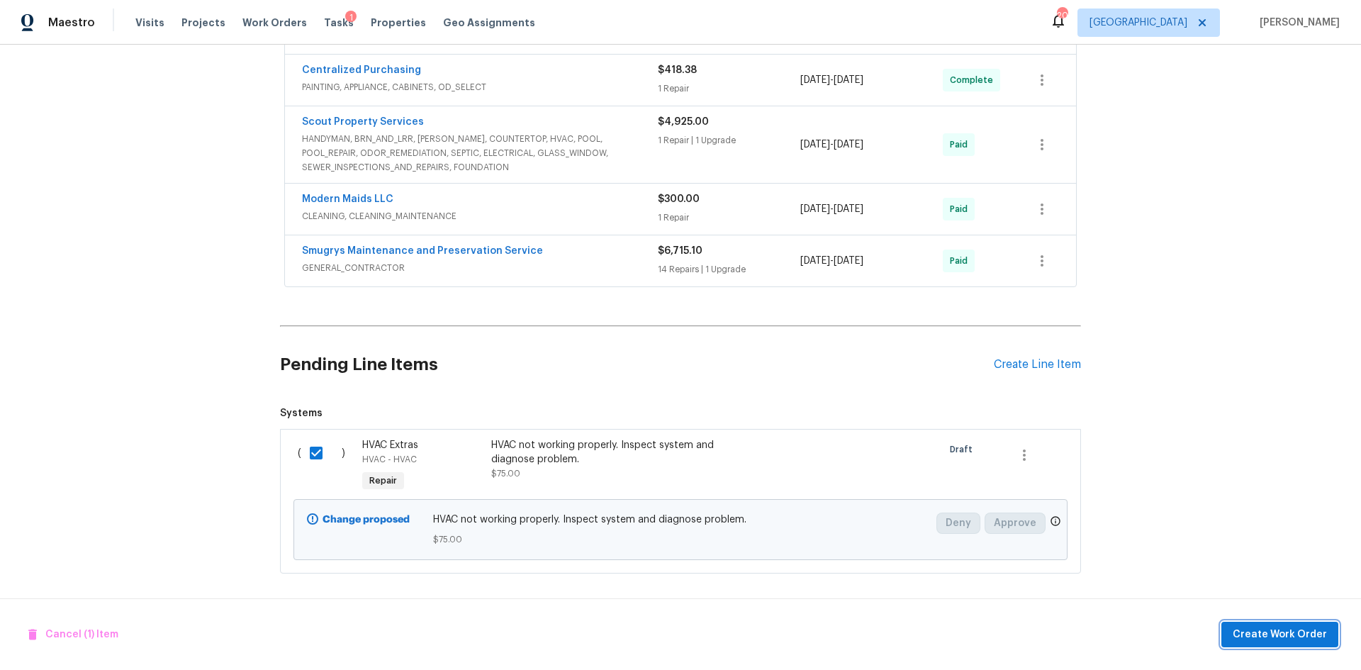
click at [1263, 636] on span "Create Work Order" at bounding box center [1279, 635] width 94 height 18
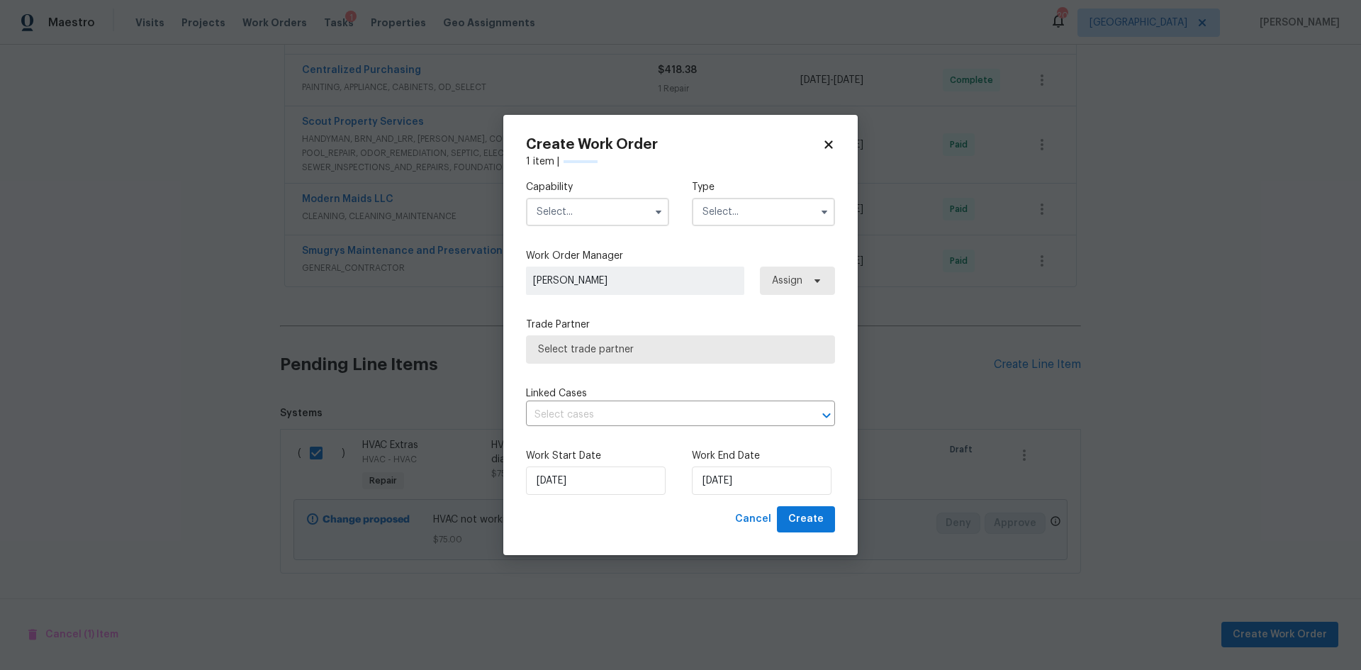
checkbox input "false"
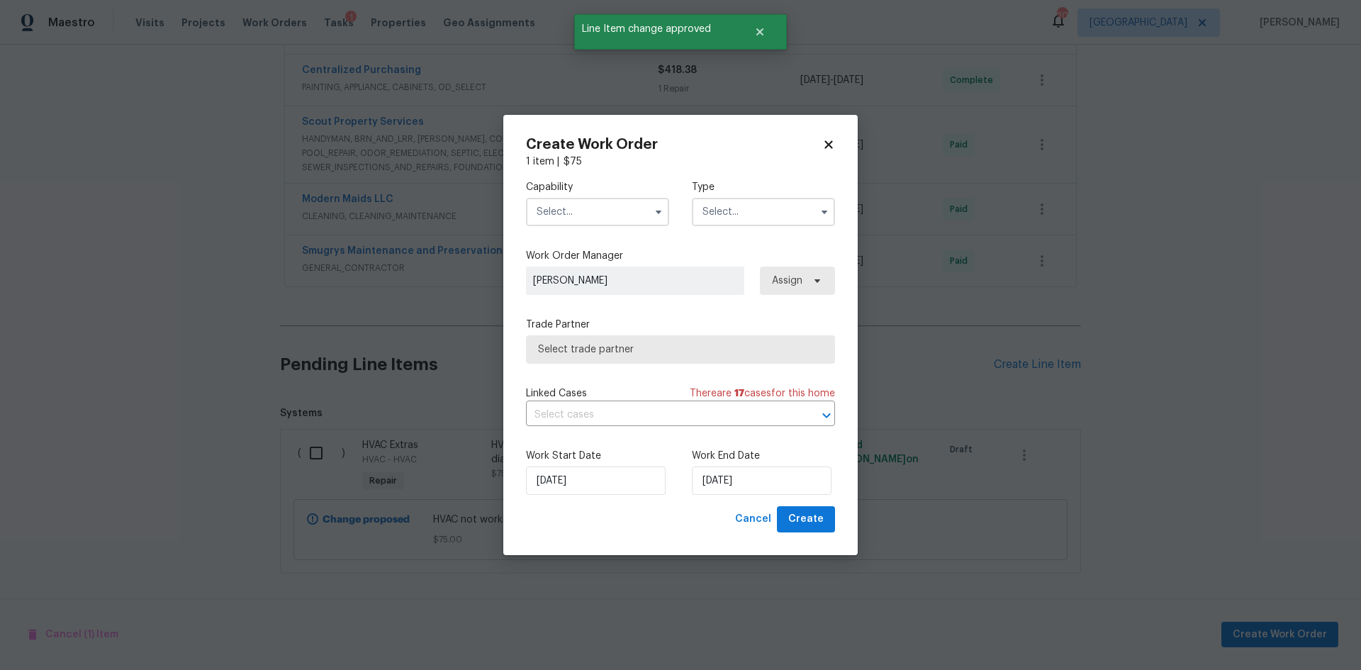
click at [595, 208] on input "text" at bounding box center [597, 212] width 143 height 28
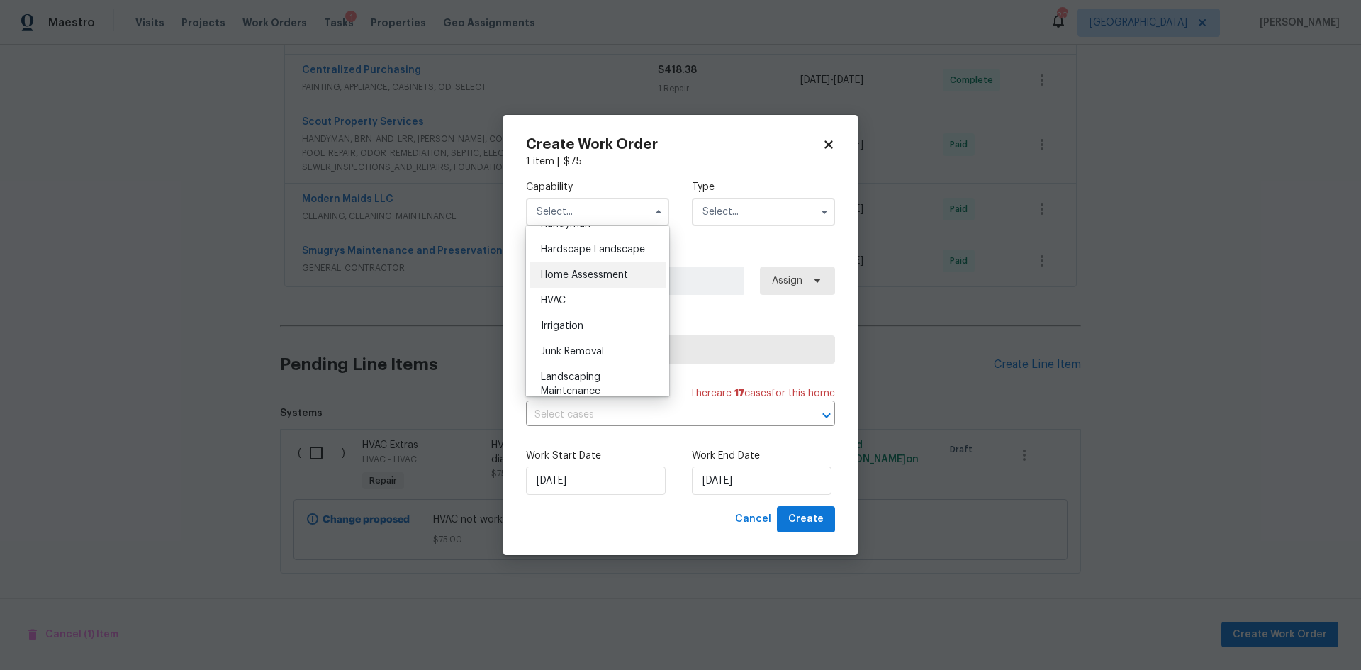
scroll to position [779, 0]
click at [569, 332] on div "HVAC" at bounding box center [597, 319] width 136 height 26
type input "HVAC"
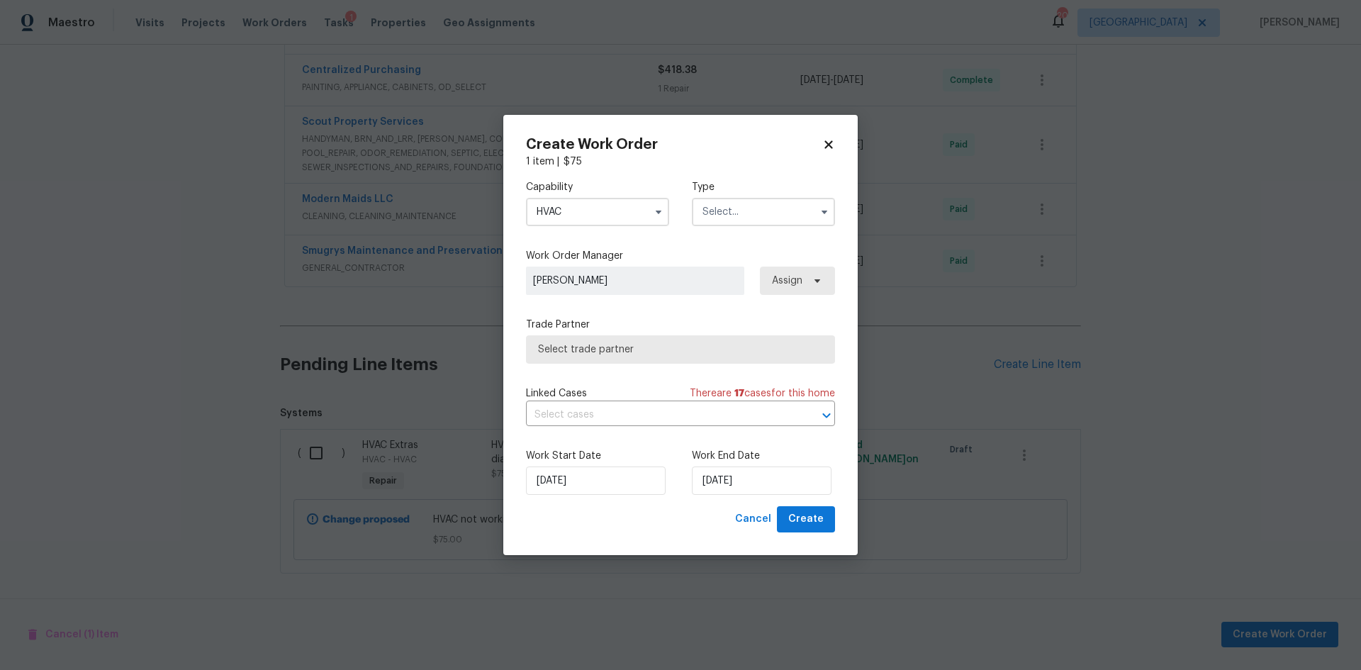
click at [776, 223] on input "text" at bounding box center [763, 212] width 143 height 28
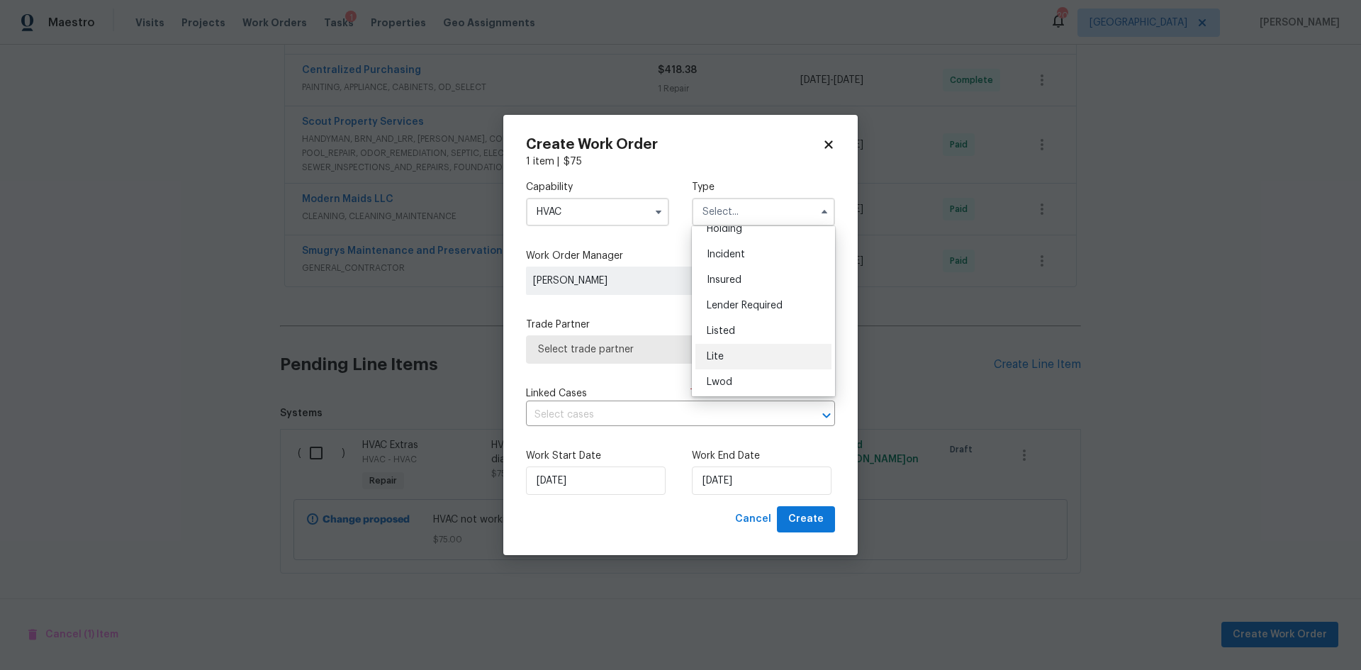
scroll to position [71, 0]
click at [735, 328] on div "Listed" at bounding box center [763, 325] width 136 height 26
type input "Listed"
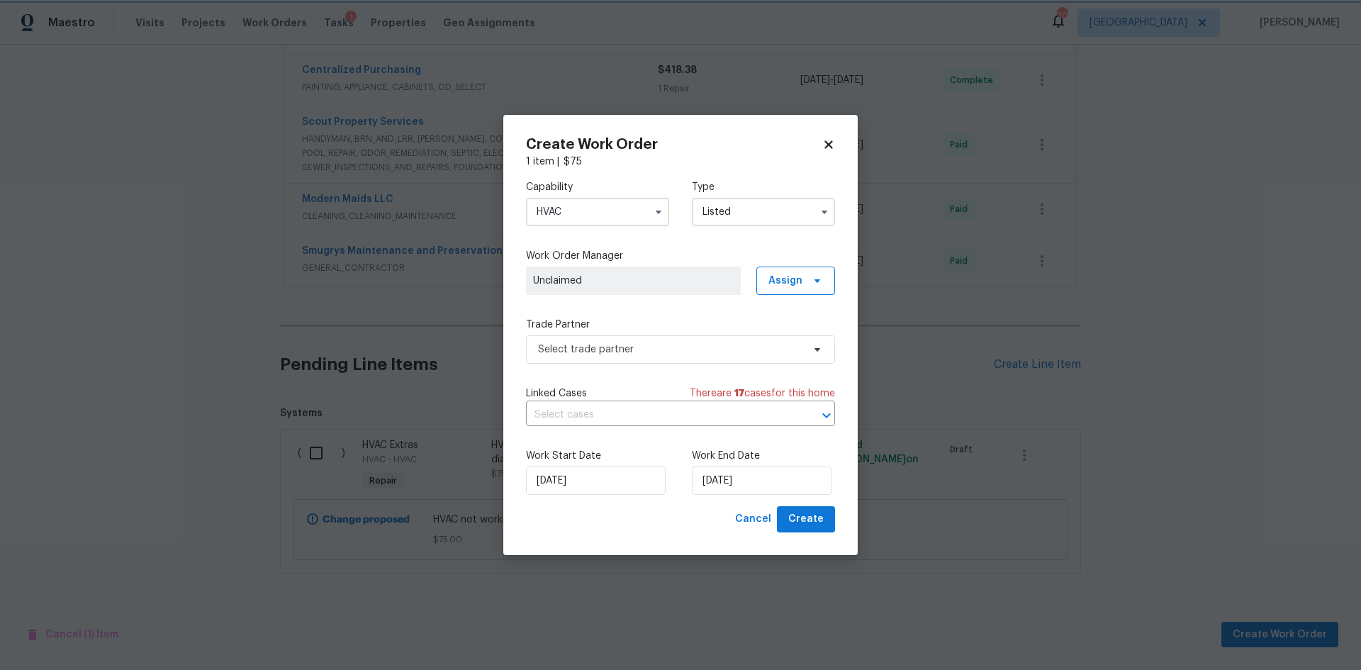
scroll to position [0, 0]
click at [779, 281] on span "Assign" at bounding box center [785, 281] width 34 height 14
click at [762, 347] on div "Assign to me" at bounding box center [801, 341] width 79 height 20
click at [765, 344] on div "Assign to me" at bounding box center [801, 341] width 79 height 20
click at [787, 337] on div "Assign to me" at bounding box center [798, 341] width 62 height 14
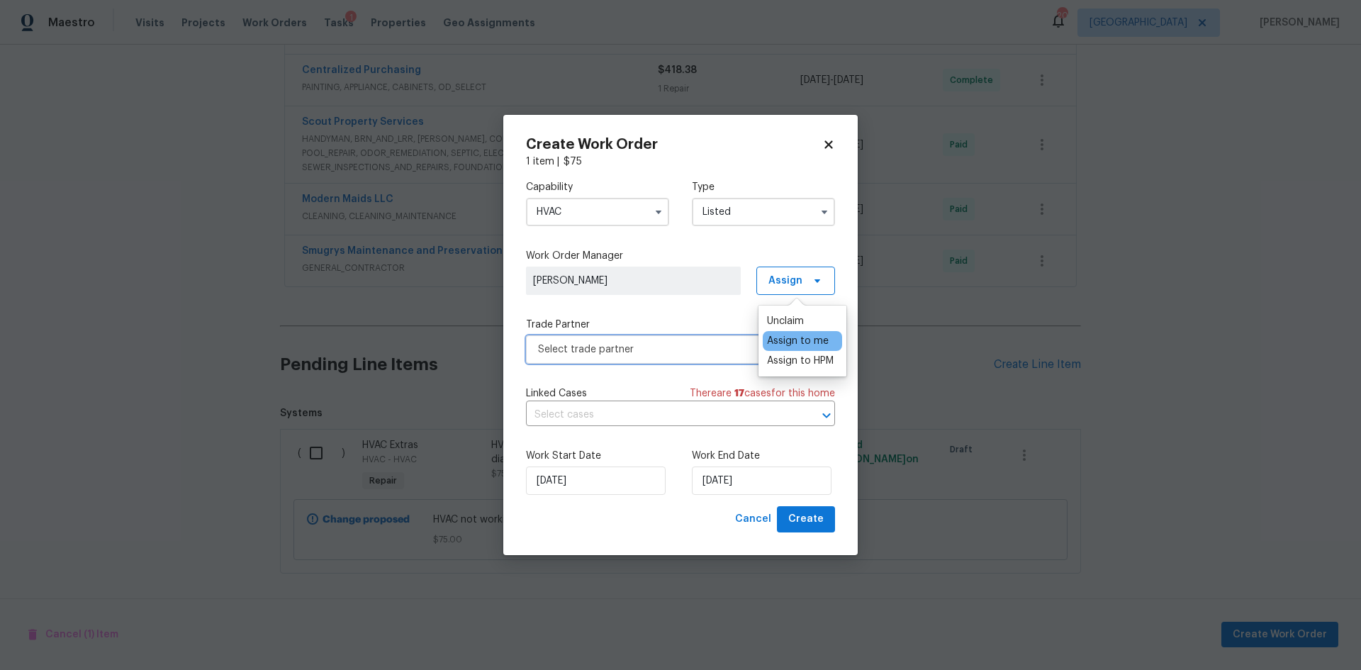
click at [687, 344] on span "Select trade partner" at bounding box center [670, 349] width 264 height 14
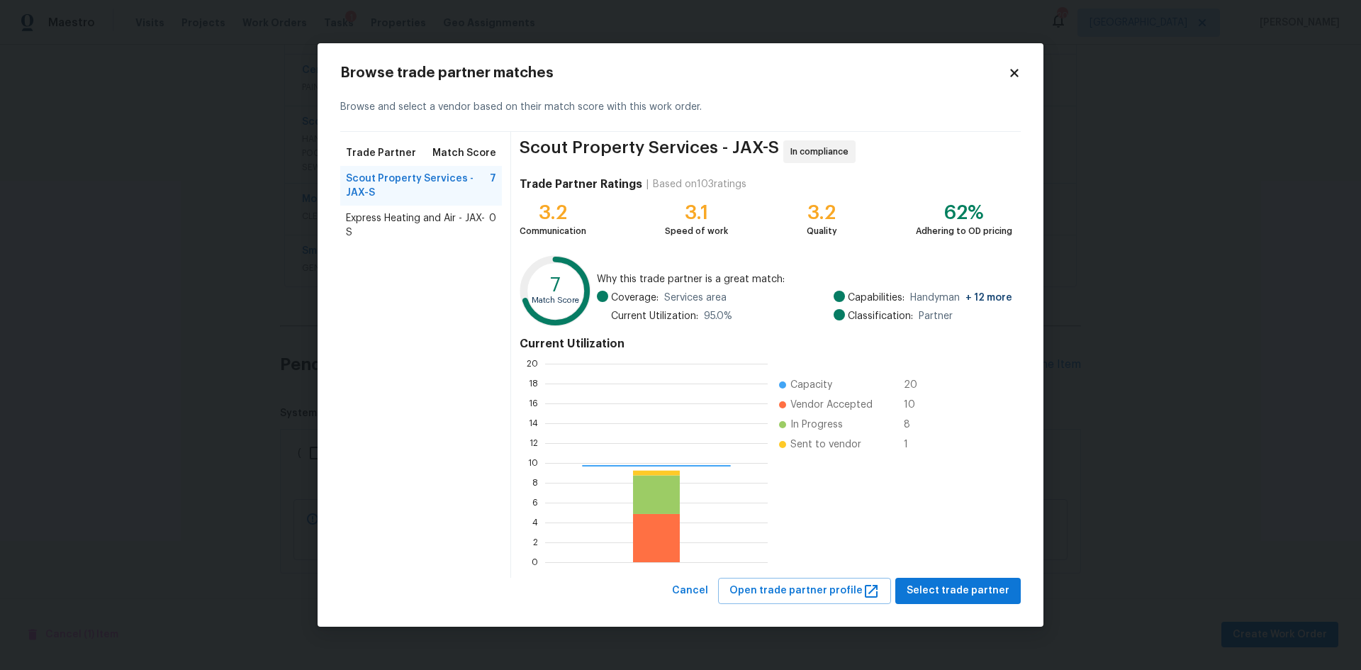
scroll to position [188, 213]
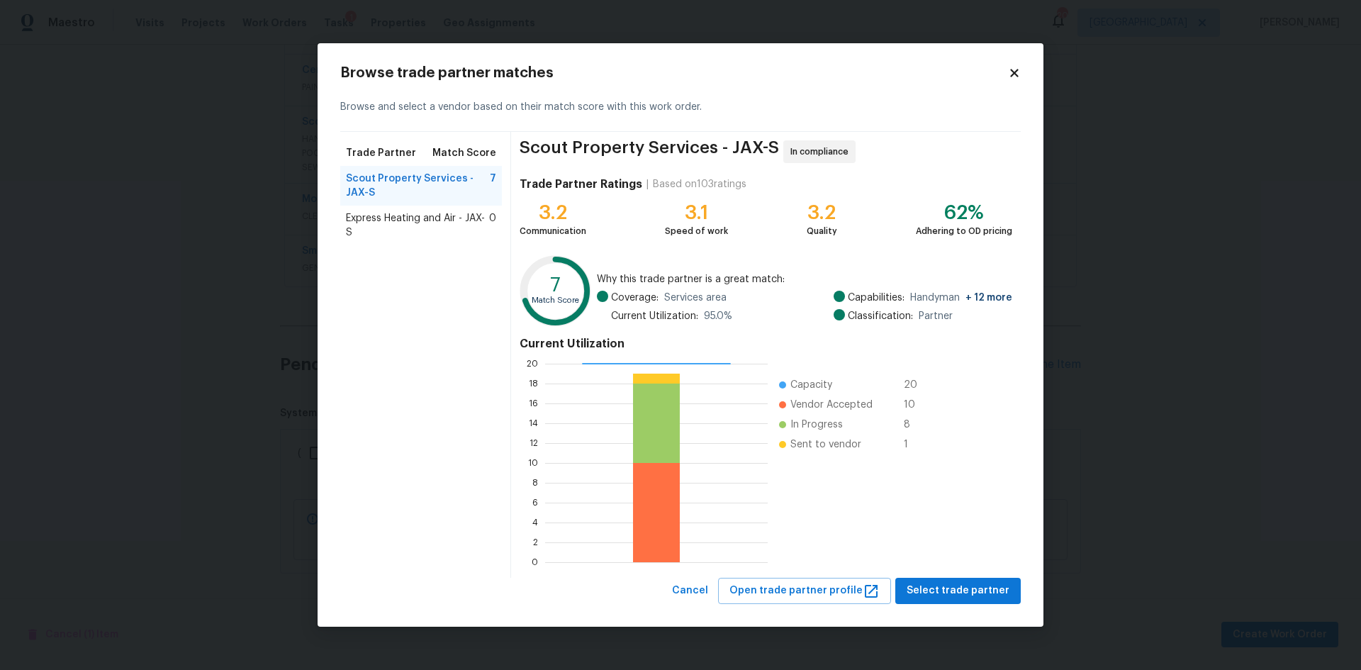
click at [943, 576] on div "Scout Property Services - JAX-S In compliance Trade Partner Ratings | Based on …" at bounding box center [766, 355] width 510 height 446
click at [944, 584] on span "Select trade partner" at bounding box center [957, 591] width 103 height 18
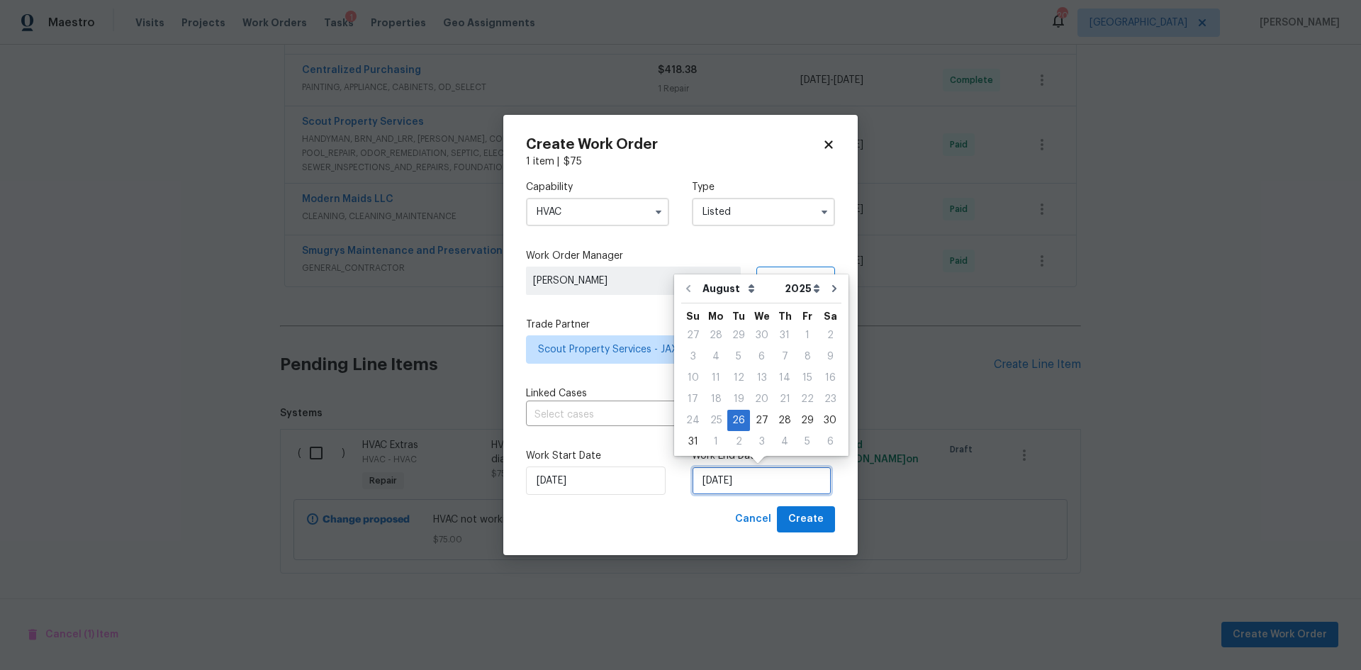
click at [779, 494] on input "[DATE]" at bounding box center [762, 480] width 140 height 28
click at [800, 418] on div "29" at bounding box center [807, 420] width 23 height 20
type input "[DATE]"
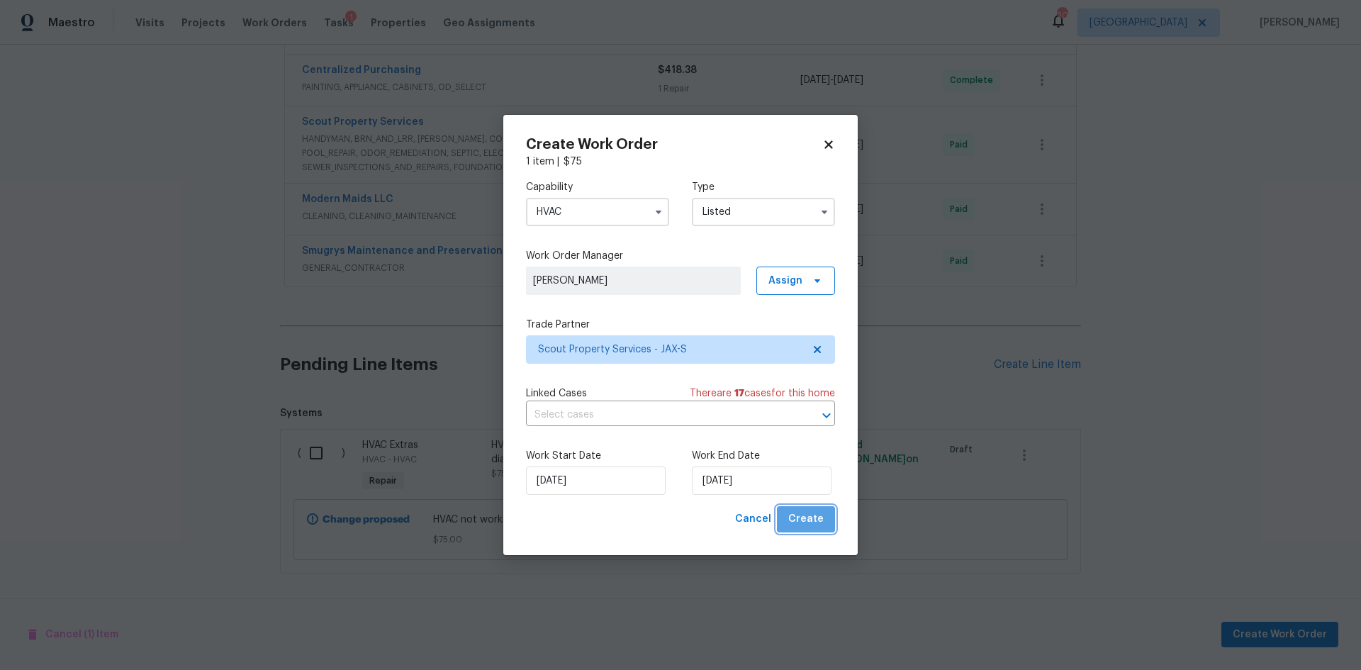
click at [809, 507] on button "Create" at bounding box center [806, 519] width 58 height 26
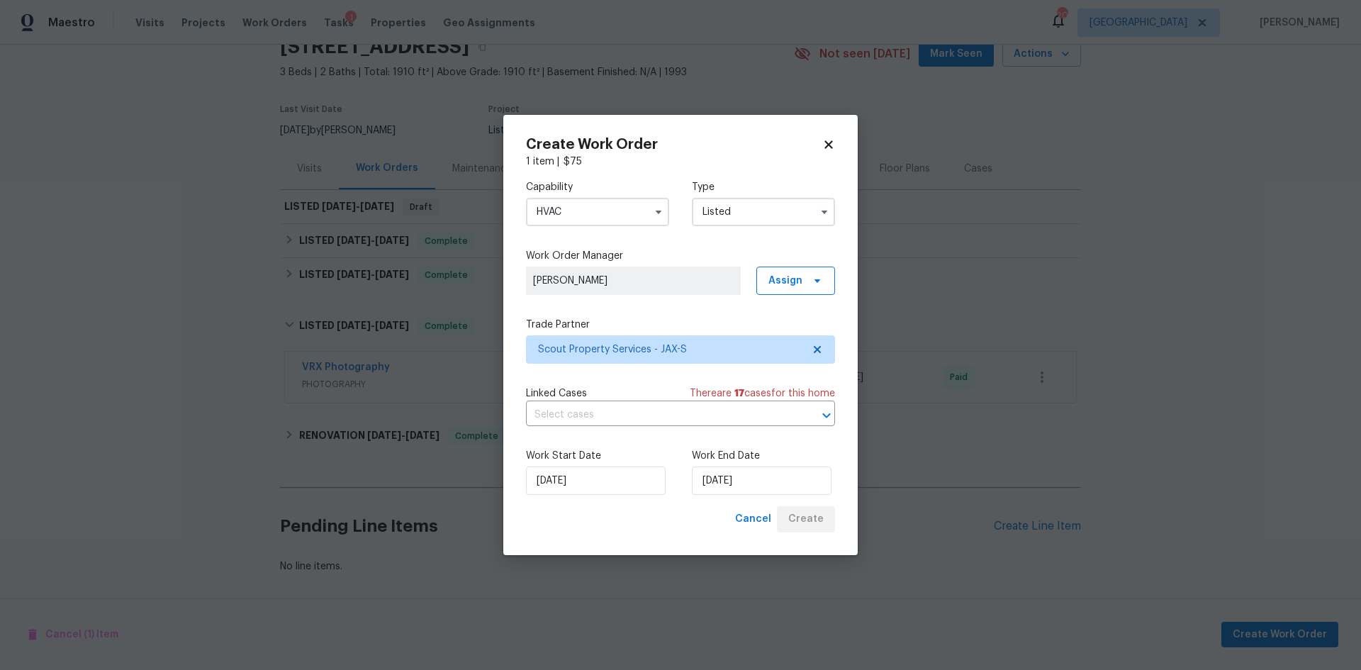
scroll to position [78, 0]
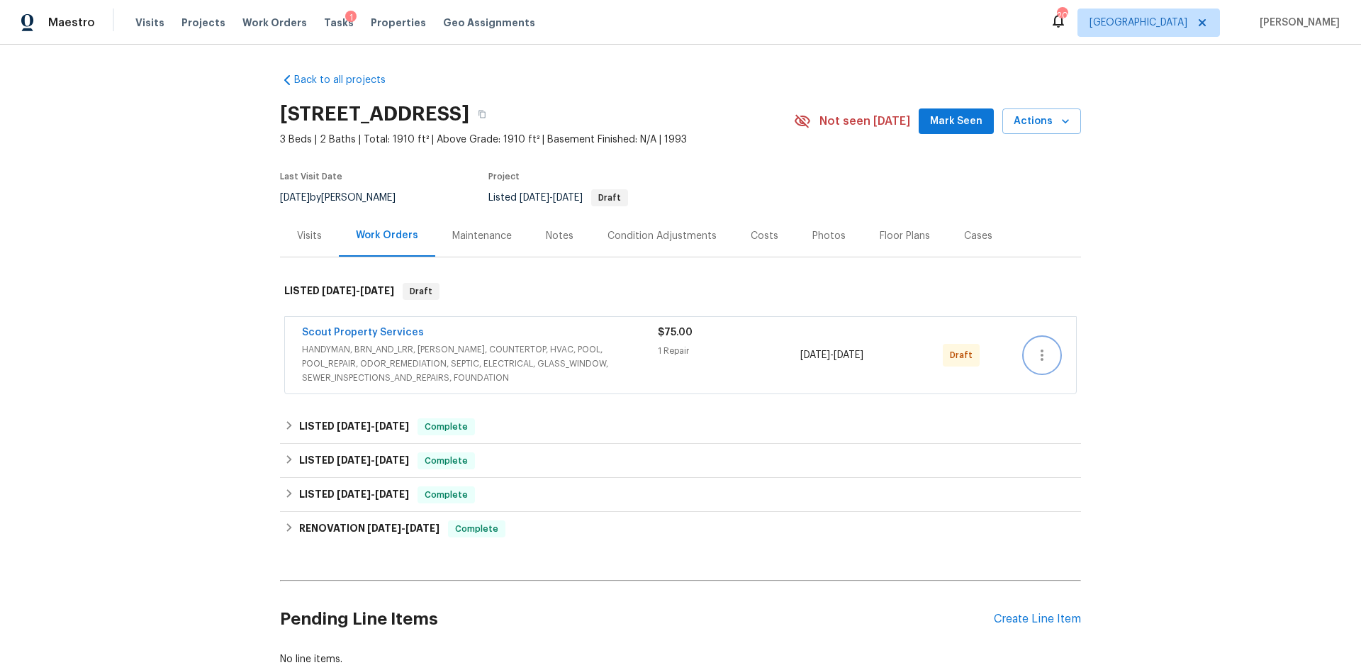
click at [1048, 352] on button "button" at bounding box center [1042, 355] width 34 height 34
click at [1063, 359] on li "Send to Vendor" at bounding box center [1099, 355] width 158 height 23
click at [153, 28] on span "Visits" at bounding box center [149, 23] width 29 height 14
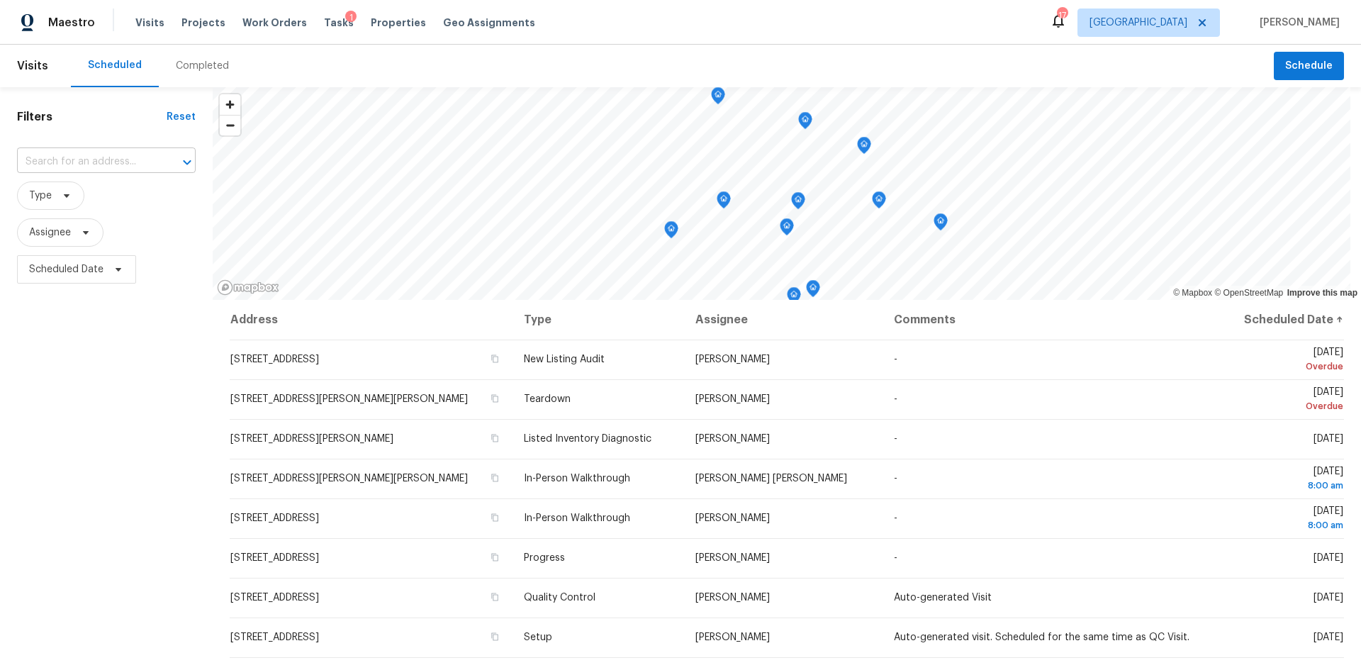
click at [123, 168] on input "text" at bounding box center [86, 162] width 139 height 22
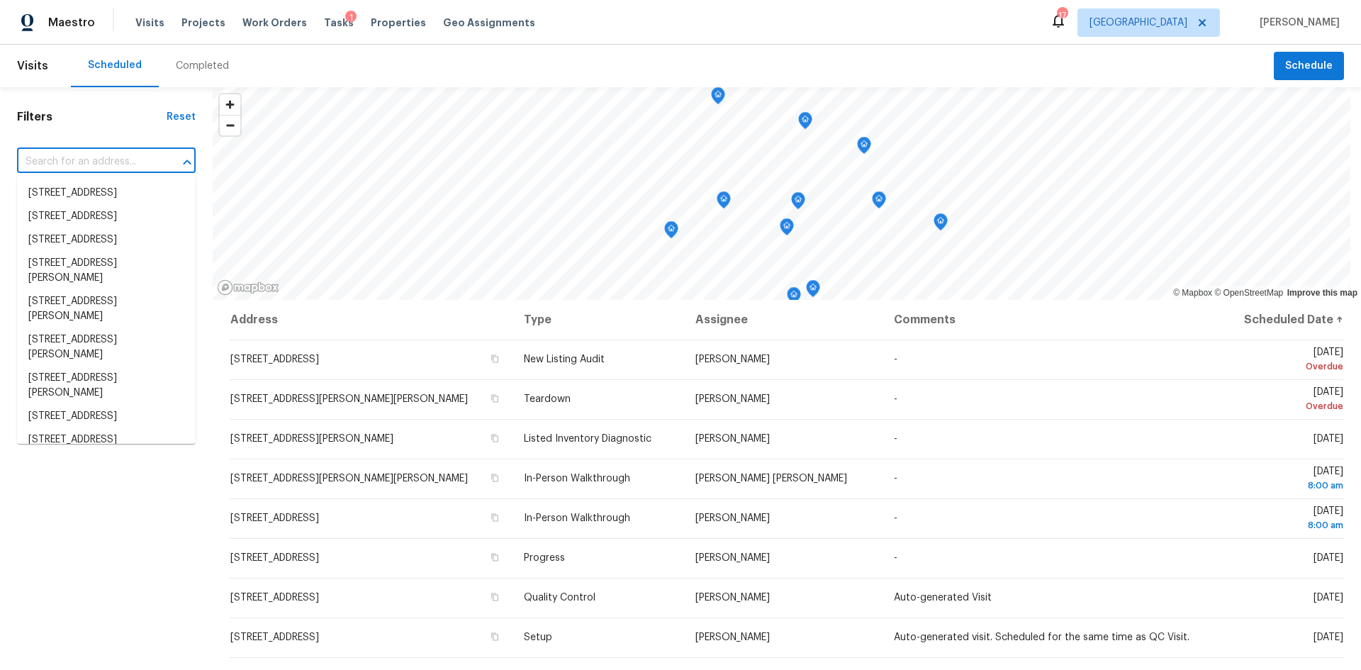
click at [115, 141] on div "Filters Reset ​ Type Assignee Scheduled Date" at bounding box center [106, 461] width 213 height 748
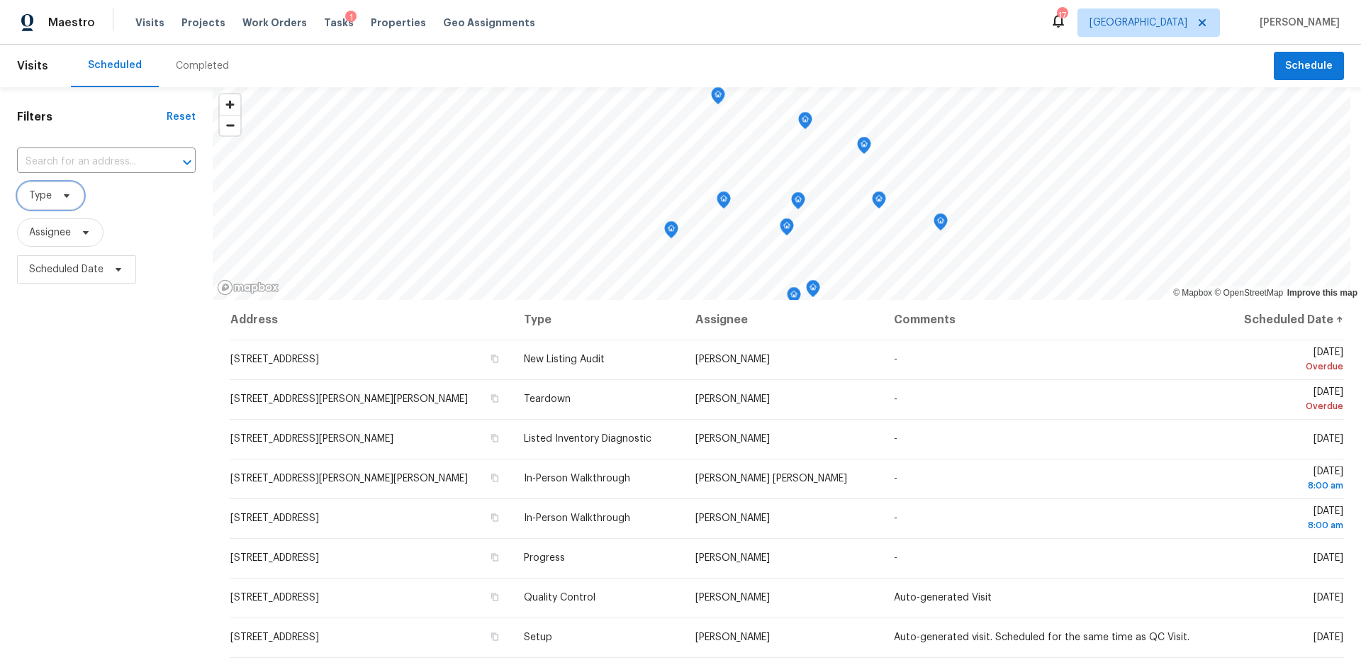
click at [57, 206] on span "Type" at bounding box center [50, 195] width 67 height 28
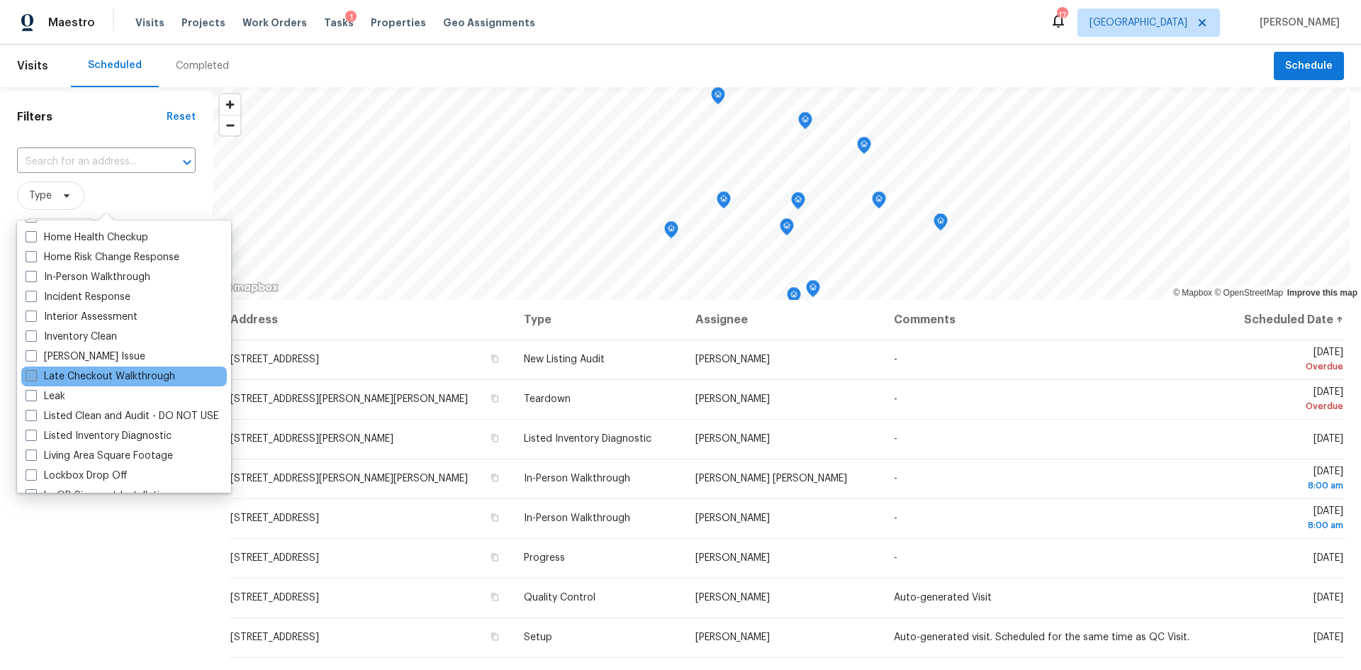
scroll to position [567, 0]
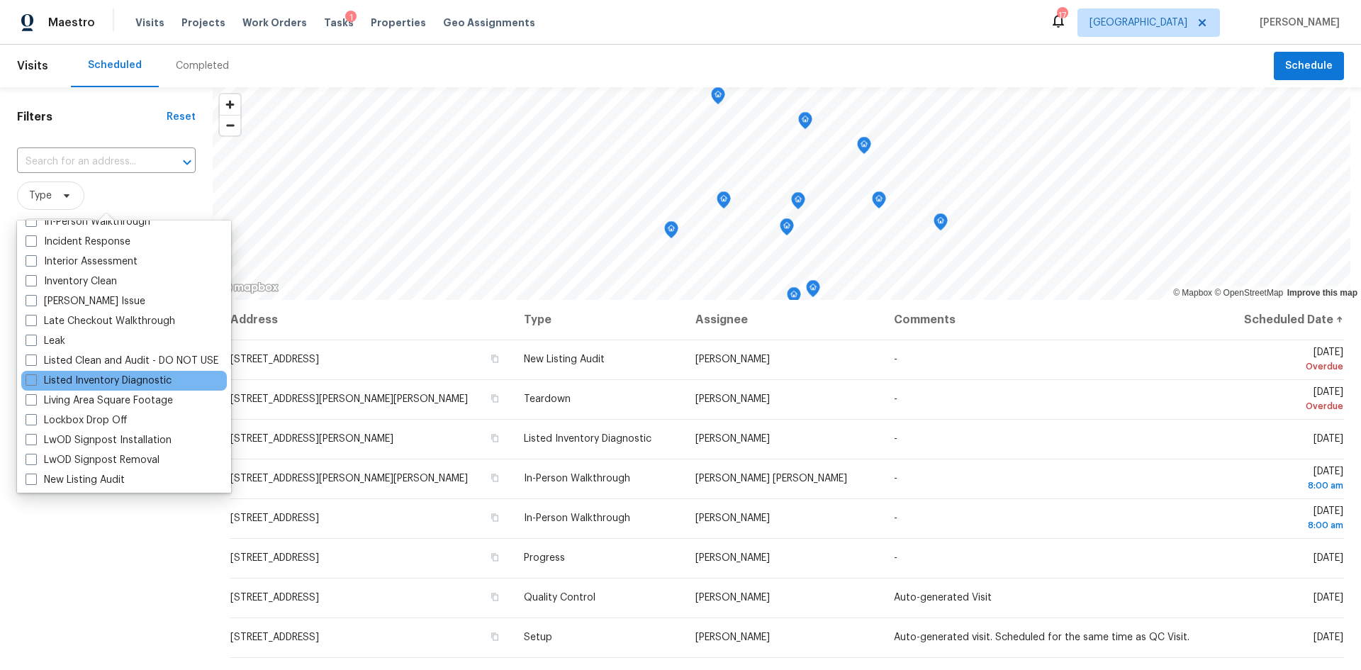
click at [103, 371] on div "Listed Inventory Diagnostic" at bounding box center [124, 381] width 206 height 20
click at [101, 385] on label "Listed Inventory Diagnostic" at bounding box center [99, 380] width 146 height 14
click at [35, 383] on input "Listed Inventory Diagnostic" at bounding box center [30, 377] width 9 height 9
checkbox input "true"
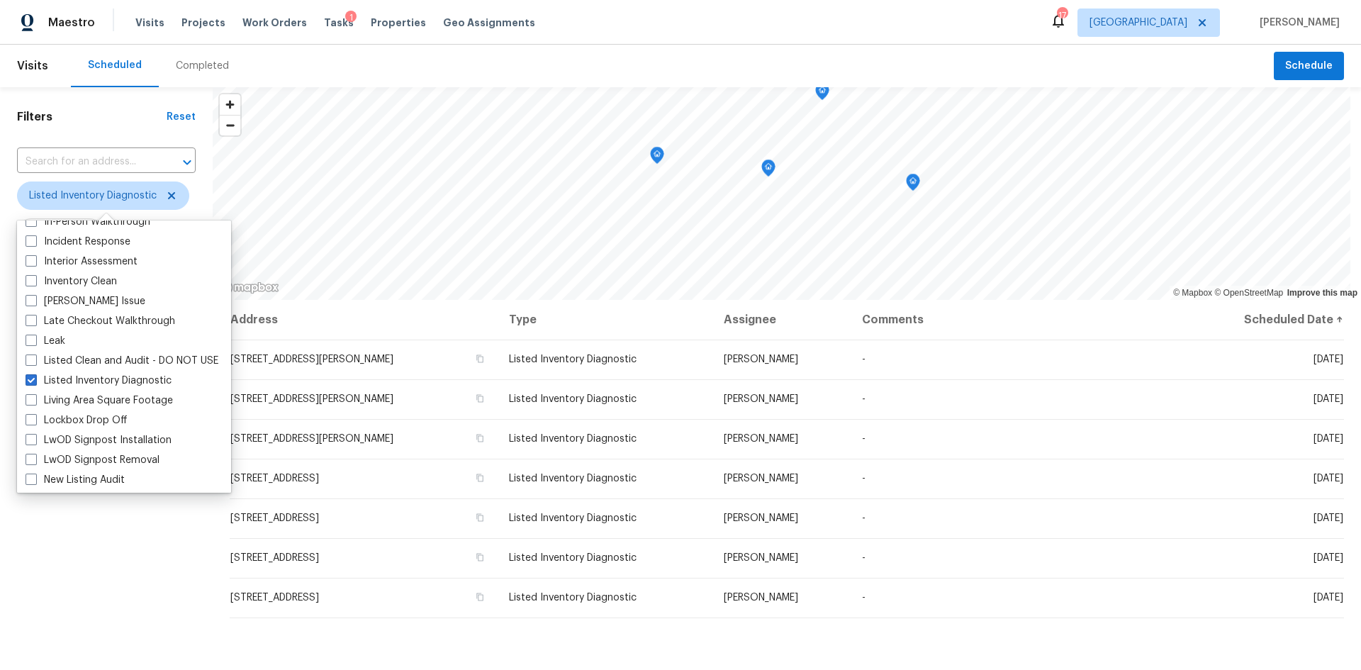
click at [108, 519] on div "Filters Reset ​ Listed Inventory Diagnostic Assignee Scheduled Date" at bounding box center [106, 461] width 213 height 748
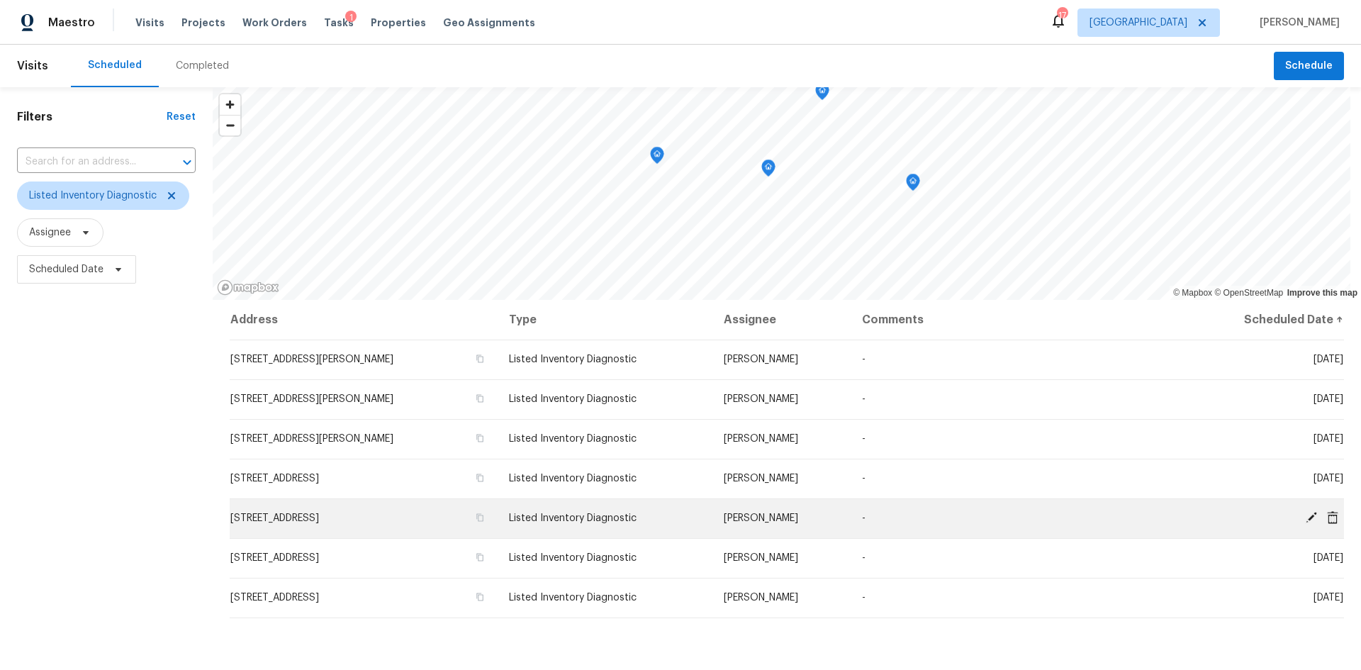
click at [1305, 522] on icon at bounding box center [1311, 517] width 13 height 13
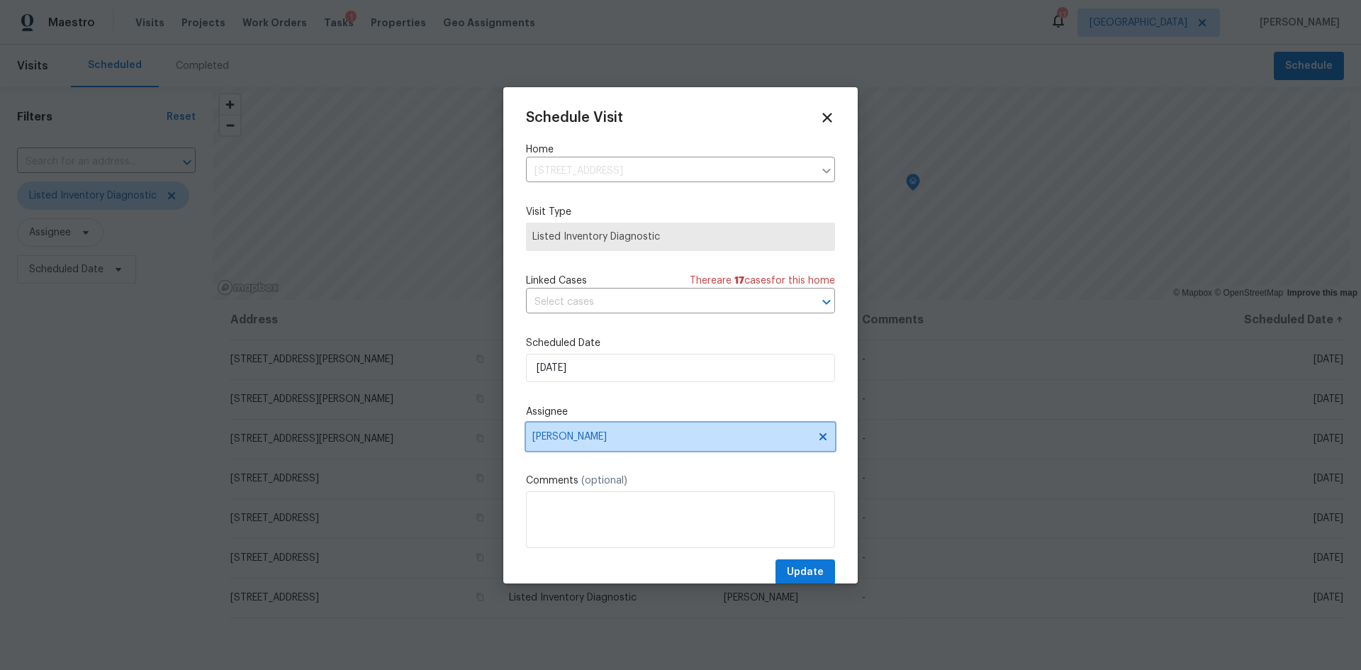
click at [617, 439] on span "[PERSON_NAME]" at bounding box center [671, 436] width 278 height 11
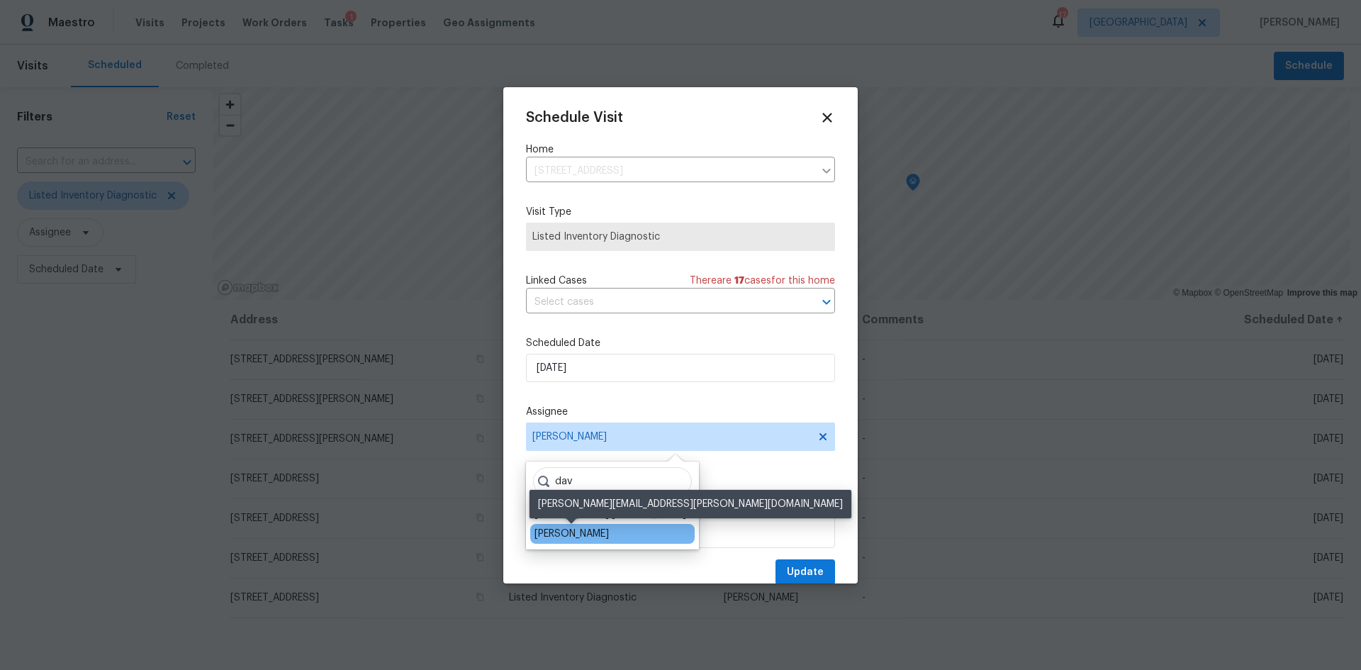
type input "dav"
click at [602, 531] on div "[PERSON_NAME]" at bounding box center [571, 534] width 74 height 14
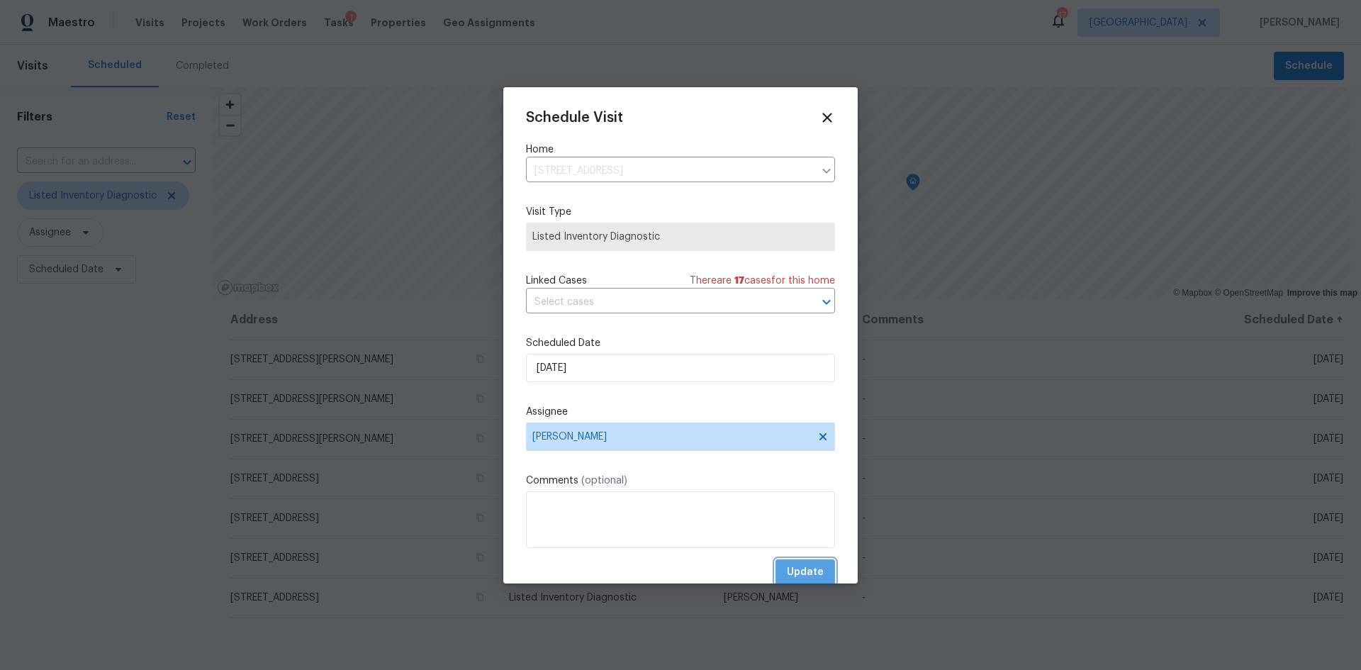
click at [796, 570] on span "Update" at bounding box center [805, 572] width 37 height 18
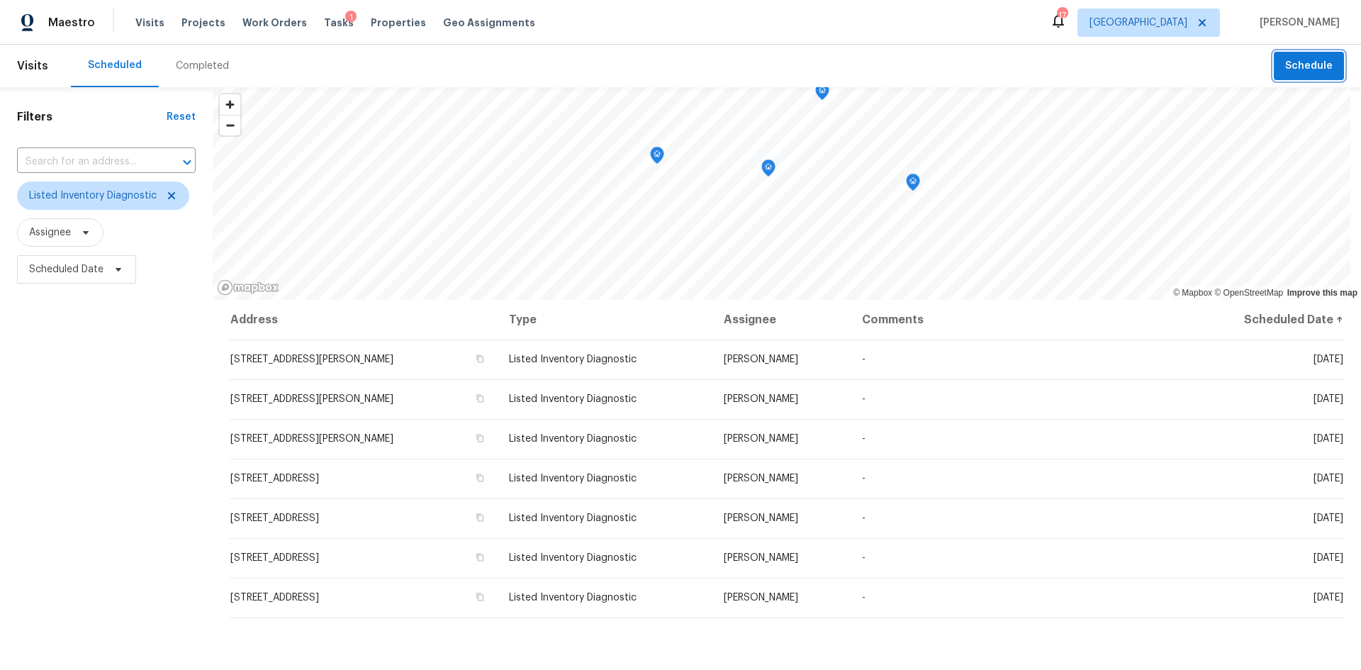
click at [1300, 68] on span "Schedule" at bounding box center [1308, 66] width 47 height 18
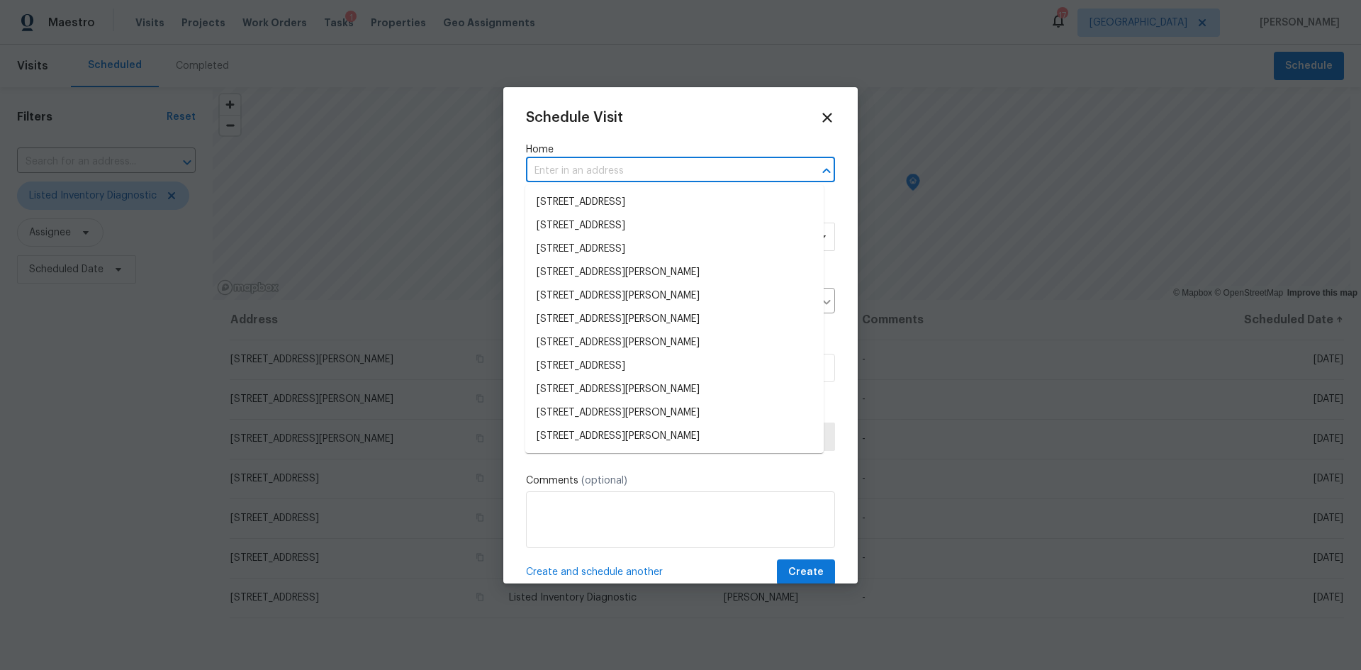
click at [580, 171] on input "text" at bounding box center [660, 171] width 269 height 22
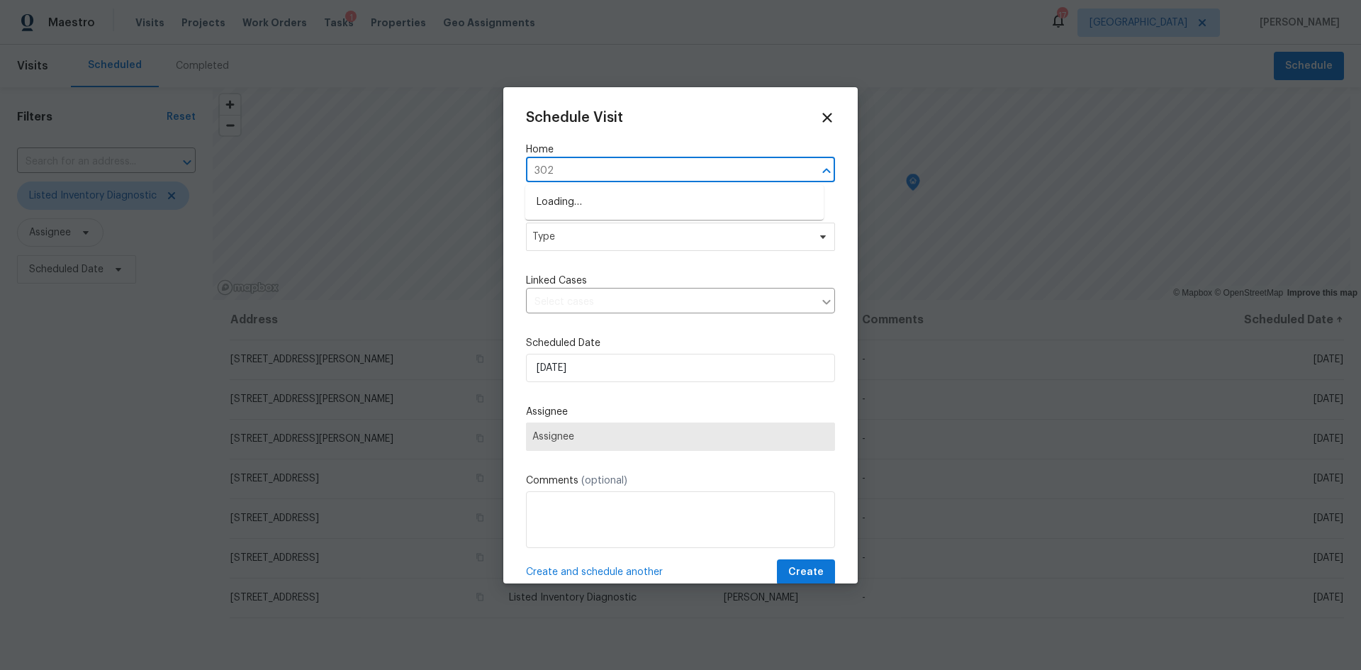
type input "3020"
click at [715, 220] on li "3020 Southbank Cir, Green Cove Springs, FL 32043" at bounding box center [674, 225] width 298 height 23
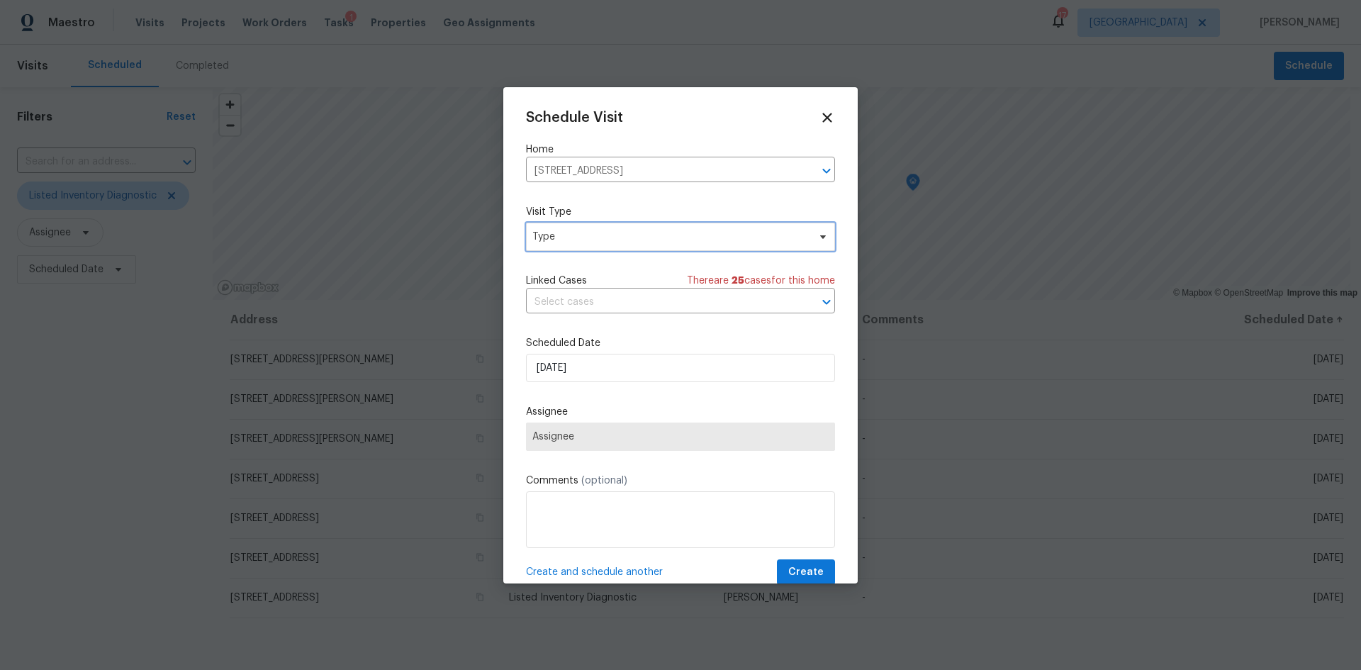
click at [668, 246] on span "Type" at bounding box center [680, 237] width 309 height 28
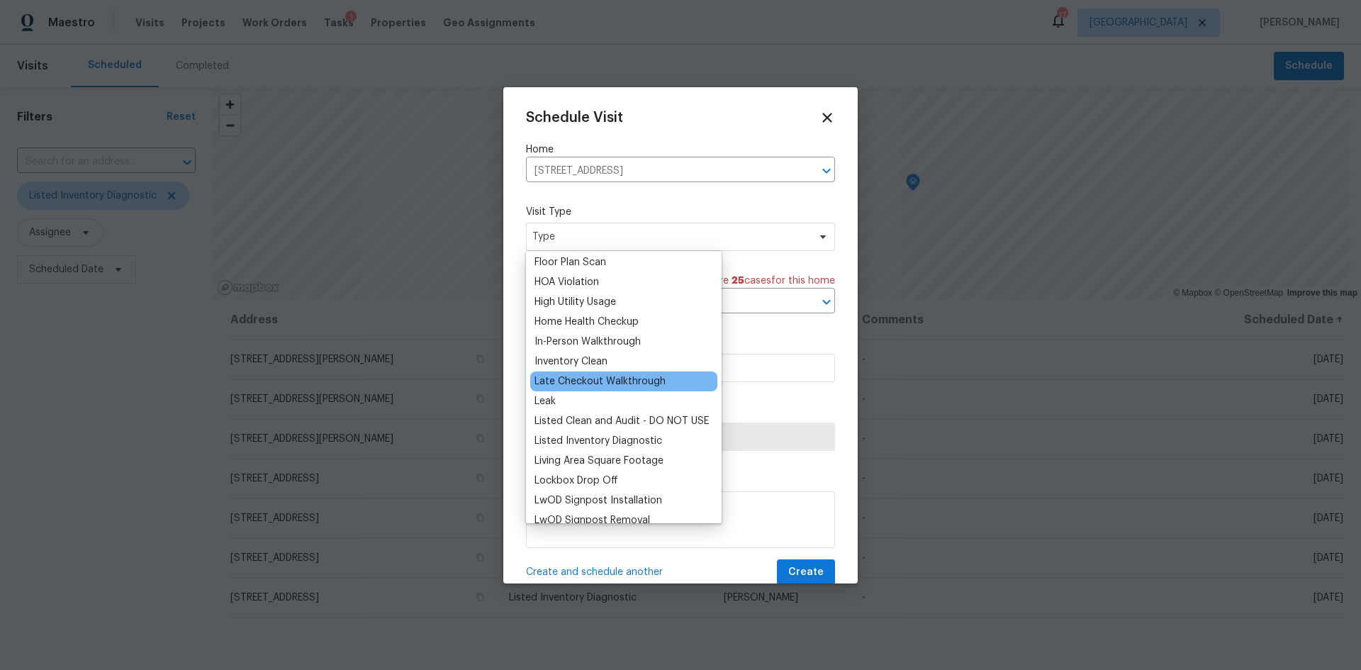
scroll to position [283, 0]
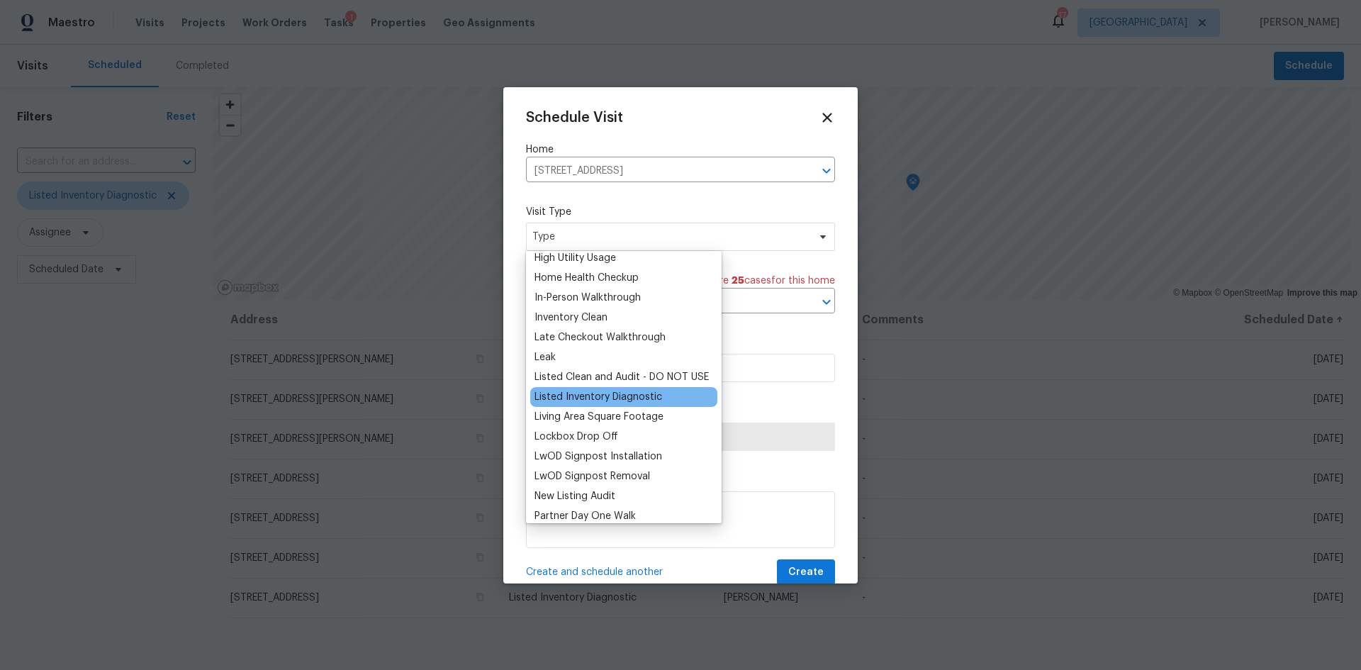
type input "l"
click at [614, 399] on div "Listed Inventory Diagnostic" at bounding box center [598, 397] width 128 height 14
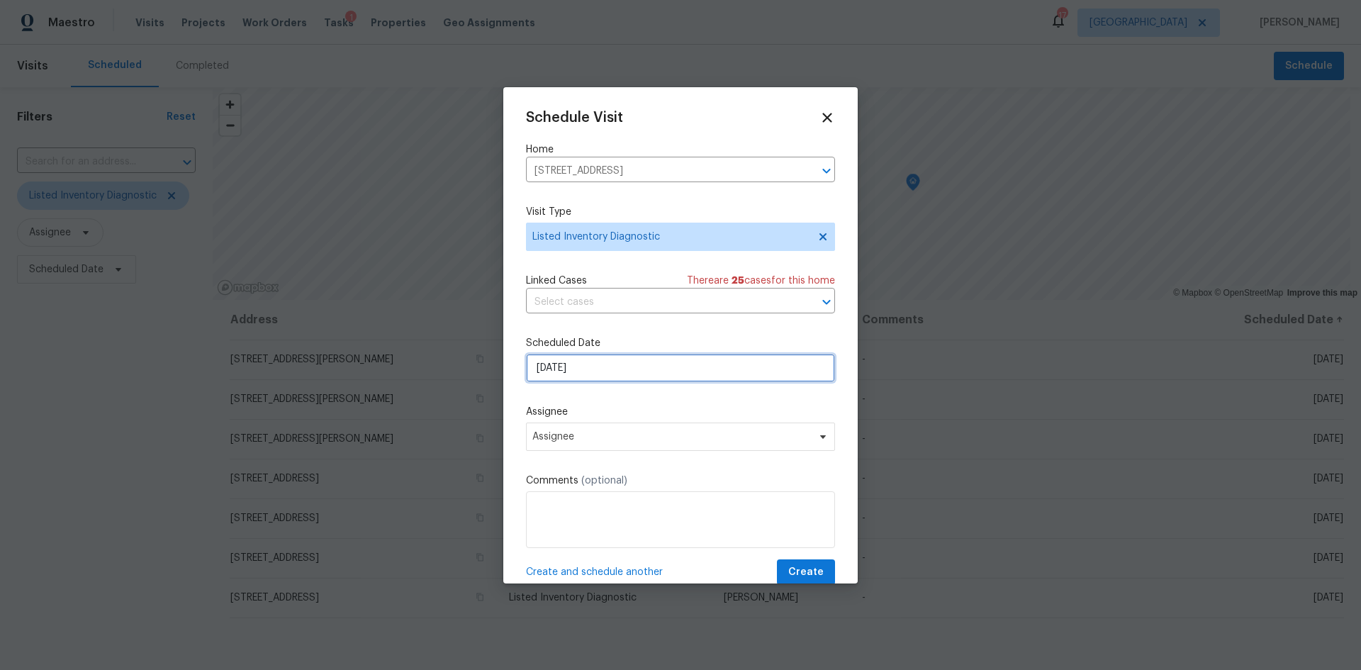
click at [600, 368] on input "[DATE]" at bounding box center [680, 368] width 309 height 28
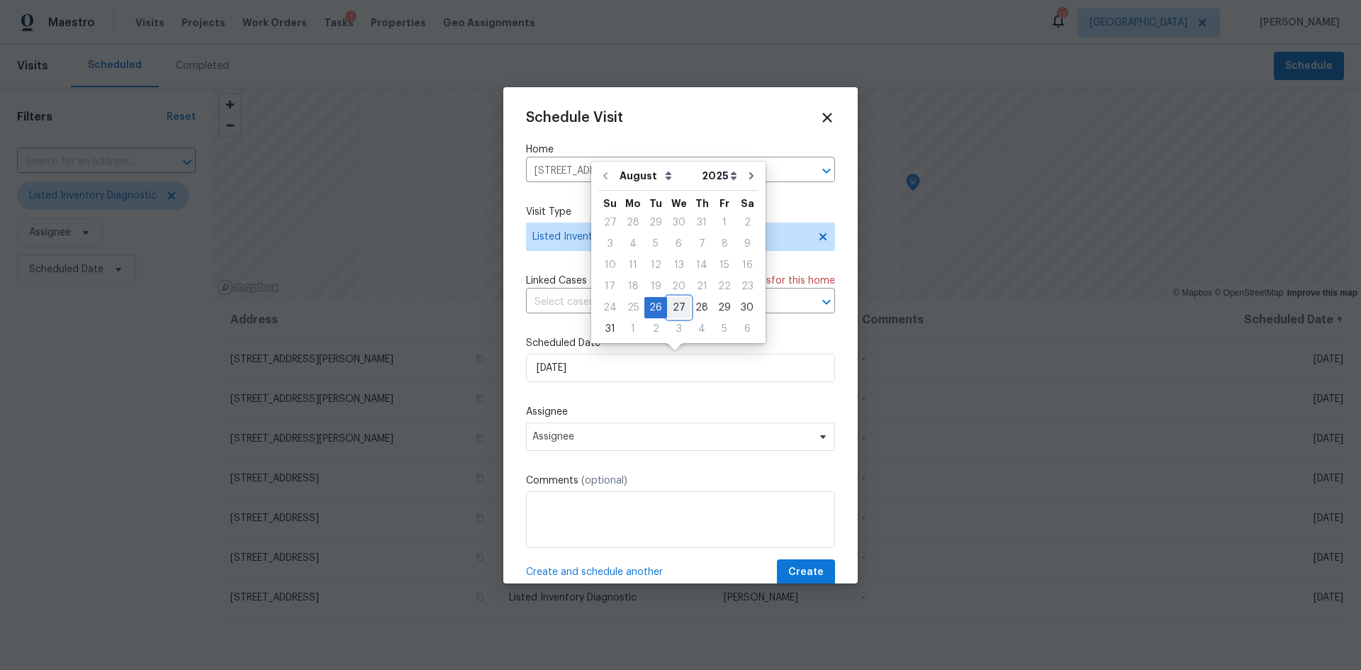
click at [673, 300] on div "27" at bounding box center [678, 308] width 23 height 20
type input "[DATE]"
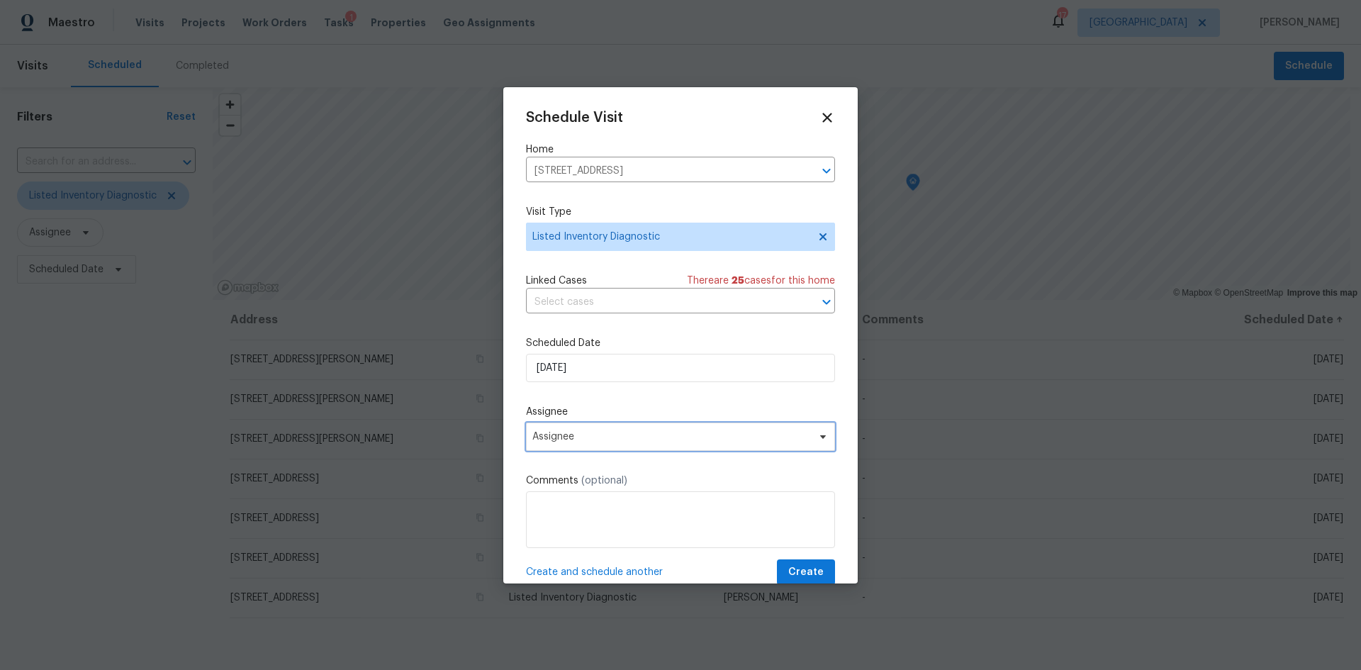
click at [590, 441] on span "Assignee" at bounding box center [671, 436] width 278 height 11
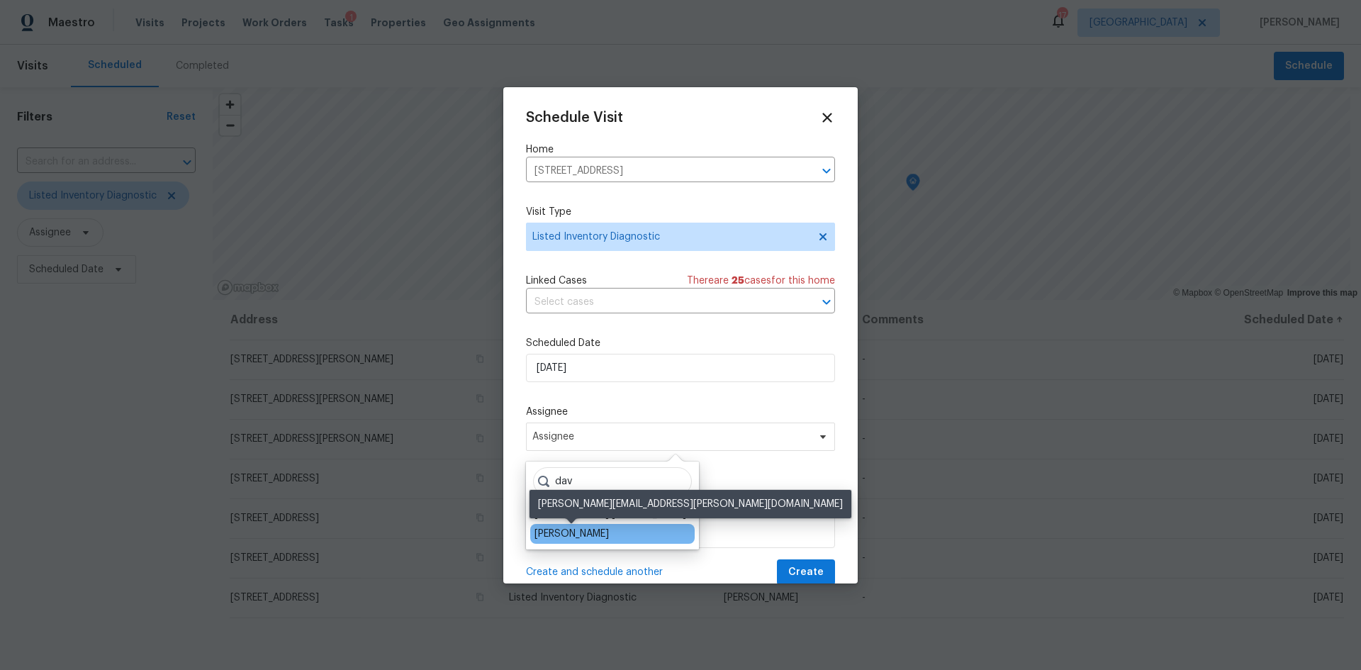
type input "dav"
click at [576, 529] on div "[PERSON_NAME]" at bounding box center [571, 534] width 74 height 14
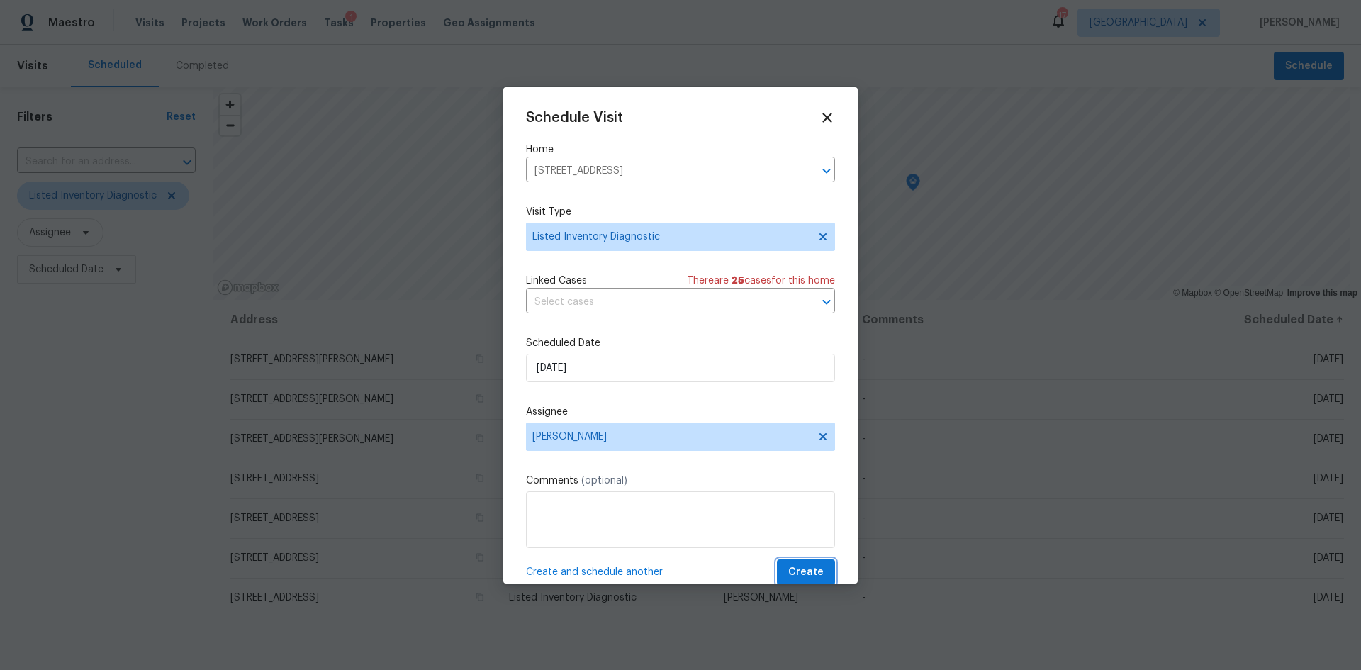
click at [799, 568] on span "Create" at bounding box center [805, 572] width 35 height 18
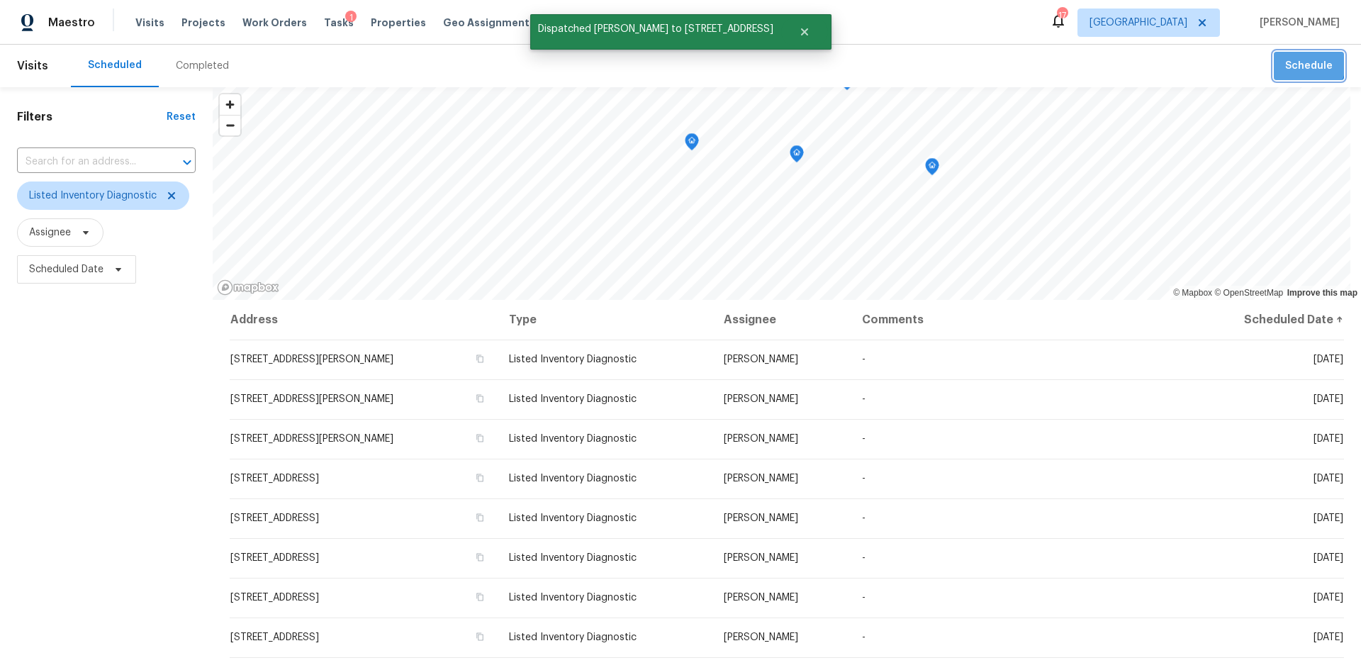
click at [1292, 64] on span "Schedule" at bounding box center [1308, 66] width 47 height 18
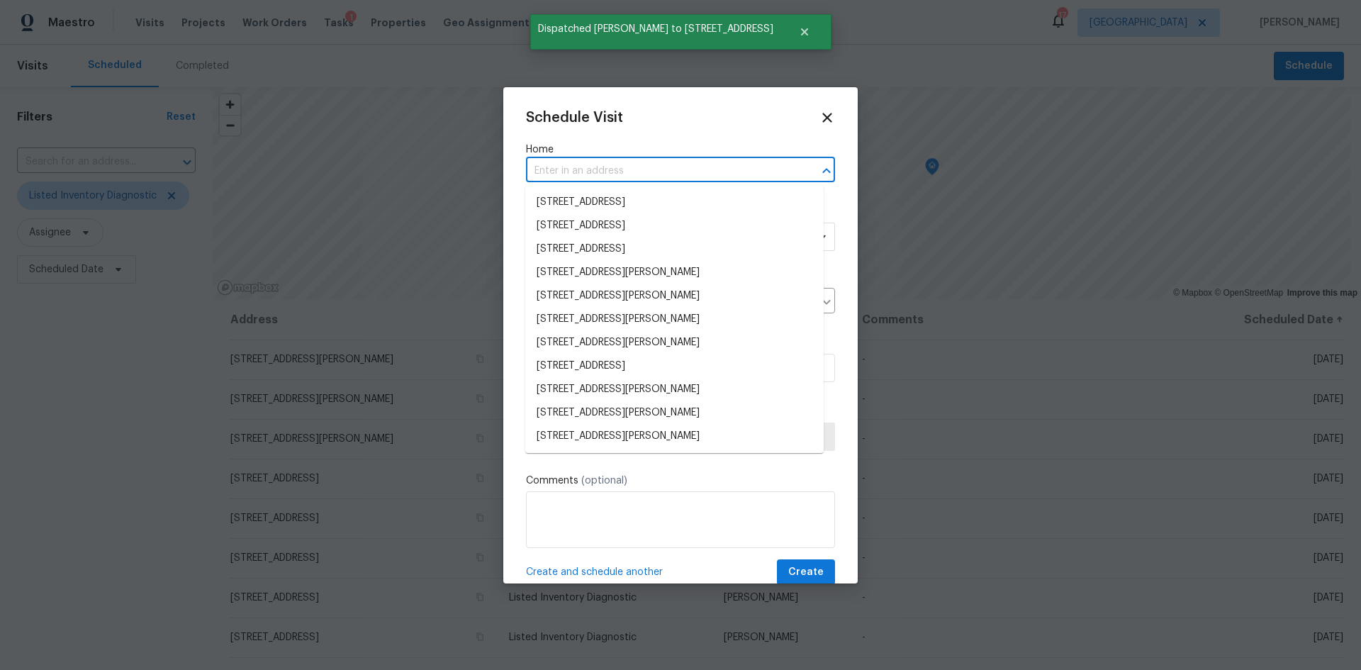
click at [583, 174] on input "text" at bounding box center [660, 171] width 269 height 22
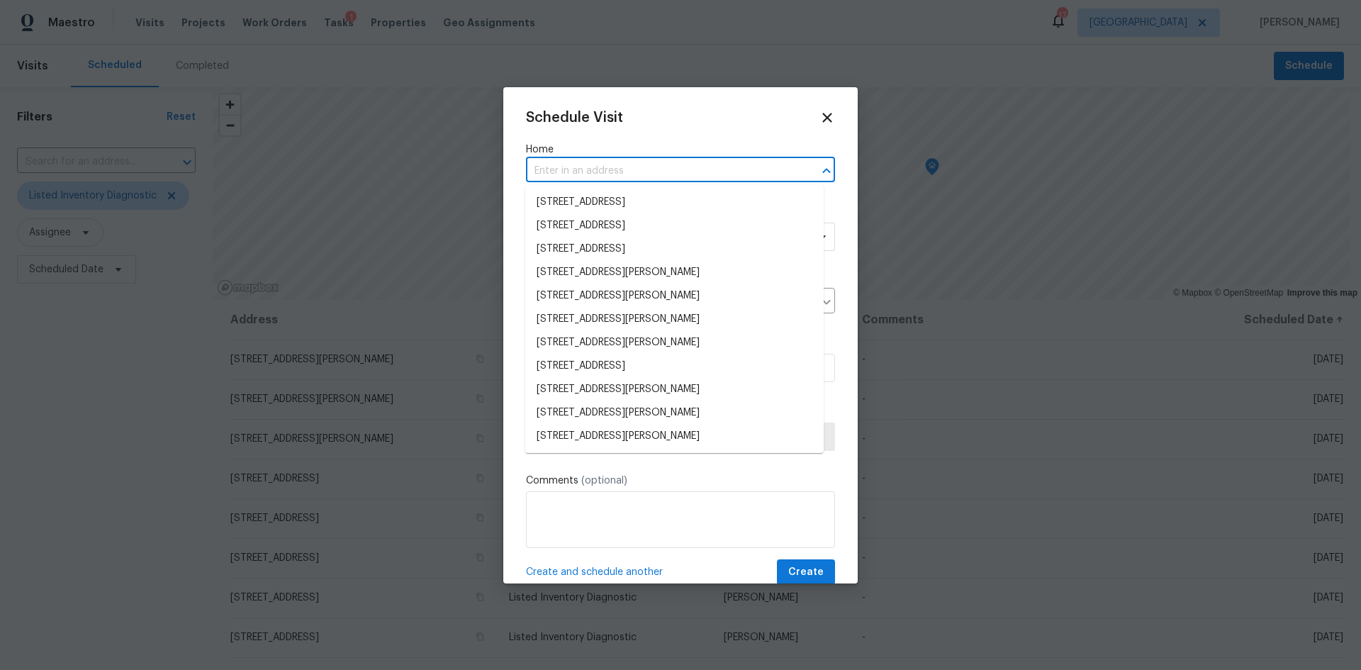
type input "5"
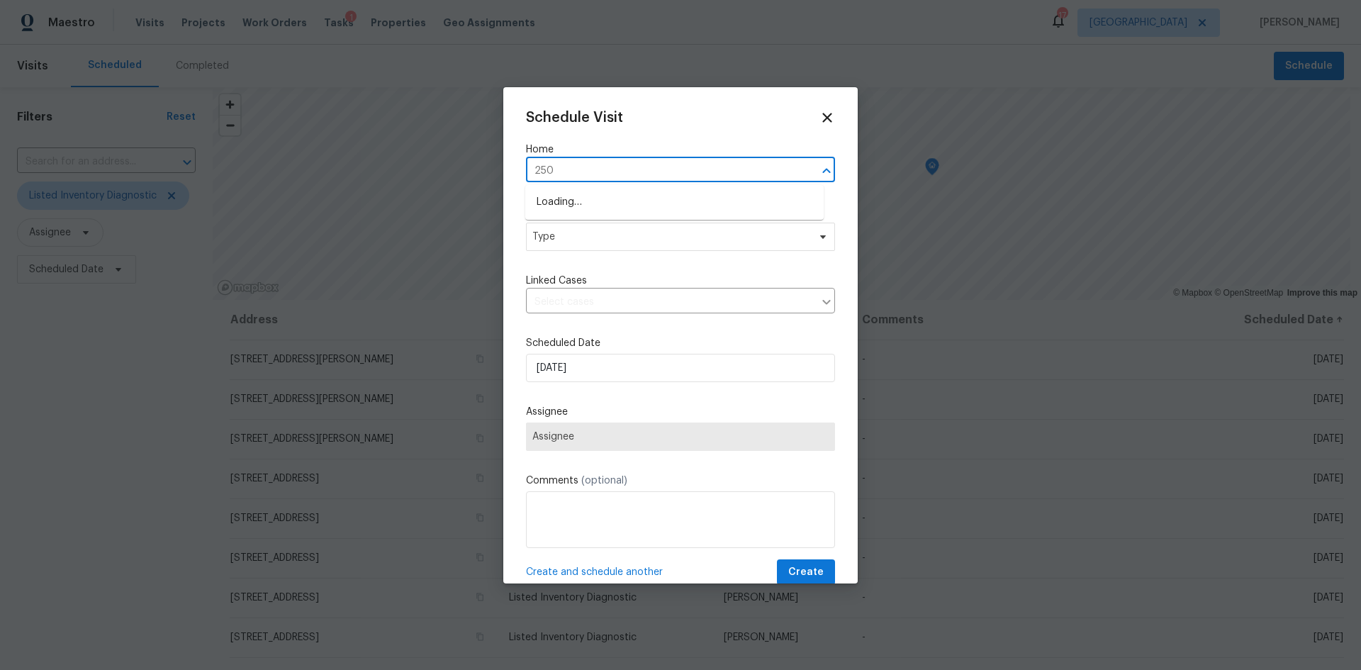
type input "2506"
click at [601, 236] on li "2506 Shelby Creek Rd W, Jacksonville, FL 32221" at bounding box center [674, 225] width 298 height 23
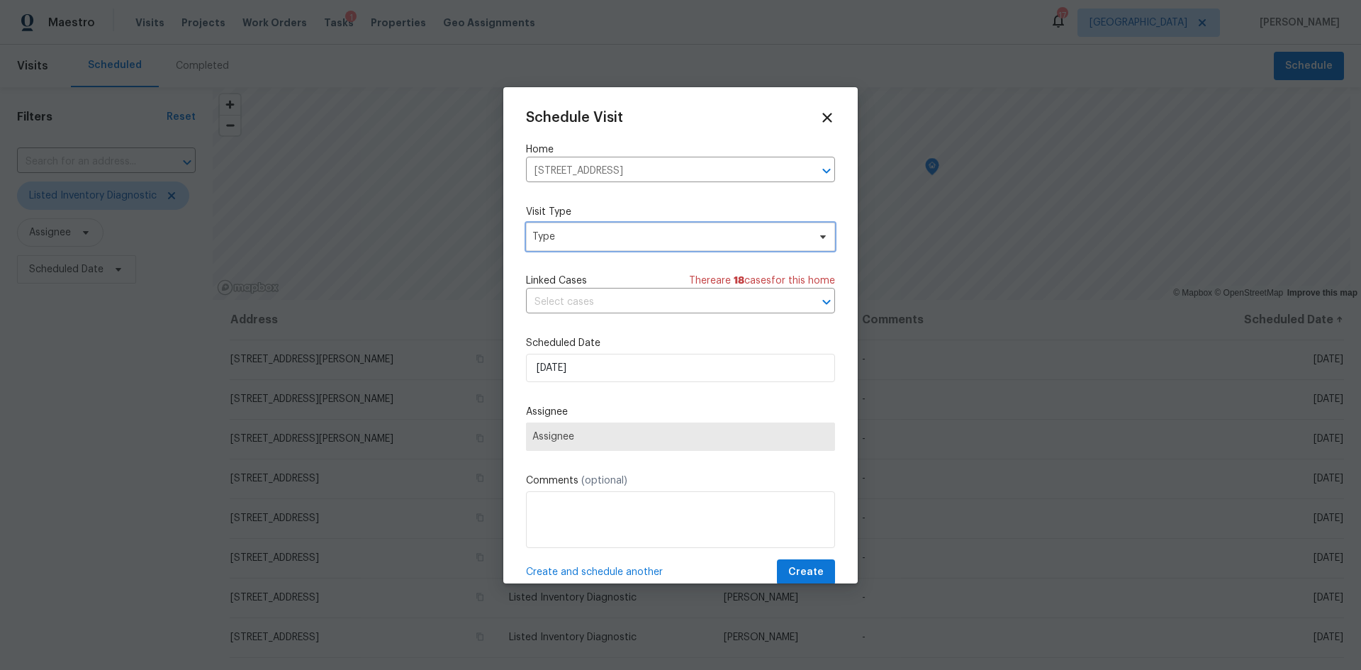
click at [593, 237] on span "Type" at bounding box center [670, 237] width 276 height 14
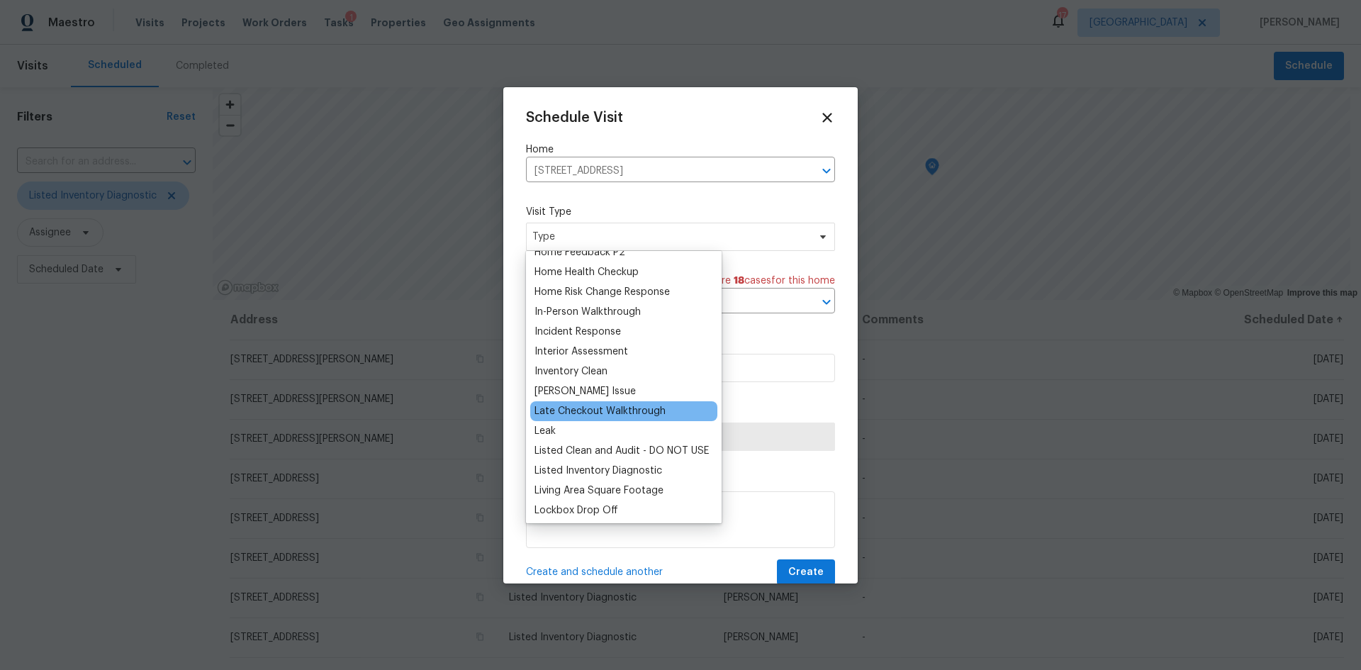
scroll to position [496, 0]
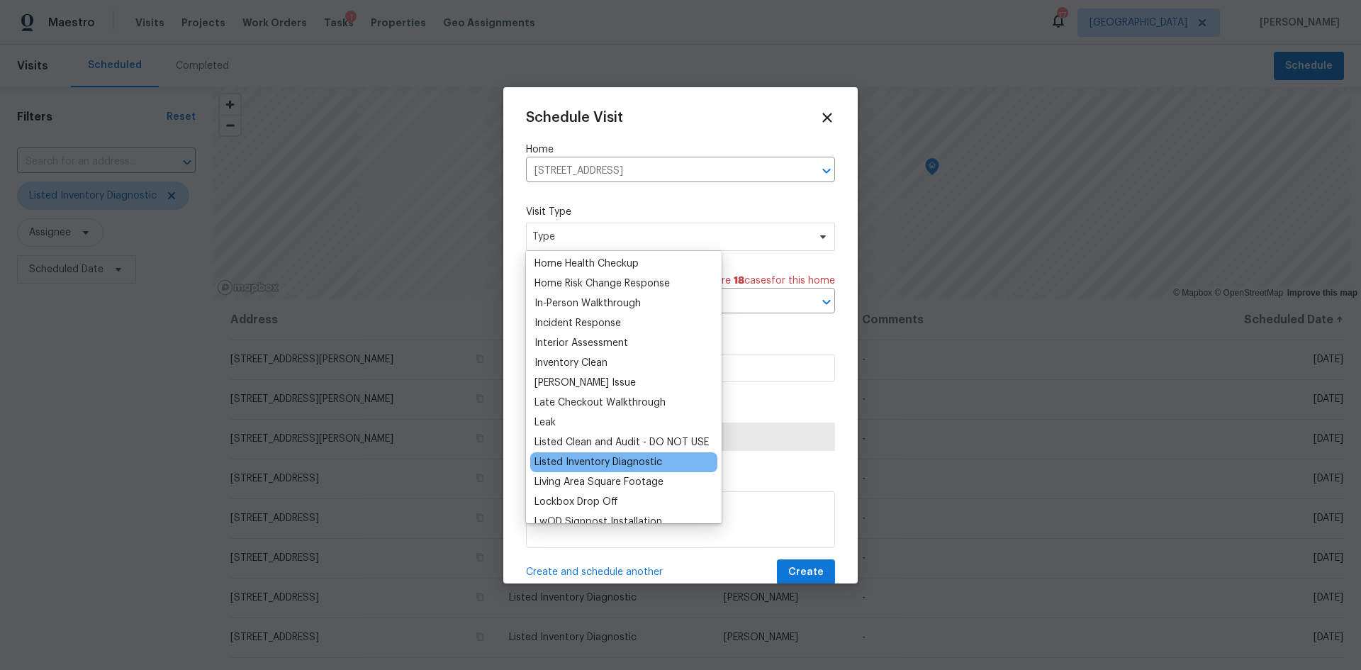
click at [607, 467] on div "Listed Inventory Diagnostic" at bounding box center [598, 462] width 128 height 14
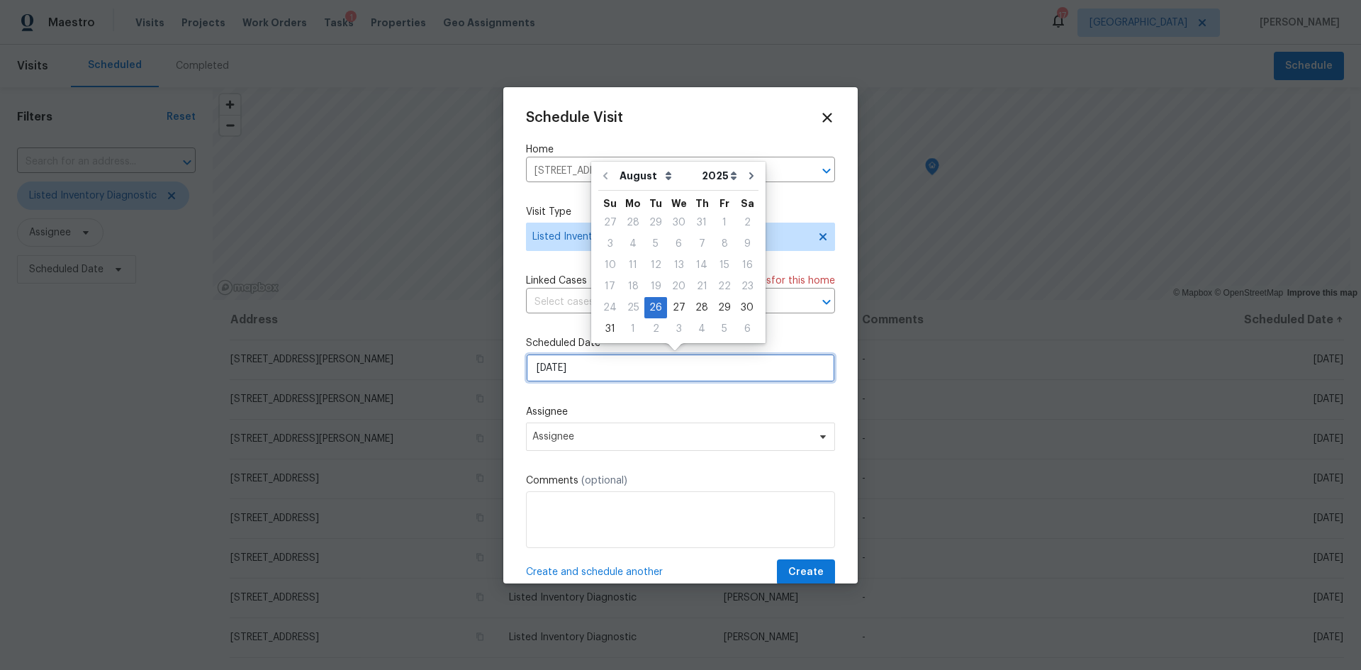
click at [614, 376] on input "[DATE]" at bounding box center [680, 368] width 309 height 28
click at [671, 307] on div "27" at bounding box center [678, 308] width 23 height 20
type input "[DATE]"
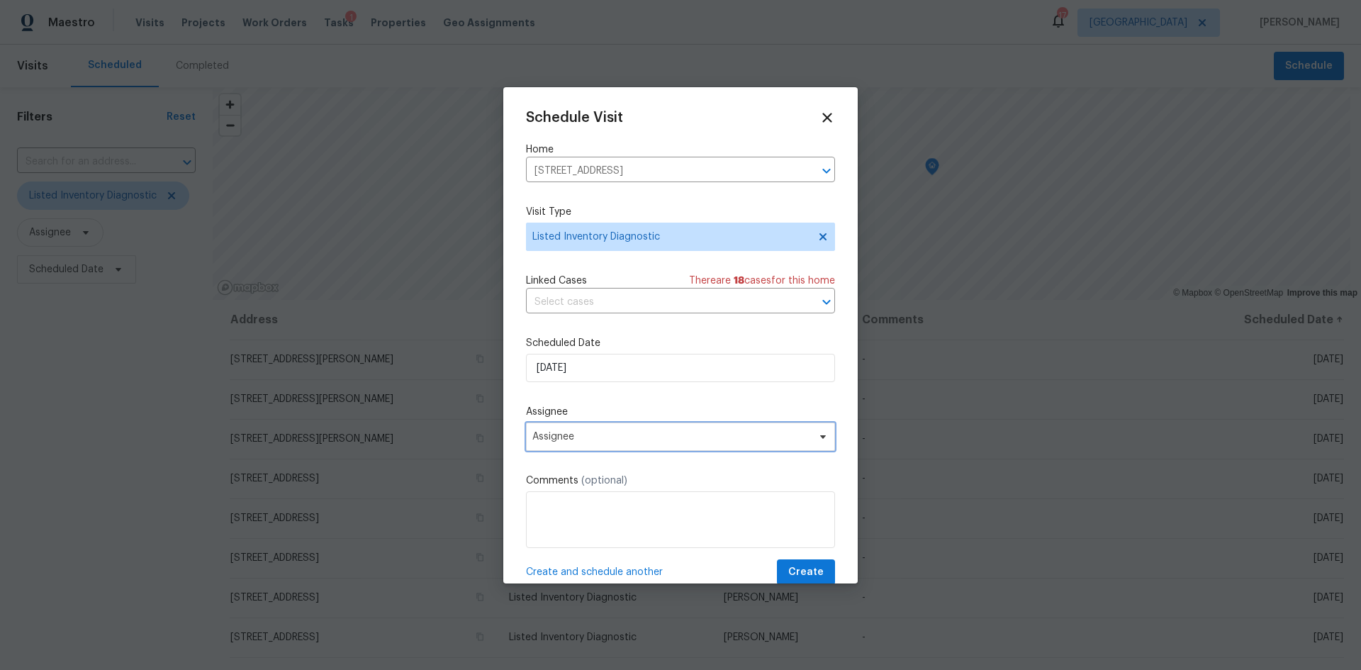
click at [603, 433] on span "Assignee" at bounding box center [671, 436] width 278 height 11
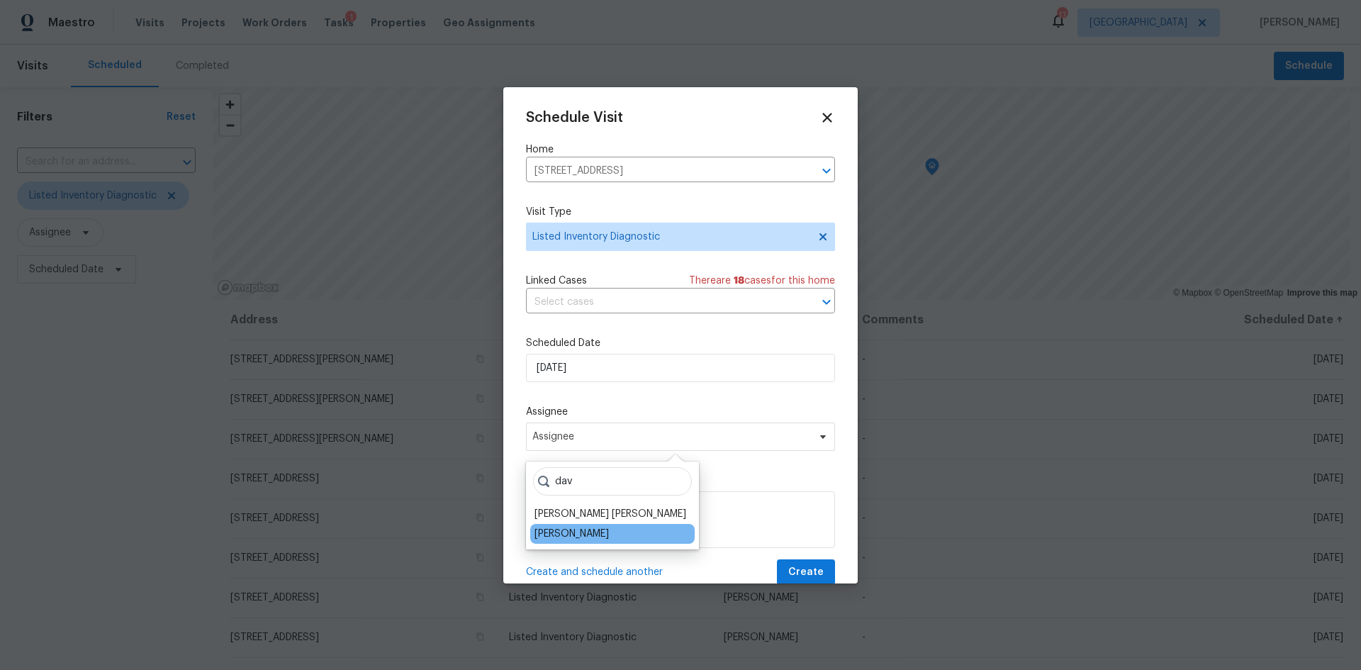
type input "dav"
click at [595, 528] on div "[PERSON_NAME]" at bounding box center [571, 534] width 74 height 14
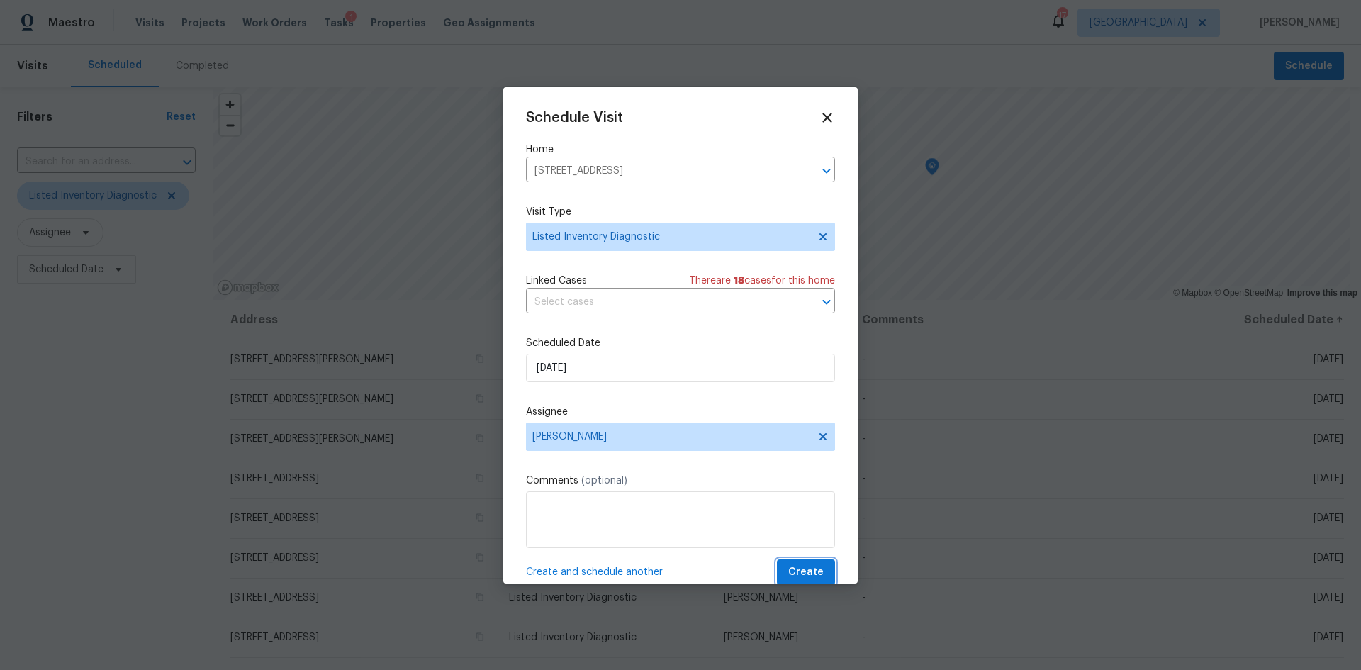
click at [782, 561] on button "Create" at bounding box center [806, 572] width 58 height 26
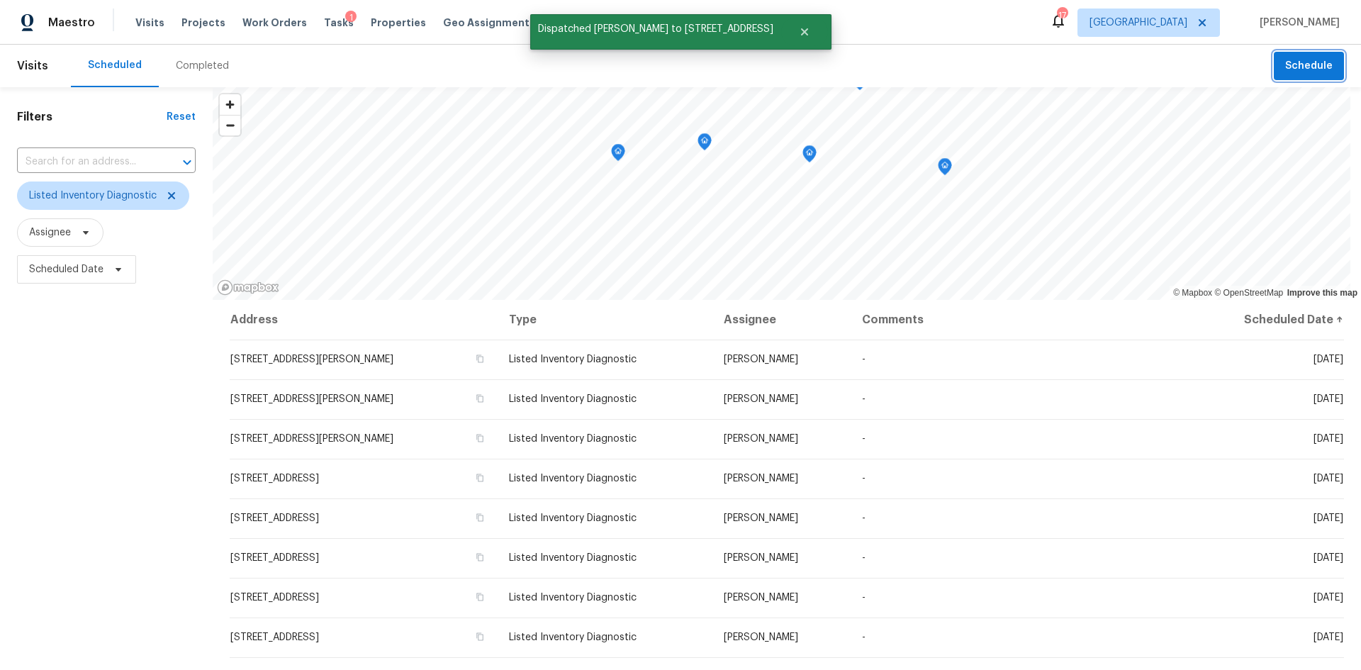
click at [1322, 67] on button "Schedule" at bounding box center [1308, 66] width 70 height 29
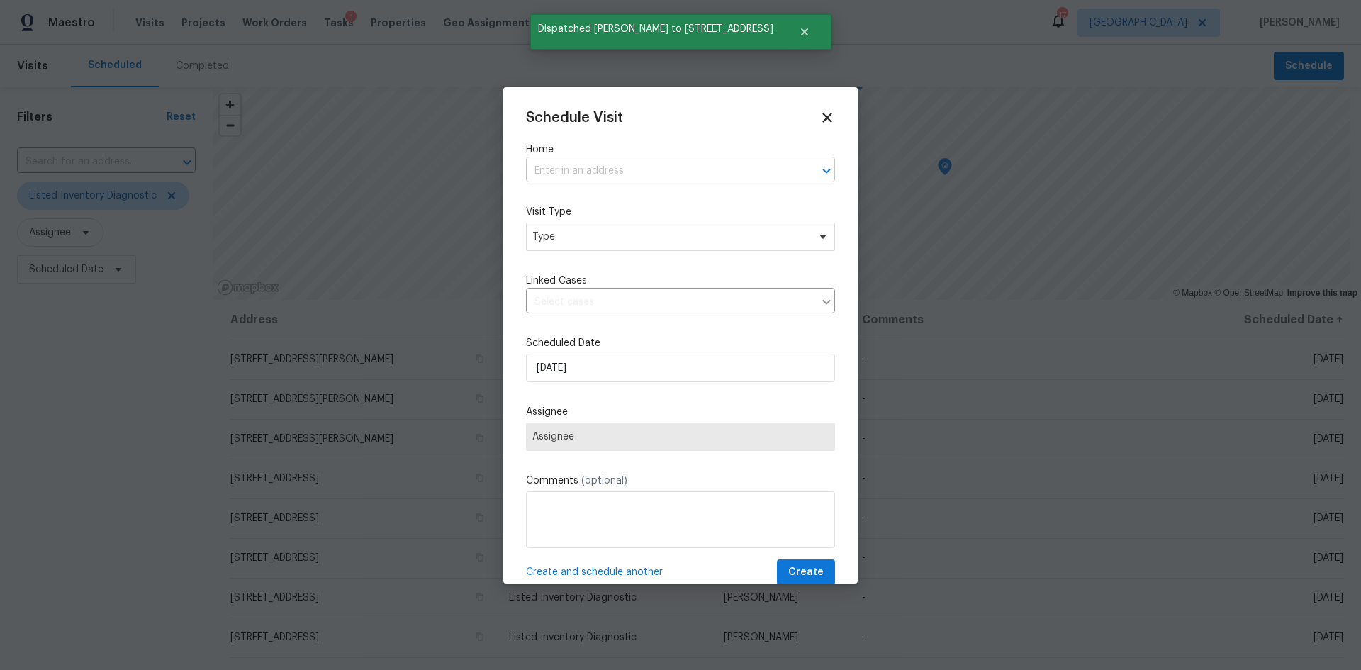
click at [604, 167] on input "text" at bounding box center [660, 171] width 269 height 22
type input "11283"
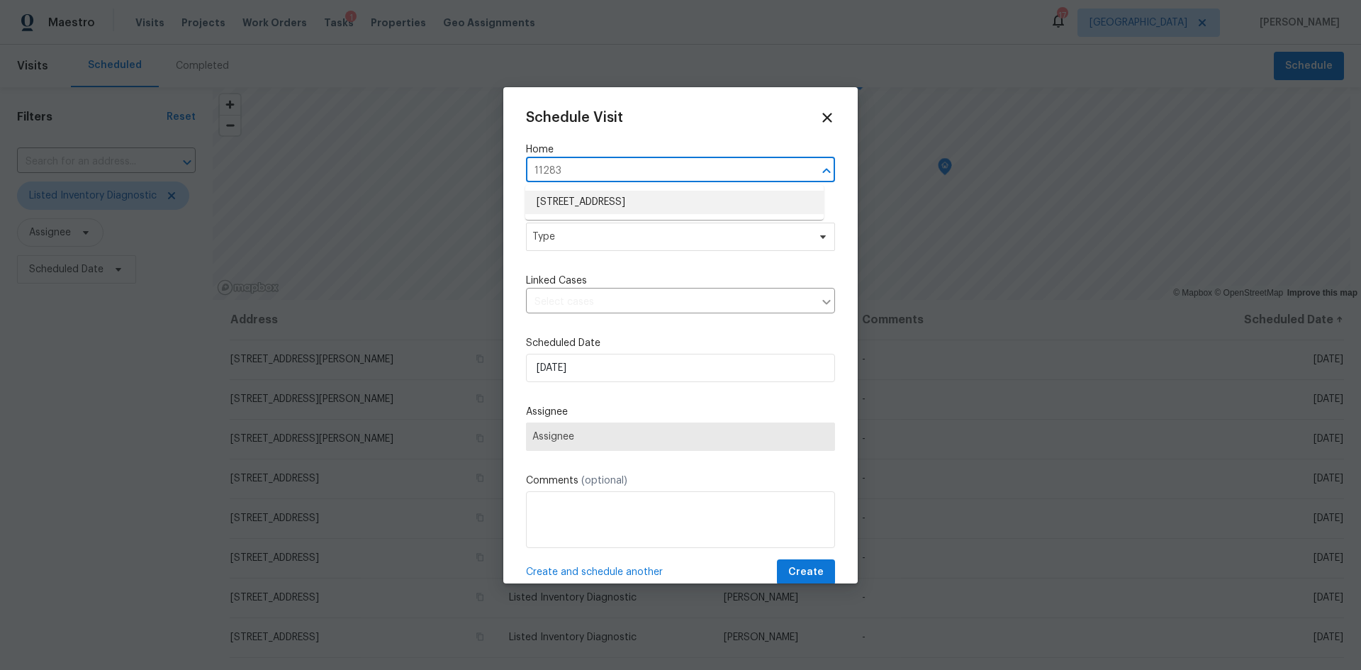
click at [590, 196] on li "11283 Finchley Ln, Jacksonville, FL 32223" at bounding box center [674, 202] width 298 height 23
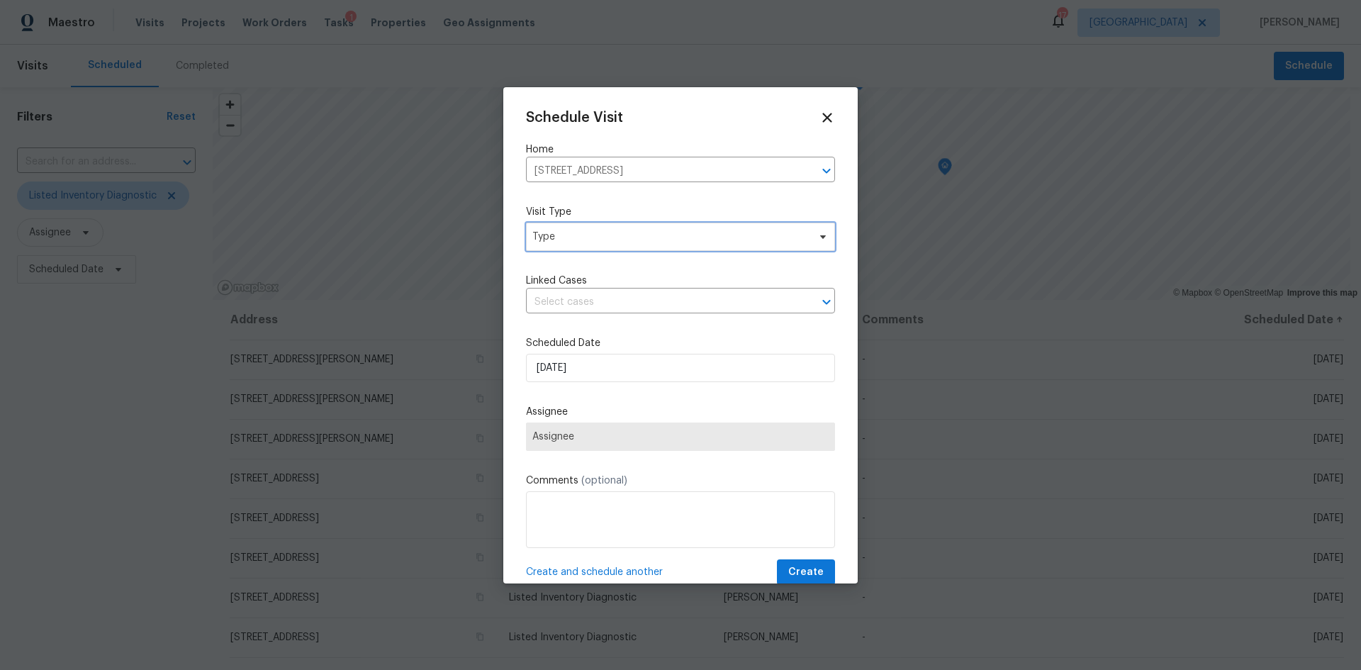
click at [594, 244] on span "Type" at bounding box center [680, 237] width 309 height 28
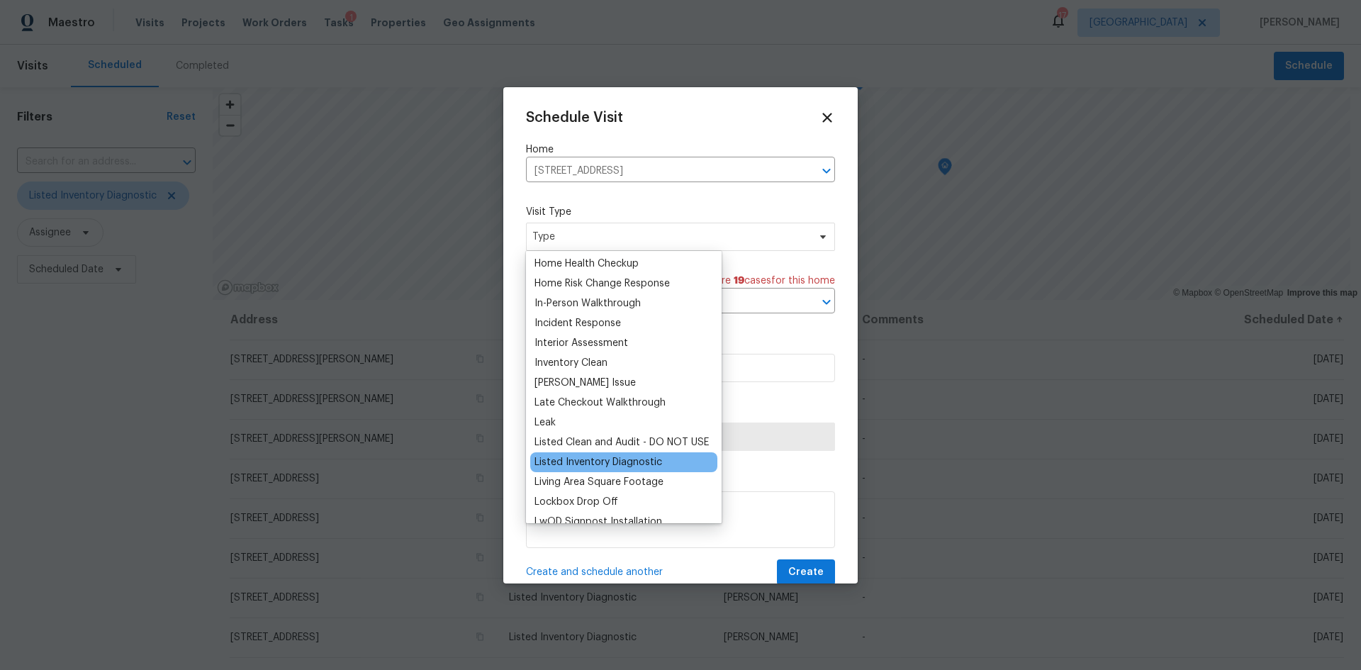
click at [604, 460] on div "Listed Inventory Diagnostic" at bounding box center [598, 462] width 128 height 14
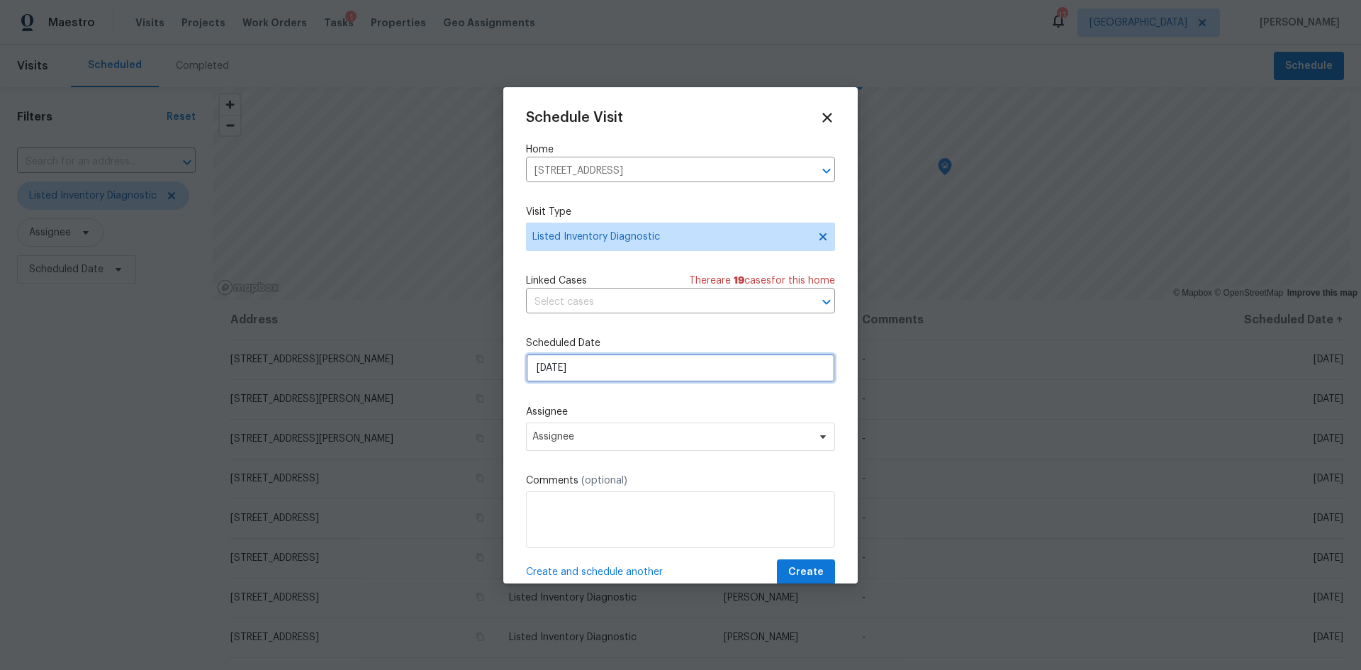
click at [629, 370] on input "[DATE]" at bounding box center [680, 368] width 309 height 28
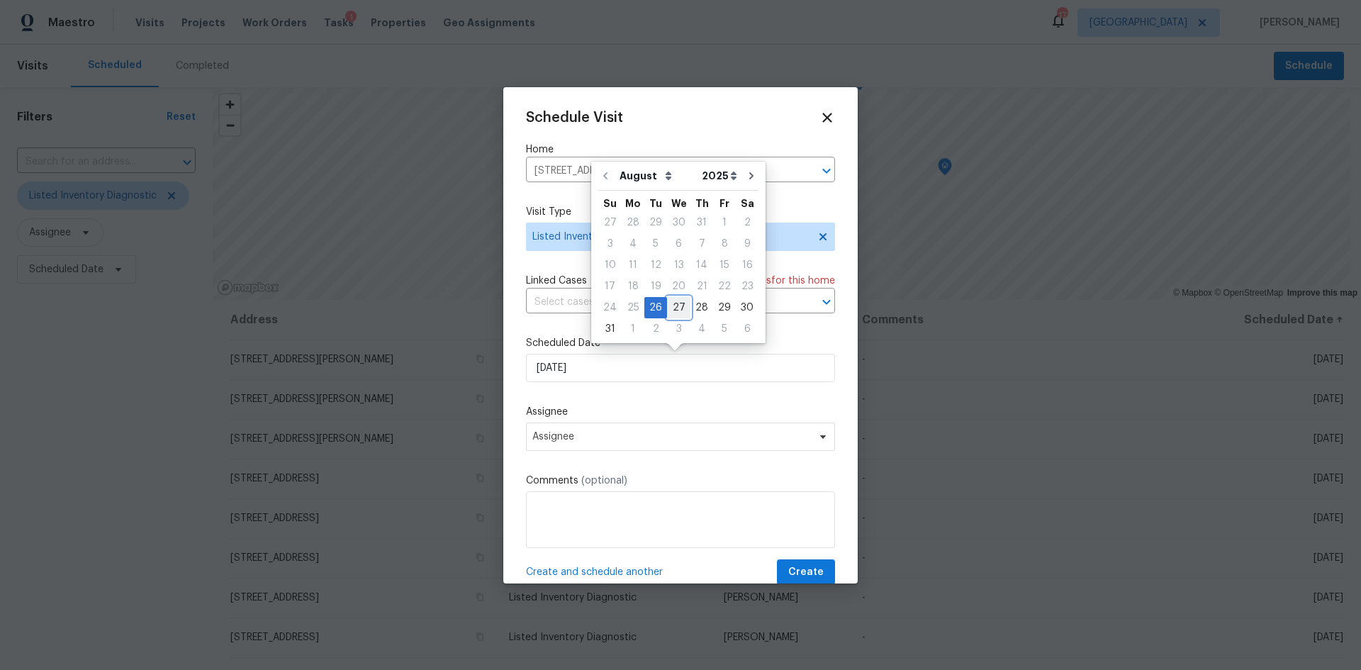
click at [671, 303] on div "27" at bounding box center [678, 308] width 23 height 20
type input "[DATE]"
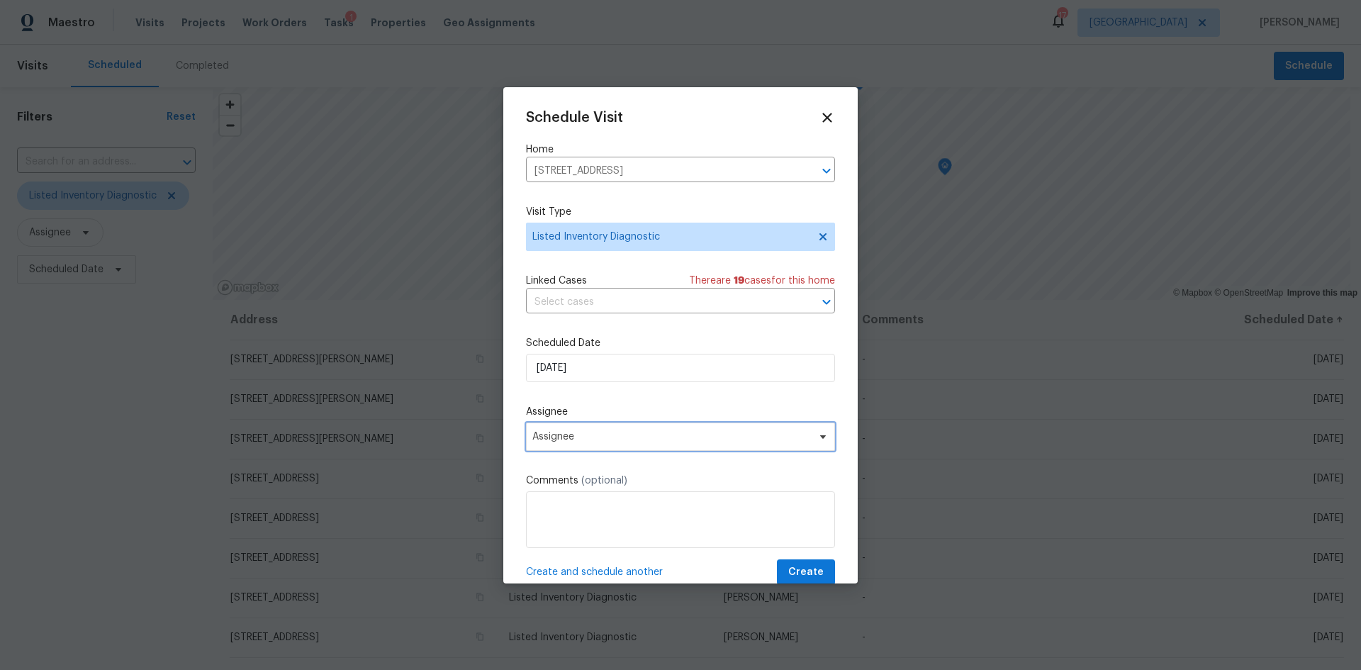
click at [621, 440] on span "Assignee" at bounding box center [671, 436] width 278 height 11
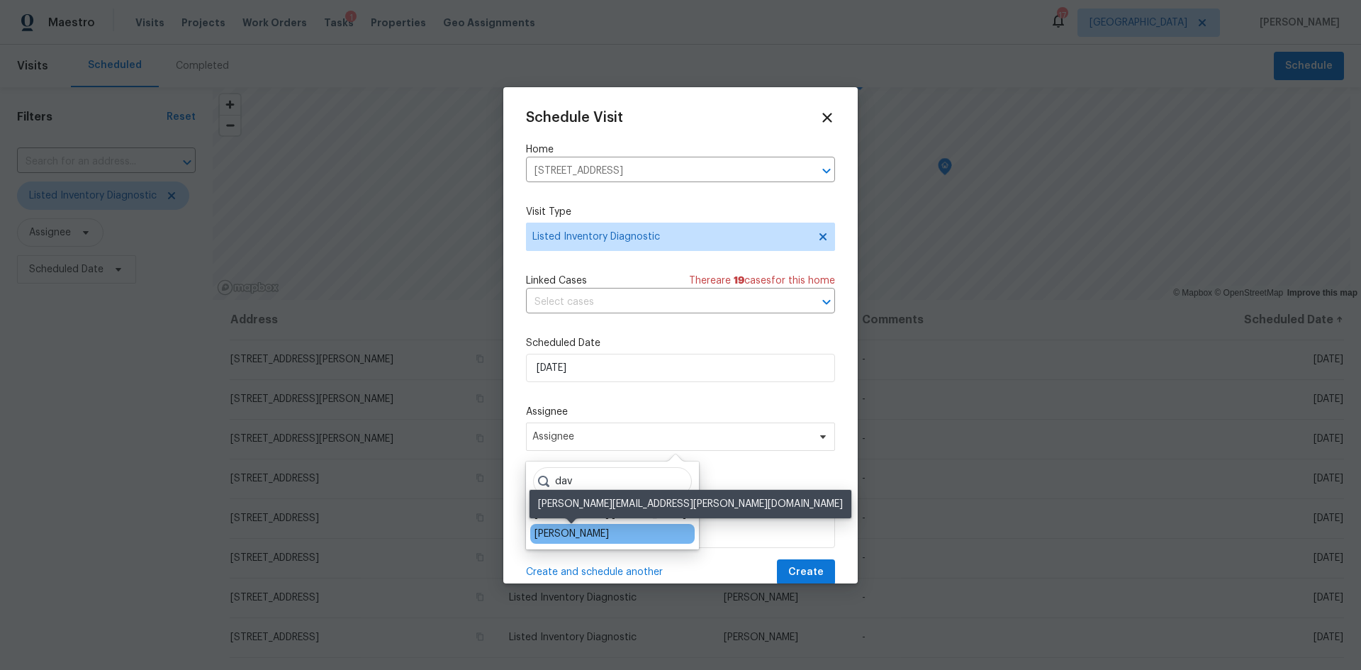
type input "dav"
drag, startPoint x: 559, startPoint y: 531, endPoint x: 603, endPoint y: 534, distance: 44.0
click at [560, 531] on div "[PERSON_NAME]" at bounding box center [571, 534] width 74 height 14
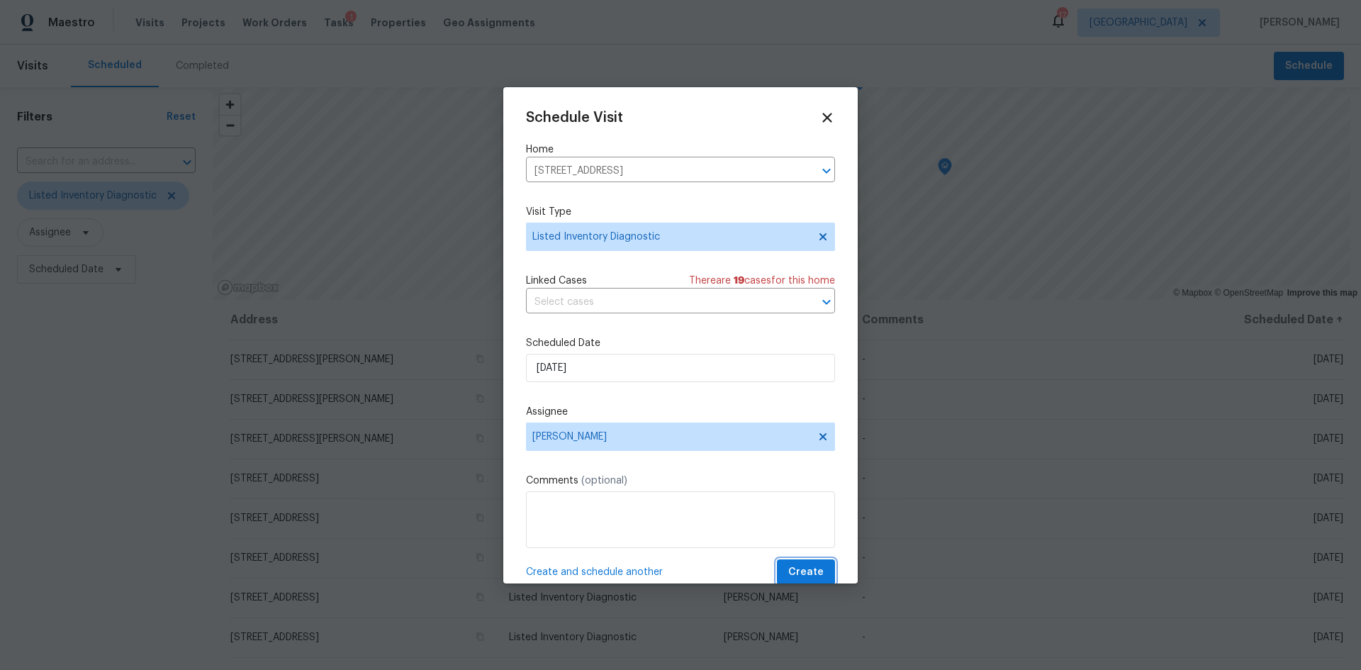
click at [806, 568] on span "Create" at bounding box center [805, 572] width 35 height 18
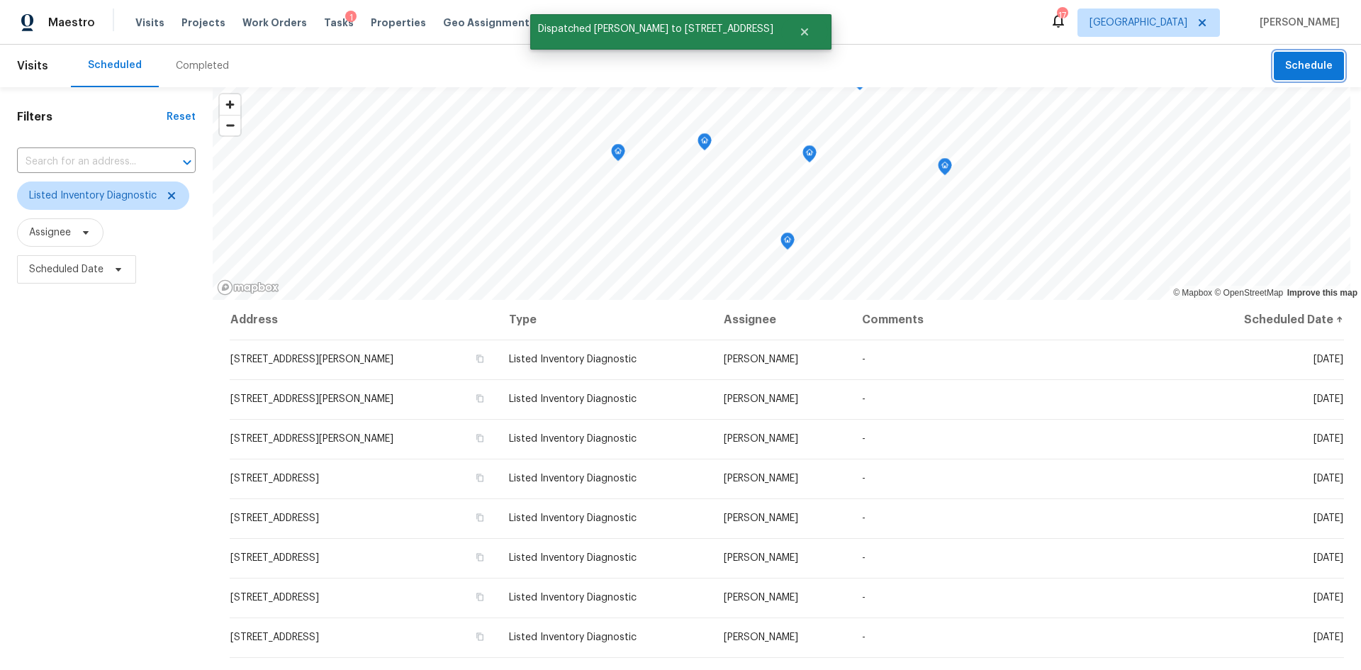
click at [1307, 60] on span "Schedule" at bounding box center [1308, 66] width 47 height 18
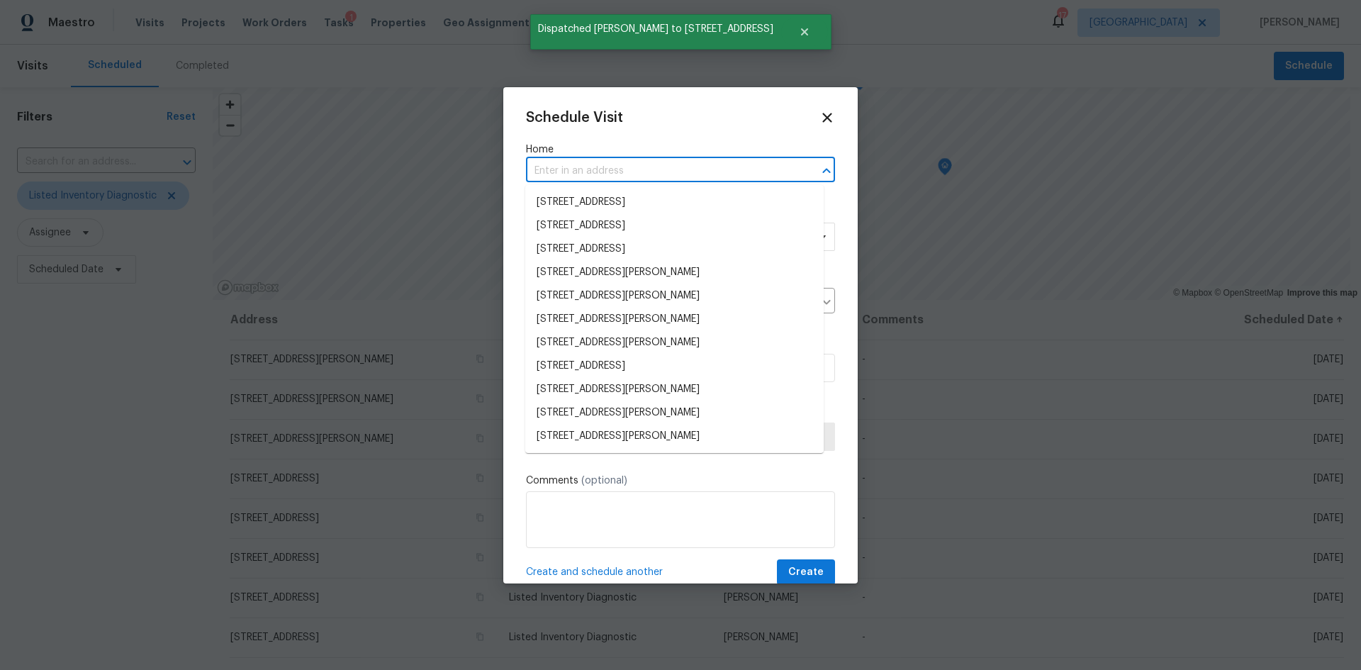
click at [607, 174] on input "text" at bounding box center [660, 171] width 269 height 22
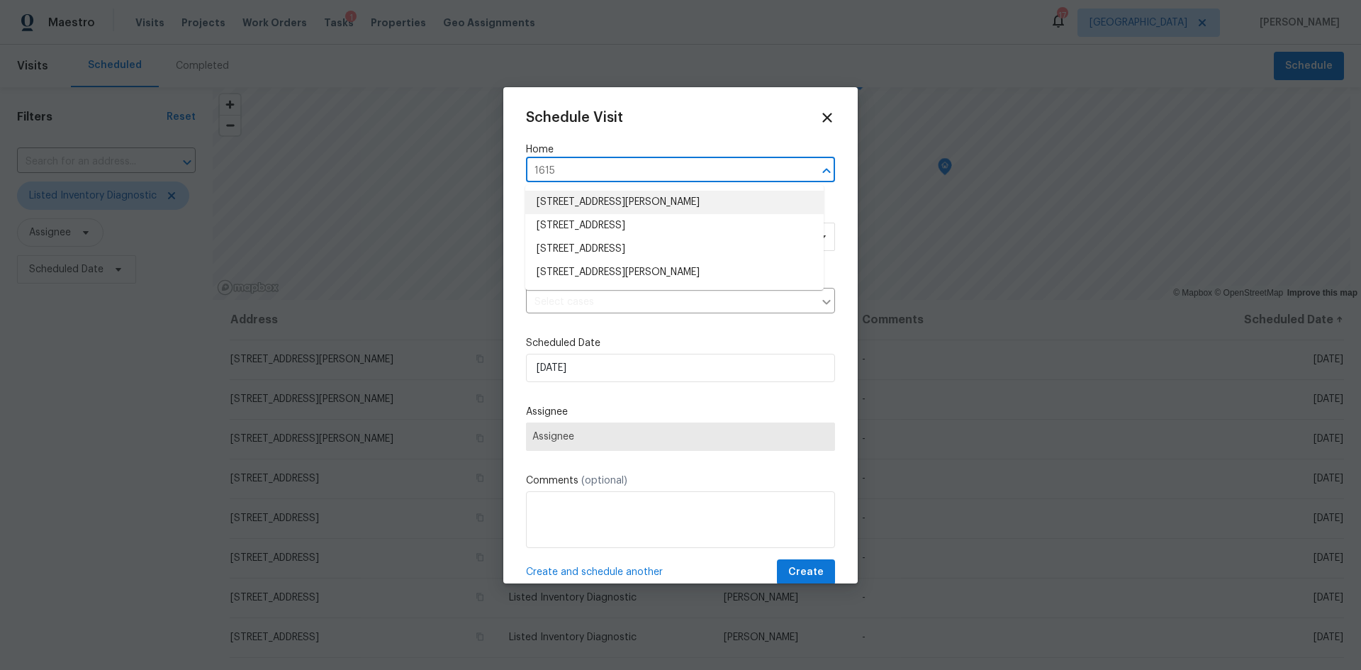
type input "1615"
click at [827, 113] on div "Schedule Visit Home ​ Visit Type Type Linked Cases ​ Scheduled Date 8/26/2025 A…" at bounding box center [680, 335] width 354 height 496
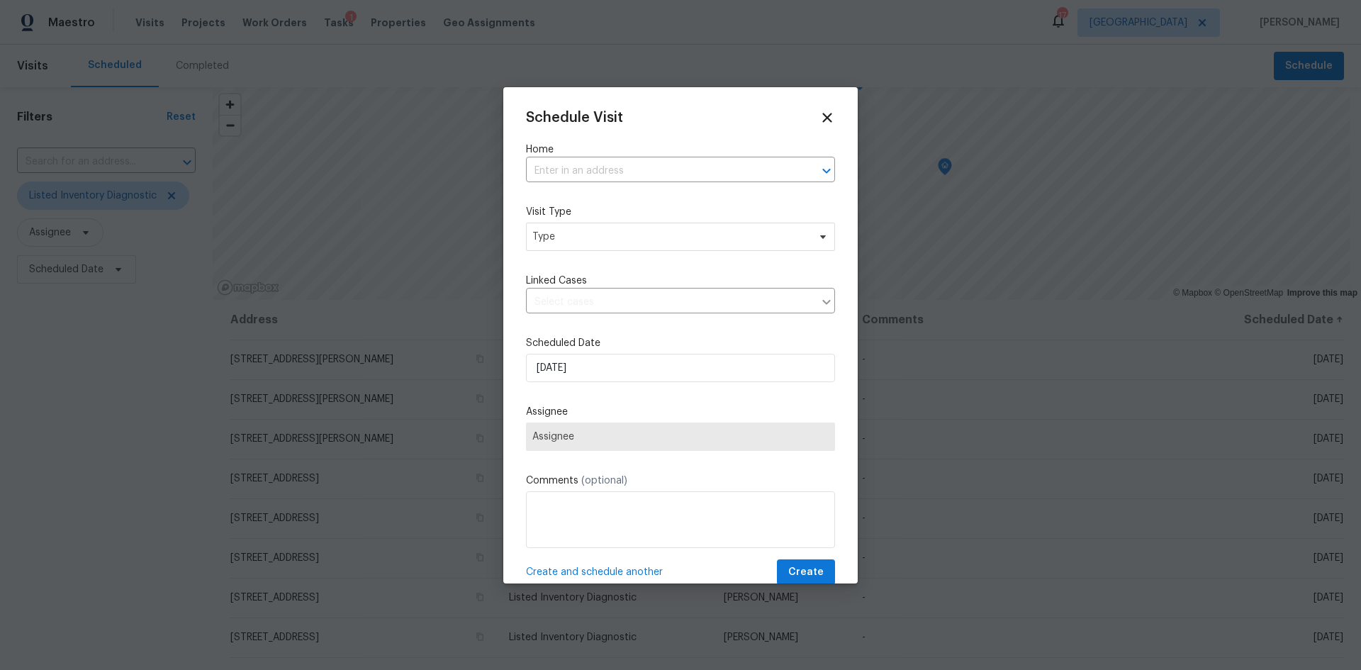
click at [826, 115] on div "Schedule Visit Home ​ Visit Type Type Linked Cases ​ Scheduled Date 8/26/2025 A…" at bounding box center [680, 335] width 354 height 496
click at [820, 119] on icon at bounding box center [826, 117] width 16 height 16
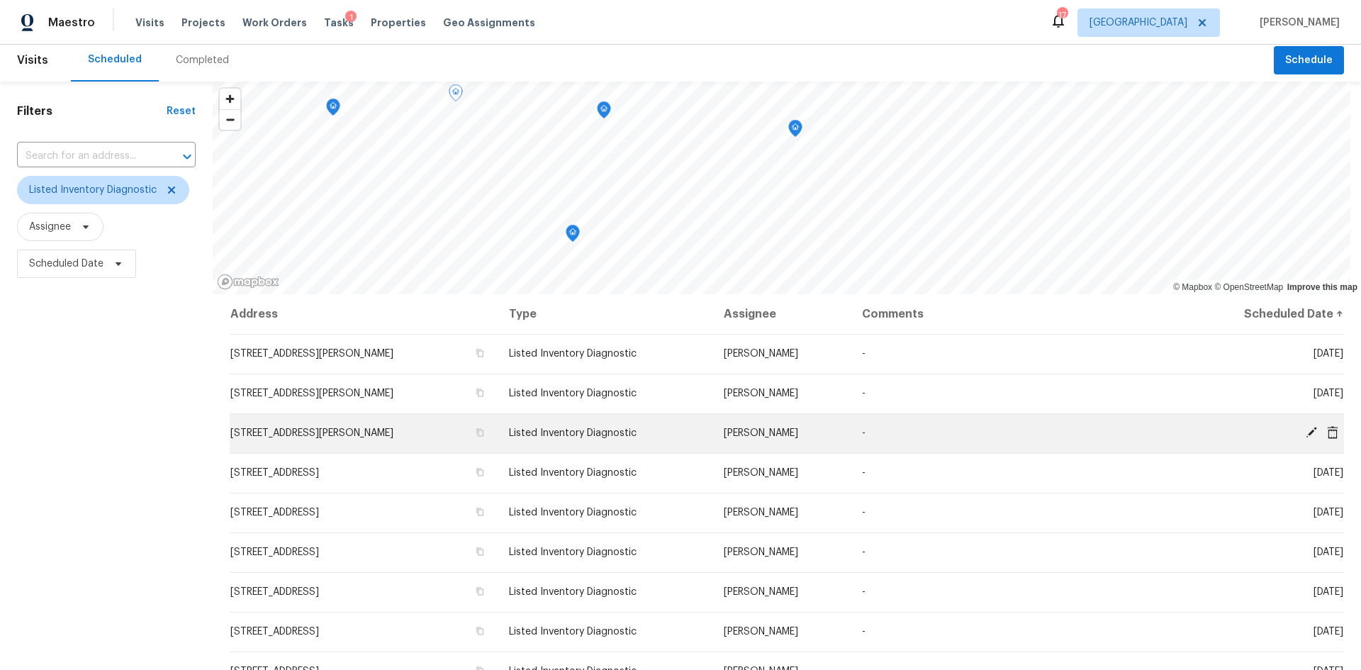
scroll to position [0, 0]
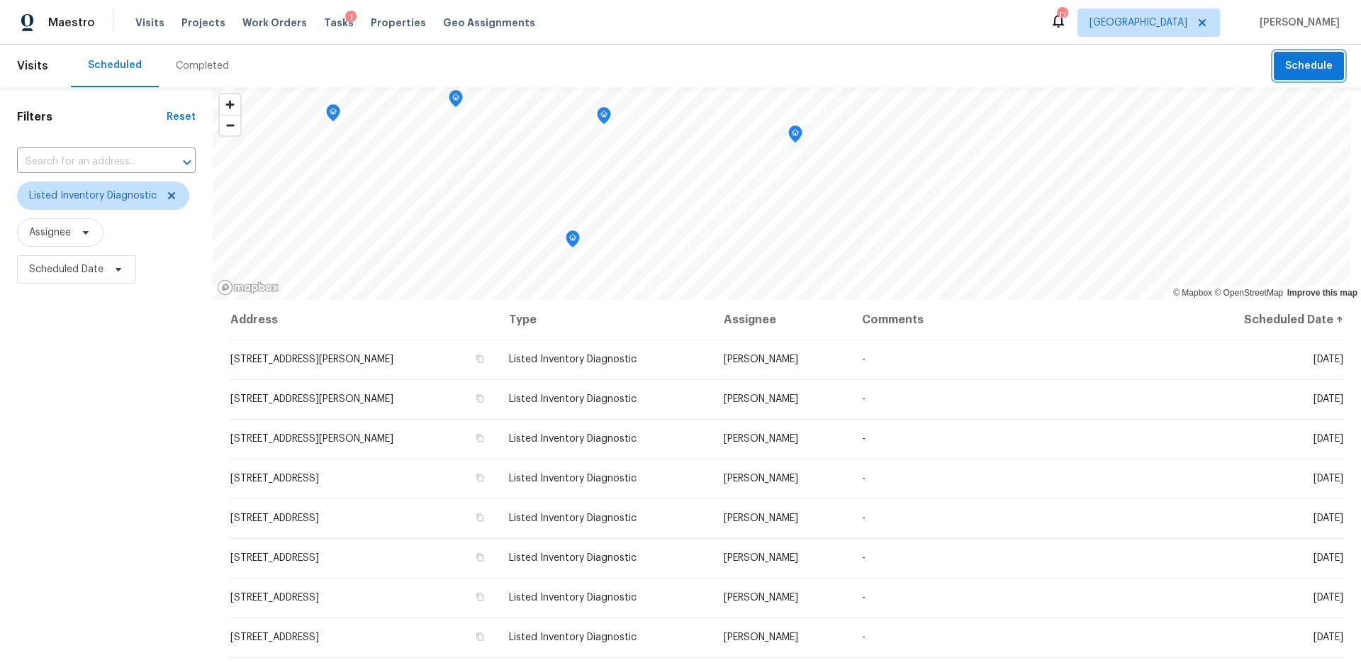
click at [1308, 60] on span "Schedule" at bounding box center [1308, 66] width 47 height 18
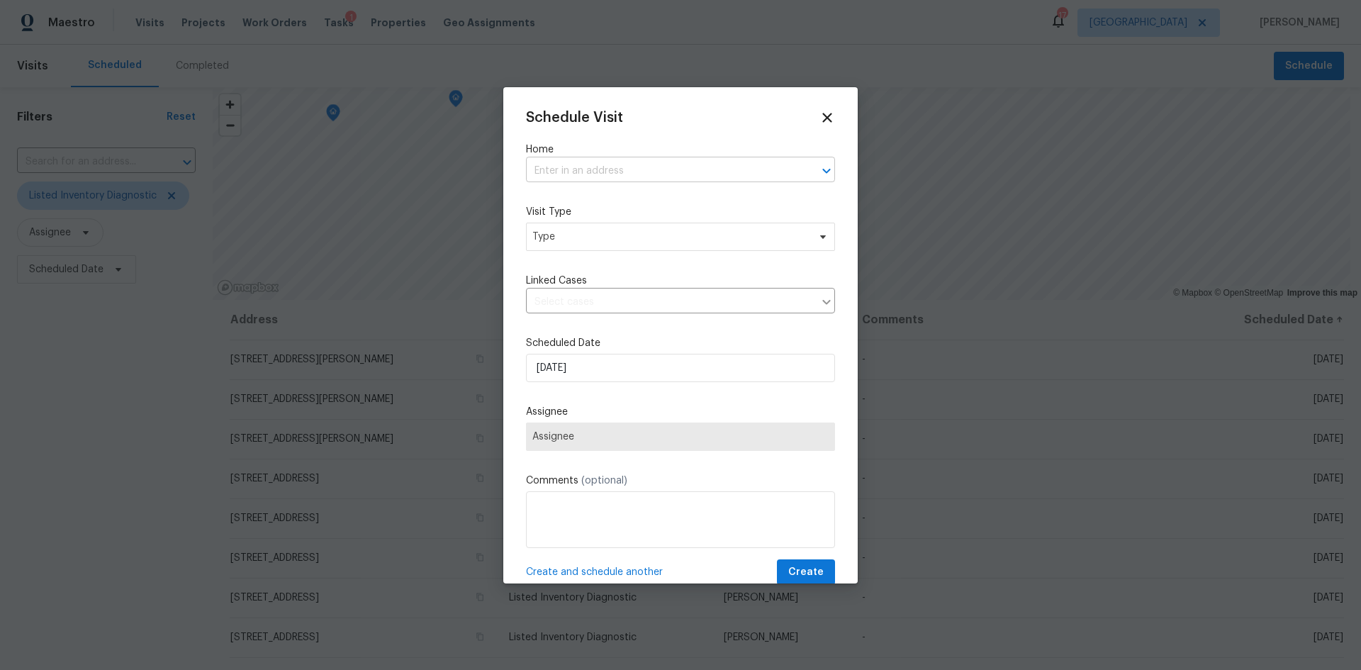
click at [654, 172] on input "text" at bounding box center [660, 171] width 269 height 22
type input "2922"
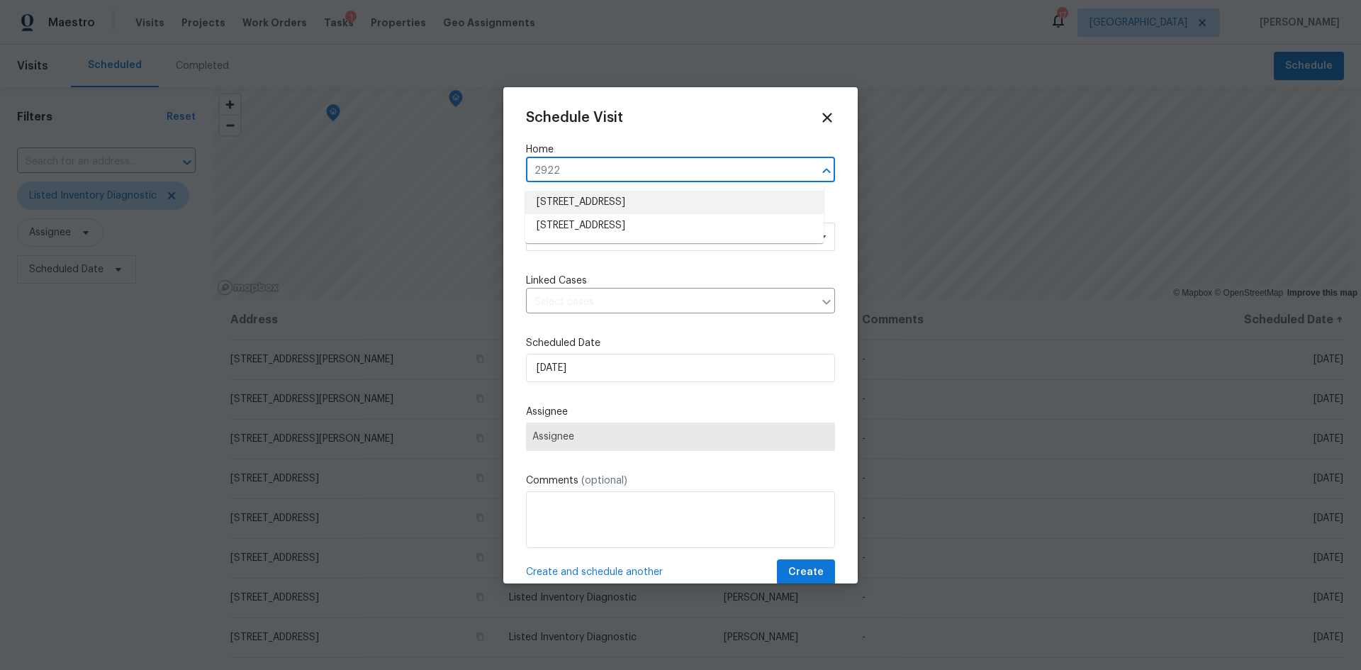
click at [648, 199] on li "2922 Madrid Ave E, Jacksonville, FL 32217" at bounding box center [674, 202] width 298 height 23
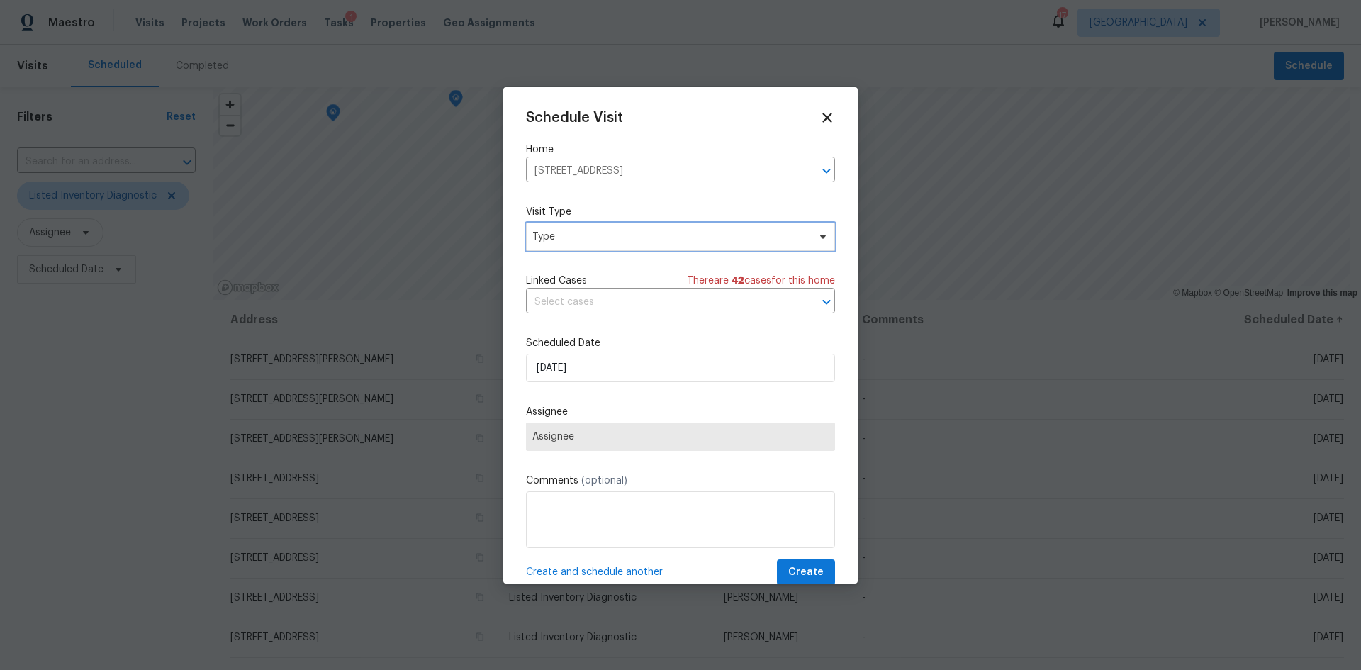
click at [579, 242] on span "Type" at bounding box center [670, 237] width 276 height 14
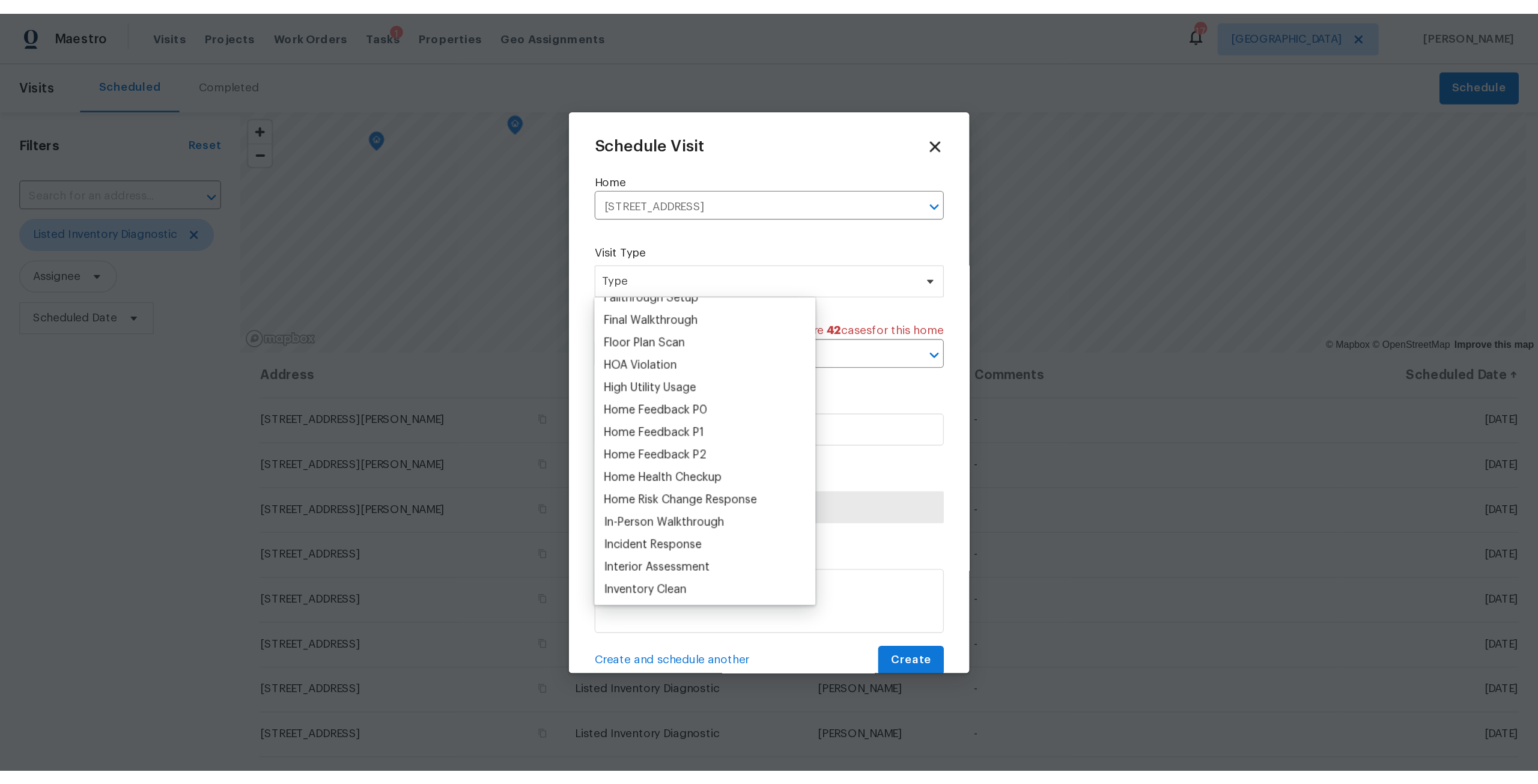
scroll to position [481, 0]
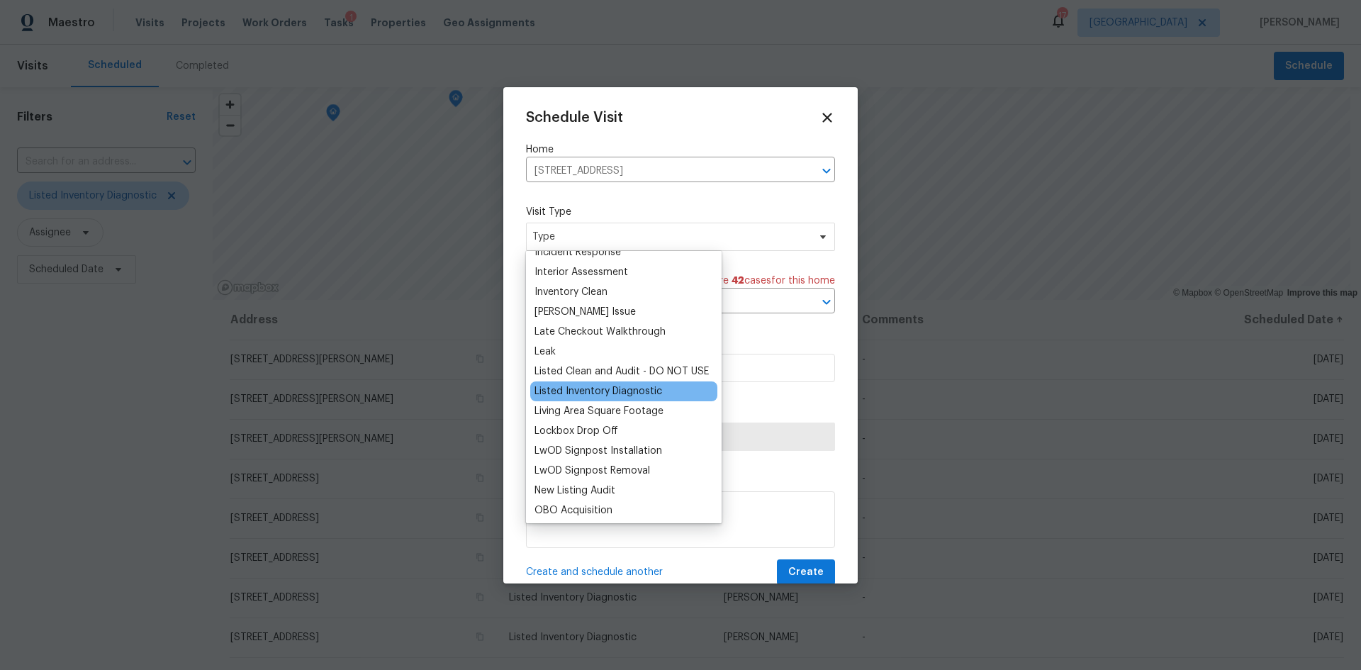
click at [612, 391] on div "Listed Inventory Diagnostic" at bounding box center [598, 391] width 128 height 14
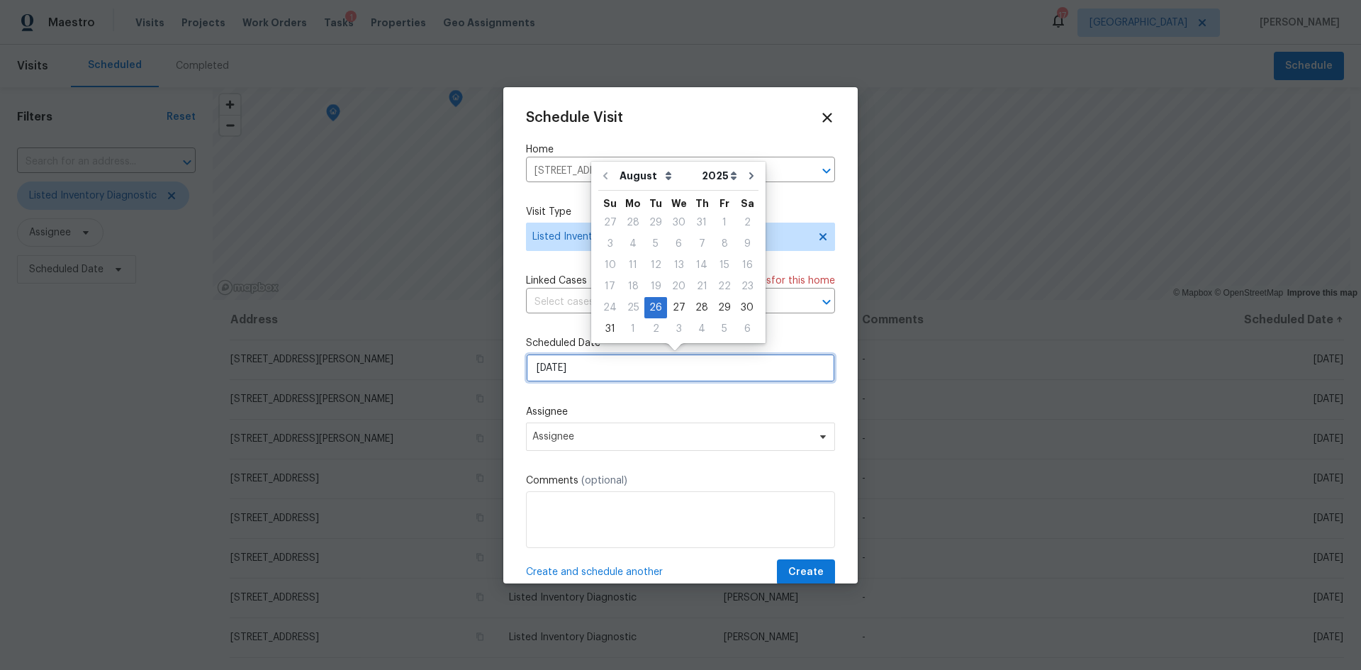
click at [617, 371] on input "[DATE]" at bounding box center [680, 368] width 309 height 28
click at [673, 301] on div "27" at bounding box center [678, 308] width 23 height 20
type input "[DATE]"
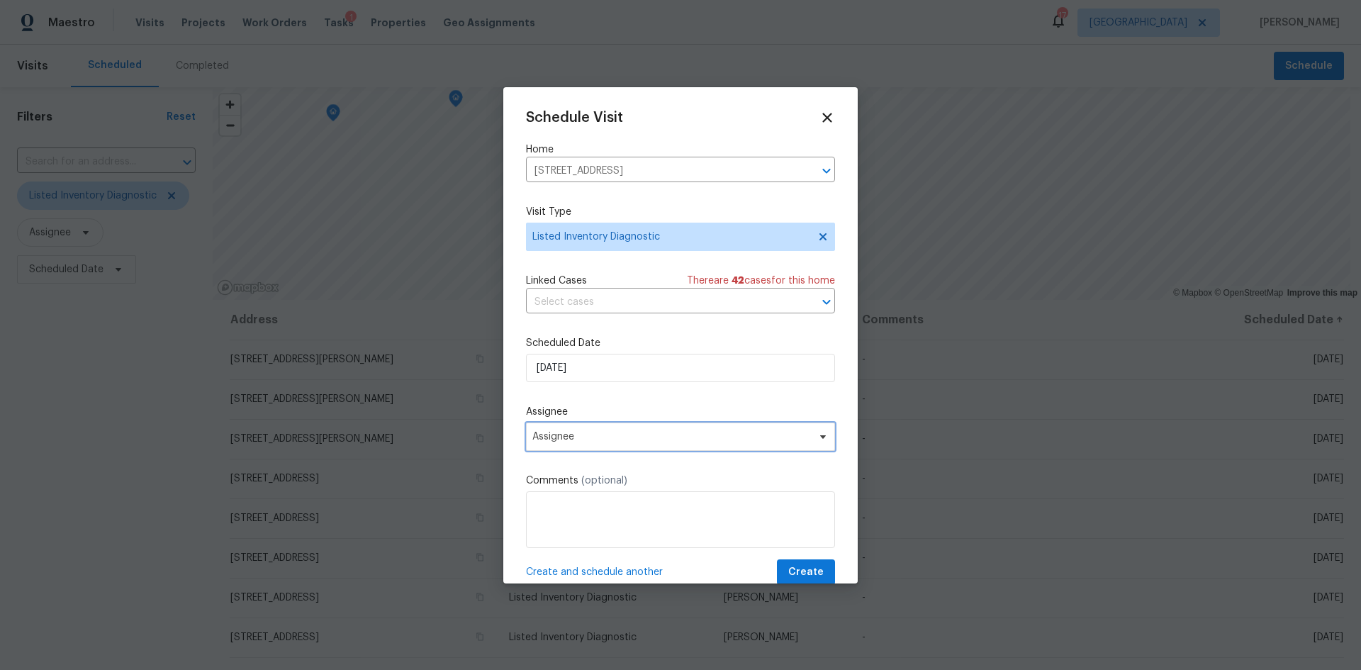
click at [586, 441] on span "Assignee" at bounding box center [671, 436] width 278 height 11
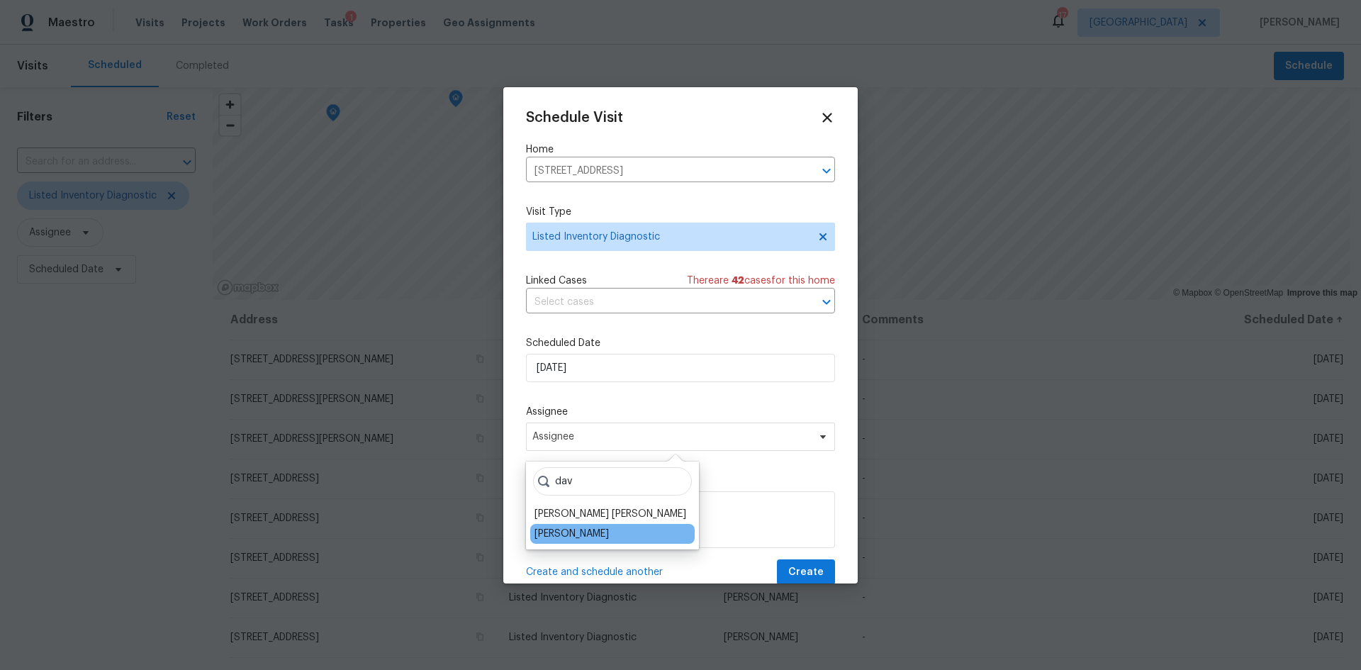
type input "dav"
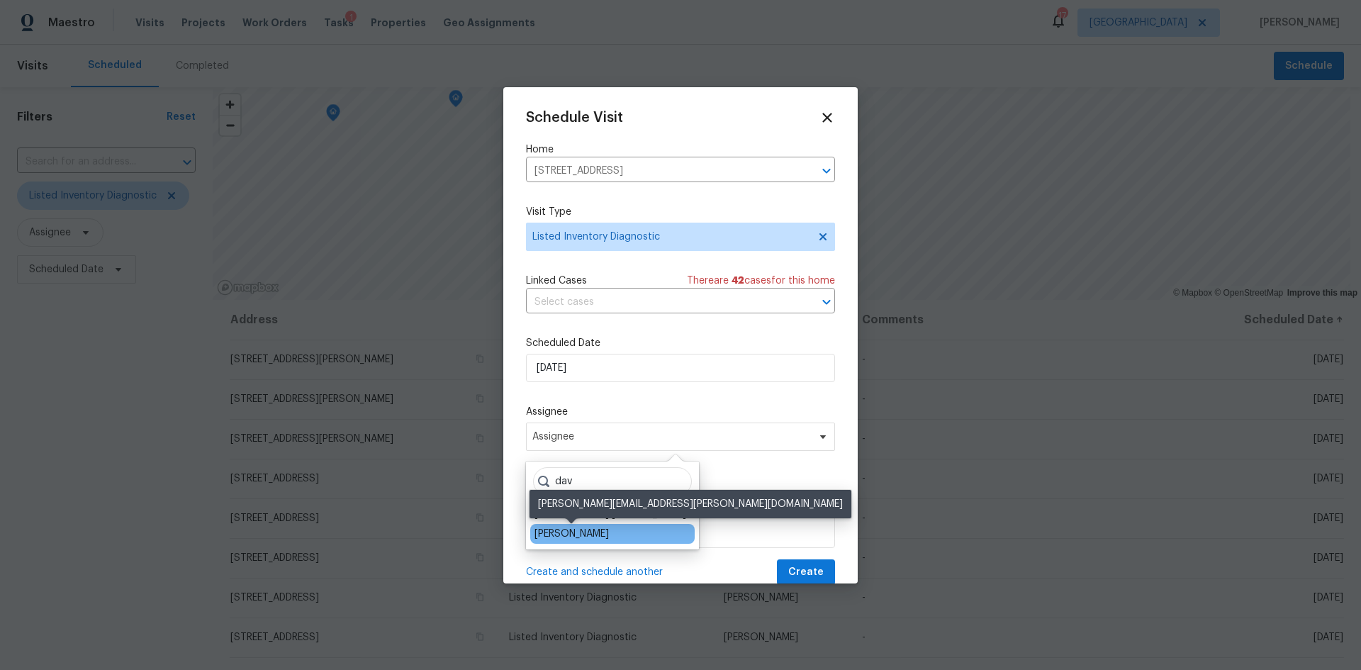
click at [554, 538] on div "[PERSON_NAME]" at bounding box center [571, 534] width 74 height 14
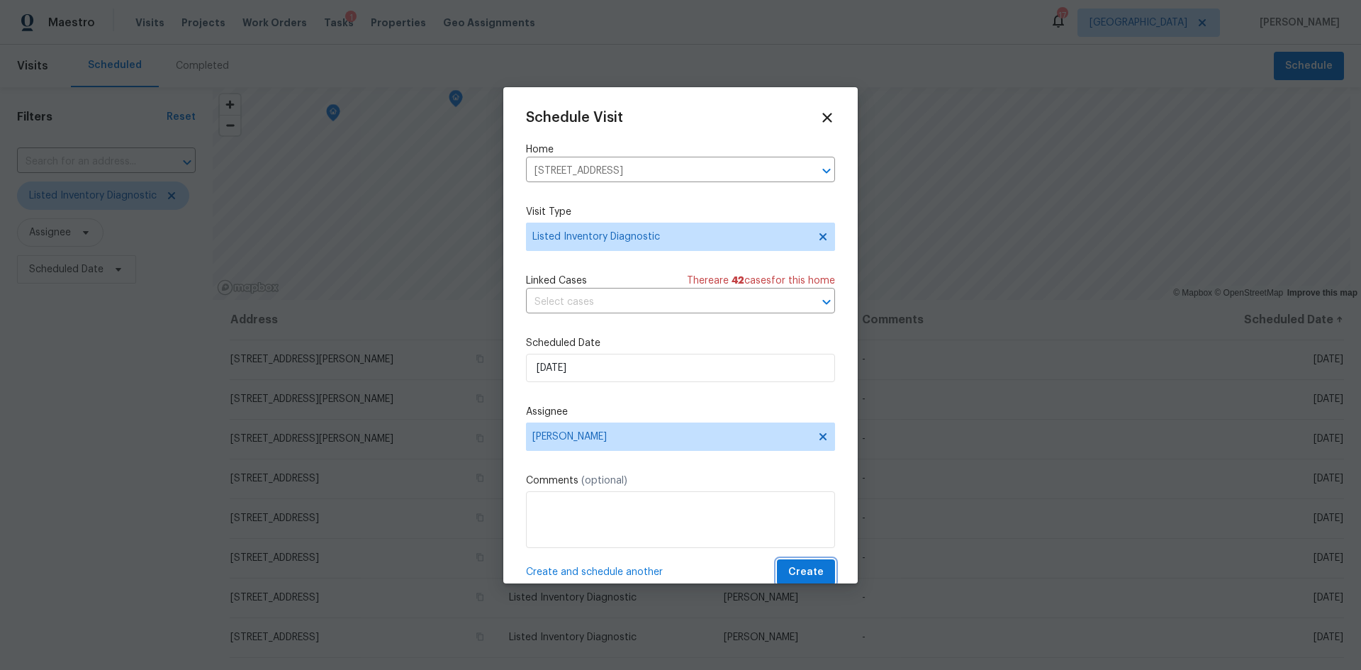
click at [791, 568] on span "Create" at bounding box center [805, 572] width 35 height 18
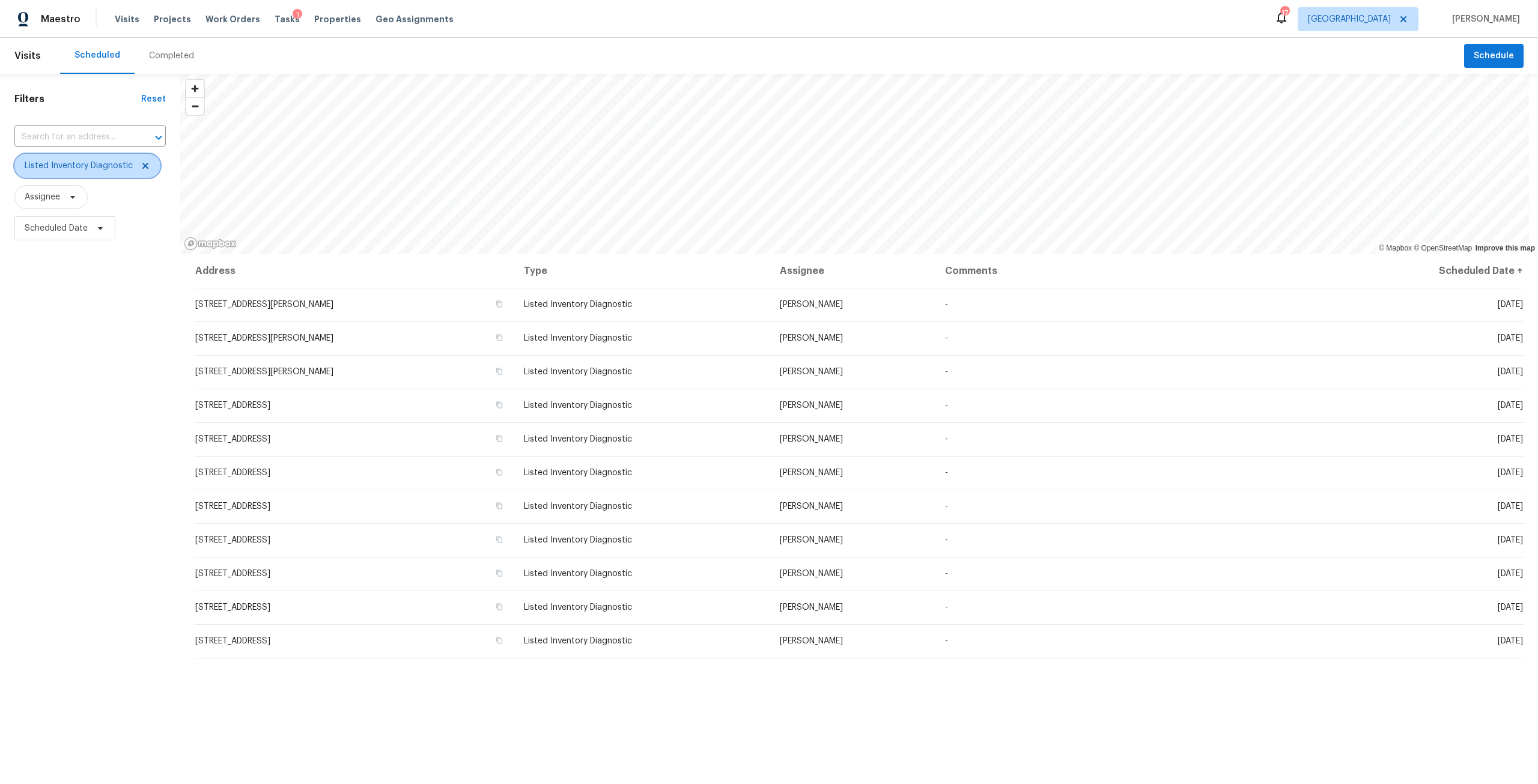
click at [142, 165] on icon at bounding box center [145, 165] width 9 height 9
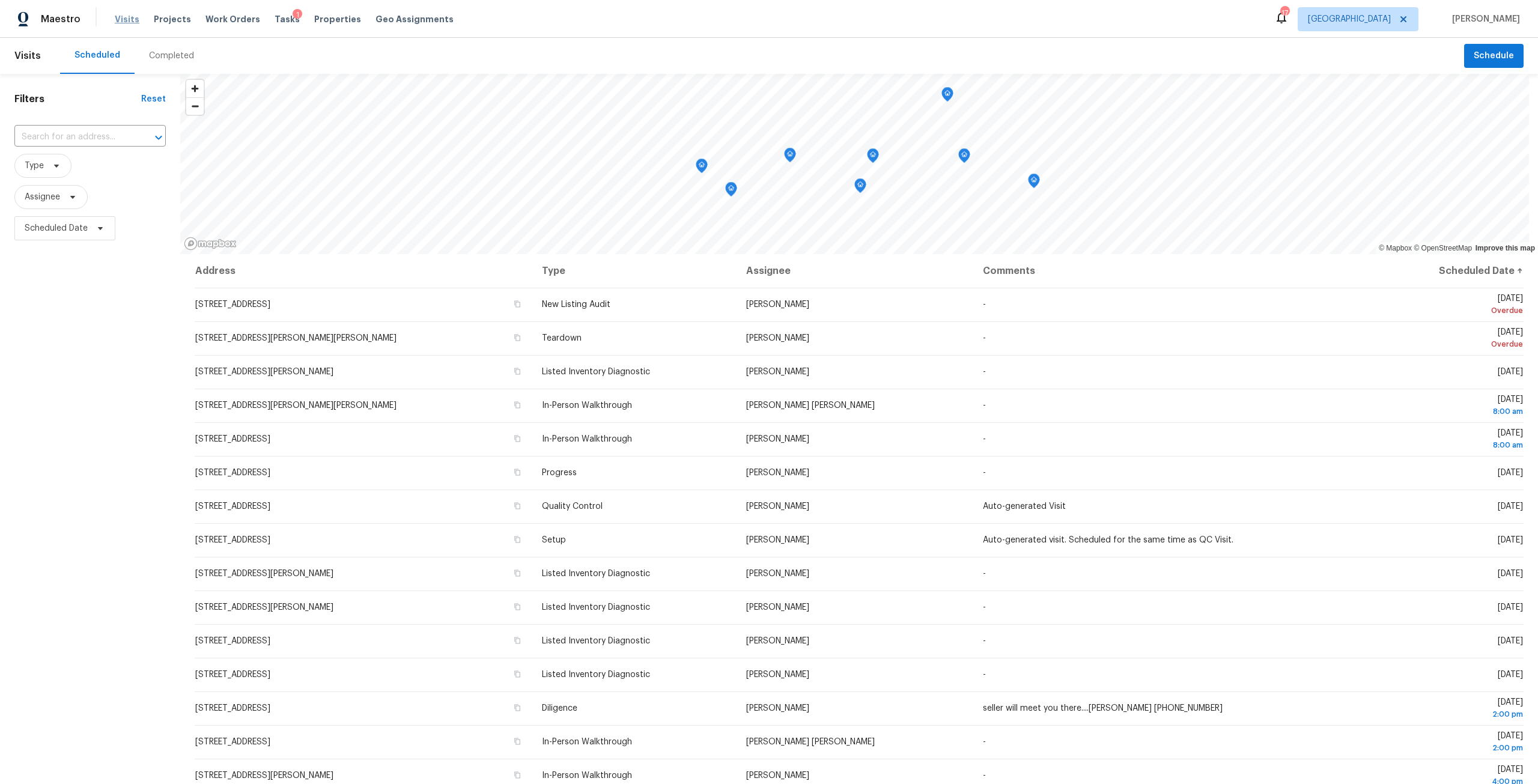
click at [122, 19] on span "Visits" at bounding box center [126, 19] width 25 height 12
click at [60, 175] on span "Type" at bounding box center [42, 165] width 57 height 24
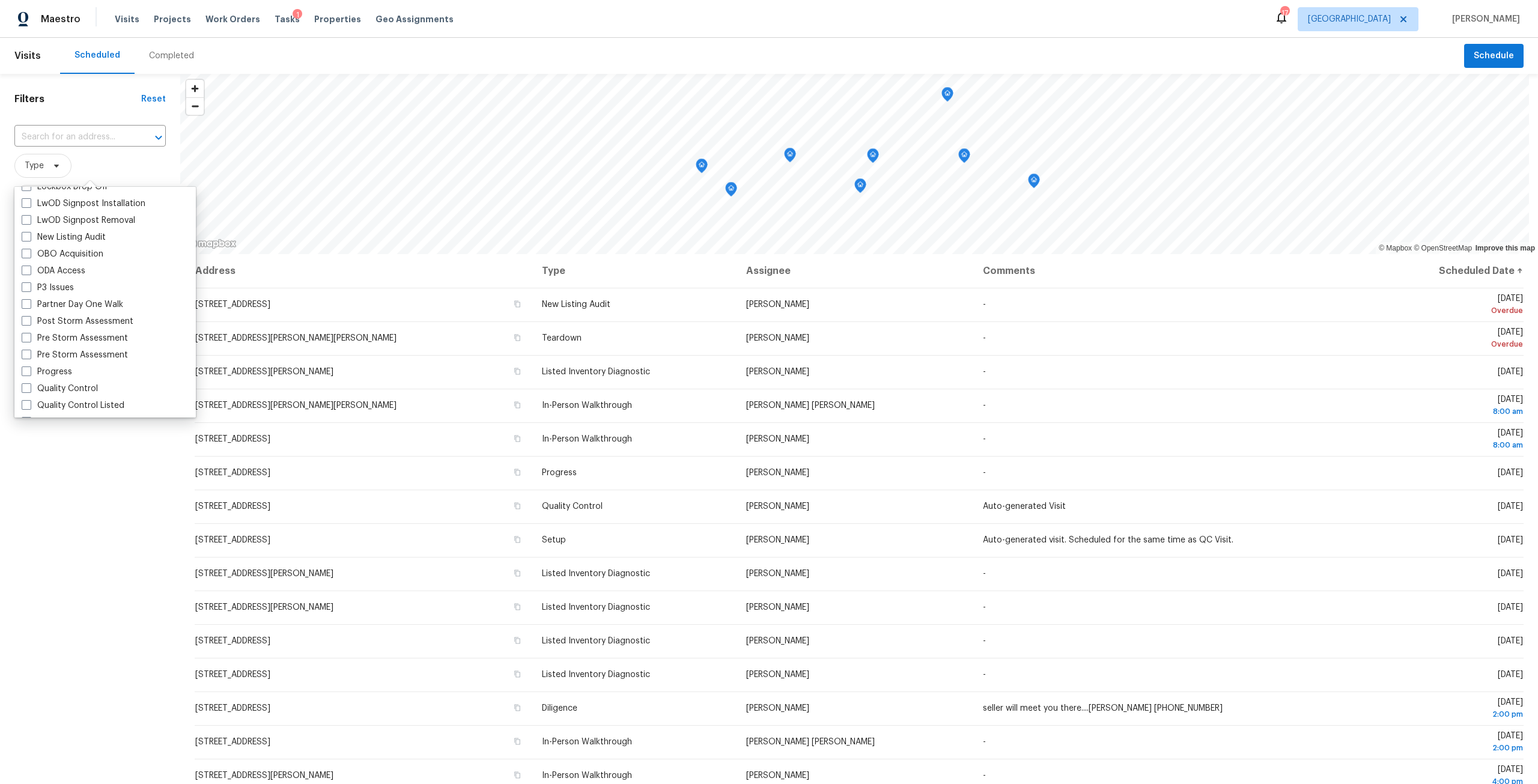
scroll to position [660, 0]
click at [91, 230] on label "New Listing Audit" at bounding box center [64, 226] width 84 height 12
click at [30, 228] on input "New Listing Audit" at bounding box center [25, 224] width 8 height 8
checkbox input "true"
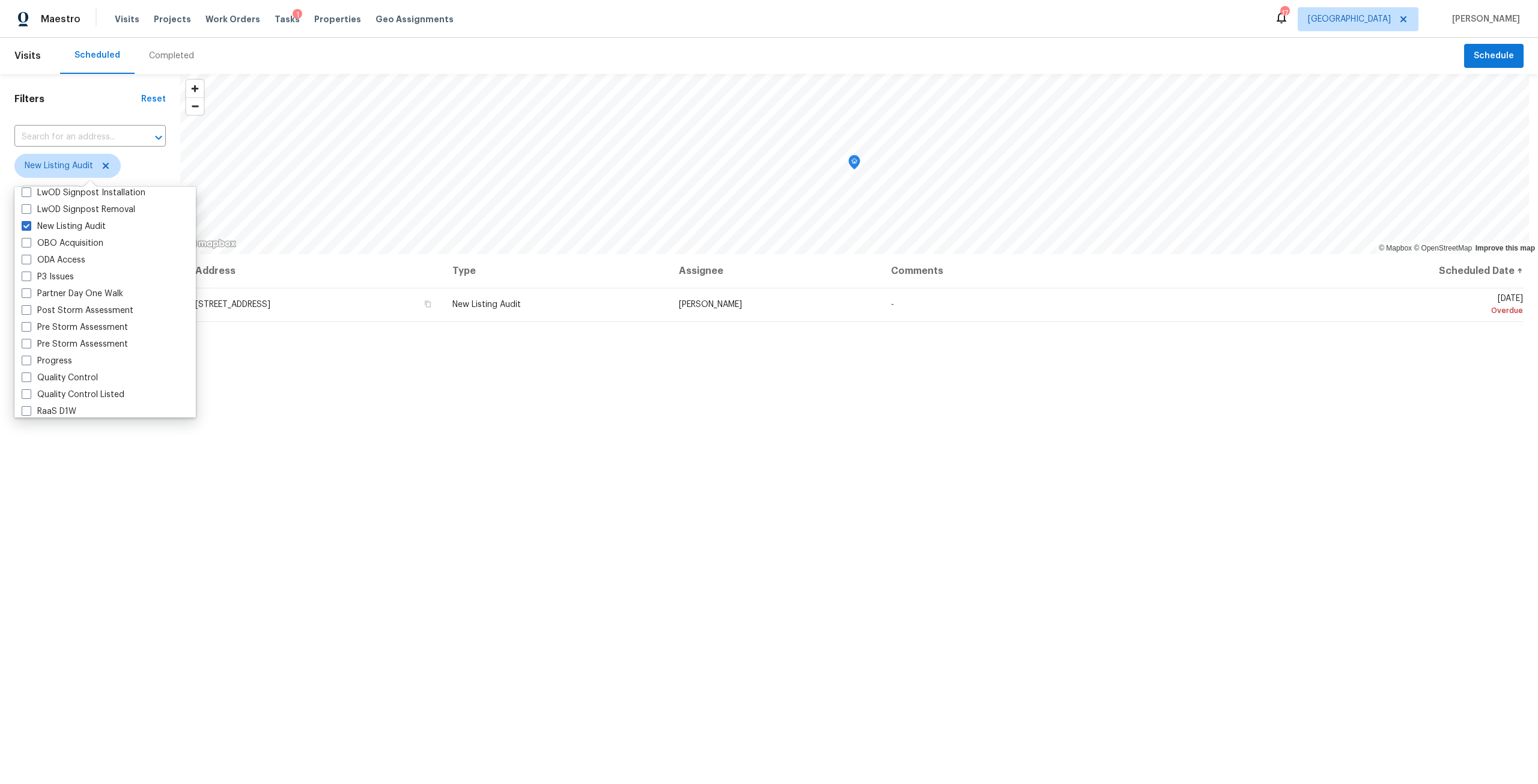
click at [85, 490] on div "Filters Reset ​ New Listing Audit Assignee Scheduled Date" at bounding box center [90, 477] width 181 height 807
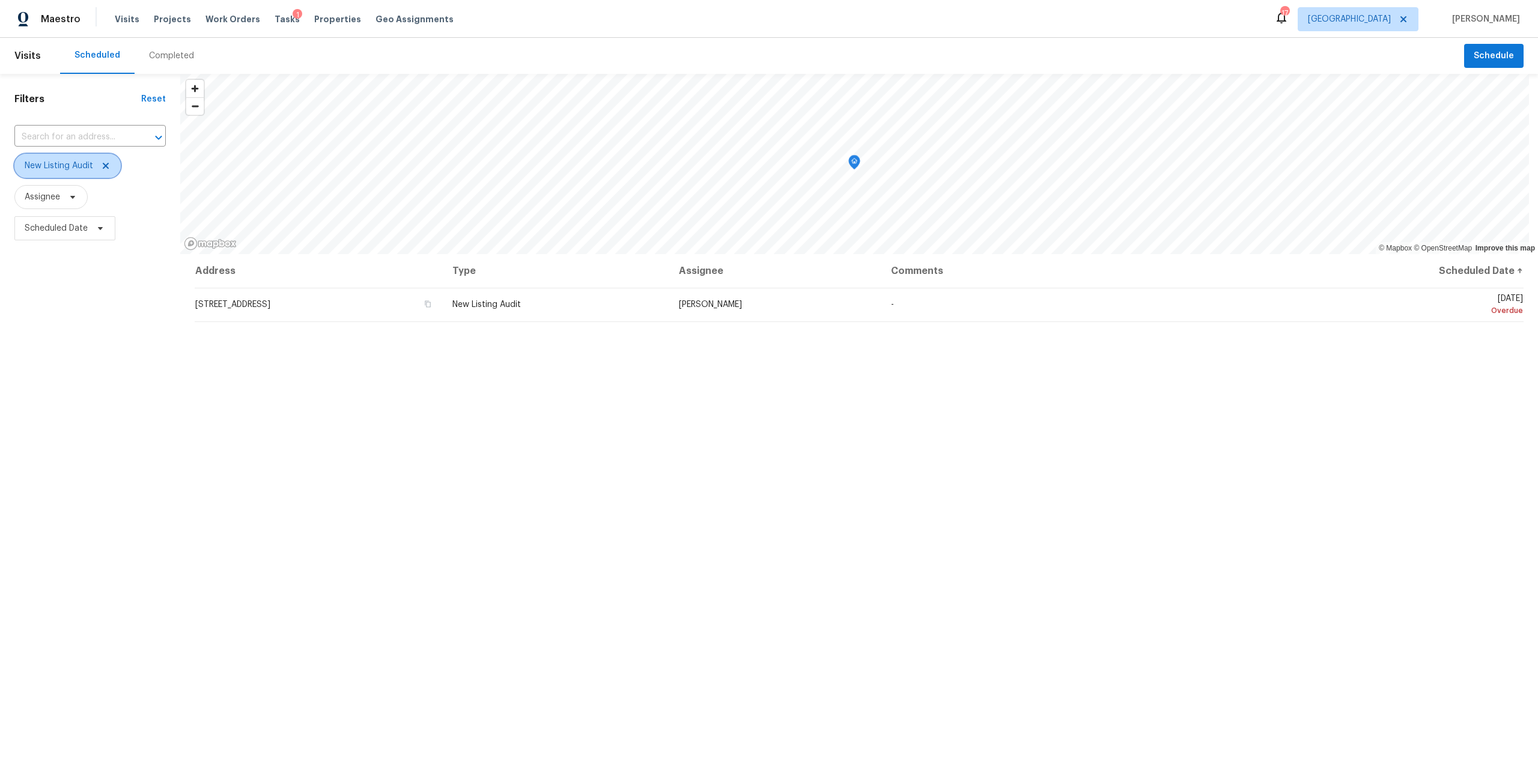
click at [106, 172] on span "New Listing Audit" at bounding box center [67, 165] width 106 height 24
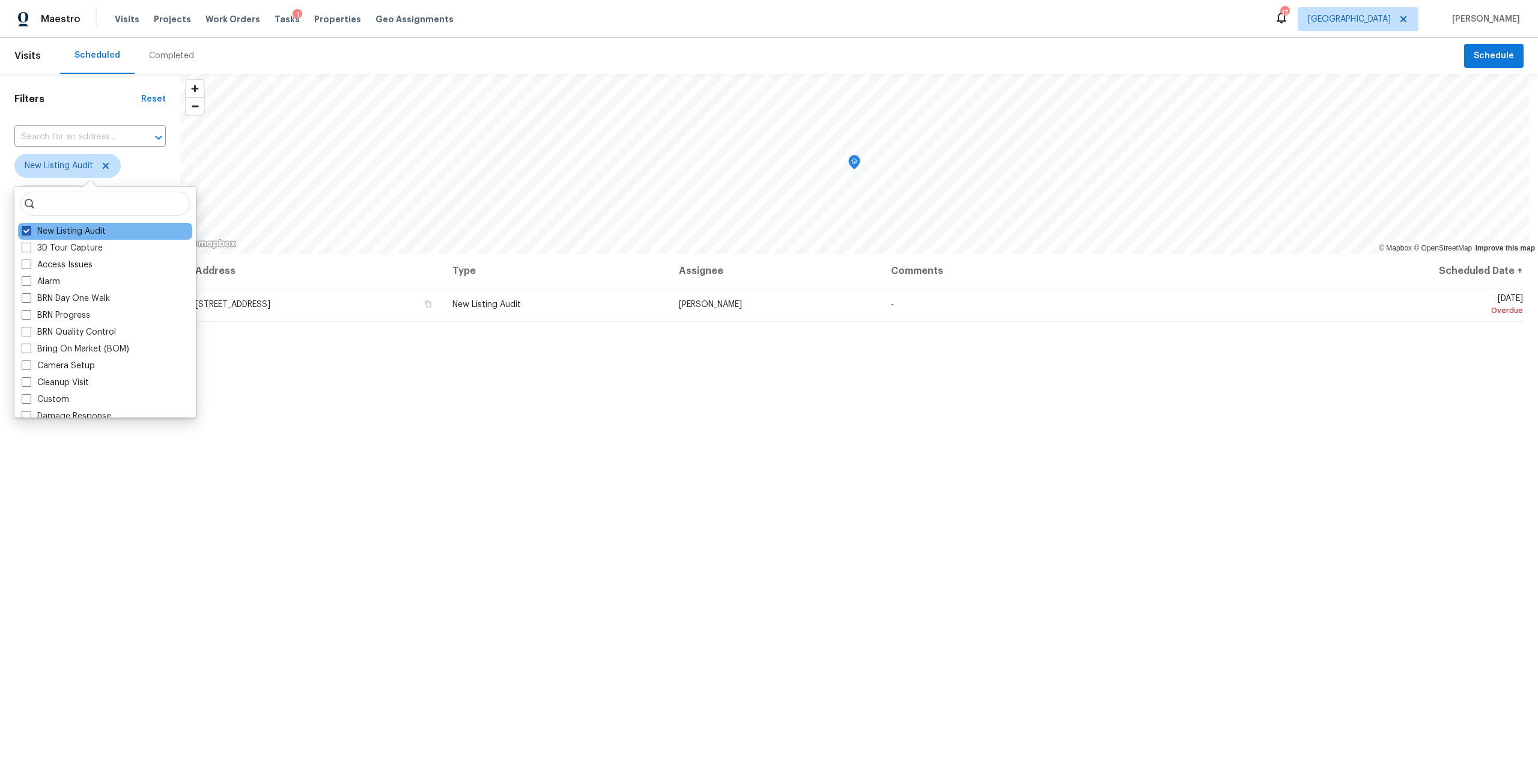
click at [51, 233] on label "New Listing Audit" at bounding box center [64, 231] width 84 height 12
click at [30, 233] on input "New Listing Audit" at bounding box center [25, 229] width 8 height 8
checkbox input "false"
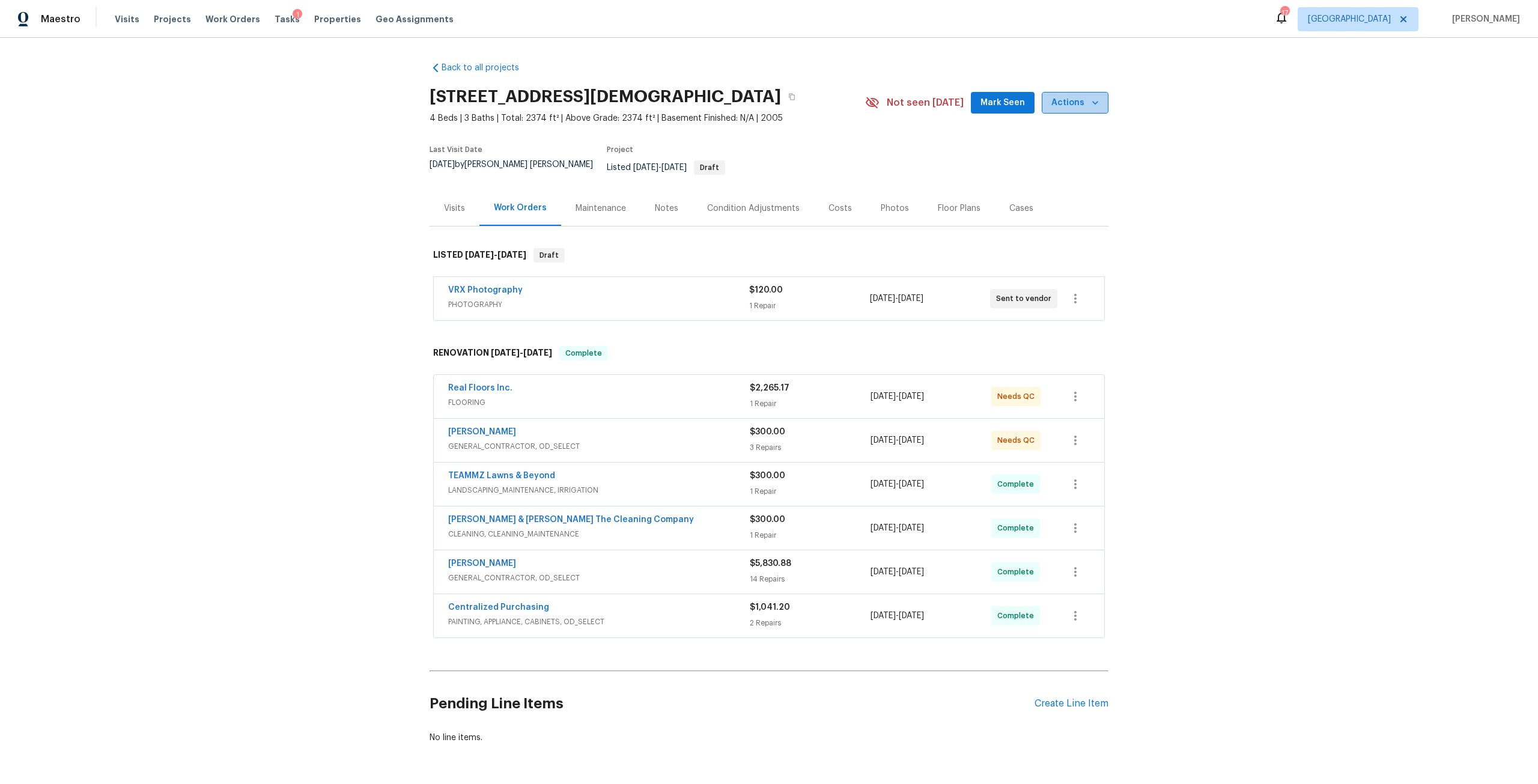
click at [1080, 97] on span "Actions" at bounding box center [1075, 103] width 47 height 15
click at [1056, 143] on p "Schedule a visit" at bounding box center [1027, 147] width 62 height 13
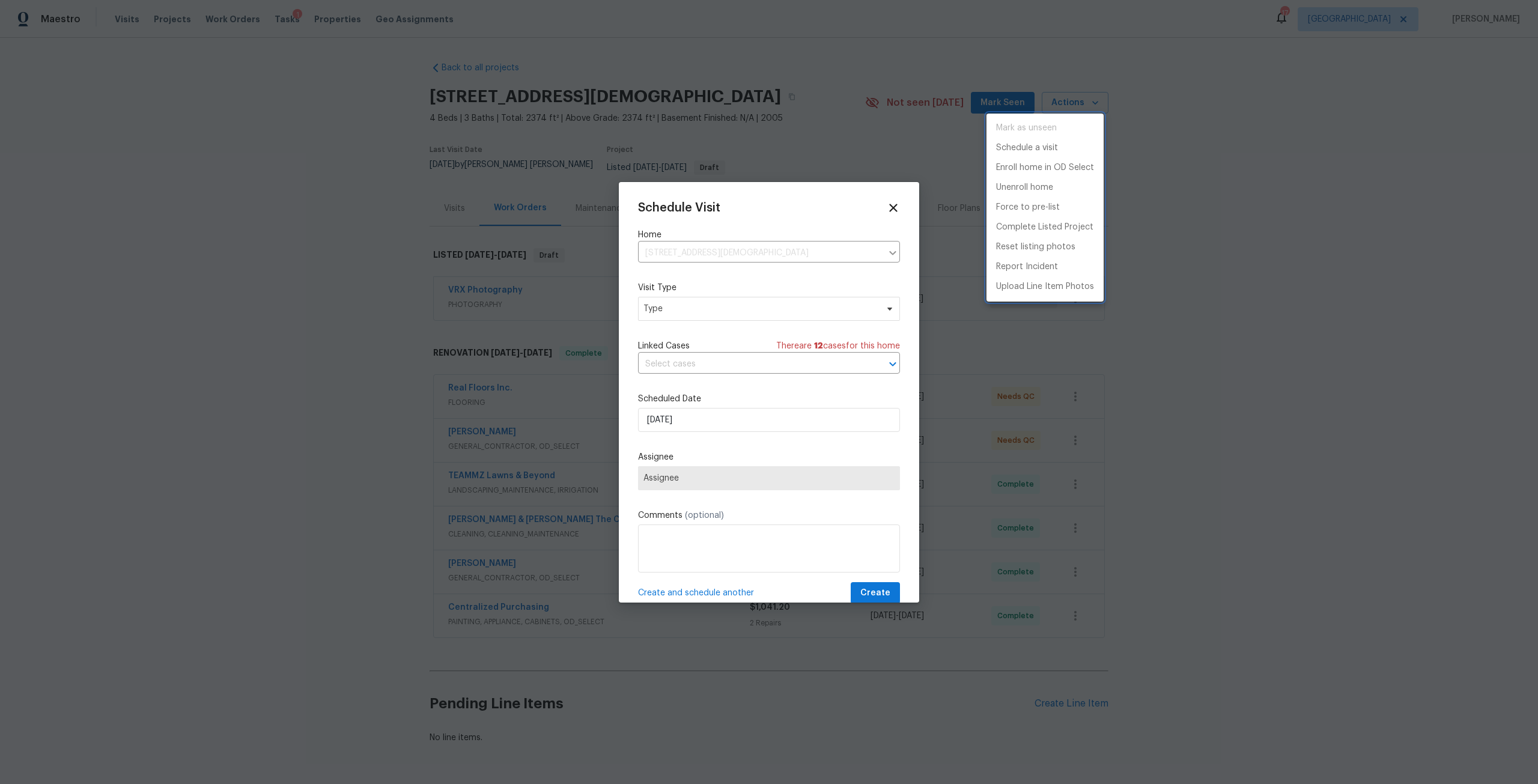
click at [694, 285] on div at bounding box center [769, 392] width 1538 height 784
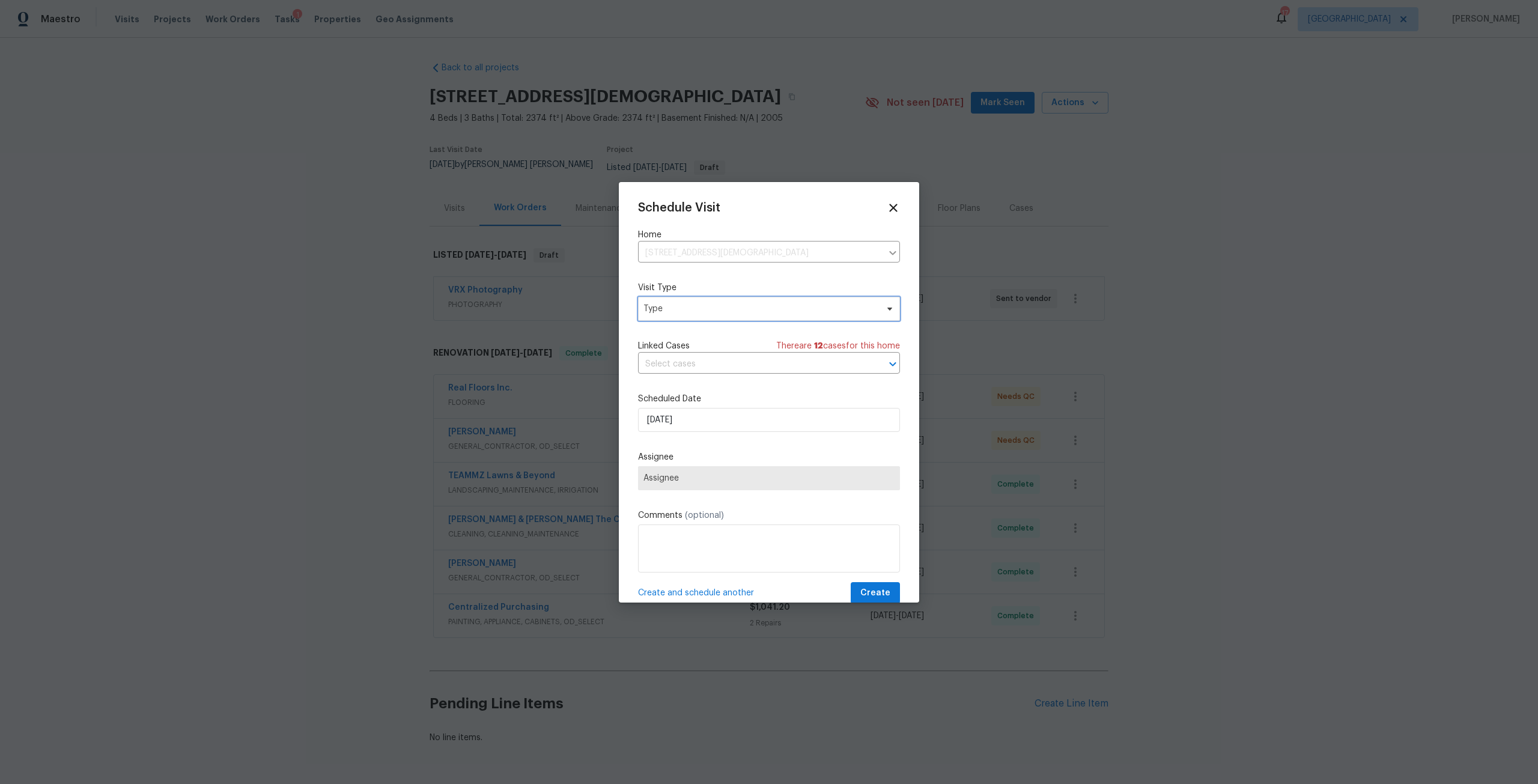
click at [696, 314] on span "Type" at bounding box center [761, 309] width 234 height 12
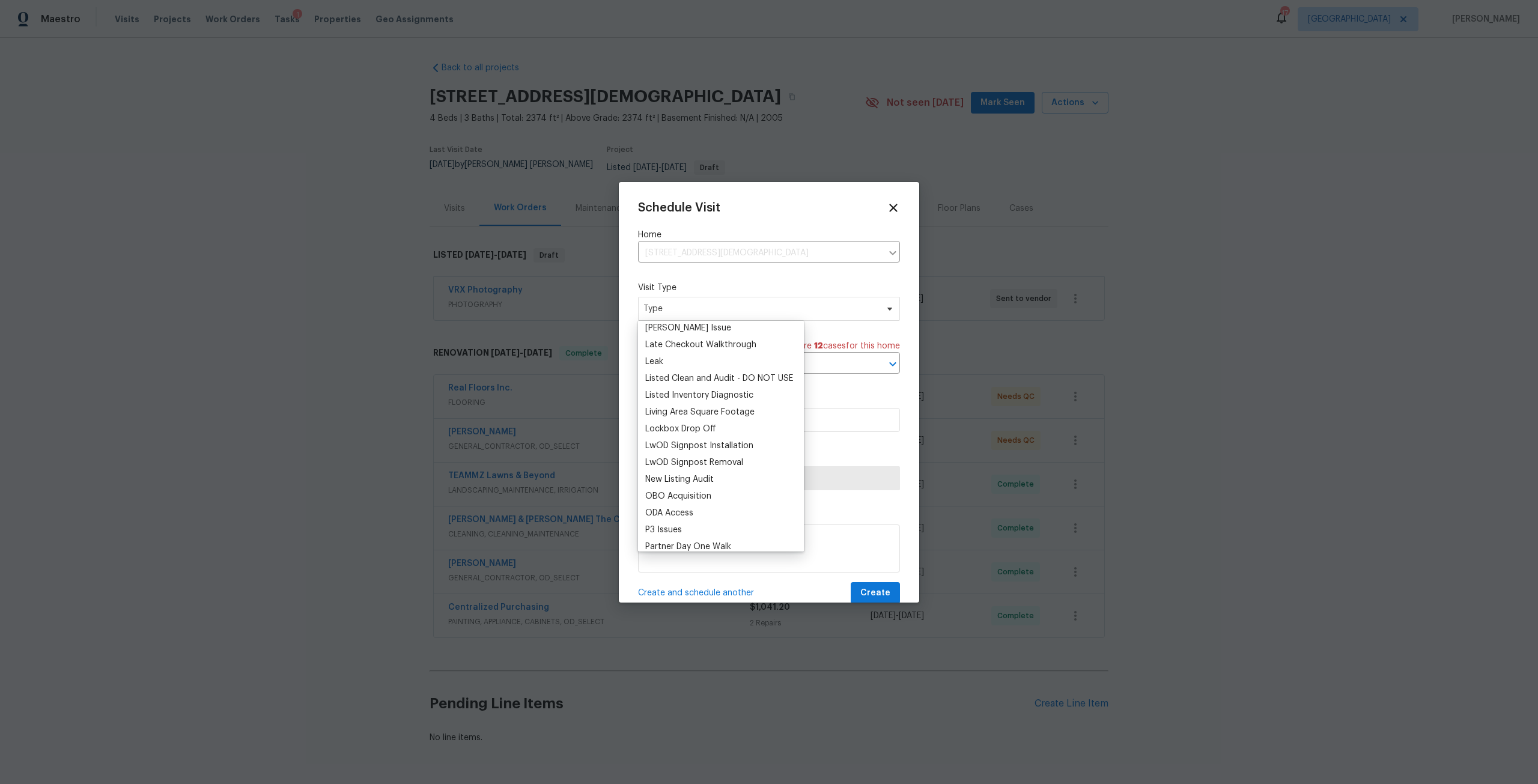
scroll to position [541, 0]
click at [706, 465] on div "New Listing Audit" at bounding box center [679, 464] width 69 height 12
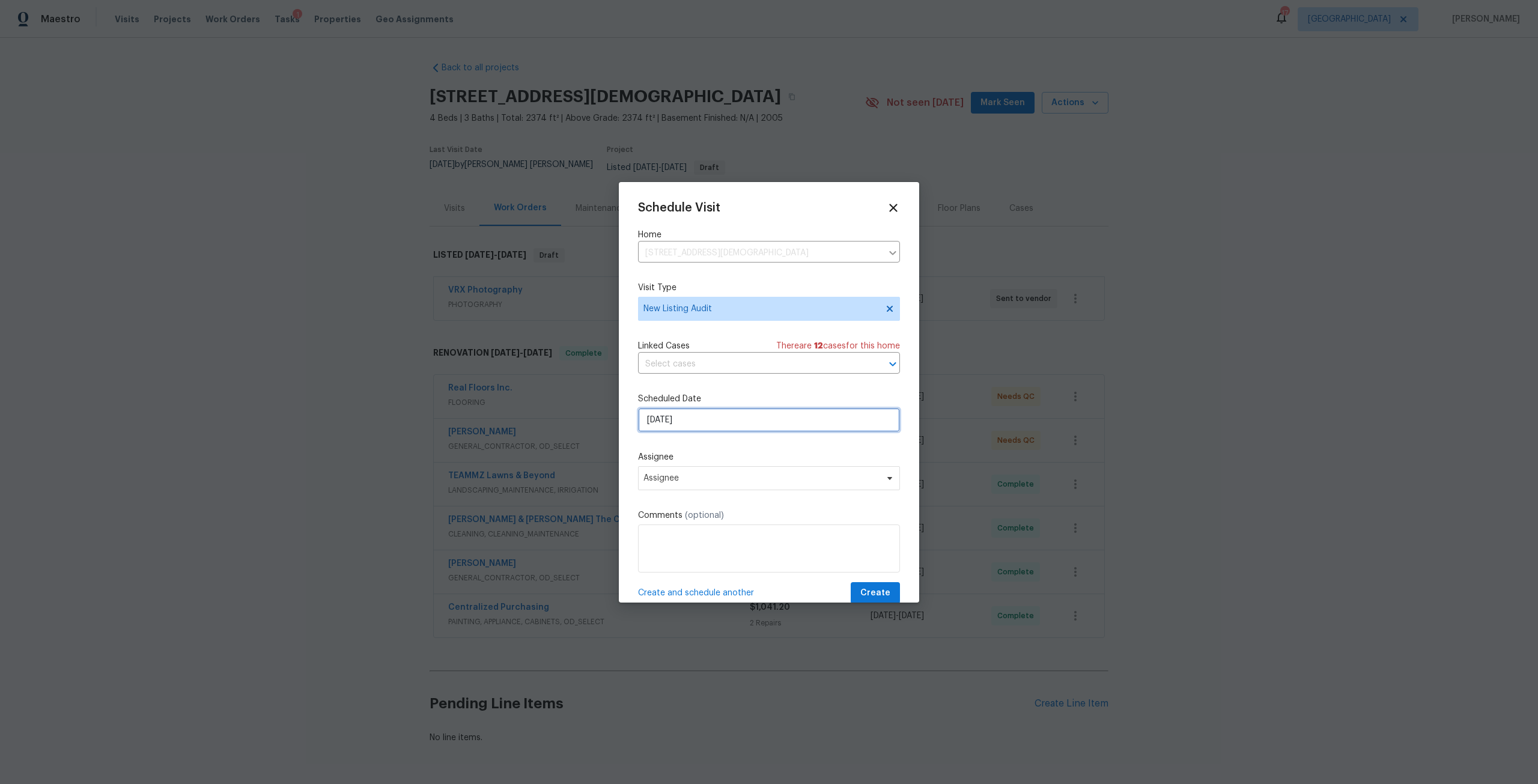
click at [702, 411] on input "[DATE]" at bounding box center [769, 420] width 262 height 24
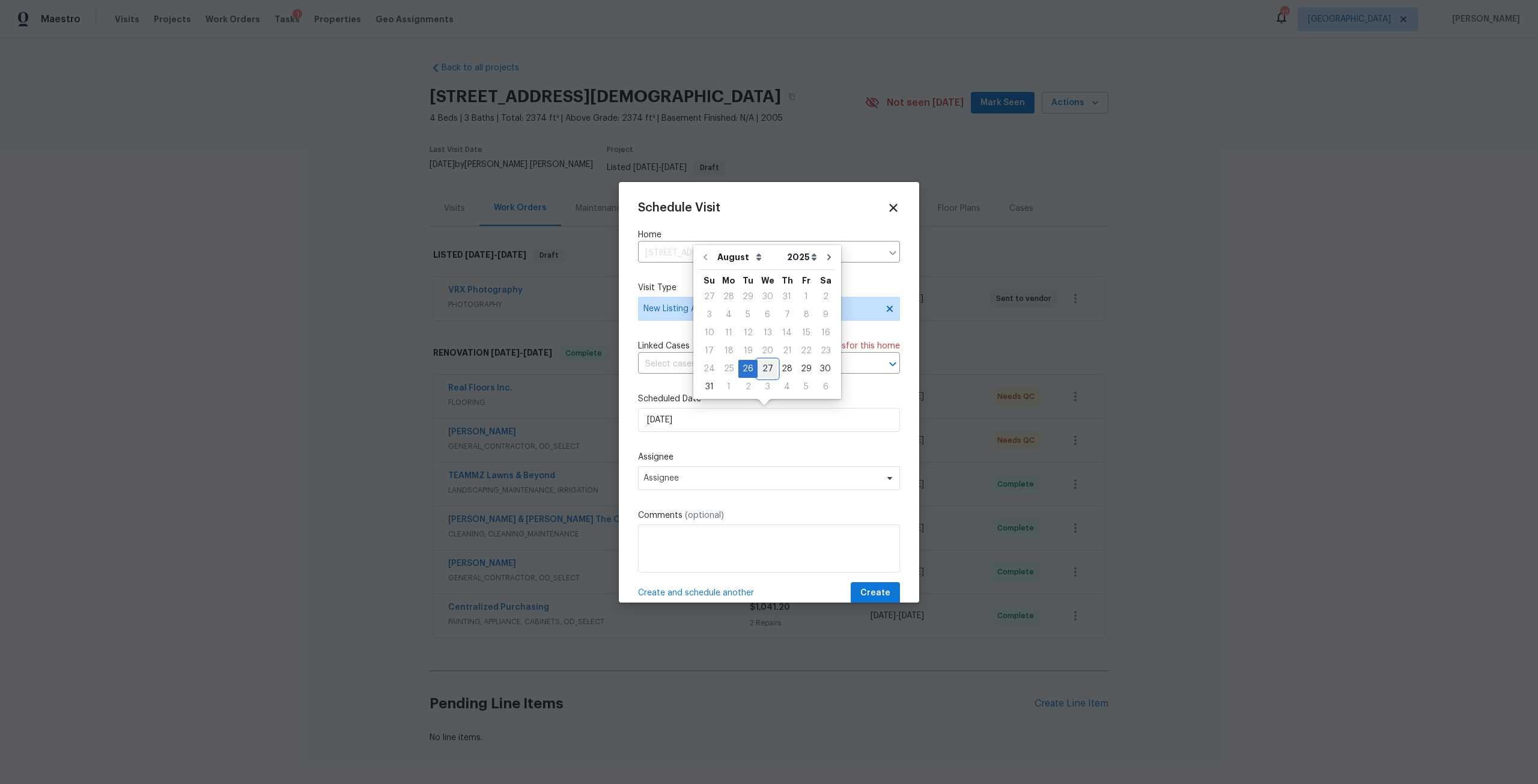
click at [761, 364] on div "27" at bounding box center [767, 369] width 20 height 17
type input "[DATE]"
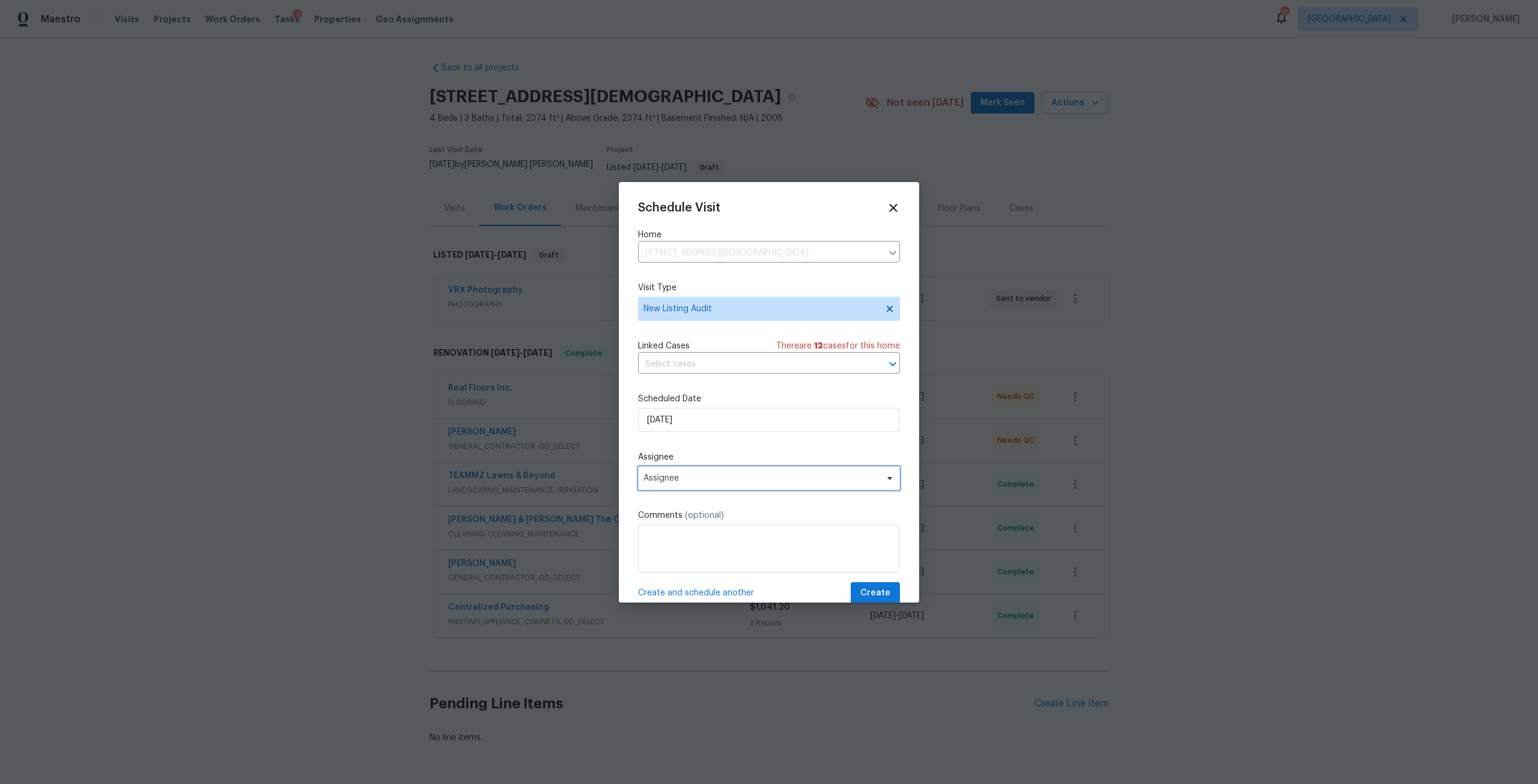
click at [733, 470] on span "Assignee" at bounding box center [769, 478] width 262 height 24
type input "dav"
click at [715, 559] on div "[PERSON_NAME]" at bounding box center [711, 560] width 139 height 17
click at [681, 566] on div "[PERSON_NAME]" at bounding box center [677, 560] width 63 height 12
click at [879, 586] on span "Create" at bounding box center [875, 593] width 30 height 15
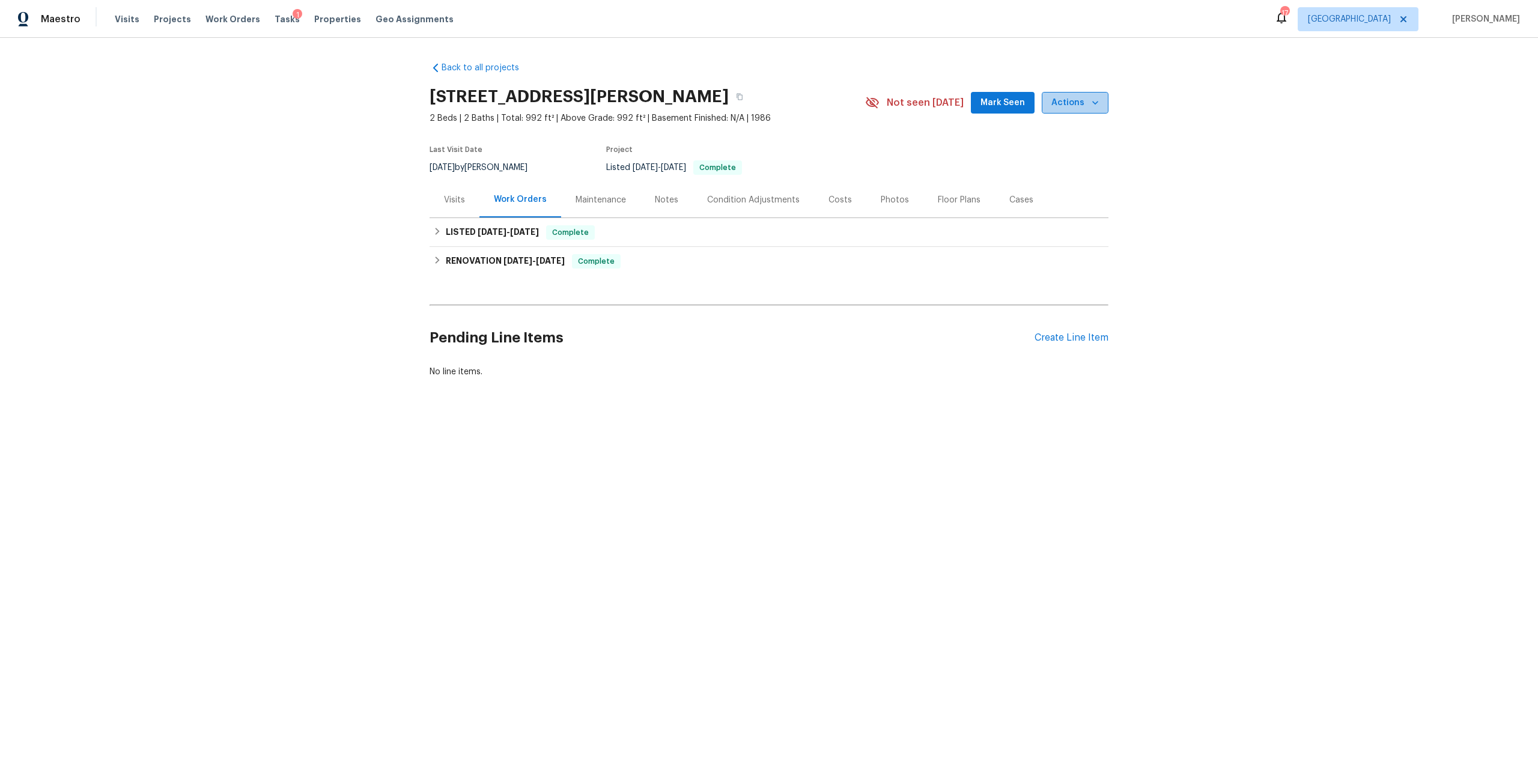
click at [1074, 103] on span "Actions" at bounding box center [1075, 103] width 47 height 15
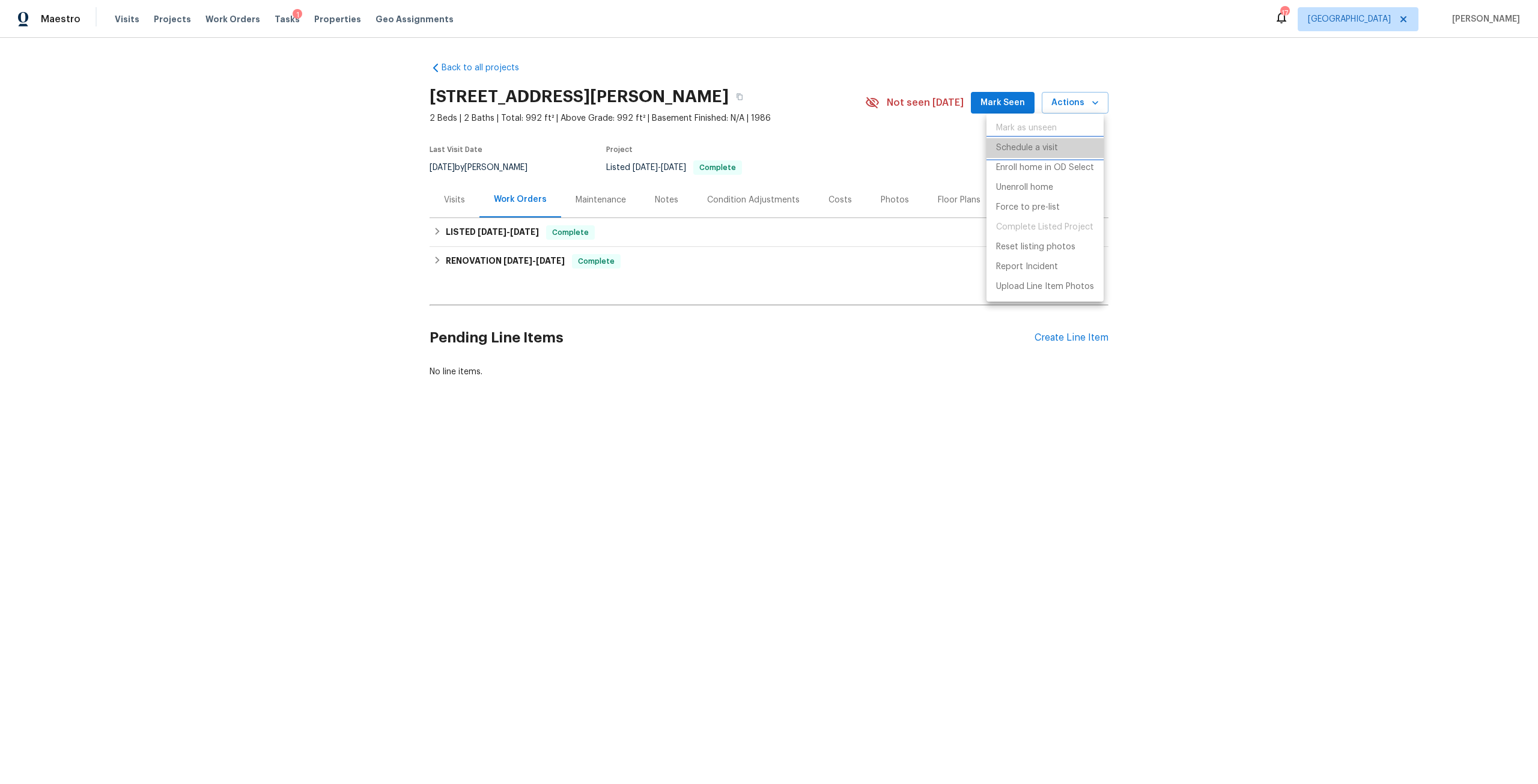
click at [1016, 147] on p "Schedule a visit" at bounding box center [1027, 147] width 62 height 13
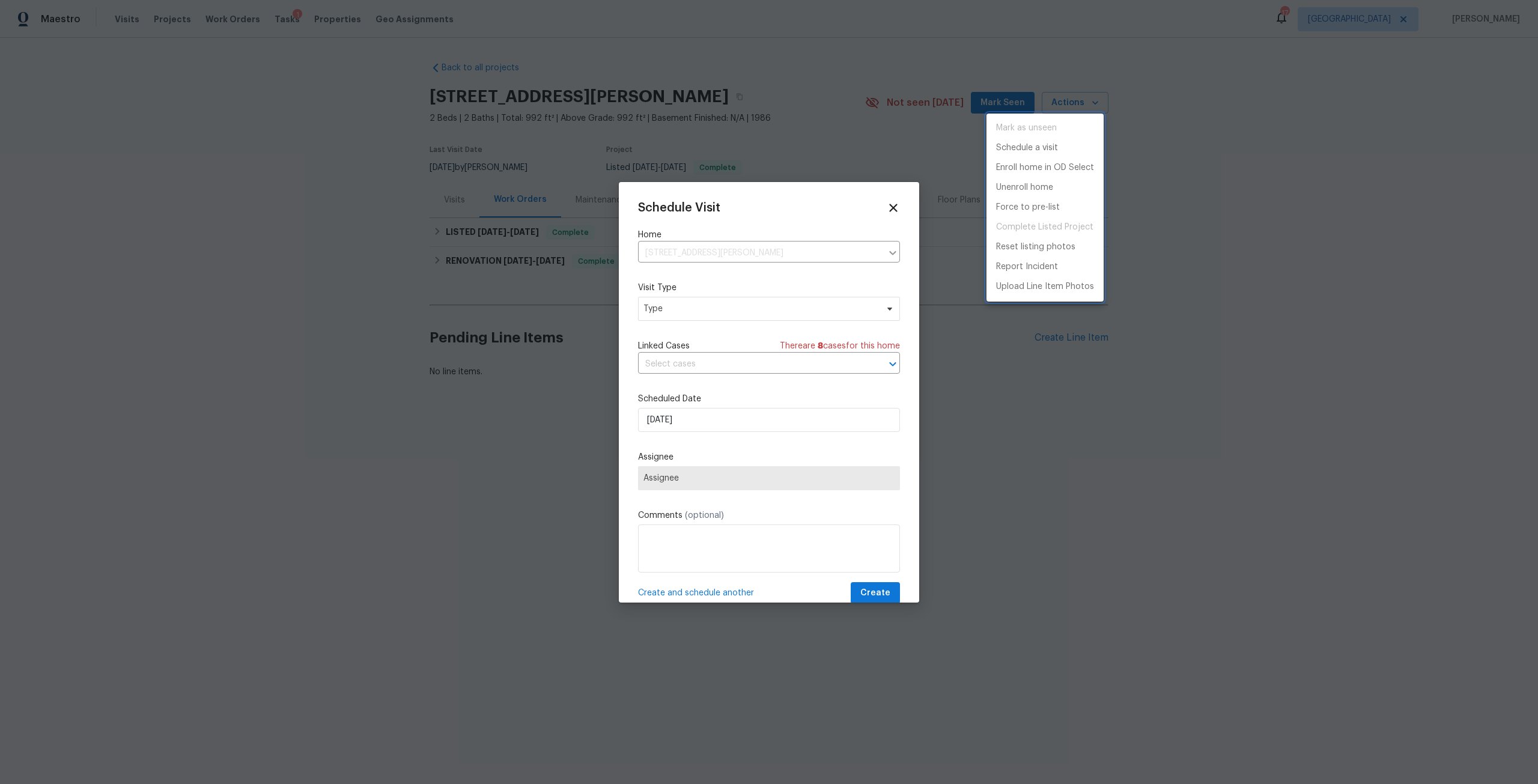
click at [694, 312] on div at bounding box center [769, 392] width 1538 height 784
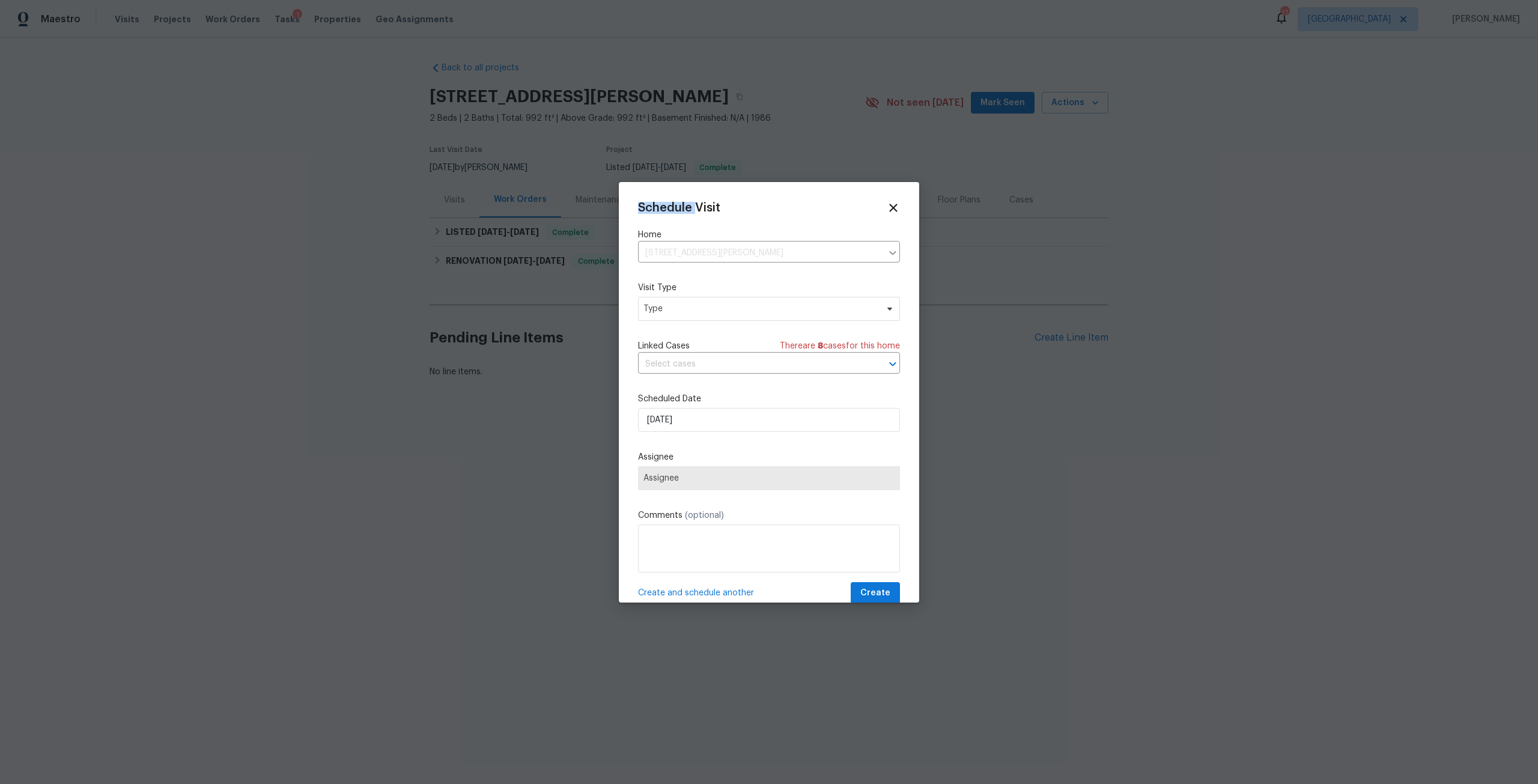
click at [694, 312] on div "Mark as unseen Schedule a visit Enroll home in OD Select Unenroll home Force to…" at bounding box center [769, 392] width 1538 height 784
click at [694, 312] on span "Type" at bounding box center [761, 309] width 234 height 12
type input "new"
click at [696, 366] on div "New Listing Audit" at bounding box center [679, 365] width 69 height 12
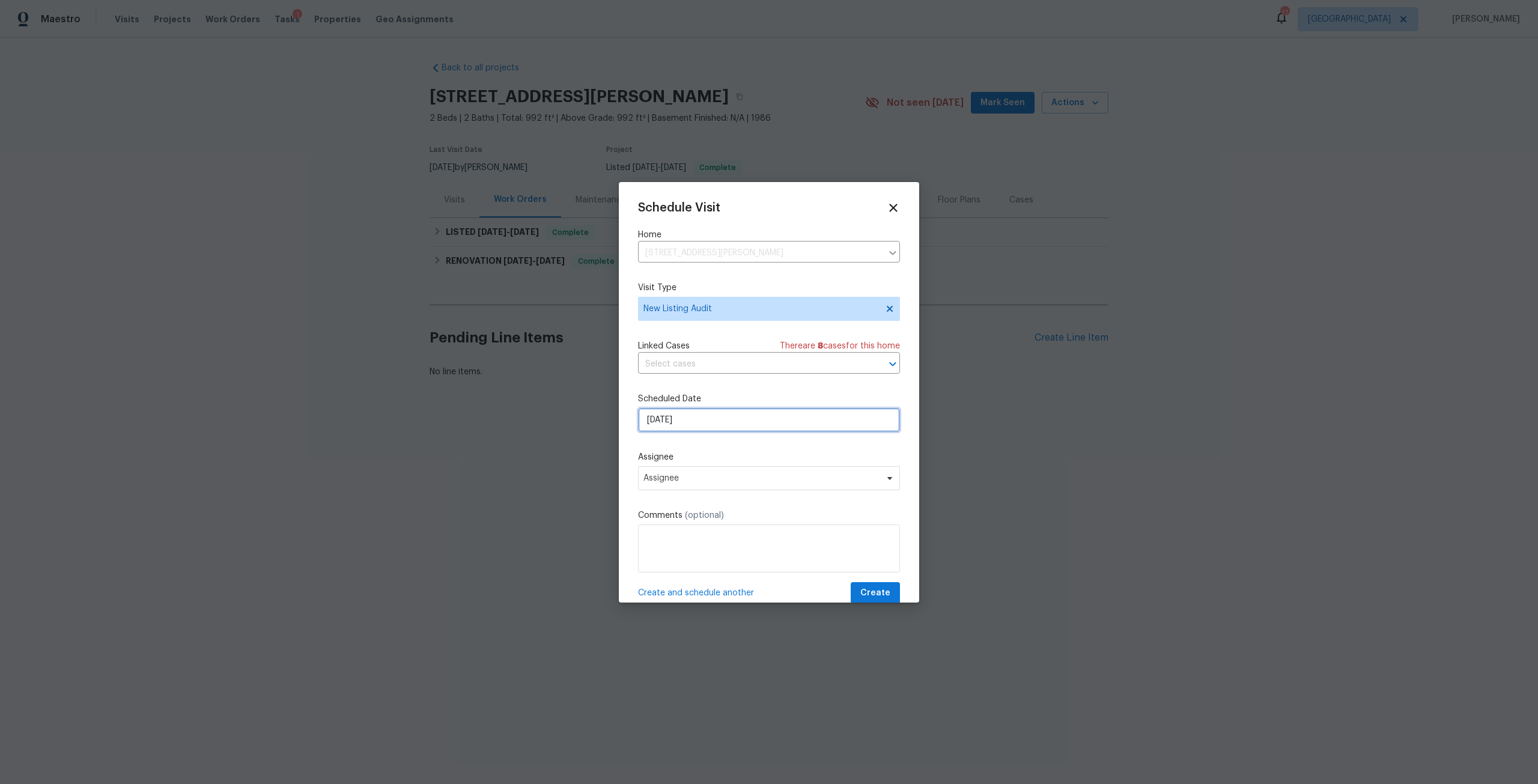
click at [700, 413] on input "[DATE]" at bounding box center [769, 420] width 262 height 24
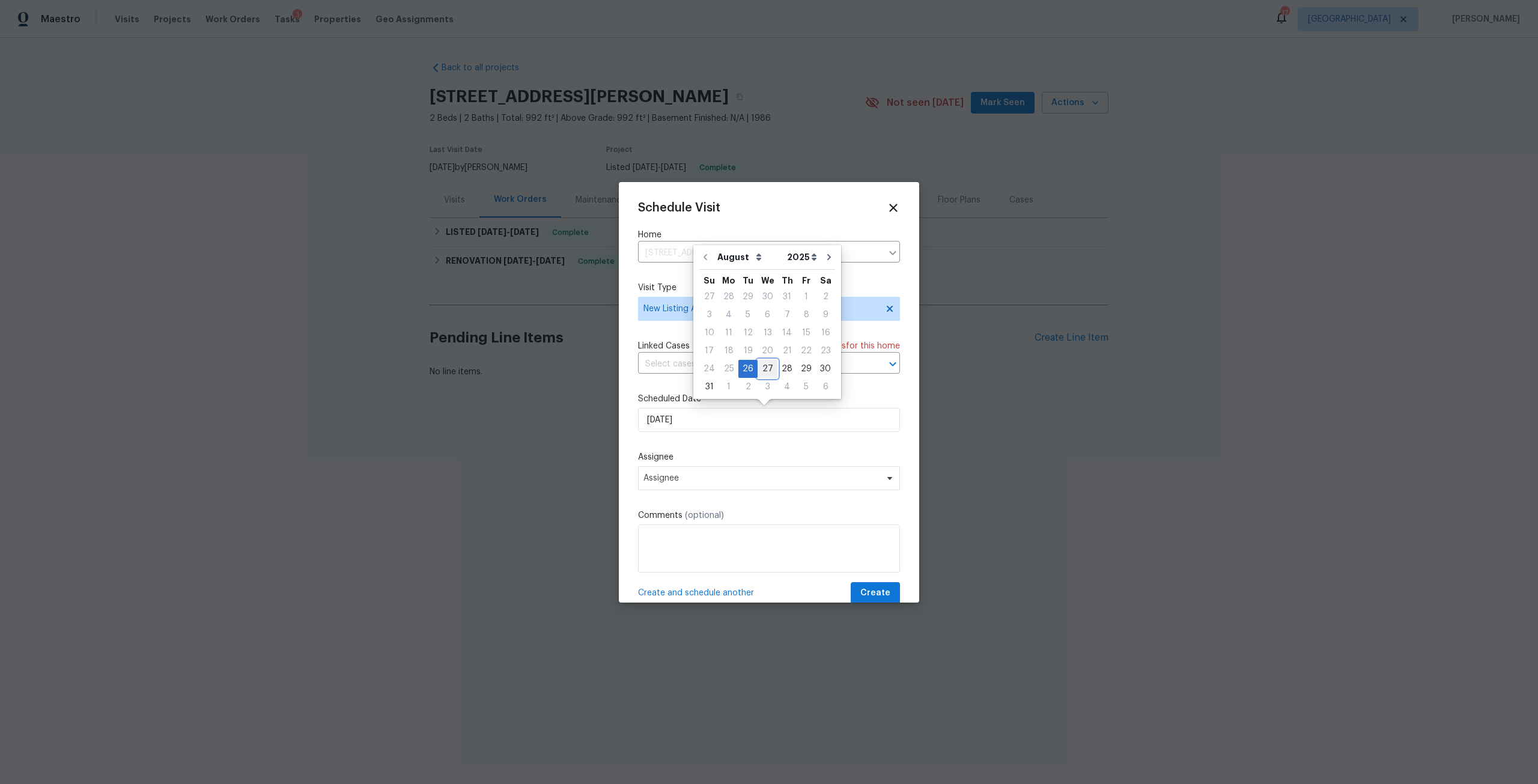
click at [768, 369] on div "27" at bounding box center [767, 369] width 20 height 17
type input "[DATE]"
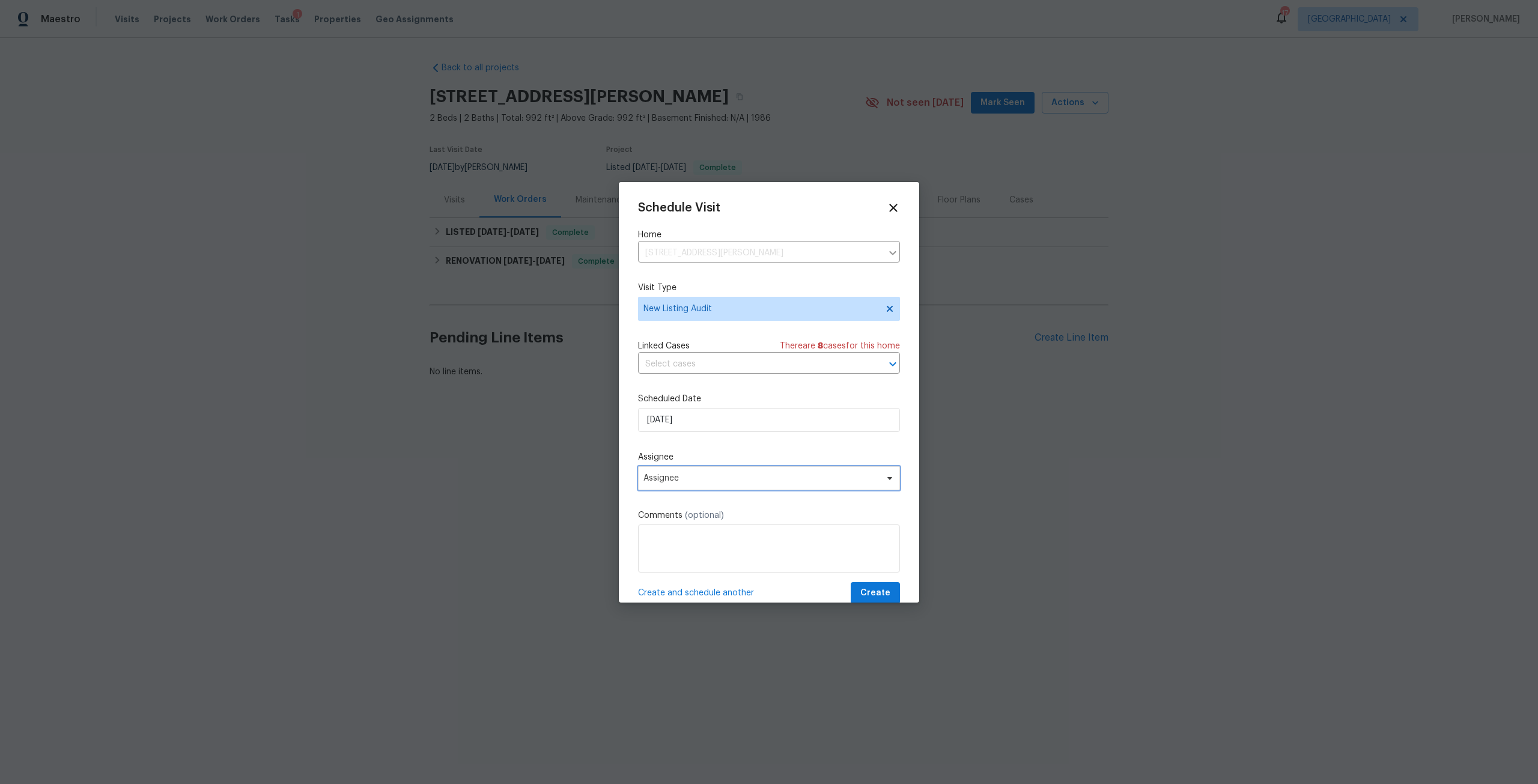
click at [707, 478] on span "Assignee" at bounding box center [761, 477] width 236 height 9
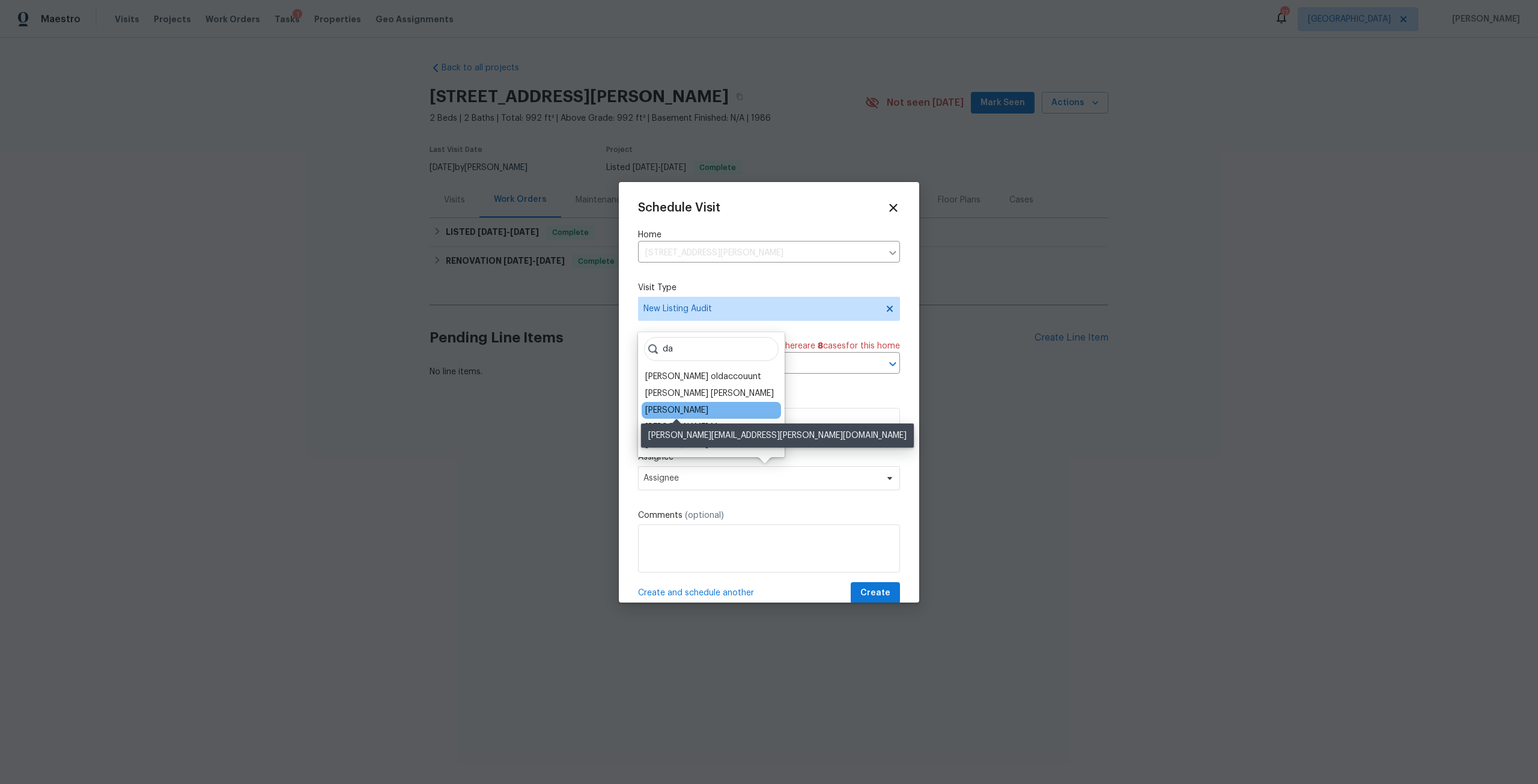
type input "da"
click at [698, 407] on div "[PERSON_NAME]" at bounding box center [677, 410] width 63 height 12
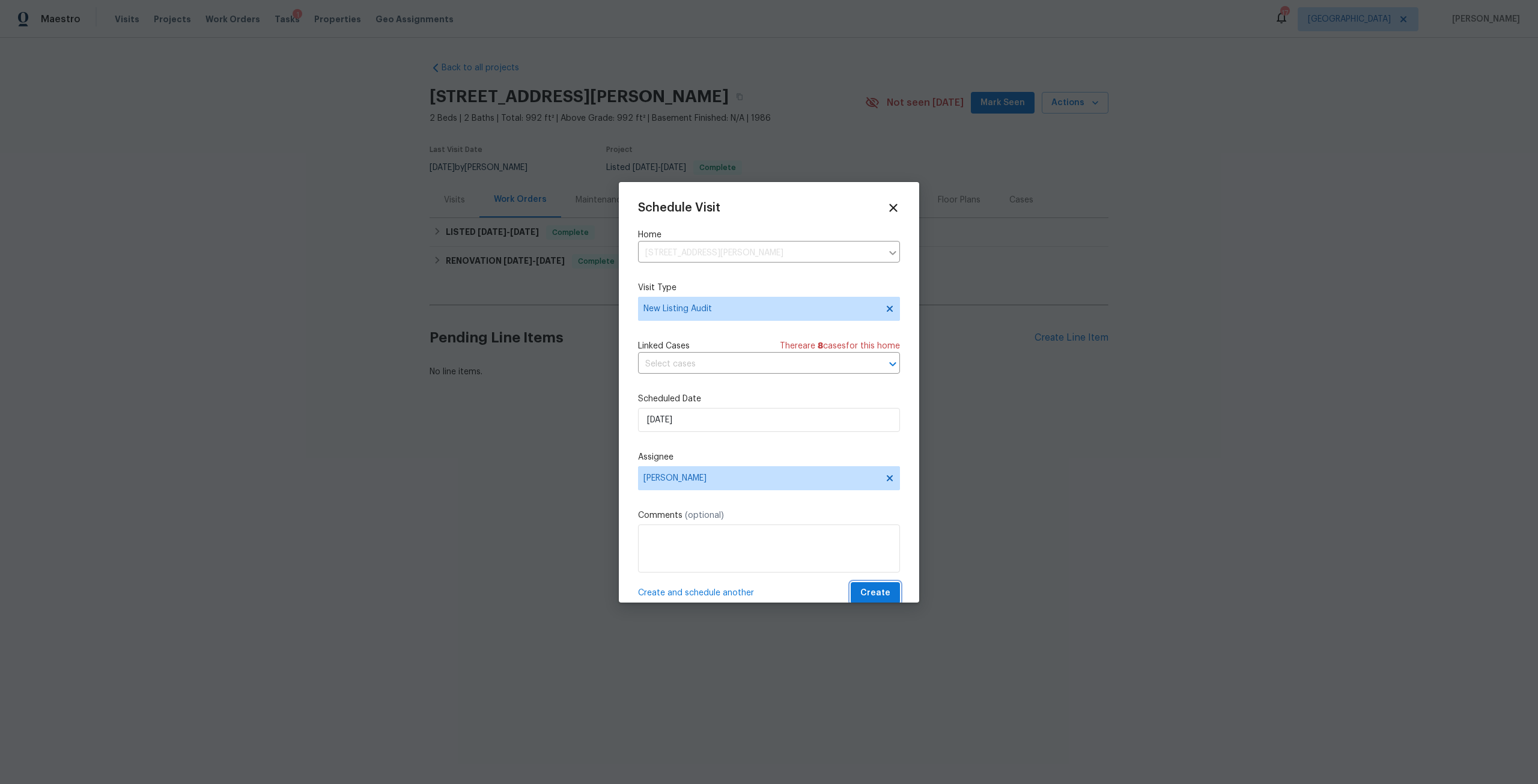
click at [867, 592] on span "Create" at bounding box center [875, 593] width 30 height 15
